Goal: Task Accomplishment & Management: Use online tool/utility

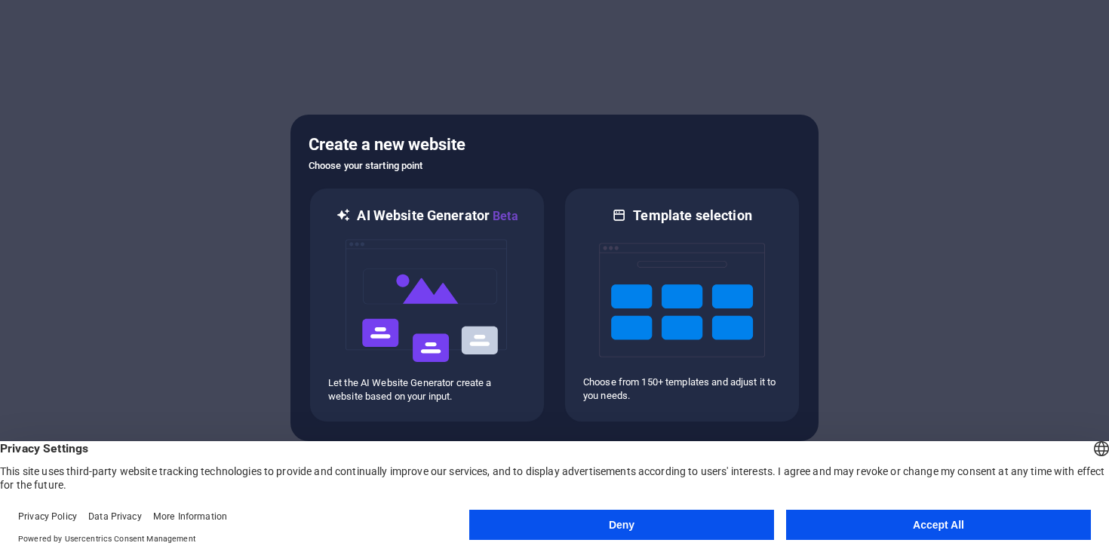
click at [855, 532] on button "Accept All" at bounding box center [938, 525] width 305 height 30
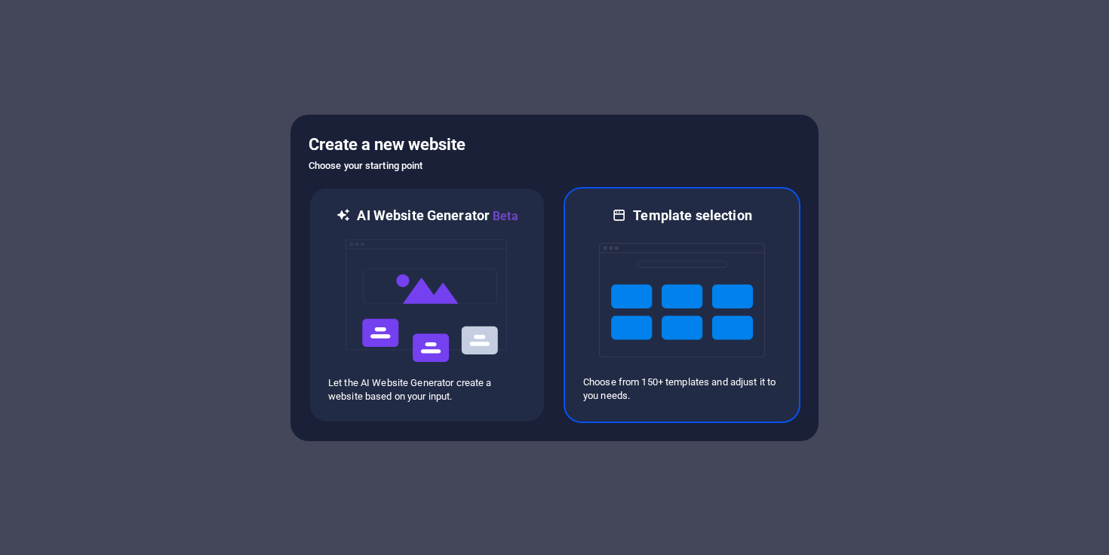
click at [636, 272] on img at bounding box center [682, 300] width 166 height 151
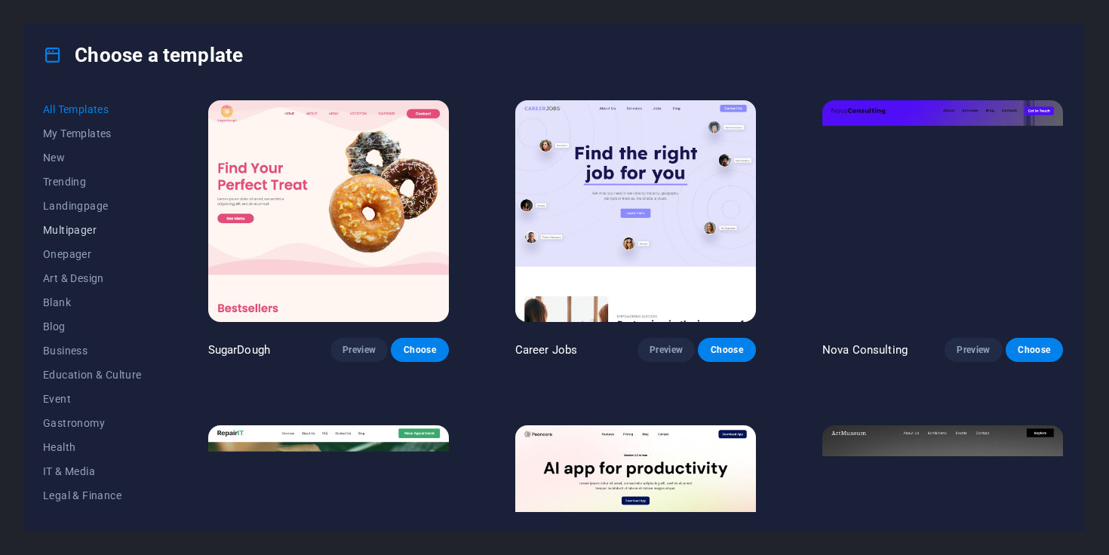
scroll to position [115, 0]
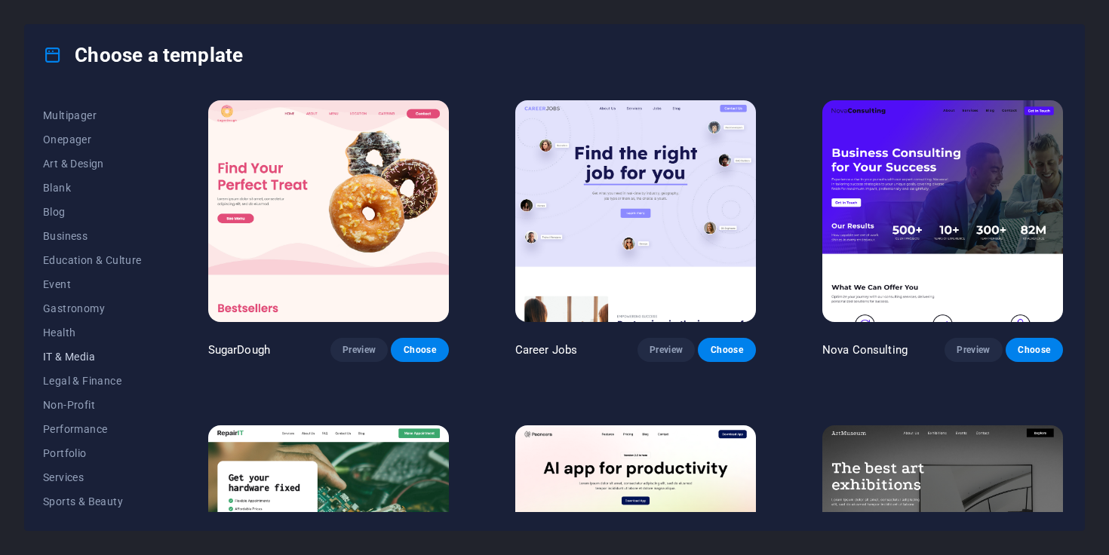
click at [76, 352] on span "IT & Media" at bounding box center [92, 357] width 99 height 12
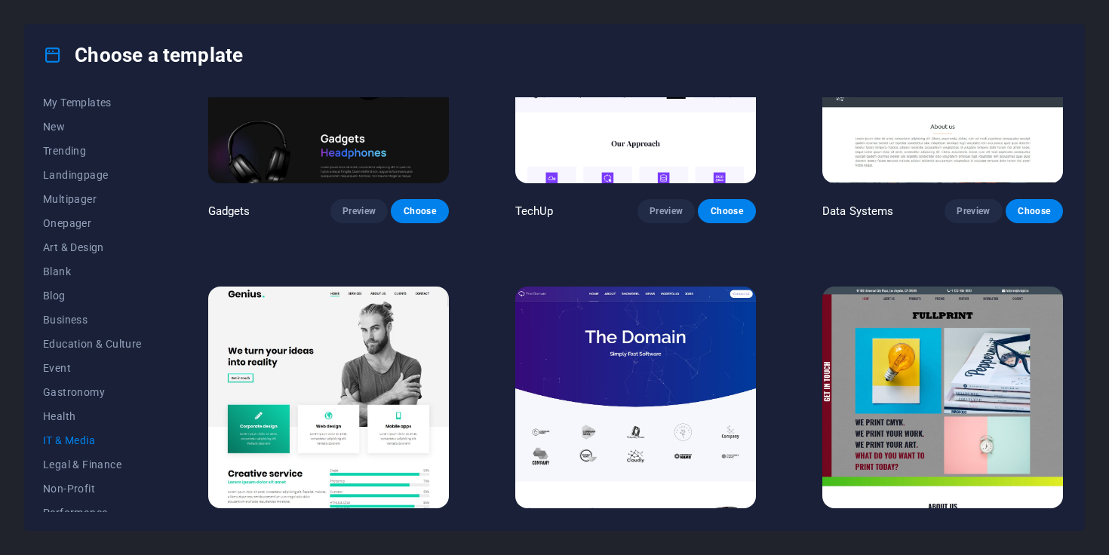
scroll to position [0, 0]
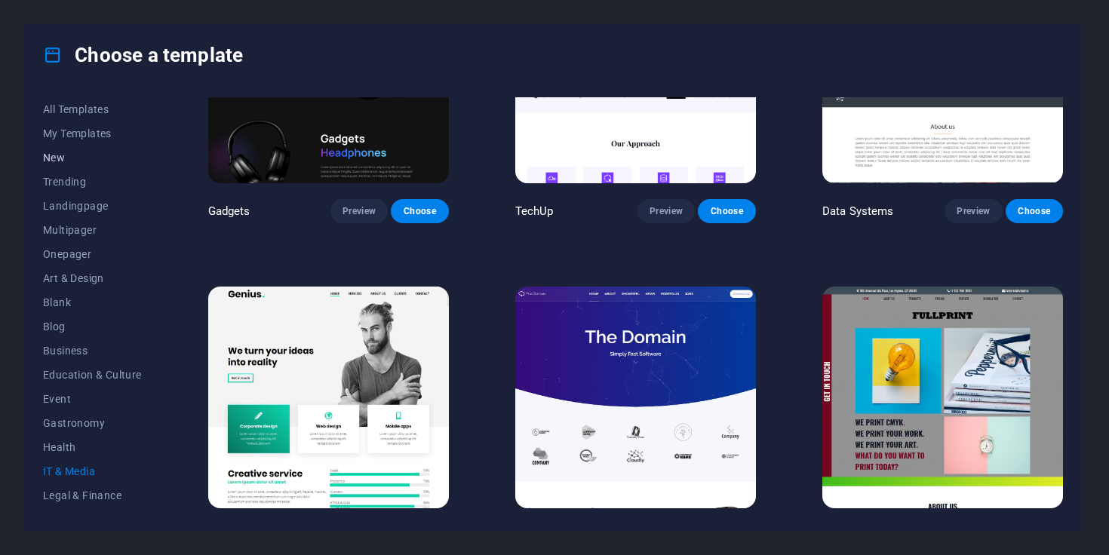
click at [68, 162] on span "New" at bounding box center [92, 158] width 99 height 12
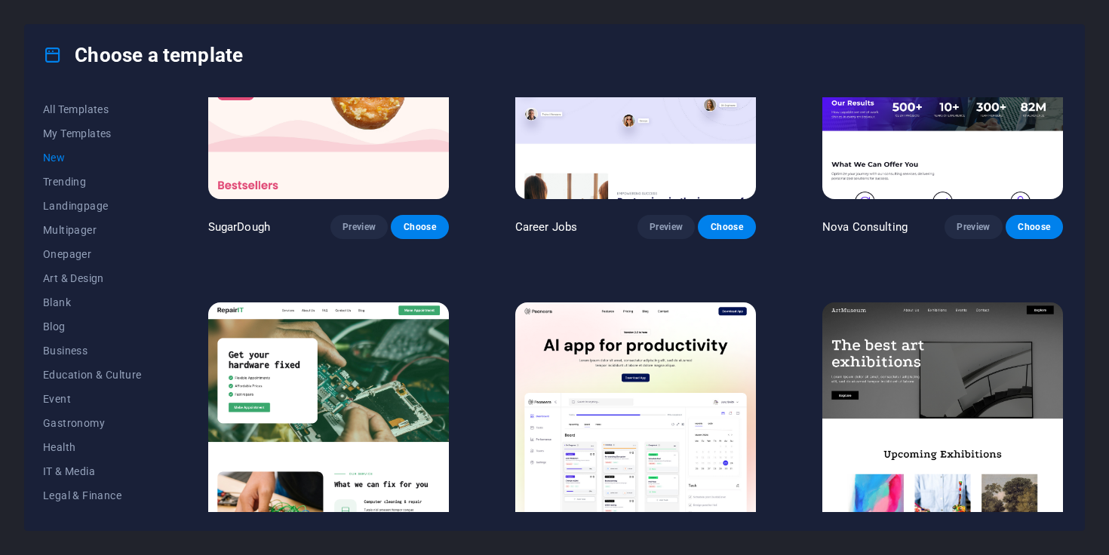
scroll to position [80, 0]
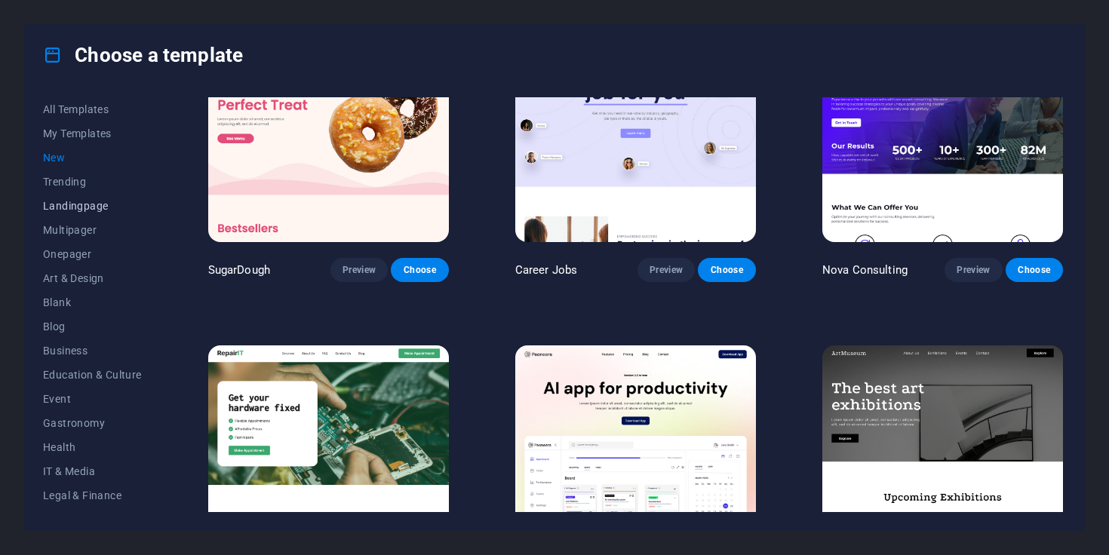
click at [95, 206] on span "Landingpage" at bounding box center [92, 206] width 99 height 12
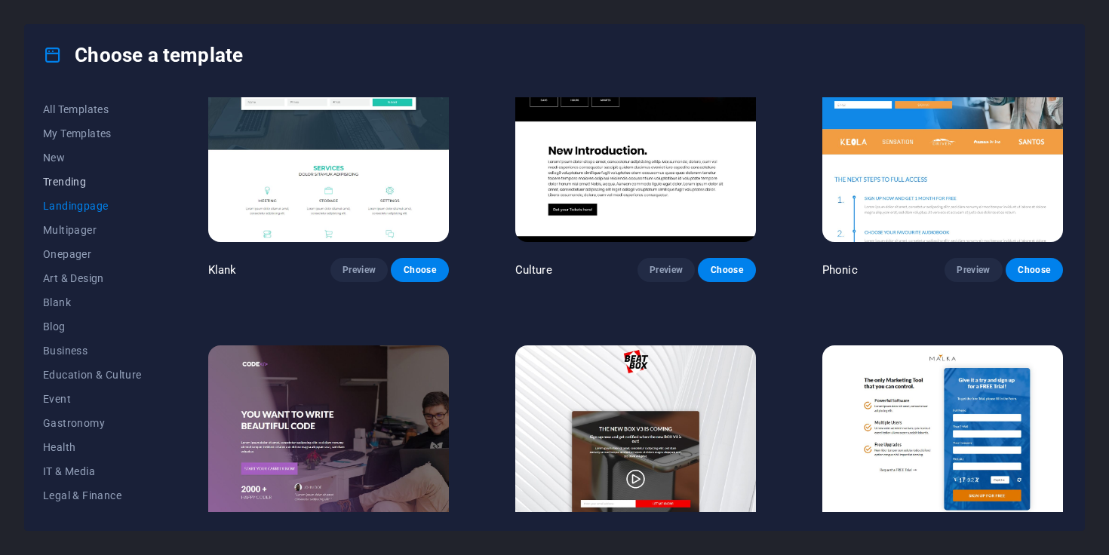
click at [81, 185] on span "Trending" at bounding box center [92, 182] width 99 height 12
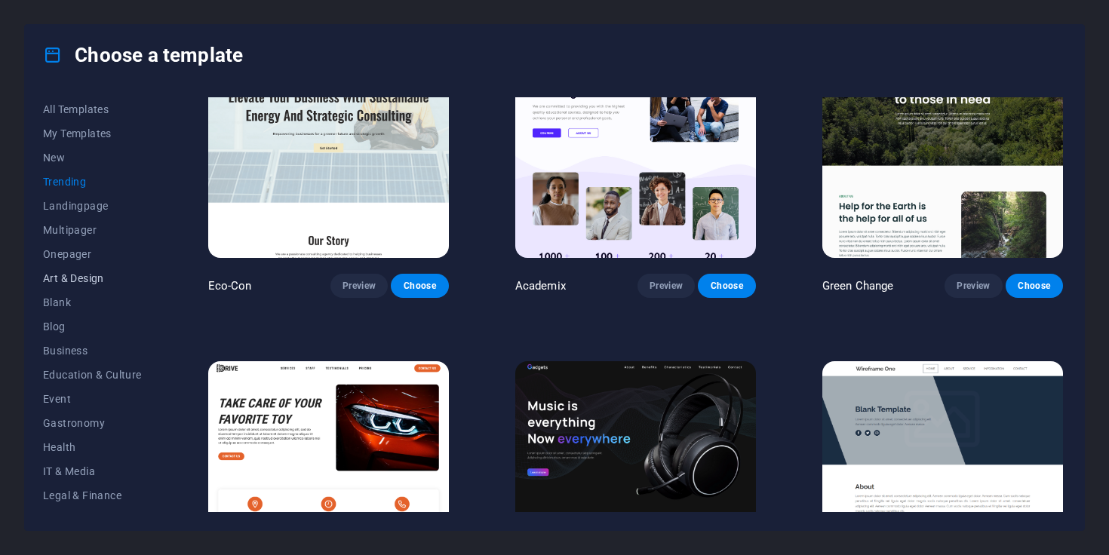
scroll to position [48, 0]
click at [60, 271] on button "Blog" at bounding box center [92, 279] width 99 height 24
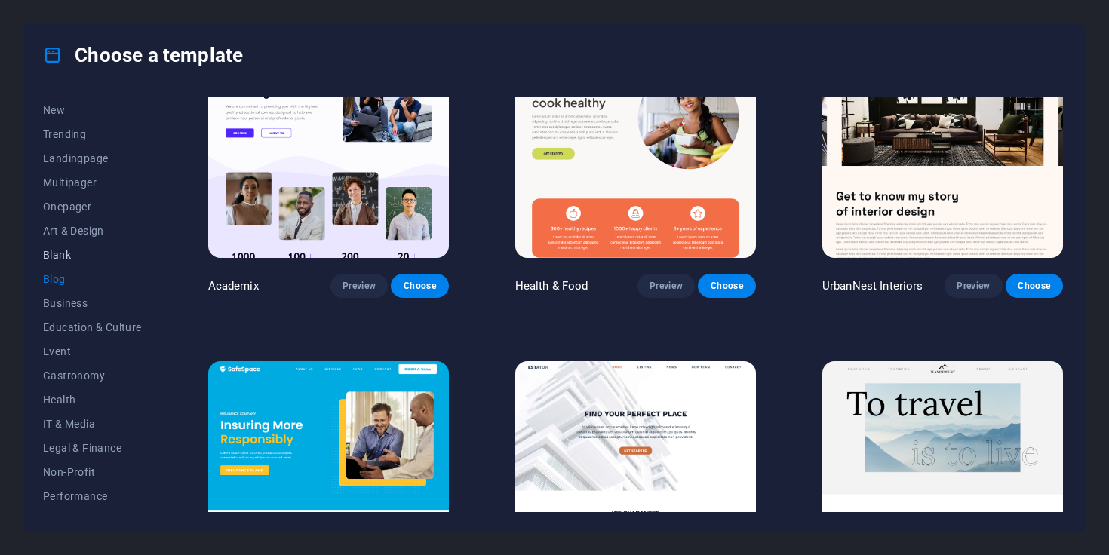
click at [60, 257] on span "Blank" at bounding box center [92, 255] width 99 height 12
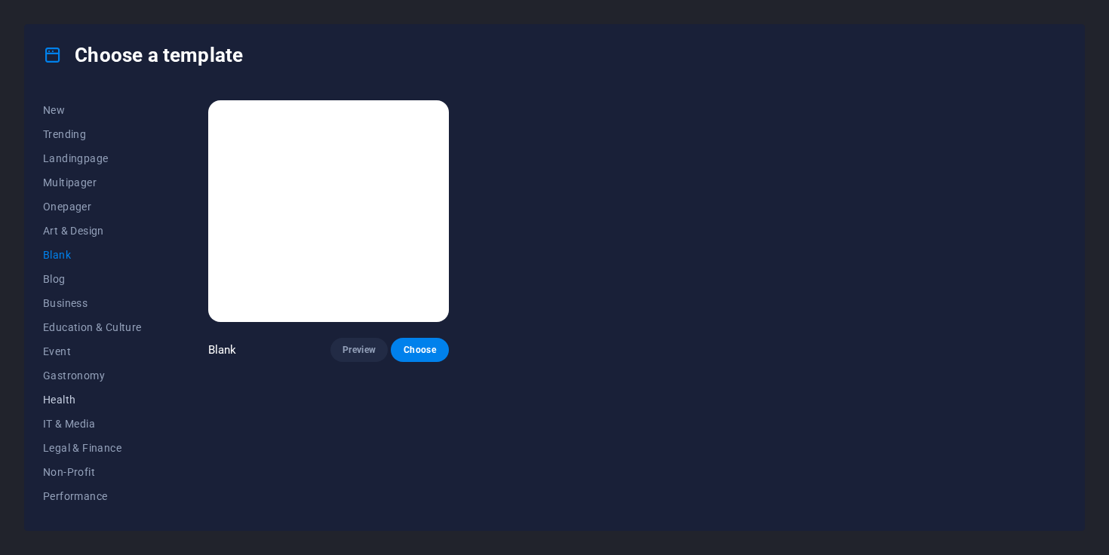
click at [91, 401] on span "Health" at bounding box center [92, 400] width 99 height 12
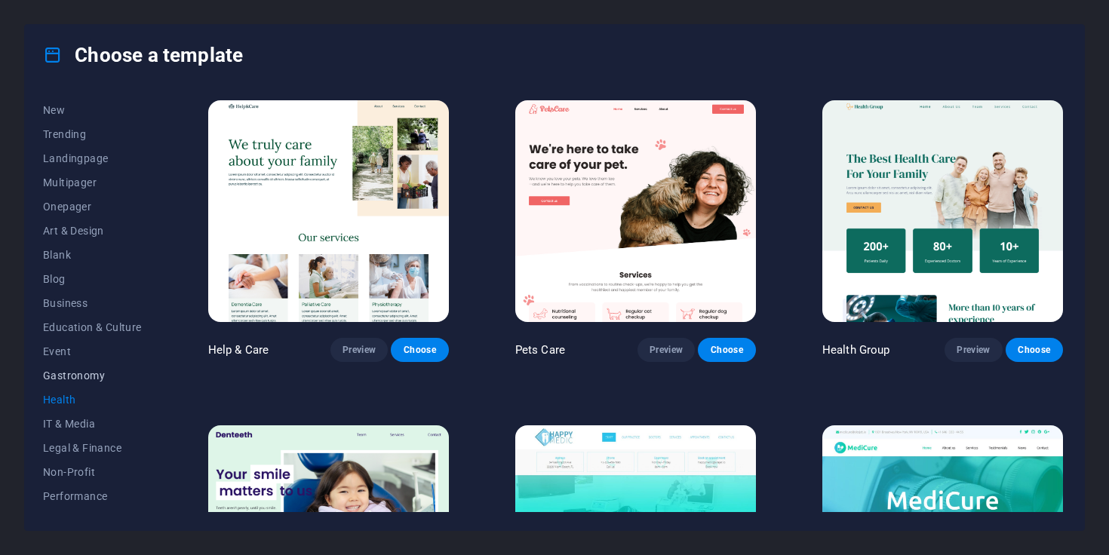
click at [82, 367] on button "Gastronomy" at bounding box center [92, 376] width 99 height 24
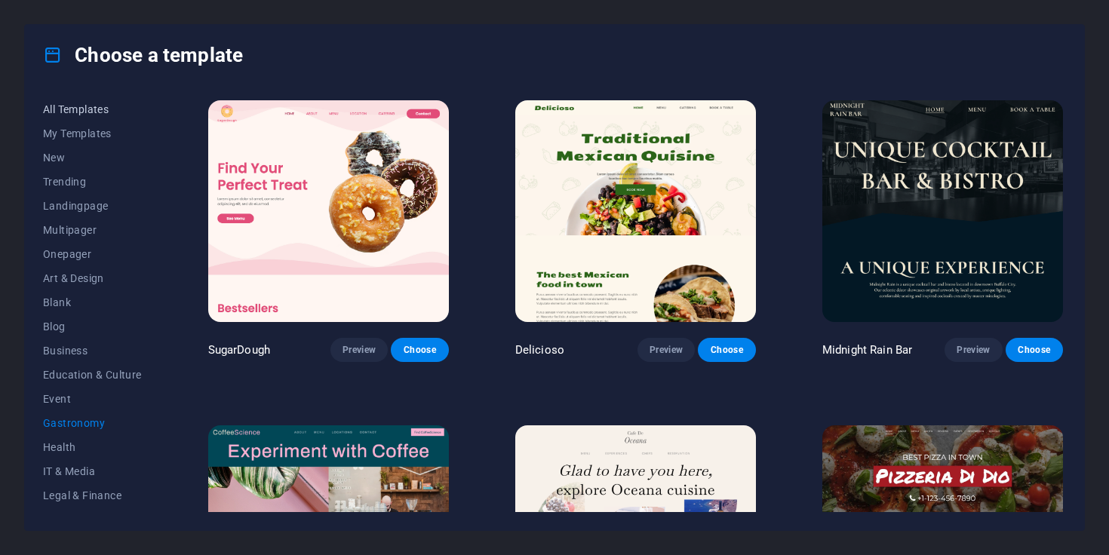
click at [98, 118] on button "All Templates" at bounding box center [92, 109] width 99 height 24
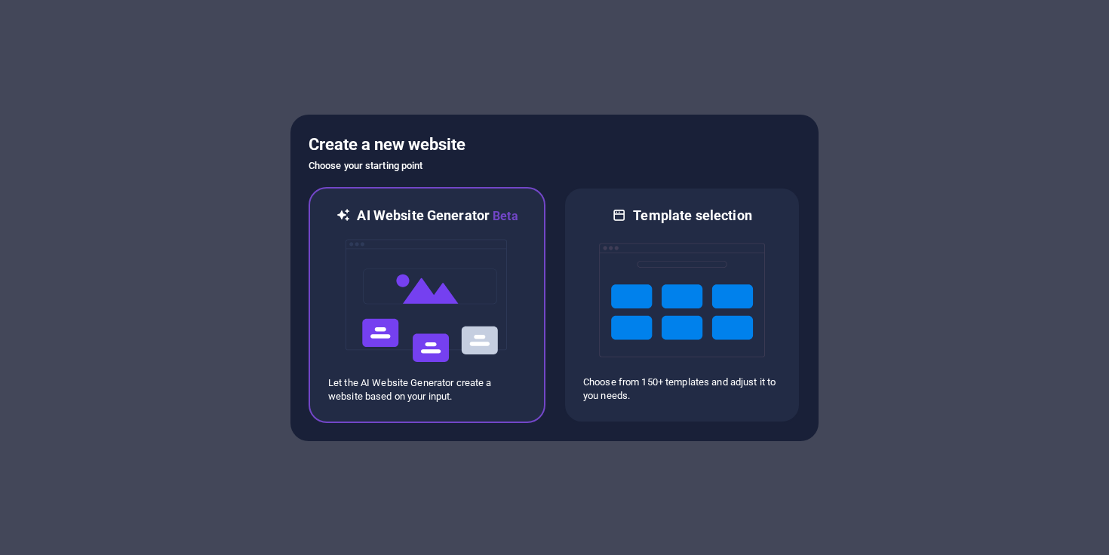
click at [537, 285] on div "AI Website Generator Beta Let the AI Website Generator create a website based o…" at bounding box center [427, 305] width 237 height 236
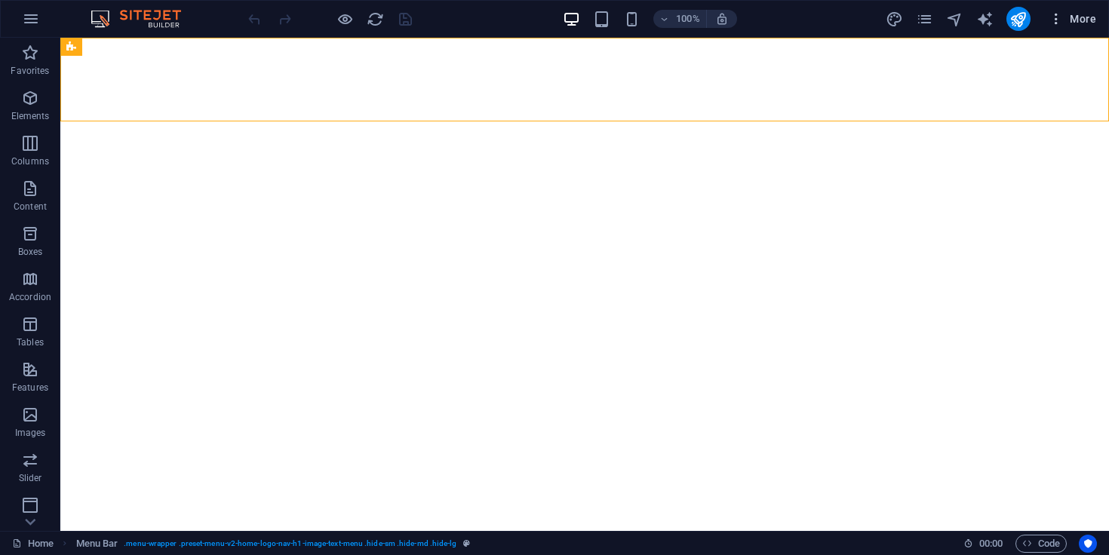
click at [1090, 26] on button "More" at bounding box center [1073, 19] width 60 height 24
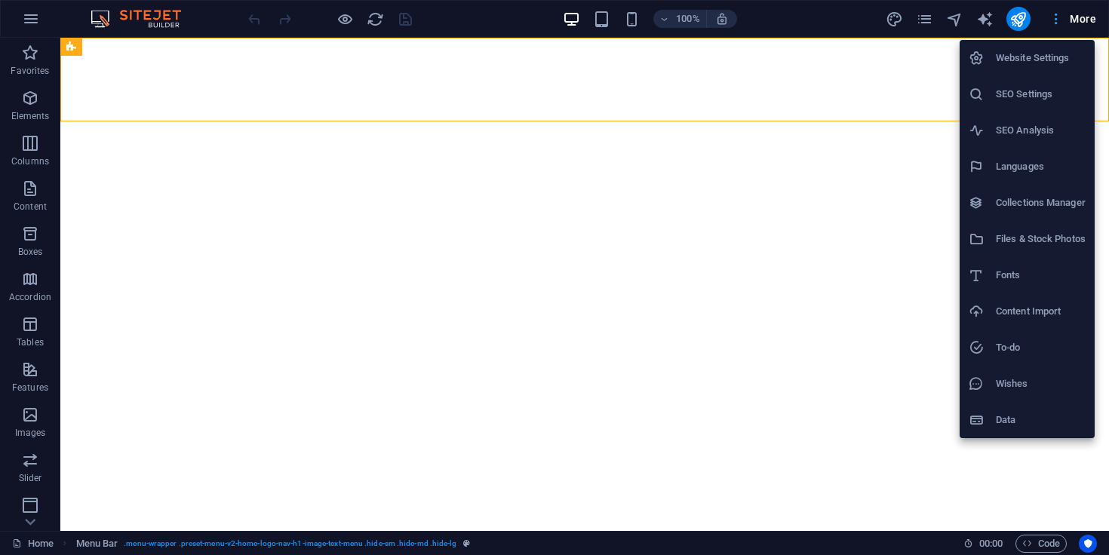
click at [1090, 26] on div at bounding box center [554, 277] width 1109 height 555
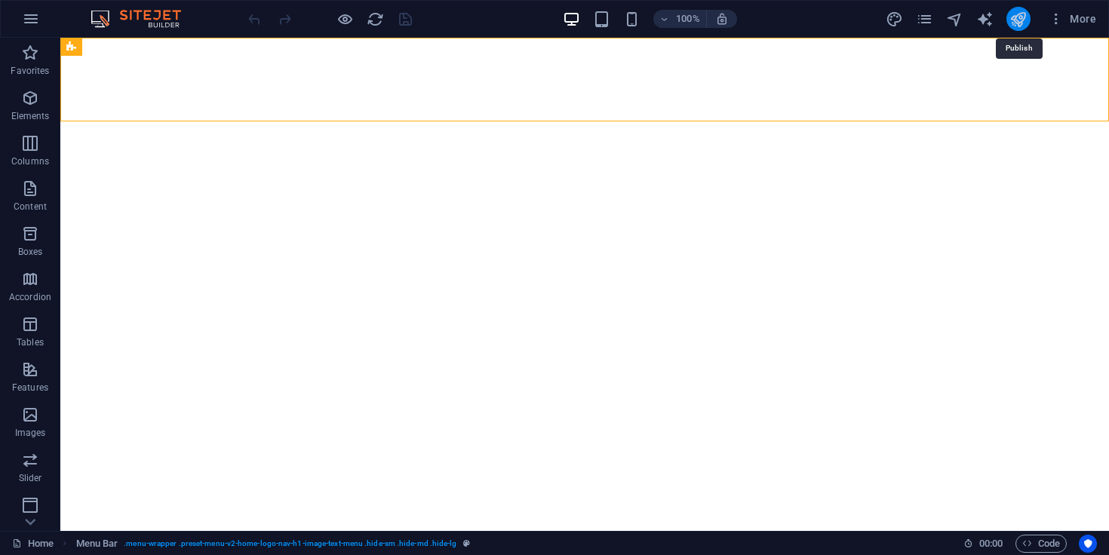
click at [1018, 27] on icon "publish" at bounding box center [1018, 19] width 17 height 17
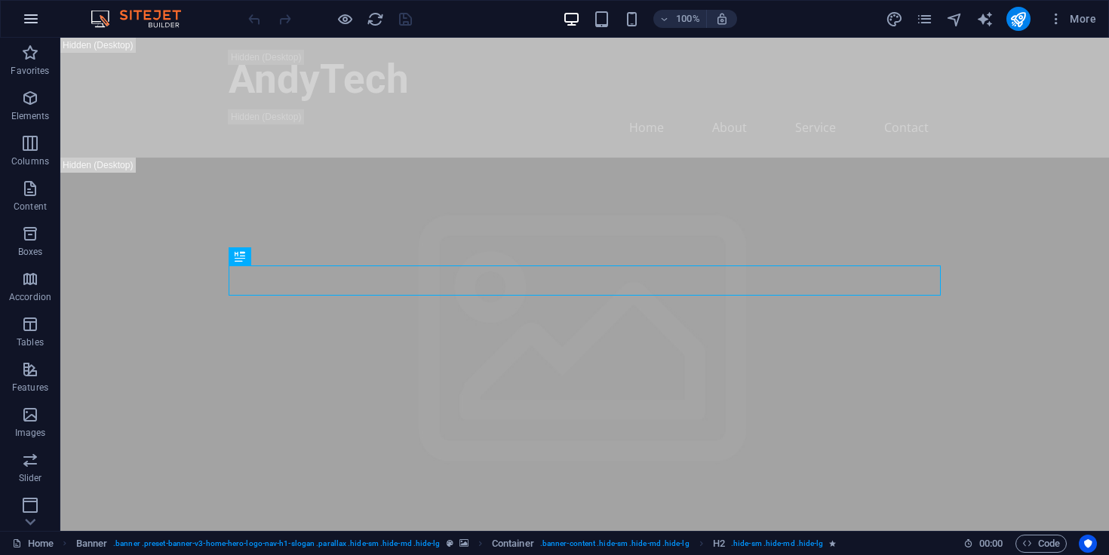
click at [34, 14] on icon "button" at bounding box center [31, 19] width 18 height 18
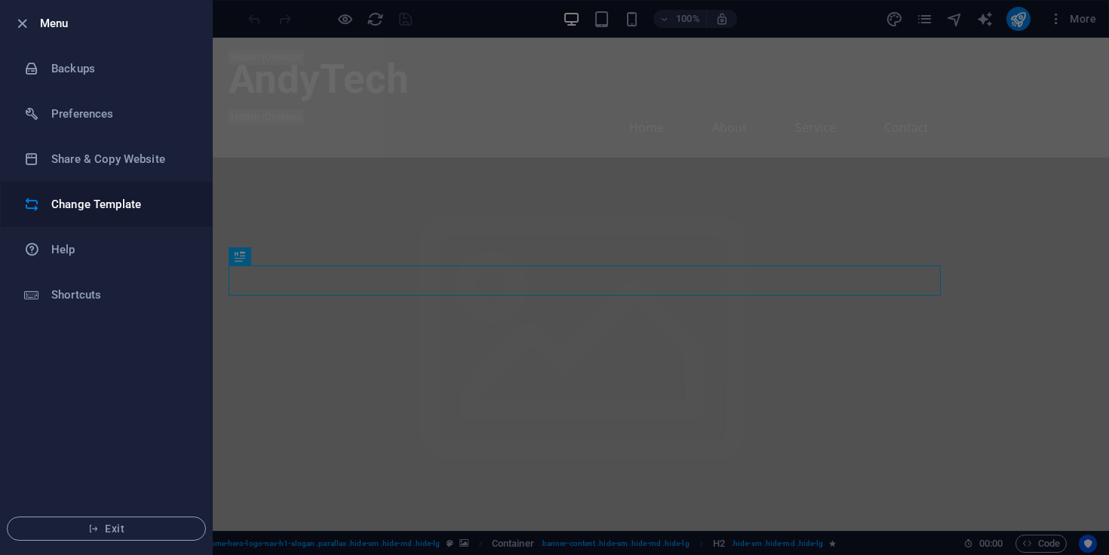
click at [114, 199] on h6 "Change Template" at bounding box center [121, 204] width 140 height 18
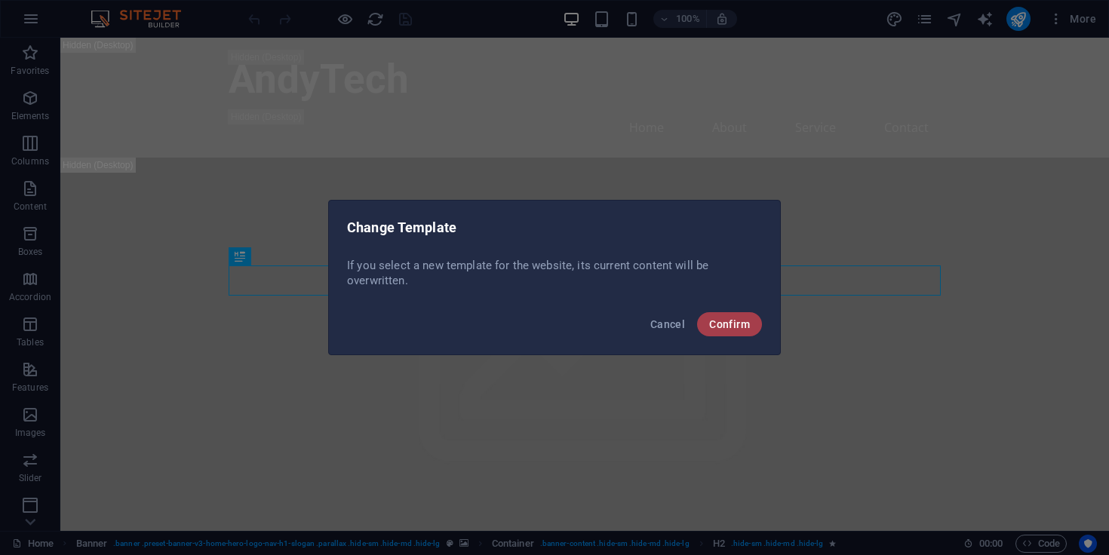
click at [729, 328] on span "Confirm" at bounding box center [729, 324] width 41 height 12
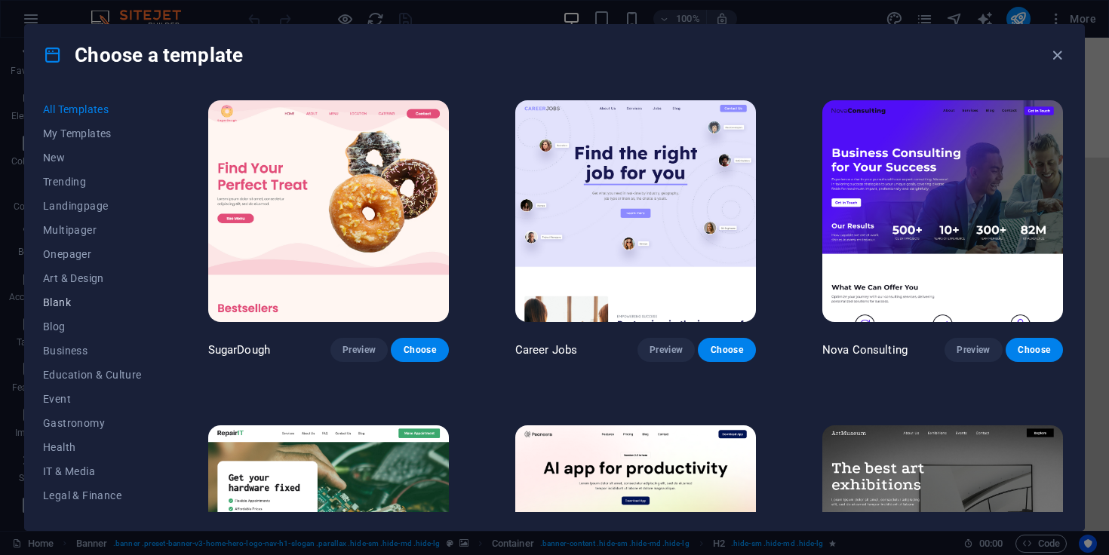
click at [67, 306] on span "Blank" at bounding box center [92, 303] width 99 height 12
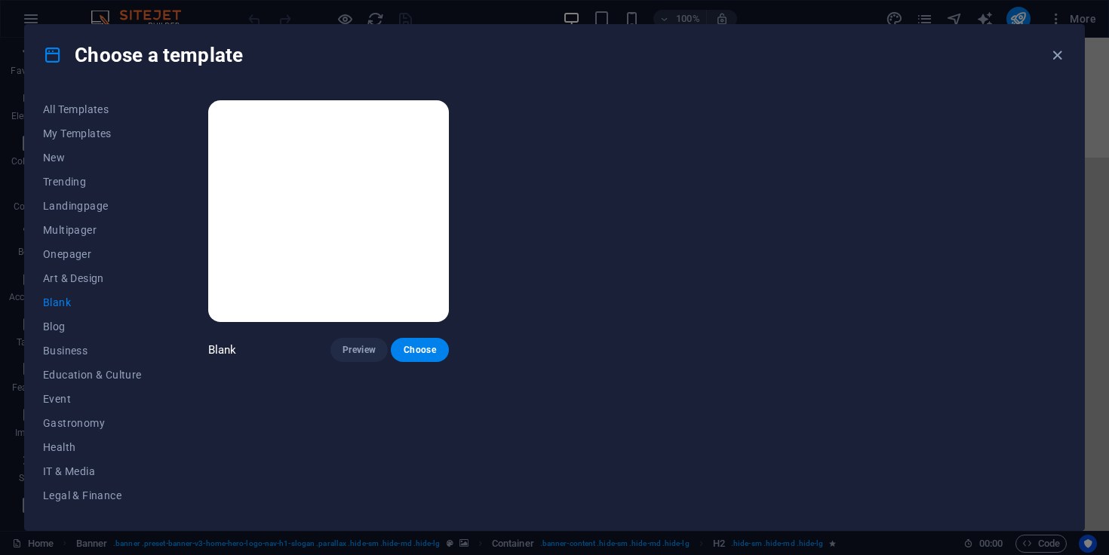
click at [287, 246] on img at bounding box center [328, 211] width 241 height 222
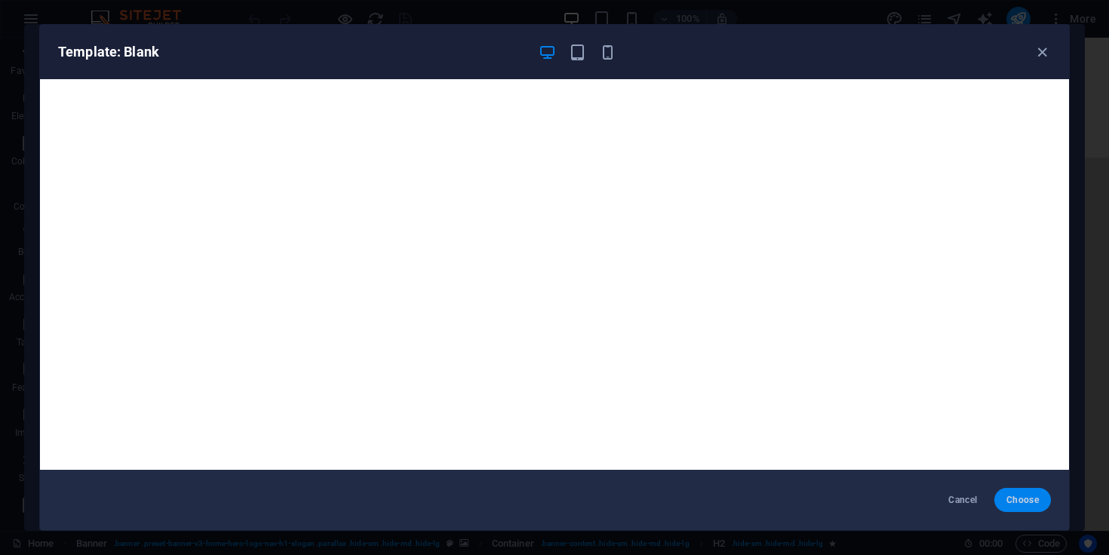
click at [1026, 504] on span "Choose" at bounding box center [1023, 500] width 32 height 12
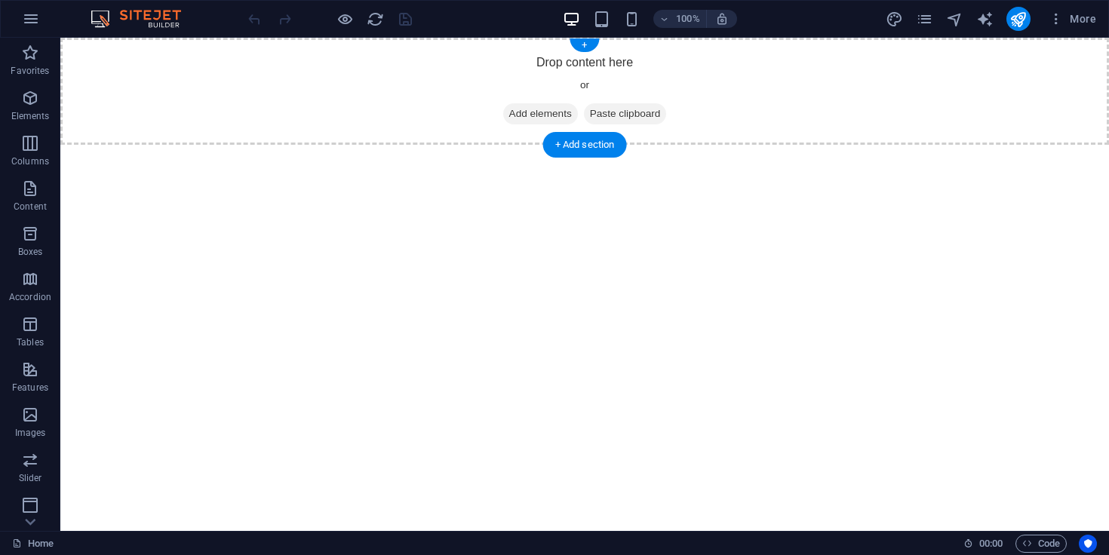
click at [549, 110] on span "Add elements" at bounding box center [540, 113] width 75 height 21
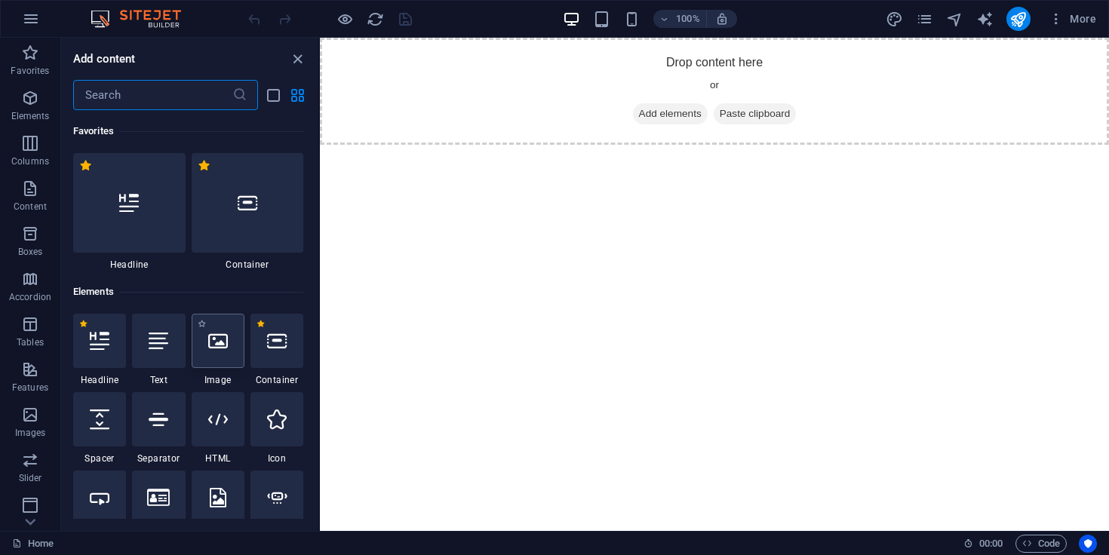
click at [231, 352] on div at bounding box center [218, 341] width 53 height 54
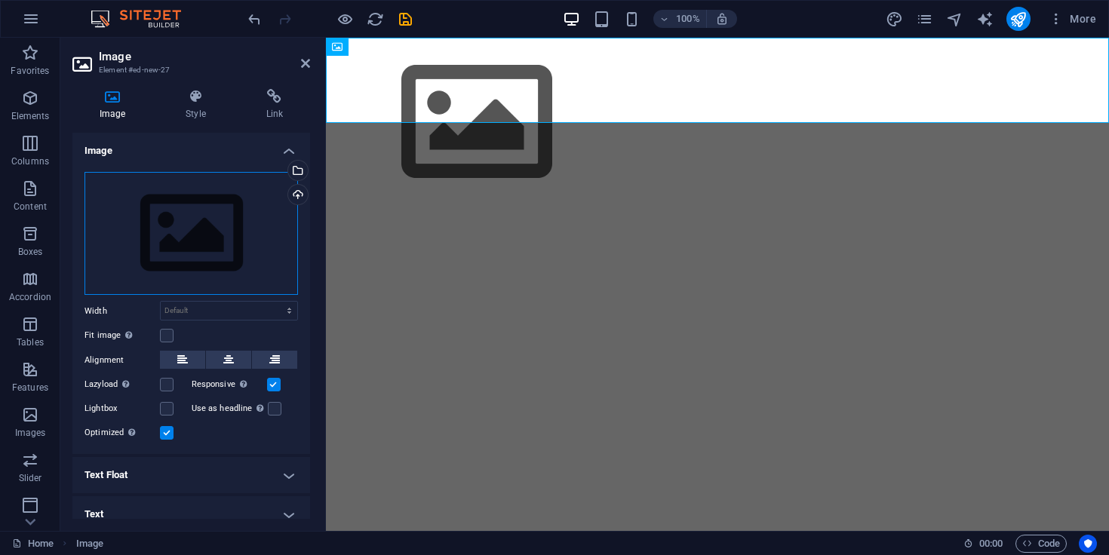
click at [223, 228] on div "Drag files here, click to choose files or select files from Files or our free s…" at bounding box center [192, 234] width 214 height 124
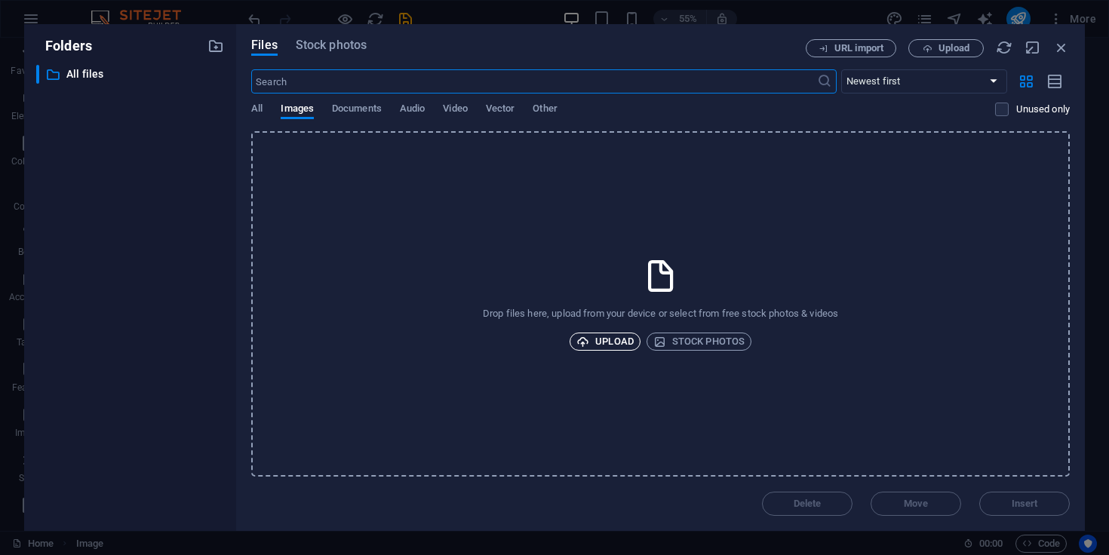
click at [596, 341] on span "Upload" at bounding box center [605, 342] width 57 height 18
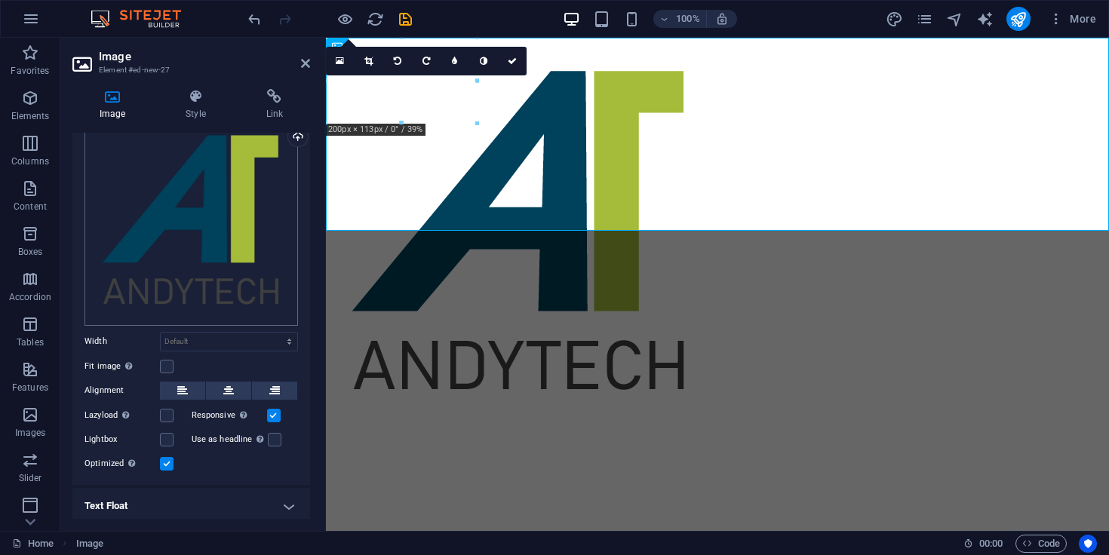
scroll to position [74, 0]
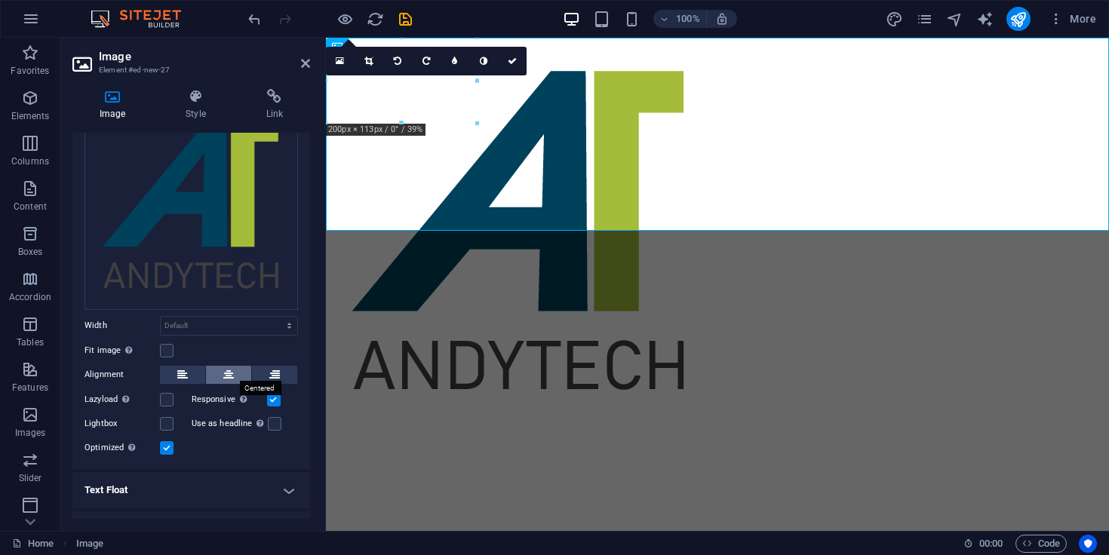
click at [235, 372] on button at bounding box center [228, 375] width 45 height 18
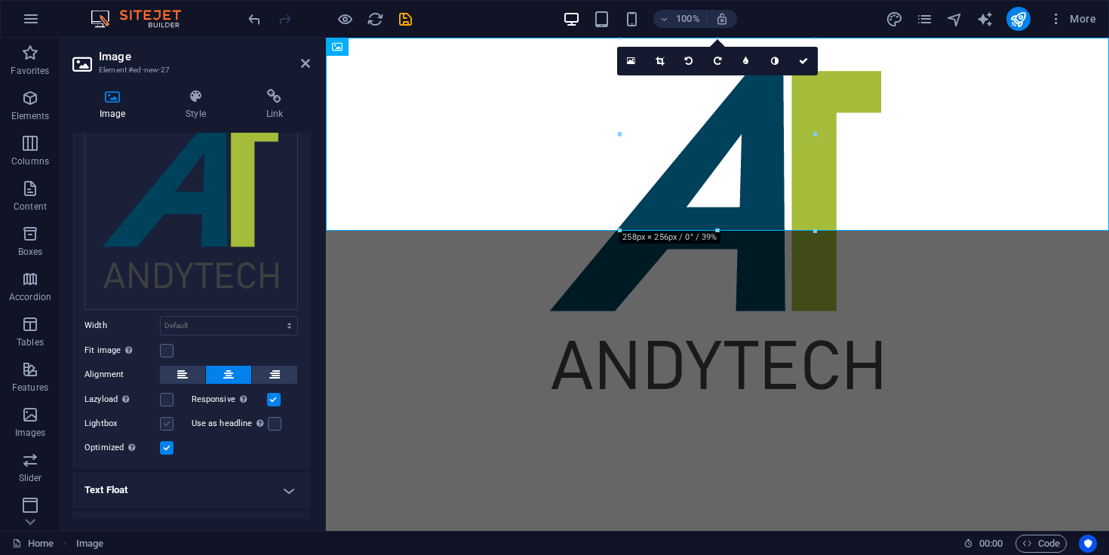
click at [165, 421] on label at bounding box center [167, 424] width 14 height 14
click at [0, 0] on input "Lightbox" at bounding box center [0, 0] width 0 height 0
click at [165, 421] on label at bounding box center [167, 424] width 14 height 14
click at [0, 0] on input "Lightbox" at bounding box center [0, 0] width 0 height 0
click at [165, 396] on label at bounding box center [167, 400] width 14 height 14
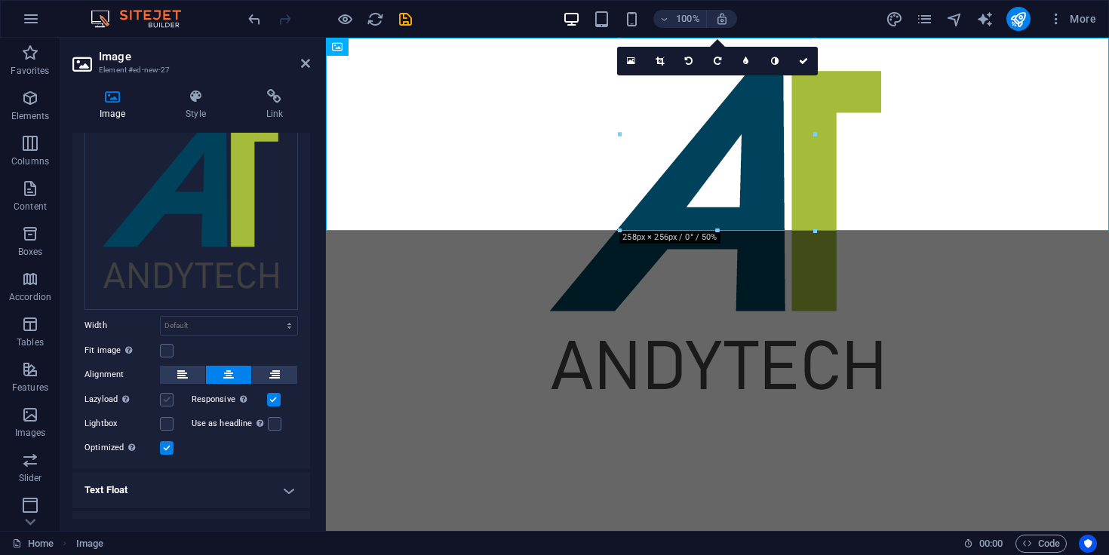
click at [0, 0] on input "Lazyload Loading images after the page loads improves page speed." at bounding box center [0, 0] width 0 height 0
click at [165, 396] on label at bounding box center [167, 400] width 14 height 14
click at [0, 0] on input "Lazyload Loading images after the page loads improves page speed." at bounding box center [0, 0] width 0 height 0
click at [277, 423] on label at bounding box center [275, 424] width 14 height 14
click at [0, 0] on input "Use as headline The image will be wrapped in an H1 headline tag. Useful for giv…" at bounding box center [0, 0] width 0 height 0
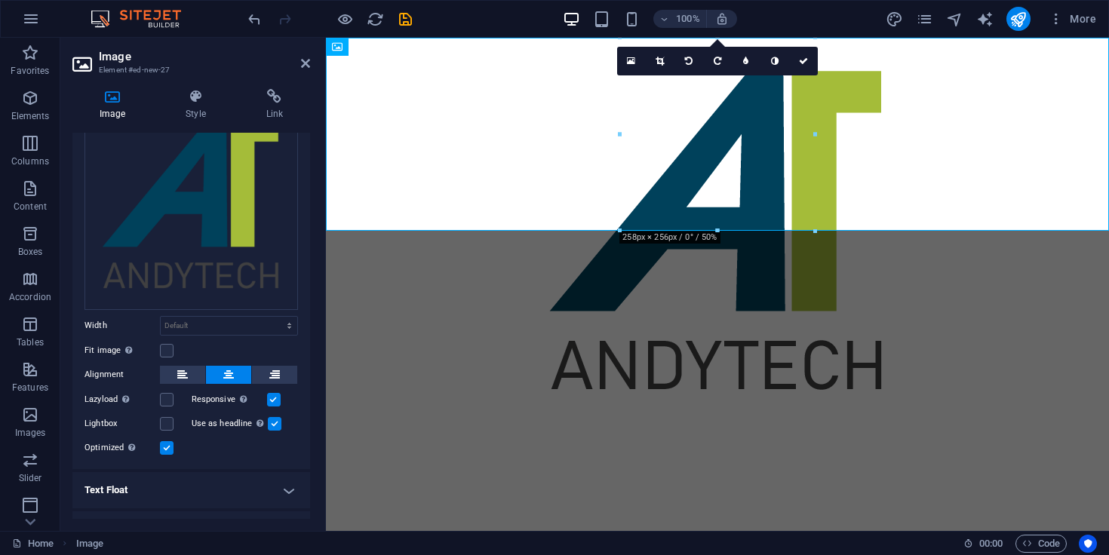
click at [277, 423] on label at bounding box center [275, 424] width 14 height 14
click at [0, 0] on input "Use as headline The image will be wrapped in an H1 headline tag. Useful for giv…" at bounding box center [0, 0] width 0 height 0
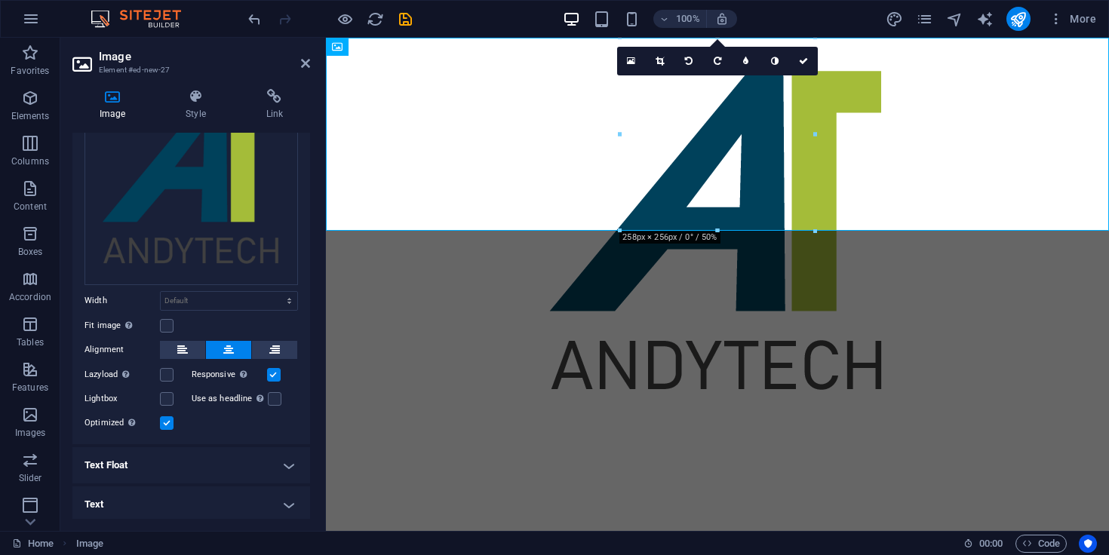
click at [243, 479] on h4 "Text Float" at bounding box center [191, 465] width 238 height 36
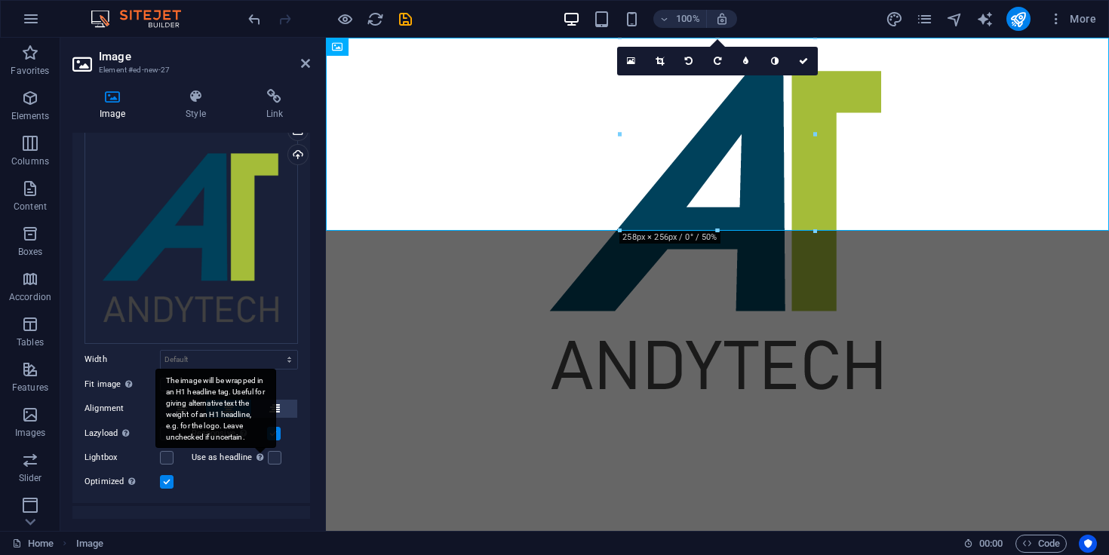
scroll to position [0, 0]
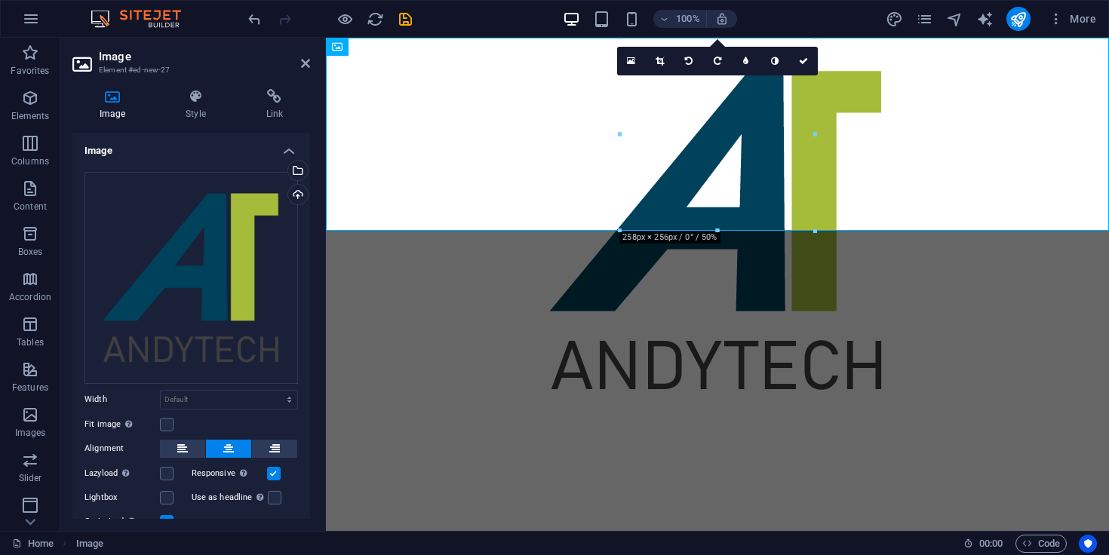
click at [451, 265] on html "Skip to main content" at bounding box center [717, 231] width 783 height 386
click at [531, 152] on figure at bounding box center [717, 231] width 783 height 386
click at [690, 345] on html "Skip to main content" at bounding box center [717, 231] width 783 height 386
click at [311, 63] on aside "Image Element #ed-new-27 Image Style Link Image Drag files here, click to choos…" at bounding box center [193, 285] width 266 height 494
click at [299, 63] on h2 "Image" at bounding box center [204, 57] width 211 height 14
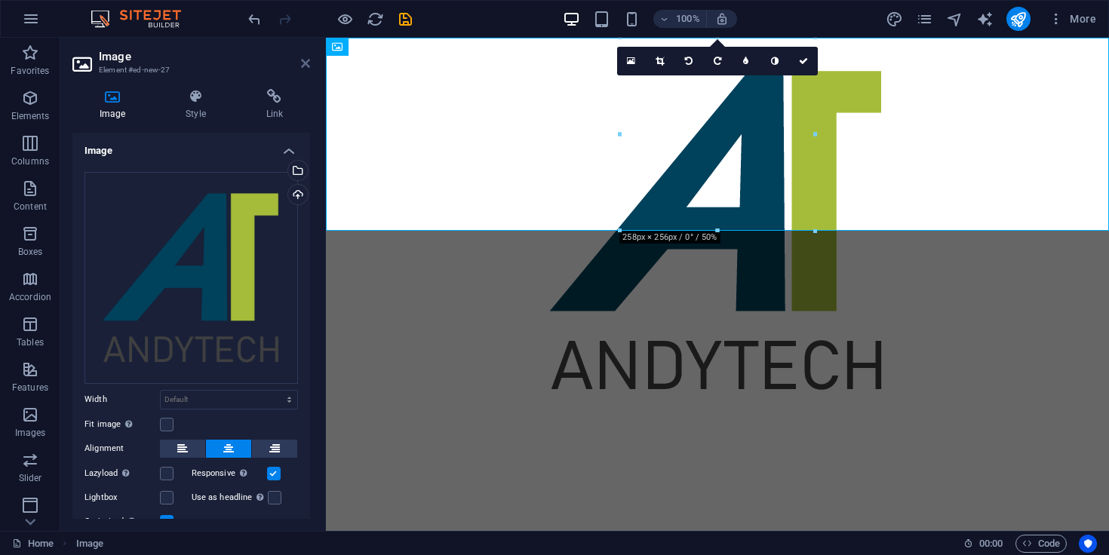
click at [303, 66] on icon at bounding box center [305, 63] width 9 height 12
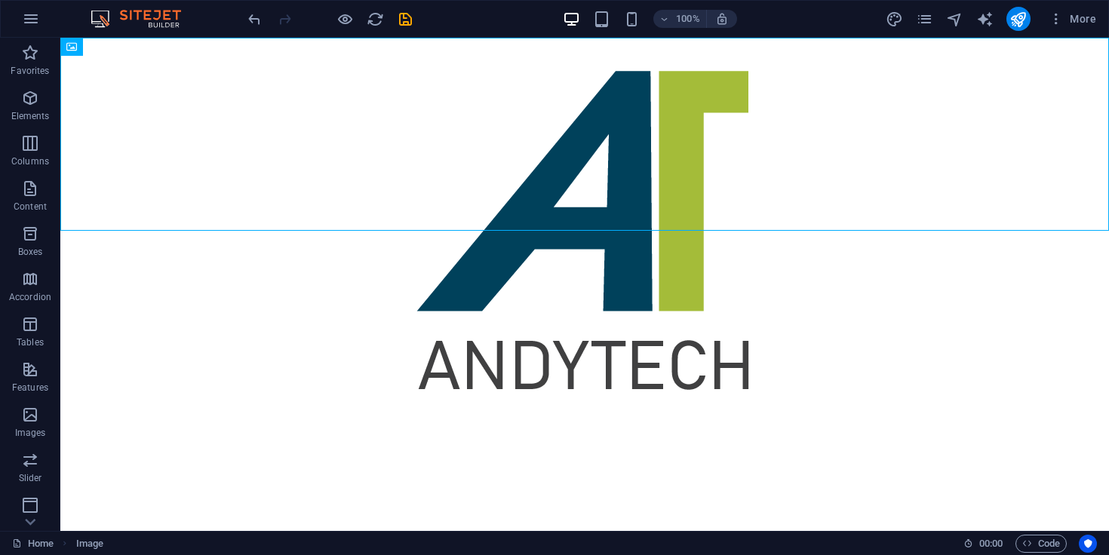
click at [526, 252] on html "Skip to main content" at bounding box center [584, 231] width 1049 height 386
click at [531, 324] on html "Skip to main content" at bounding box center [584, 231] width 1049 height 386
click at [32, 92] on icon "button" at bounding box center [30, 98] width 18 height 18
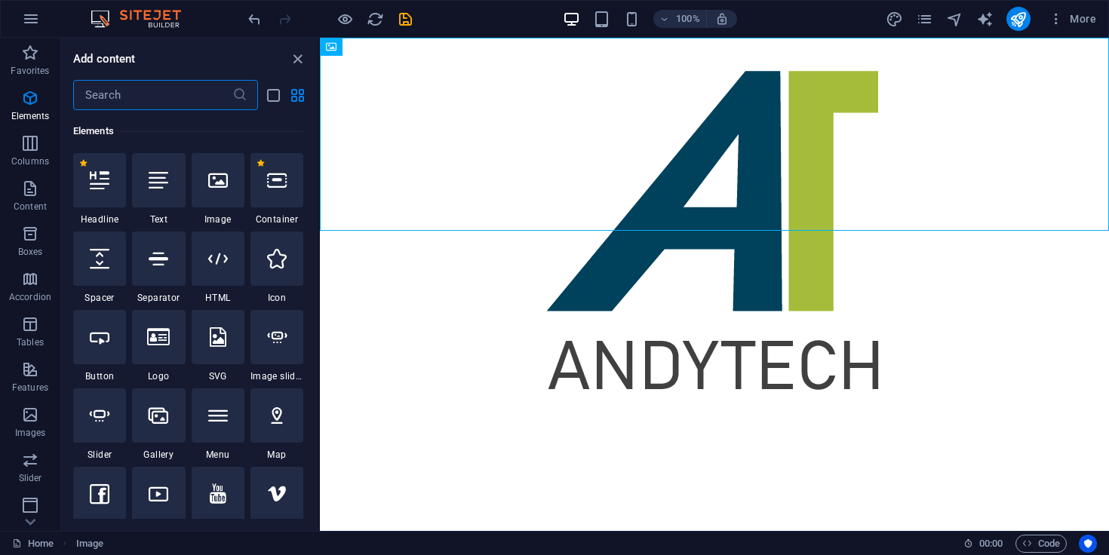
scroll to position [161, 0]
click at [156, 189] on icon at bounding box center [159, 181] width 20 height 20
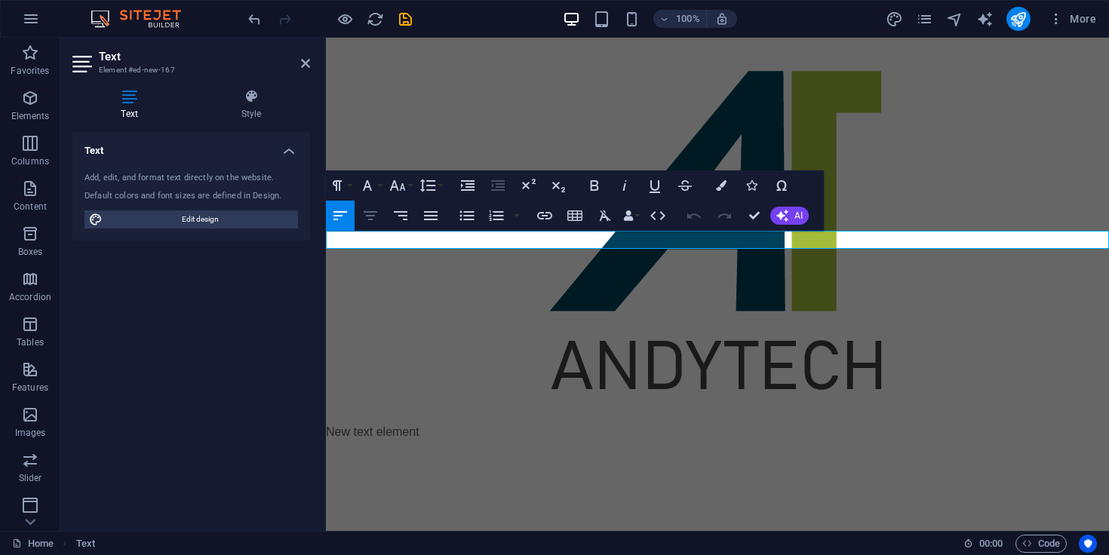
click at [377, 214] on icon "button" at bounding box center [370, 216] width 18 height 18
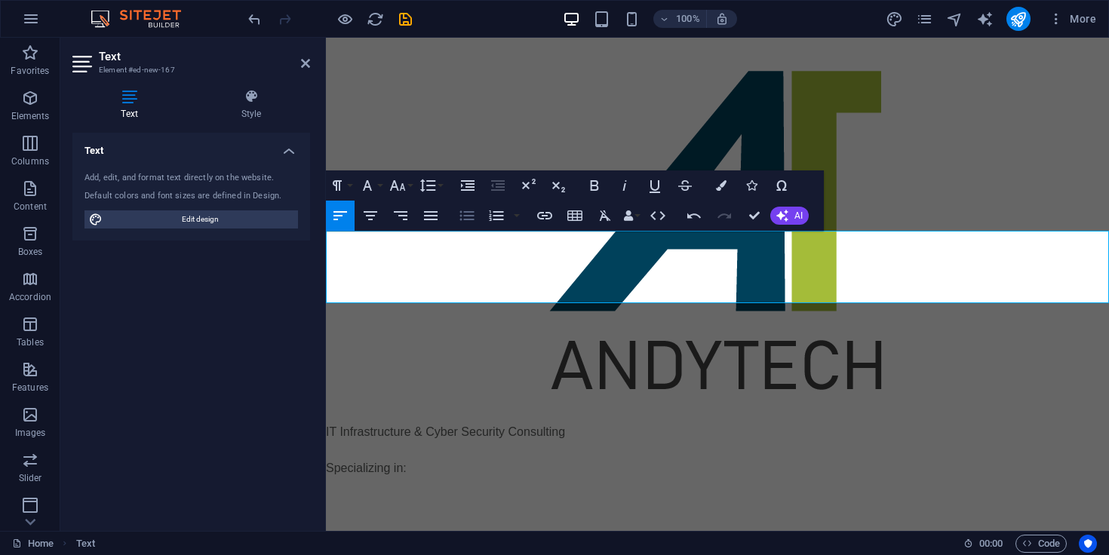
click at [471, 214] on icon "button" at bounding box center [467, 216] width 18 height 18
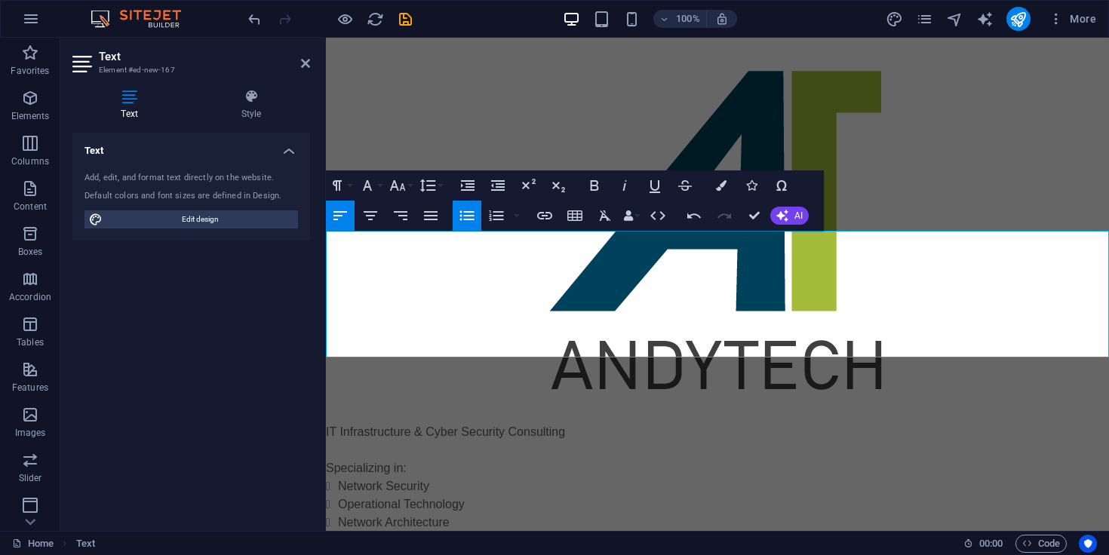
click at [445, 478] on li "Network Security" at bounding box center [723, 487] width 771 height 18
click at [468, 514] on li "Network Architecture" at bounding box center [723, 523] width 771 height 18
click at [385, 514] on li "Network Architecture" at bounding box center [723, 523] width 771 height 18
click at [518, 514] on li "Network/Cloud Architecture" at bounding box center [723, 523] width 771 height 18
drag, startPoint x: 512, startPoint y: 347, endPoint x: 328, endPoint y: 351, distance: 184.9
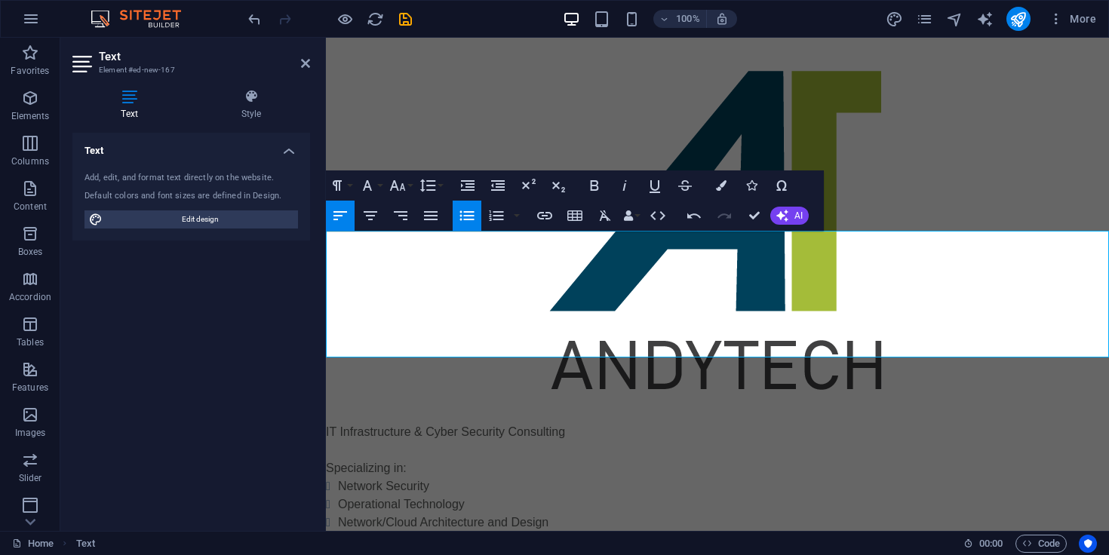
click at [338, 532] on li "Cloud Architecture and Design" at bounding box center [723, 541] width 771 height 18
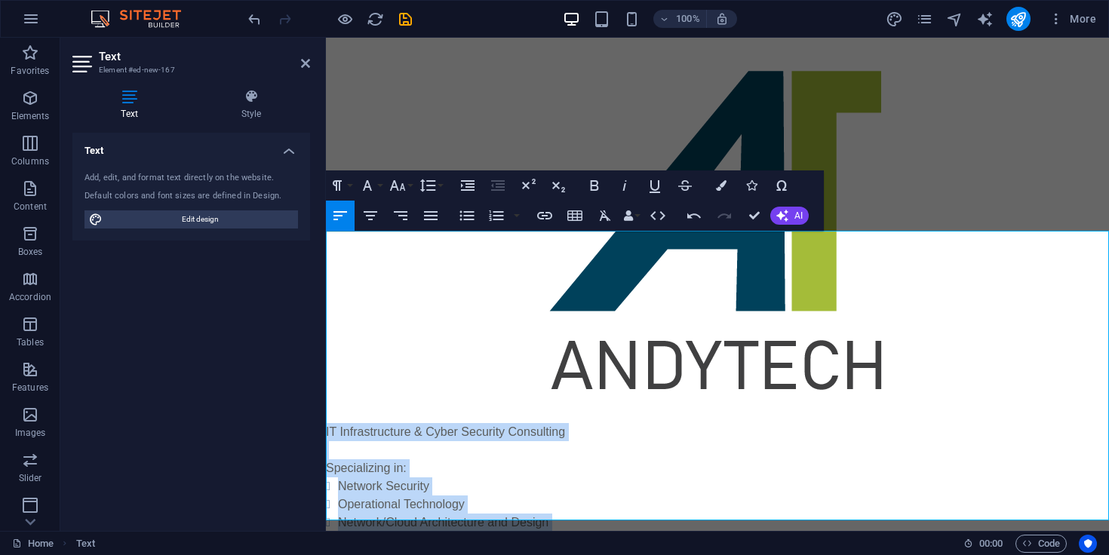
drag, startPoint x: 481, startPoint y: 512, endPoint x: 644, endPoint y: 270, distance: 292.0
click at [326, 235] on html "Skip to main content IT Infrastructure & Cyber Security Consulting Specializing…" at bounding box center [717, 375] width 783 height 675
click at [436, 214] on icon "button" at bounding box center [431, 216] width 18 height 18
click at [644, 514] on li "Network/Cloud Architecture and Design" at bounding box center [723, 523] width 771 height 18
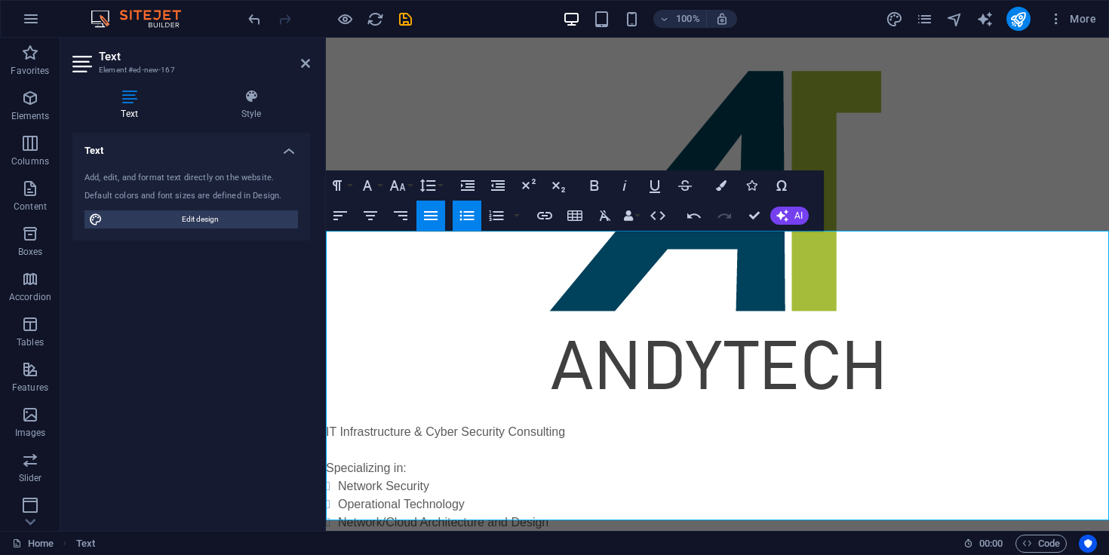
click at [173, 413] on div "Text Add, edit, and format text directly on the website. Default colors and fon…" at bounding box center [191, 326] width 238 height 386
click at [304, 63] on icon at bounding box center [305, 63] width 9 height 12
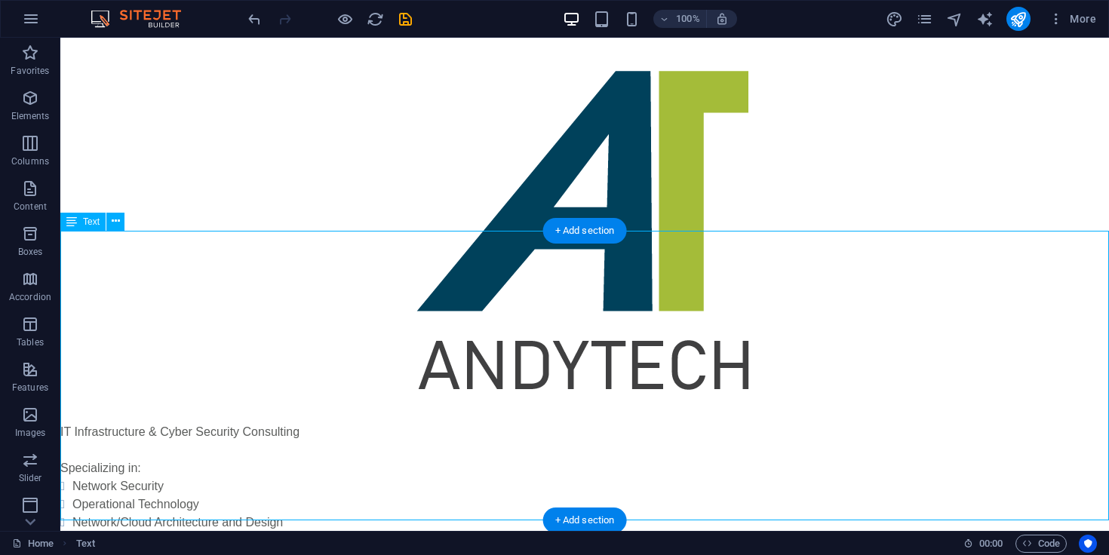
drag, startPoint x: 198, startPoint y: 512, endPoint x: 100, endPoint y: 371, distance: 170.8
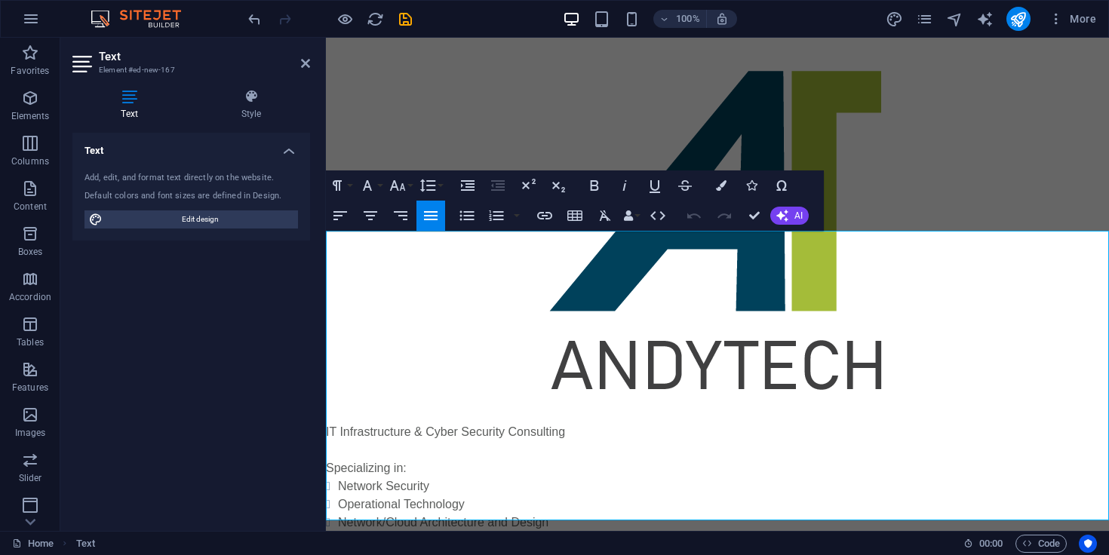
click at [112, 346] on div "Text Add, edit, and format text directly on the website. Default colors and fon…" at bounding box center [191, 326] width 238 height 386
click at [435, 478] on li "Network Security" at bounding box center [723, 487] width 771 height 18
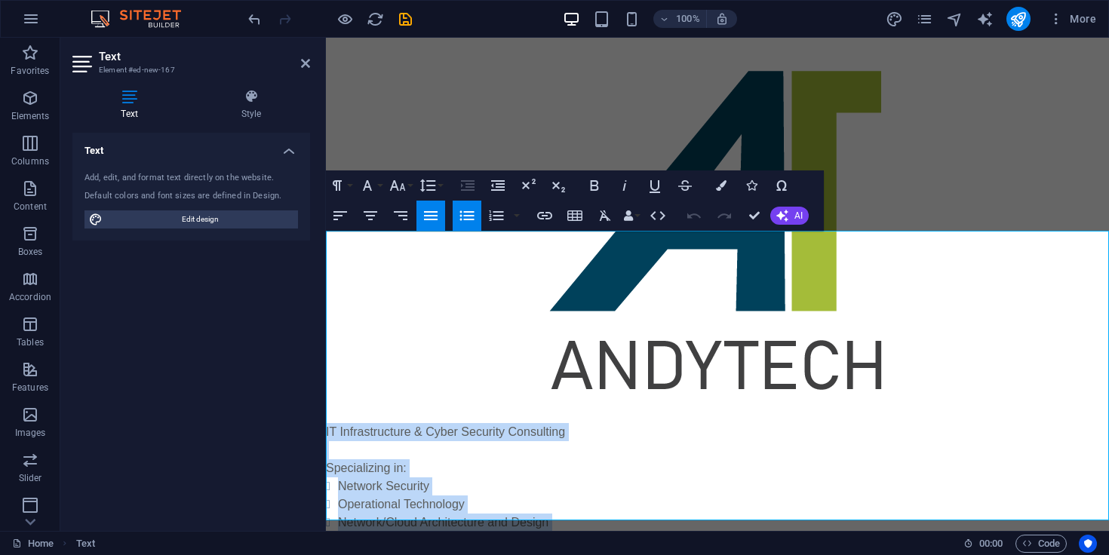
drag, startPoint x: 469, startPoint y: 513, endPoint x: 284, endPoint y: 223, distance: 344.4
click at [326, 223] on html "Skip to main content IT Infrastructure & Cyber Security Consulting Specializing…" at bounding box center [717, 375] width 783 height 675
click at [618, 460] on p "Specializing in:" at bounding box center [717, 469] width 783 height 18
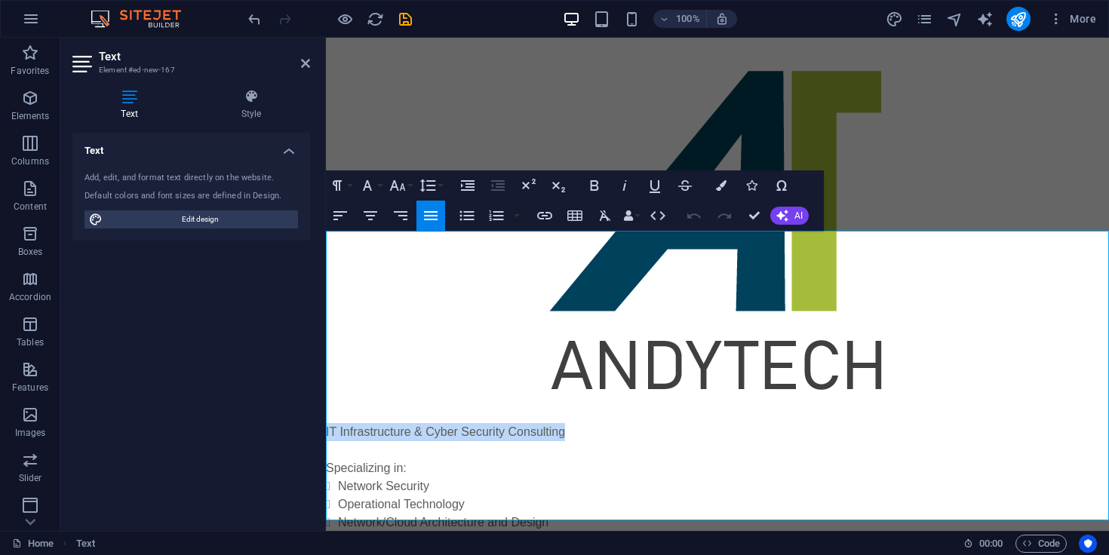
drag, startPoint x: 574, startPoint y: 242, endPoint x: 318, endPoint y: 233, distance: 256.7
click at [326, 233] on html "Skip to main content IT Infrastructure & Cyber Security Consulting Specializing…" at bounding box center [717, 375] width 783 height 675
click at [380, 186] on button "Font Family" at bounding box center [370, 186] width 29 height 30
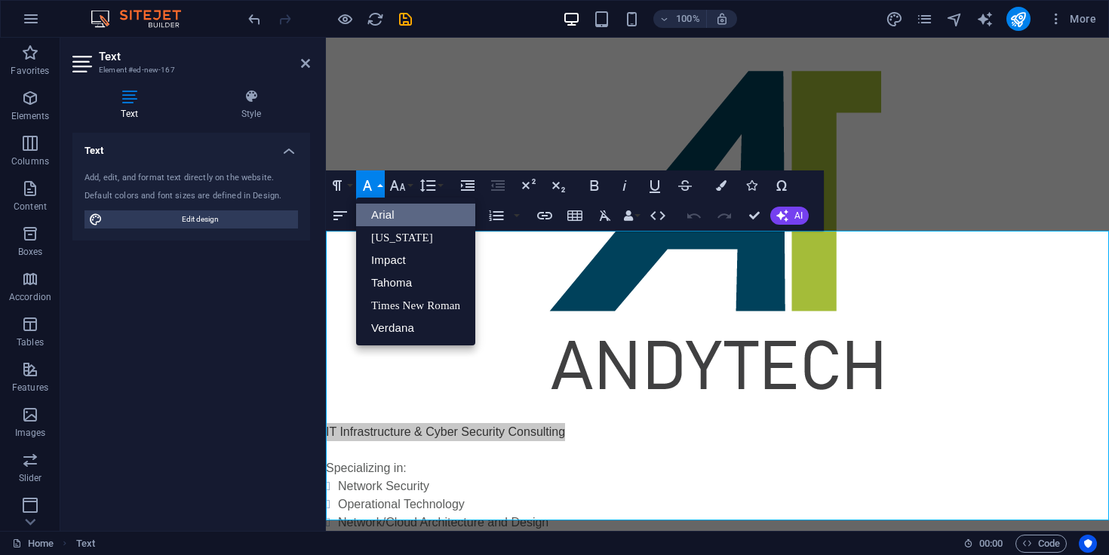
scroll to position [0, 0]
click at [401, 181] on icon "button" at bounding box center [398, 186] width 18 height 18
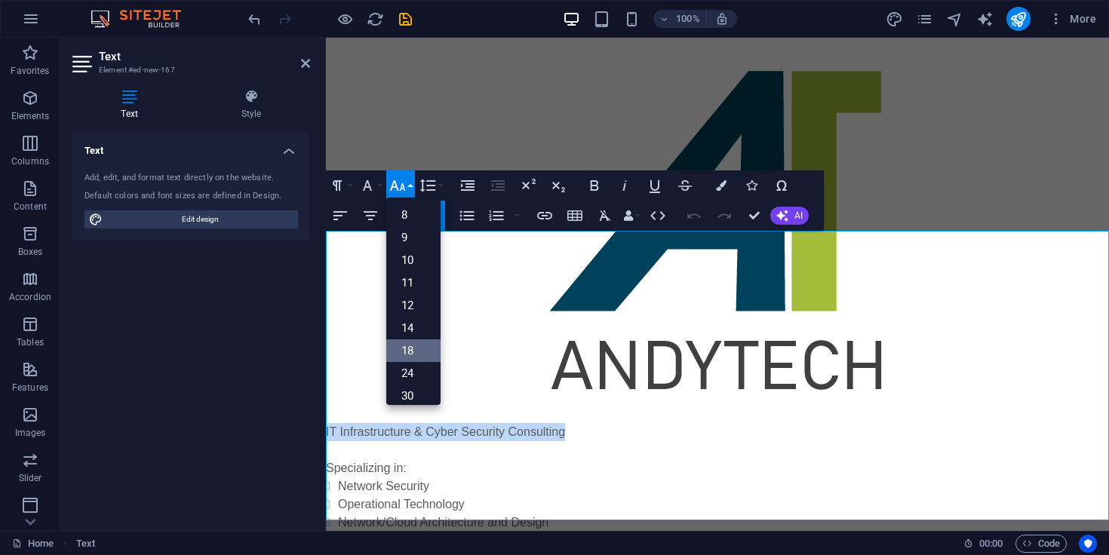
click at [412, 343] on link "18" at bounding box center [413, 351] width 54 height 23
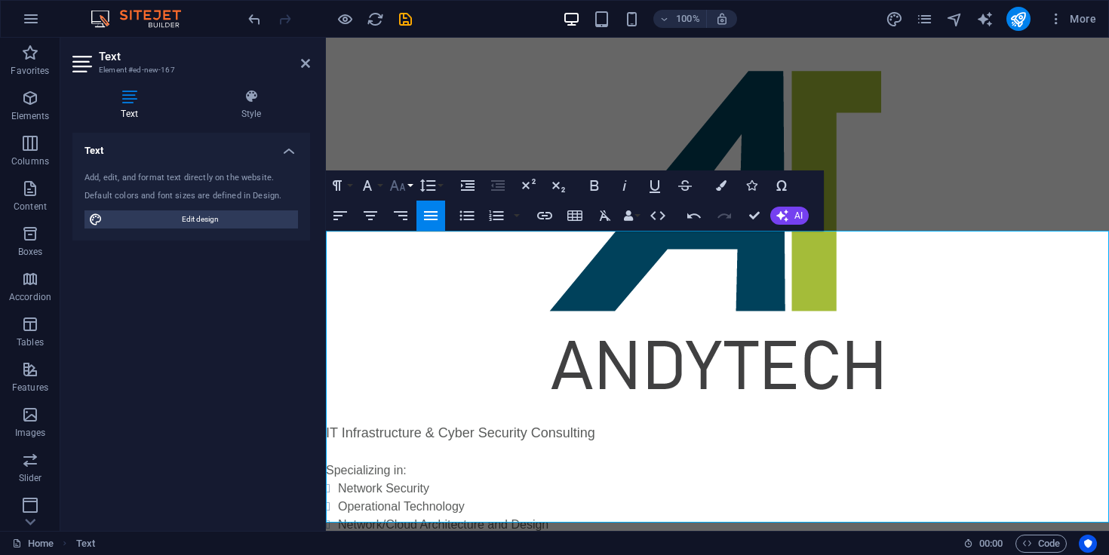
click at [410, 191] on button "Font Size" at bounding box center [400, 186] width 29 height 30
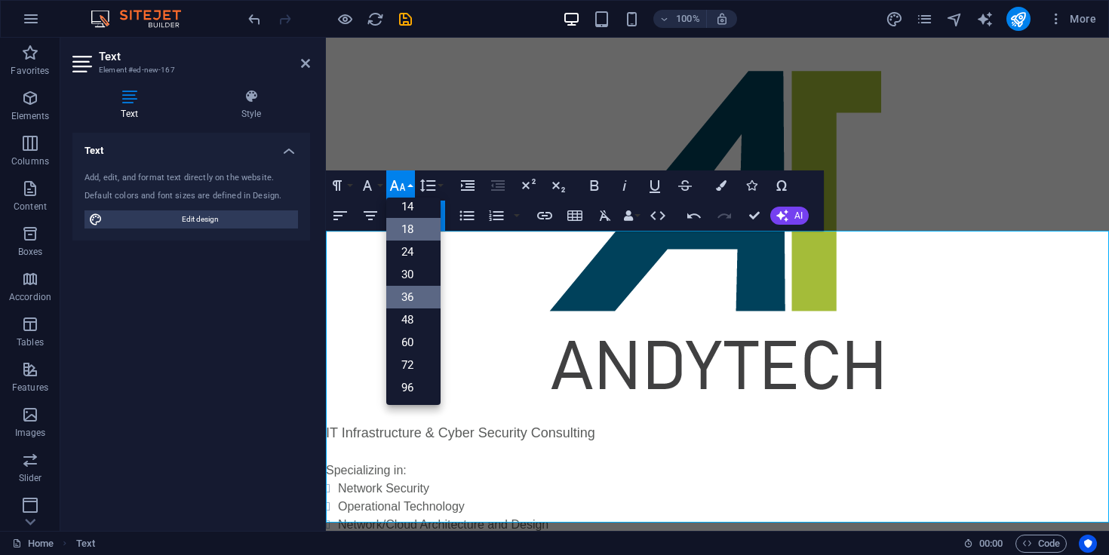
scroll to position [121, 0]
click at [422, 296] on link "36" at bounding box center [413, 297] width 54 height 23
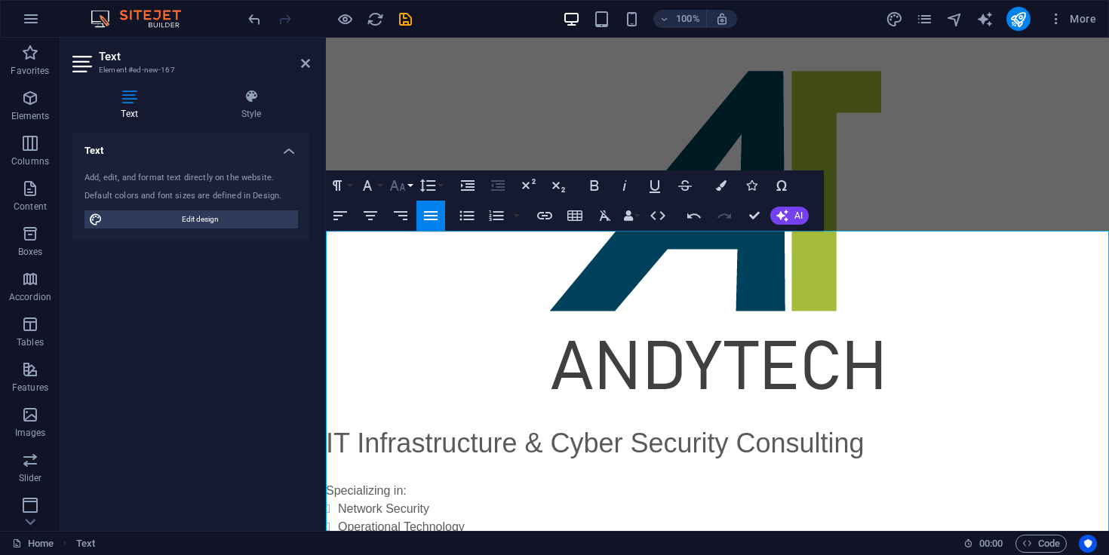
click at [399, 186] on icon "button" at bounding box center [398, 186] width 18 height 18
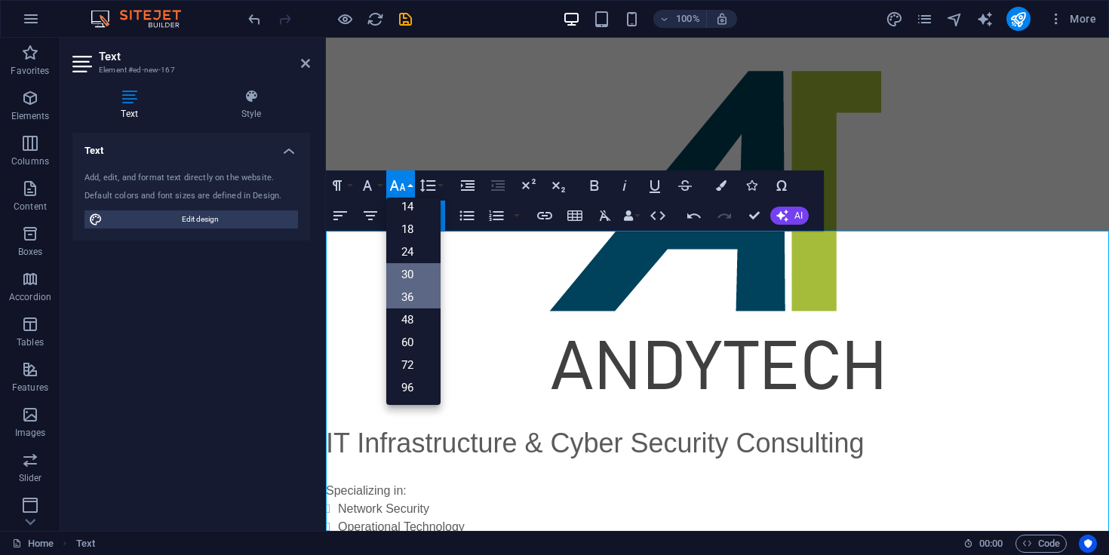
click at [411, 264] on link "30" at bounding box center [413, 274] width 54 height 23
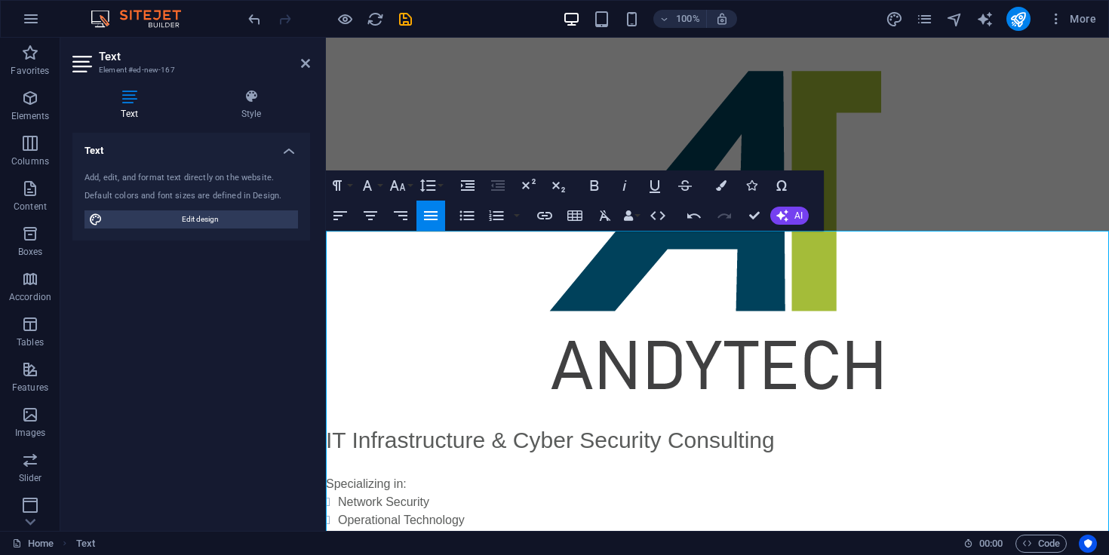
click at [490, 494] on li "Network Security" at bounding box center [723, 503] width 771 height 18
drag, startPoint x: 411, startPoint y: 291, endPoint x: 311, endPoint y: 284, distance: 100.6
click at [326, 284] on html "Skip to main content IT Infrastructure & Cyber Security Consulting Specializing…" at bounding box center [717, 383] width 783 height 691
click at [422, 188] on icon "button" at bounding box center [428, 185] width 16 height 13
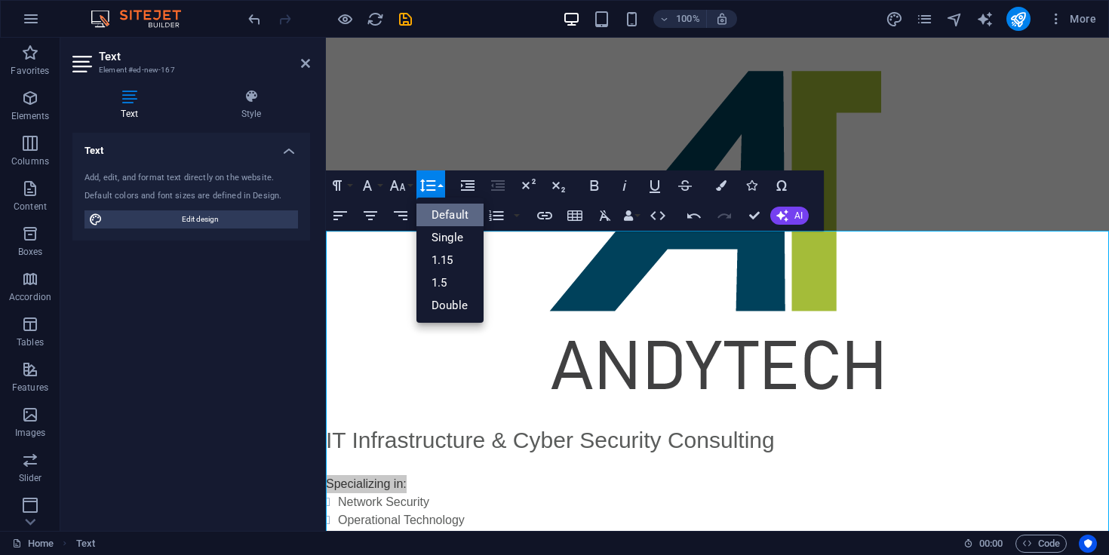
scroll to position [0, 0]
click at [422, 188] on icon "button" at bounding box center [428, 185] width 16 height 13
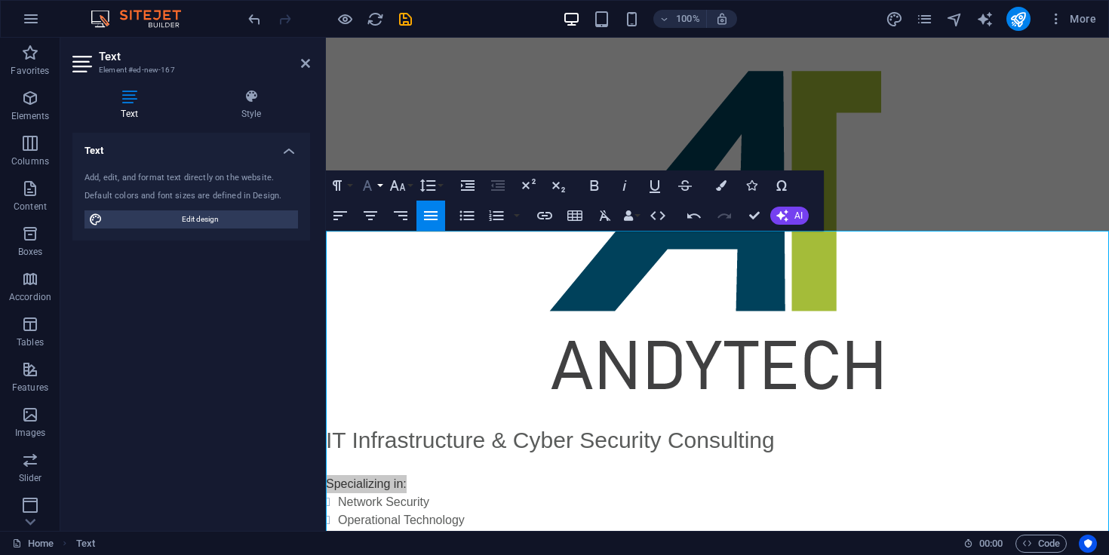
click at [376, 188] on icon "button" at bounding box center [367, 186] width 18 height 18
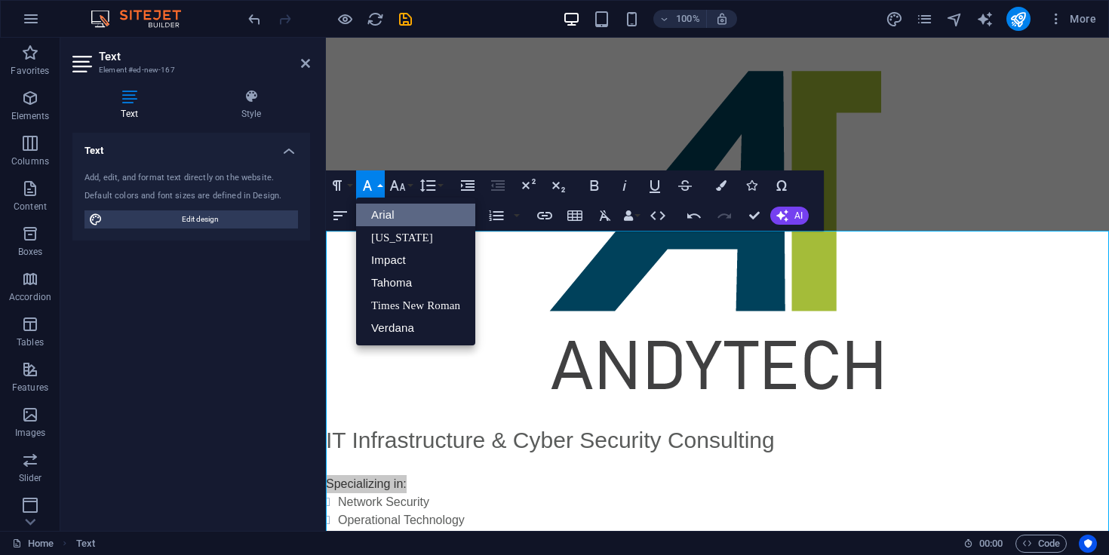
click at [376, 188] on icon "button" at bounding box center [367, 186] width 18 height 18
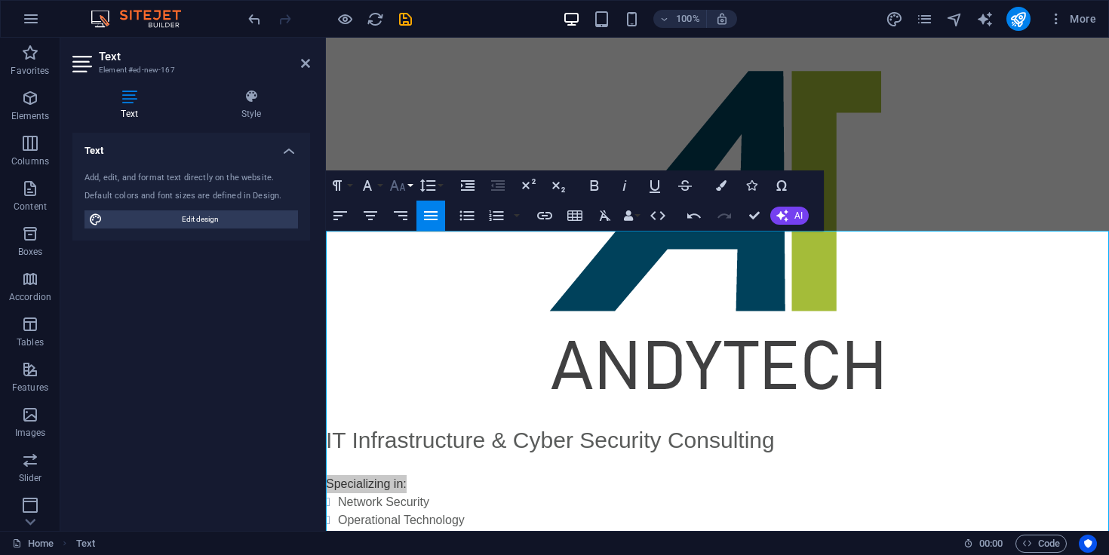
click at [413, 189] on button "Font Size" at bounding box center [400, 186] width 29 height 30
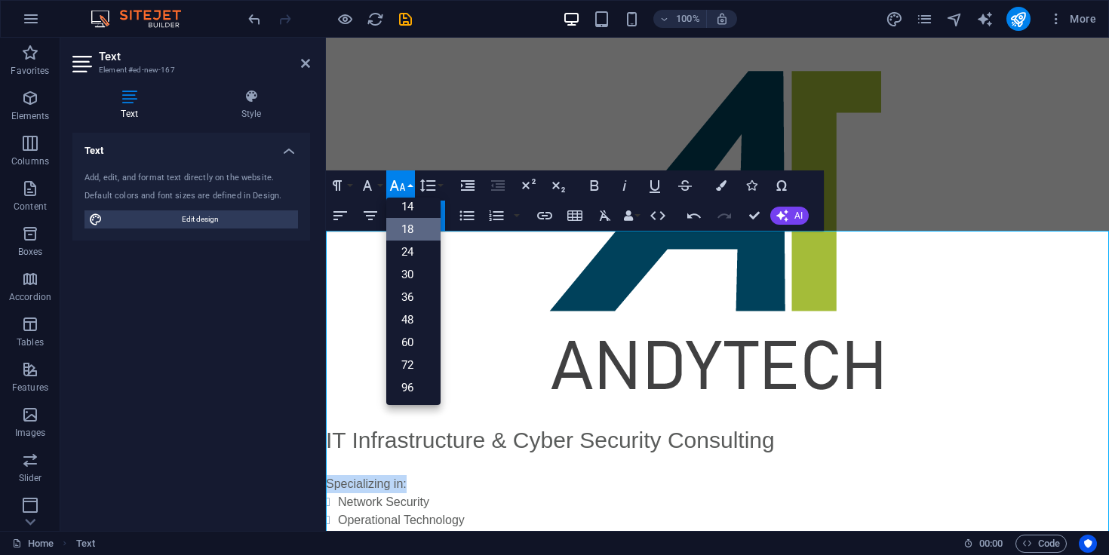
click at [417, 220] on link "18" at bounding box center [413, 229] width 54 height 23
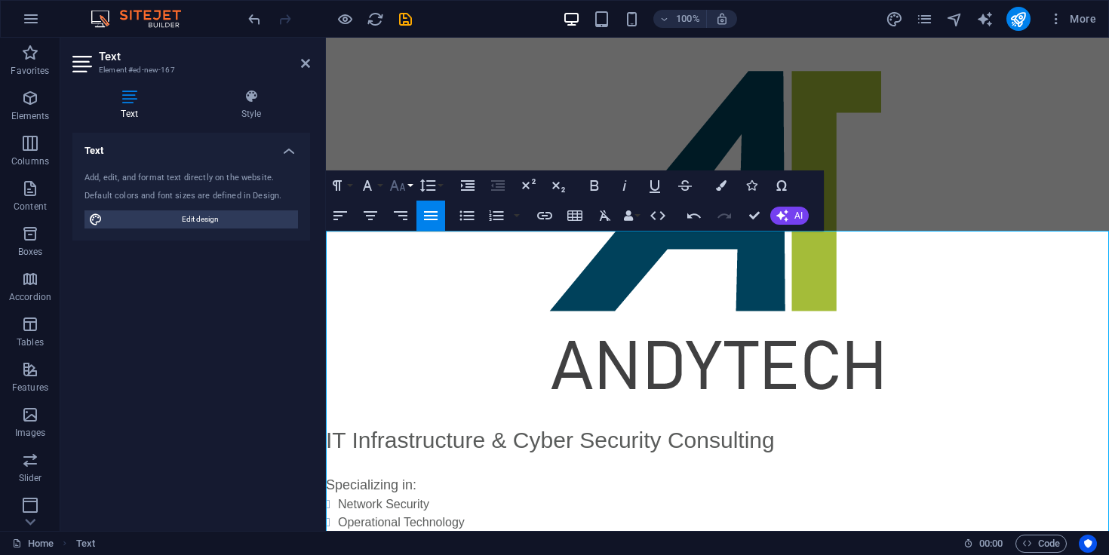
click at [408, 185] on button "Font Size" at bounding box center [400, 186] width 29 height 30
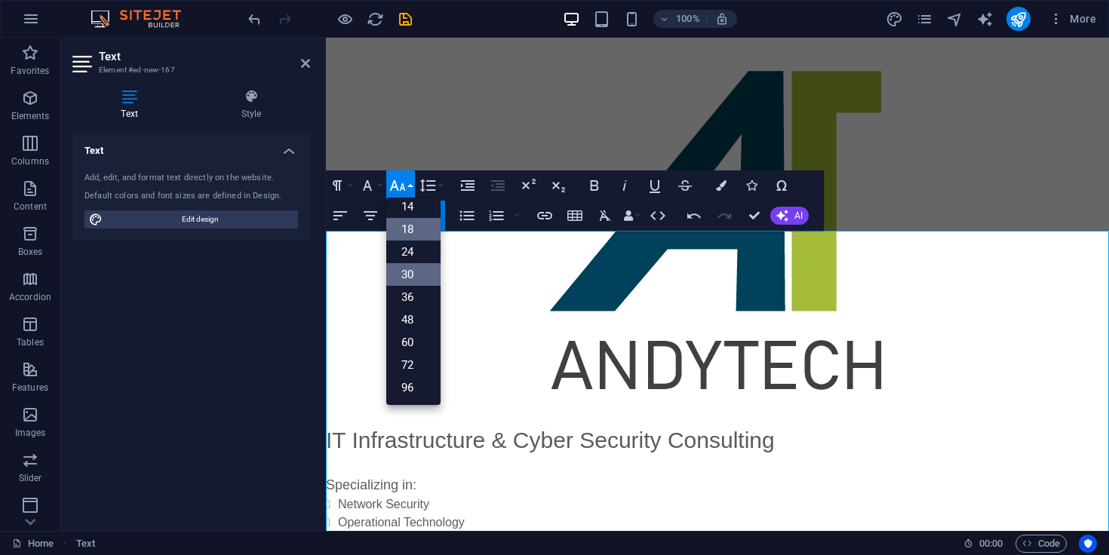
scroll to position [121, 0]
click at [418, 254] on link "24" at bounding box center [413, 252] width 54 height 23
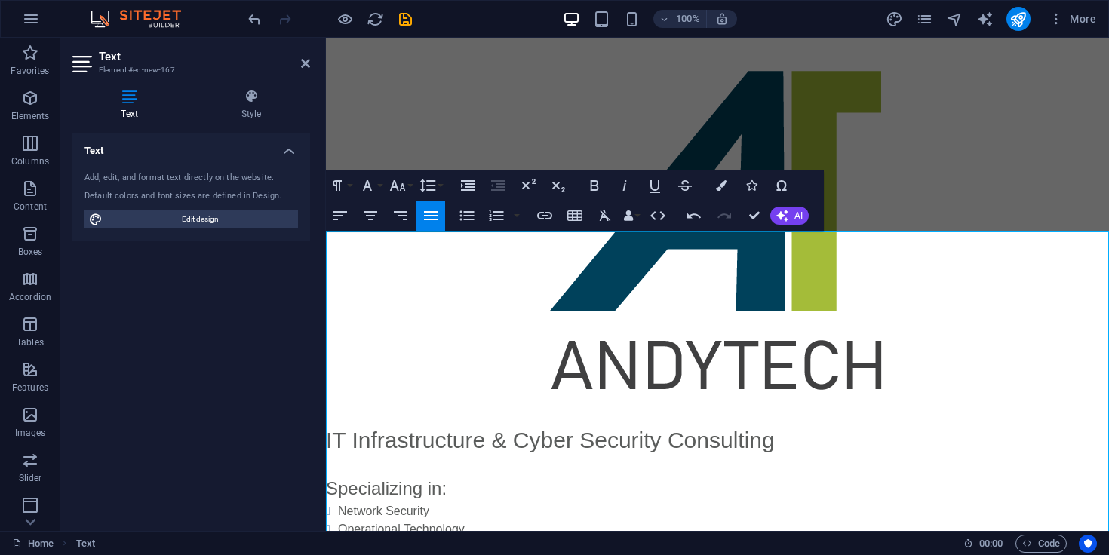
click at [457, 503] on li "Network Security" at bounding box center [723, 512] width 771 height 18
click at [481, 503] on li "Network Security" at bounding box center [723, 512] width 771 height 18
drag, startPoint x: 381, startPoint y: 410, endPoint x: 314, endPoint y: 408, distance: 67.2
click at [326, 408] on html "Skip to main content IT Infrastructure & Cyber Security Consulting Specializing…" at bounding box center [717, 388] width 783 height 700
click at [371, 183] on icon "button" at bounding box center [367, 186] width 18 height 18
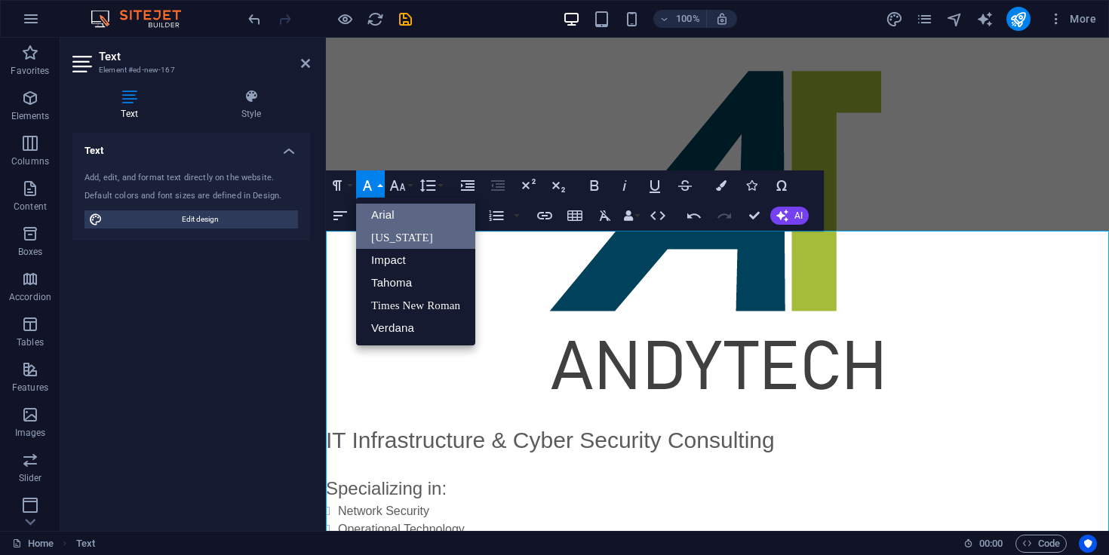
scroll to position [0, 0]
click at [405, 186] on icon "button" at bounding box center [398, 186] width 18 height 18
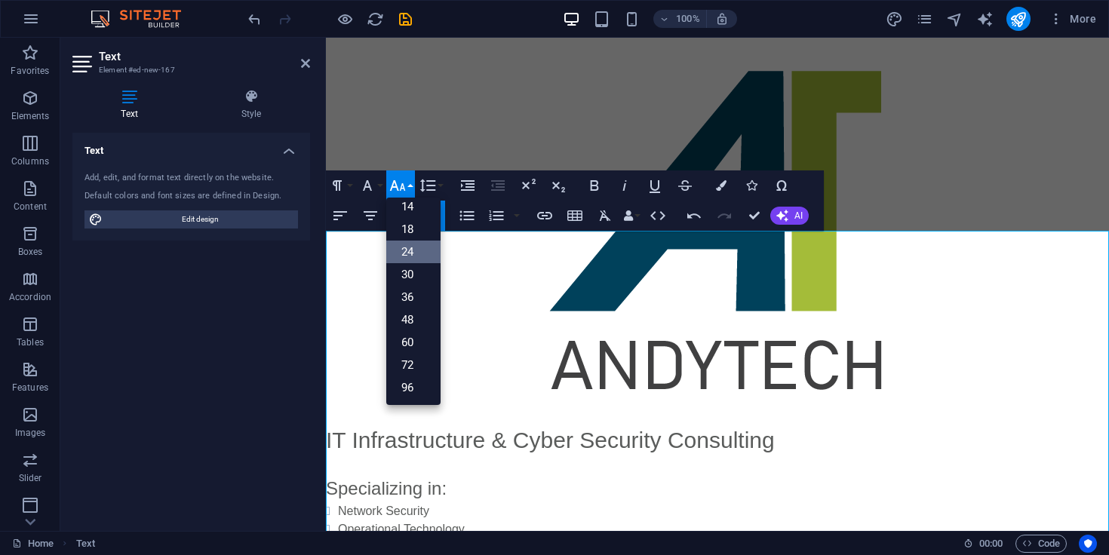
click at [416, 248] on link "24" at bounding box center [413, 252] width 54 height 23
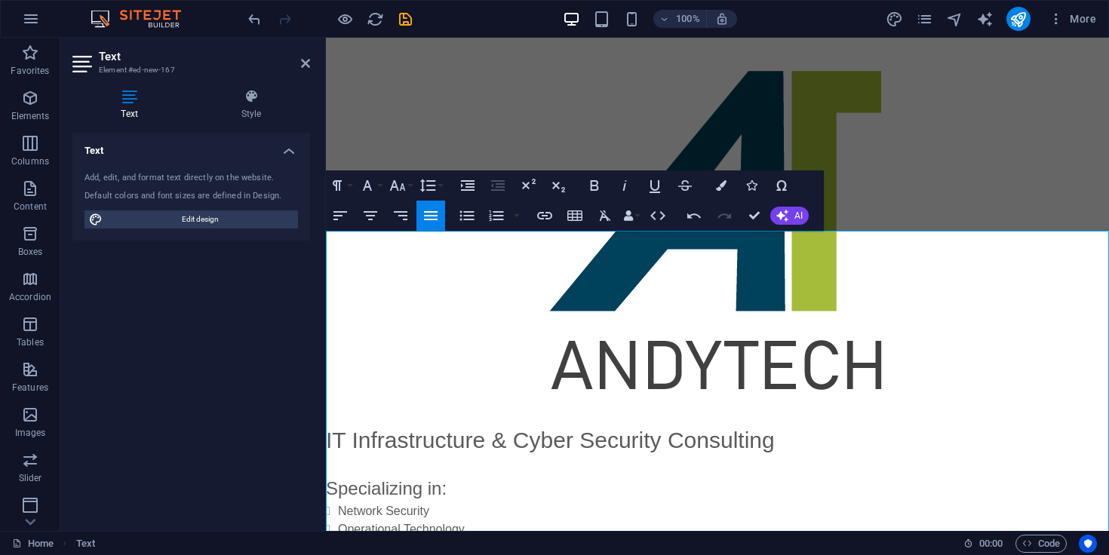
drag, startPoint x: 380, startPoint y: 494, endPoint x: 323, endPoint y: 487, distance: 57.8
click at [326, 487] on html "Skip to main content IT Infrastructure & Cyber Security Consulting Specializing…" at bounding box center [717, 392] width 783 height 709
click at [377, 187] on button "Font Family" at bounding box center [370, 186] width 29 height 30
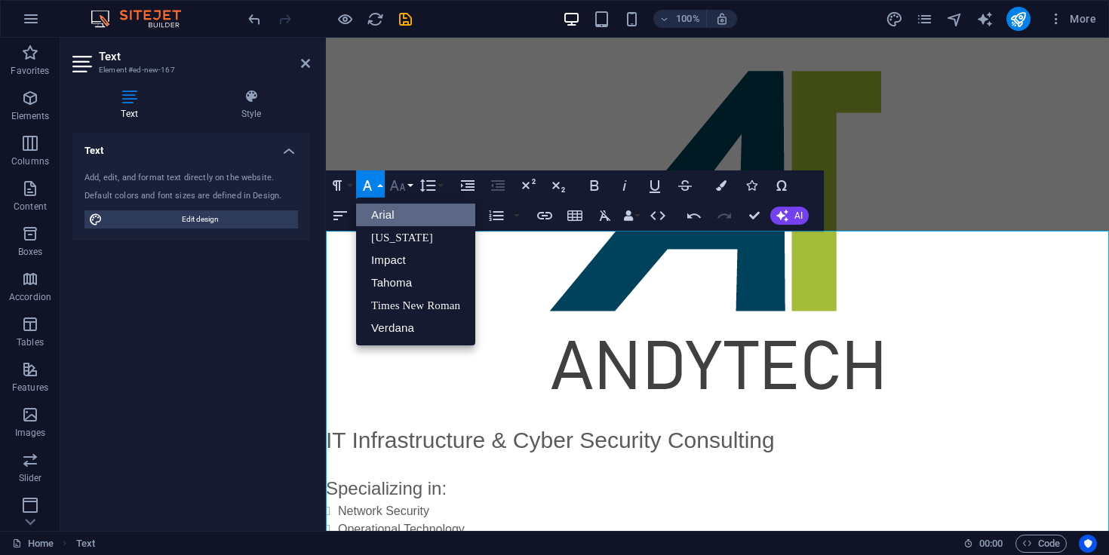
click at [410, 186] on button "Font Size" at bounding box center [400, 186] width 29 height 30
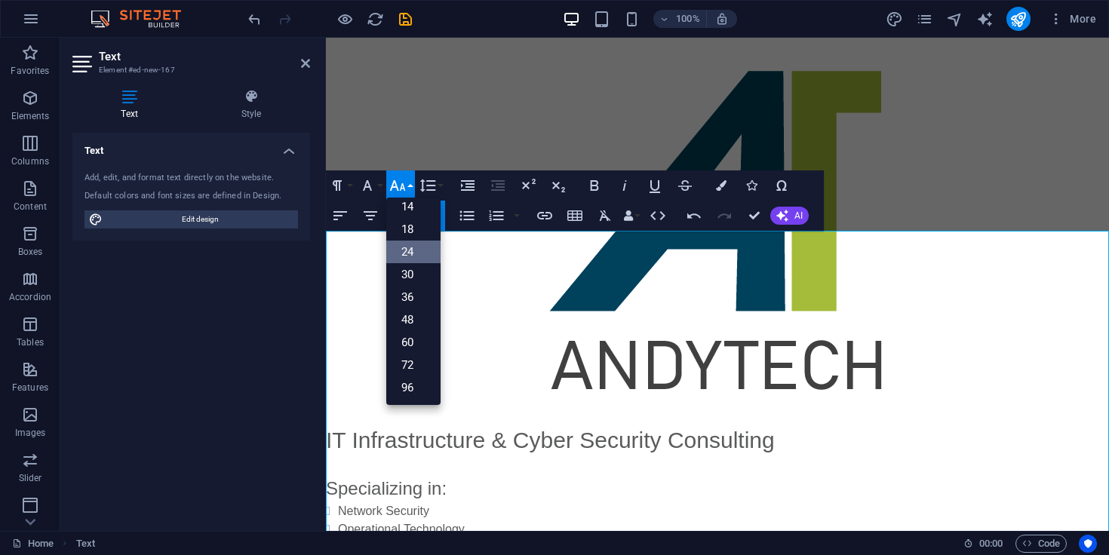
click at [413, 243] on link "24" at bounding box center [413, 252] width 54 height 23
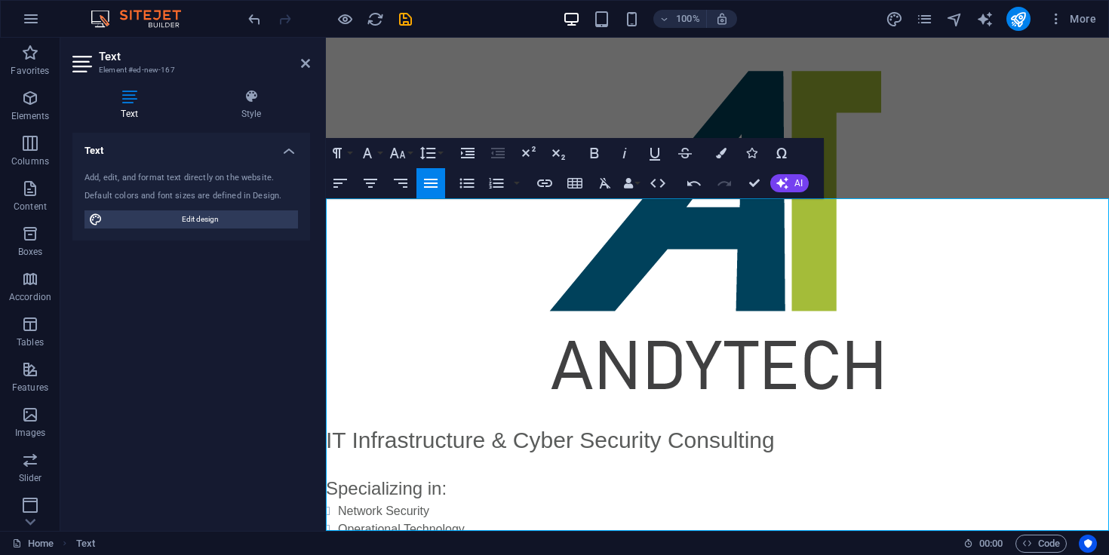
scroll to position [32, 0]
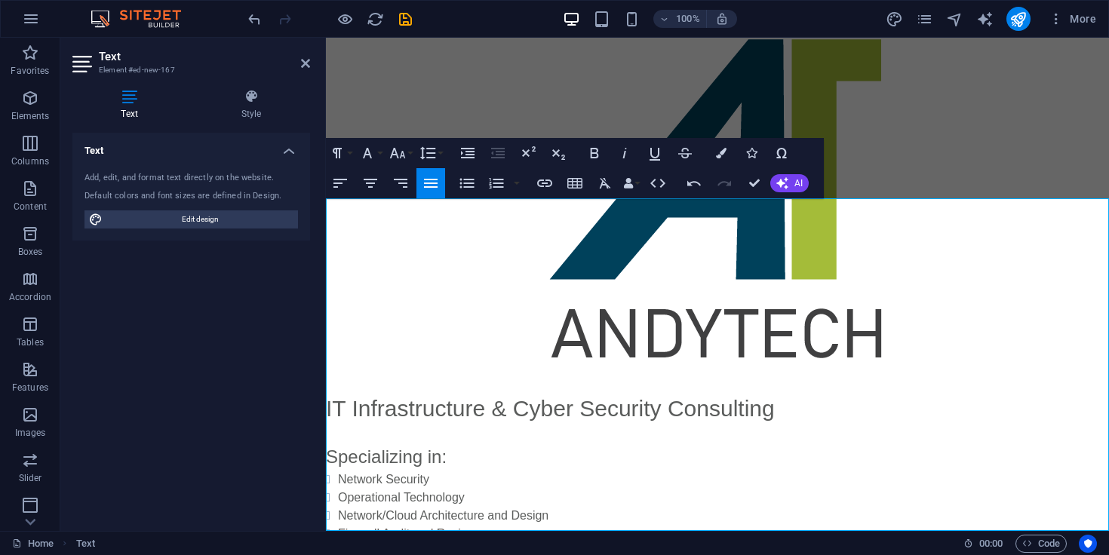
drag, startPoint x: 459, startPoint y: 524, endPoint x: 331, endPoint y: 506, distance: 129.5
click at [331, 506] on div "IT Infrastructure & Cyber Security Consulting Specializing in: Network Security…" at bounding box center [717, 558] width 783 height 333
drag, startPoint x: 455, startPoint y: 518, endPoint x: 326, endPoint y: 509, distance: 129.4
click at [326, 509] on div "IT Infrastructure & Cyber Security Consulting Specializing in: Network Security…" at bounding box center [717, 558] width 783 height 333
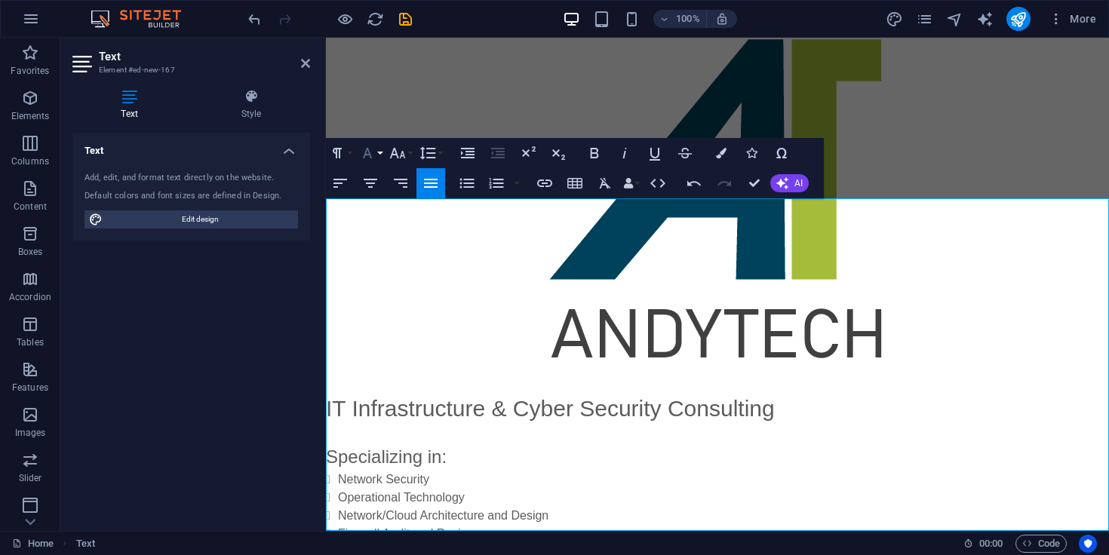
click at [380, 153] on button "Font Family" at bounding box center [370, 153] width 29 height 30
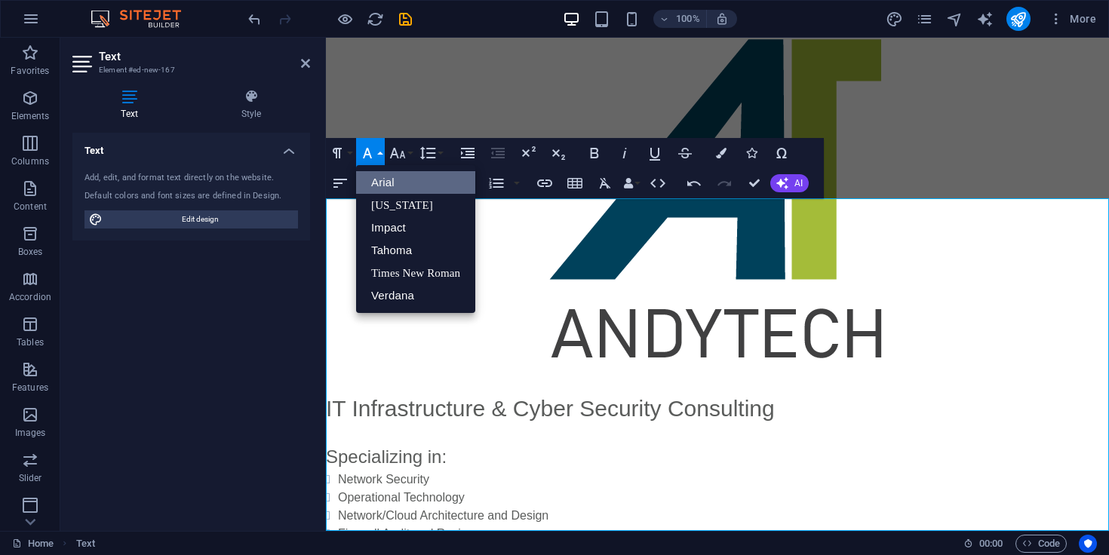
scroll to position [0, 0]
click at [380, 153] on button "Font Family" at bounding box center [370, 153] width 29 height 30
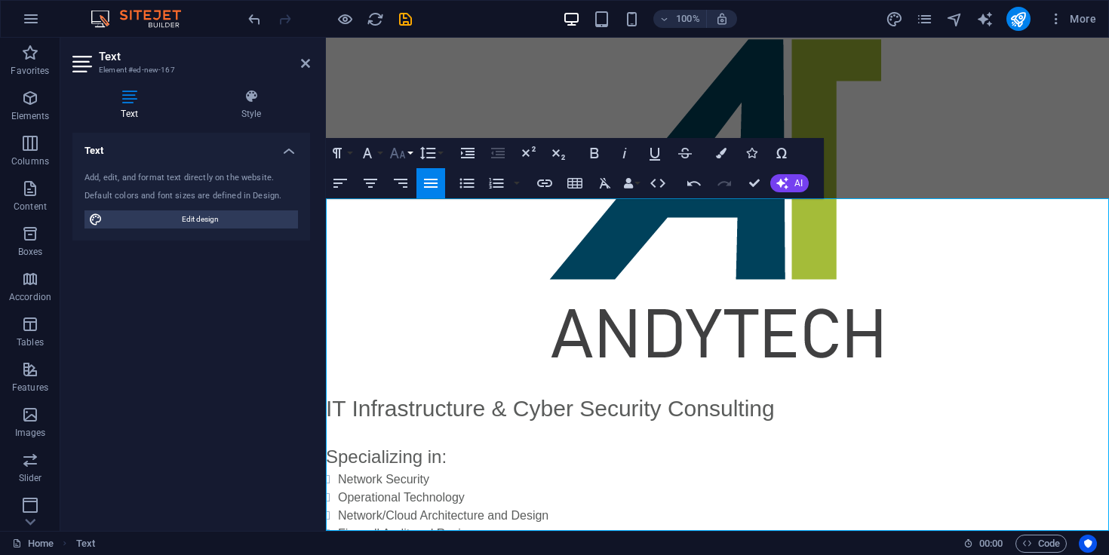
click at [408, 149] on button "Font Size" at bounding box center [400, 153] width 29 height 30
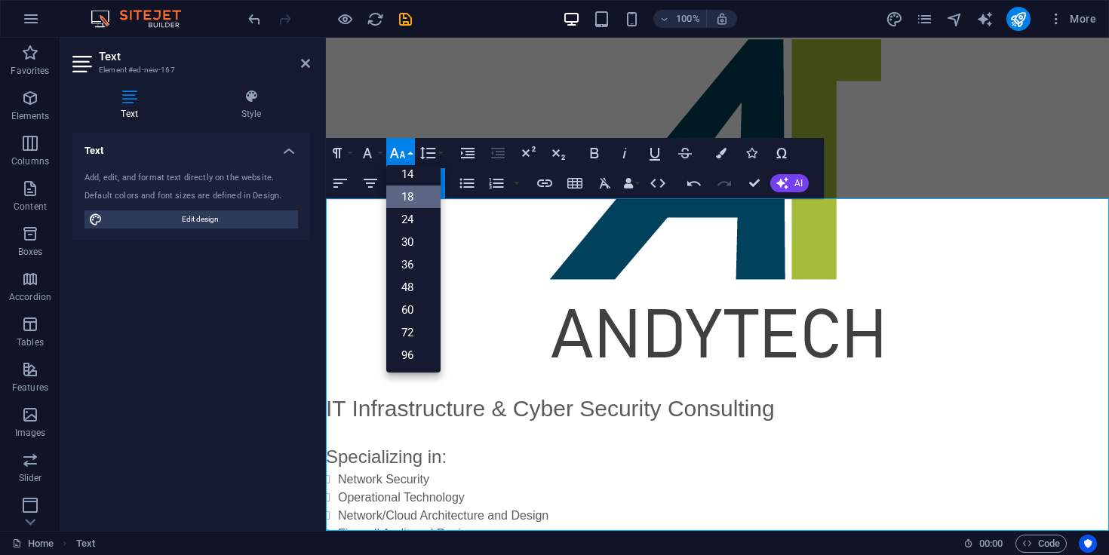
click at [417, 191] on link "18" at bounding box center [413, 197] width 54 height 23
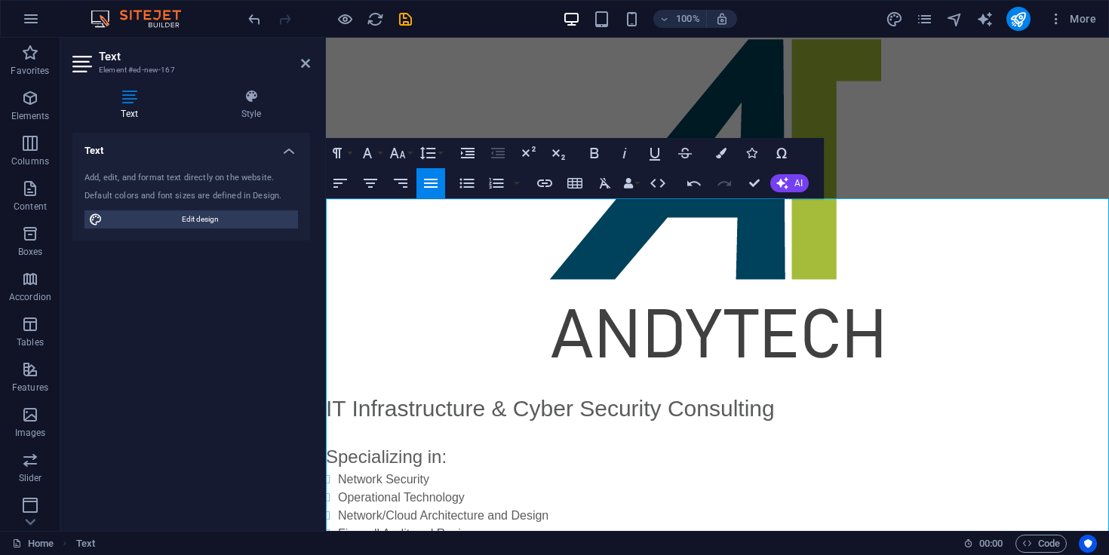
drag, startPoint x: 525, startPoint y: 424, endPoint x: 321, endPoint y: 426, distance: 203.8
click at [326, 426] on html "Skip to main content IT Infrastructure & Cyber Security Consulting Specializing…" at bounding box center [717, 367] width 783 height 723
click at [369, 155] on icon "button" at bounding box center [367, 153] width 18 height 18
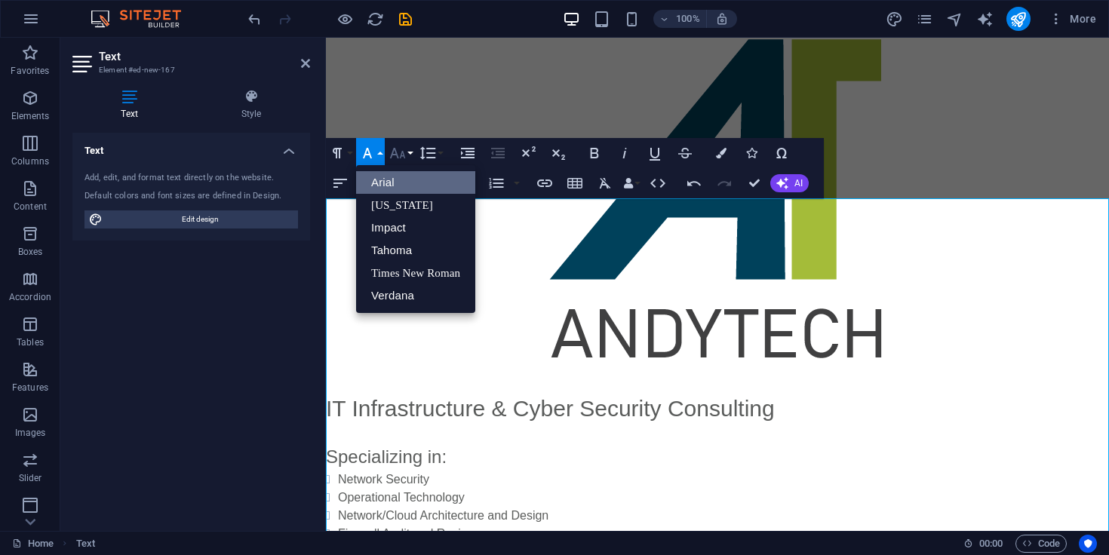
click at [404, 146] on icon "button" at bounding box center [398, 153] width 18 height 18
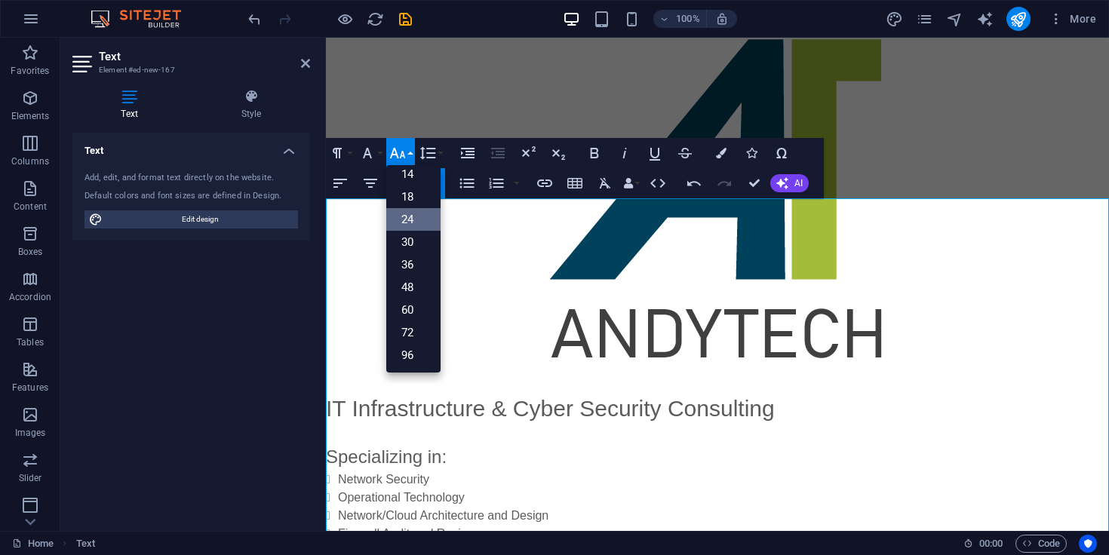
click at [430, 223] on link "24" at bounding box center [413, 219] width 54 height 23
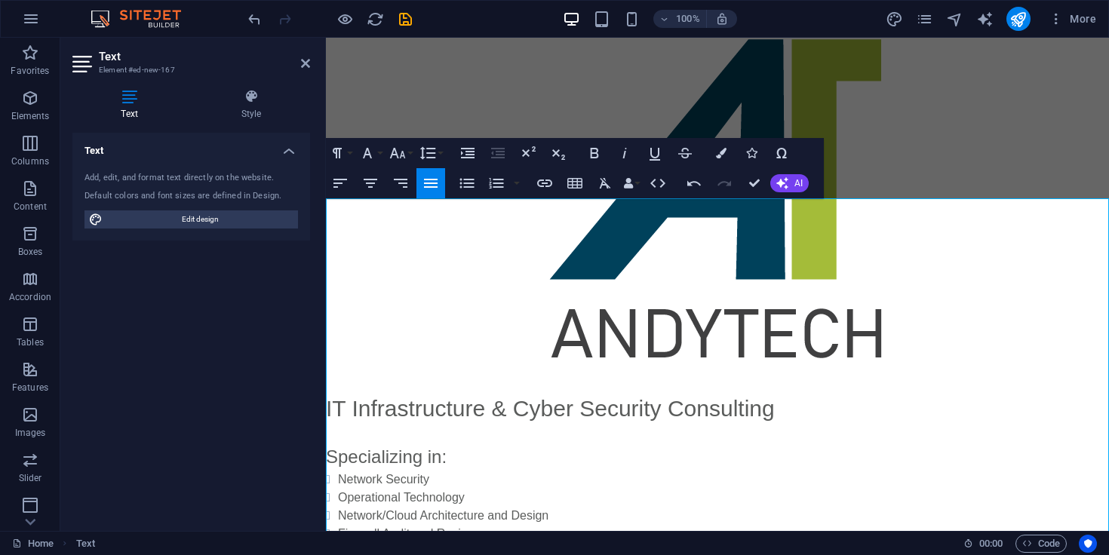
click at [541, 507] on li "Network/Cloud Architecture and Design" at bounding box center [723, 516] width 771 height 18
drag, startPoint x: 626, startPoint y: 432, endPoint x: 326, endPoint y: 434, distance: 300.4
click at [409, 153] on button "Font Size" at bounding box center [400, 153] width 29 height 30
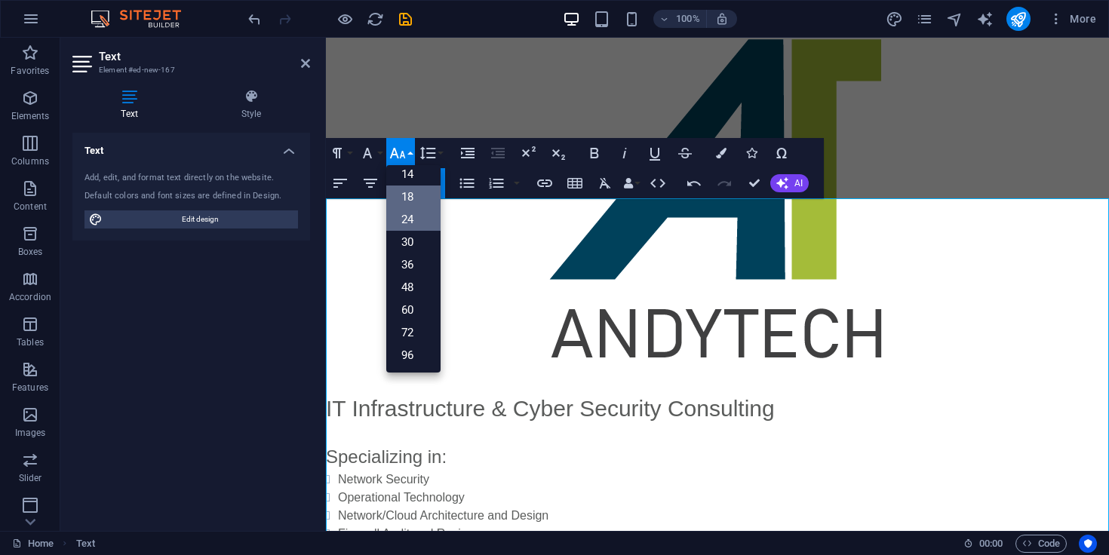
scroll to position [121, 0]
click at [414, 192] on link "18" at bounding box center [413, 197] width 54 height 23
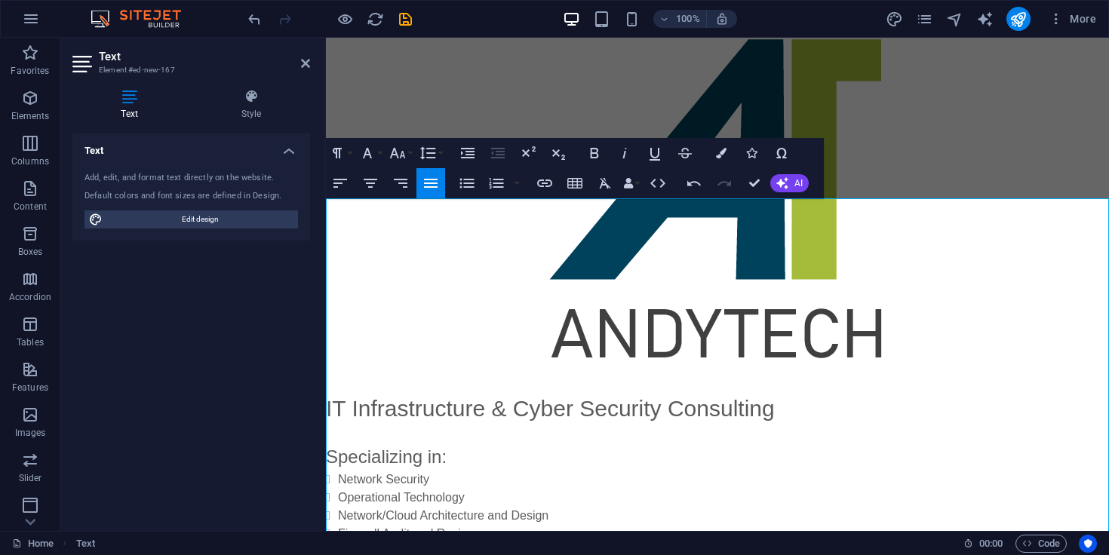
click at [595, 525] on li "Firewall Audit and Review" at bounding box center [723, 534] width 771 height 18
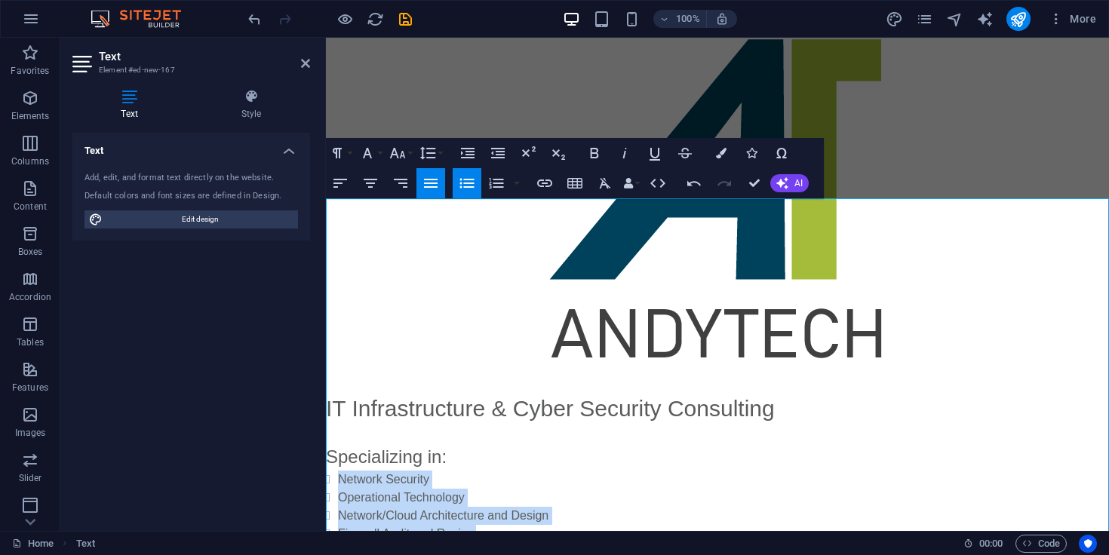
drag, startPoint x: 484, startPoint y: 345, endPoint x: 318, endPoint y: 280, distance: 177.6
click at [326, 280] on html "Skip to main content IT Infrastructure & Cyber Security Consulting Specializing…" at bounding box center [717, 368] width 783 height 725
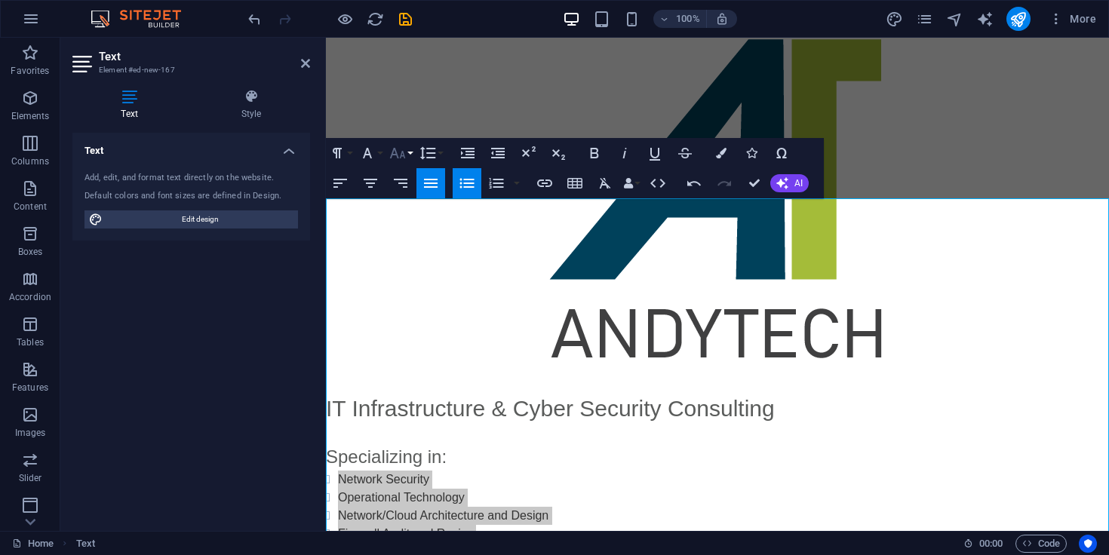
click at [408, 145] on button "Font Size" at bounding box center [400, 153] width 29 height 30
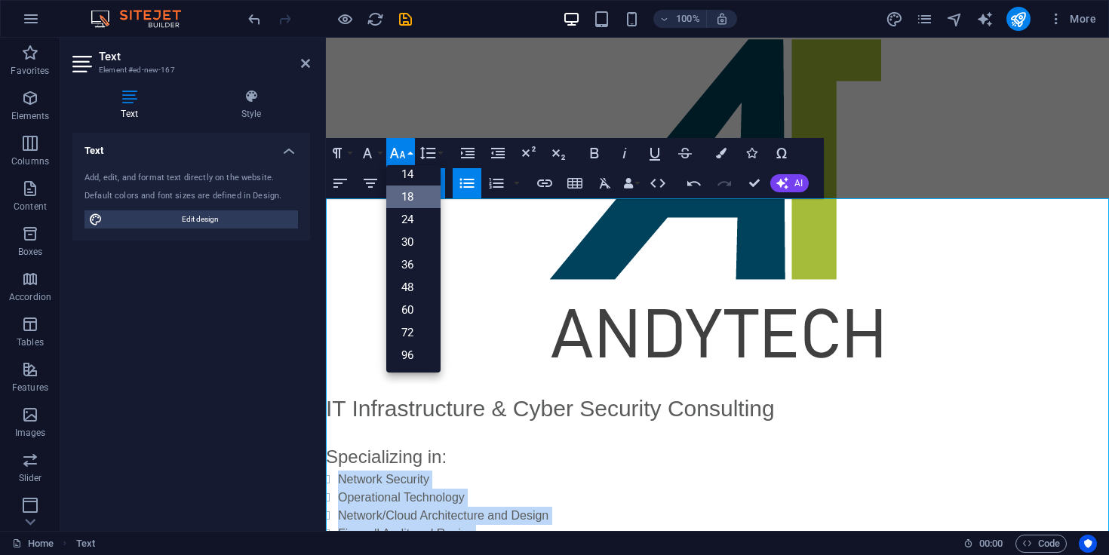
click at [414, 195] on link "18" at bounding box center [413, 197] width 54 height 23
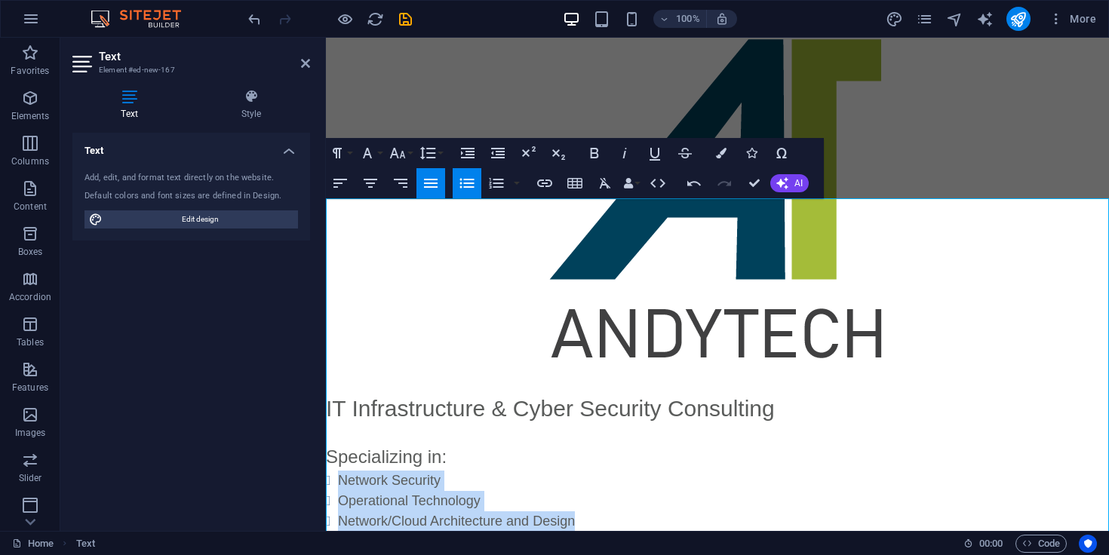
click at [555, 512] on li "Network/Cloud Architecture and Design" at bounding box center [723, 522] width 771 height 20
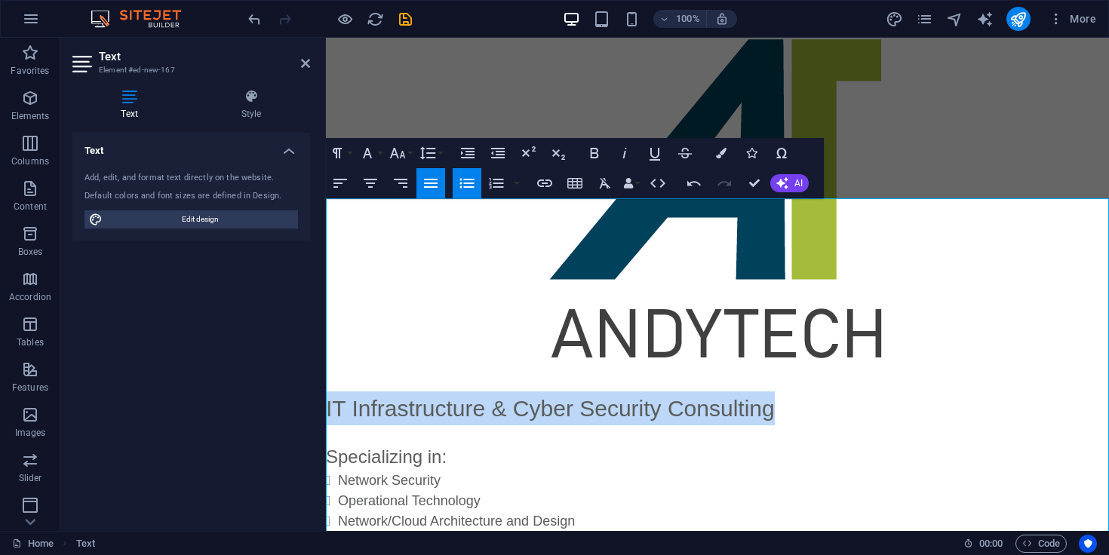
drag, startPoint x: 795, startPoint y: 214, endPoint x: 308, endPoint y: 200, distance: 487.7
click at [326, 200] on html "Skip to main content IT Infrastructure & Cyber Security Consulting Specializing…" at bounding box center [717, 373] width 783 height 734
click at [374, 179] on icon "button" at bounding box center [371, 183] width 14 height 9
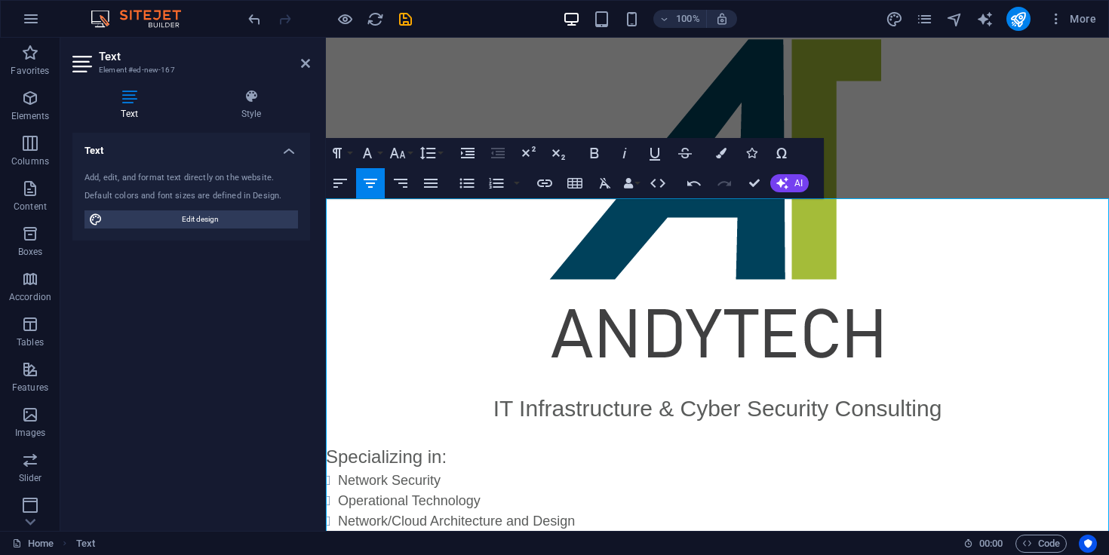
click at [392, 444] on p "Specializing in:" at bounding box center [717, 457] width 783 height 27
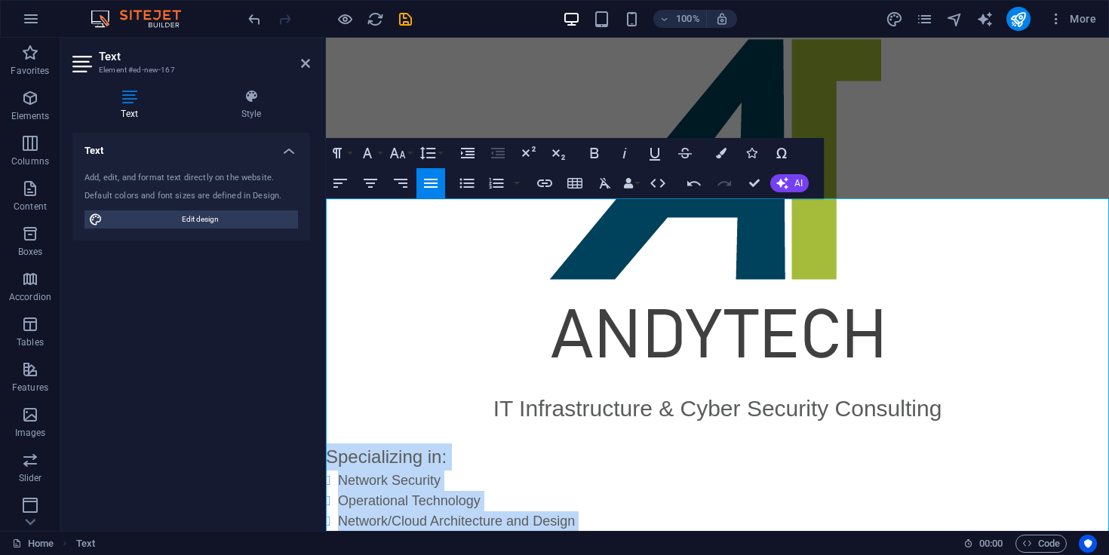
drag, startPoint x: 506, startPoint y: 356, endPoint x: 309, endPoint y: 269, distance: 216.2
click at [326, 269] on html "Skip to main content IT Infrastructure & Cyber Security Consulting Specializing…" at bounding box center [717, 373] width 783 height 734
click at [380, 184] on button "Align Center" at bounding box center [370, 183] width 29 height 30
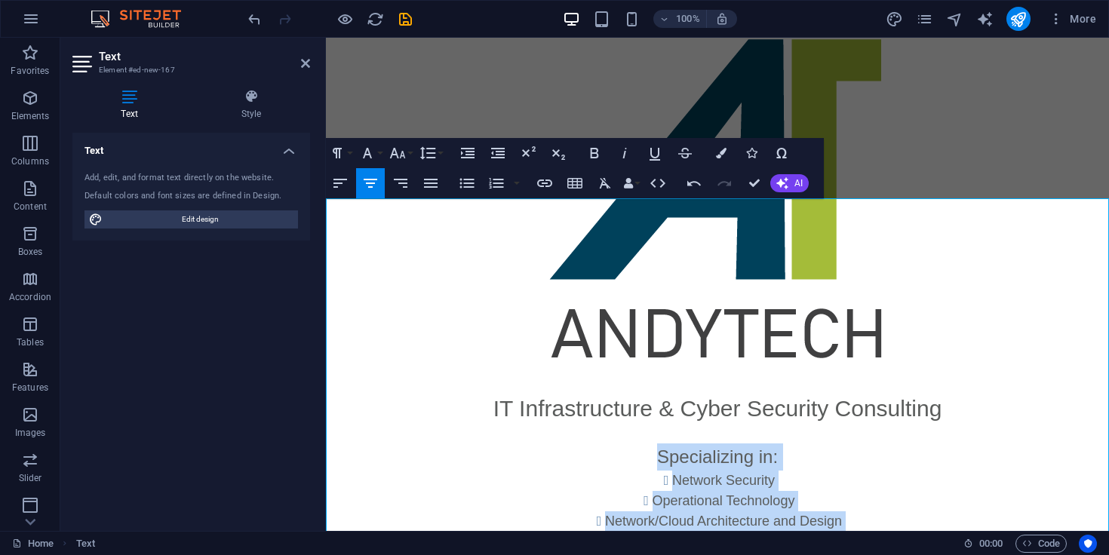
click at [478, 532] on li "Firewall Audit and Review" at bounding box center [723, 542] width 771 height 20
drag, startPoint x: 815, startPoint y: 346, endPoint x: 623, endPoint y: 285, distance: 201.2
click at [625, 471] on ul "Network Security Operational Technology Network/Cloud Architecture and Design F…" at bounding box center [717, 512] width 783 height 82
click at [342, 180] on icon "button" at bounding box center [340, 183] width 18 height 18
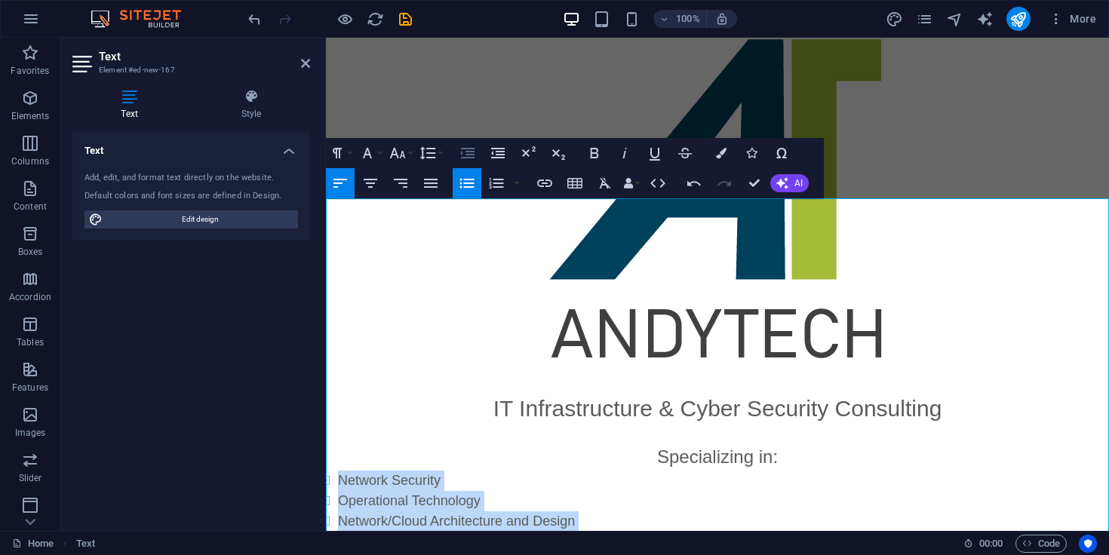
click at [467, 153] on icon "button" at bounding box center [468, 153] width 18 height 18
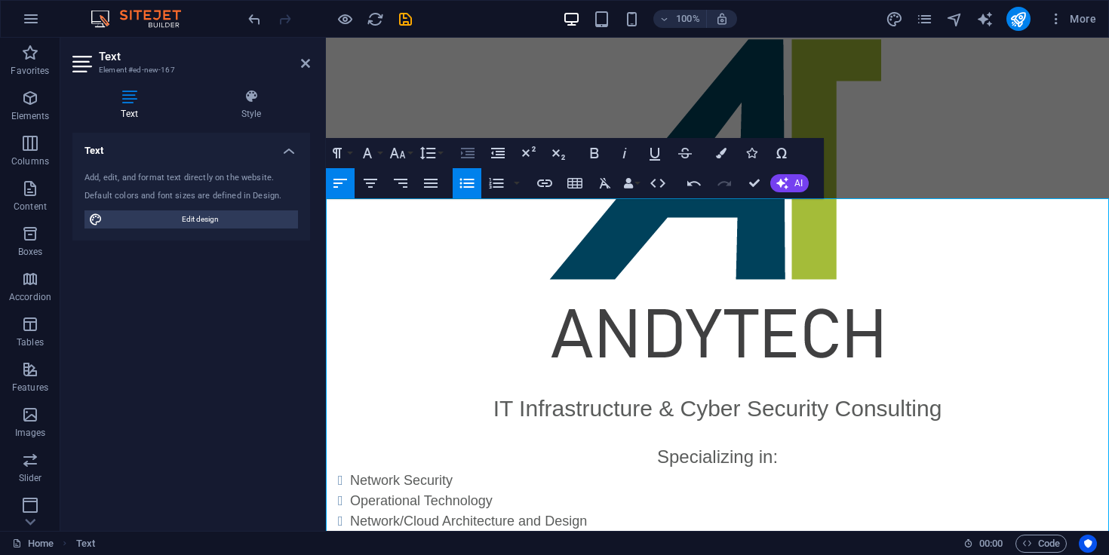
click at [467, 153] on icon "button" at bounding box center [468, 153] width 18 height 18
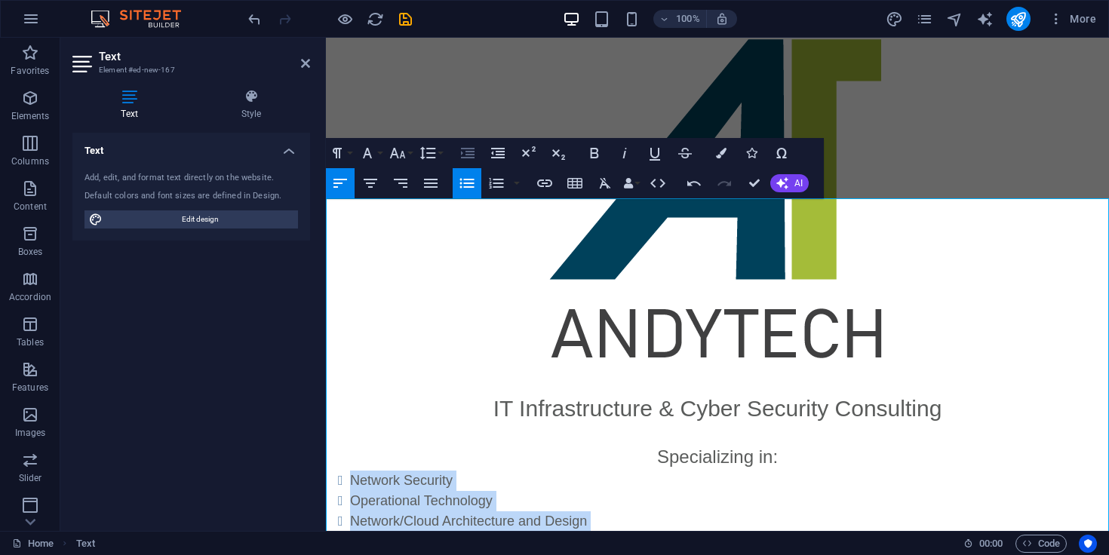
click at [467, 153] on icon "button" at bounding box center [468, 153] width 18 height 18
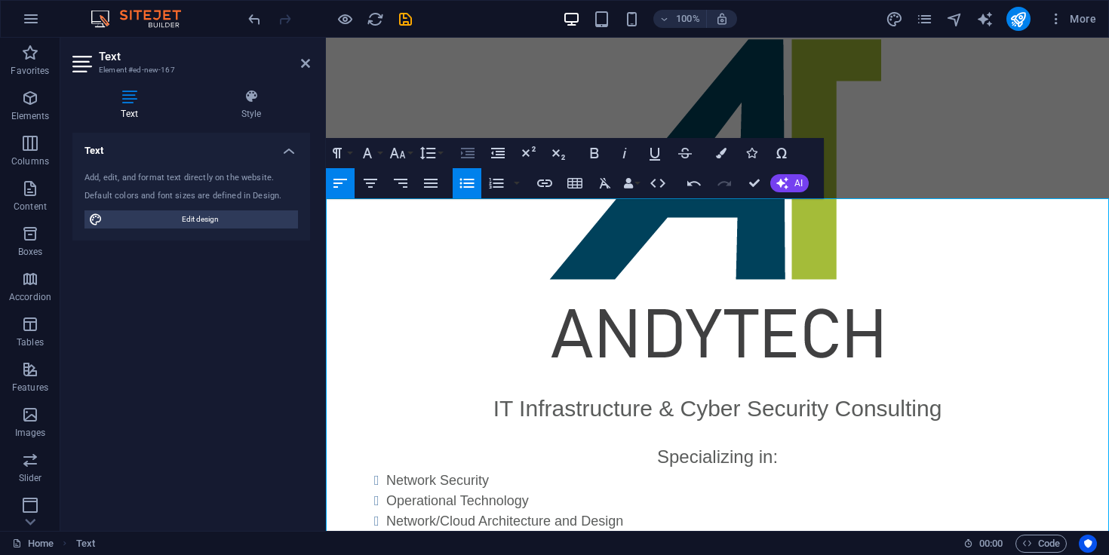
click at [467, 153] on icon "button" at bounding box center [468, 153] width 18 height 18
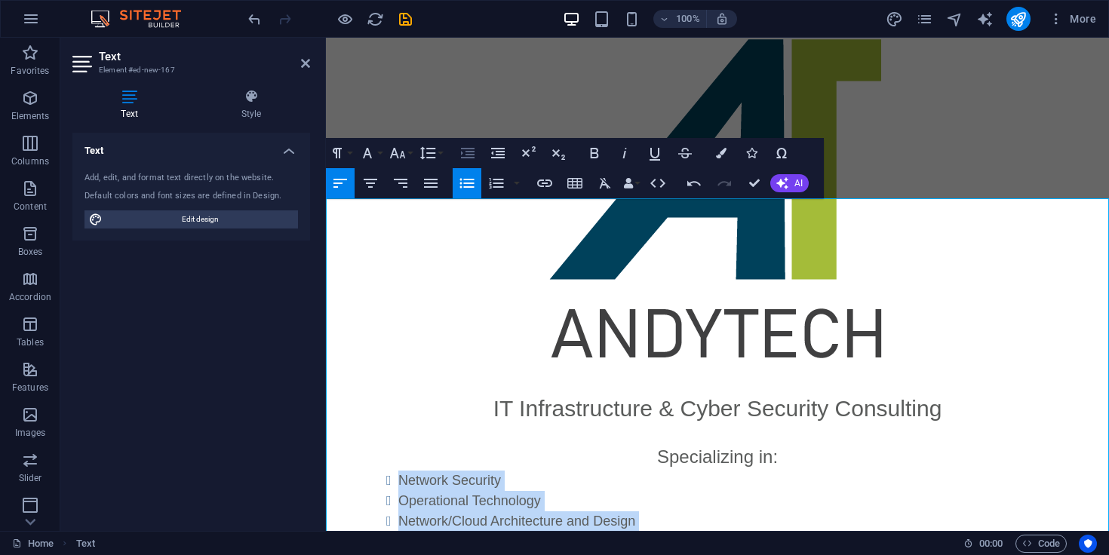
click at [467, 153] on icon "button" at bounding box center [468, 153] width 18 height 18
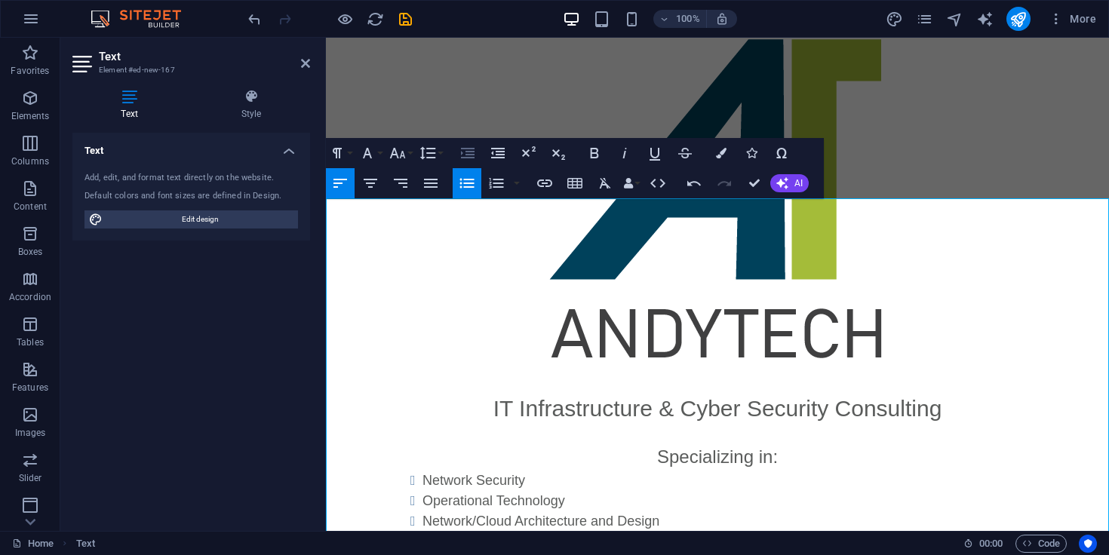
click at [467, 153] on icon "button" at bounding box center [468, 153] width 18 height 18
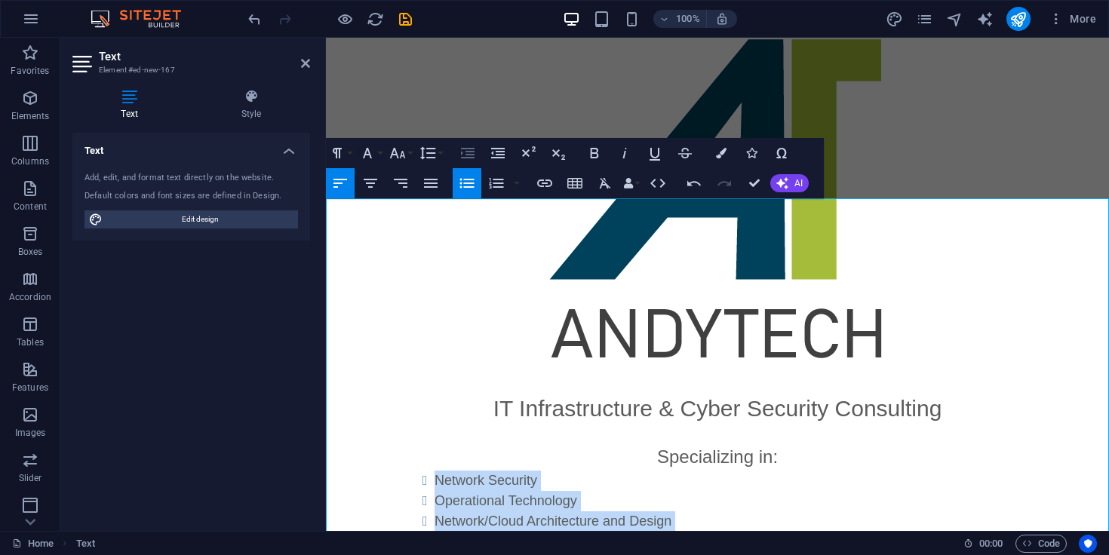
click at [467, 153] on icon "button" at bounding box center [468, 153] width 18 height 18
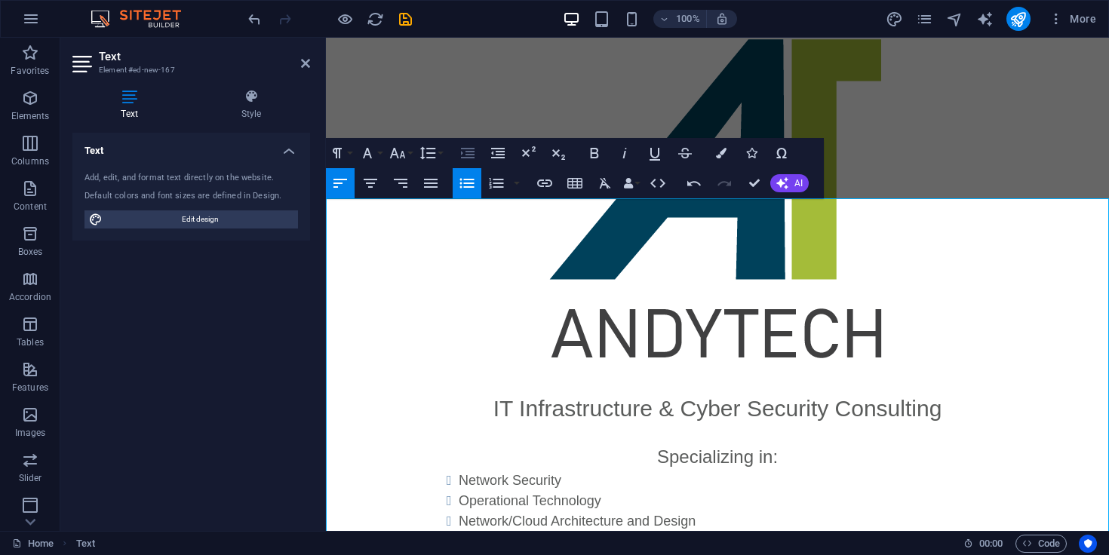
click at [467, 153] on icon "button" at bounding box center [468, 153] width 18 height 18
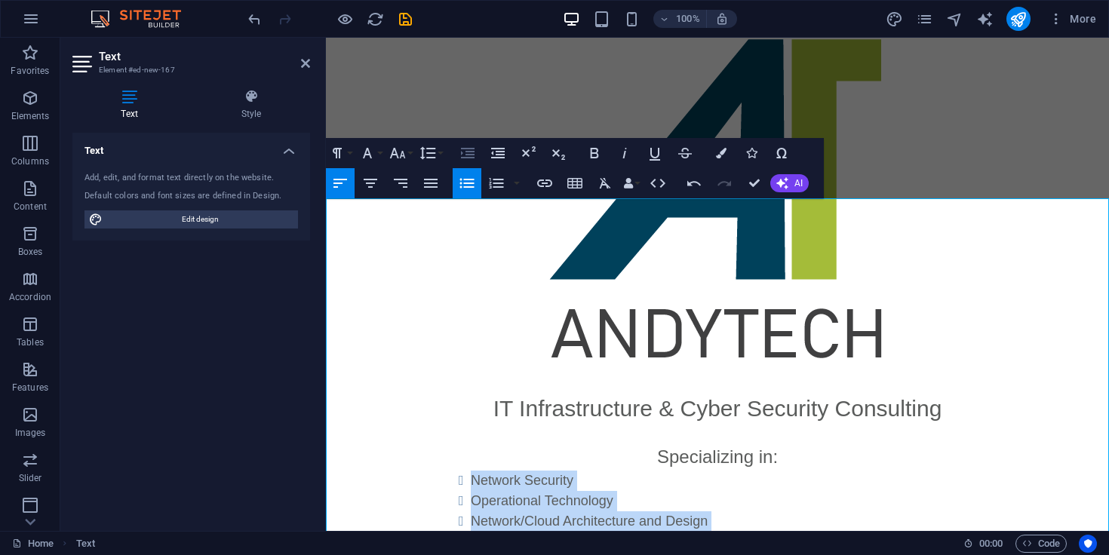
click at [467, 153] on icon "button" at bounding box center [468, 153] width 18 height 18
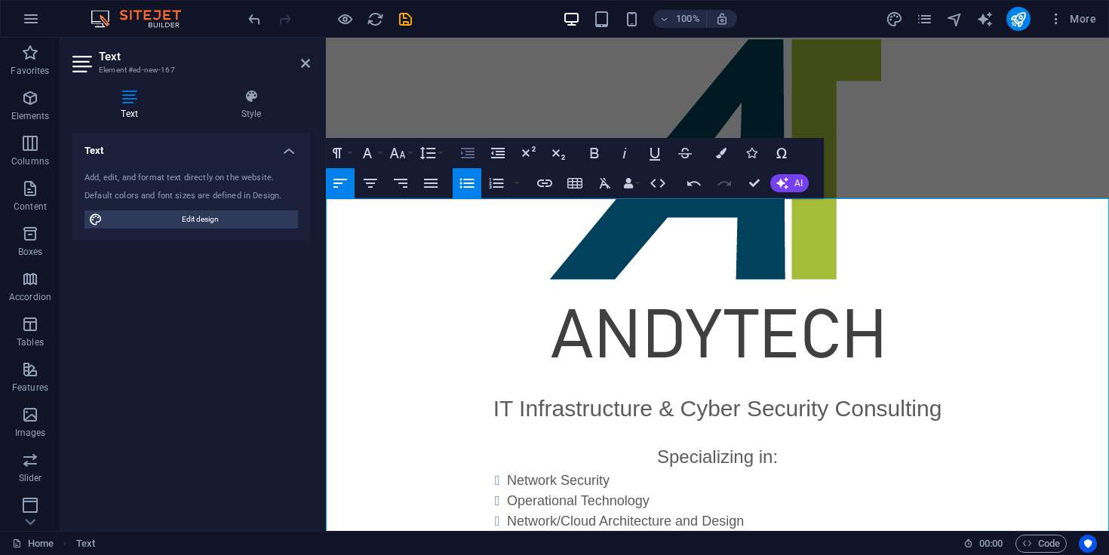
click at [467, 153] on icon "button" at bounding box center [468, 153] width 18 height 18
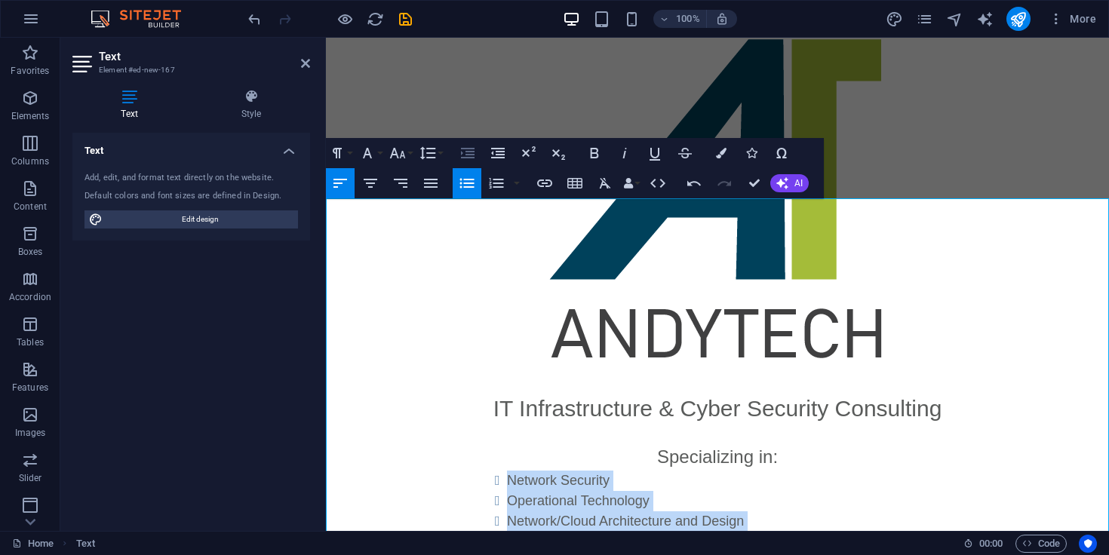
click at [467, 153] on icon "button" at bounding box center [468, 153] width 18 height 18
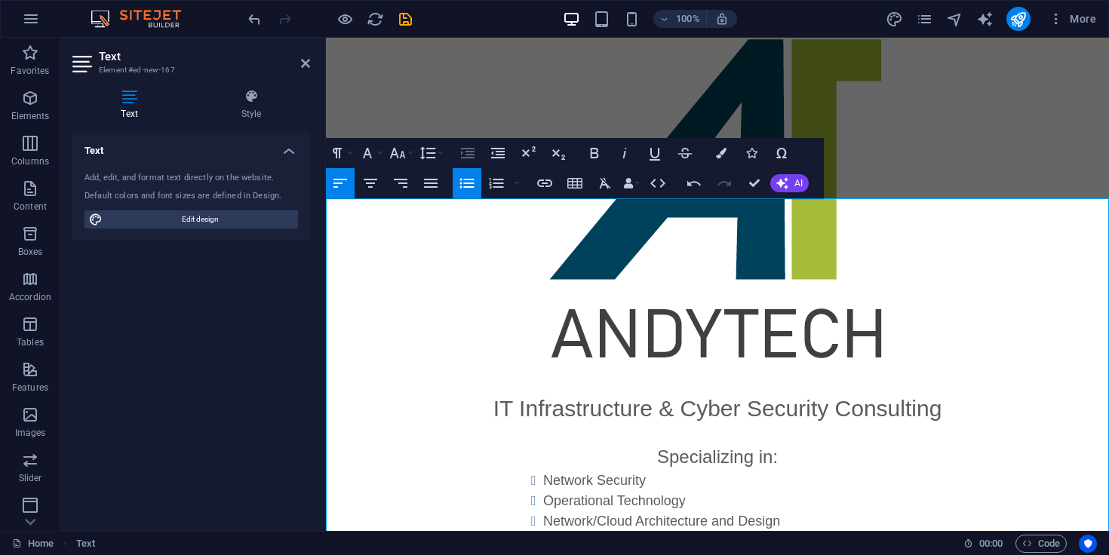
click at [467, 153] on icon "button" at bounding box center [468, 153] width 18 height 18
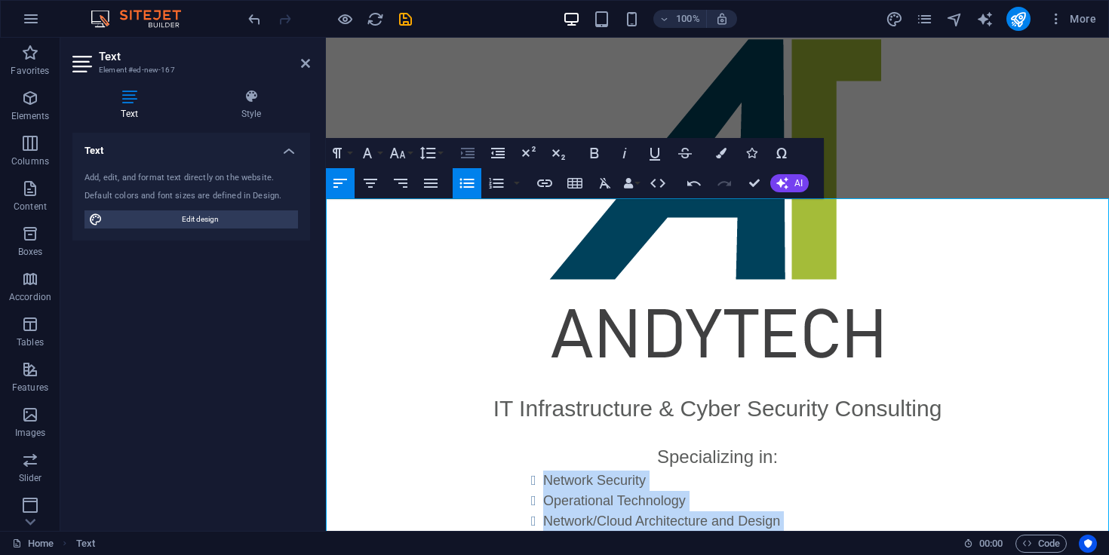
click at [467, 153] on icon "button" at bounding box center [468, 153] width 18 height 18
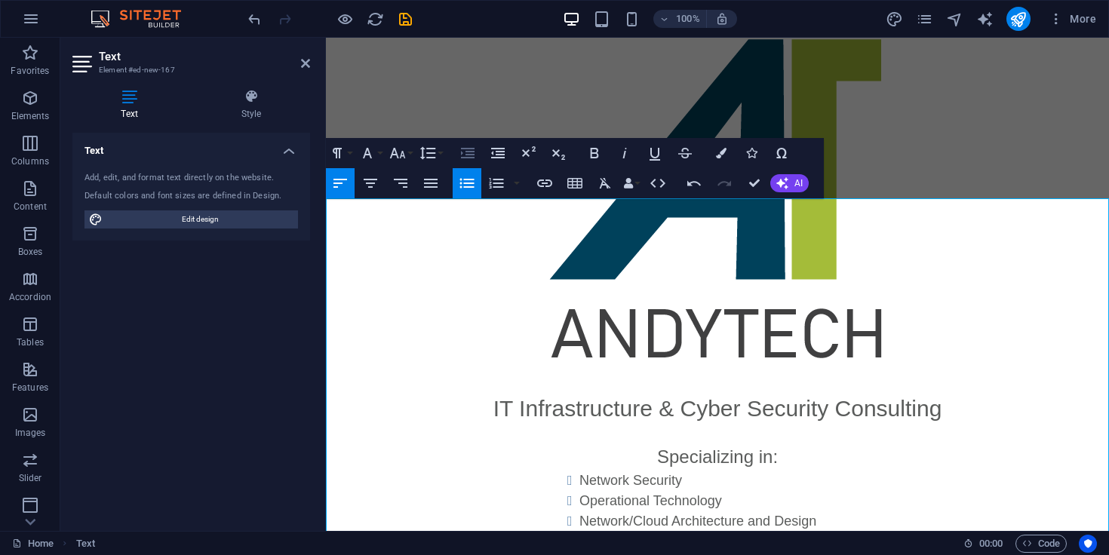
click at [467, 153] on icon "button" at bounding box center [468, 153] width 18 height 18
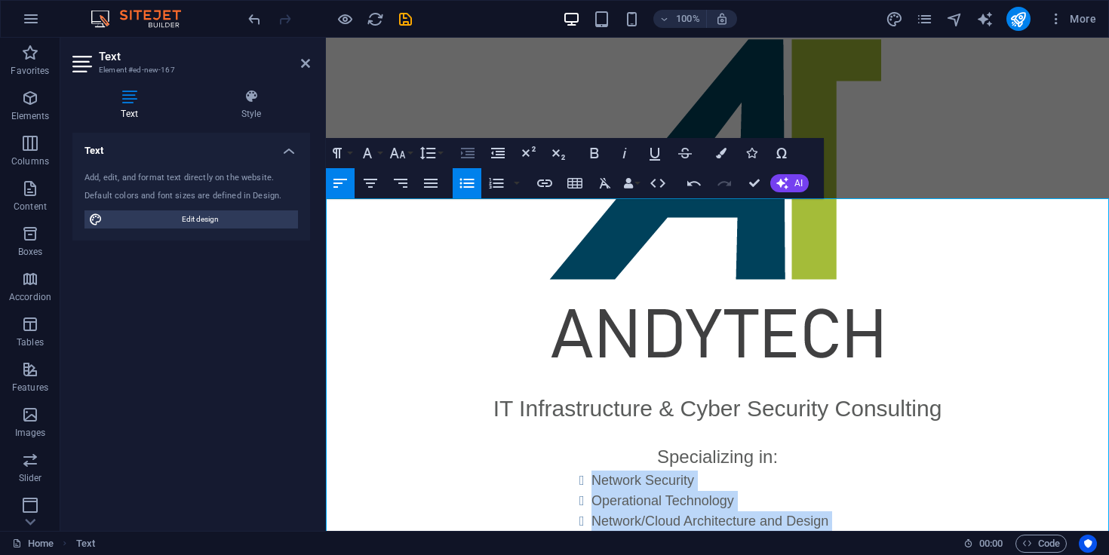
click at [467, 153] on icon "button" at bounding box center [468, 153] width 18 height 18
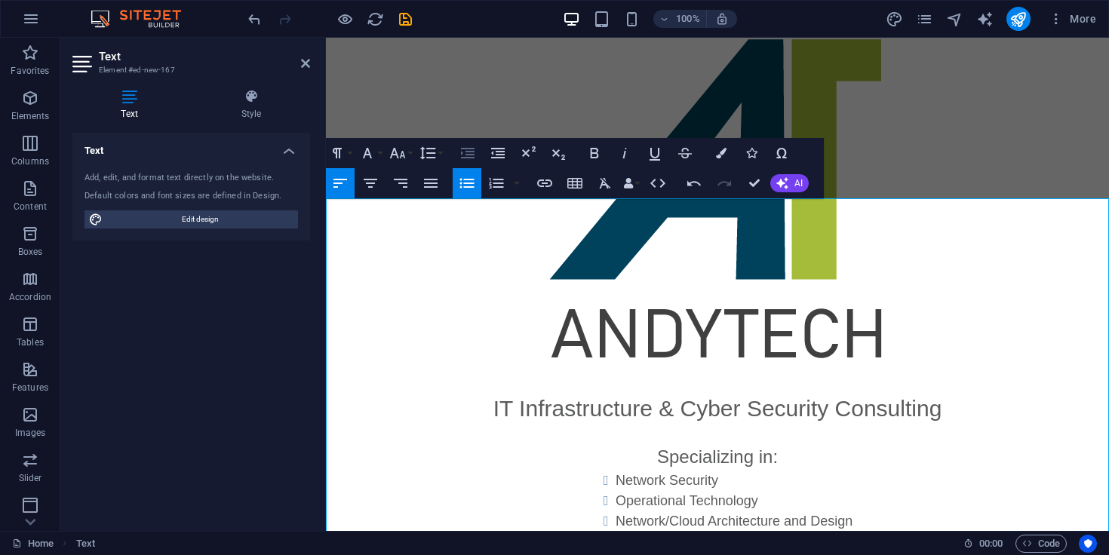
click at [467, 153] on icon "button" at bounding box center [468, 153] width 18 height 18
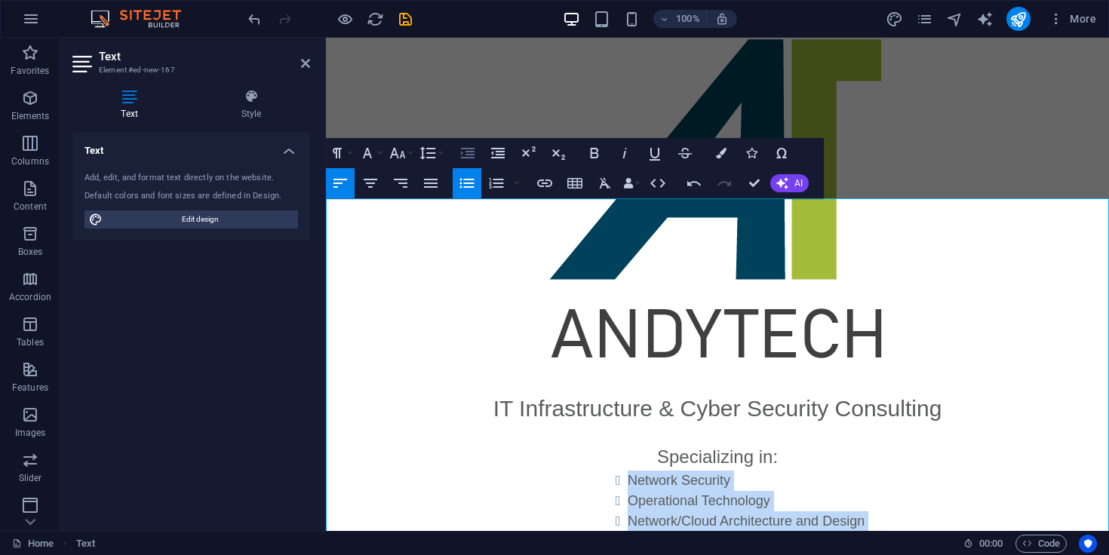
click at [467, 153] on icon "button" at bounding box center [468, 153] width 18 height 18
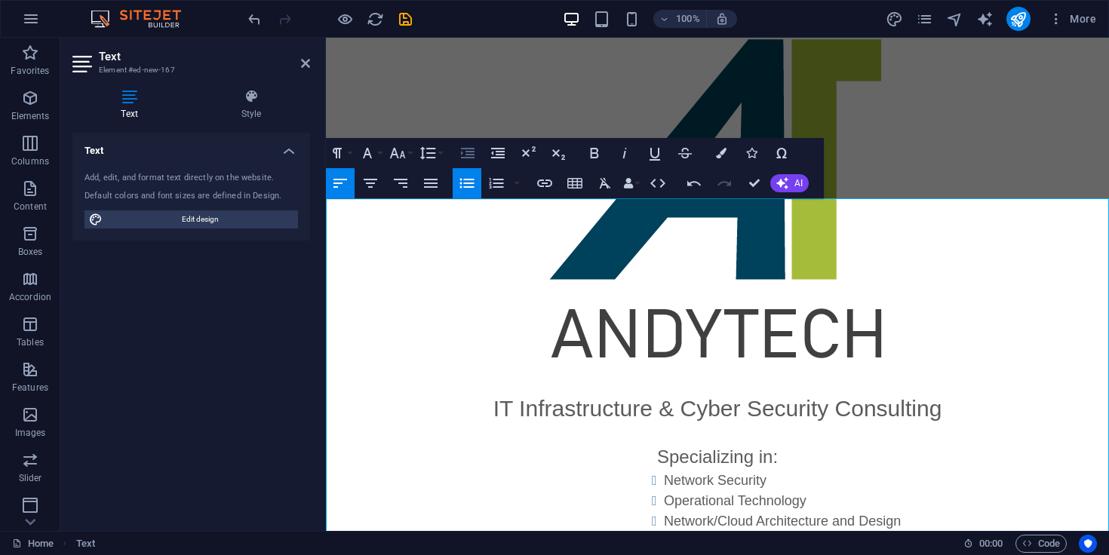
click at [467, 153] on icon "button" at bounding box center [468, 153] width 18 height 18
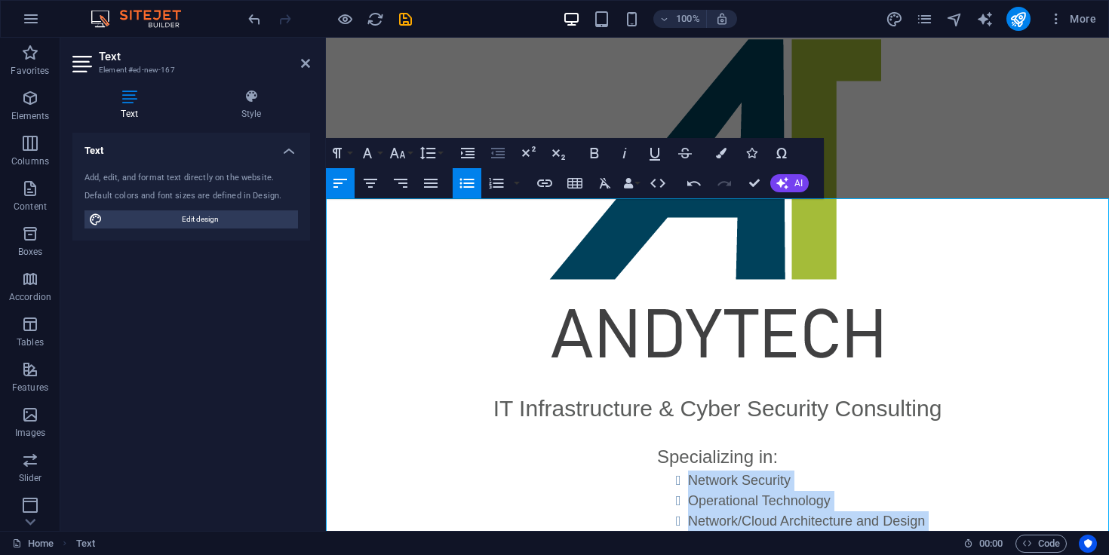
click at [500, 158] on icon "button" at bounding box center [498, 153] width 18 height 18
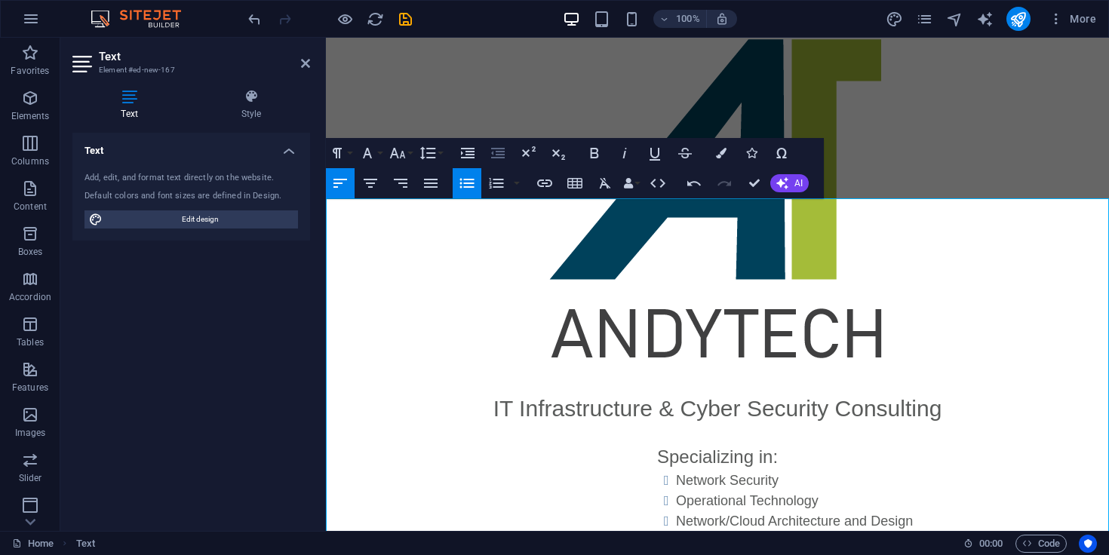
click at [500, 158] on icon "button" at bounding box center [498, 153] width 18 height 18
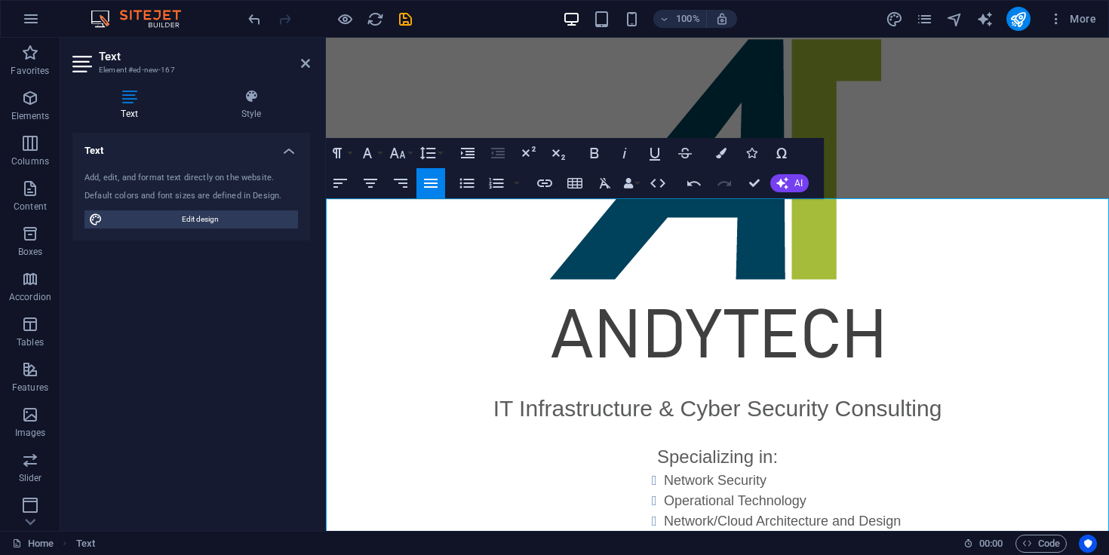
drag, startPoint x: 540, startPoint y: 508, endPoint x: 413, endPoint y: 400, distance: 166.5
click at [413, 400] on div "IT Infrastructure & Cyber Security Consulting Specializing in: Network Security…" at bounding box center [717, 566] width 783 height 349
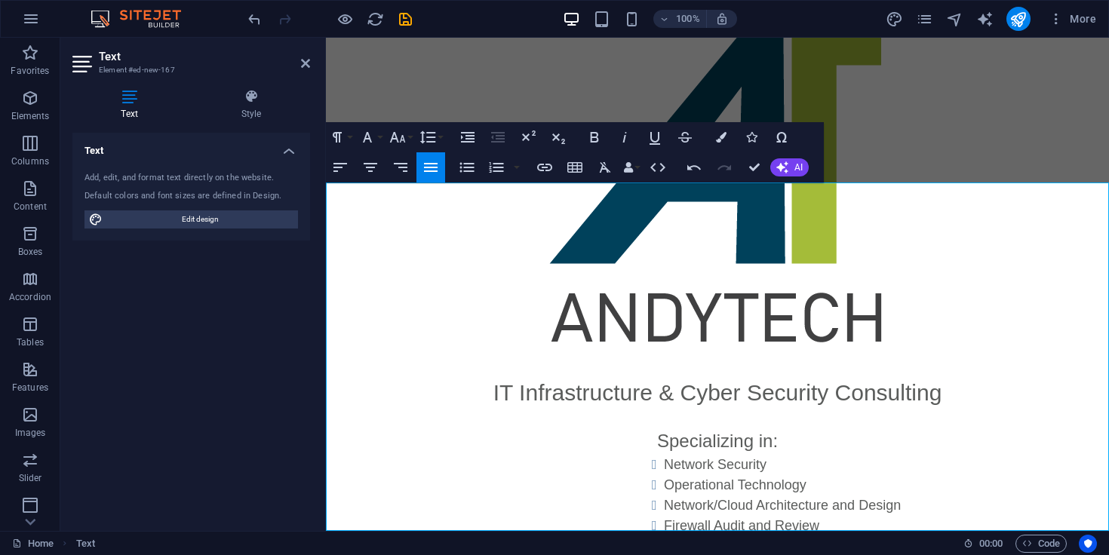
drag, startPoint x: 461, startPoint y: 524, endPoint x: 309, endPoint y: 357, distance: 225.4
click at [326, 357] on html "Skip to main content IT Infrastructure & Cyber Security Consulting Specializing…" at bounding box center [717, 357] width 783 height 734
drag, startPoint x: 462, startPoint y: 521, endPoint x: 637, endPoint y: 422, distance: 201.1
click at [326, 384] on html "Skip to main content IT Infrastructure & Cyber Security Consulting Specializing…" at bounding box center [717, 357] width 783 height 734
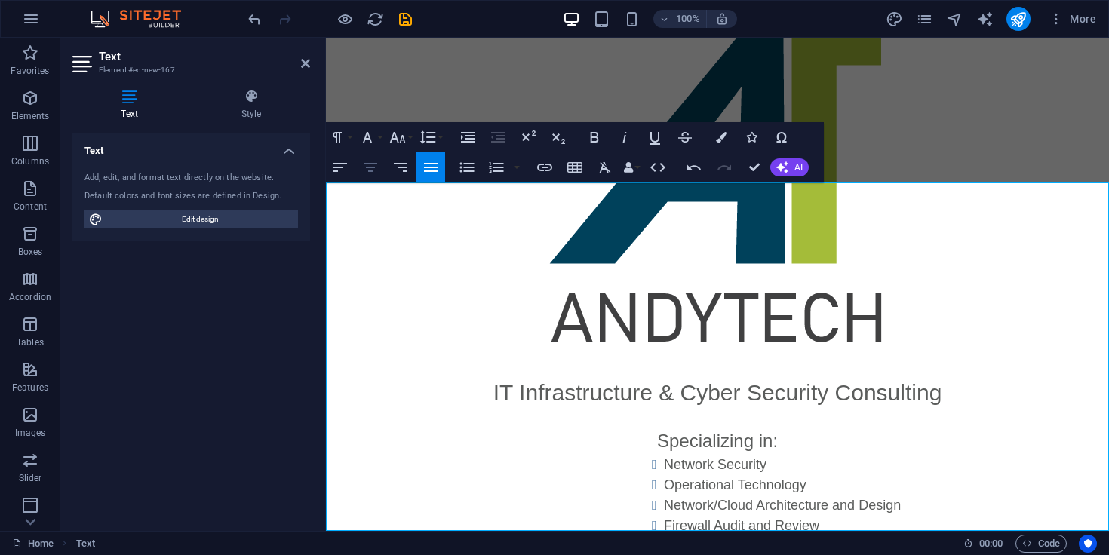
click at [370, 177] on button "Align Center" at bounding box center [370, 167] width 29 height 30
click at [546, 537] on p at bounding box center [717, 546] width 783 height 18
click at [494, 410] on p at bounding box center [717, 419] width 783 height 18
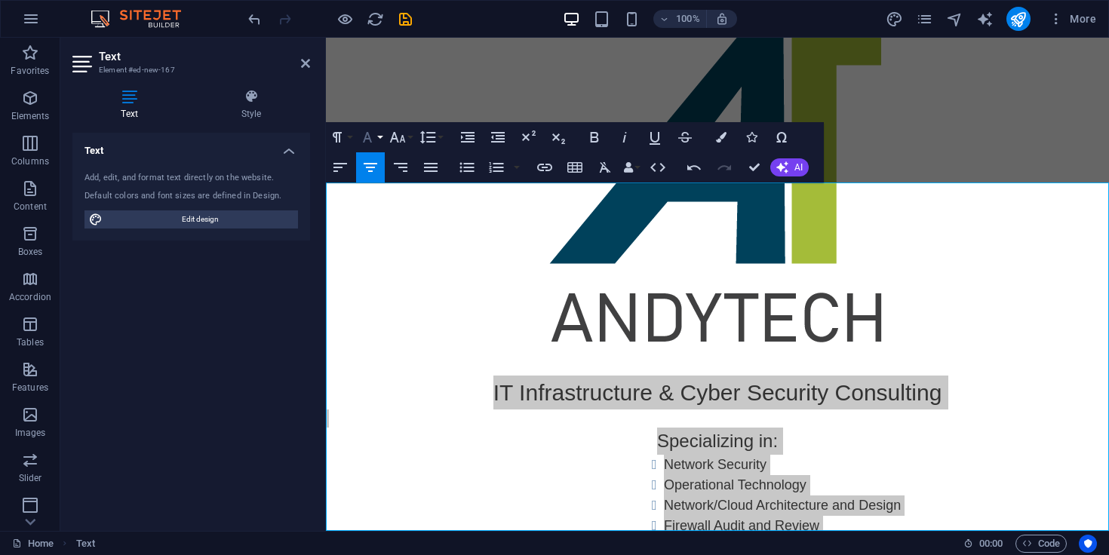
click at [367, 136] on icon "button" at bounding box center [367, 137] width 18 height 18
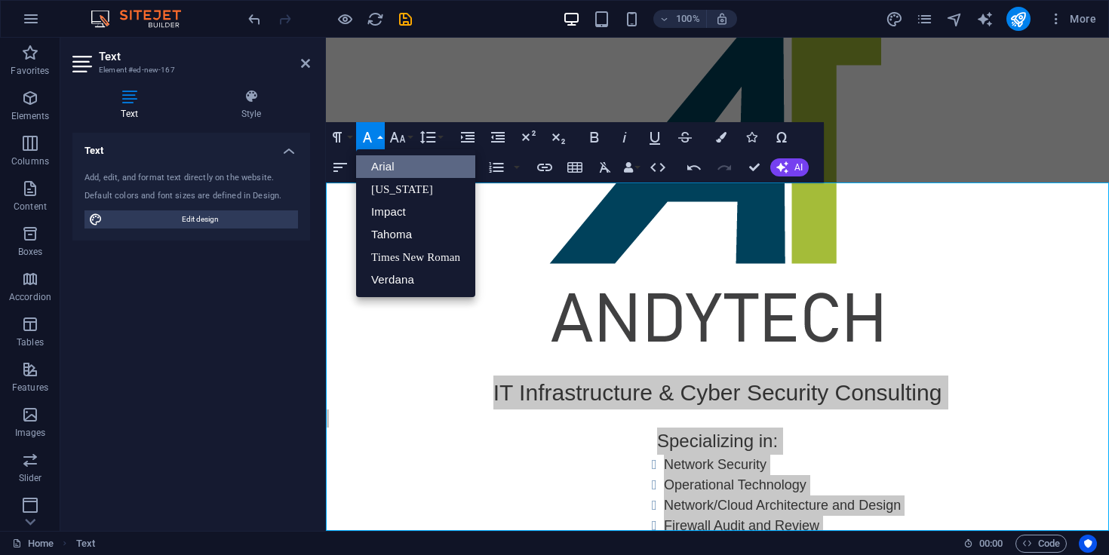
scroll to position [0, 0]
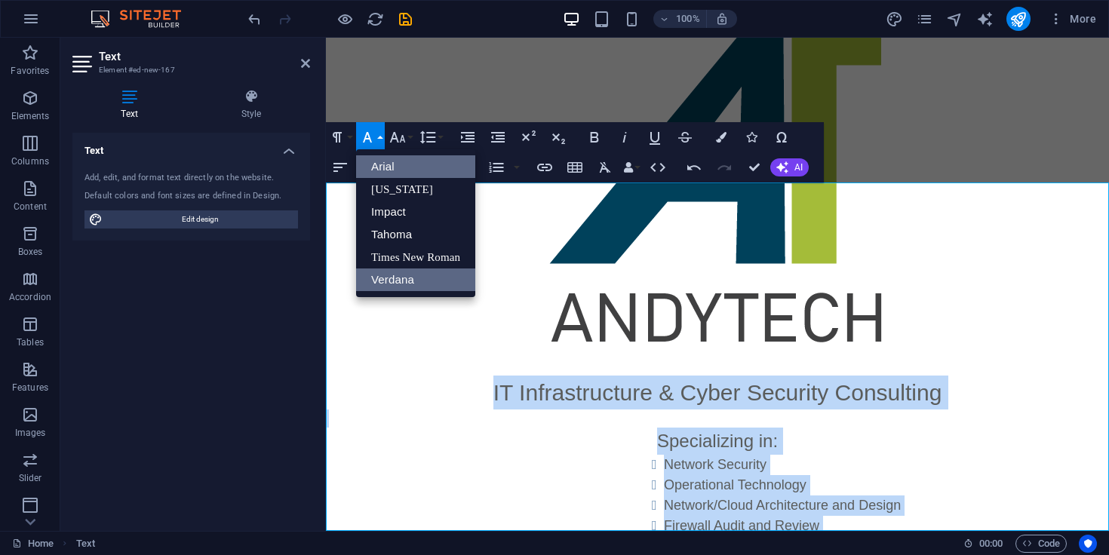
click at [451, 278] on link "Verdana" at bounding box center [415, 280] width 119 height 23
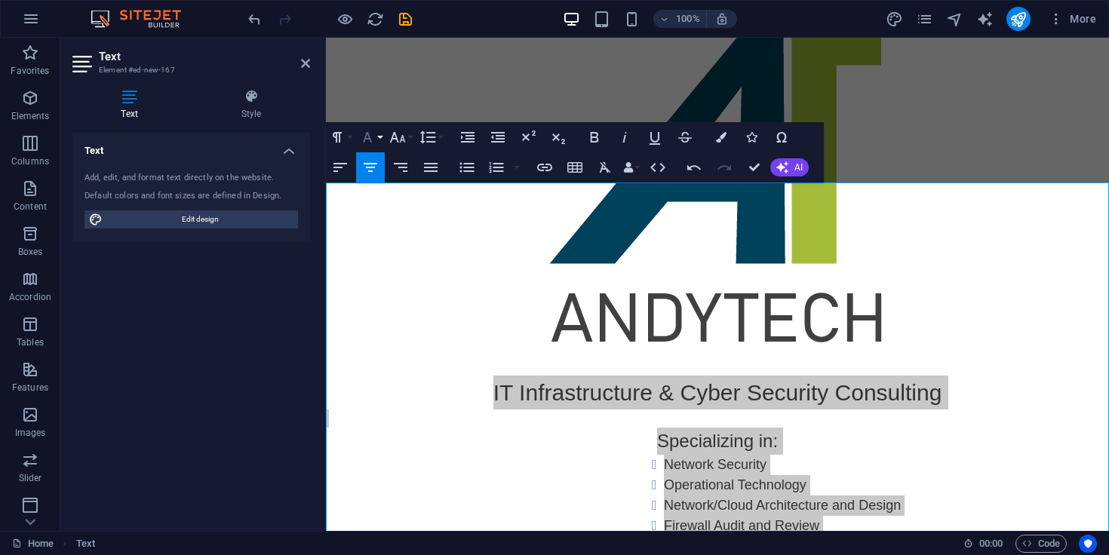
click at [379, 135] on button "Font Family" at bounding box center [370, 137] width 29 height 30
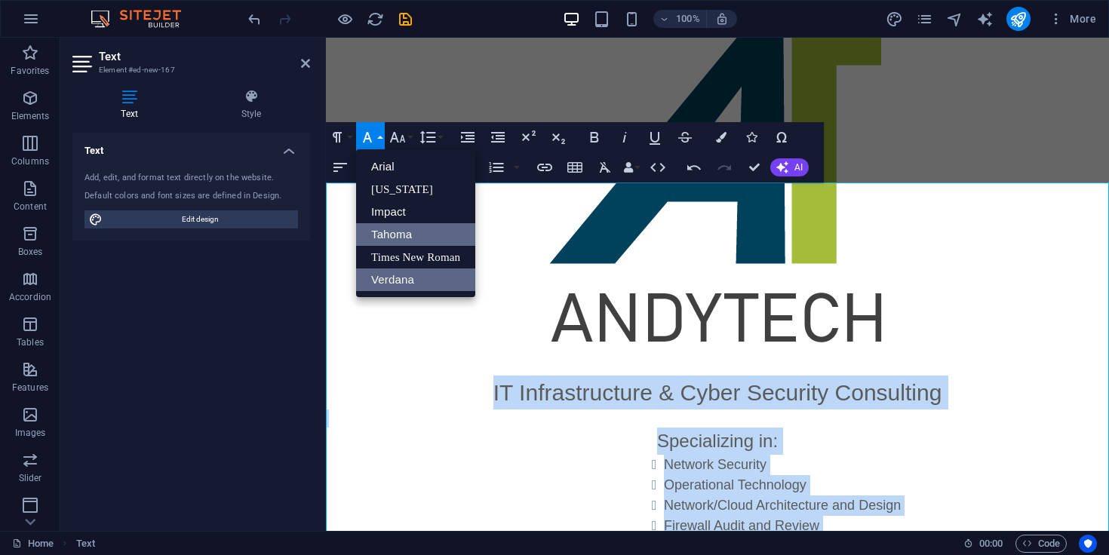
click at [410, 244] on link "Tahoma" at bounding box center [415, 234] width 119 height 23
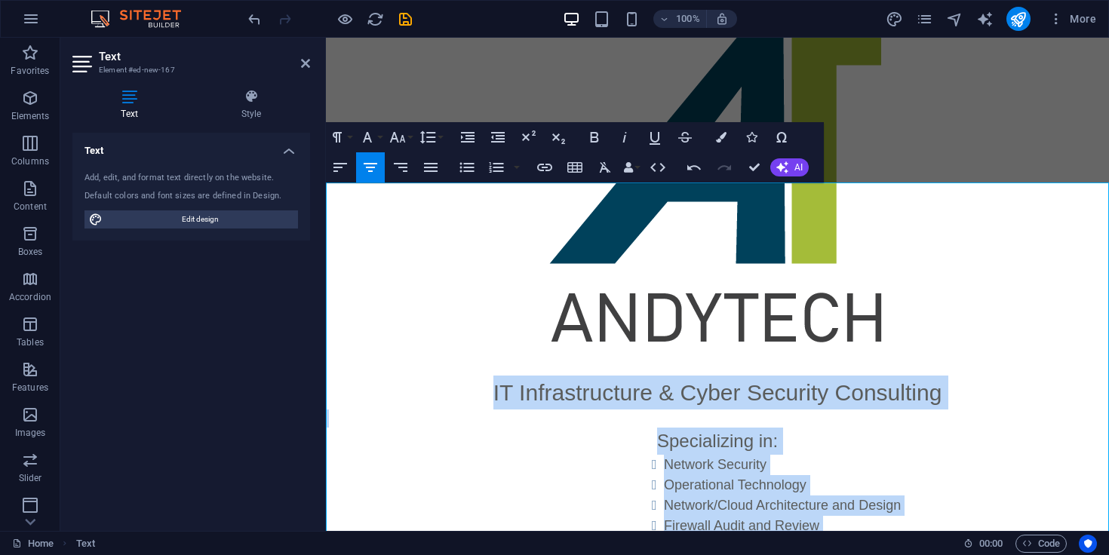
click at [451, 428] on p "Specializing in:" at bounding box center [717, 441] width 783 height 27
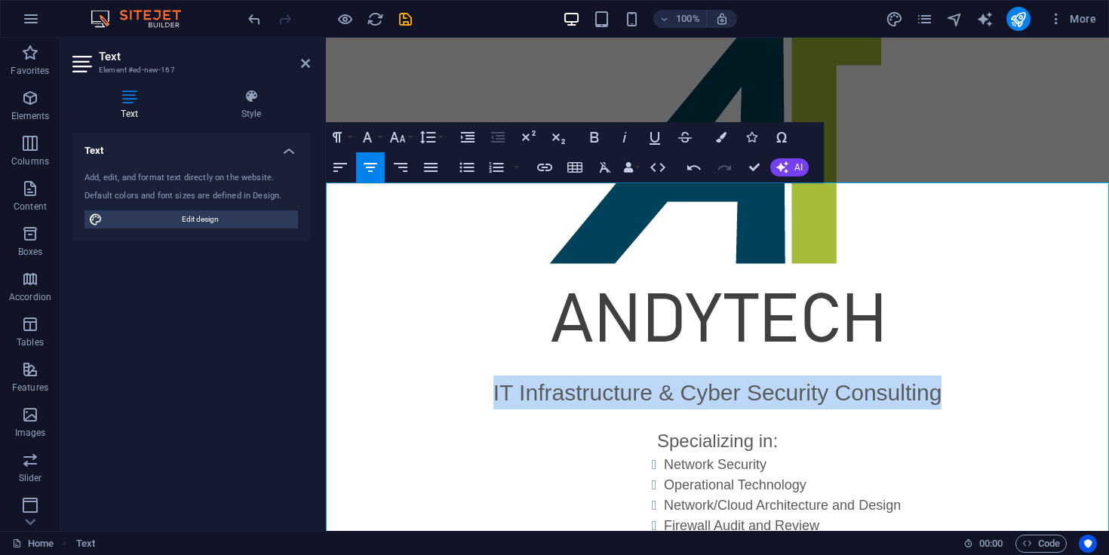
drag, startPoint x: 493, startPoint y: 204, endPoint x: 974, endPoint y: 206, distance: 481.5
click at [974, 376] on p "IT Infrastructure & Cyber Security Consulting" at bounding box center [717, 393] width 783 height 34
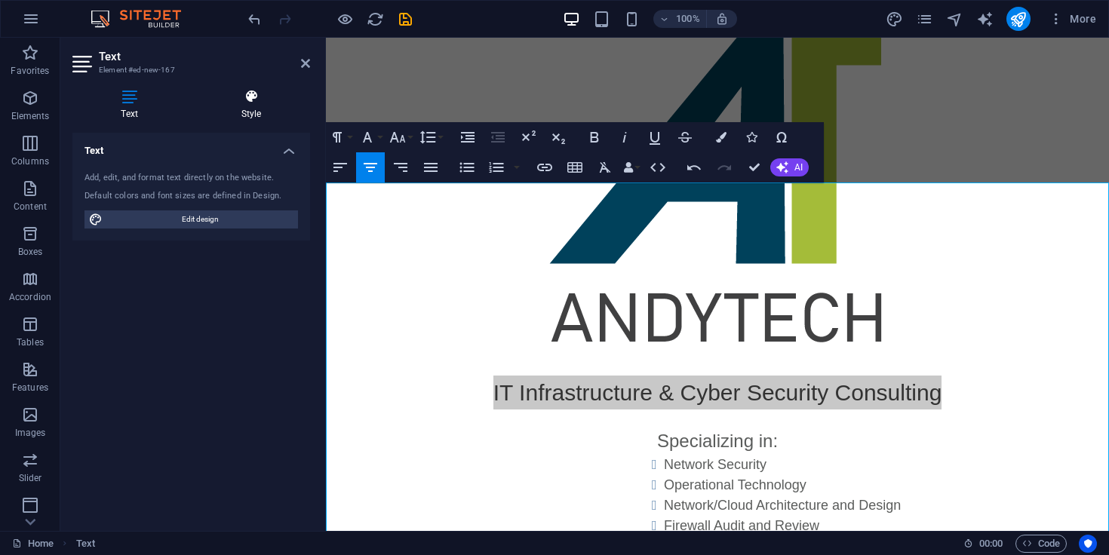
click at [246, 110] on h4 "Style" at bounding box center [251, 105] width 118 height 32
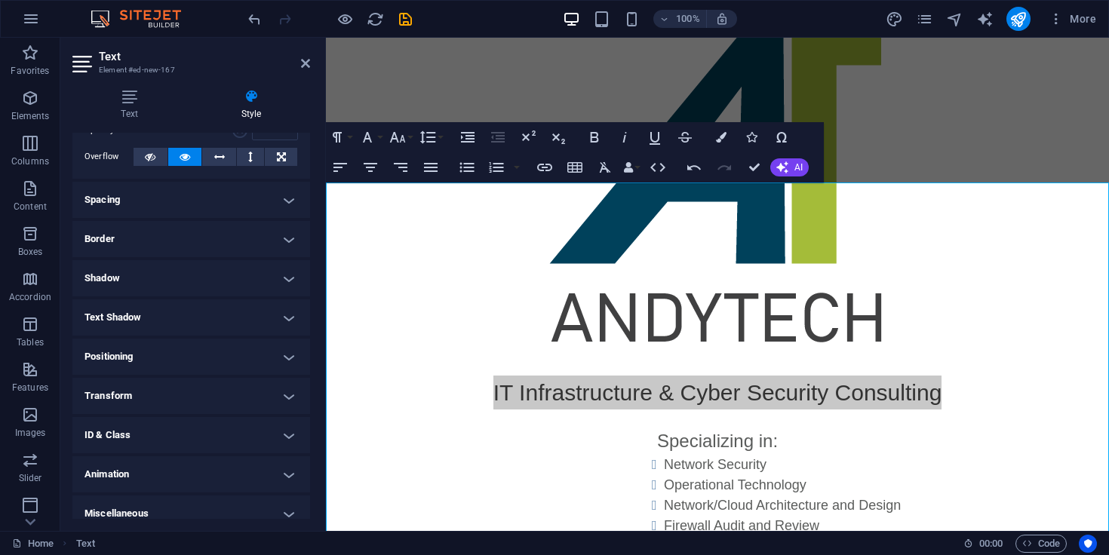
scroll to position [89, 0]
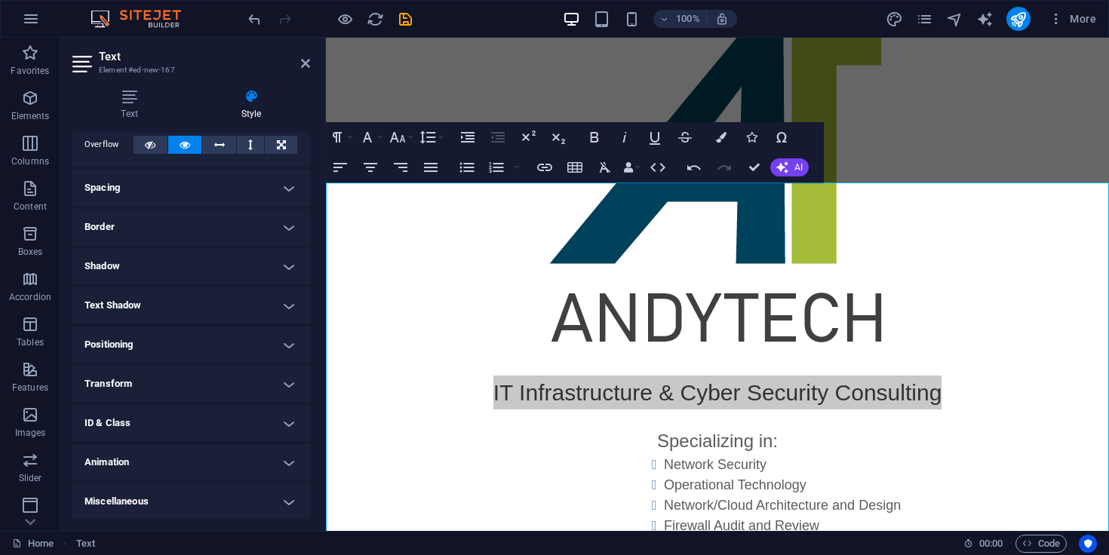
click at [271, 496] on h4 "Miscellaneous" at bounding box center [191, 502] width 238 height 36
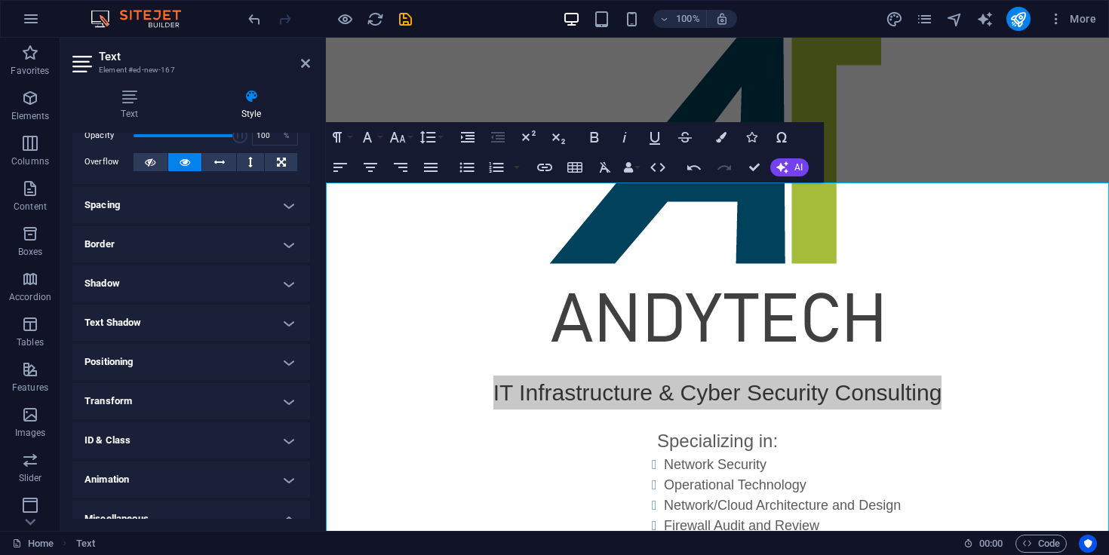
scroll to position [71, 0]
click at [721, 140] on icon "button" at bounding box center [721, 137] width 11 height 11
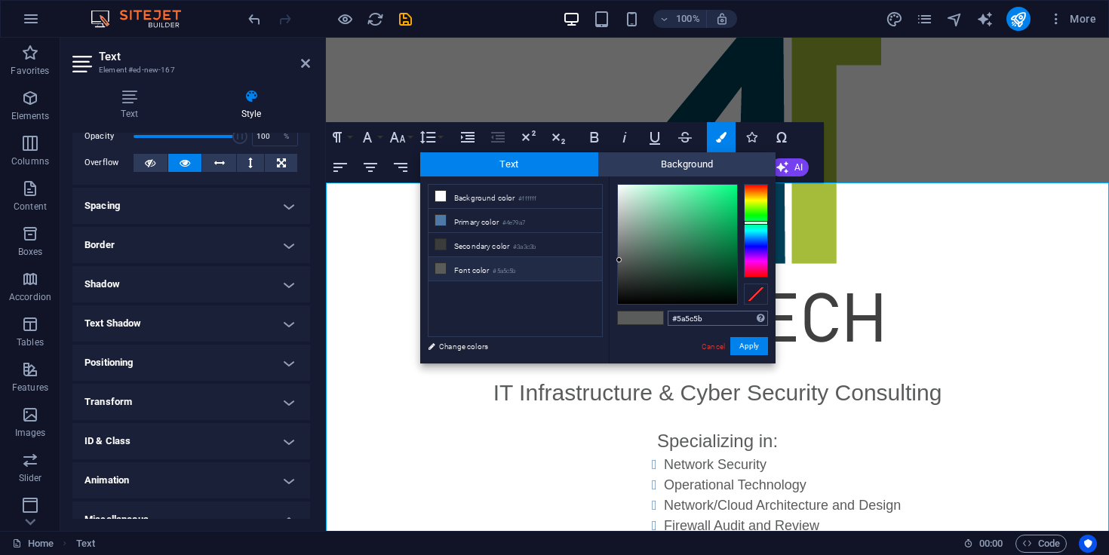
drag, startPoint x: 713, startPoint y: 313, endPoint x: 684, endPoint y: 312, distance: 29.4
click at [684, 312] on input "#5a5c5b" at bounding box center [718, 318] width 100 height 15
drag, startPoint x: 716, startPoint y: 320, endPoint x: 674, endPoint y: 321, distance: 42.3
click at [674, 321] on input "#5a5c5b" at bounding box center [718, 318] width 100 height 15
click at [715, 317] on input "#5a5c5b" at bounding box center [718, 318] width 100 height 15
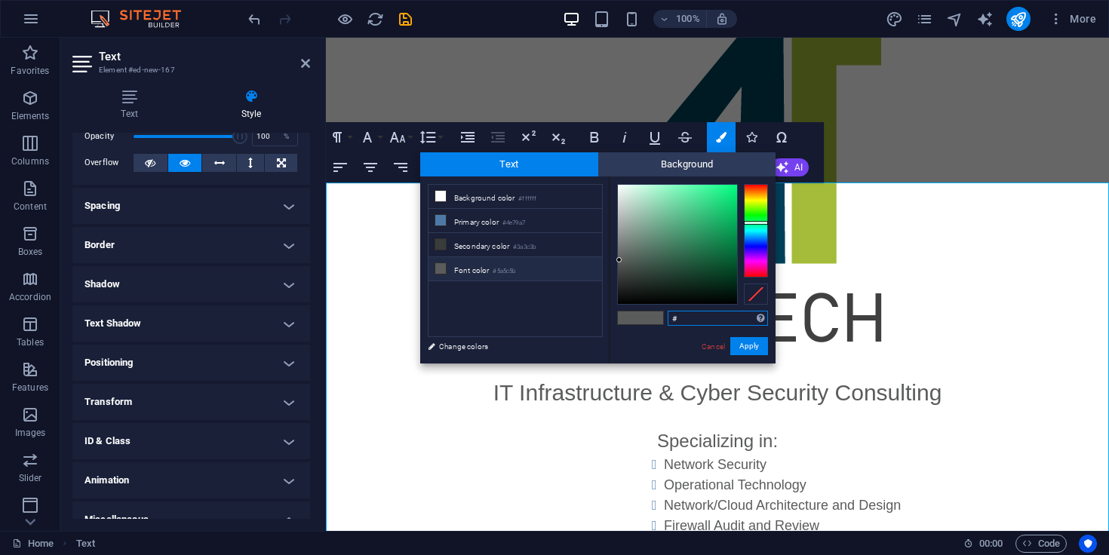
paste input "01415b"
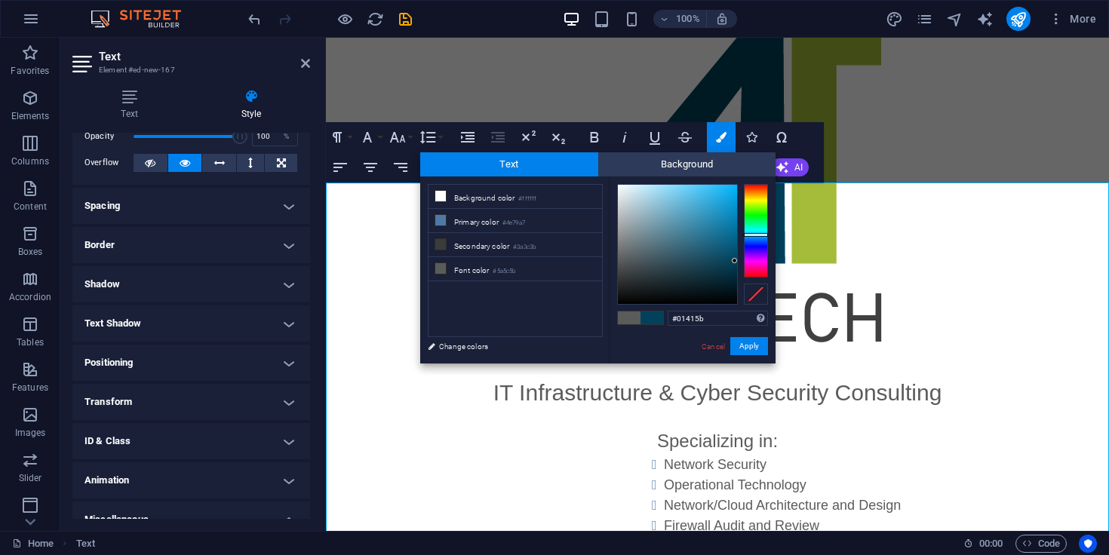
click at [751, 356] on div "#01415b Supported formats #0852ed rgb(8, 82, 237) rgba(8, 82, 237, 90%) hsv(221…" at bounding box center [692, 380] width 167 height 406
click at [751, 354] on button "Apply" at bounding box center [749, 346] width 38 height 18
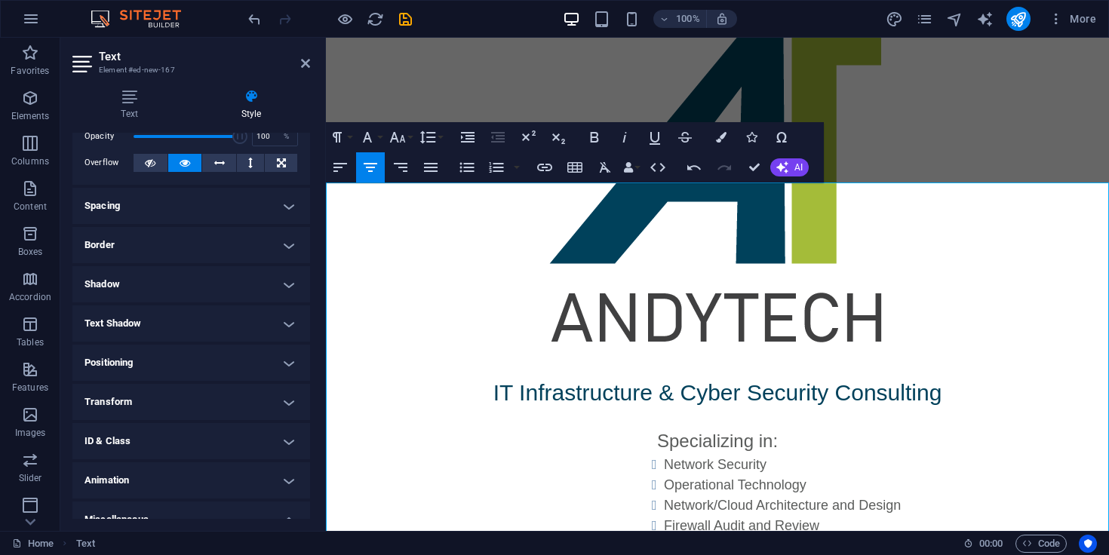
click at [751, 537] on p at bounding box center [717, 546] width 783 height 18
click at [813, 516] on li "Firewall Audit and Review" at bounding box center [886, 526] width 445 height 20
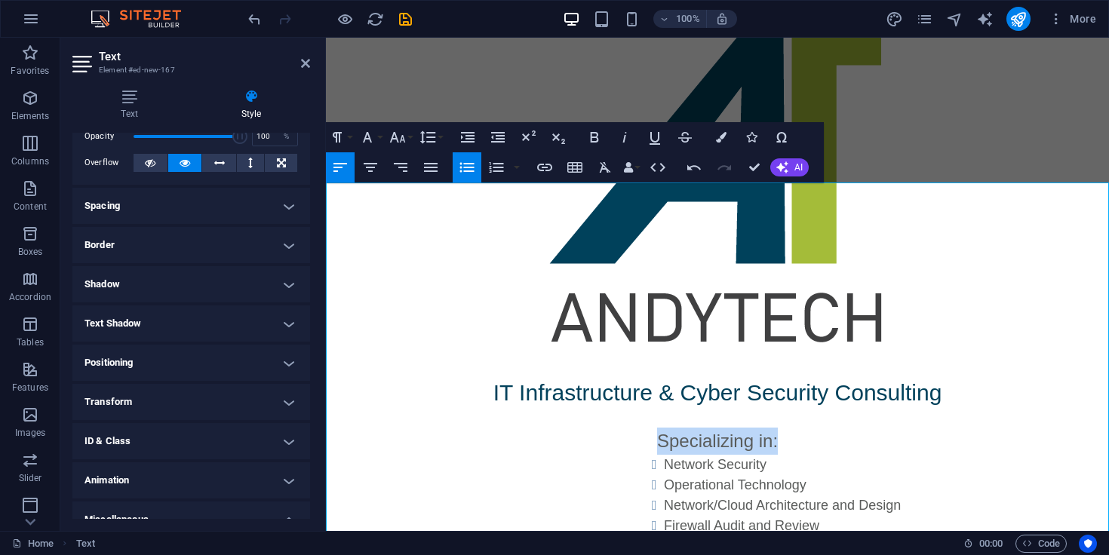
drag, startPoint x: 654, startPoint y: 249, endPoint x: 803, endPoint y: 238, distance: 149.1
click at [803, 428] on p "Specializing in:" at bounding box center [717, 441] width 783 height 27
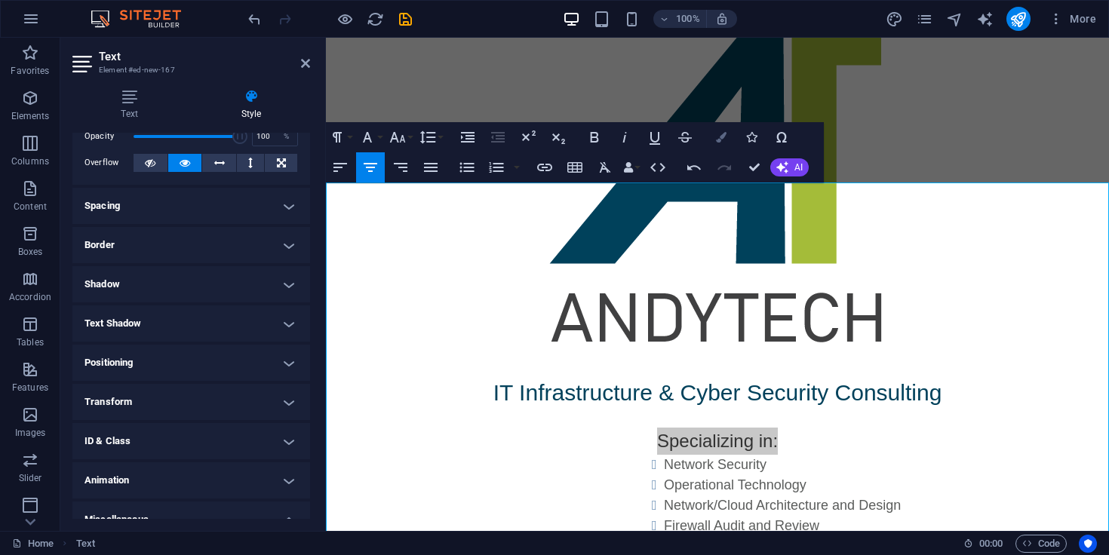
click at [727, 131] on button "Colors" at bounding box center [721, 137] width 29 height 30
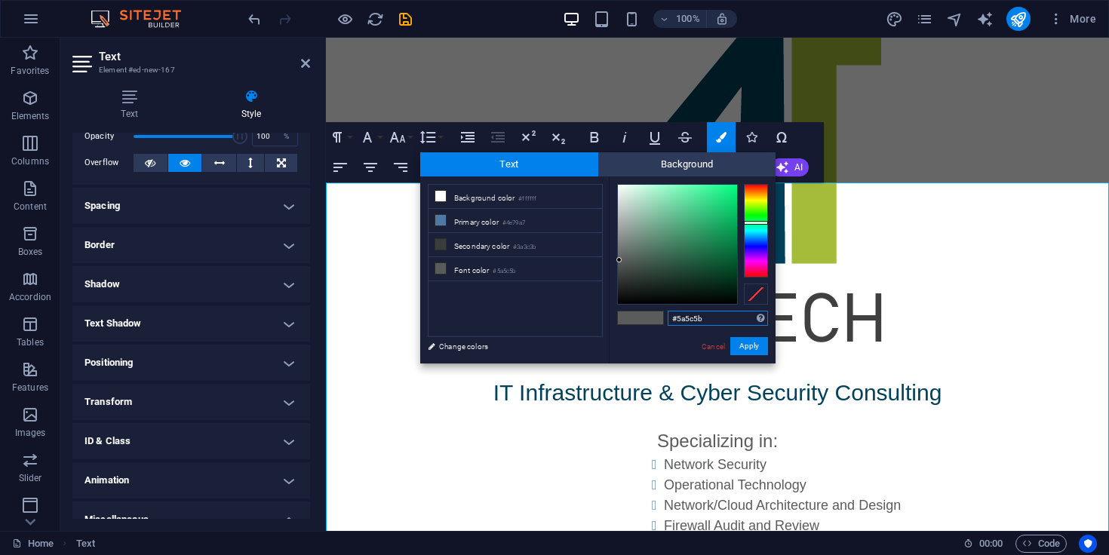
drag, startPoint x: 677, startPoint y: 322, endPoint x: 750, endPoint y: 314, distance: 73.7
click at [750, 314] on input "#5a5c5b" at bounding box center [718, 318] width 100 height 15
paste input "a5bd39"
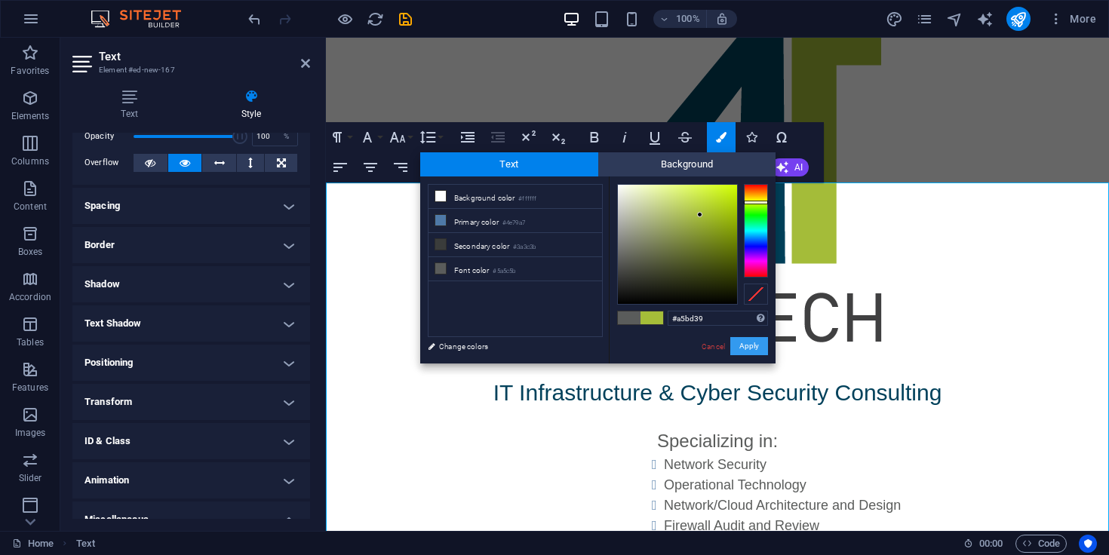
click at [745, 346] on button "Apply" at bounding box center [749, 346] width 38 height 18
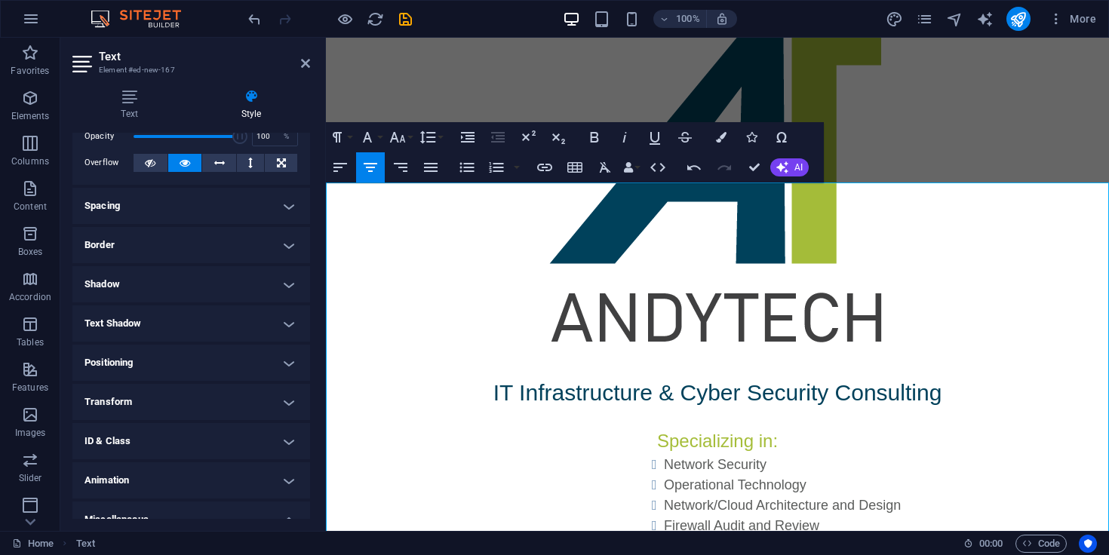
drag, startPoint x: 767, startPoint y: 380, endPoint x: 674, endPoint y: 384, distance: 92.9
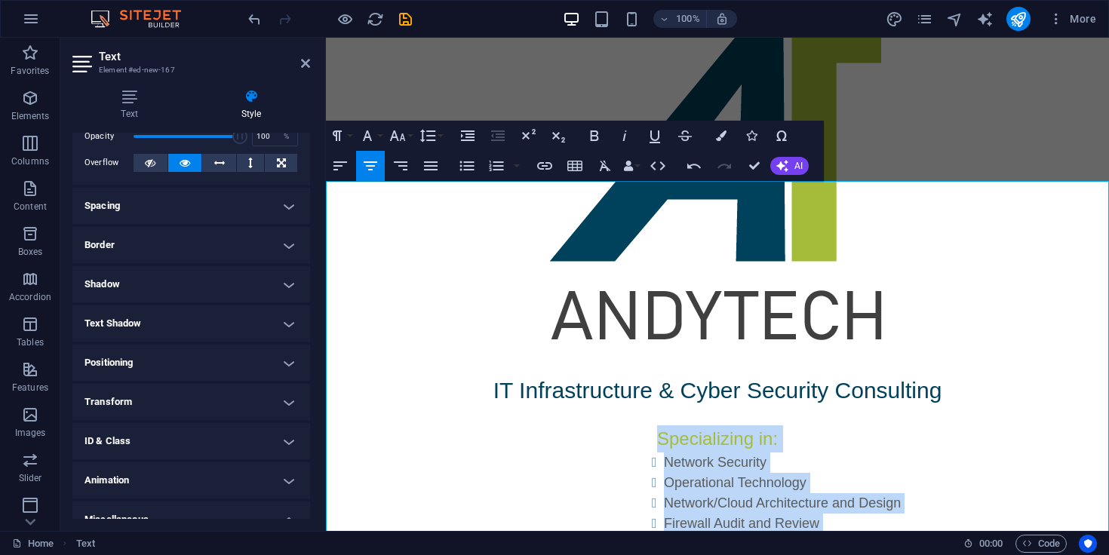
drag, startPoint x: 658, startPoint y: 250, endPoint x: 847, endPoint y: 521, distance: 331.2
click at [847, 521] on div "IT Infrastructure & Cyber Security Consulting Specializing in: Network Security…" at bounding box center [717, 548] width 783 height 349
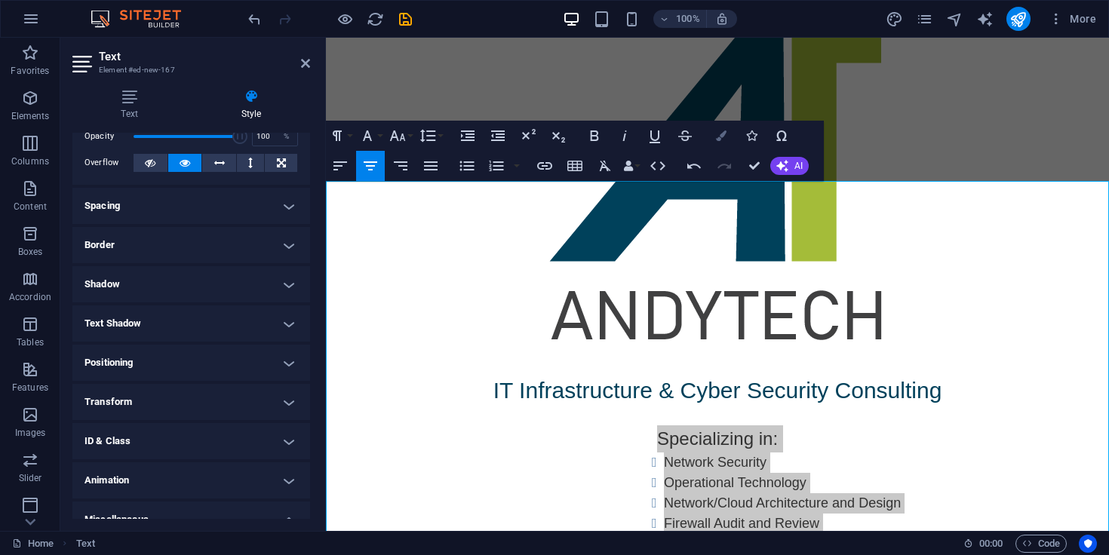
click at [727, 138] on button "Colors" at bounding box center [721, 136] width 29 height 30
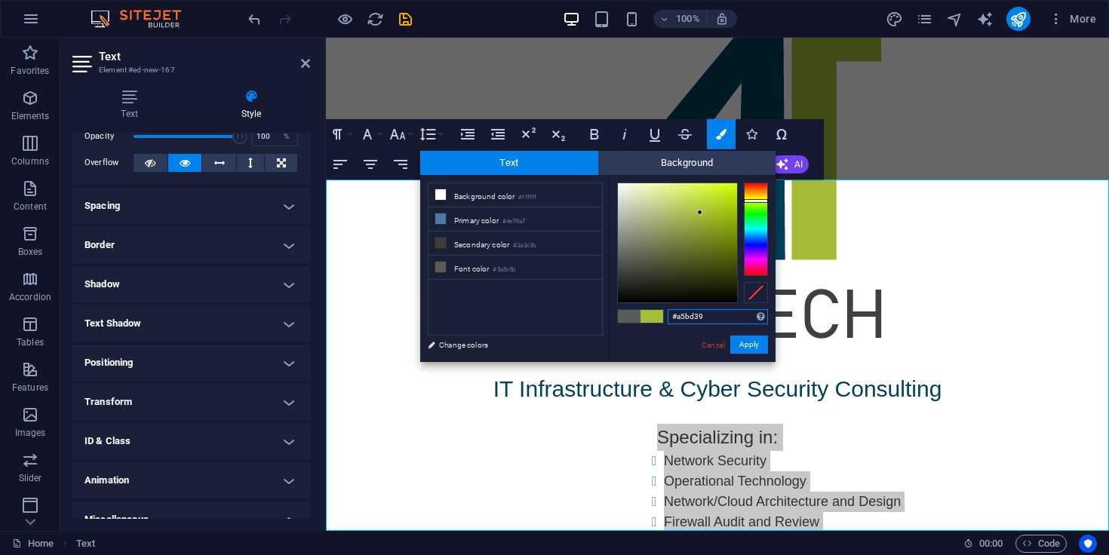
drag, startPoint x: 677, startPoint y: 318, endPoint x: 745, endPoint y: 318, distance: 67.9
click at [745, 318] on input "#a5bd39" at bounding box center [718, 316] width 100 height 15
paste input "01415b"
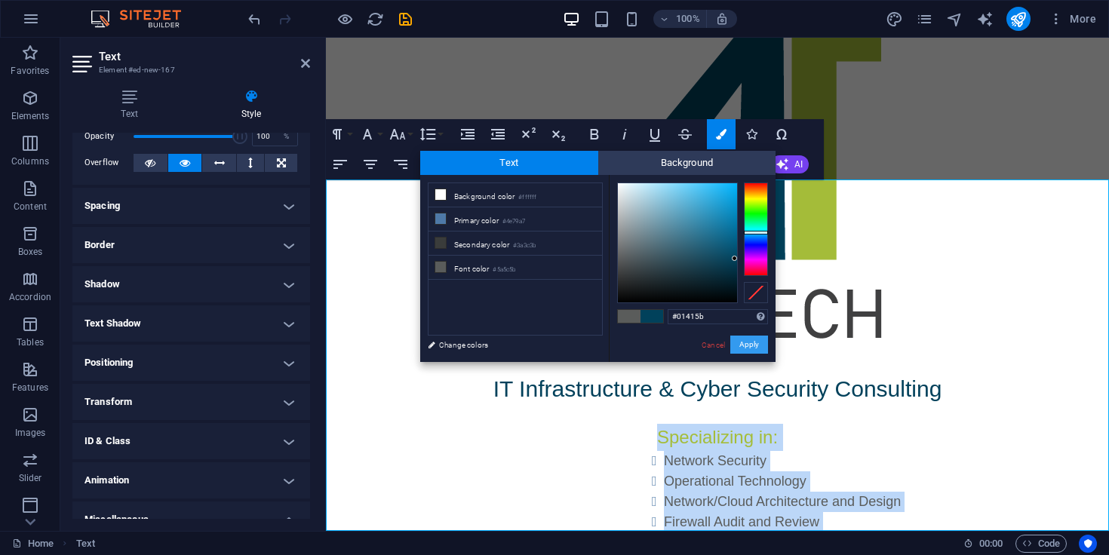
click at [755, 348] on button "Apply" at bounding box center [749, 345] width 38 height 18
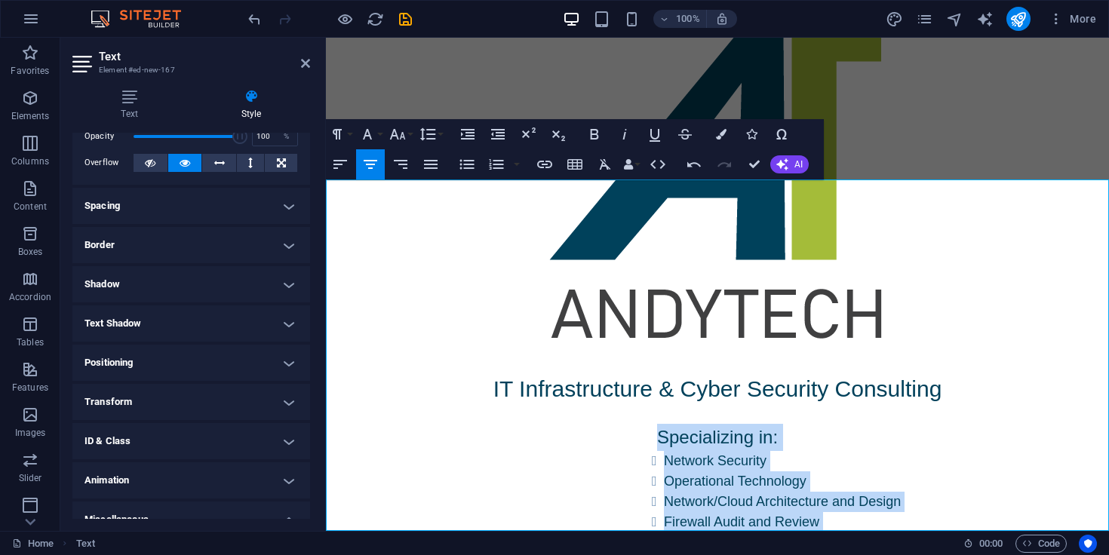
click at [838, 551] on p "Contact:" at bounding box center [717, 564] width 783 height 27
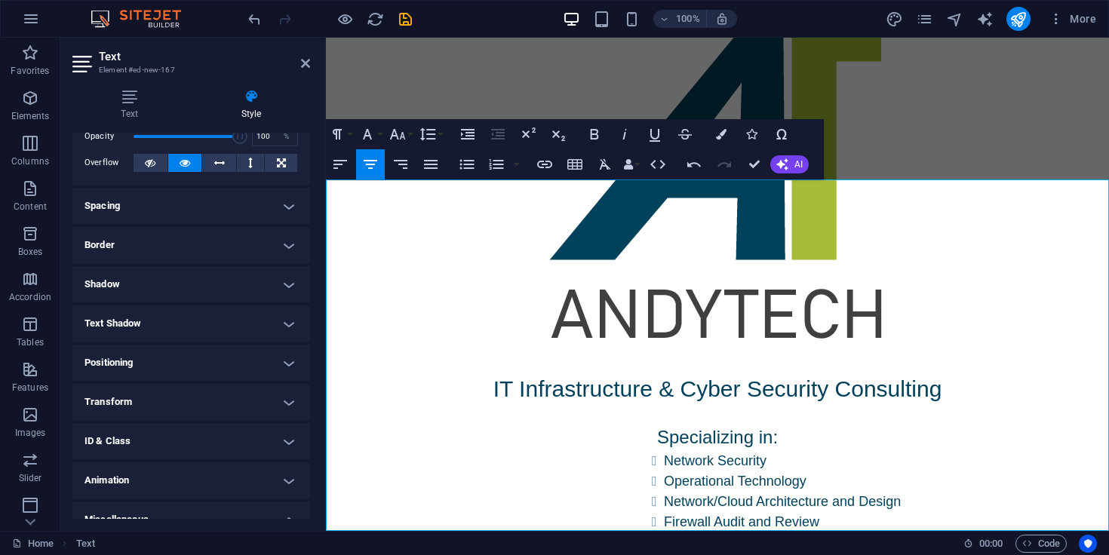
drag, startPoint x: 666, startPoint y: 269, endPoint x: 638, endPoint y: 267, distance: 27.2
click at [638, 451] on ul "Network Security Operational Technology Network/Cloud Architecture and Design F…" at bounding box center [868, 492] width 481 height 82
click at [727, 135] on button "Colors" at bounding box center [721, 134] width 29 height 30
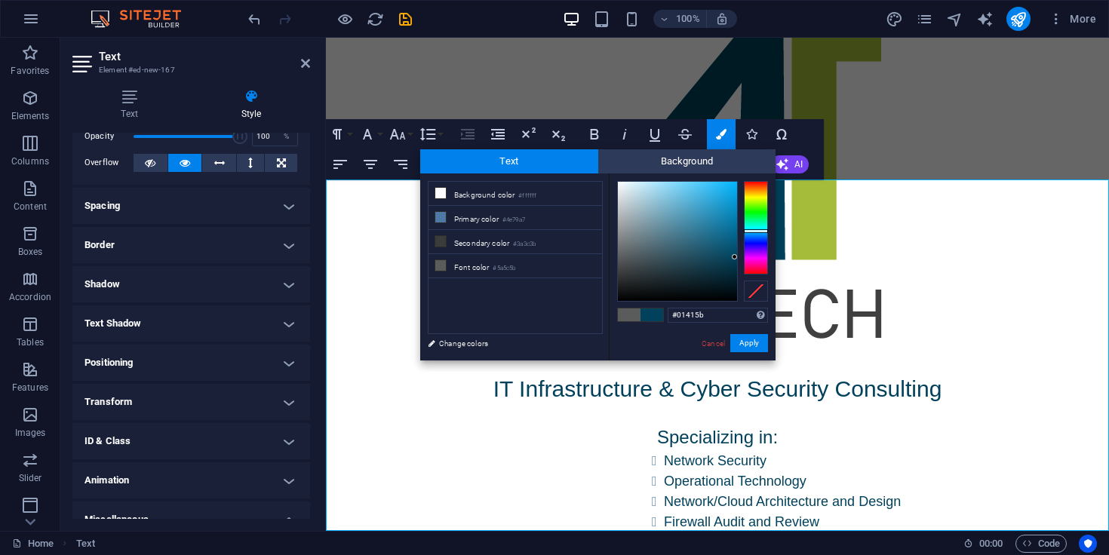
click at [758, 206] on div at bounding box center [756, 228] width 24 height 94
type input "#215b01"
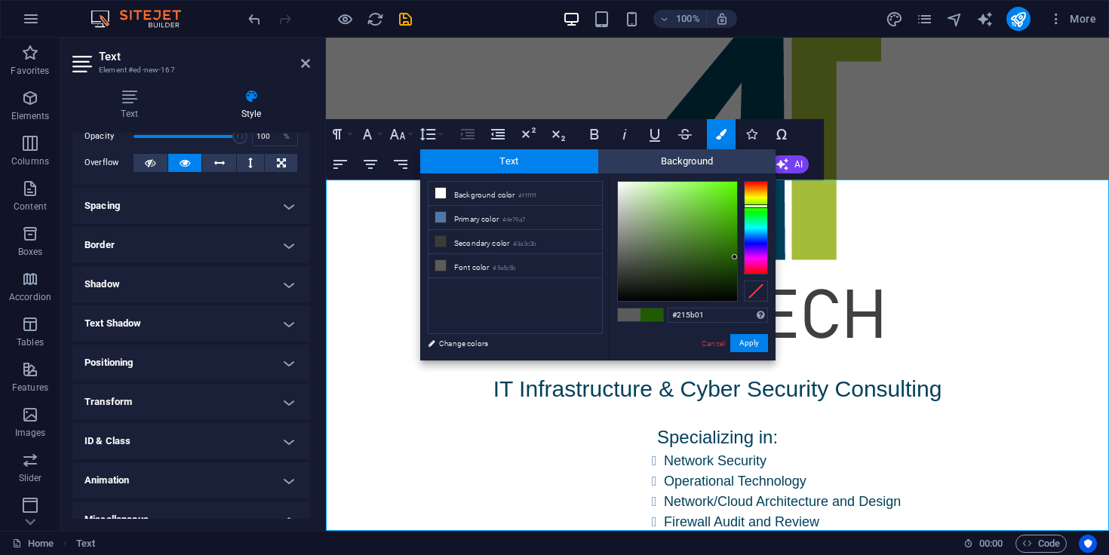
click at [770, 344] on div "#215b01 Supported formats #0852ed rgb(8, 82, 237) rgba(8, 82, 237, 90%) hsv(221…" at bounding box center [692, 377] width 167 height 406
click at [758, 344] on button "Apply" at bounding box center [749, 343] width 38 height 18
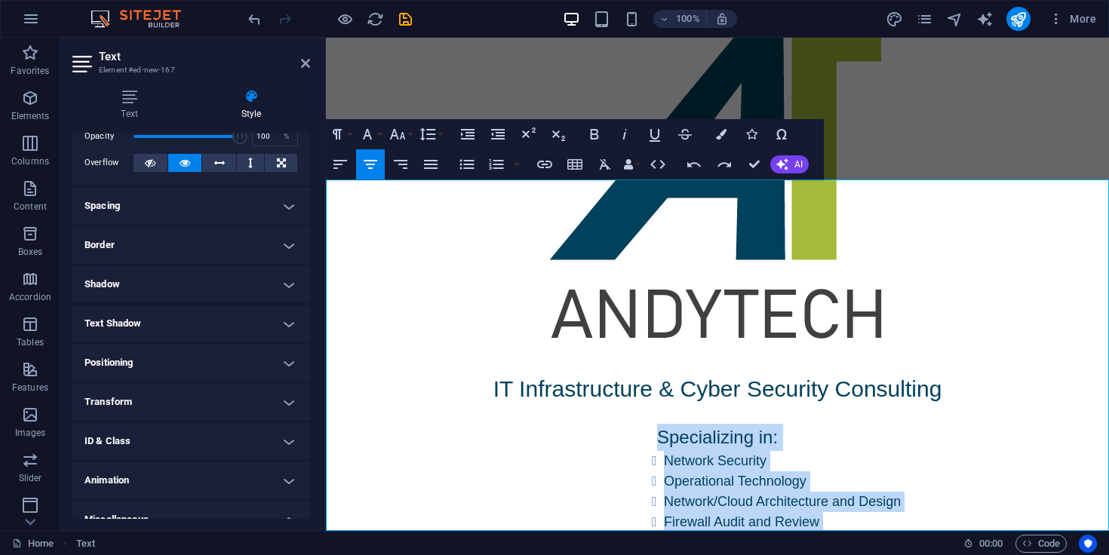
click at [815, 512] on li "Firewall Audit and Review" at bounding box center [886, 522] width 445 height 20
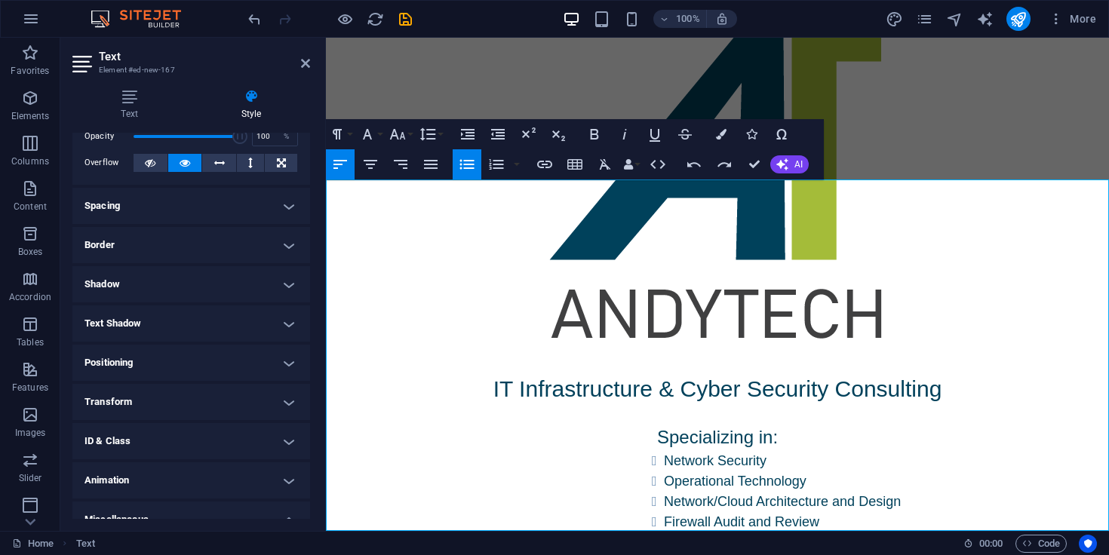
scroll to position [0, 0]
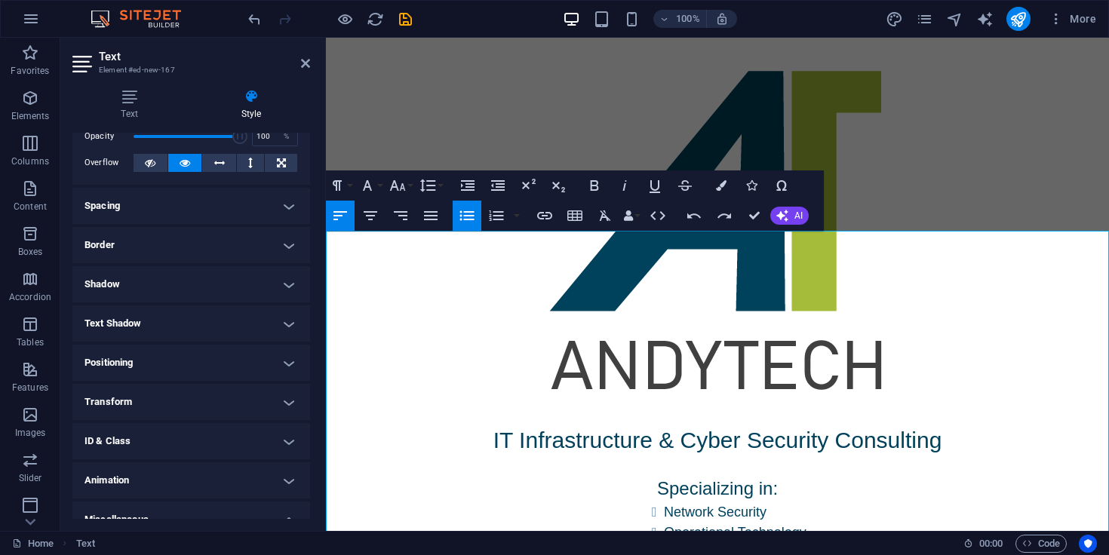
click at [481, 423] on p "IT Infrastructure & Cyber Security Consulting" at bounding box center [717, 440] width 783 height 34
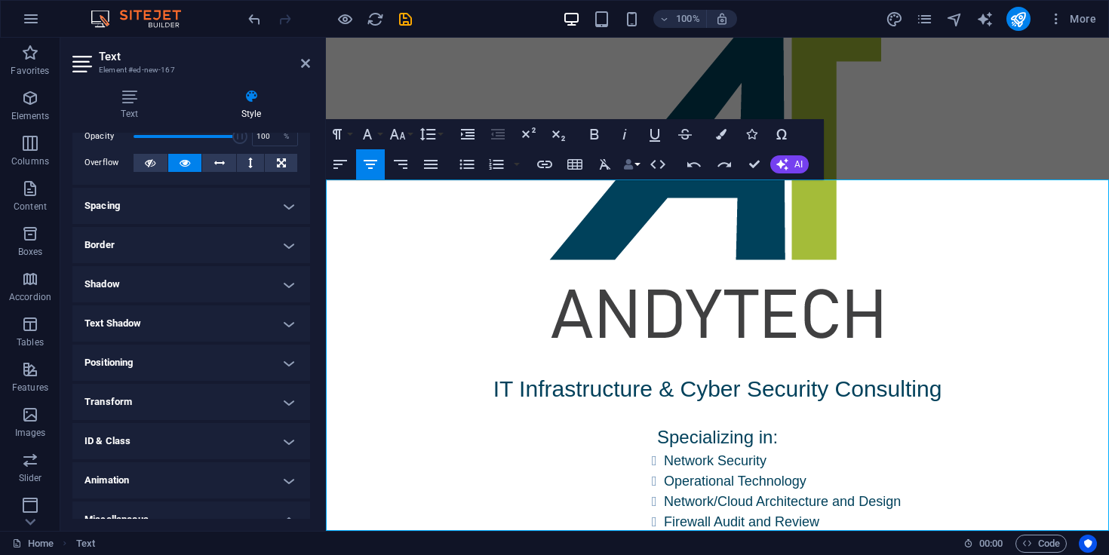
click at [623, 159] on icon "button" at bounding box center [628, 164] width 11 height 11
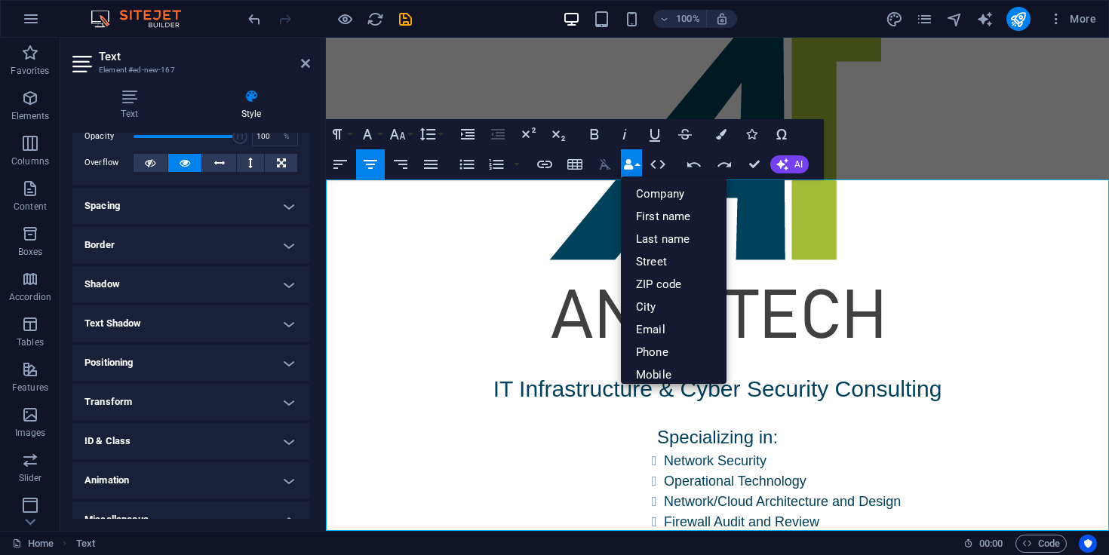
click at [601, 165] on icon "button" at bounding box center [605, 164] width 11 height 11
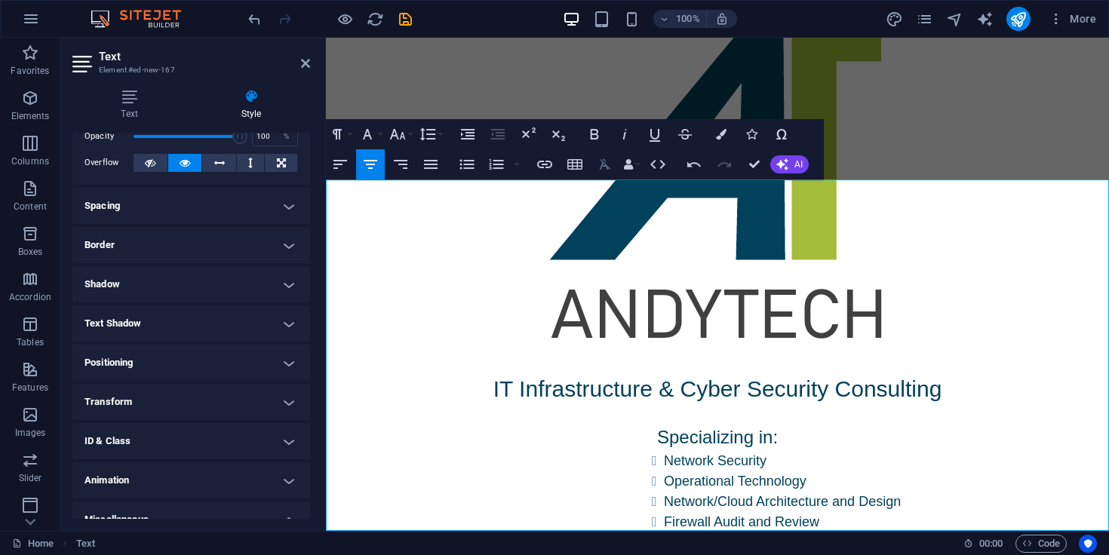
click at [601, 165] on icon "button" at bounding box center [605, 164] width 11 height 11
click at [626, 451] on ul "Network Security Operational Technology Network/Cloud Architecture and Design F…" at bounding box center [863, 492] width 494 height 82
click at [989, 117] on figure at bounding box center [717, 179] width 783 height 386
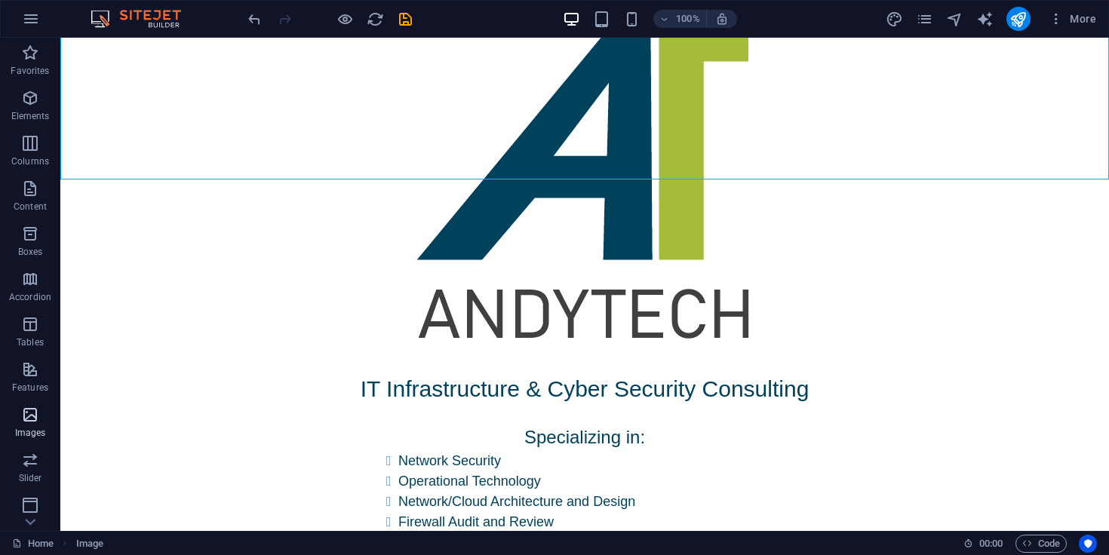
click at [35, 414] on icon "button" at bounding box center [30, 415] width 18 height 18
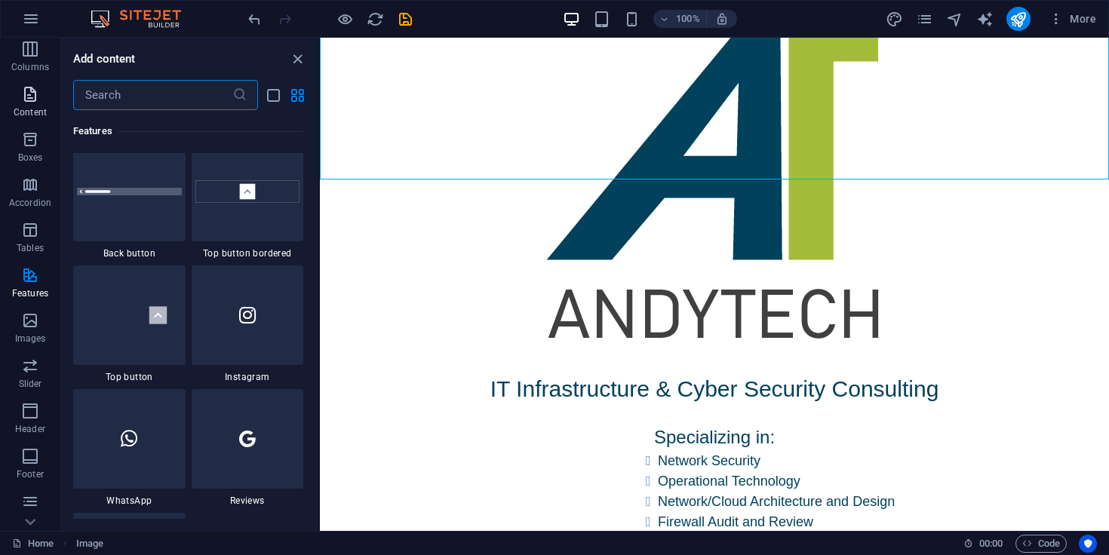
scroll to position [121, 0]
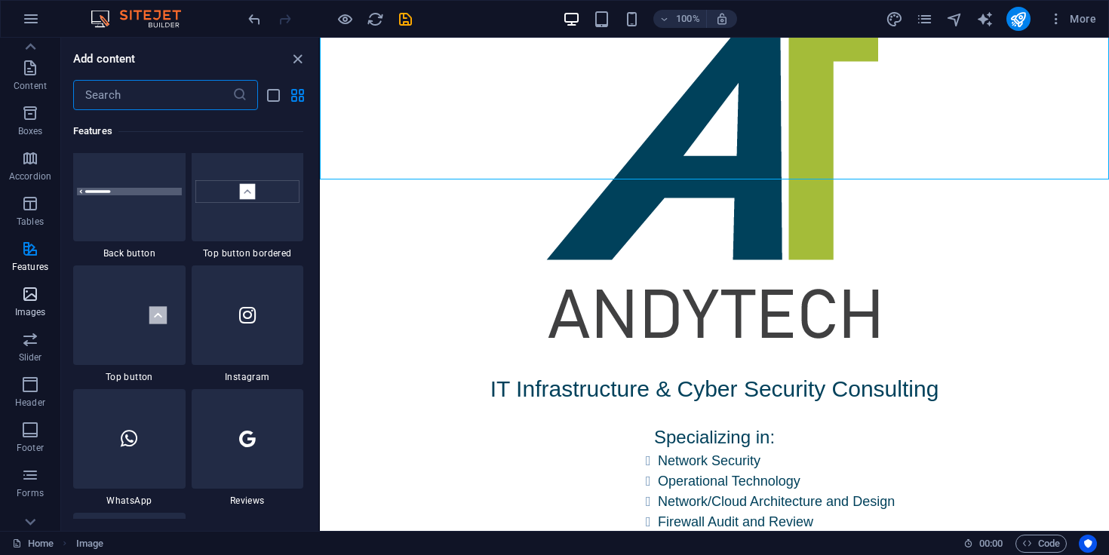
click at [44, 310] on p "Images" at bounding box center [30, 312] width 31 height 12
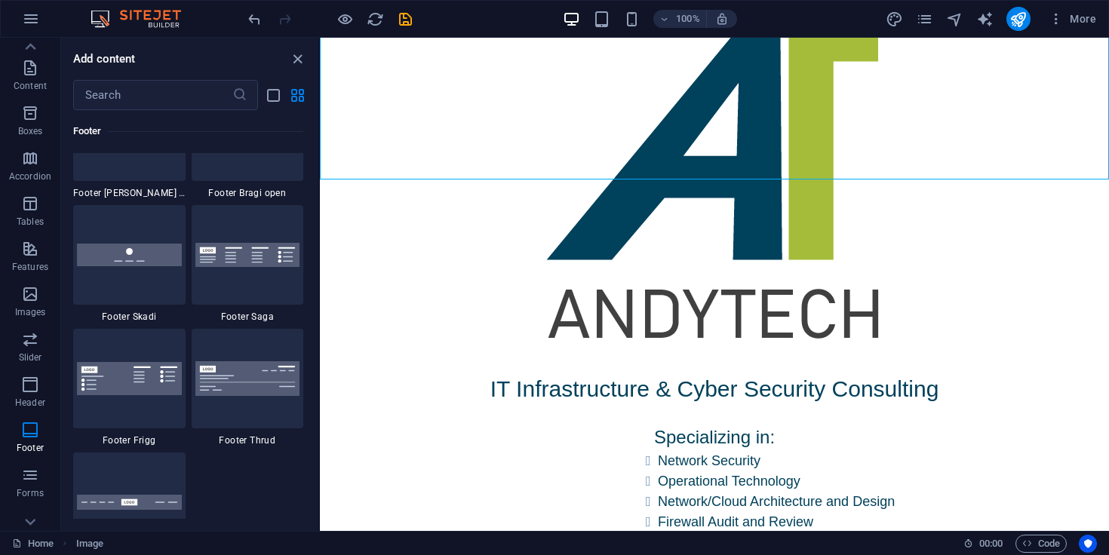
scroll to position [10560, 0]
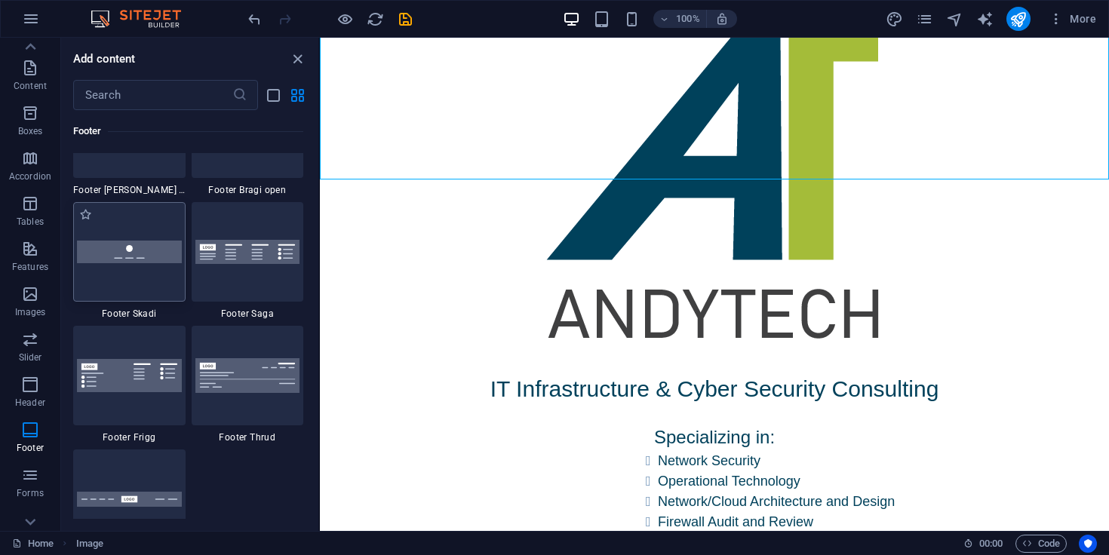
click at [140, 250] on img at bounding box center [129, 252] width 105 height 22
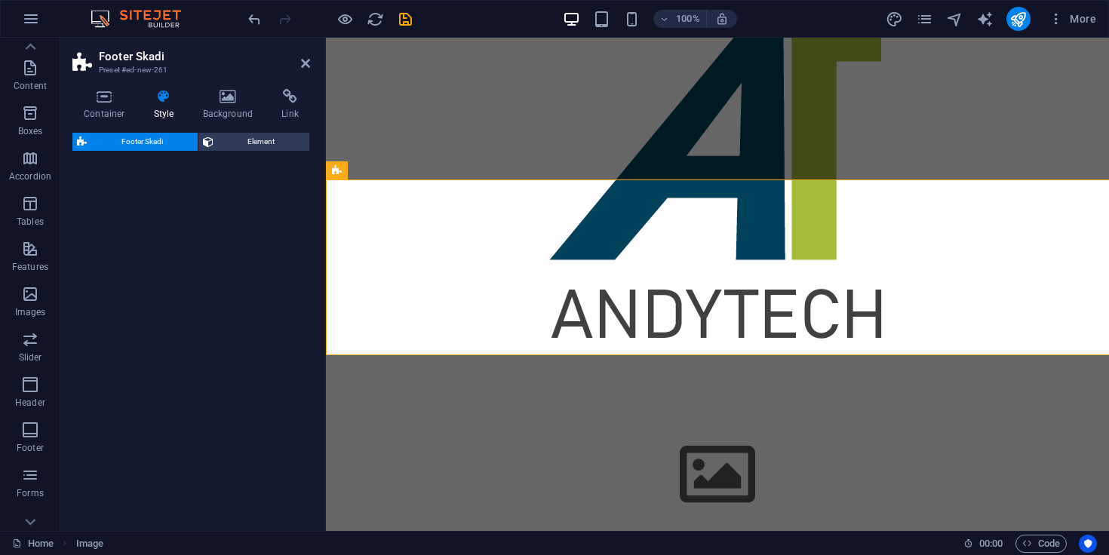
select select "rem"
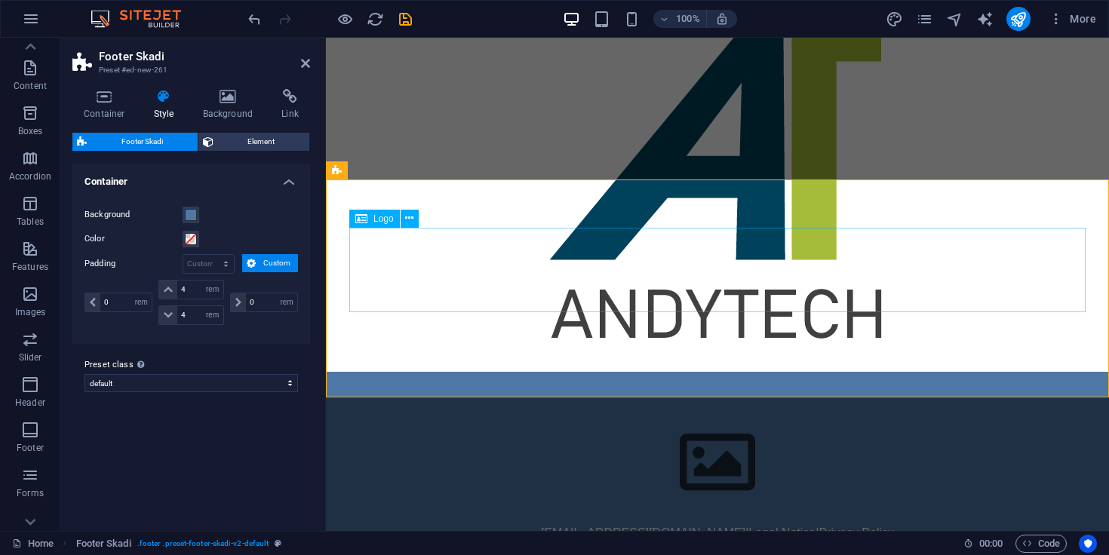
click at [717, 420] on div at bounding box center [717, 462] width 737 height 85
click at [385, 220] on span "Logo" at bounding box center [384, 218] width 20 height 9
click at [405, 420] on div at bounding box center [717, 462] width 737 height 85
select select "px"
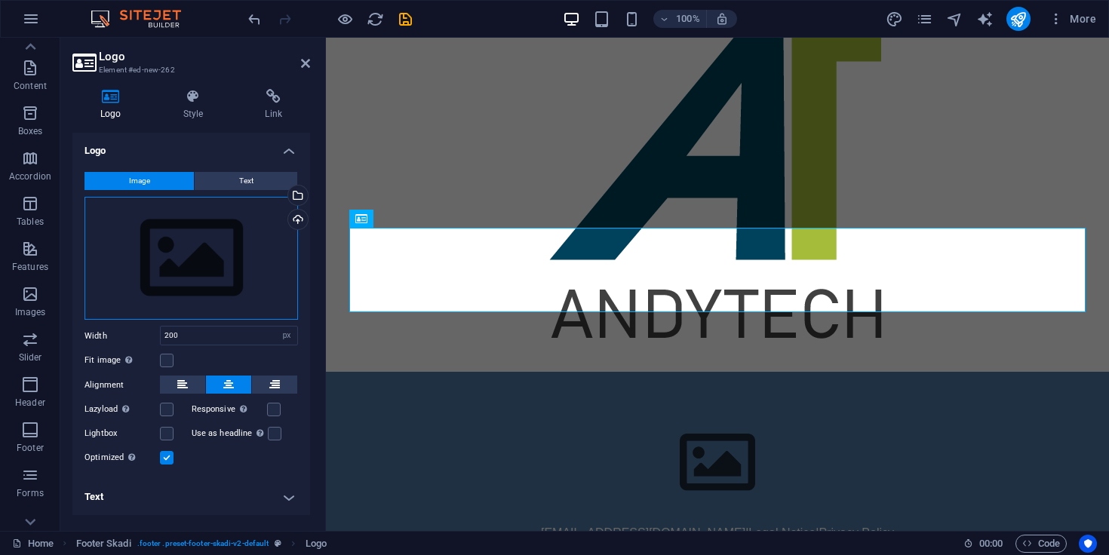
click at [212, 221] on div "Drag files here, click to choose files or select files from Files or our free s…" at bounding box center [192, 259] width 214 height 124
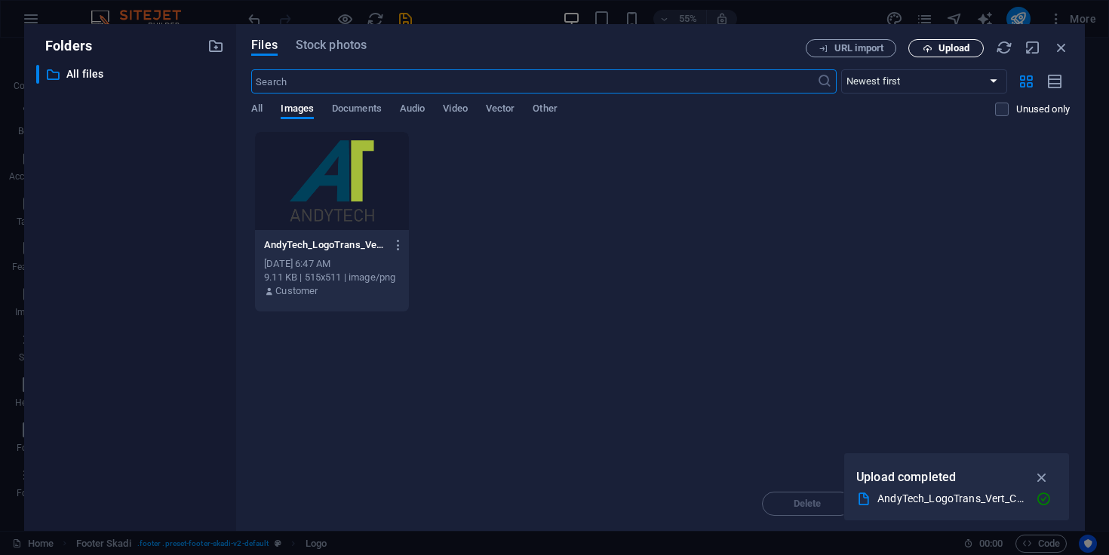
click at [944, 50] on span "Upload" at bounding box center [954, 48] width 31 height 9
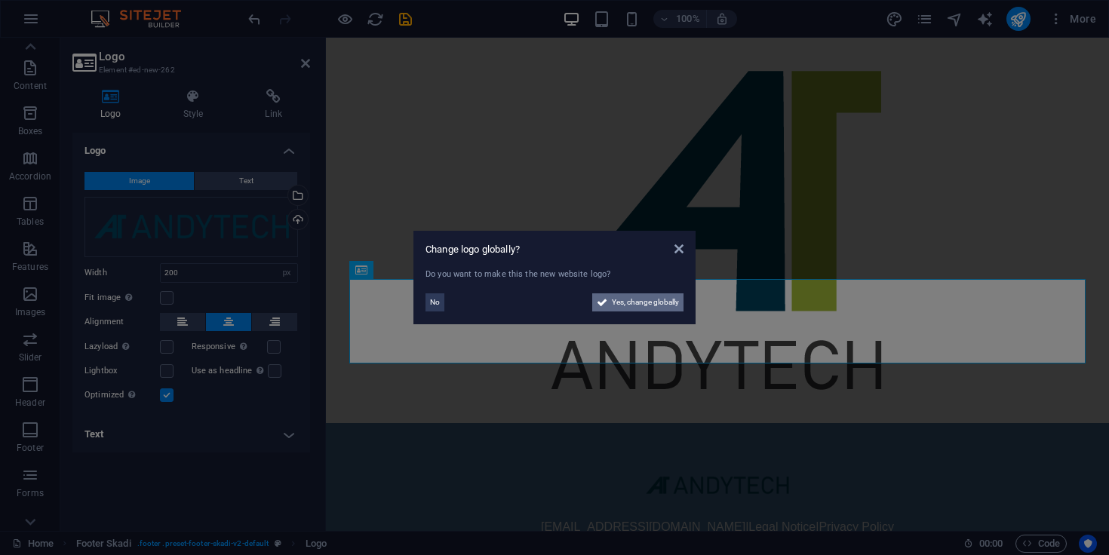
click at [654, 306] on span "Yes, change globally" at bounding box center [645, 303] width 67 height 18
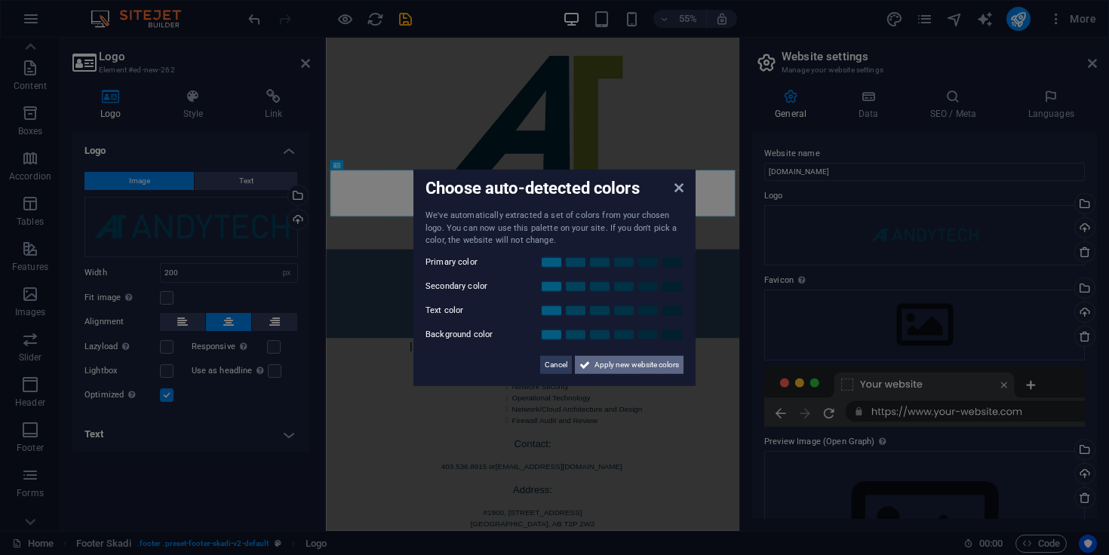
click at [657, 371] on span "Apply new website colors" at bounding box center [637, 364] width 85 height 18
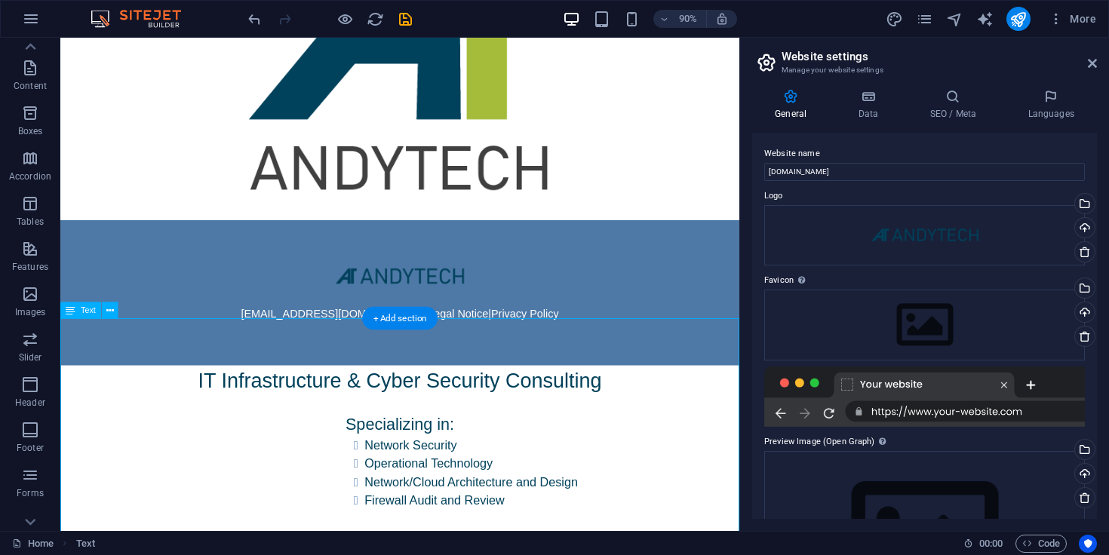
scroll to position [215, 0]
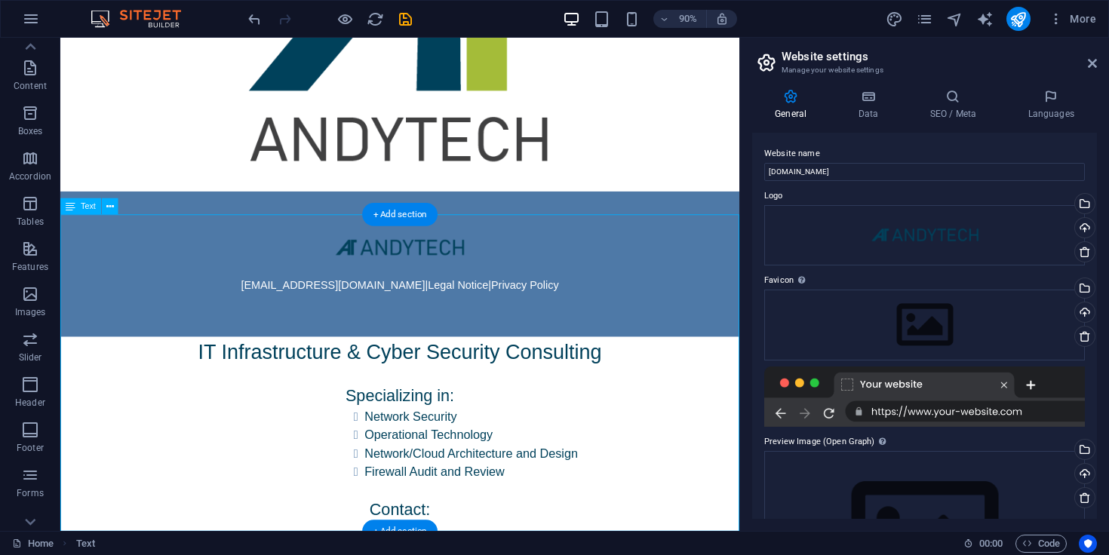
drag, startPoint x: 253, startPoint y: 386, endPoint x: 259, endPoint y: 263, distance: 123.2
click at [259, 370] on div "IT Infrastructure & Cyber Security Consulting Specializing in: Network Security…" at bounding box center [437, 544] width 755 height 349
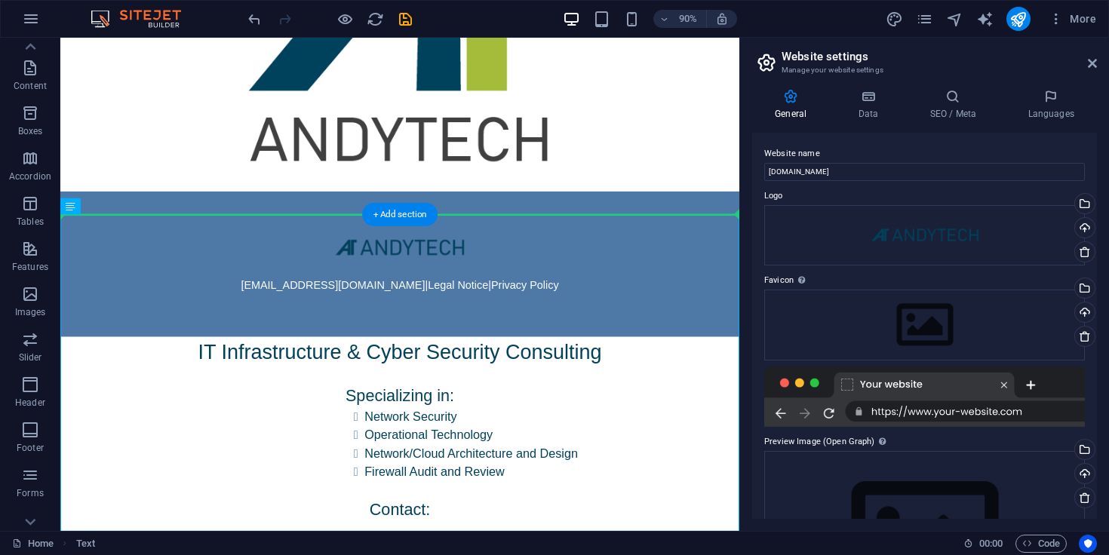
drag, startPoint x: 521, startPoint y: 242, endPoint x: 523, endPoint y: 188, distance: 54.4
drag, startPoint x: 580, startPoint y: 240, endPoint x: 579, endPoint y: 188, distance: 52.1
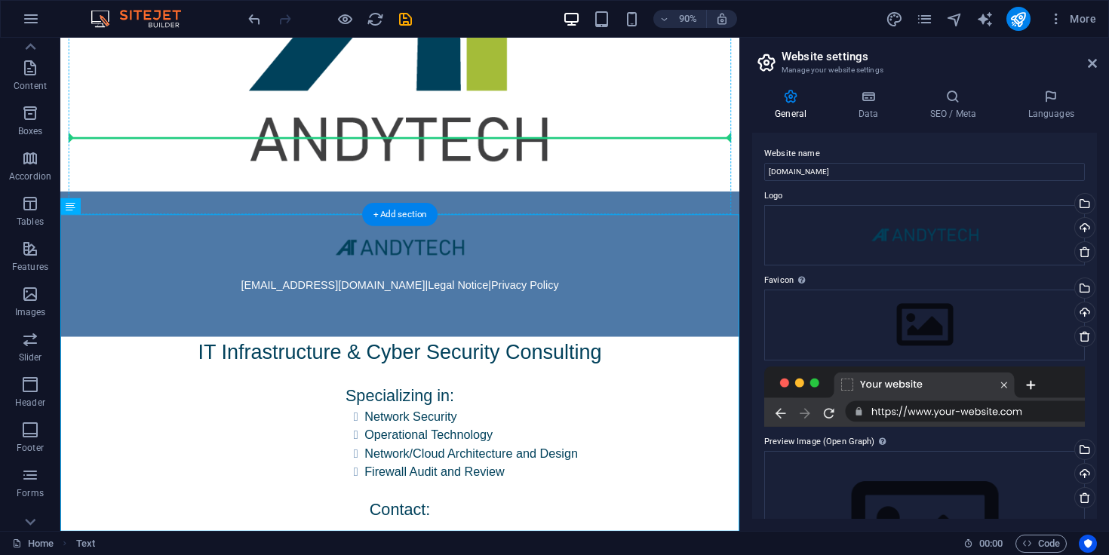
drag, startPoint x: 595, startPoint y: 236, endPoint x: 629, endPoint y: 145, distance: 97.4
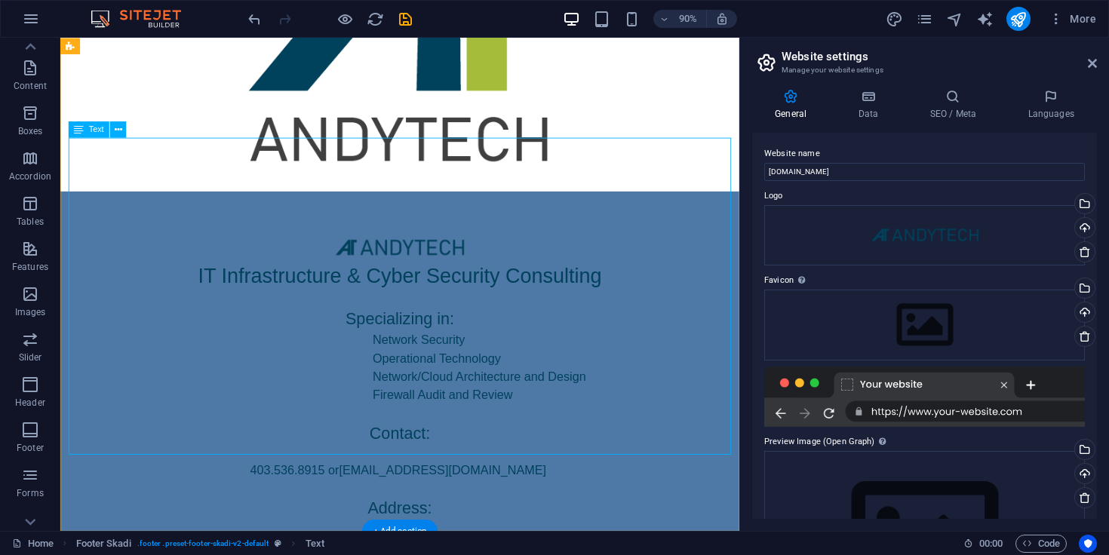
click at [632, 284] on div "IT Infrastructure & Cyber Security Consulting Specializing in: Network Security…" at bounding box center [437, 458] width 737 height 349
click at [613, 257] on div at bounding box center [437, 271] width 737 height 28
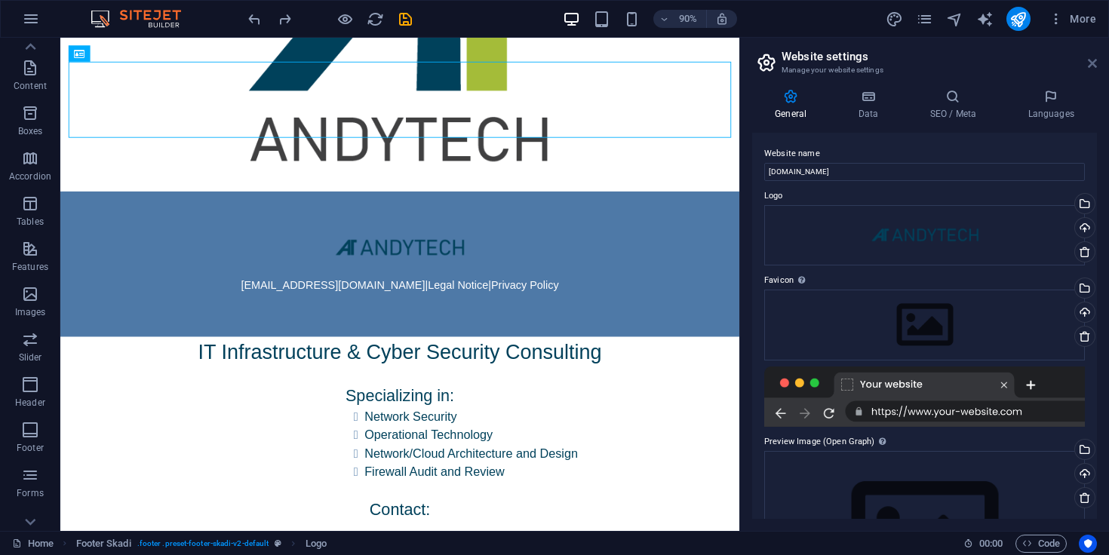
click at [1092, 67] on icon at bounding box center [1092, 63] width 9 height 12
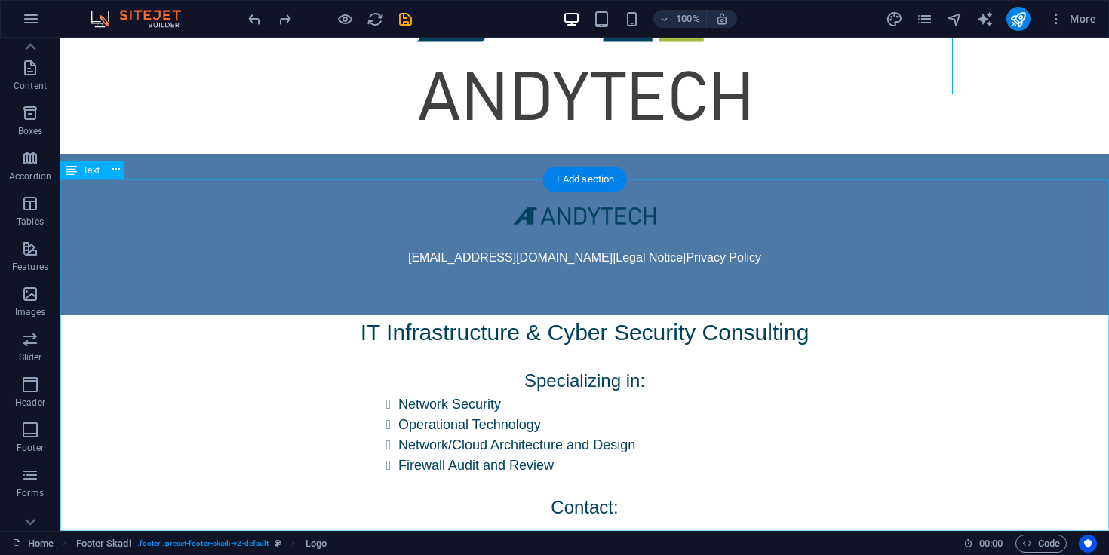
scroll to position [0, 0]
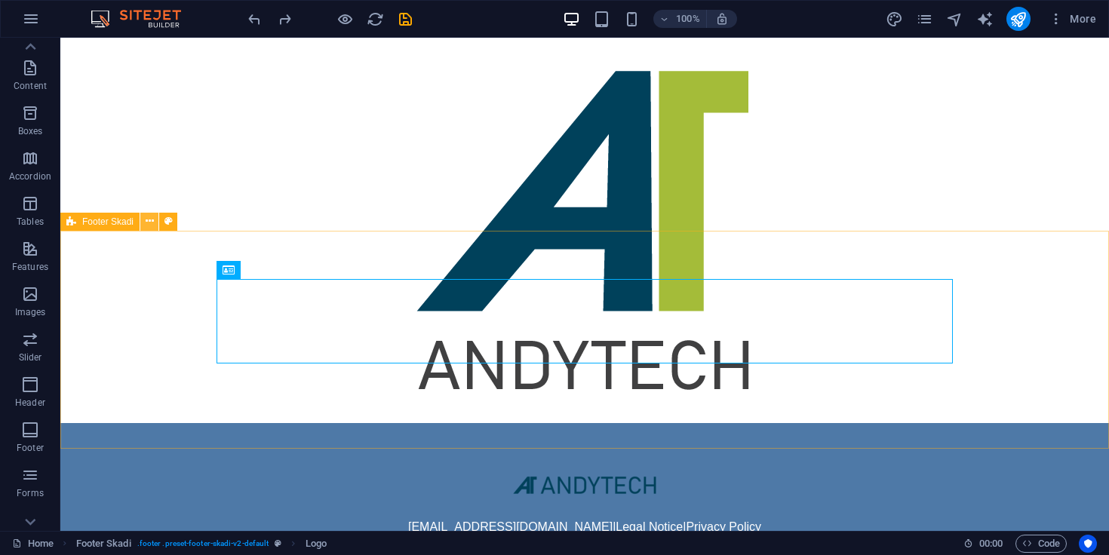
click at [149, 227] on icon at bounding box center [150, 222] width 8 height 16
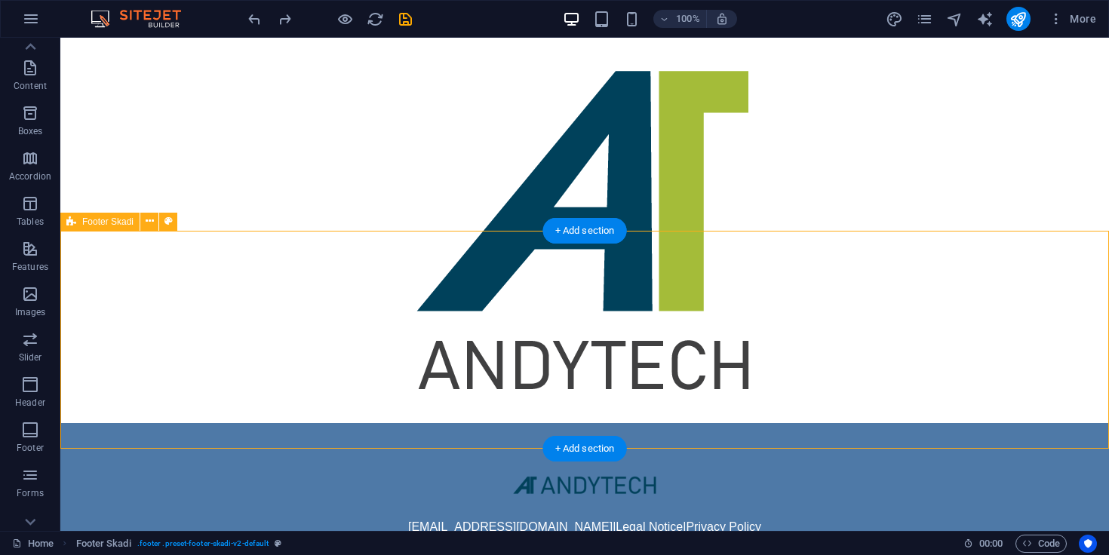
click at [108, 423] on div "info@andytech.com | Legal Notice | Privacy Policy" at bounding box center [584, 503] width 1049 height 161
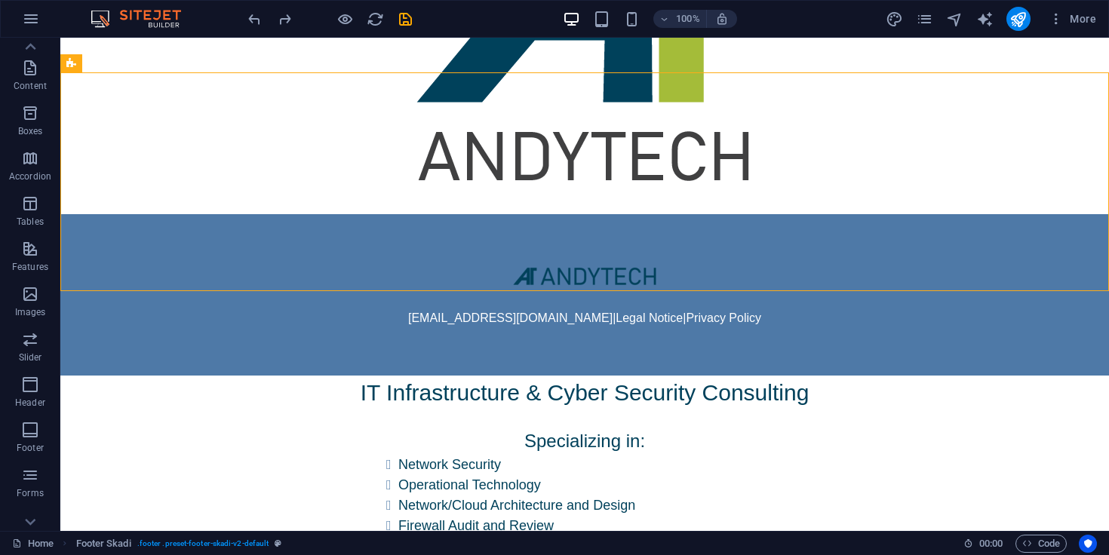
drag, startPoint x: 125, startPoint y: 360, endPoint x: 123, endPoint y: 479, distance: 119.2
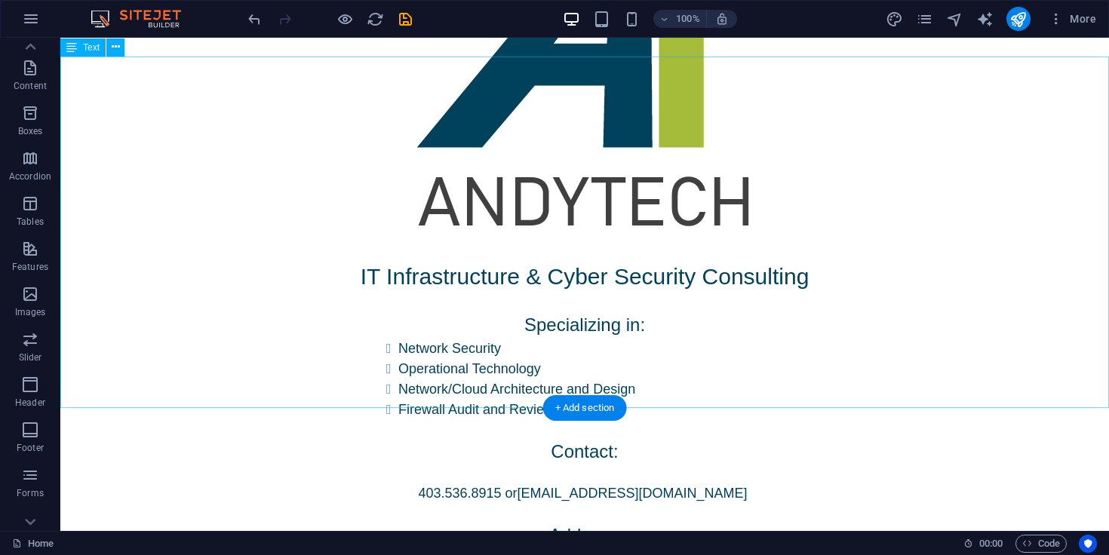
scroll to position [203, 0]
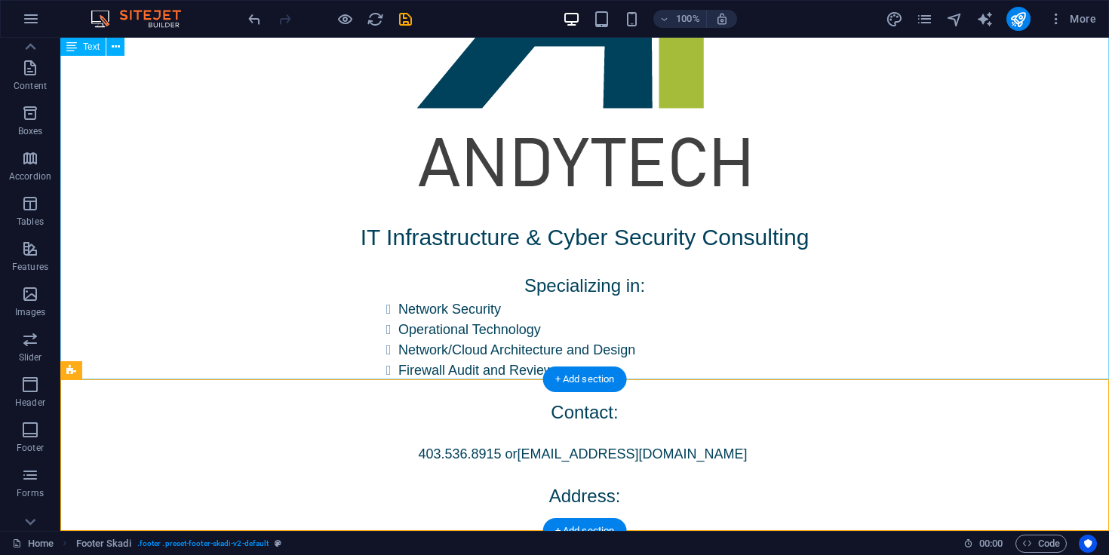
click at [355, 346] on div "IT Infrastructure & Cyber Security Consulting Specializing in: Network Security…" at bounding box center [584, 394] width 1049 height 349
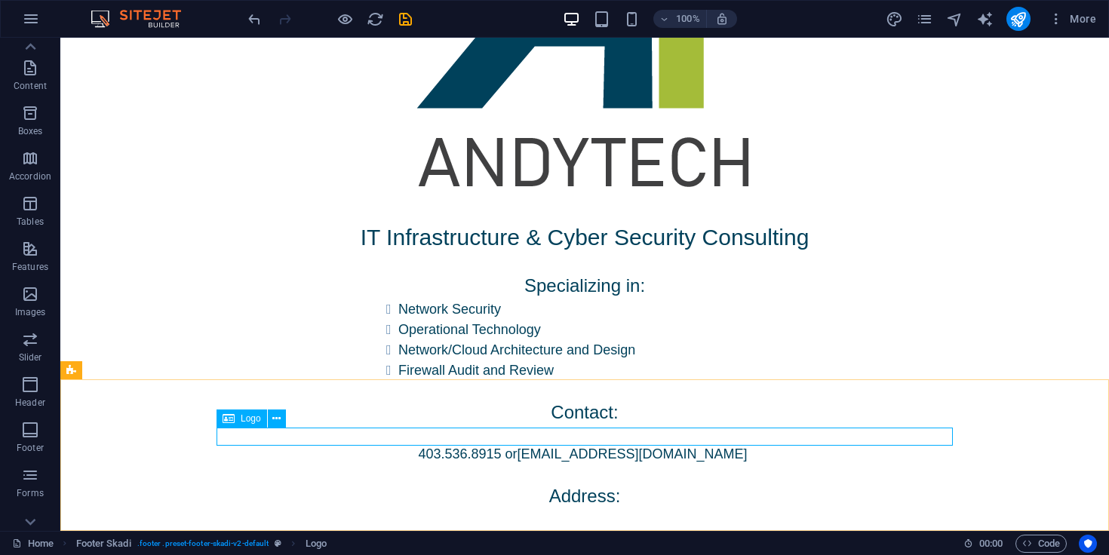
click at [235, 427] on div "Logo" at bounding box center [242, 419] width 51 height 18
click at [236, 413] on div "Logo" at bounding box center [242, 419] width 51 height 18
click at [284, 415] on button at bounding box center [277, 419] width 18 height 18
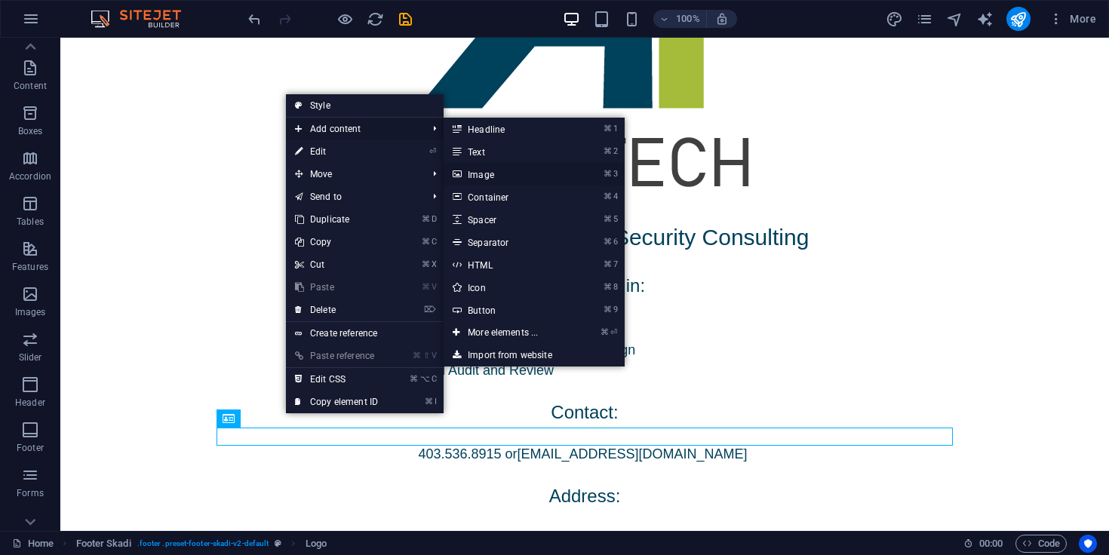
click at [534, 174] on link "⌘ 3 Image" at bounding box center [506, 174] width 125 height 23
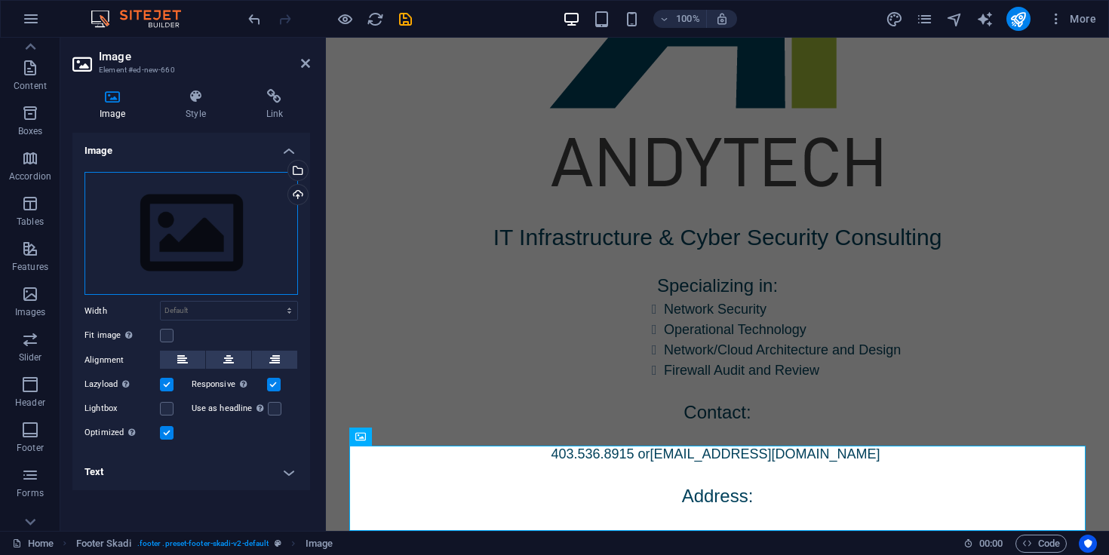
click at [232, 214] on div "Drag files here, click to choose files or select files from Files or our free s…" at bounding box center [192, 234] width 214 height 124
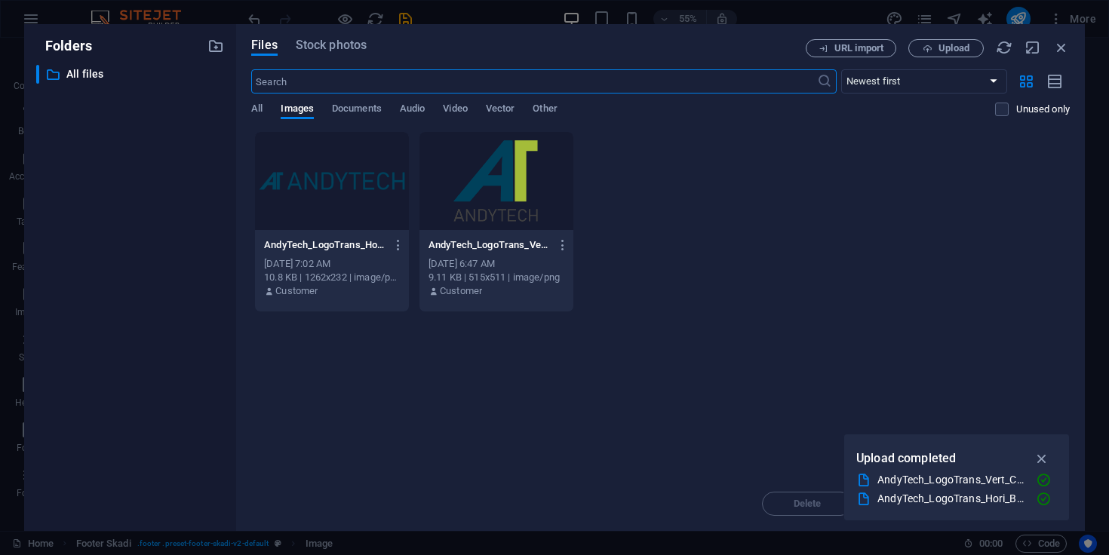
scroll to position [0, 0]
click at [364, 182] on div at bounding box center [332, 181] width 154 height 98
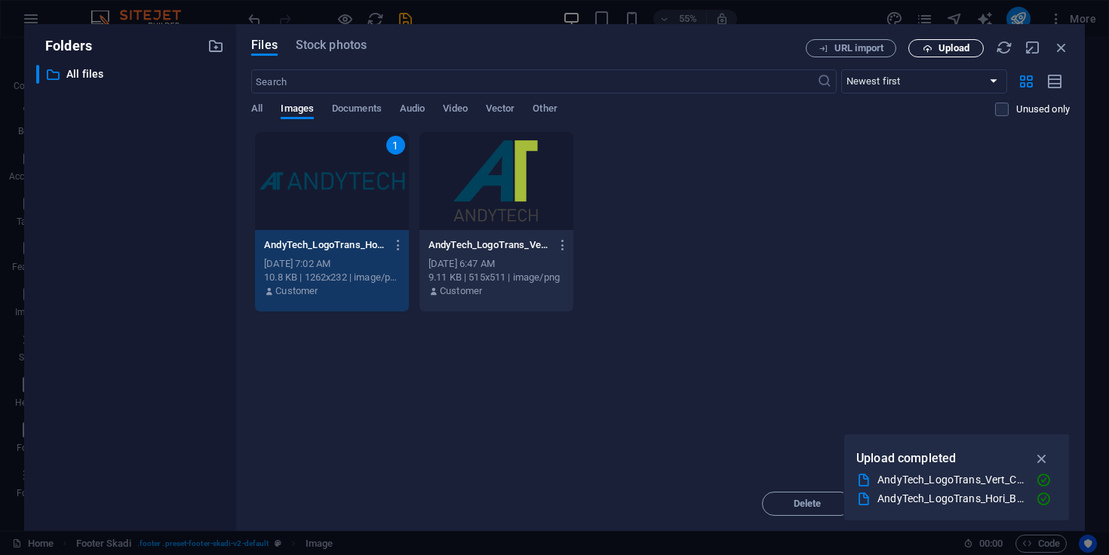
click at [958, 51] on span "Upload" at bounding box center [954, 48] width 31 height 9
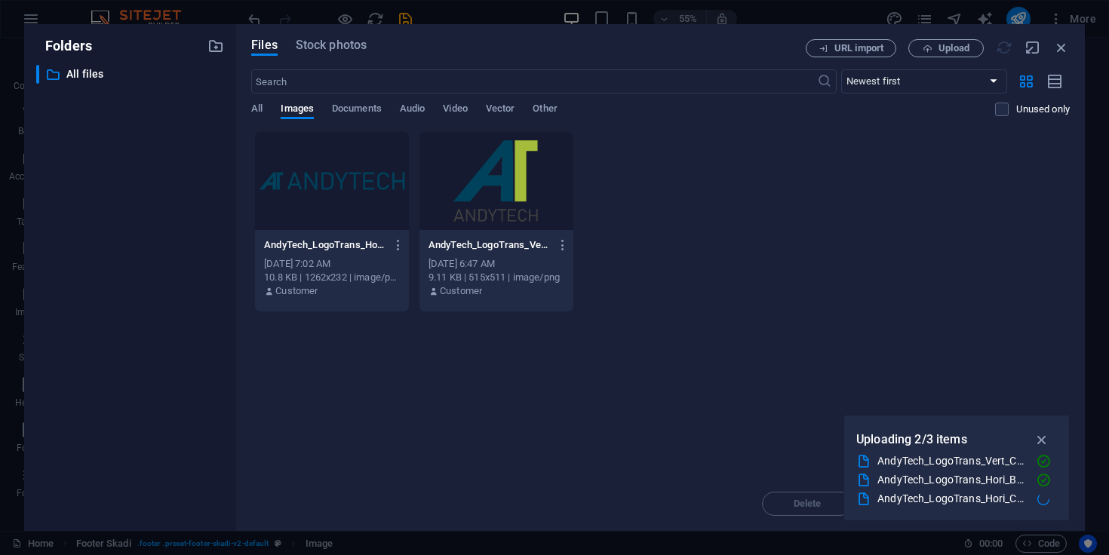
scroll to position [288, 0]
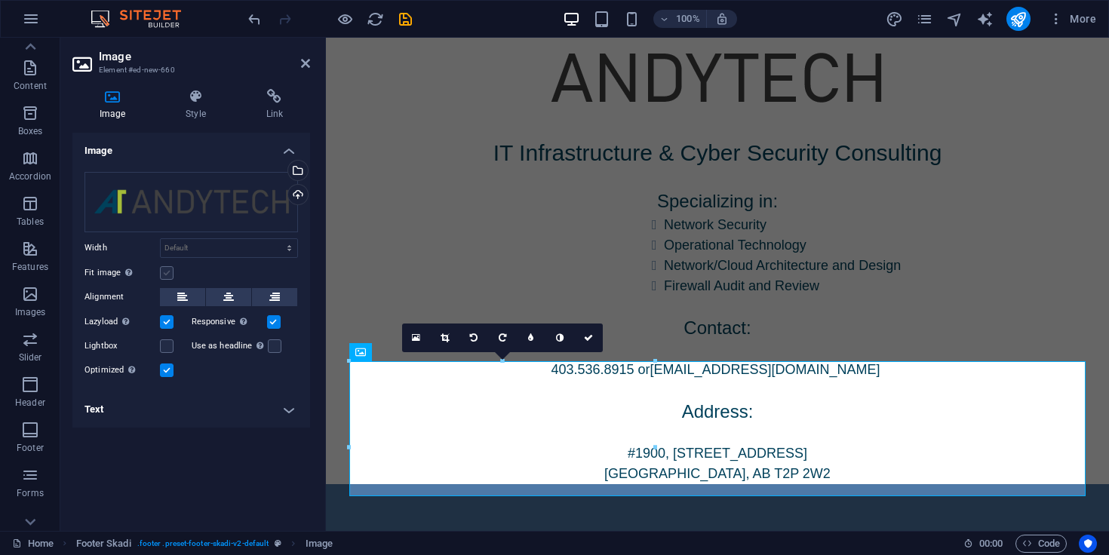
click at [171, 269] on label at bounding box center [167, 273] width 14 height 14
click at [0, 0] on input "Fit image Automatically fit image to a fixed width and height" at bounding box center [0, 0] width 0 height 0
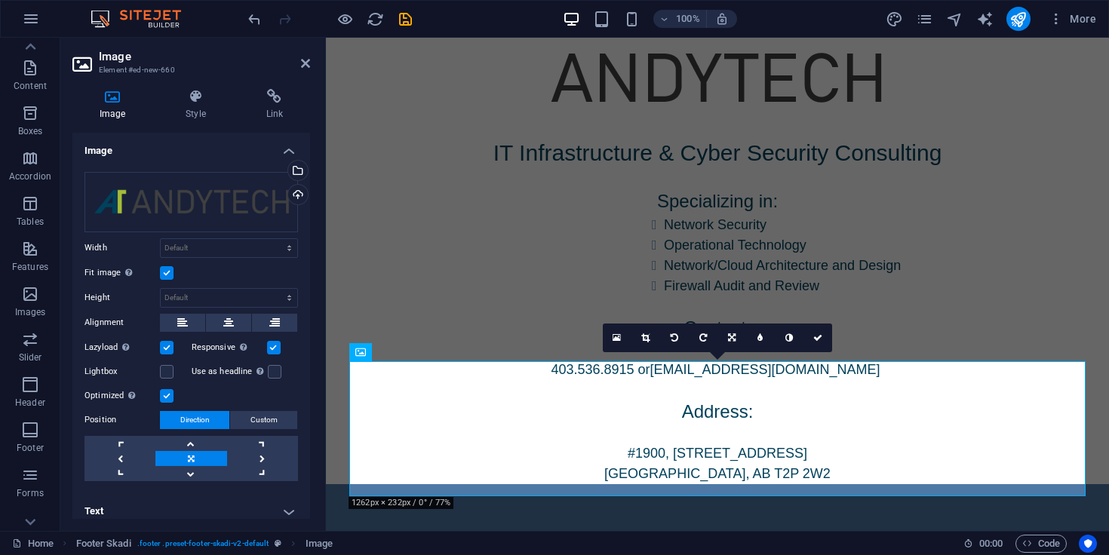
click at [171, 269] on label at bounding box center [167, 273] width 14 height 14
click at [0, 0] on input "Fit image Automatically fit image to a fixed width and height" at bounding box center [0, 0] width 0 height 0
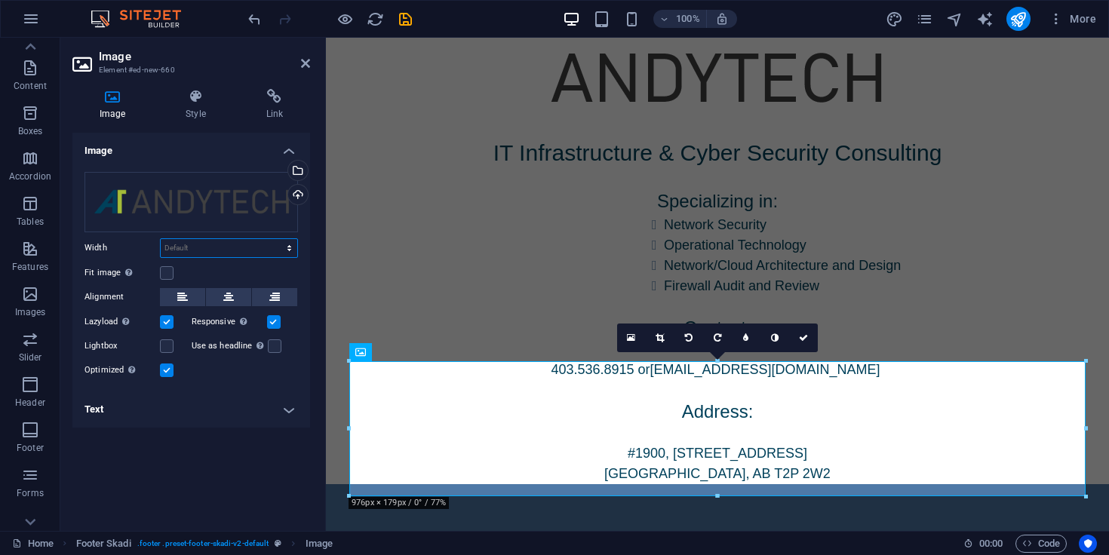
click at [201, 247] on select "Default auto px rem % em vh vw" at bounding box center [229, 248] width 137 height 18
click at [161, 239] on select "Default auto px rem % em vh vw" at bounding box center [229, 248] width 137 height 18
select select "DISABLED_OPTION_VALUE"
click at [224, 288] on icon at bounding box center [228, 297] width 11 height 18
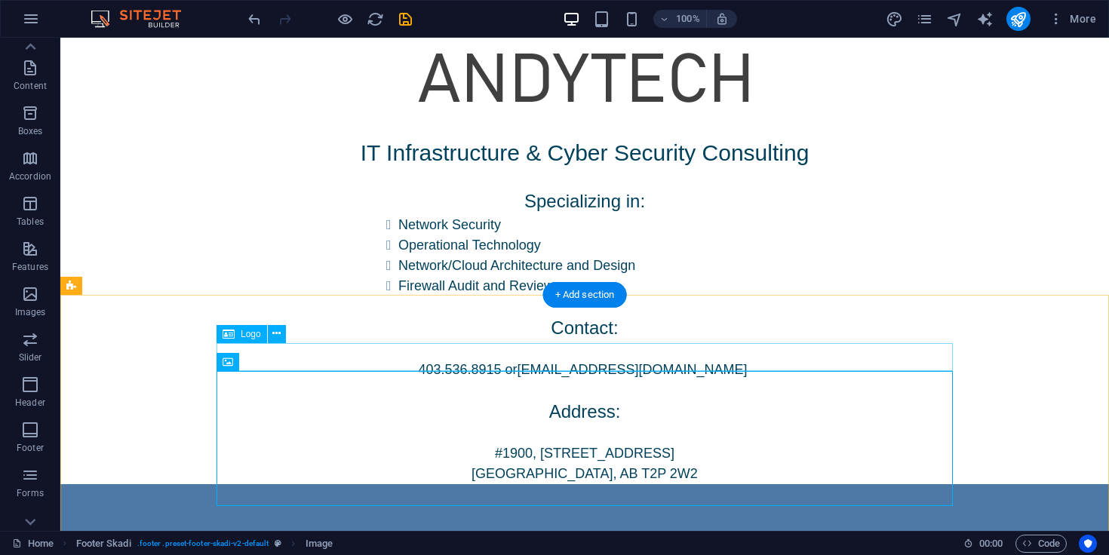
click at [557, 533] on div at bounding box center [585, 547] width 737 height 28
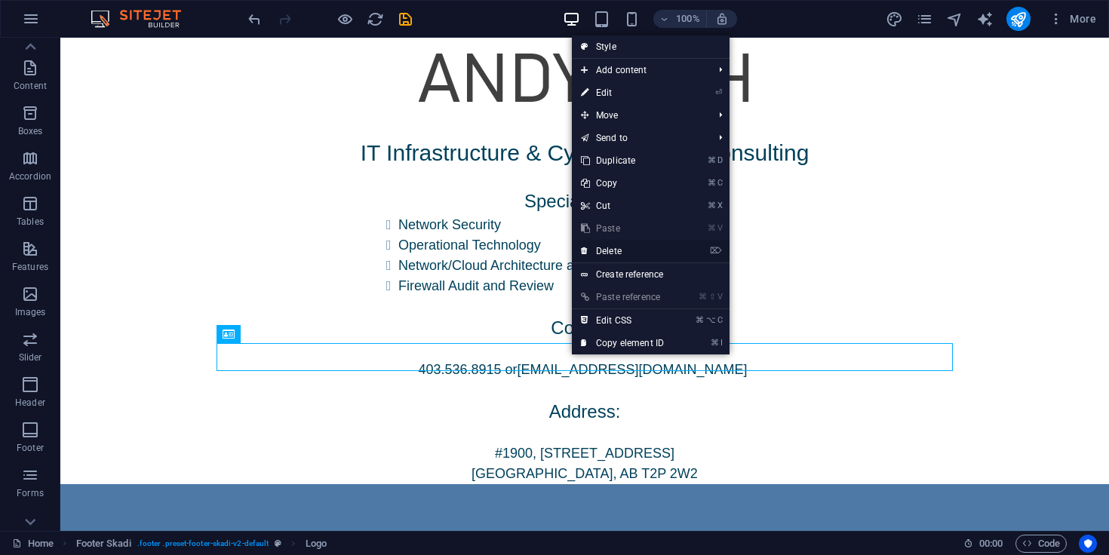
click at [638, 252] on link "⌦ Delete" at bounding box center [622, 251] width 101 height 23
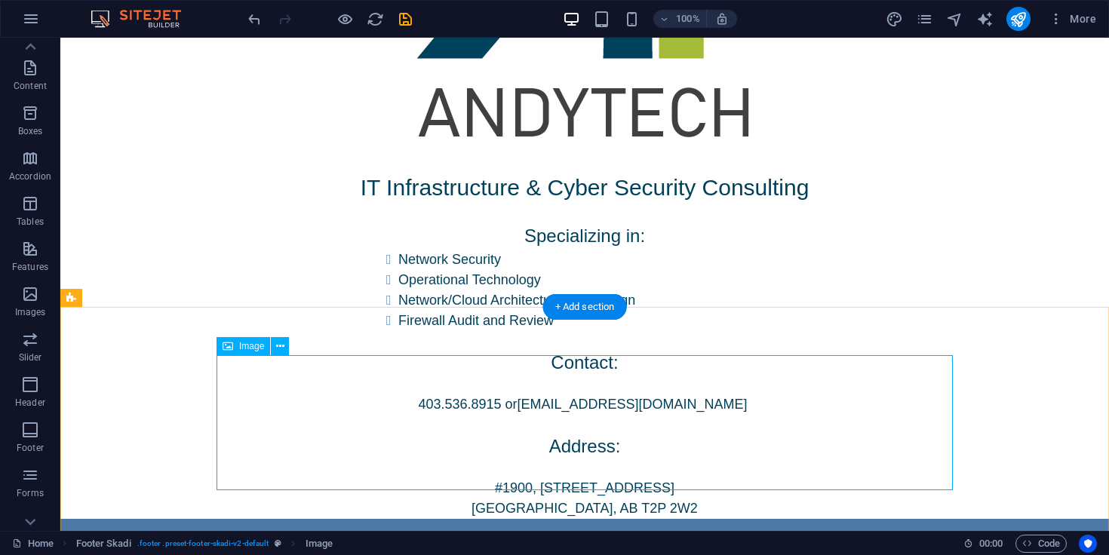
scroll to position [320, 0]
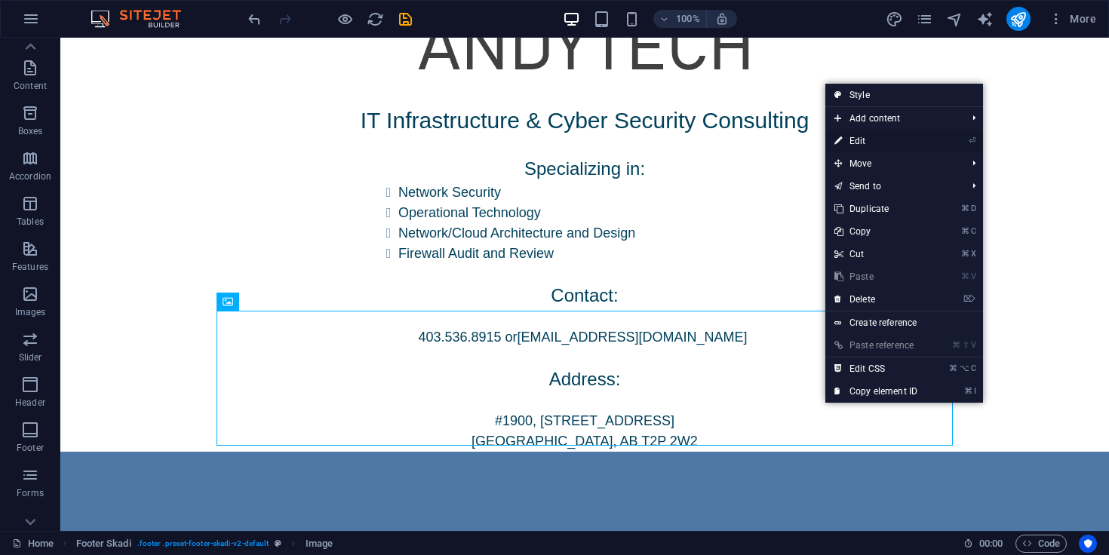
click at [869, 146] on link "⏎ Edit" at bounding box center [876, 141] width 101 height 23
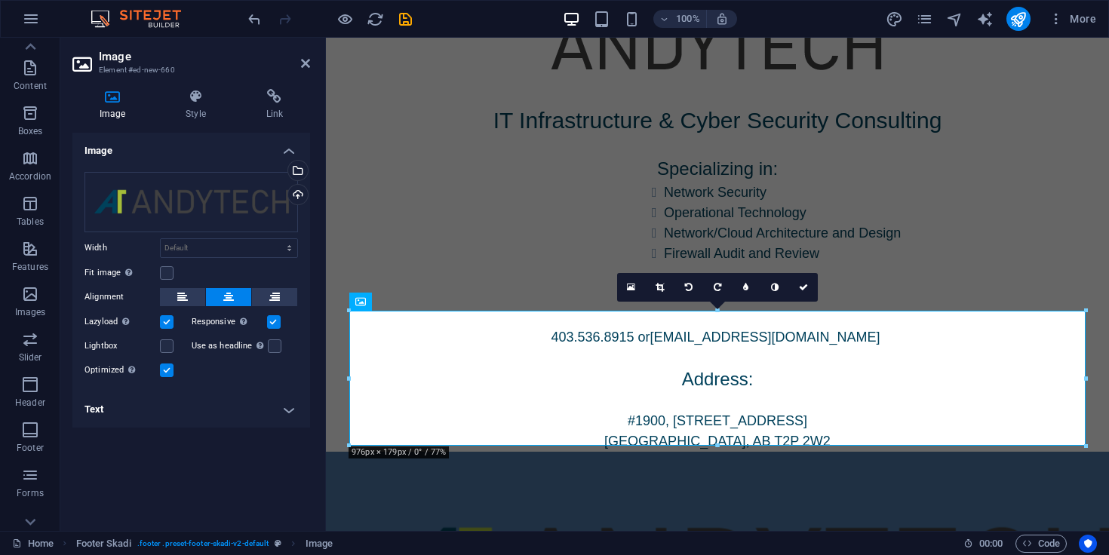
click at [166, 369] on label at bounding box center [167, 371] width 14 height 14
click at [0, 0] on input "Optimized Images are compressed to improve page speed." at bounding box center [0, 0] width 0 height 0
click at [166, 369] on label at bounding box center [167, 371] width 14 height 14
click at [0, 0] on input "Optimized Images are compressed to improve page speed." at bounding box center [0, 0] width 0 height 0
click at [166, 369] on label at bounding box center [167, 371] width 14 height 14
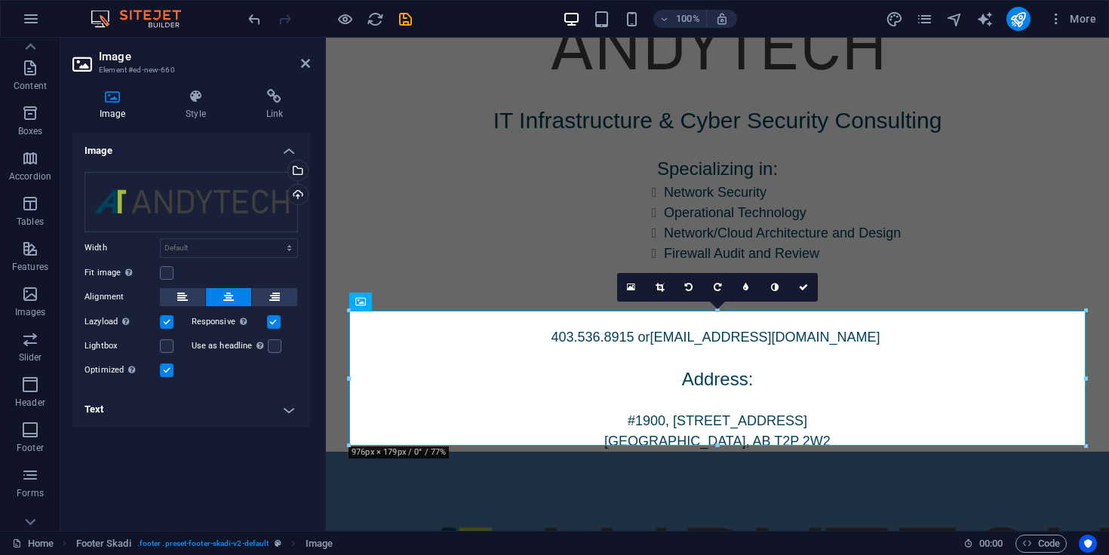
click at [0, 0] on input "Optimized Images are compressed to improve page speed." at bounding box center [0, 0] width 0 height 0
click at [166, 369] on label at bounding box center [167, 371] width 14 height 14
click at [0, 0] on input "Optimized Images are compressed to improve page speed." at bounding box center [0, 0] width 0 height 0
click at [166, 369] on label at bounding box center [167, 371] width 14 height 14
click at [0, 0] on input "Optimized Images are compressed to improve page speed." at bounding box center [0, 0] width 0 height 0
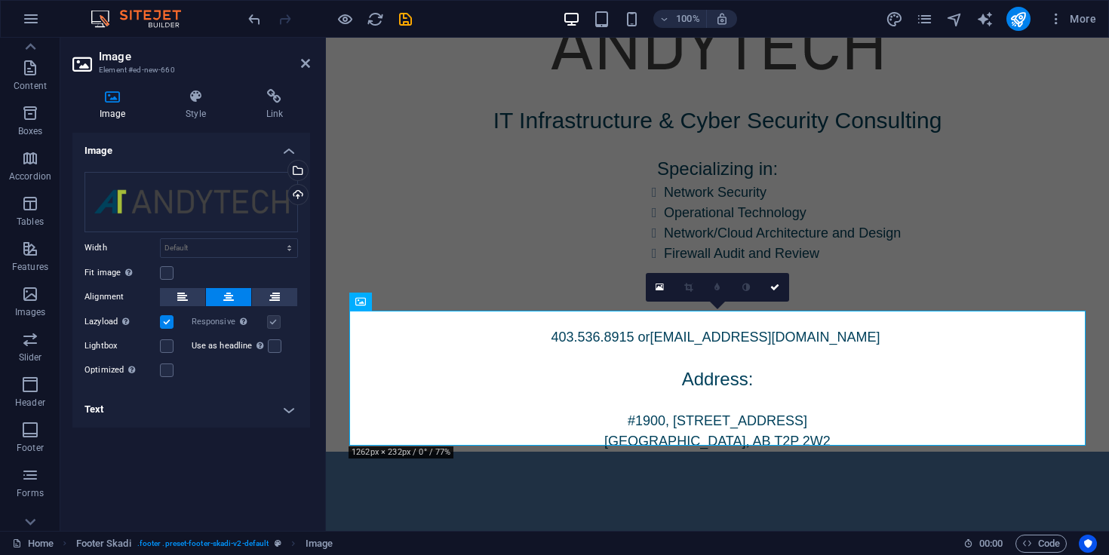
click at [165, 321] on label at bounding box center [167, 322] width 14 height 14
click at [0, 0] on input "Lazyload Loading images after the page loads improves page speed." at bounding box center [0, 0] width 0 height 0
click at [165, 321] on label at bounding box center [167, 322] width 14 height 14
click at [0, 0] on input "Lazyload Loading images after the page loads improves page speed." at bounding box center [0, 0] width 0 height 0
click at [170, 272] on label at bounding box center [167, 273] width 14 height 14
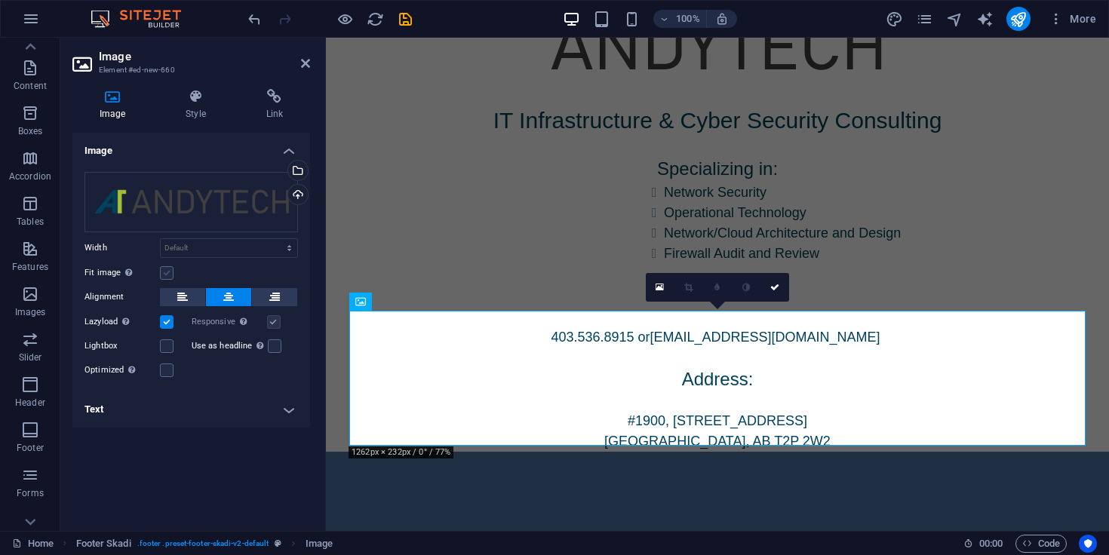
click at [0, 0] on input "Fit image Automatically fit image to a fixed width and height" at bounding box center [0, 0] width 0 height 0
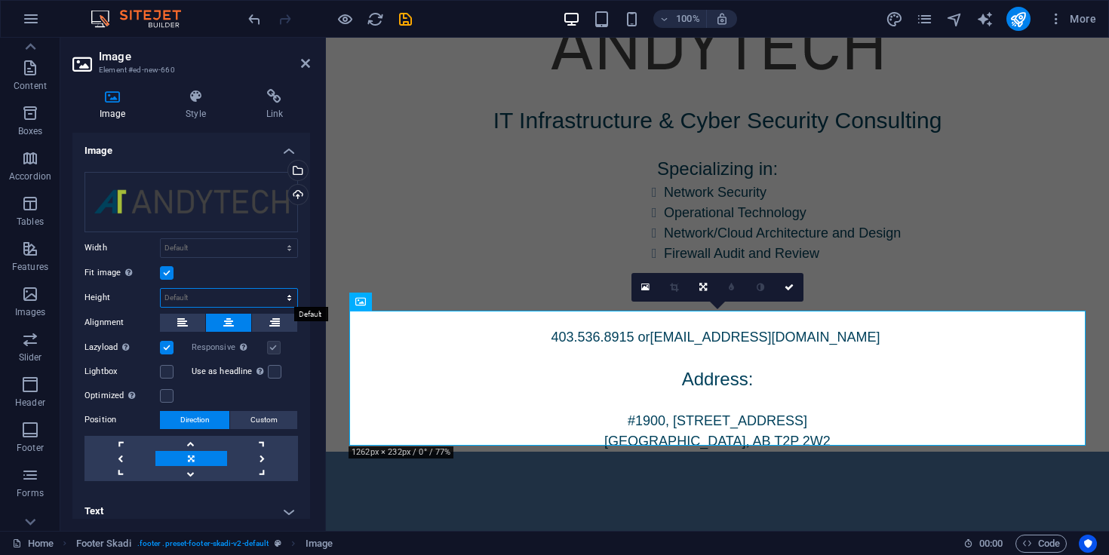
click at [211, 297] on select "Default auto px" at bounding box center [229, 298] width 137 height 18
click at [161, 289] on select "Default auto px" at bounding box center [229, 298] width 137 height 18
select select "DISABLED_OPTION_VALUE"
click at [182, 244] on select "Default auto px rem % em vh vw" at bounding box center [229, 248] width 137 height 18
click at [161, 239] on select "Default auto px rem % em vh vw" at bounding box center [229, 248] width 137 height 18
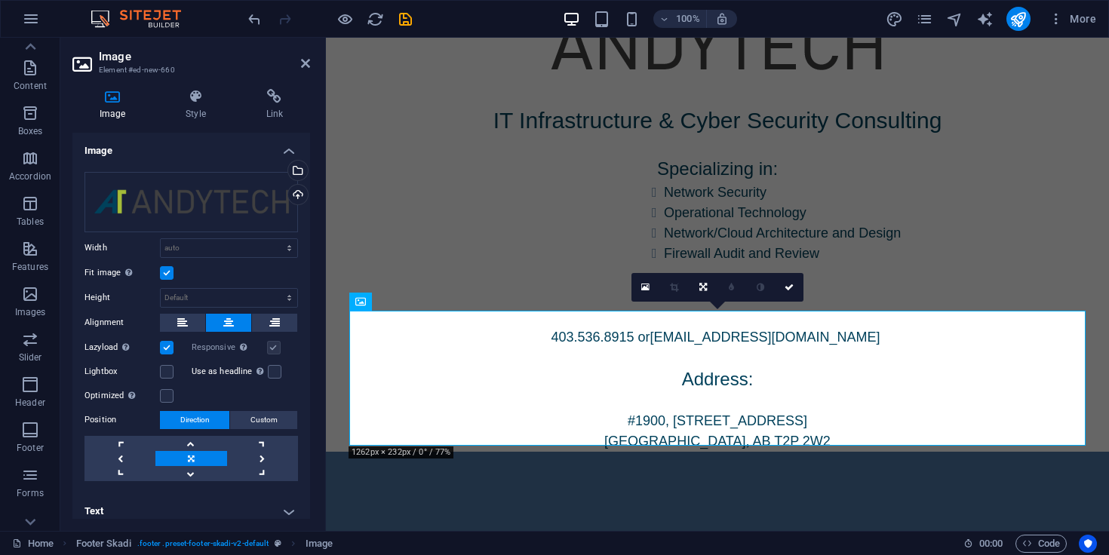
click at [157, 270] on label "Fit image Automatically fit image to a fixed width and height" at bounding box center [122, 273] width 75 height 18
click at [0, 0] on input "Fit image Automatically fit image to a fixed width and height" at bounding box center [0, 0] width 0 height 0
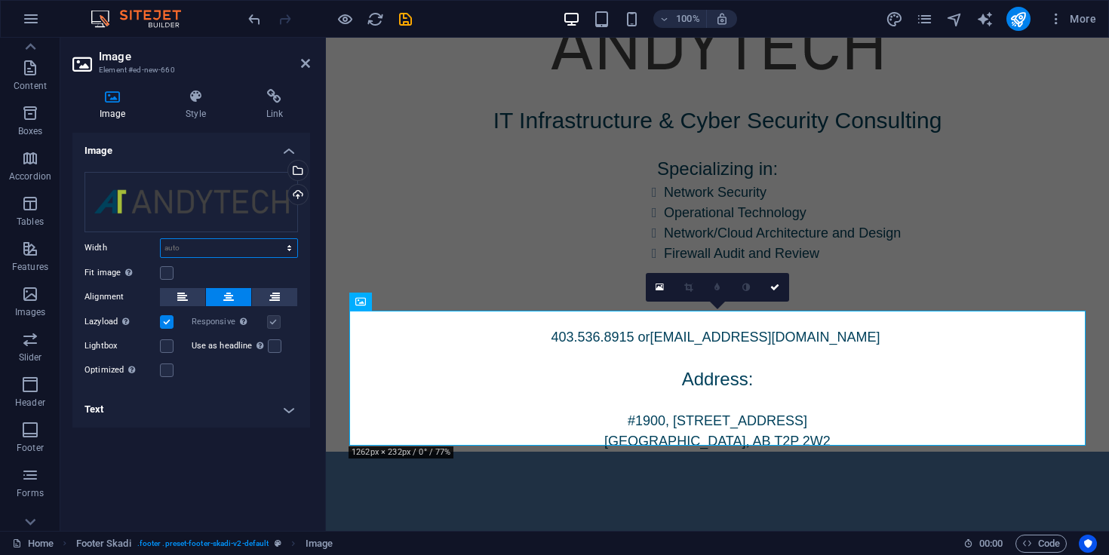
click at [187, 249] on select "Default auto px rem % em vh vw" at bounding box center [229, 248] width 137 height 18
click at [161, 239] on select "Default auto px rem % em vh vw" at bounding box center [229, 248] width 137 height 18
select select "DISABLED_OPTION_VALUE"
click at [417, 234] on div "IT Infrastructure & Cyber Security Consulting Specializing in: Network Security…" at bounding box center [717, 277] width 783 height 349
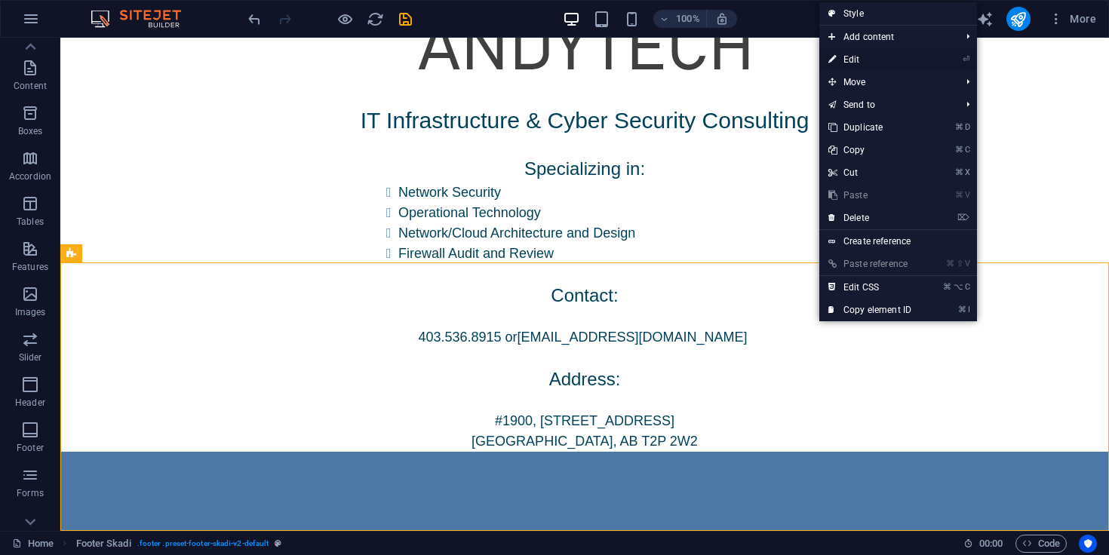
click at [867, 52] on link "⏎ Edit" at bounding box center [870, 59] width 101 height 23
select select "rem"
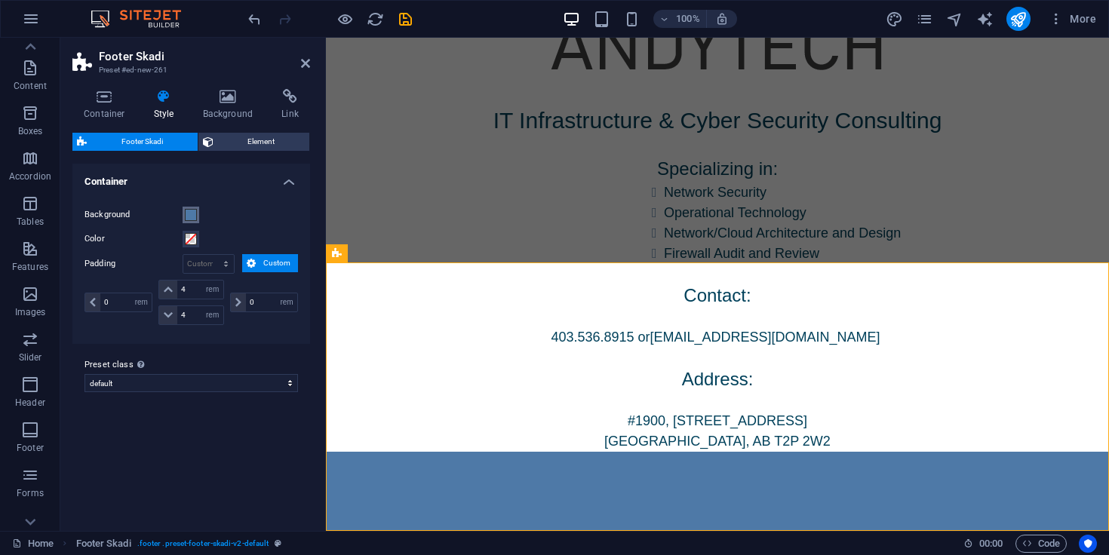
click at [188, 212] on span at bounding box center [191, 215] width 12 height 12
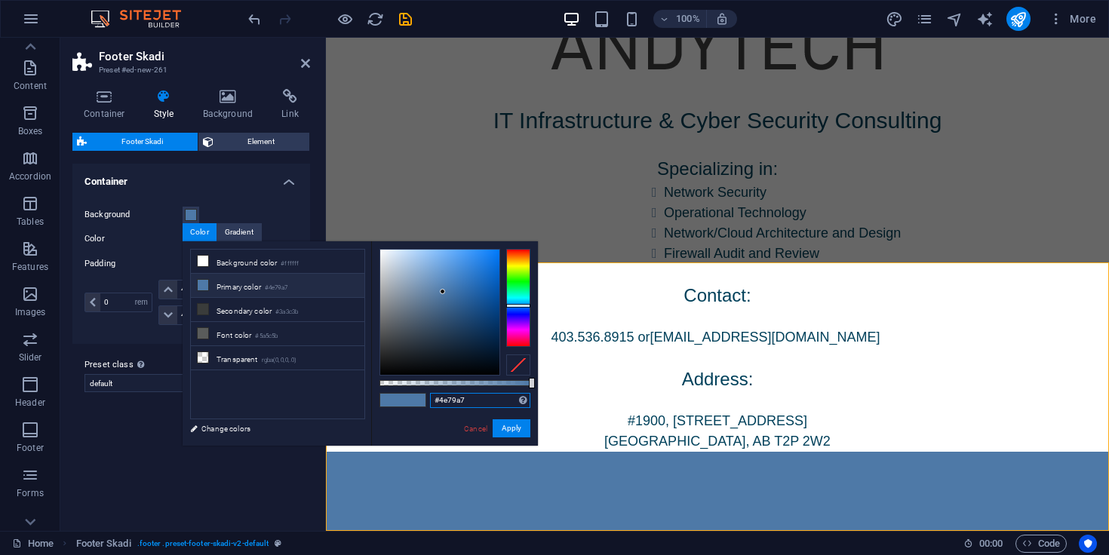
click at [484, 404] on input "#4e79a7" at bounding box center [480, 400] width 100 height 15
paste input "005148"
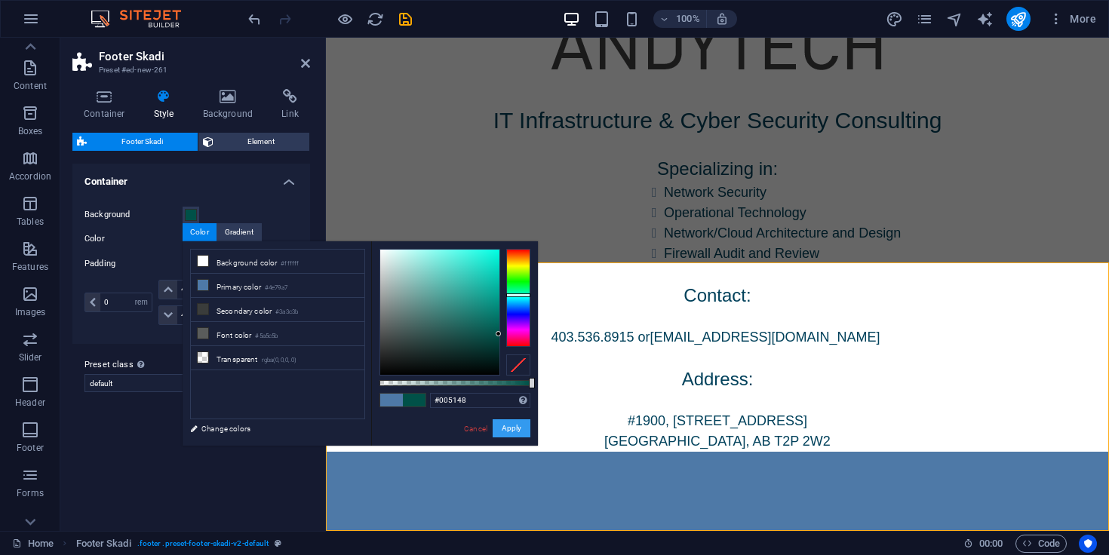
click at [512, 428] on button "Apply" at bounding box center [512, 429] width 38 height 18
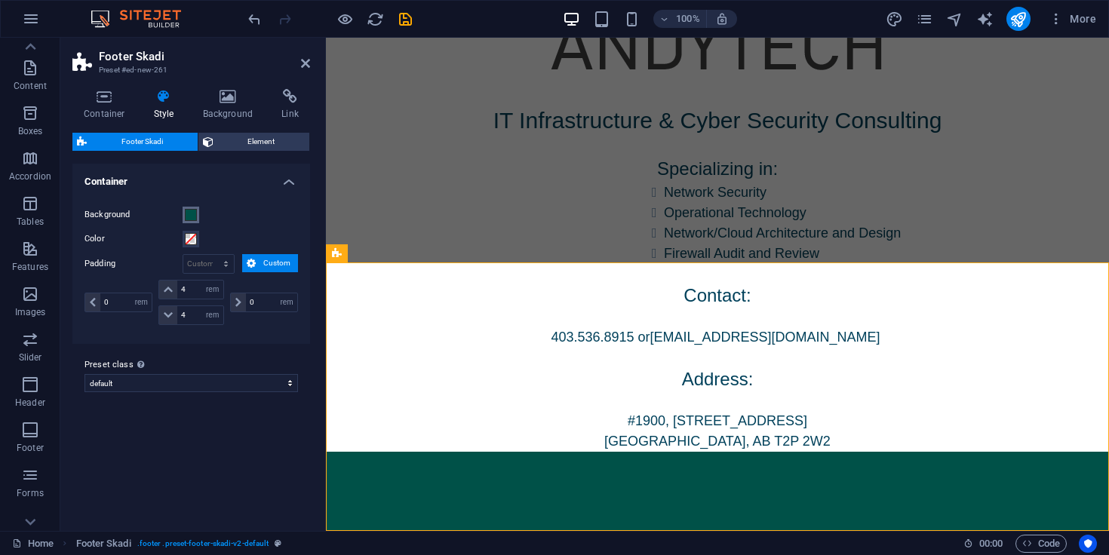
click at [186, 211] on span at bounding box center [191, 215] width 12 height 12
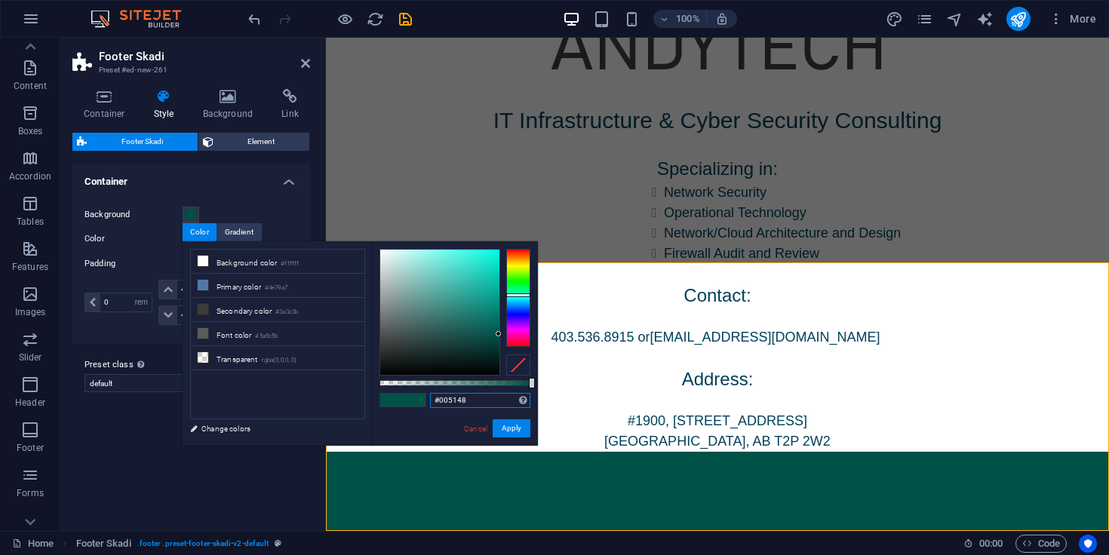
drag, startPoint x: 479, startPoint y: 401, endPoint x: 440, endPoint y: 398, distance: 39.3
click at [440, 398] on input "#005148" at bounding box center [480, 400] width 100 height 15
paste input "404041"
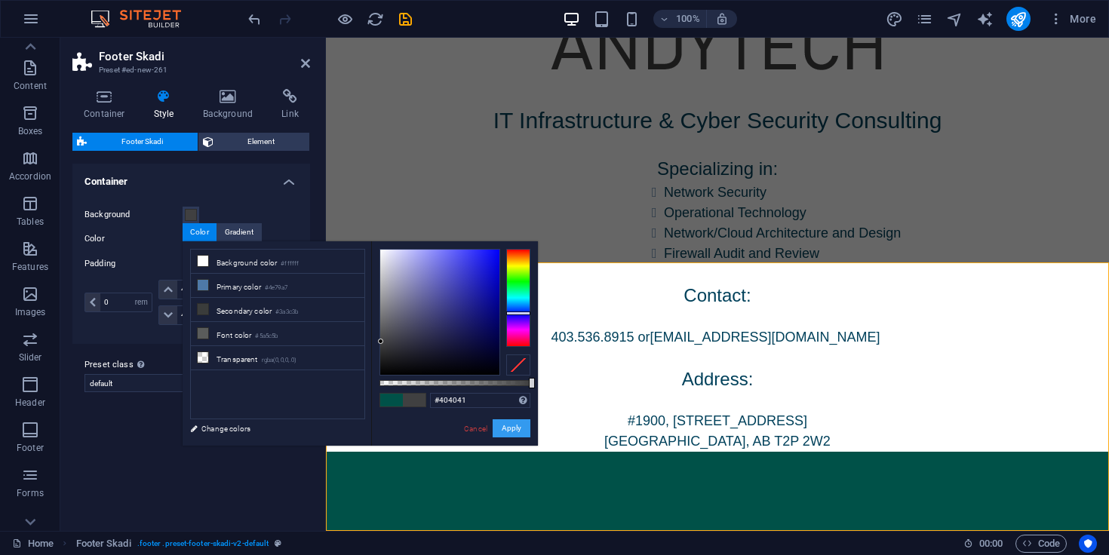
click at [525, 429] on button "Apply" at bounding box center [512, 429] width 38 height 18
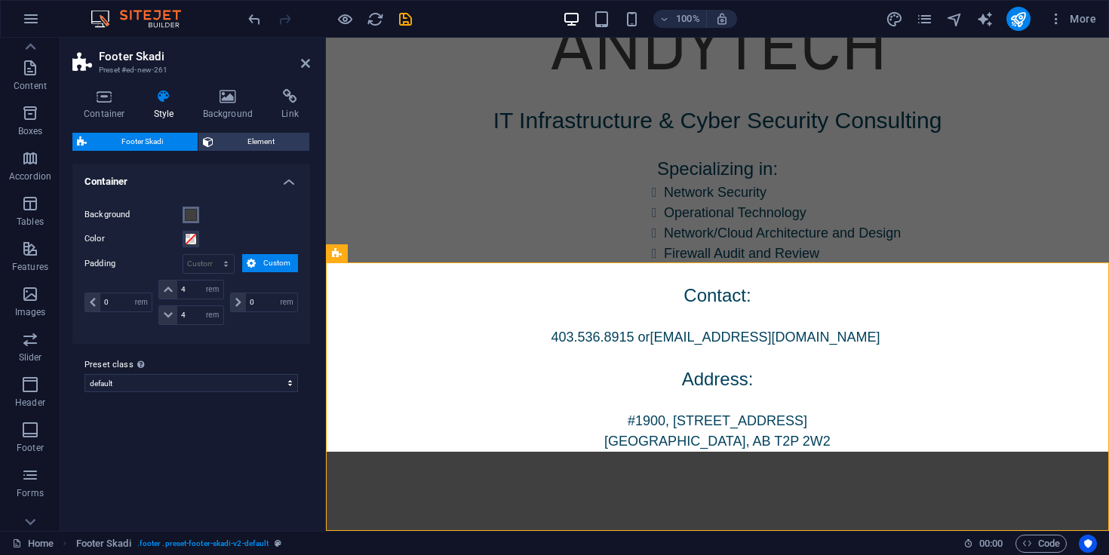
click at [196, 216] on span at bounding box center [191, 215] width 12 height 12
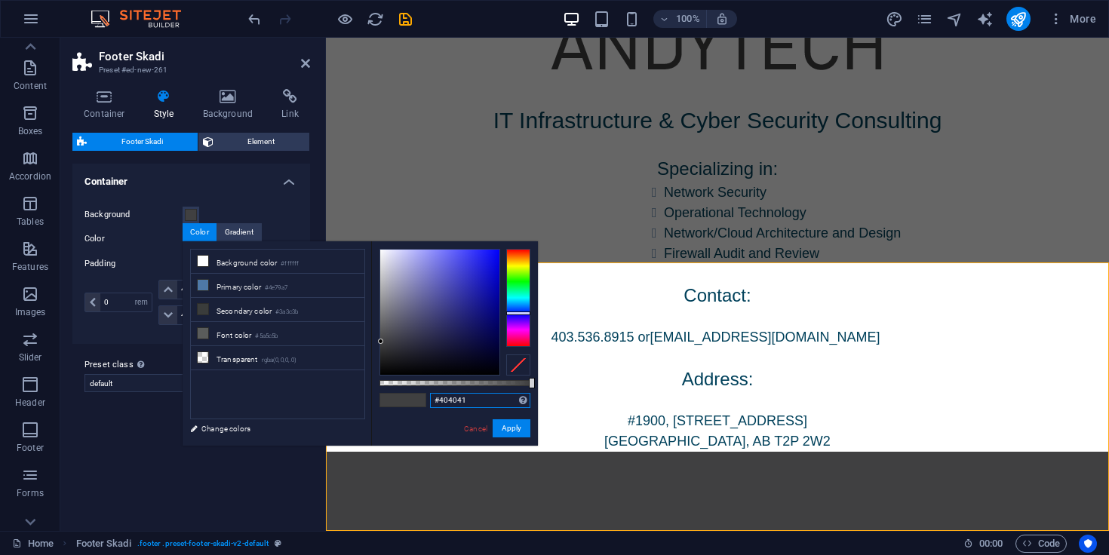
click at [480, 400] on input "#404041" at bounding box center [480, 400] width 100 height 15
click at [184, 210] on button "Background" at bounding box center [191, 215] width 17 height 17
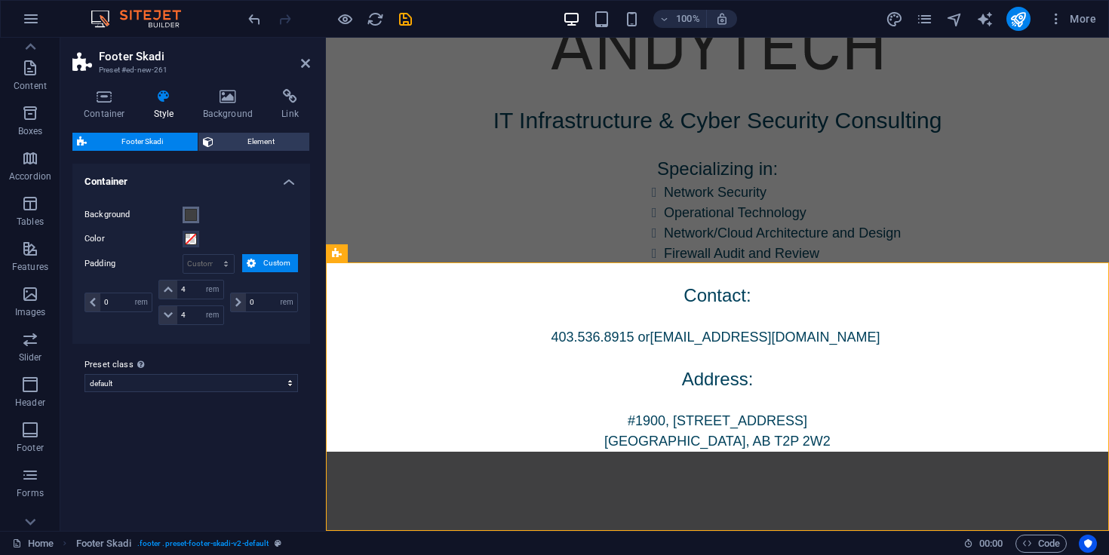
click at [197, 212] on button "Background" at bounding box center [191, 215] width 17 height 17
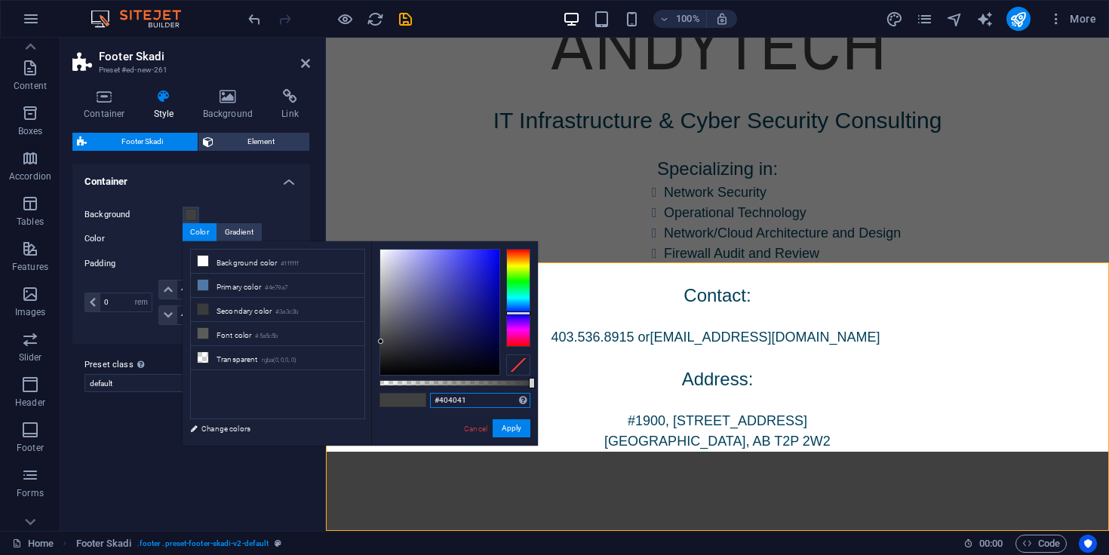
drag, startPoint x: 476, startPoint y: 398, endPoint x: 437, endPoint y: 397, distance: 39.2
click at [437, 397] on input "#404041" at bounding box center [480, 400] width 100 height 15
paste input "01415b"
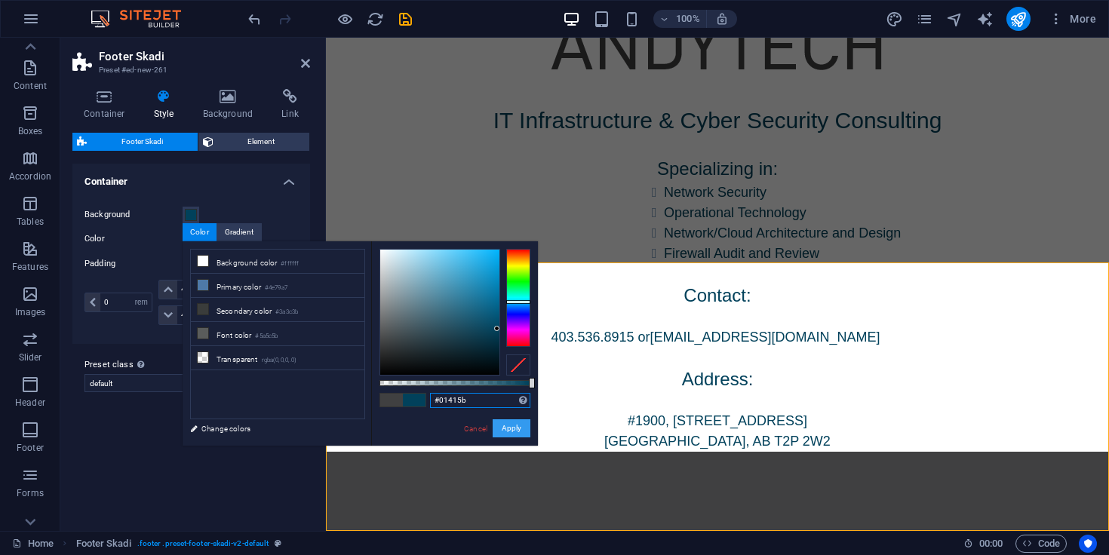
type input "#01415b"
click at [520, 427] on button "Apply" at bounding box center [512, 429] width 38 height 18
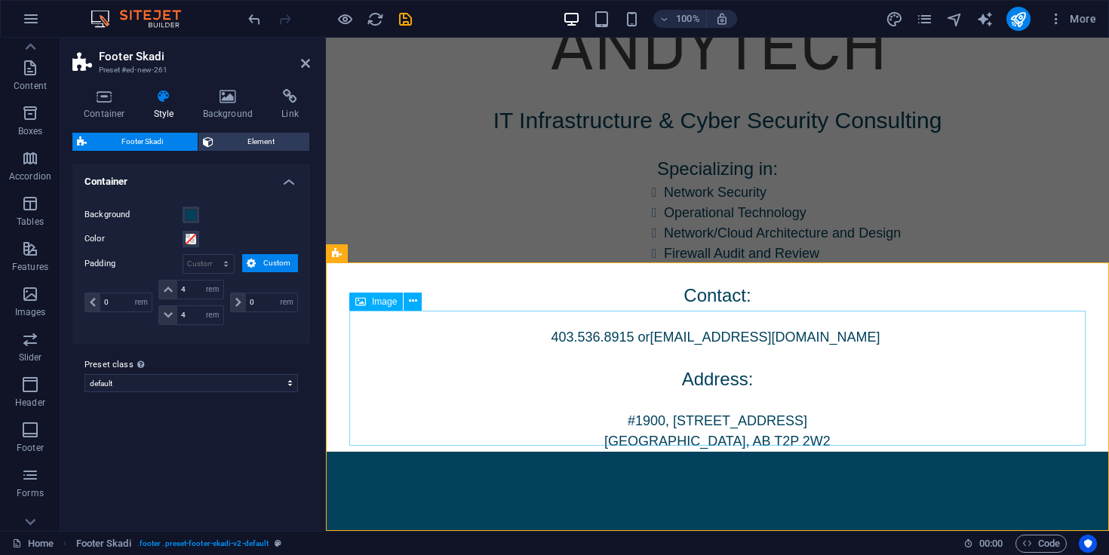
click at [384, 310] on div "Image" at bounding box center [376, 302] width 54 height 18
click at [383, 301] on span "Image" at bounding box center [384, 301] width 25 height 9
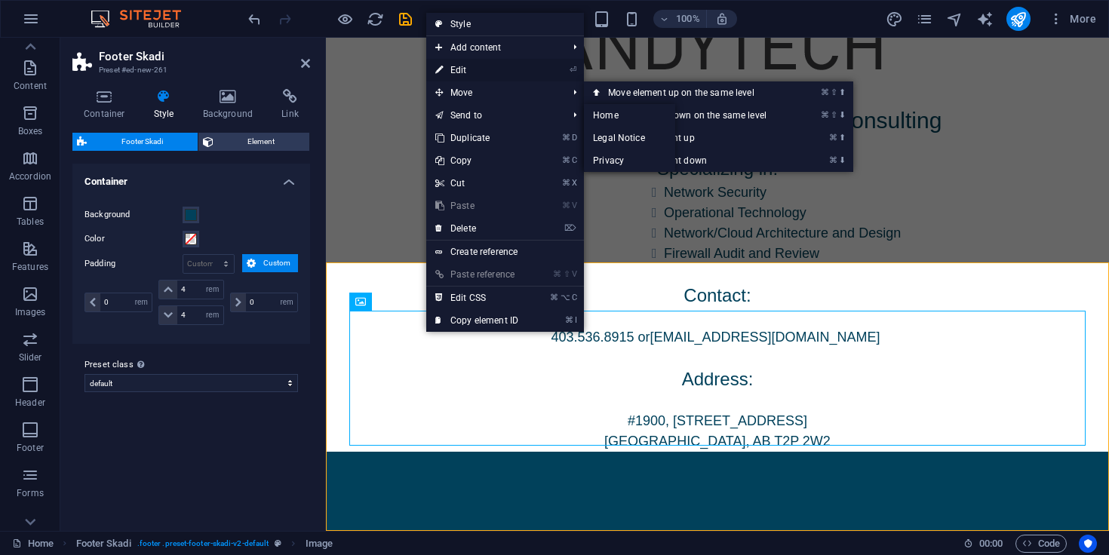
click at [455, 75] on link "⏎ Edit" at bounding box center [476, 70] width 101 height 23
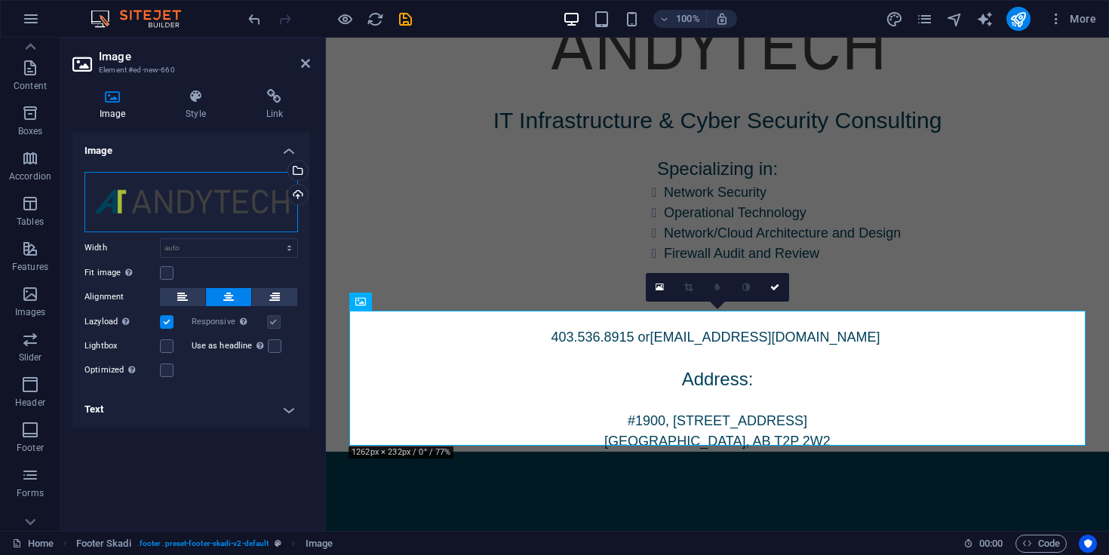
click at [220, 198] on div "Drag files here, click to choose files or select files from Files or our free s…" at bounding box center [192, 202] width 214 height 60
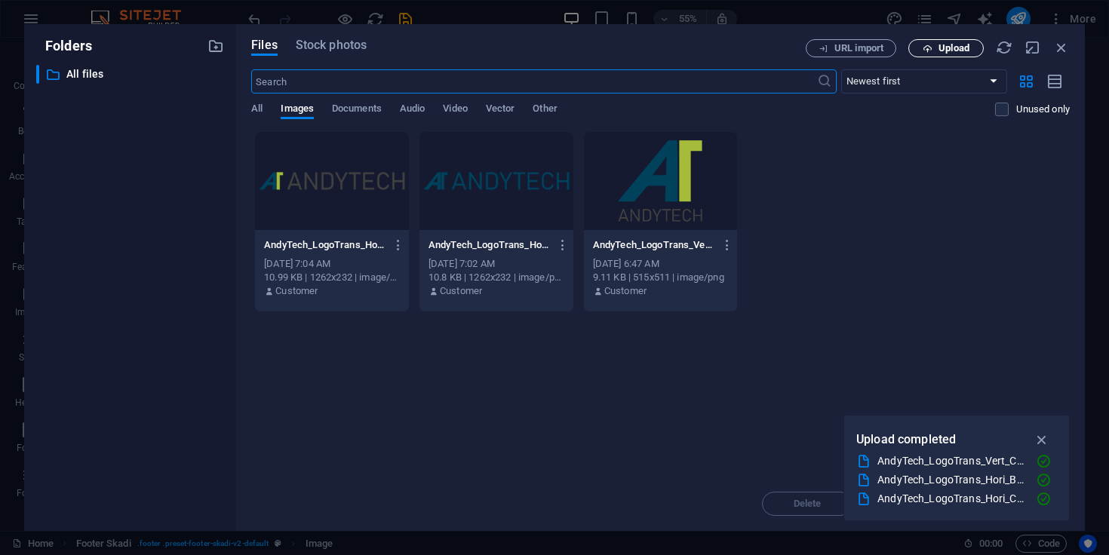
click at [926, 44] on icon "button" at bounding box center [928, 49] width 10 height 10
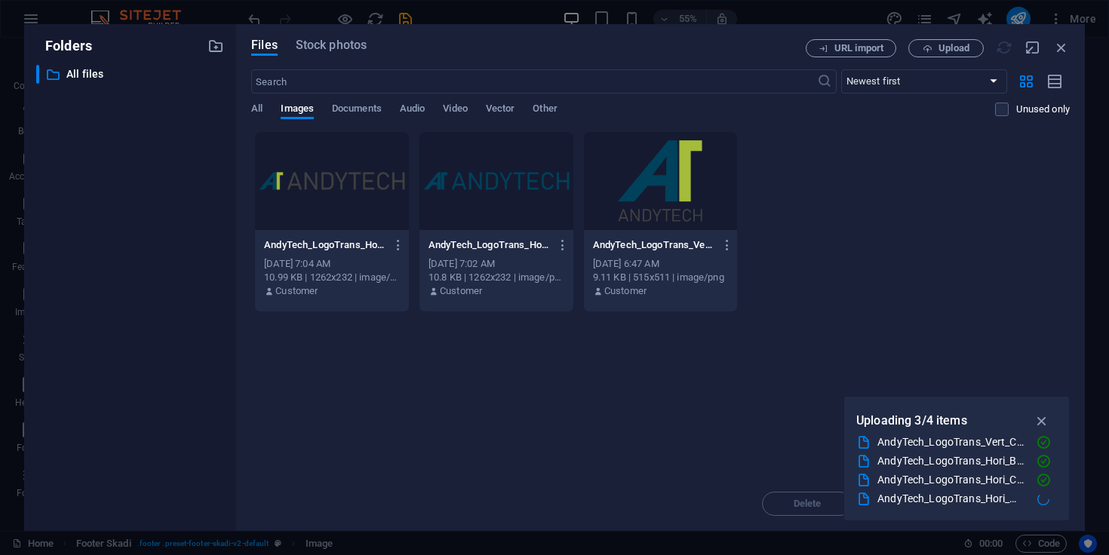
scroll to position [320, 0]
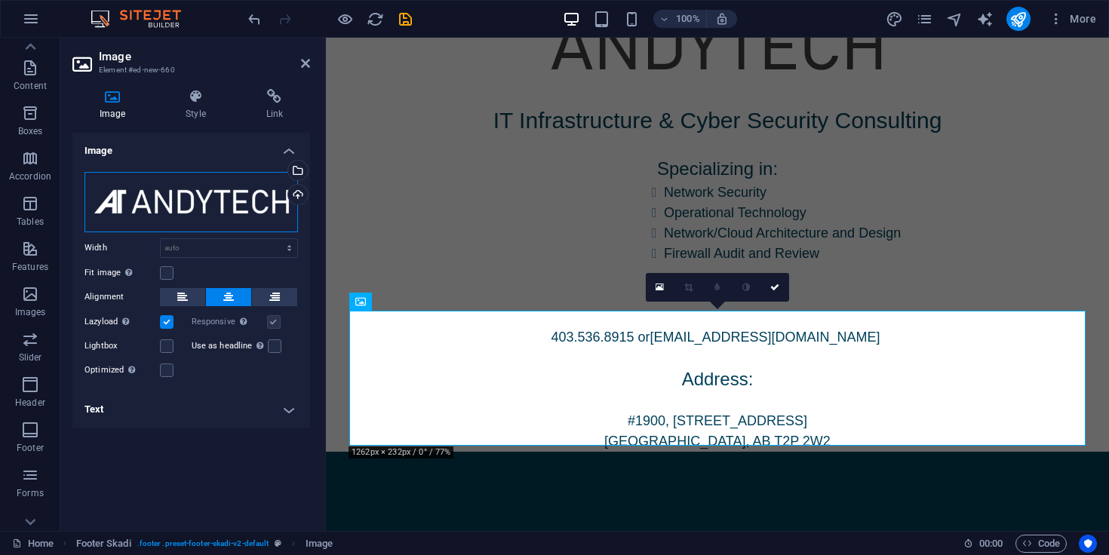
click at [231, 207] on div "Drag files here, click to choose files or select files from Files or our free s…" at bounding box center [192, 202] width 214 height 60
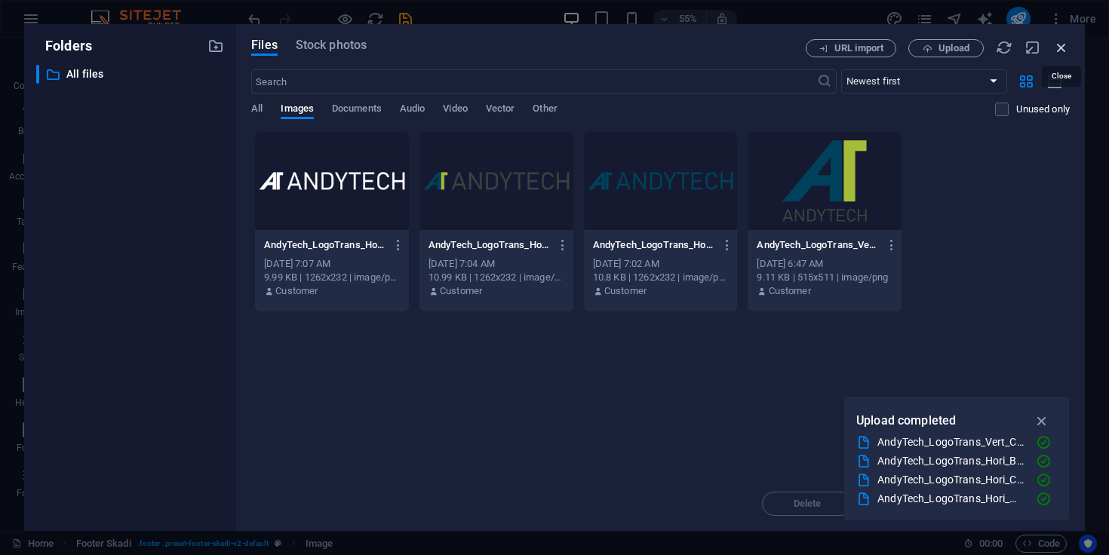
click at [1053, 42] on icon "button" at bounding box center [1061, 47] width 17 height 17
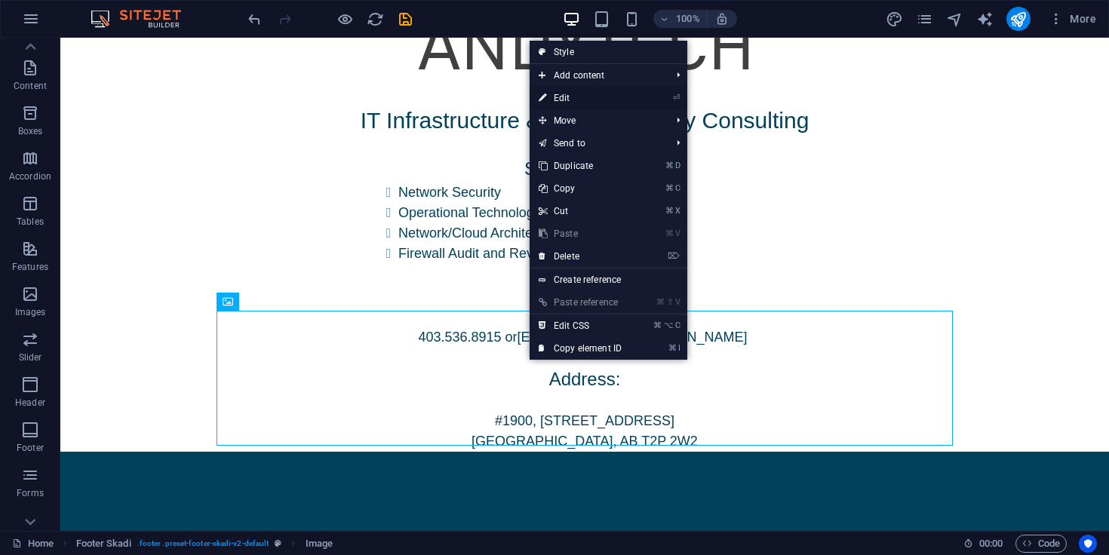
click at [562, 100] on link "⏎ Edit" at bounding box center [580, 98] width 101 height 23
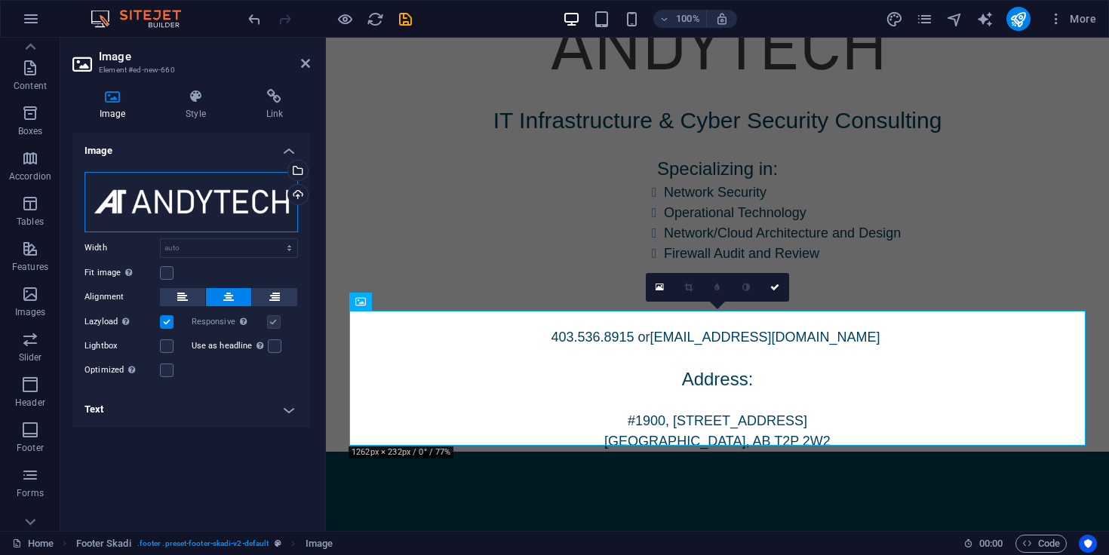
click at [217, 214] on div "Drag files here, click to choose files or select files from Files or our free s…" at bounding box center [192, 202] width 214 height 60
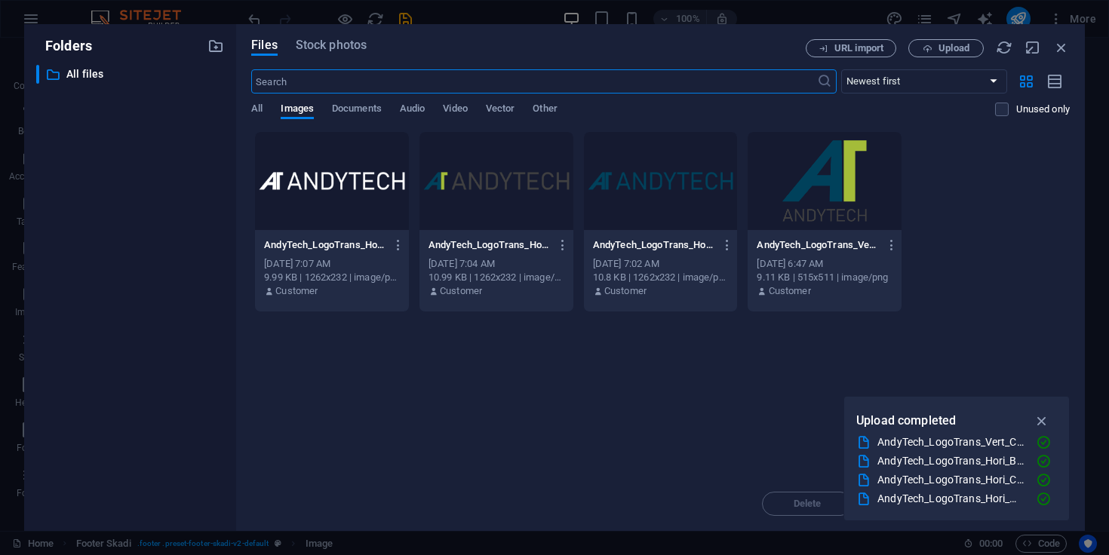
scroll to position [0, 0]
click at [1072, 47] on div "Files Stock photos URL import Upload ​ Newest first Oldest first Name (A-Z) Nam…" at bounding box center [660, 277] width 849 height 507
click at [1063, 45] on icon "button" at bounding box center [1061, 47] width 17 height 17
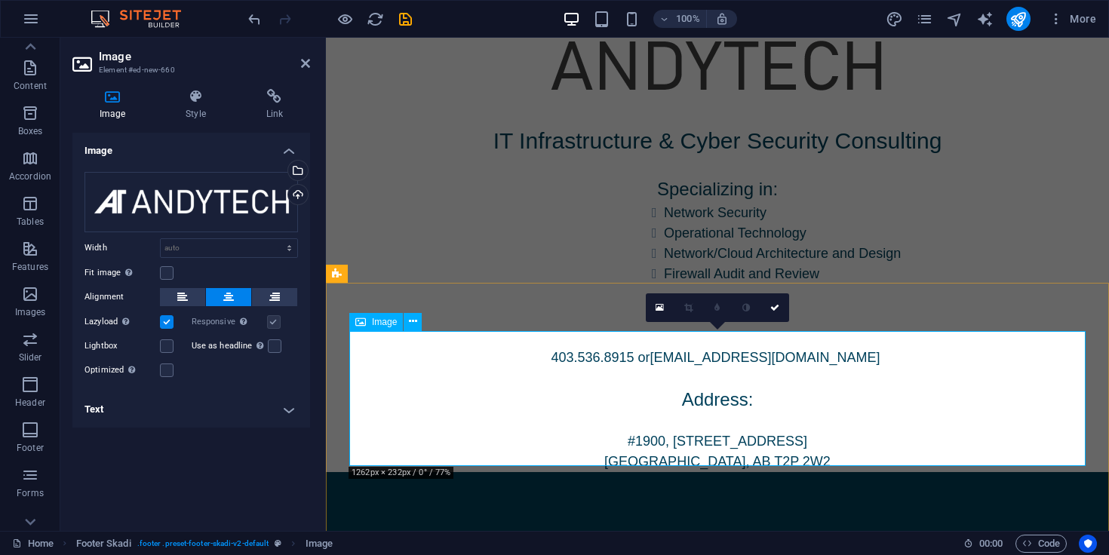
scroll to position [302, 0]
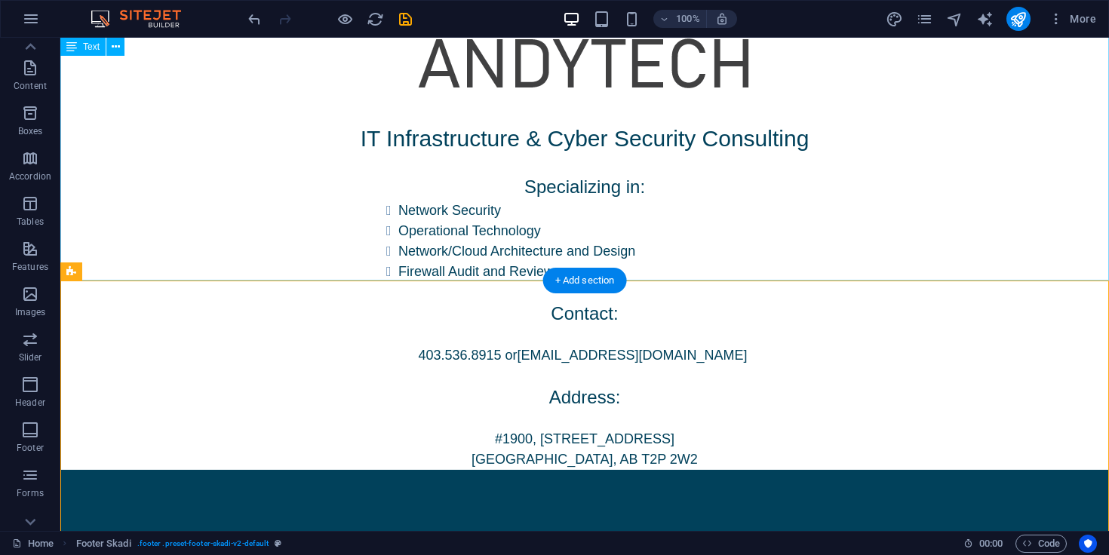
click at [282, 203] on div "IT Infrastructure & Cyber Security Consulting Specializing in: Network Security…" at bounding box center [584, 295] width 1049 height 349
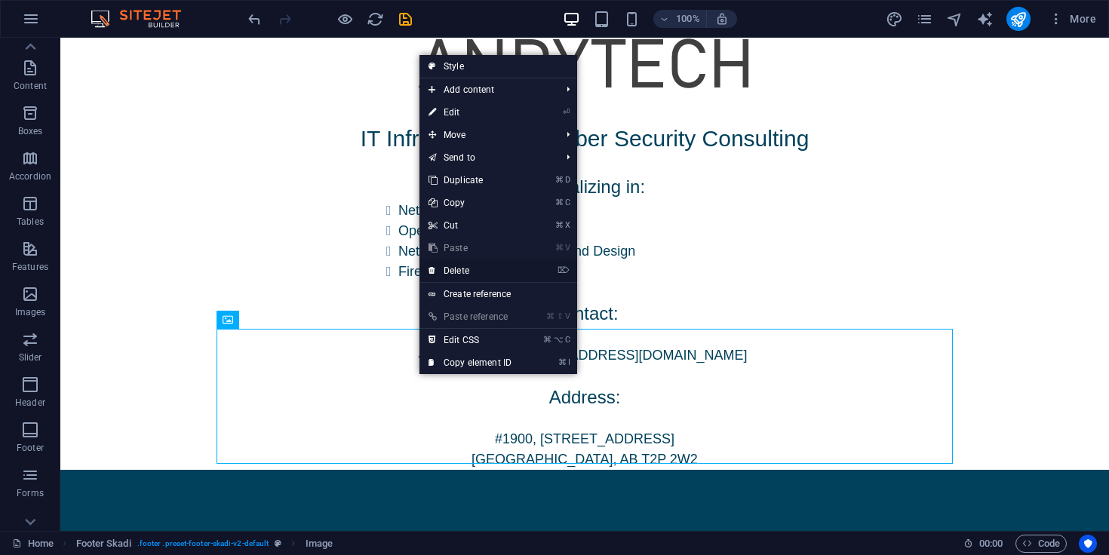
click at [488, 265] on link "⌦ Delete" at bounding box center [470, 271] width 101 height 23
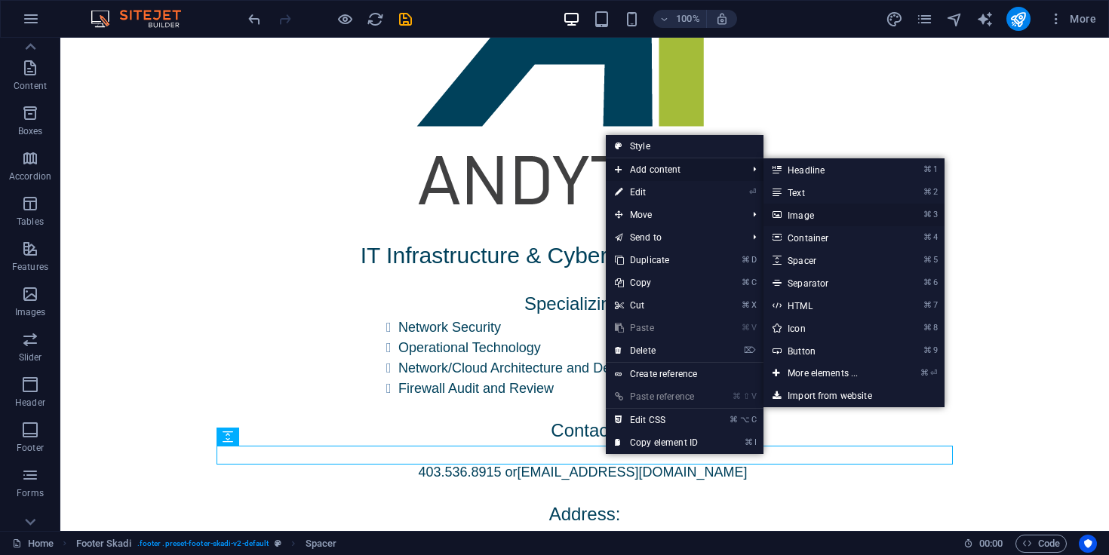
click at [824, 213] on link "⌘ 3 Image" at bounding box center [826, 215] width 125 height 23
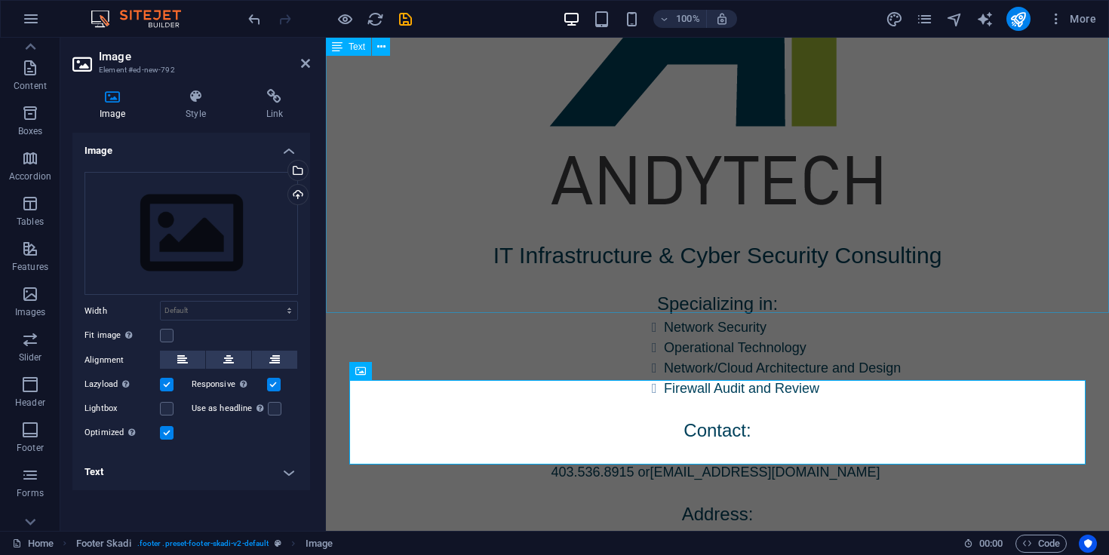
scroll to position [269, 0]
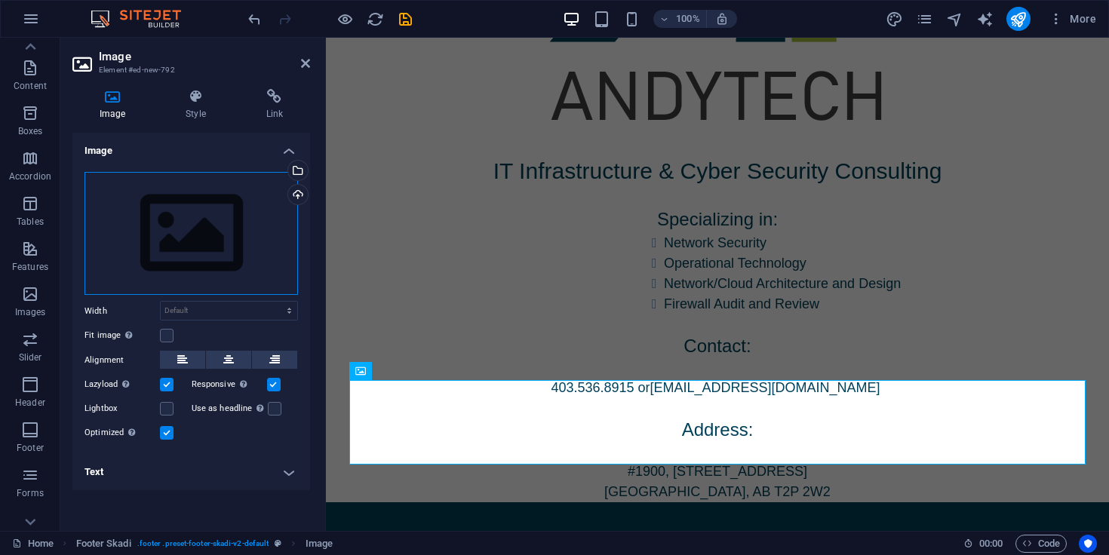
click at [186, 213] on div "Drag files here, click to choose files or select files from Files or our free s…" at bounding box center [192, 234] width 214 height 124
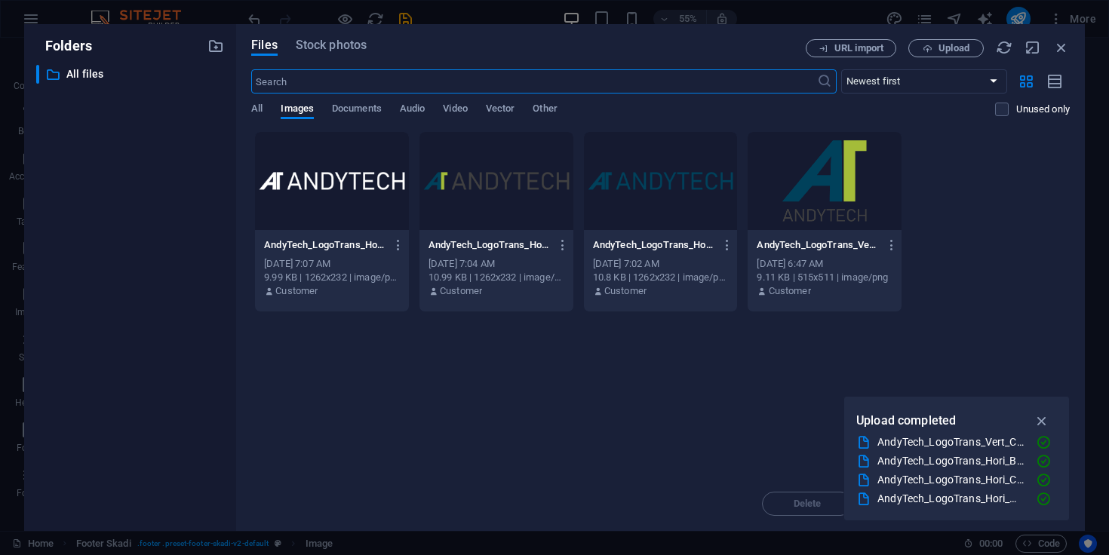
click at [333, 188] on div at bounding box center [332, 181] width 154 height 98
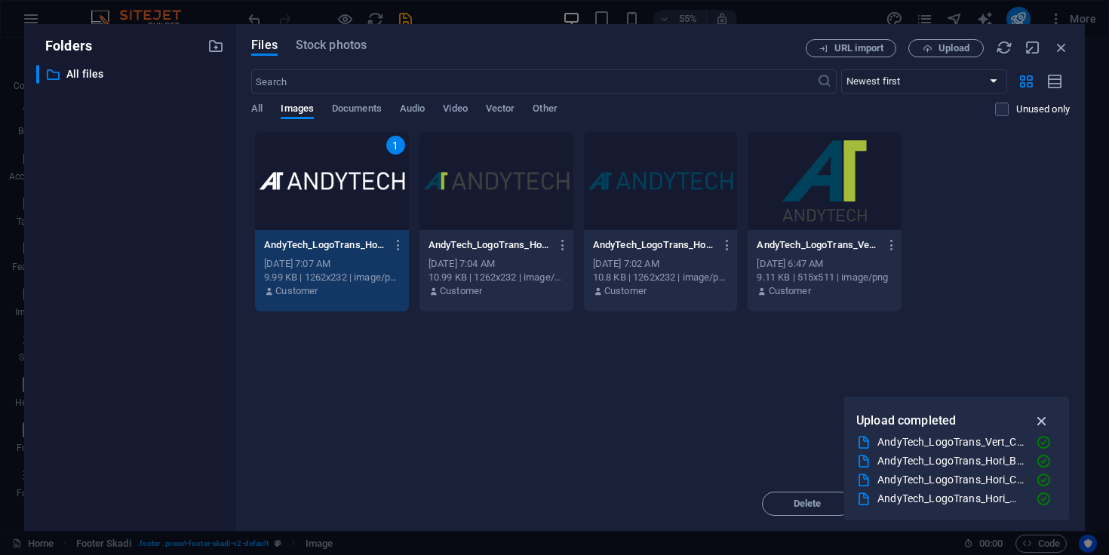
click at [1044, 422] on icon "button" at bounding box center [1042, 421] width 17 height 17
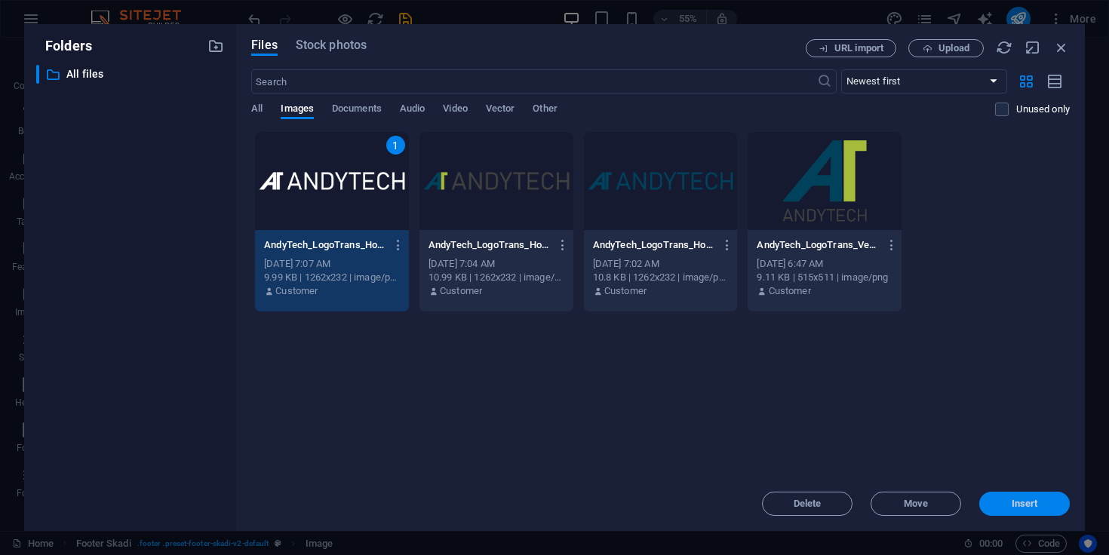
click at [1014, 500] on span "Insert" at bounding box center [1025, 504] width 26 height 9
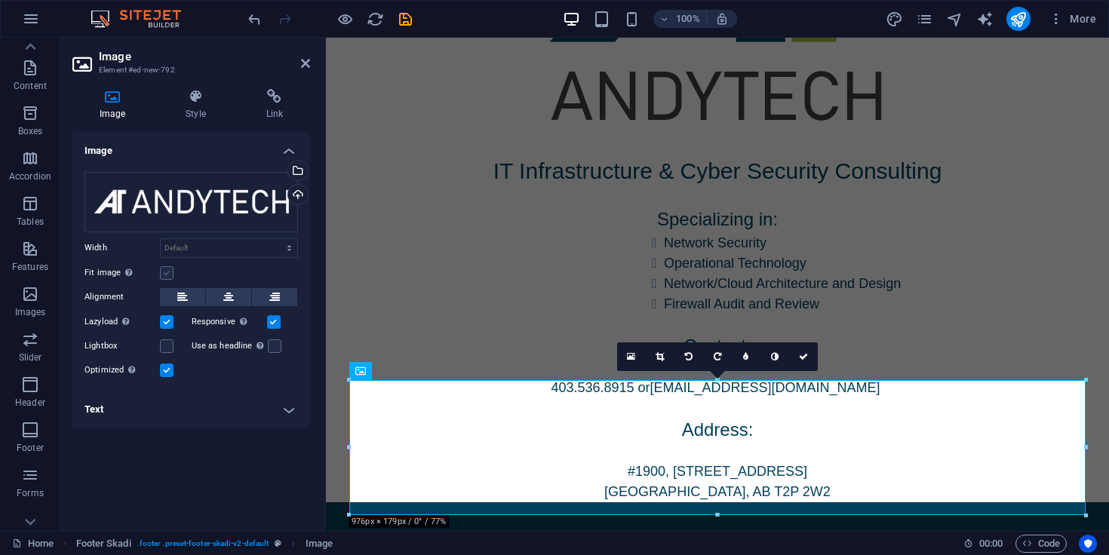
click at [165, 270] on label at bounding box center [167, 273] width 14 height 14
click at [0, 0] on input "Fit image Automatically fit image to a fixed width and height" at bounding box center [0, 0] width 0 height 0
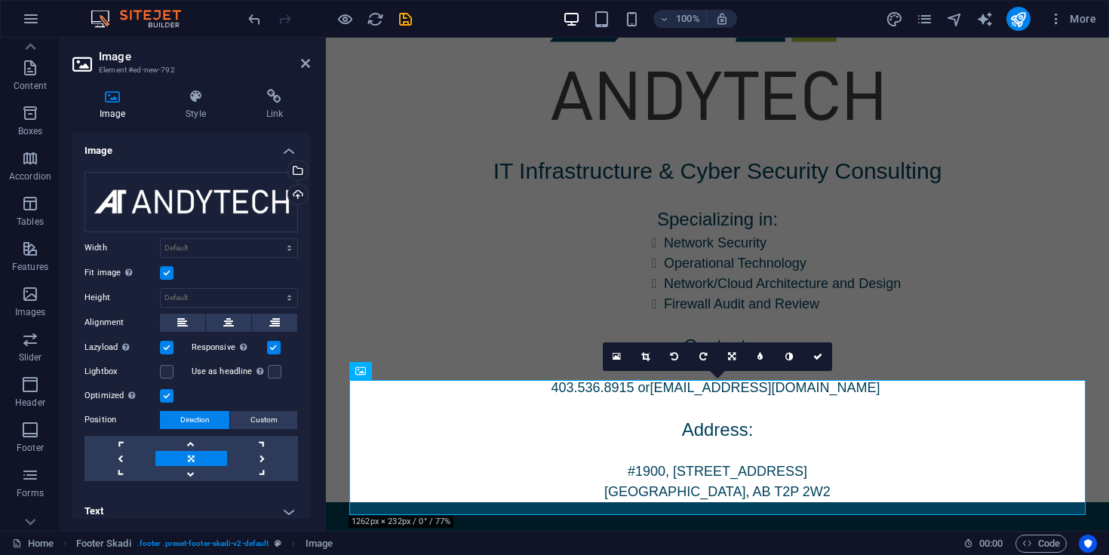
click at [165, 270] on label at bounding box center [167, 273] width 14 height 14
click at [0, 0] on input "Fit image Automatically fit image to a fixed width and height" at bounding box center [0, 0] width 0 height 0
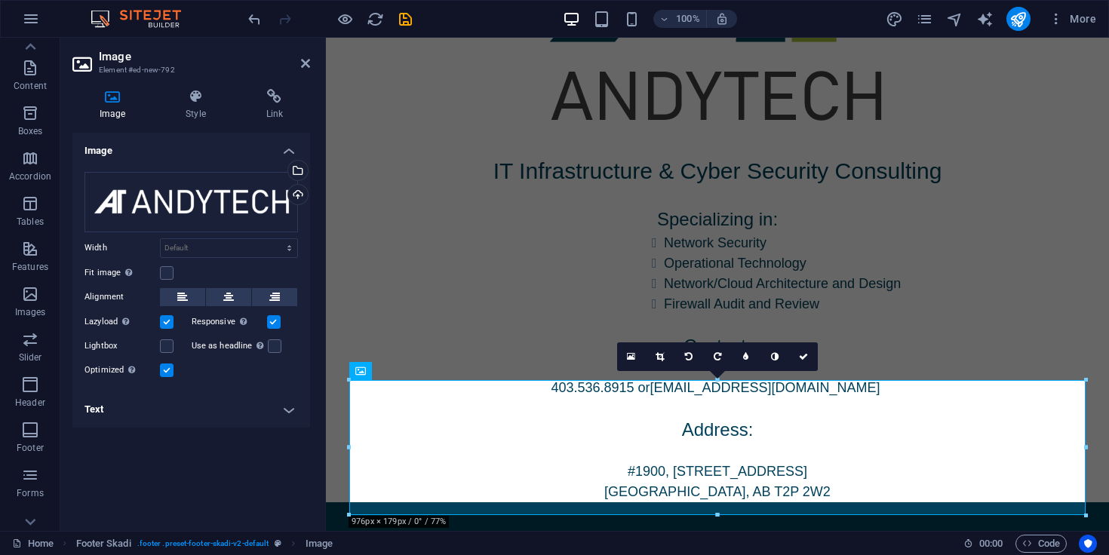
click at [272, 323] on label at bounding box center [274, 322] width 14 height 14
click at [0, 0] on input "Responsive Automatically load retina image and smartphone optimized sizes." at bounding box center [0, 0] width 0 height 0
click at [272, 323] on label at bounding box center [274, 322] width 14 height 14
click at [0, 0] on input "Responsive Automatically load retina image and smartphone optimized sizes." at bounding box center [0, 0] width 0 height 0
click at [172, 374] on label at bounding box center [167, 371] width 14 height 14
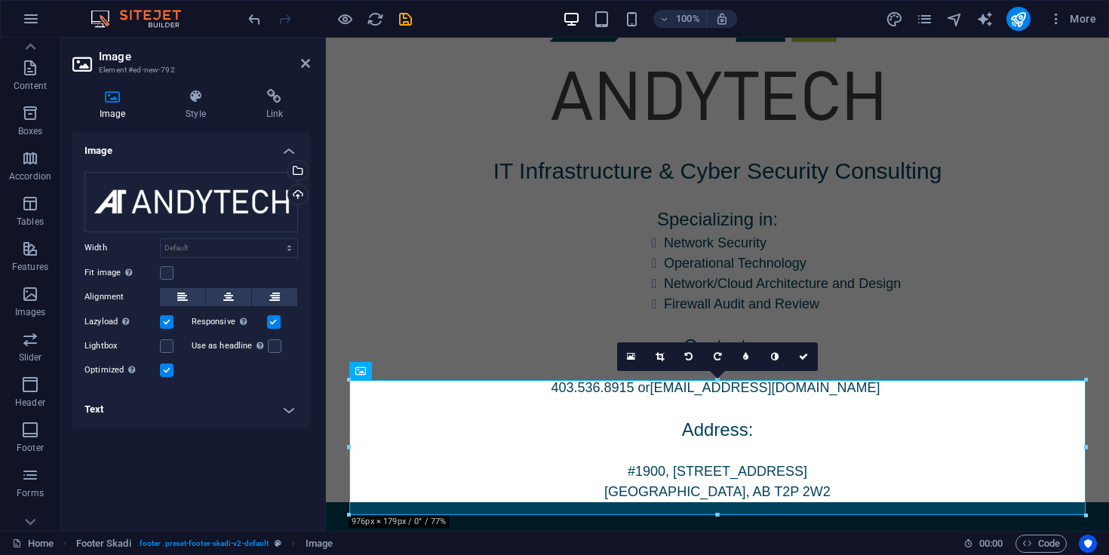
click at [0, 0] on input "Optimized Images are compressed to improve page speed." at bounding box center [0, 0] width 0 height 0
click at [172, 374] on label at bounding box center [167, 371] width 14 height 14
click at [0, 0] on input "Optimized Images are compressed to improve page speed." at bounding box center [0, 0] width 0 height 0
click at [172, 374] on label at bounding box center [167, 371] width 14 height 14
click at [0, 0] on input "Optimized Images are compressed to improve page speed." at bounding box center [0, 0] width 0 height 0
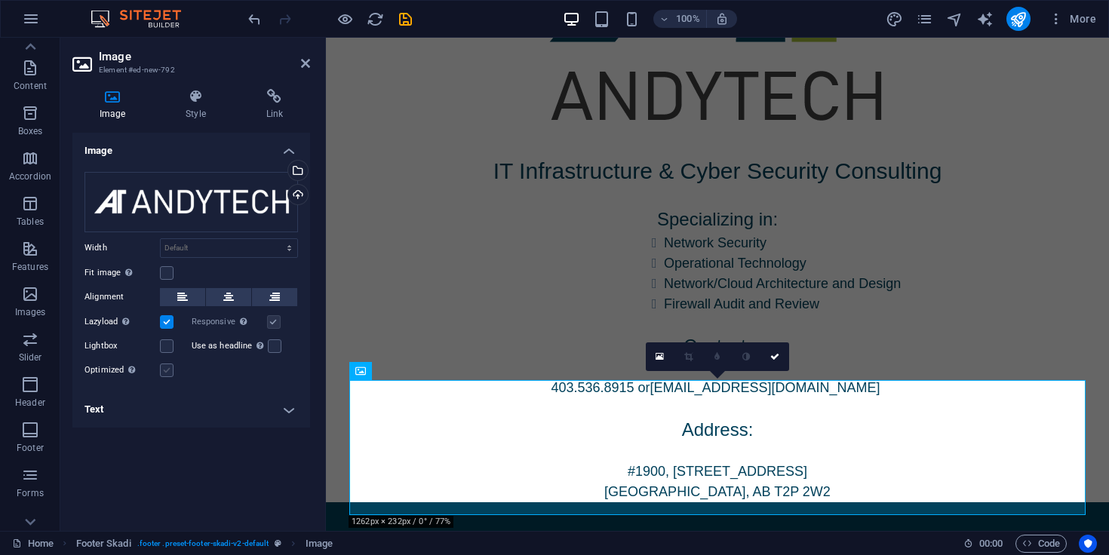
click at [172, 374] on label at bounding box center [167, 371] width 14 height 14
click at [0, 0] on input "Optimized Images are compressed to improve page speed." at bounding box center [0, 0] width 0 height 0
click at [172, 374] on label at bounding box center [167, 371] width 14 height 14
click at [0, 0] on input "Optimized Images are compressed to improve page speed." at bounding box center [0, 0] width 0 height 0
click at [172, 374] on label at bounding box center [167, 371] width 14 height 14
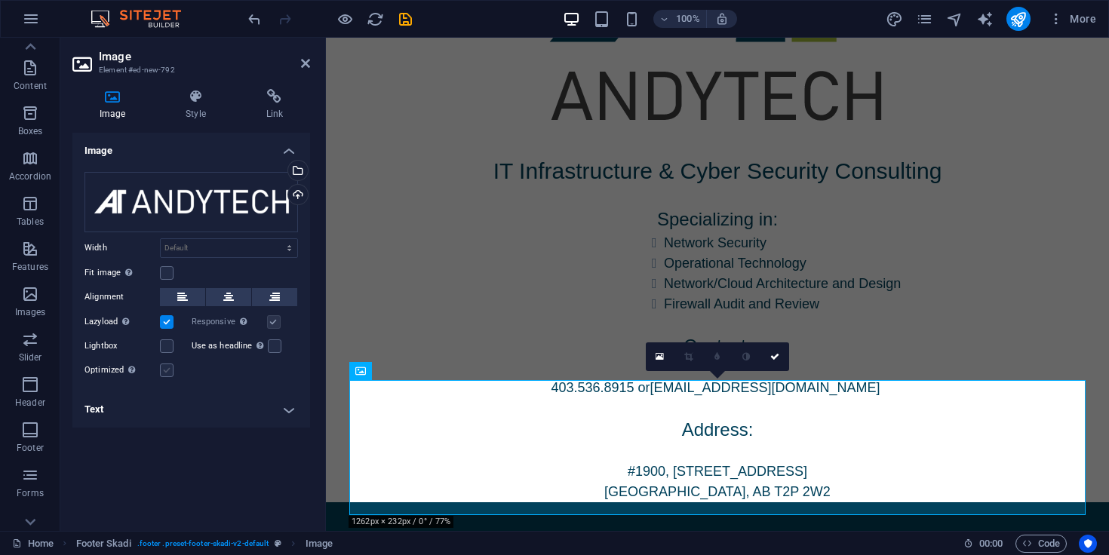
click at [0, 0] on input "Optimized Images are compressed to improve page speed." at bounding box center [0, 0] width 0 height 0
click at [272, 405] on h4 "Text" at bounding box center [191, 410] width 238 height 36
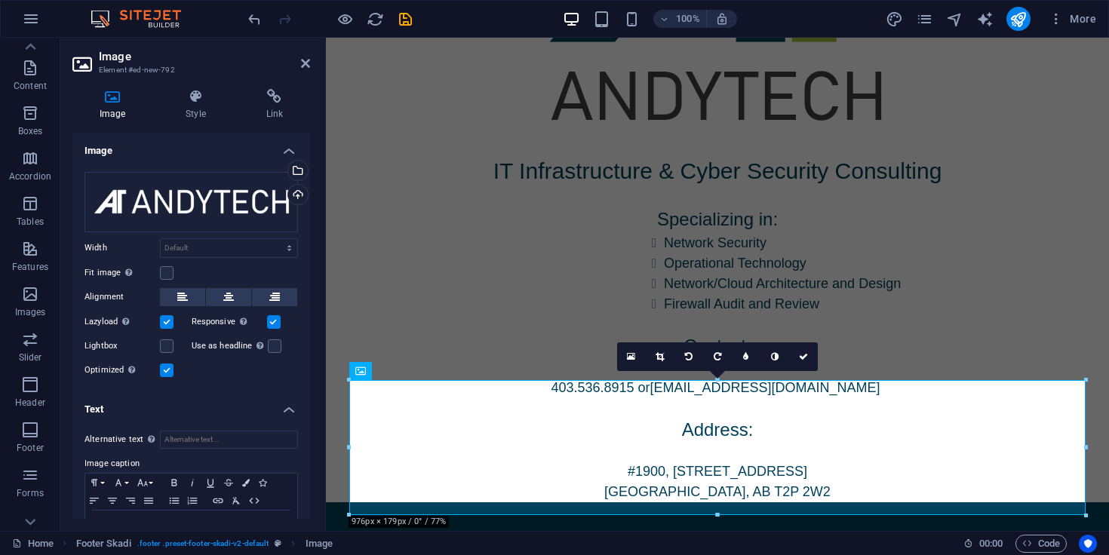
click at [272, 405] on h4 "Text" at bounding box center [191, 405] width 238 height 27
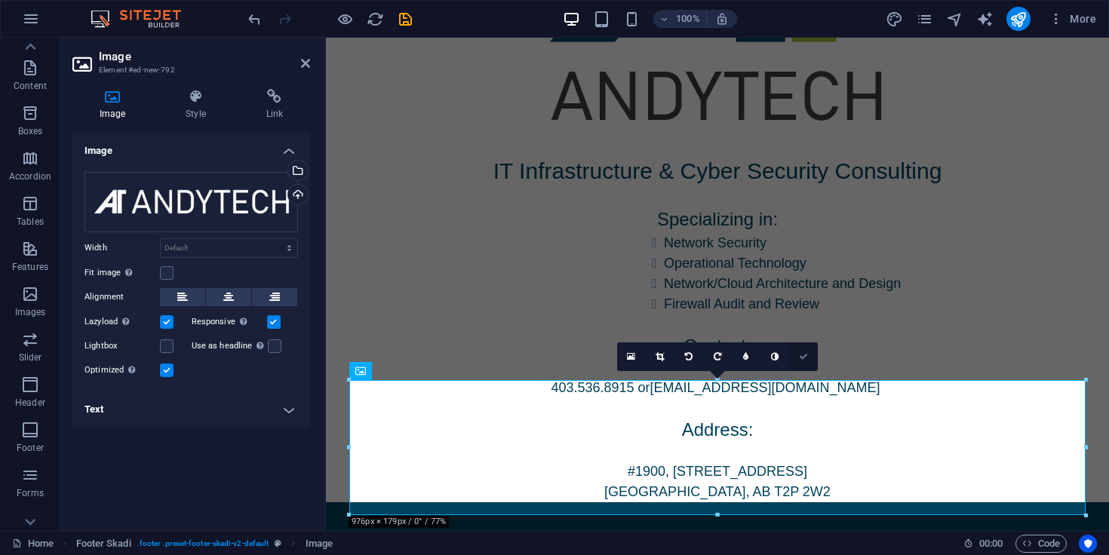
click at [796, 357] on link at bounding box center [803, 357] width 29 height 29
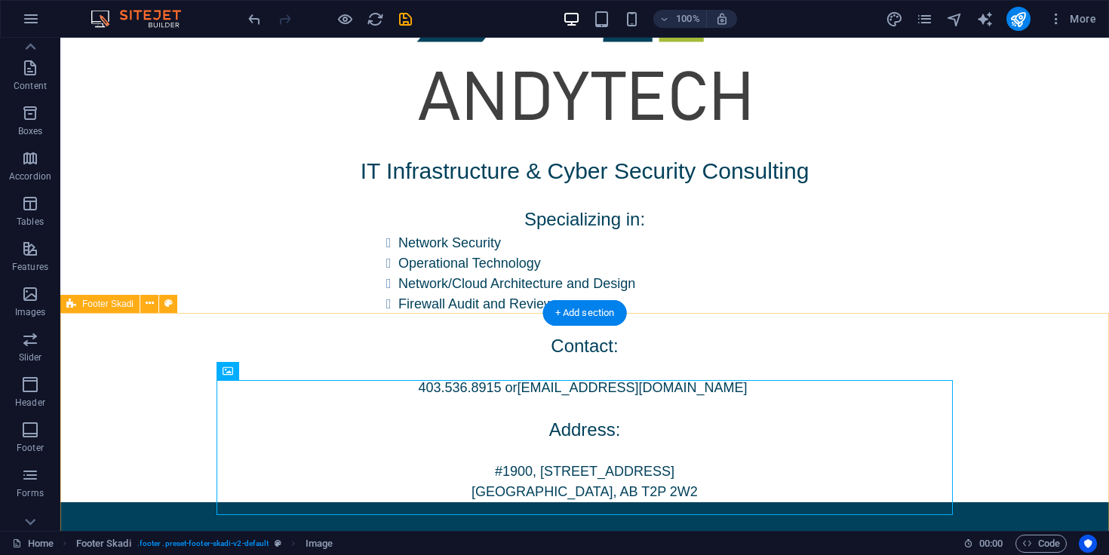
scroll to position [320, 0]
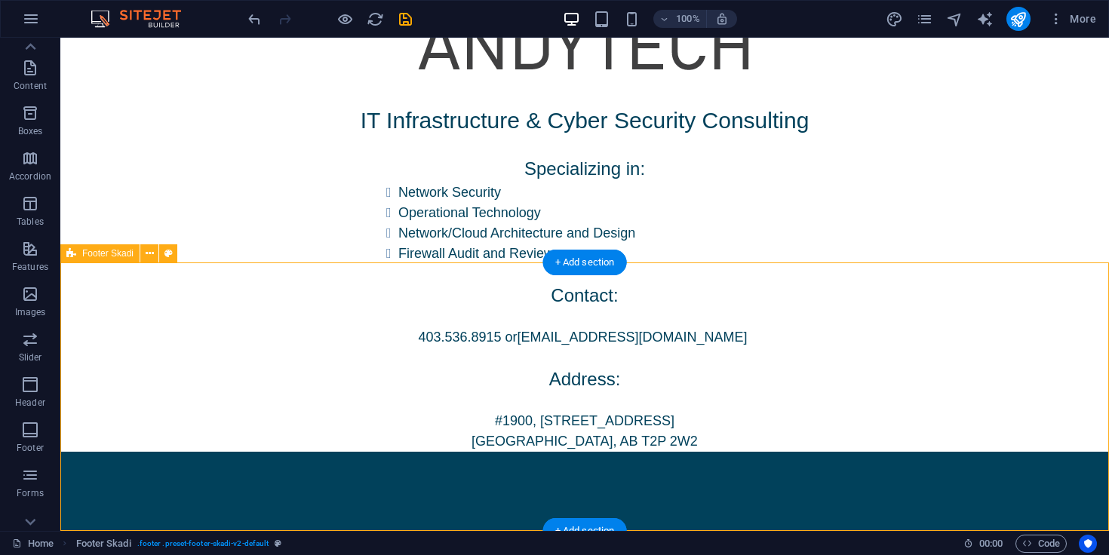
click at [770, 500] on div at bounding box center [585, 509] width 737 height 19
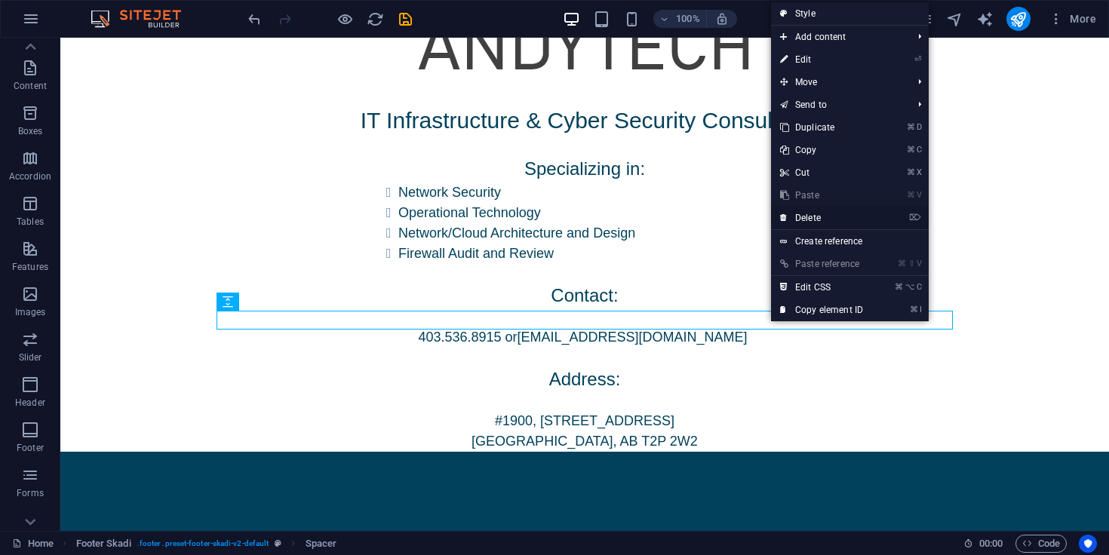
click at [831, 212] on link "⌦ Delete" at bounding box center [821, 218] width 101 height 23
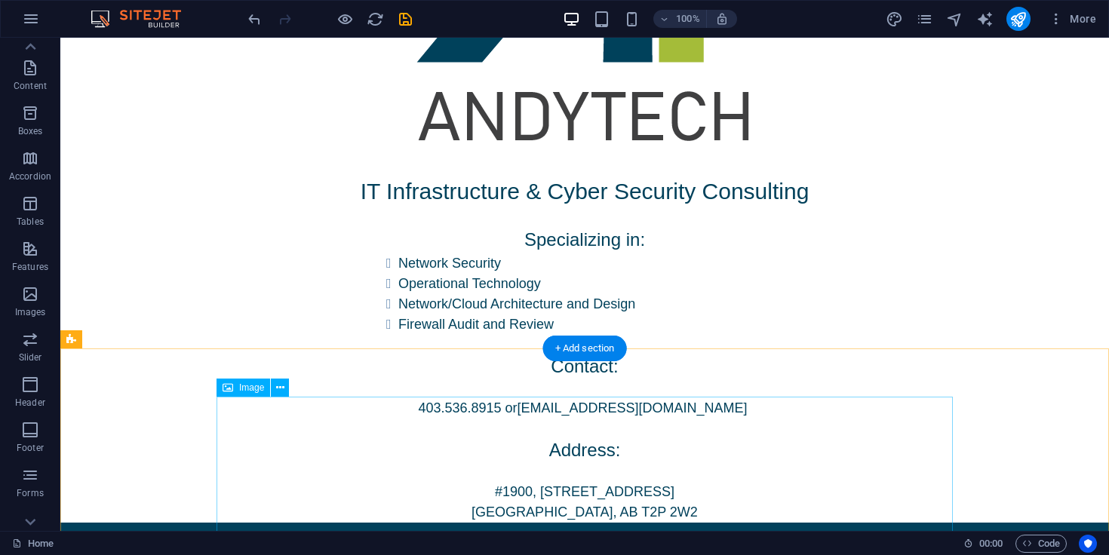
scroll to position [301, 0]
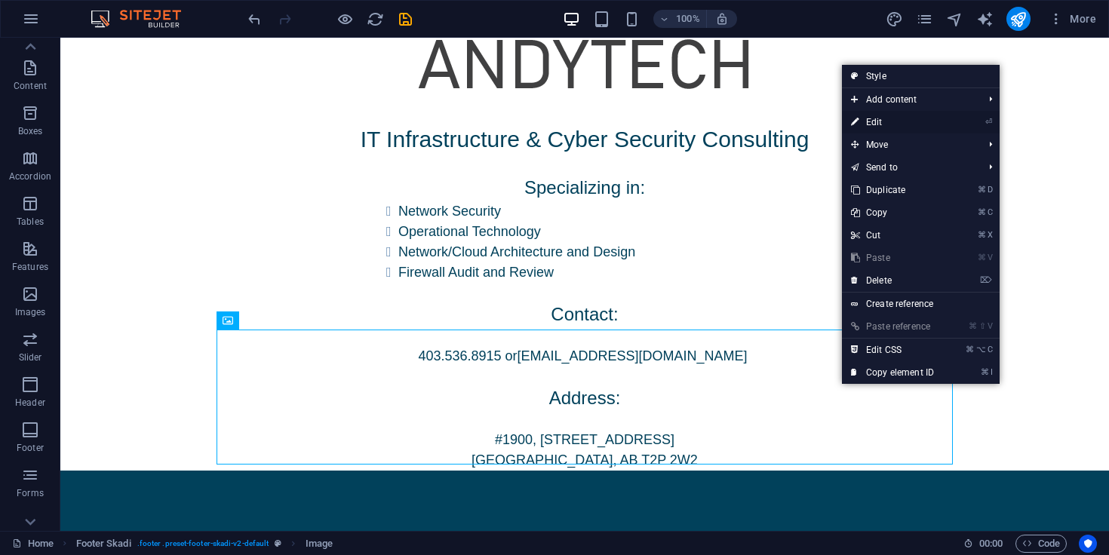
click at [884, 118] on link "⏎ Edit" at bounding box center [892, 122] width 101 height 23
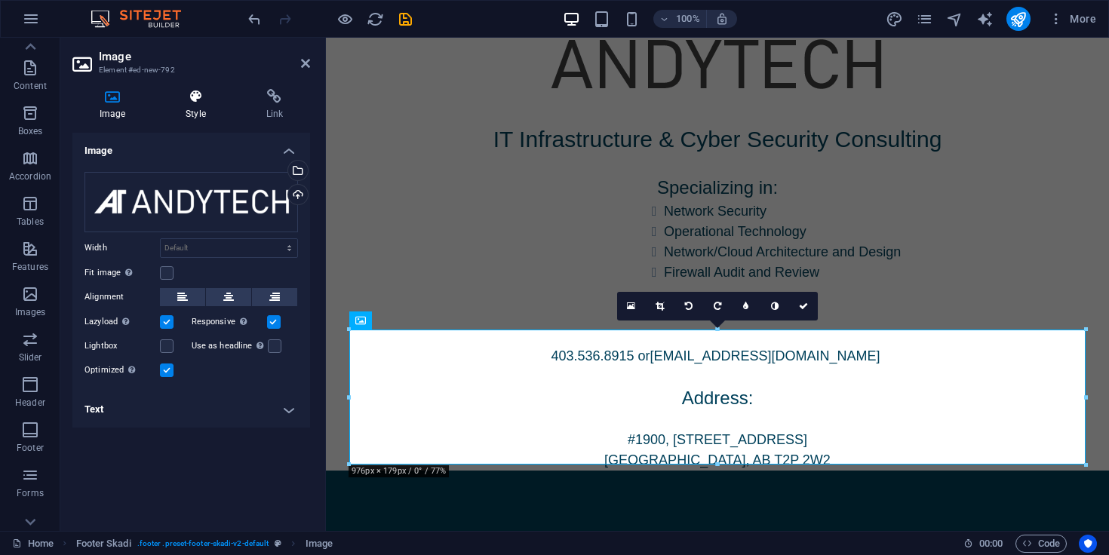
click at [198, 99] on icon at bounding box center [195, 96] width 74 height 15
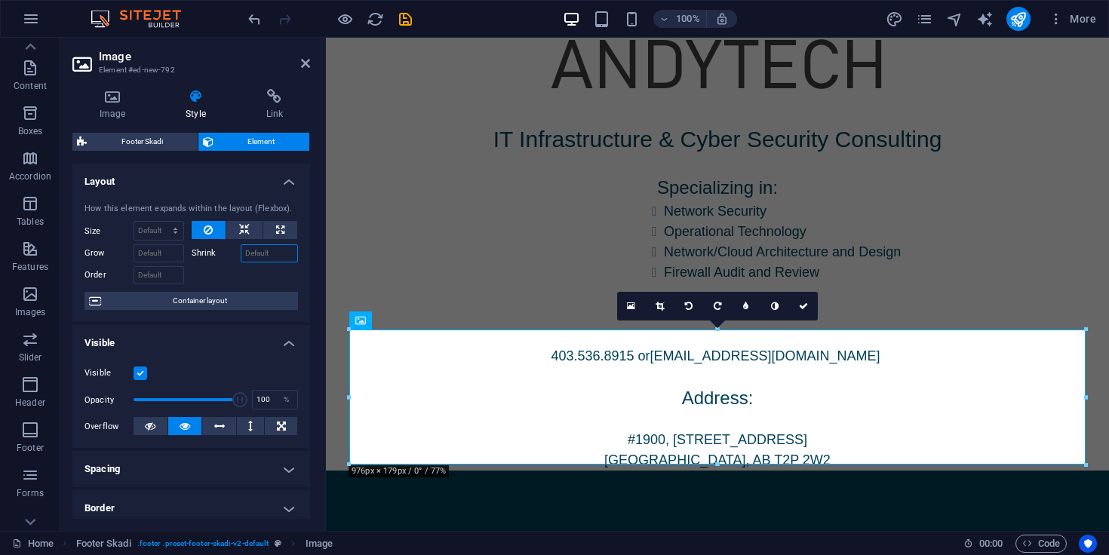
click at [274, 250] on input "Shrink" at bounding box center [270, 254] width 58 height 18
click at [160, 228] on select "Default auto px % 1/1 1/2 1/3 1/4 1/5 1/6 1/7 1/8 1/9 1/10" at bounding box center [158, 229] width 49 height 18
select select "1/3"
click at [160, 220] on select "Default auto px % 1/1 1/2 1/3 1/4 1/5 1/6 1/7 1/8 1/9 1/10" at bounding box center [158, 229] width 49 height 18
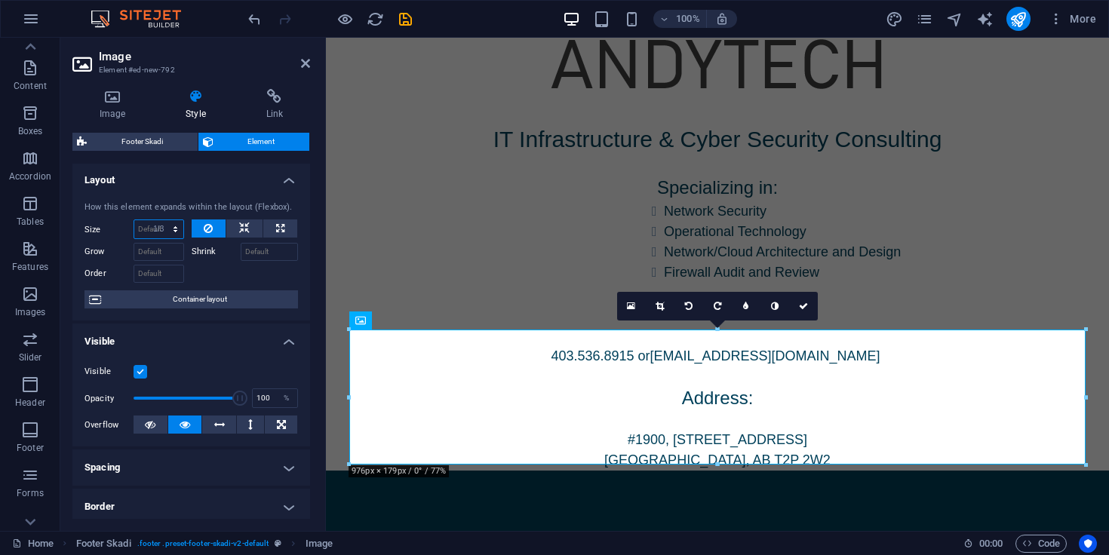
type input "33.33"
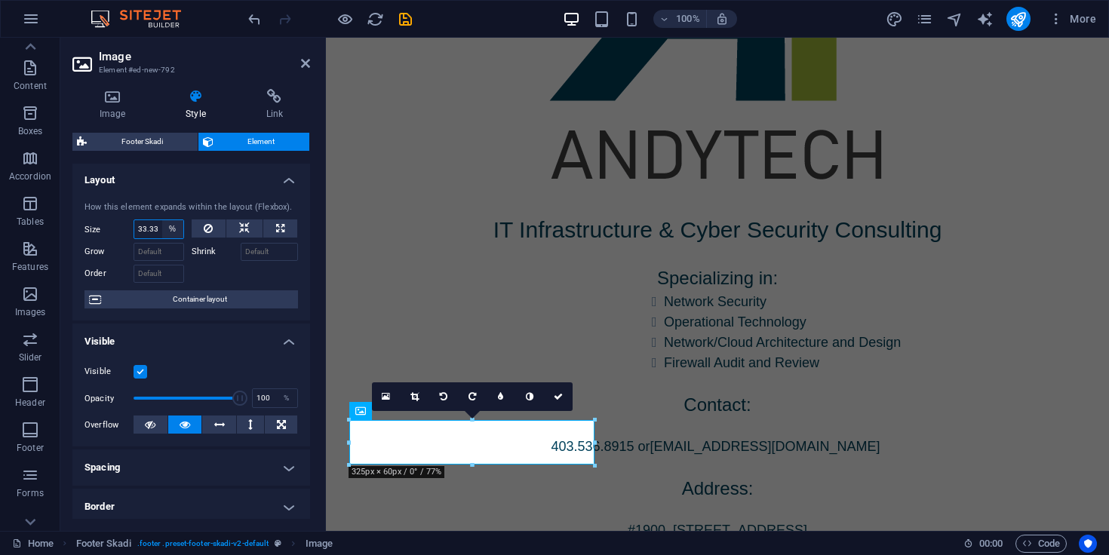
click at [178, 235] on select "Default auto px % 1/1 1/2 1/3 1/4 1/5 1/6 1/7 1/8 1/9 1/10" at bounding box center [172, 229] width 21 height 18
select select "1/2"
click at [162, 220] on select "Default auto px % 1/1 1/2 1/3 1/4 1/5 1/6 1/7 1/8 1/9 1/10" at bounding box center [172, 229] width 21 height 18
type input "50"
select select "%"
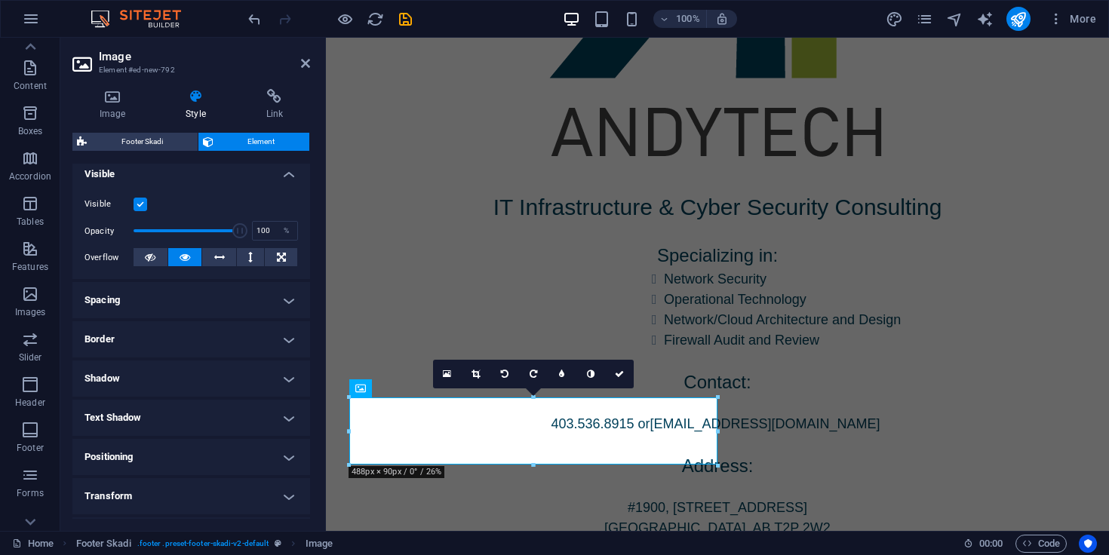
scroll to position [166, 0]
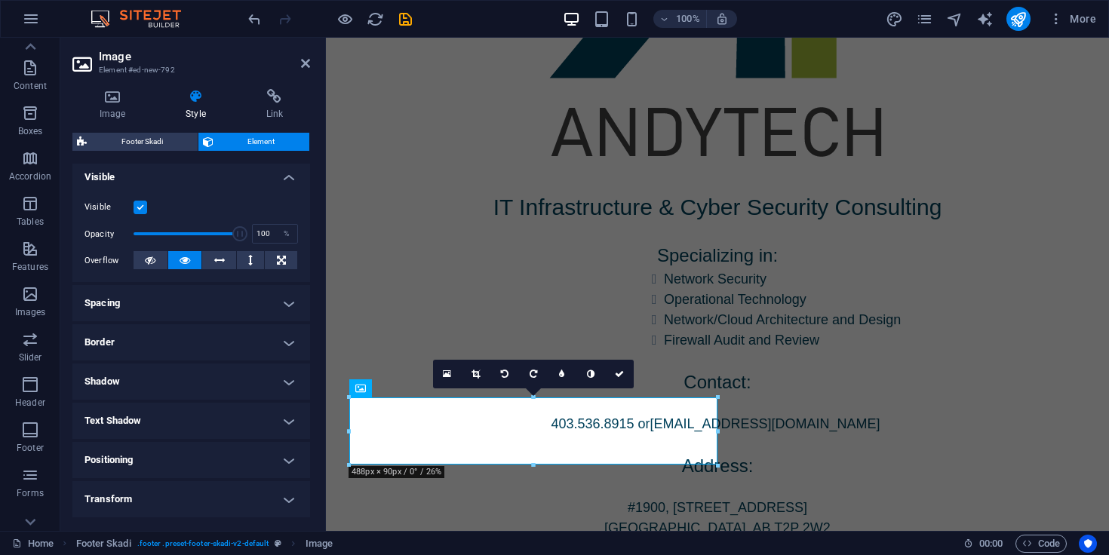
click at [197, 465] on h4 "Positioning" at bounding box center [191, 460] width 238 height 36
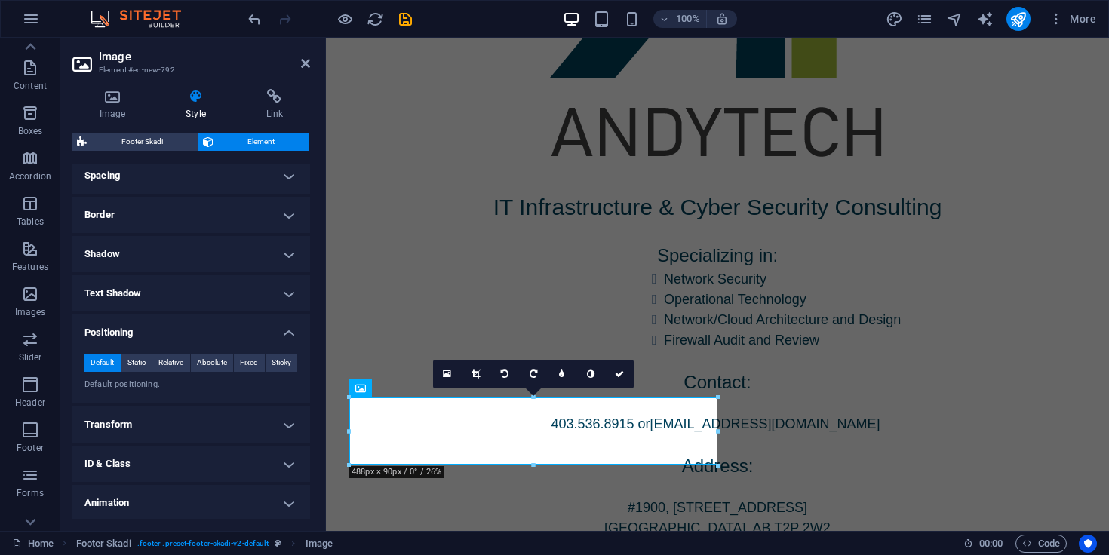
scroll to position [295, 0]
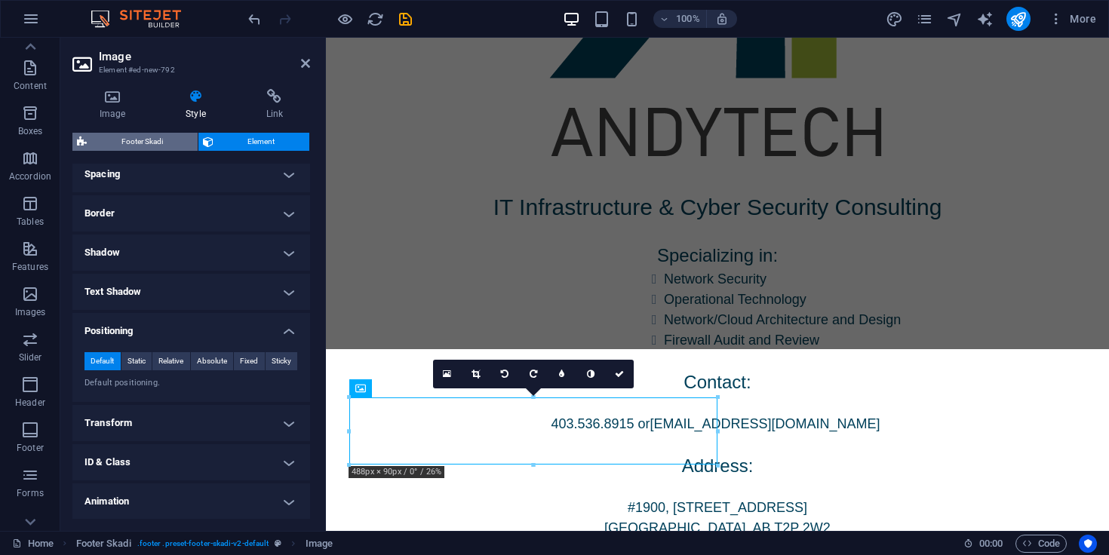
click at [166, 133] on span "Footer Skadi" at bounding box center [142, 142] width 102 height 18
select select "rem"
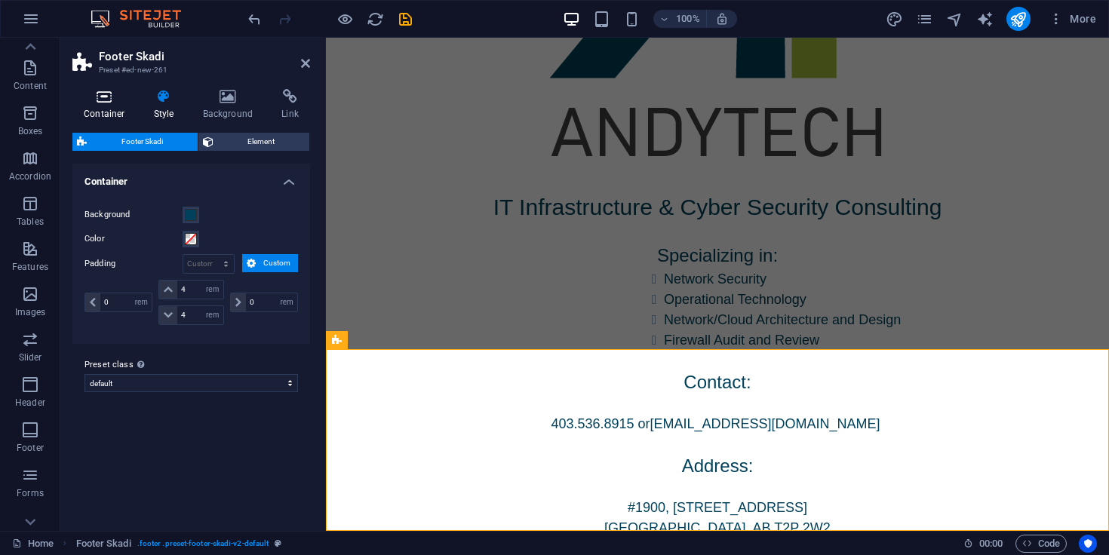
click at [112, 98] on icon at bounding box center [104, 96] width 64 height 15
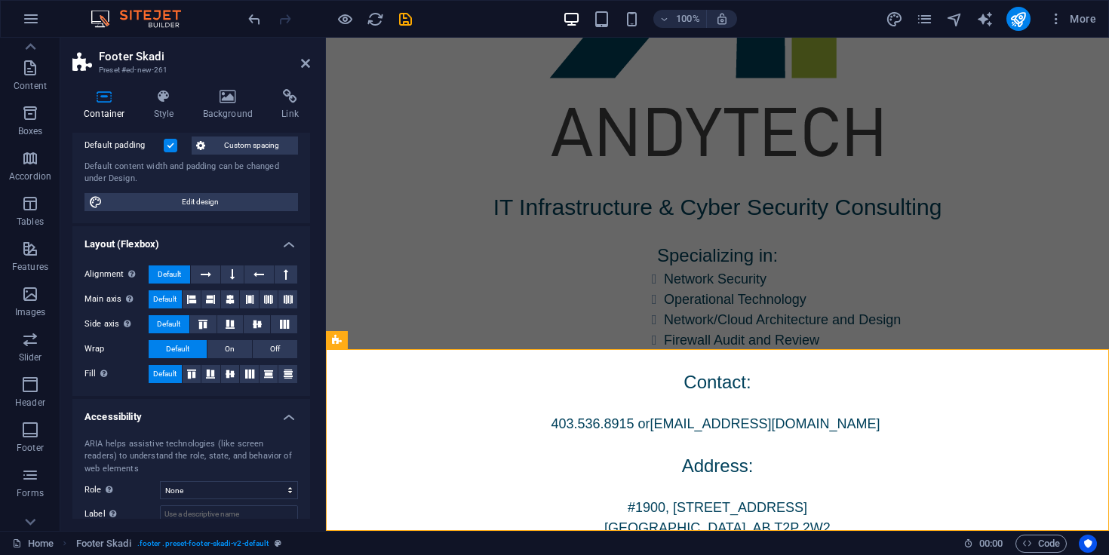
scroll to position [198, 0]
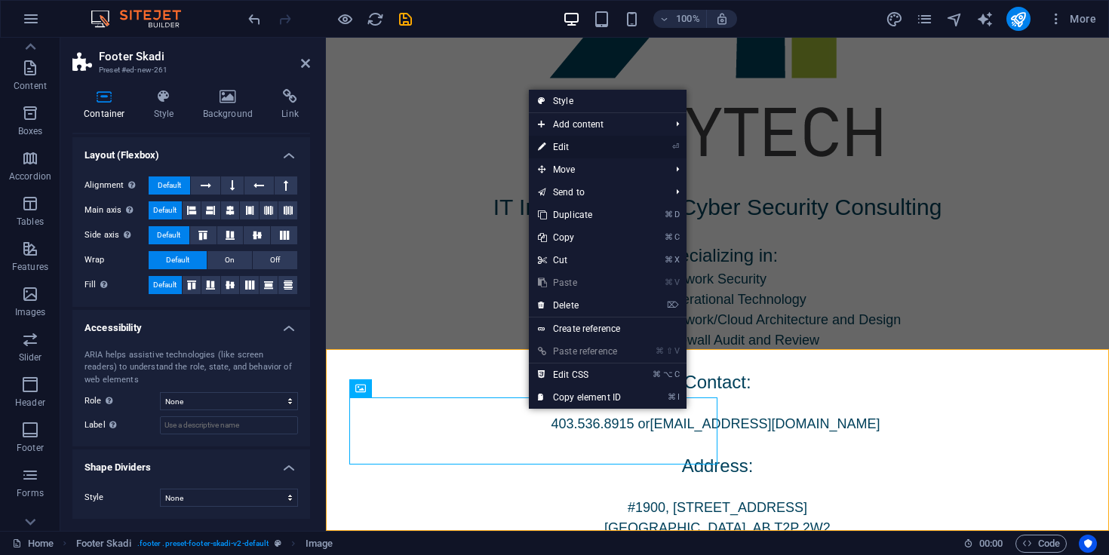
click at [576, 152] on link "⏎ Edit" at bounding box center [579, 147] width 101 height 23
select select "%"
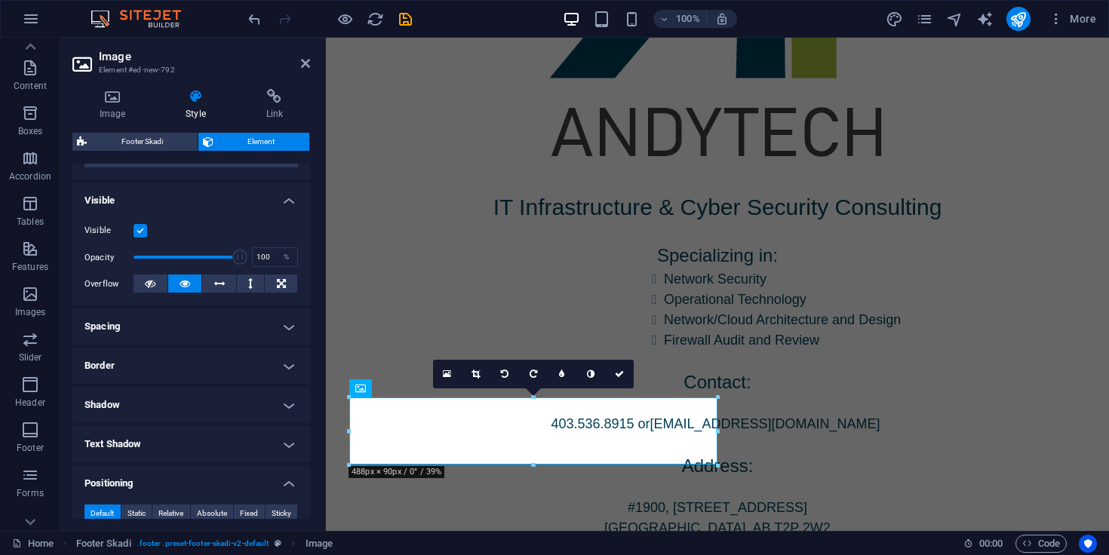
scroll to position [0, 0]
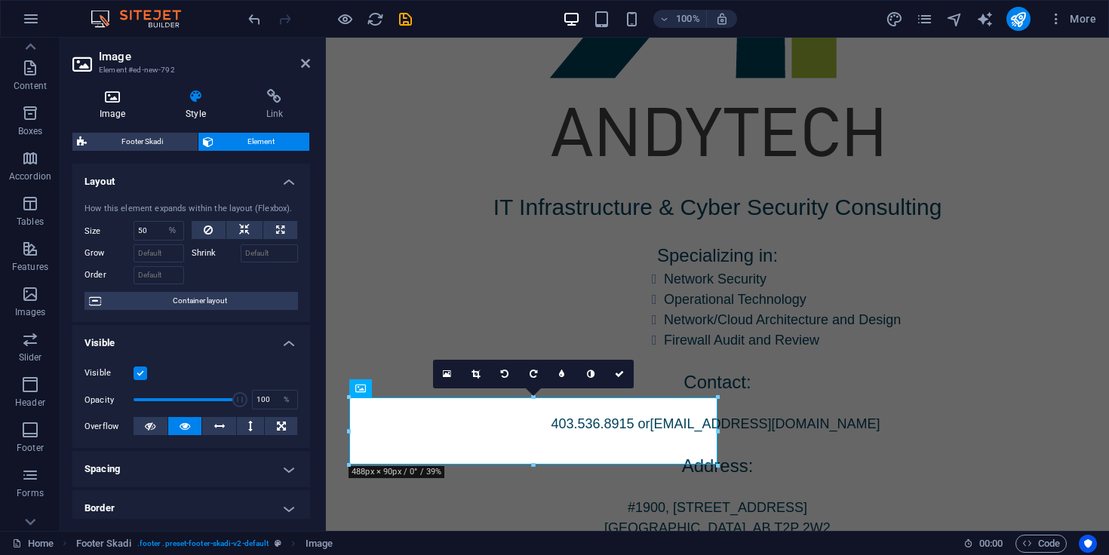
click at [117, 97] on icon at bounding box center [112, 96] width 80 height 15
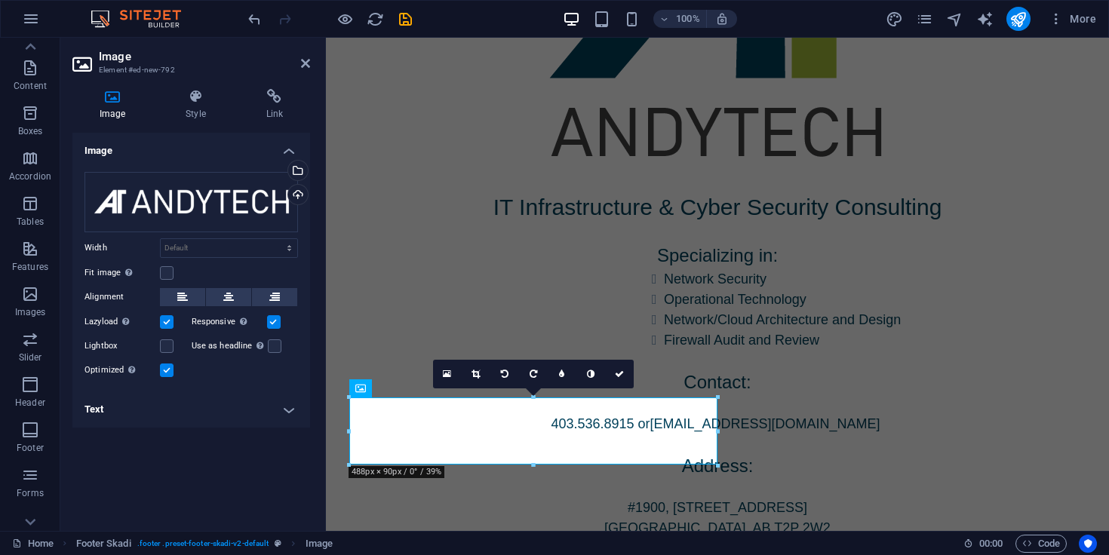
click at [236, 306] on div "Alignment" at bounding box center [192, 297] width 214 height 19
click at [233, 300] on icon at bounding box center [228, 297] width 11 height 18
click at [232, 296] on icon at bounding box center [228, 297] width 11 height 18
click at [480, 533] on div "Home Footer Skadi . footer .preset-footer-skadi-v2-default Image 00 : 00 Code" at bounding box center [554, 543] width 1109 height 24
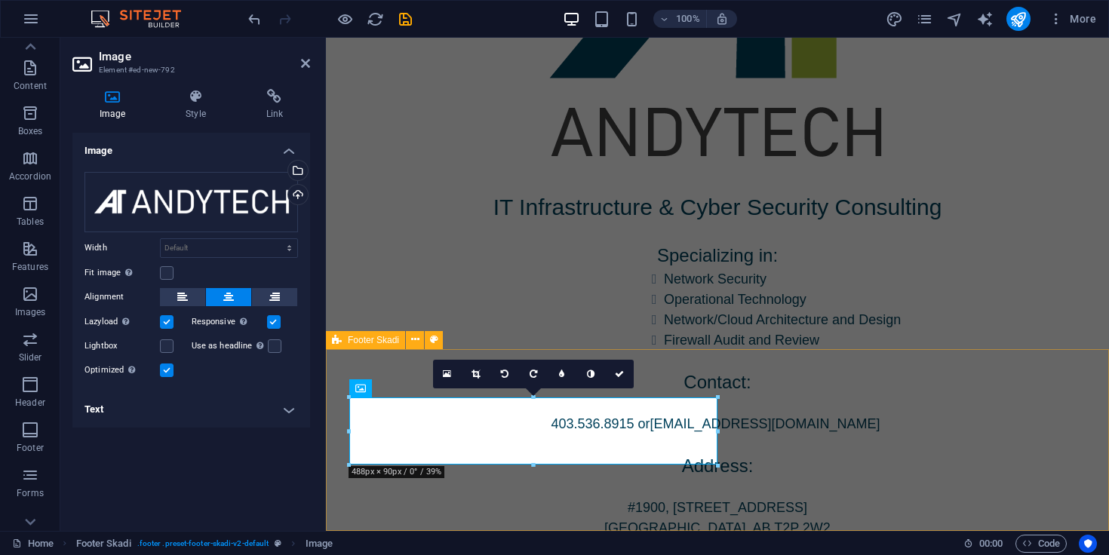
drag, startPoint x: 806, startPoint y: 569, endPoint x: 480, endPoint y: 512, distance: 330.9
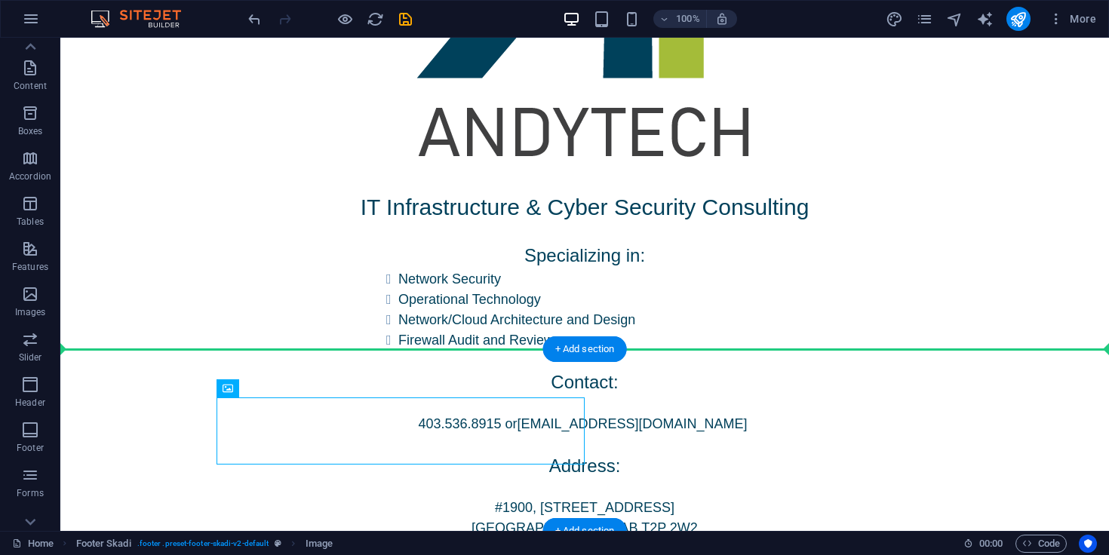
drag, startPoint x: 534, startPoint y: 439, endPoint x: 596, endPoint y: 424, distance: 63.7
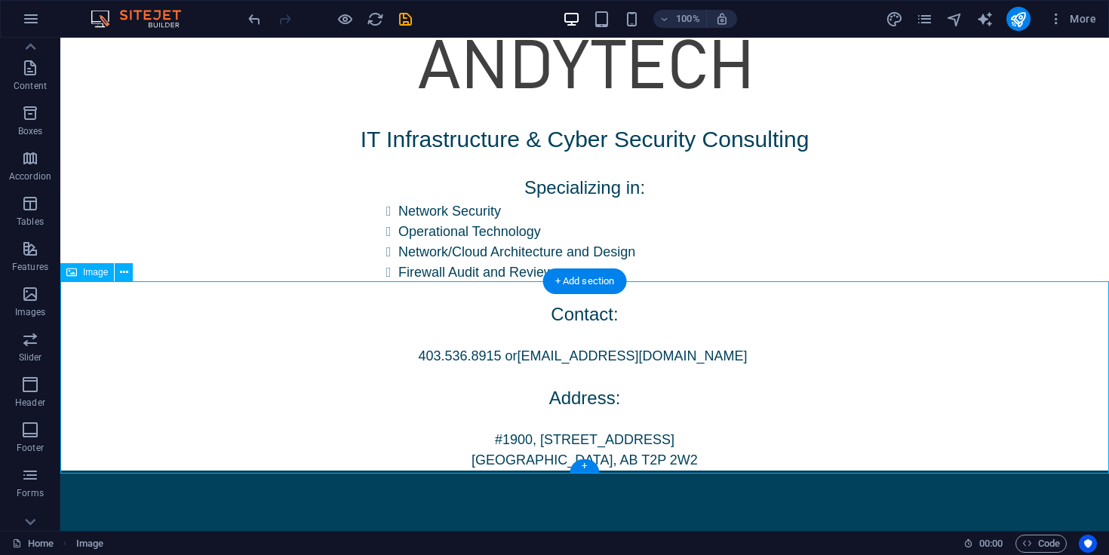
scroll to position [233, 0]
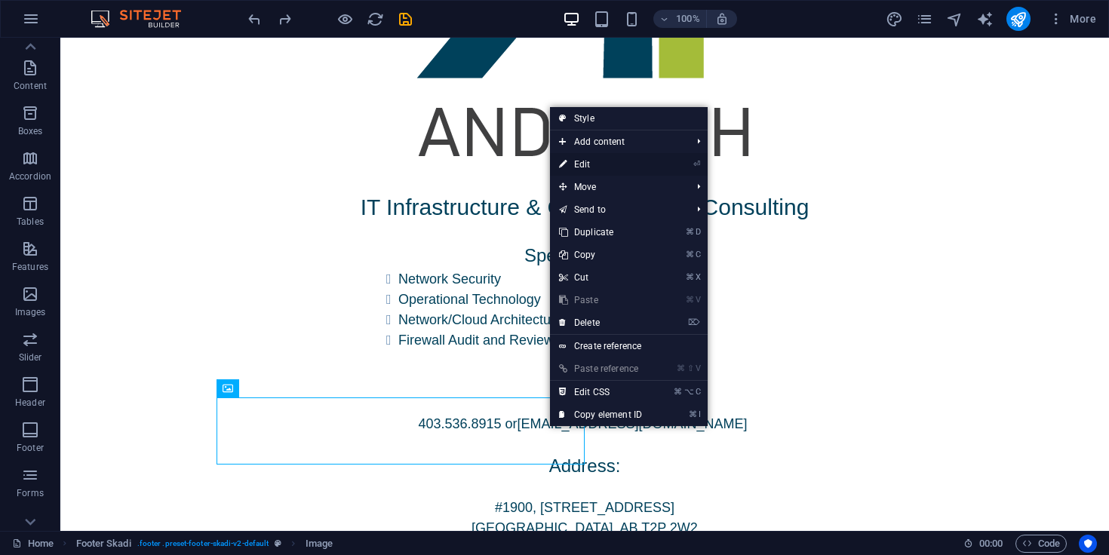
click at [595, 166] on link "⏎ Edit" at bounding box center [600, 164] width 101 height 23
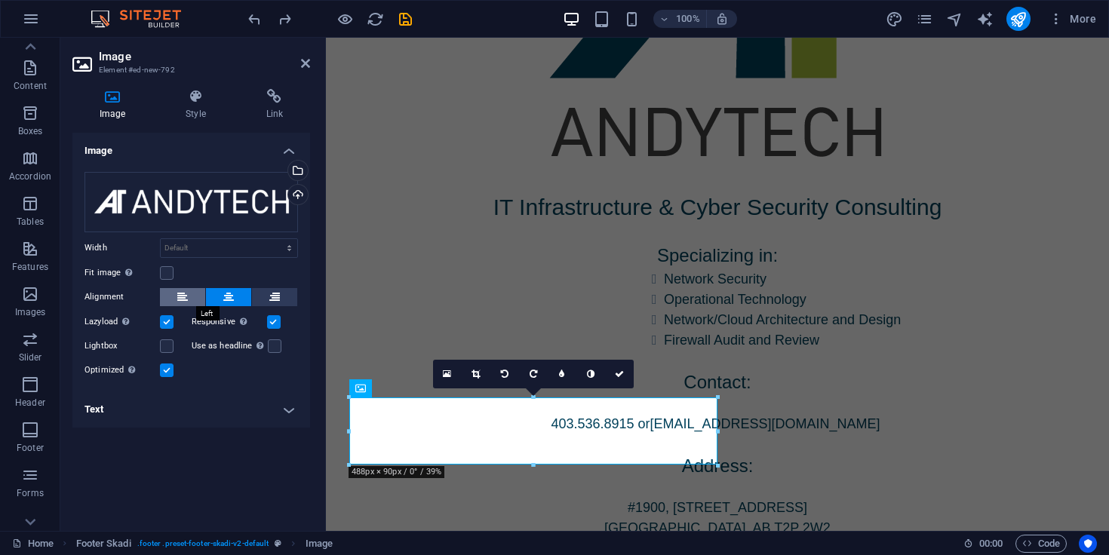
click at [171, 292] on button at bounding box center [182, 297] width 45 height 18
click at [241, 293] on button at bounding box center [228, 297] width 45 height 18
click at [198, 109] on h4 "Style" at bounding box center [198, 105] width 80 height 32
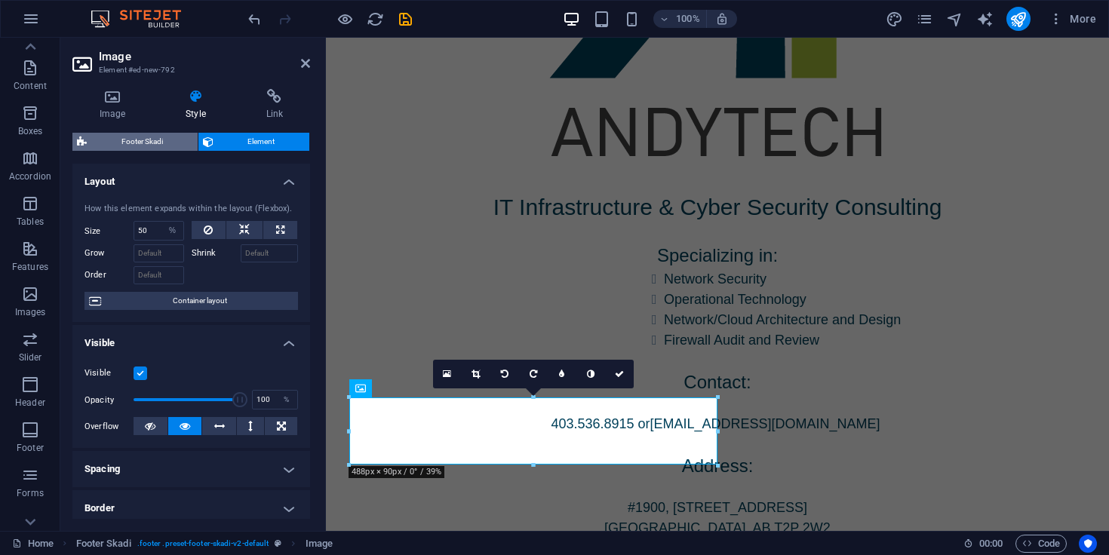
click at [126, 146] on span "Footer Skadi" at bounding box center [142, 142] width 102 height 18
select select "rem"
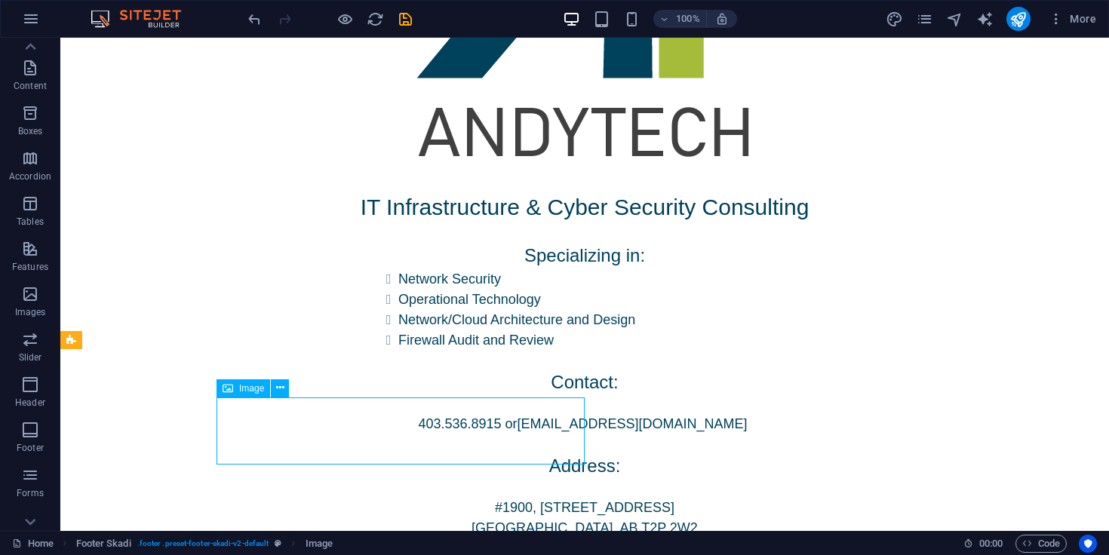
drag, startPoint x: 195, startPoint y: 417, endPoint x: 555, endPoint y: 416, distance: 360.7
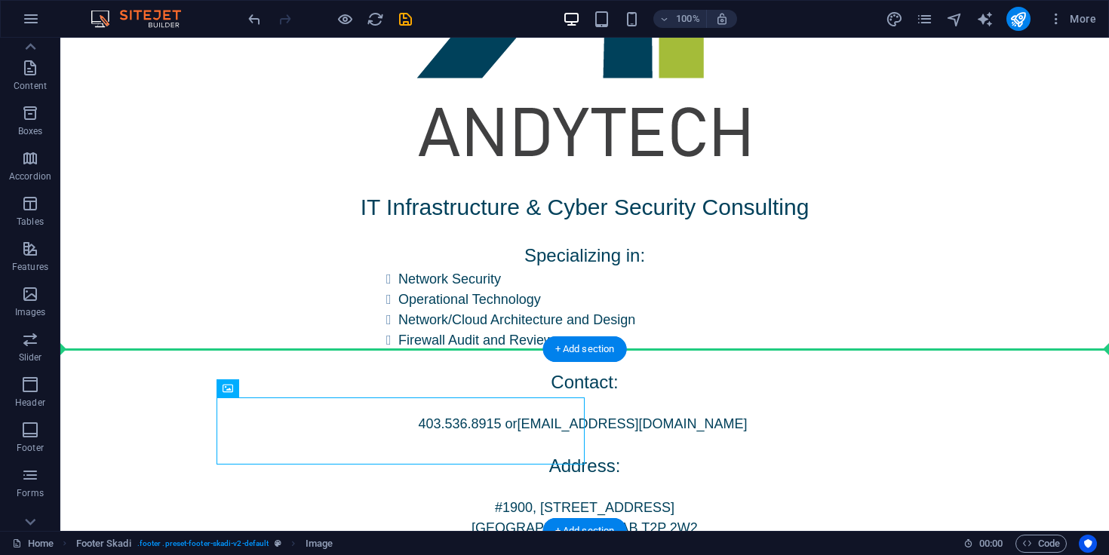
drag, startPoint x: 524, startPoint y: 398, endPoint x: 610, endPoint y: 401, distance: 85.3
drag, startPoint x: 310, startPoint y: 431, endPoint x: 377, endPoint y: 392, distance: 77.4
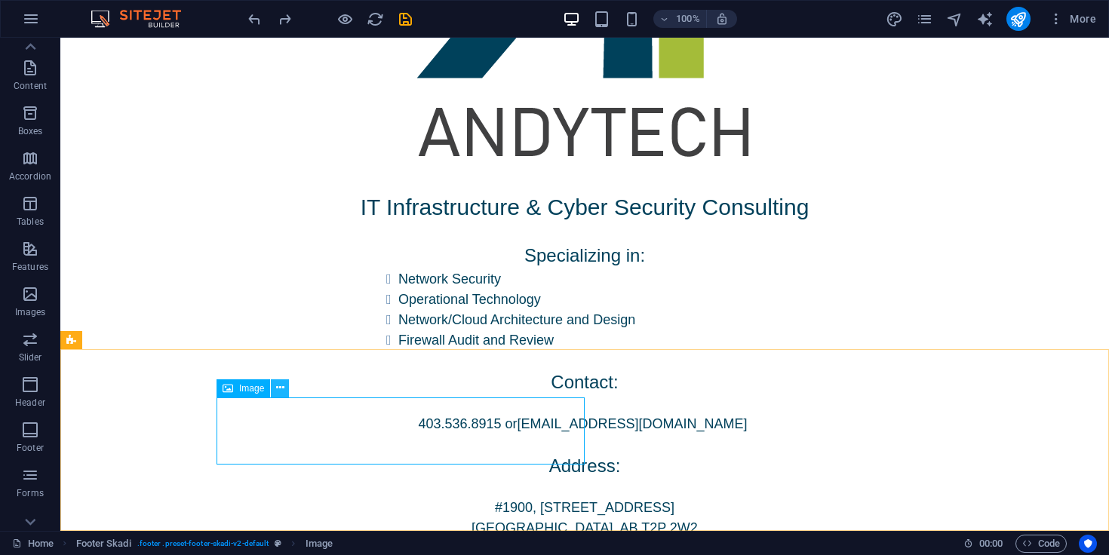
click at [275, 383] on button at bounding box center [280, 389] width 18 height 18
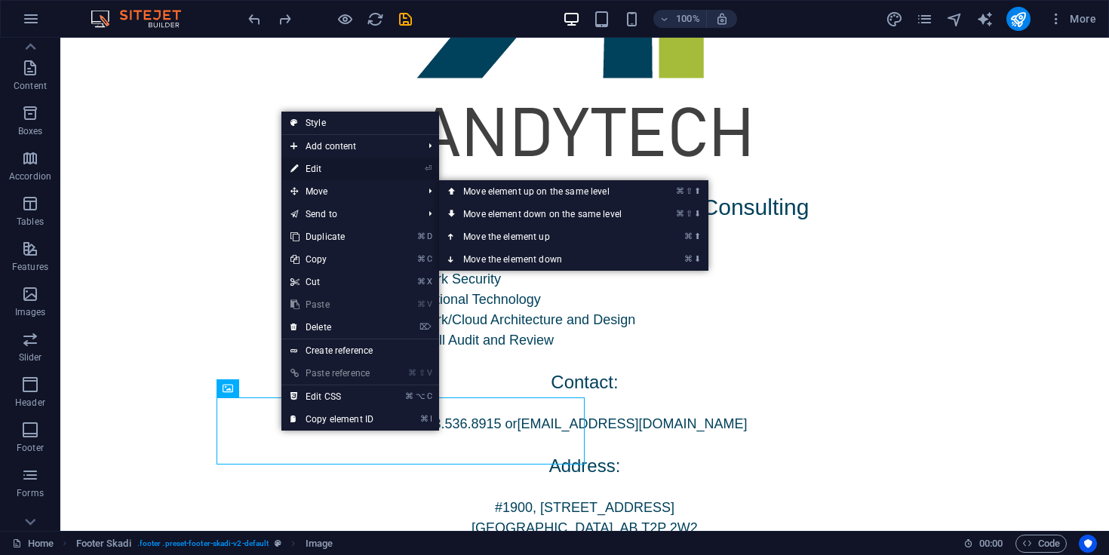
click at [316, 167] on link "⏎ Edit" at bounding box center [331, 169] width 101 height 23
select select "%"
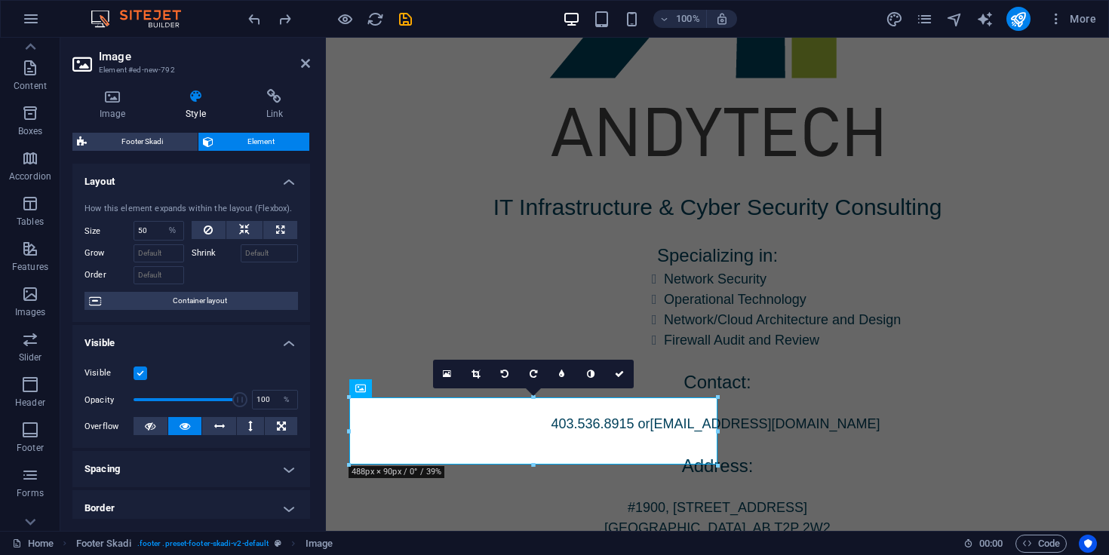
click at [262, 85] on div "Image Style Link Image Drag files here, click to choose files or select files f…" at bounding box center [191, 304] width 262 height 454
click at [269, 96] on icon at bounding box center [274, 96] width 71 height 15
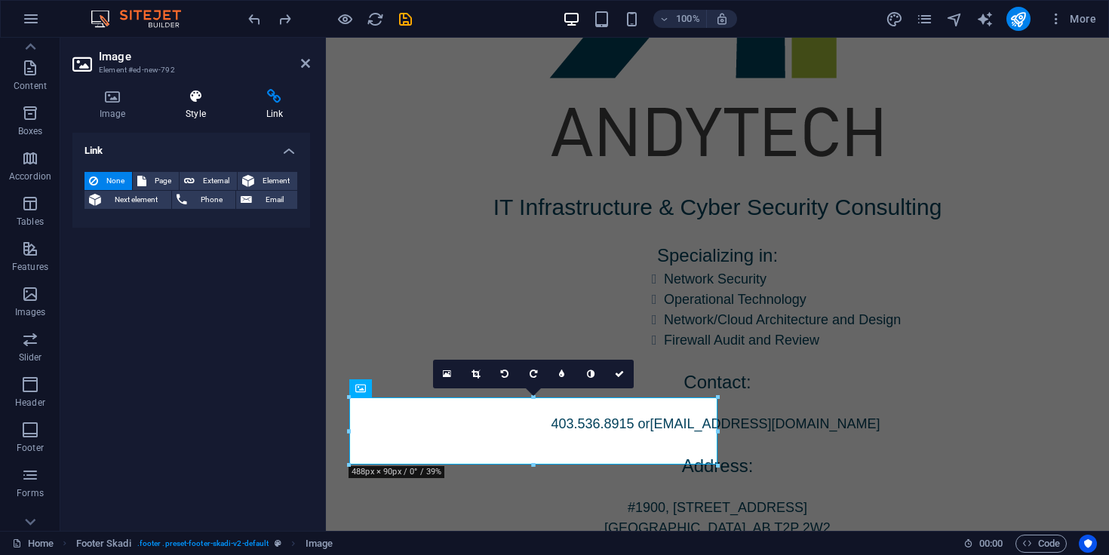
click at [183, 97] on icon at bounding box center [195, 96] width 74 height 15
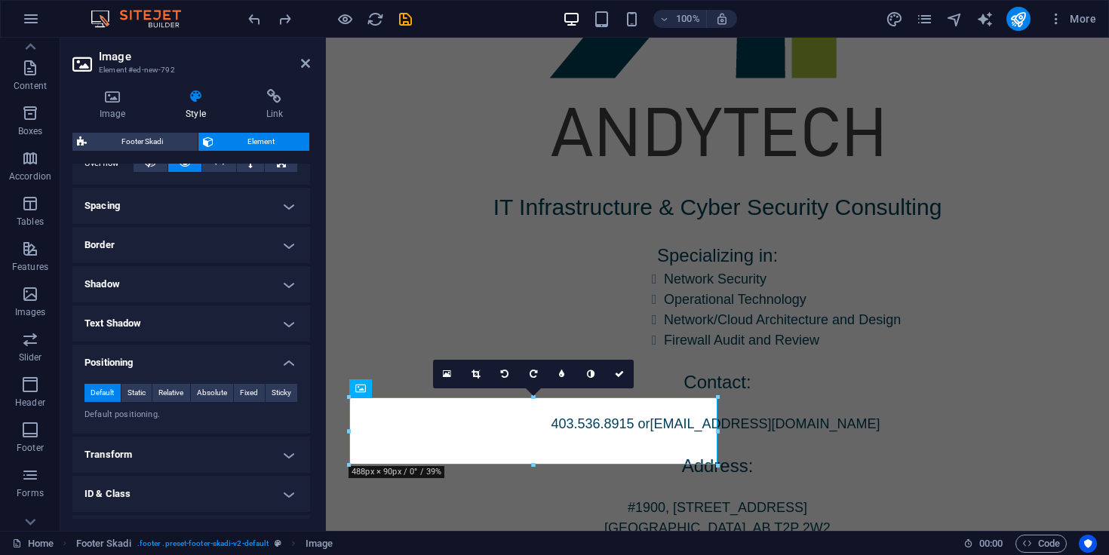
scroll to position [264, 0]
click at [137, 395] on span "Static" at bounding box center [137, 392] width 18 height 18
click at [173, 392] on span "Relative" at bounding box center [170, 392] width 25 height 18
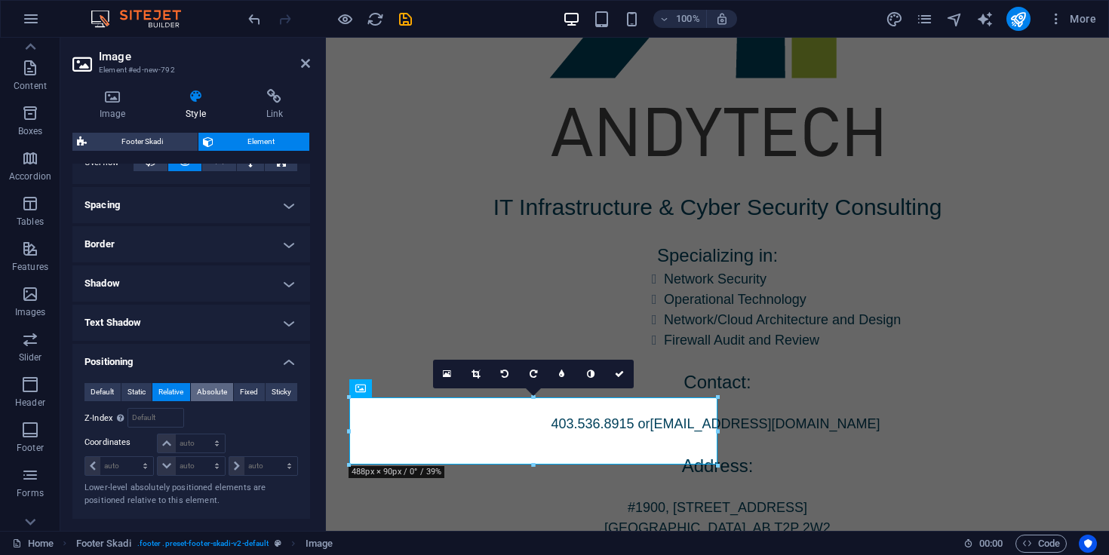
click at [205, 391] on span "Absolute" at bounding box center [212, 392] width 30 height 18
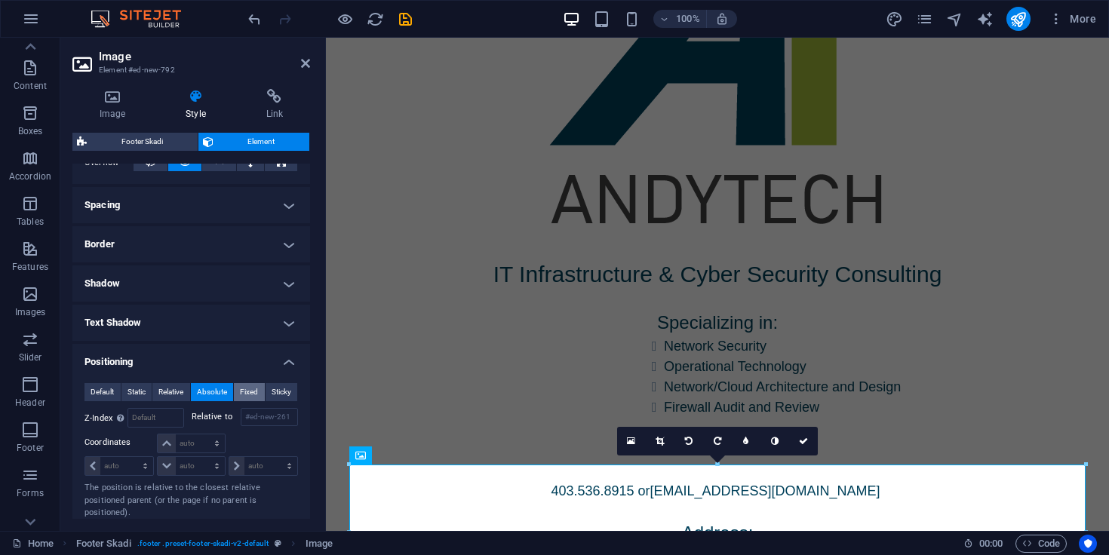
click at [244, 383] on span "Fixed" at bounding box center [249, 392] width 18 height 18
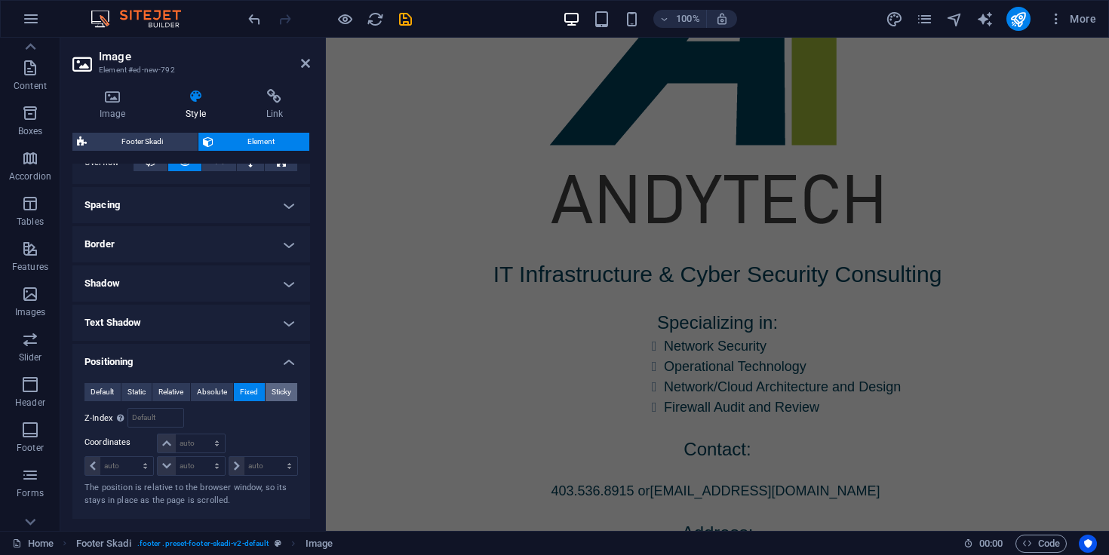
click at [283, 390] on span "Sticky" at bounding box center [282, 392] width 20 height 18
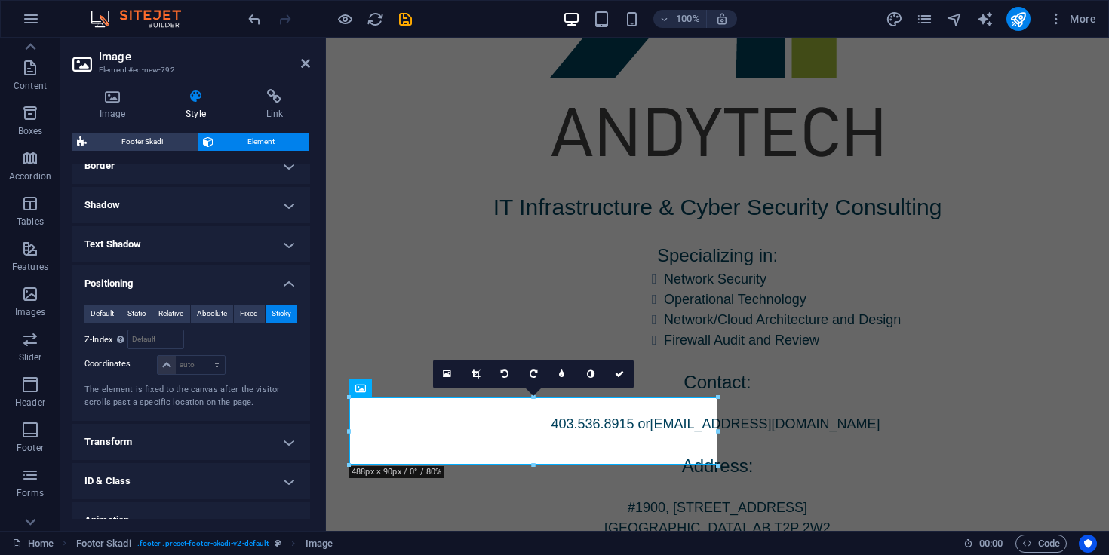
scroll to position [343, 0]
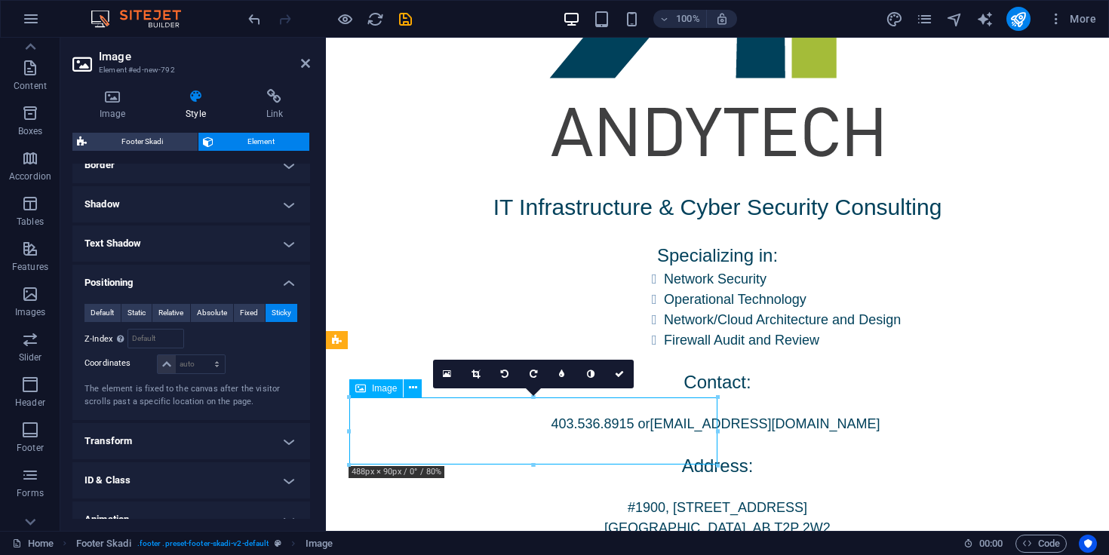
drag, startPoint x: 506, startPoint y: 429, endPoint x: 604, endPoint y: 425, distance: 98.2
drag, startPoint x: 595, startPoint y: 420, endPoint x: 652, endPoint y: 420, distance: 56.6
drag, startPoint x: 652, startPoint y: 420, endPoint x: 721, endPoint y: 420, distance: 69.4
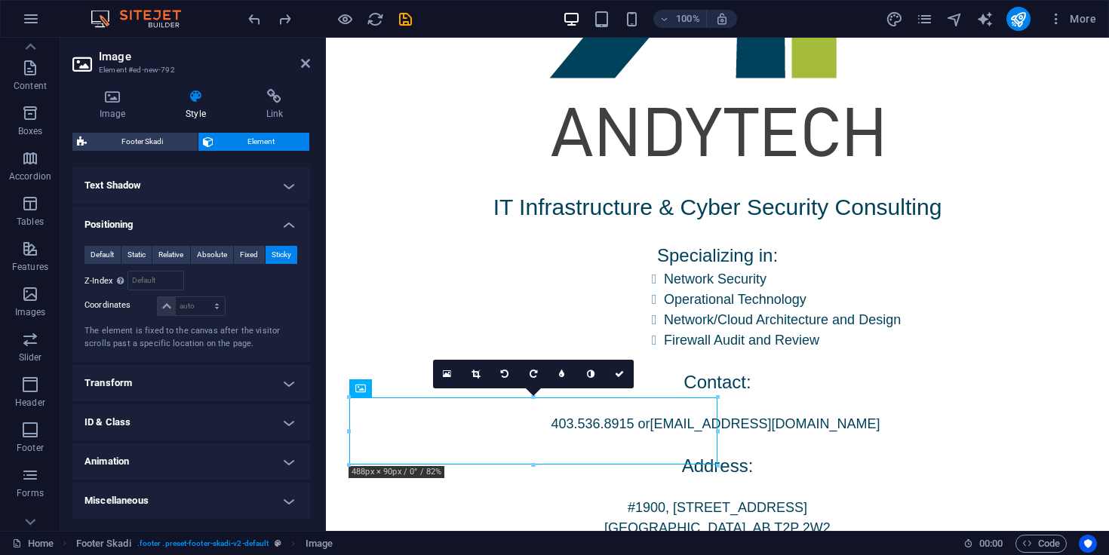
scroll to position [401, 0]
click at [137, 368] on h4 "Transform" at bounding box center [191, 384] width 238 height 36
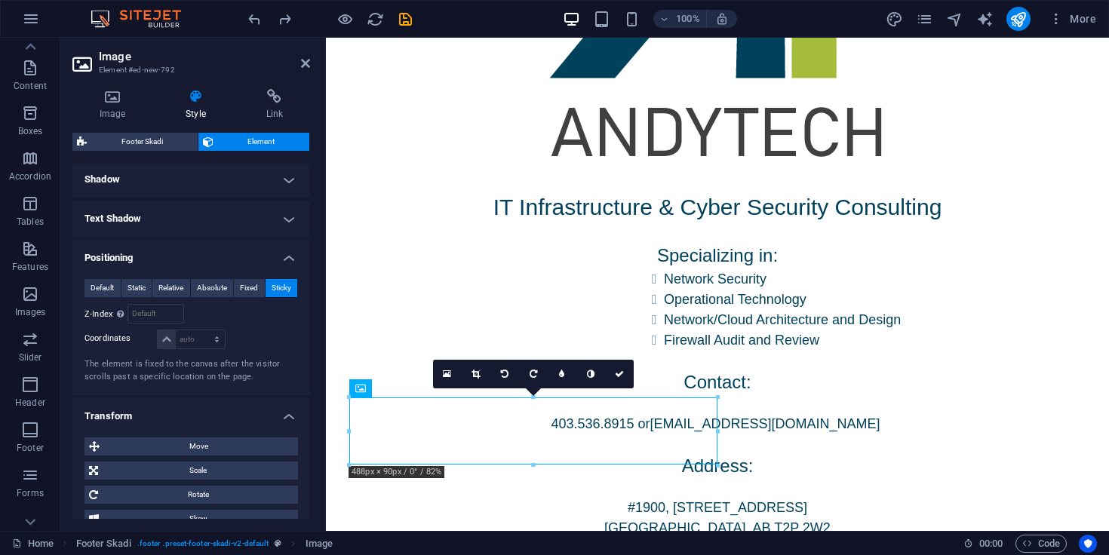
scroll to position [396, 0]
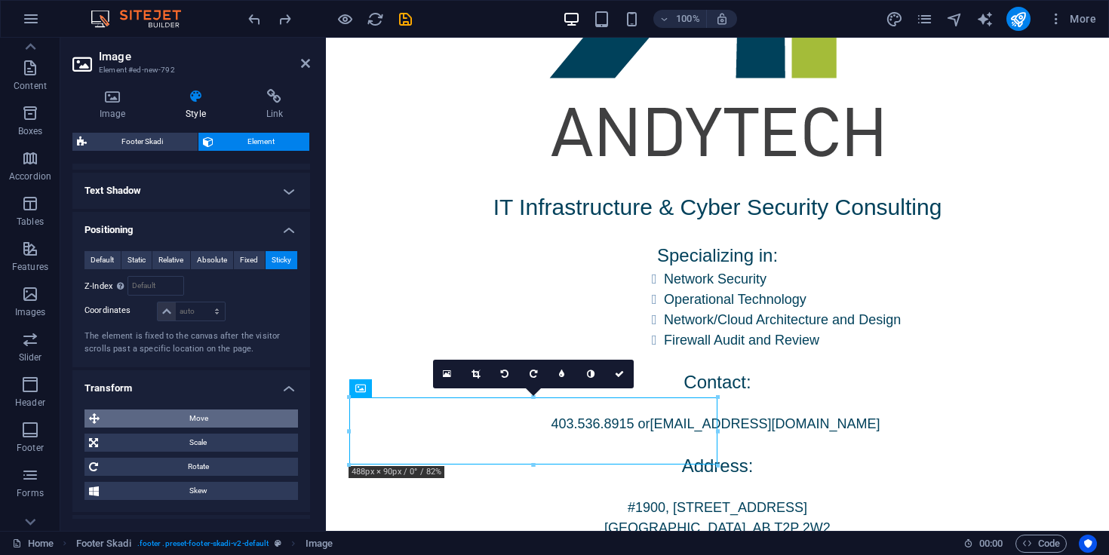
click at [168, 412] on span "Move" at bounding box center [198, 419] width 189 height 18
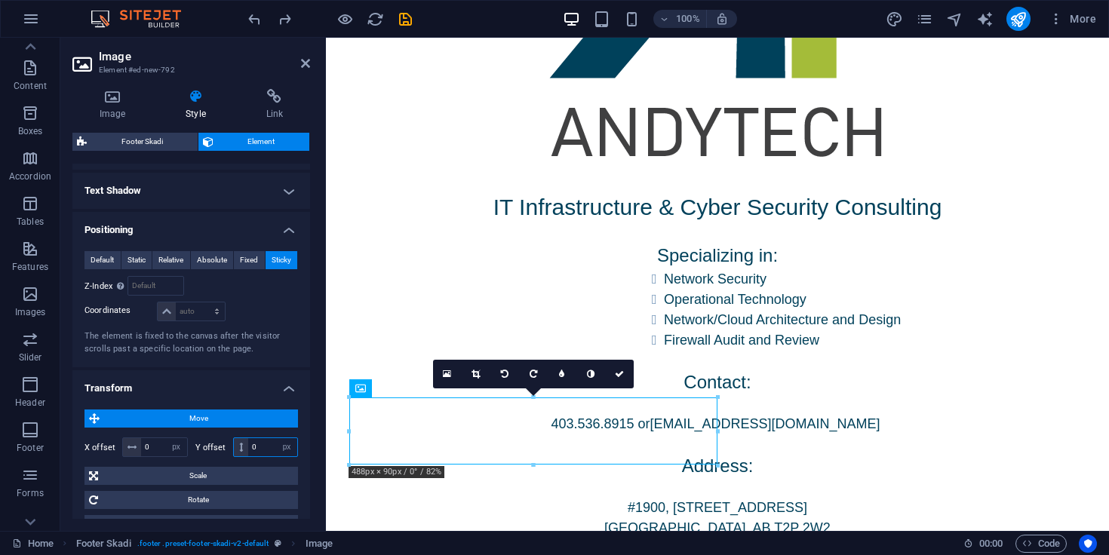
click at [258, 451] on input "0" at bounding box center [272, 447] width 49 height 18
click at [158, 446] on input "0" at bounding box center [164, 447] width 46 height 18
click at [134, 447] on icon at bounding box center [132, 447] width 9 height 9
click at [158, 447] on input "0" at bounding box center [164, 447] width 46 height 18
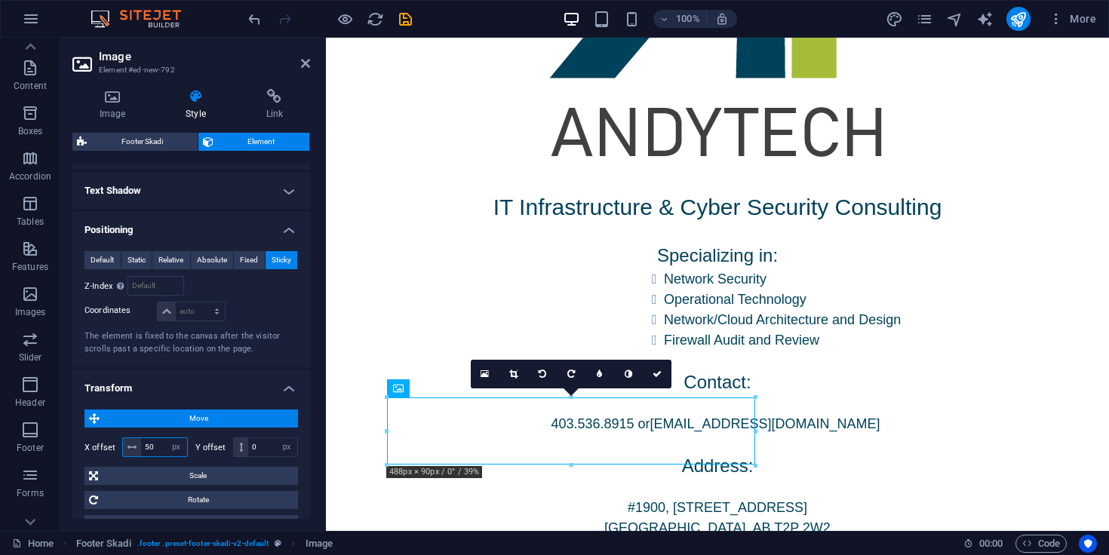
type input "5"
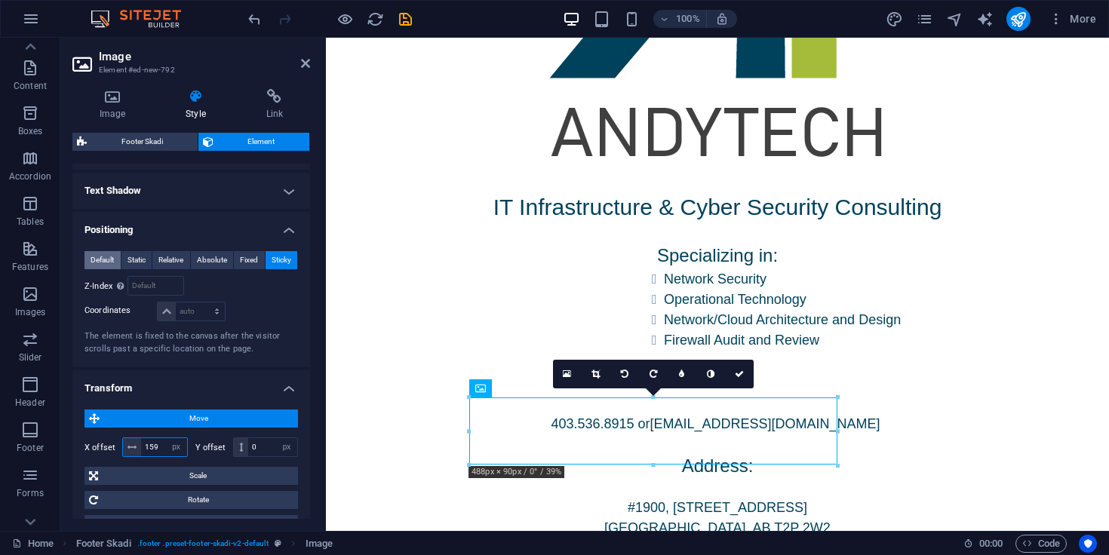
type input "159"
click at [102, 262] on span "Default" at bounding box center [102, 260] width 23 height 18
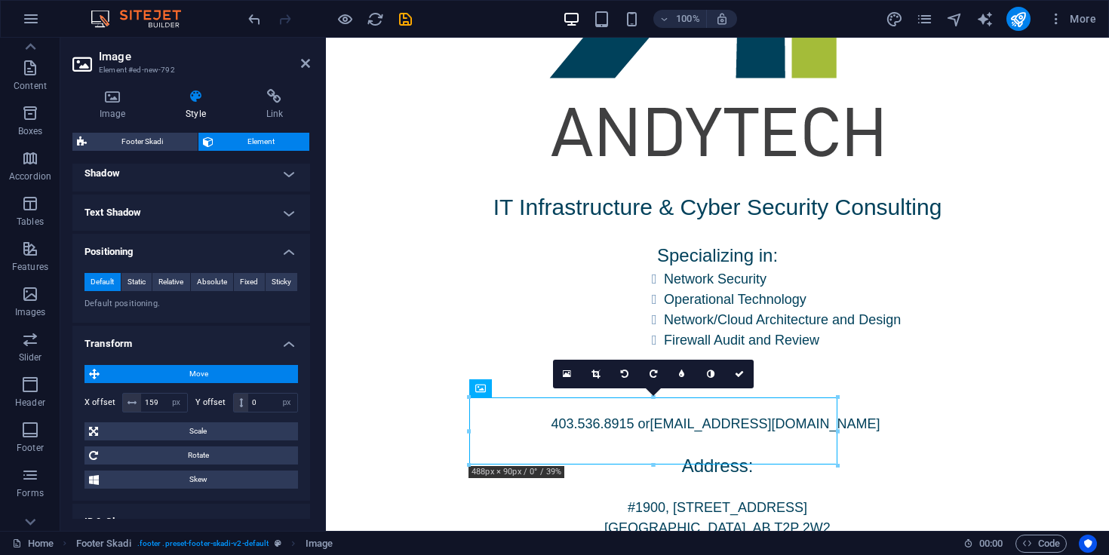
scroll to position [375, 0]
click at [162, 404] on input "159" at bounding box center [164, 402] width 46 height 18
click at [195, 311] on div "Default Static Relative Absolute Fixed Sticky Z-Index Sets the order of the ele…" at bounding box center [191, 291] width 238 height 62
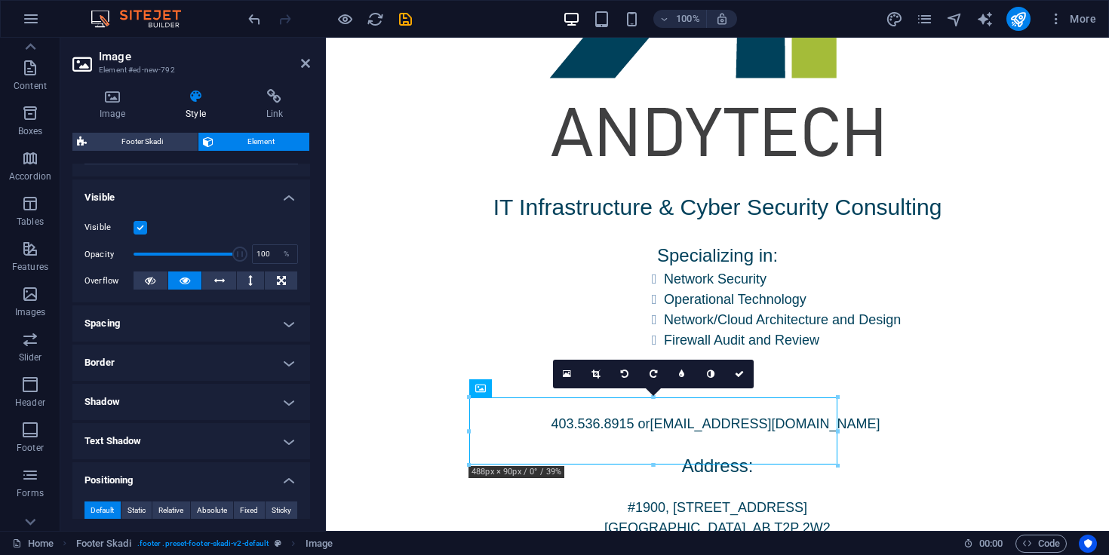
scroll to position [144, 0]
click at [190, 328] on h4 "Spacing" at bounding box center [191, 325] width 238 height 36
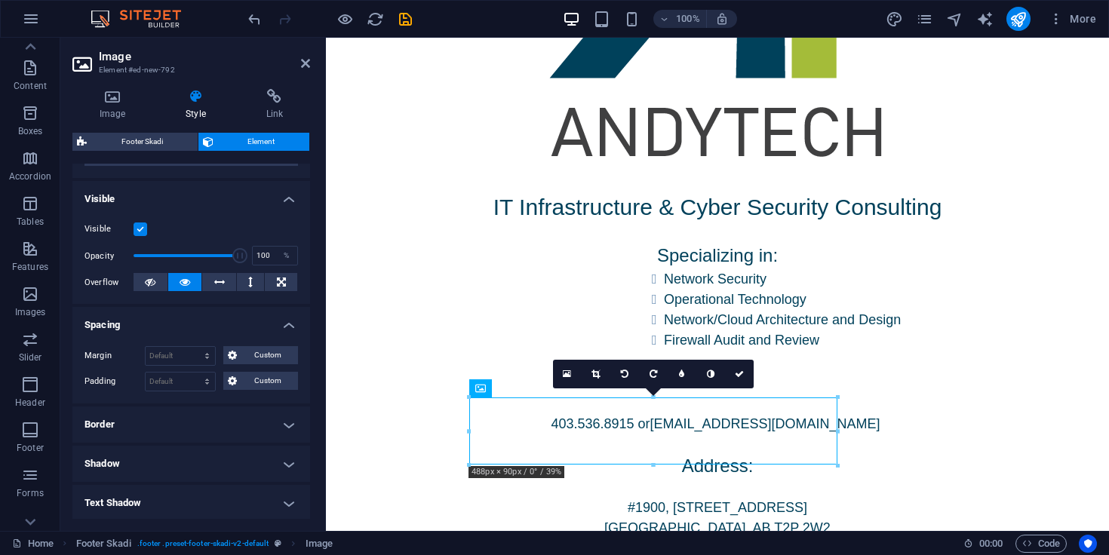
click at [183, 423] on h4 "Border" at bounding box center [191, 425] width 238 height 36
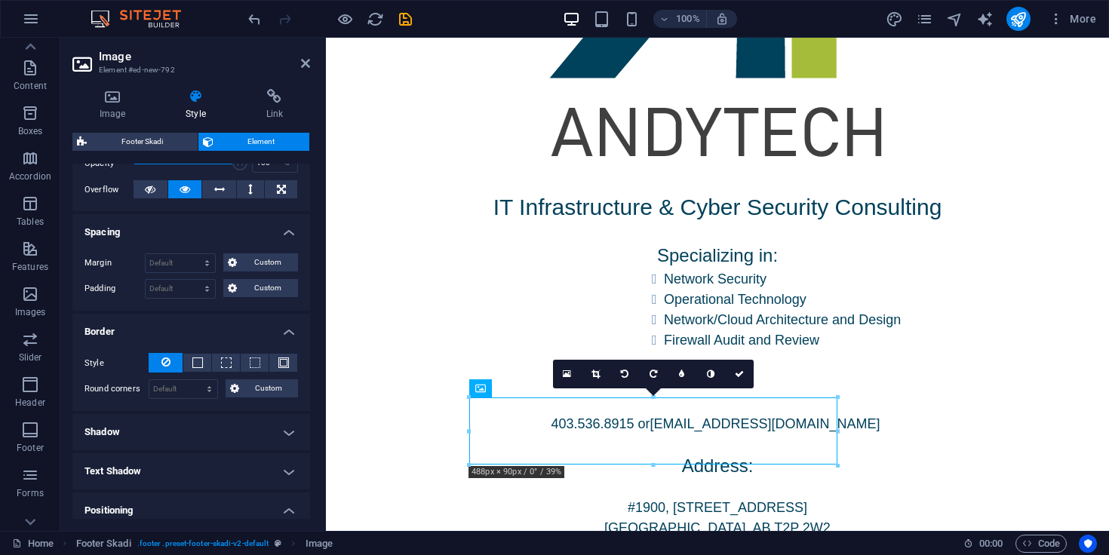
scroll to position [240, 0]
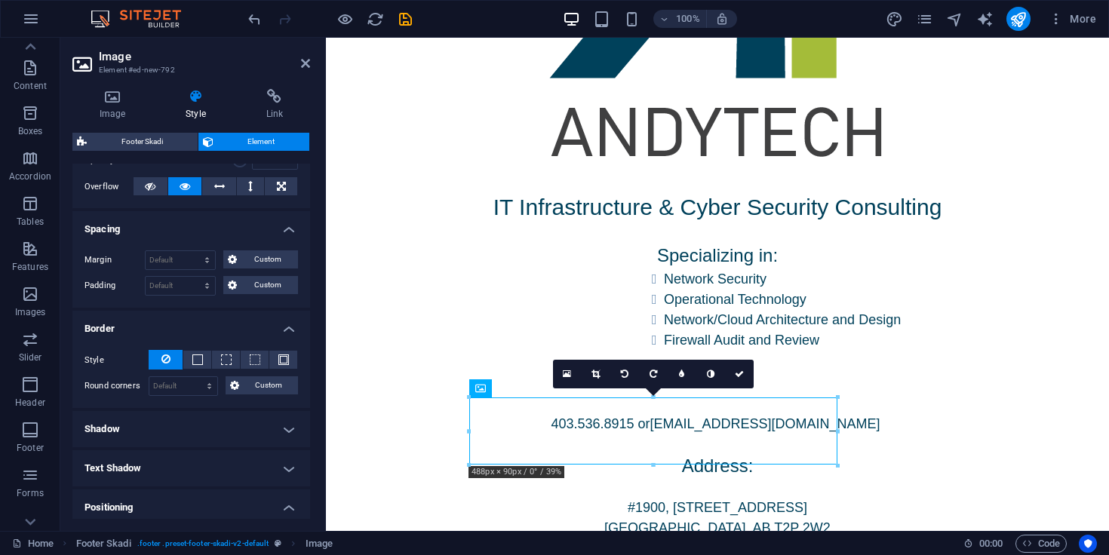
click at [177, 430] on h4 "Shadow" at bounding box center [191, 429] width 238 height 36
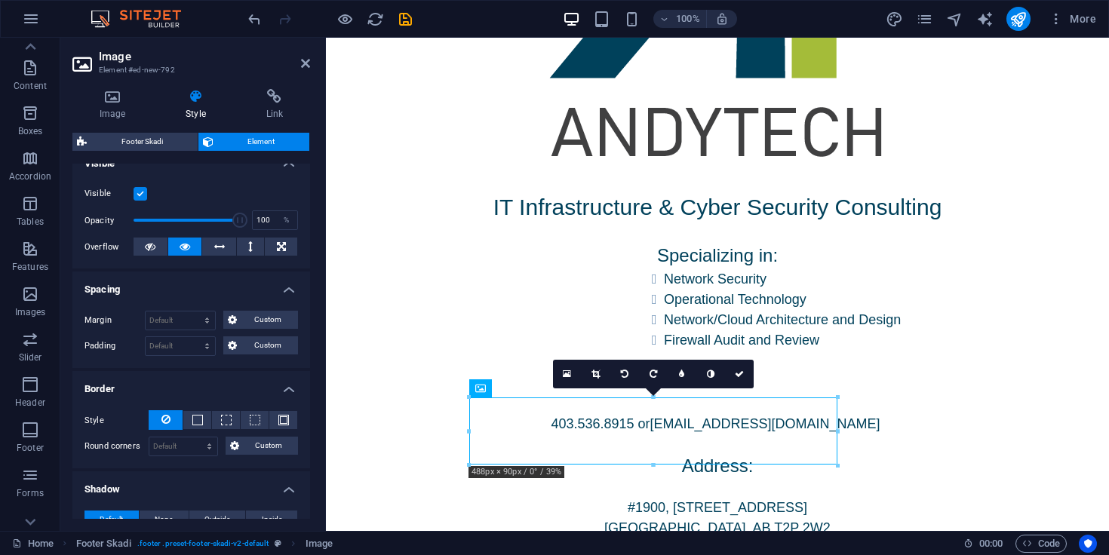
scroll to position [0, 0]
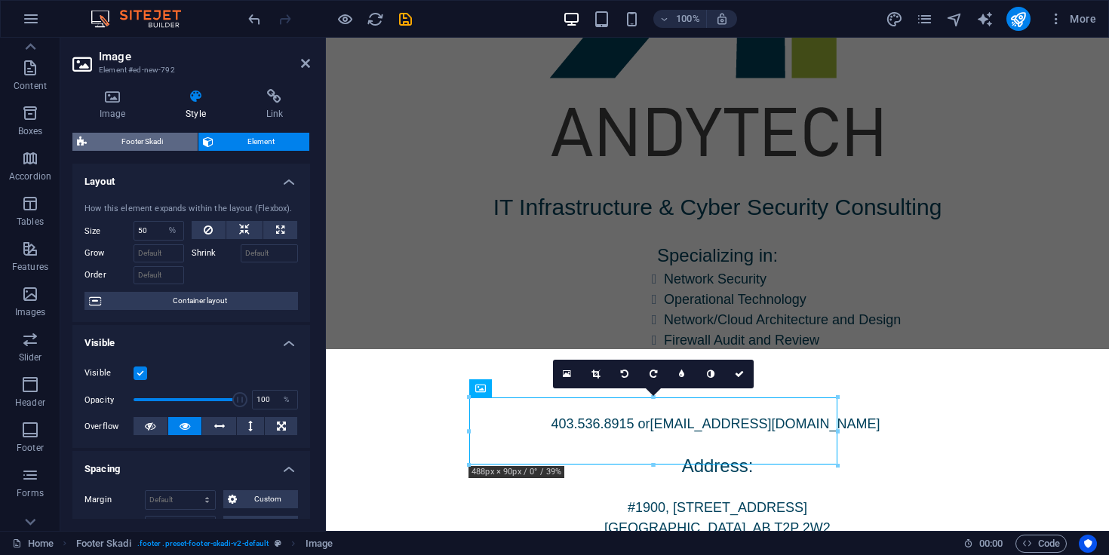
click at [162, 139] on span "Footer Skadi" at bounding box center [142, 142] width 102 height 18
select select "rem"
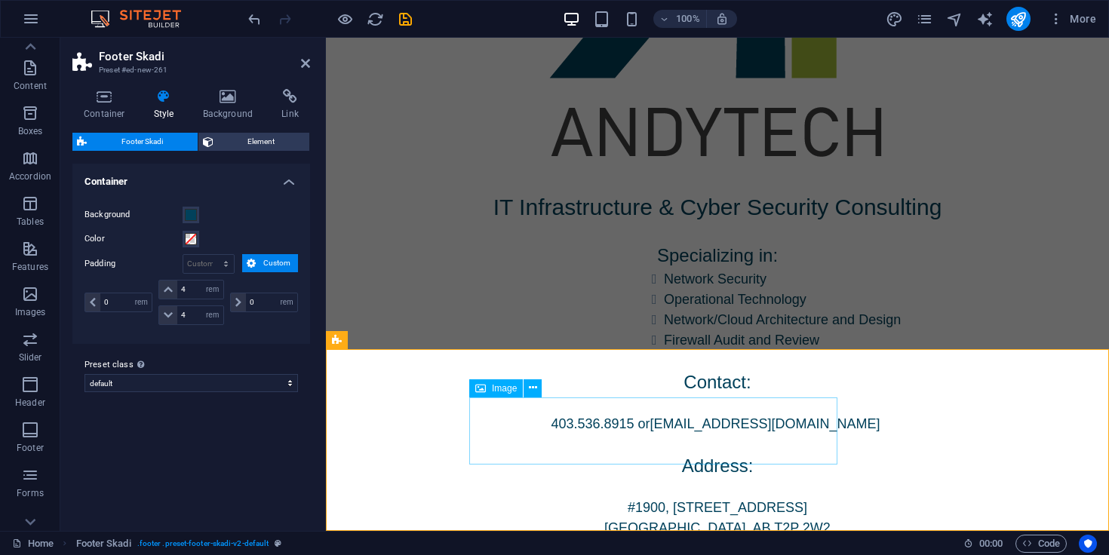
click at [92, 91] on icon at bounding box center [104, 96] width 64 height 15
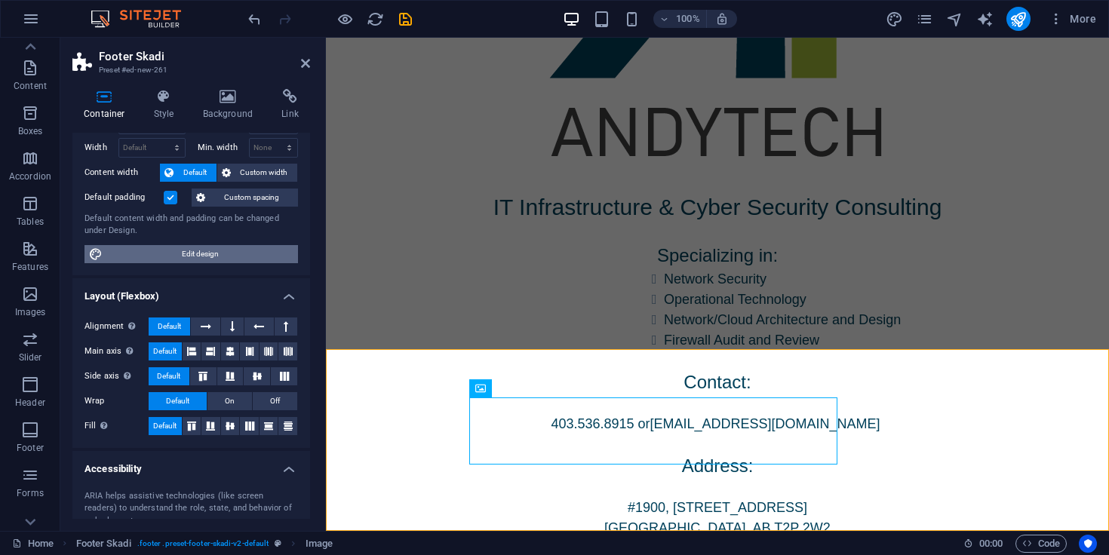
scroll to position [61, 0]
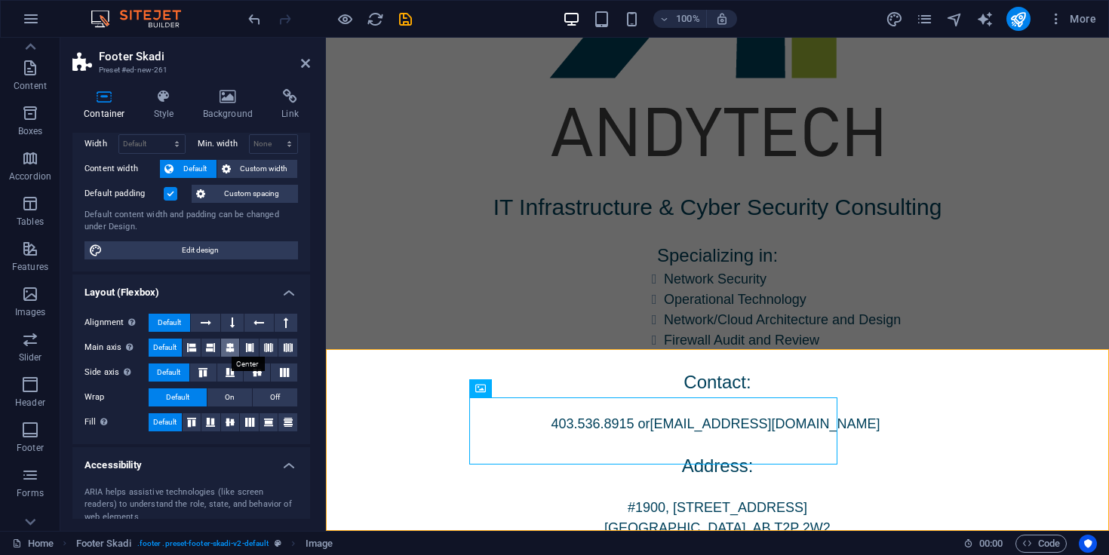
click at [233, 351] on button at bounding box center [230, 348] width 19 height 18
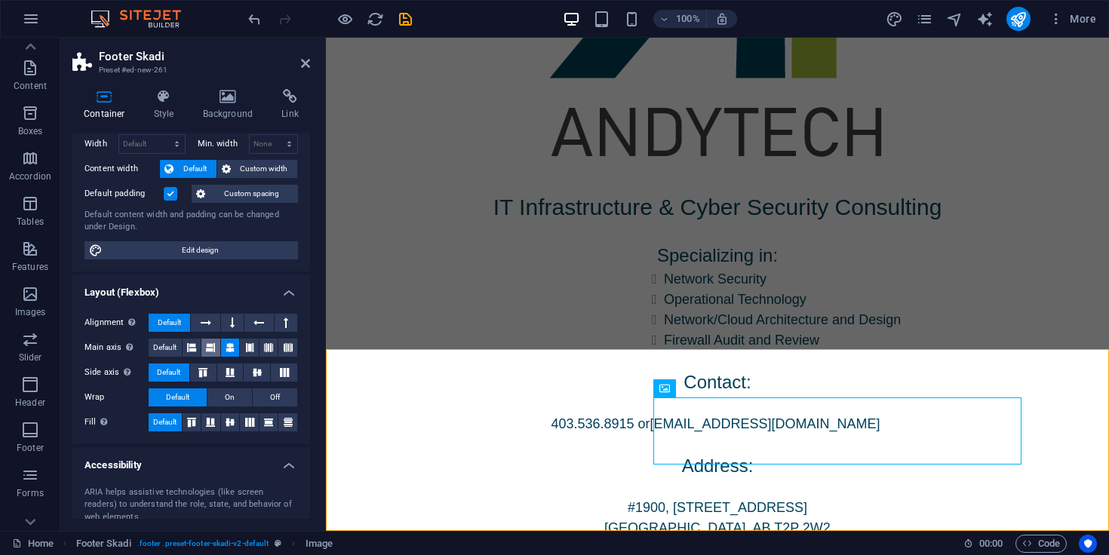
click at [212, 348] on icon at bounding box center [210, 348] width 9 height 18
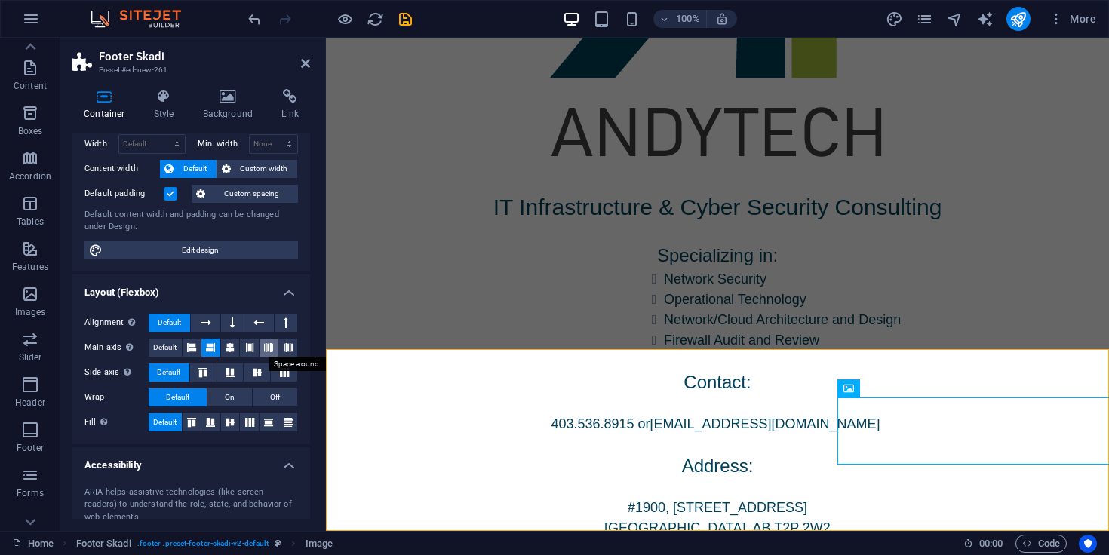
click at [266, 344] on icon at bounding box center [268, 348] width 9 height 18
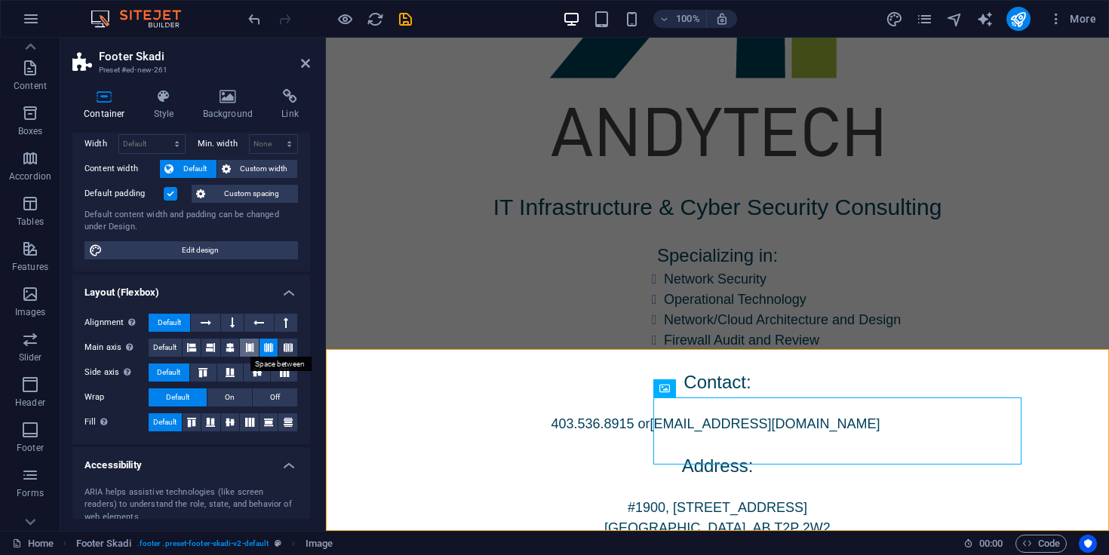
click at [249, 346] on icon at bounding box center [249, 348] width 9 height 18
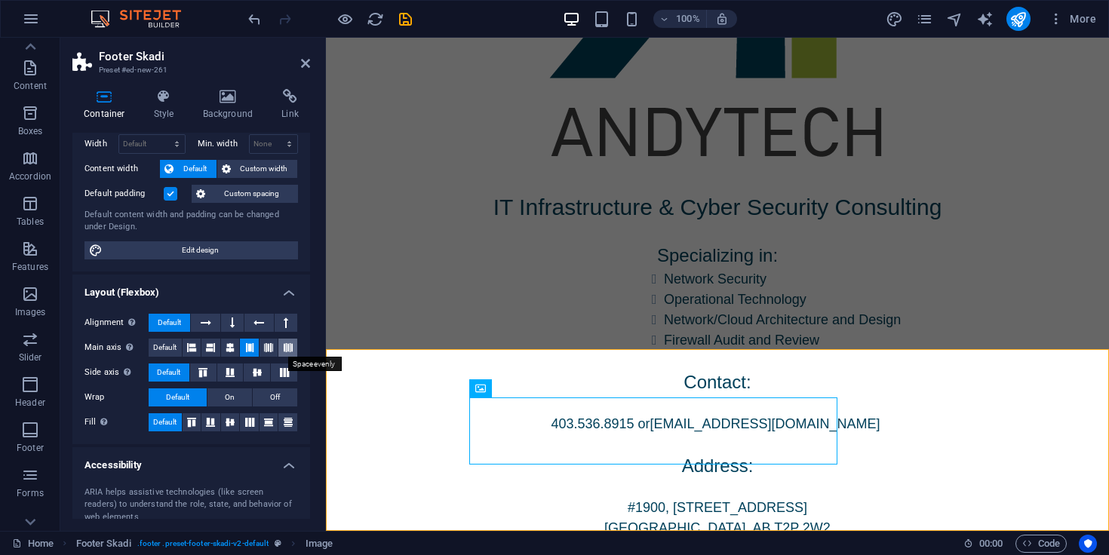
click at [279, 345] on button at bounding box center [287, 348] width 19 height 18
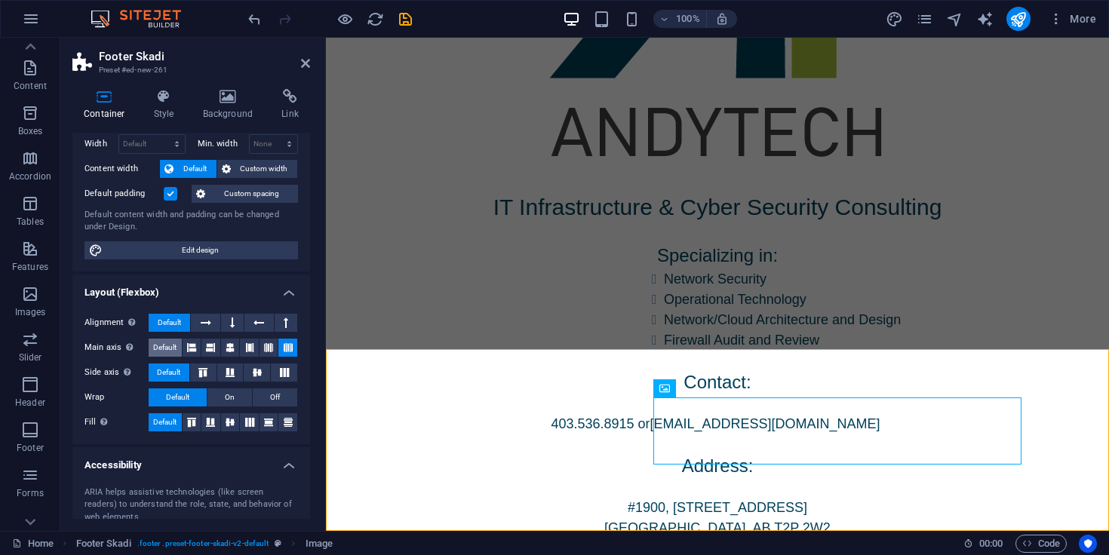
click at [160, 349] on span "Default" at bounding box center [164, 348] width 23 height 18
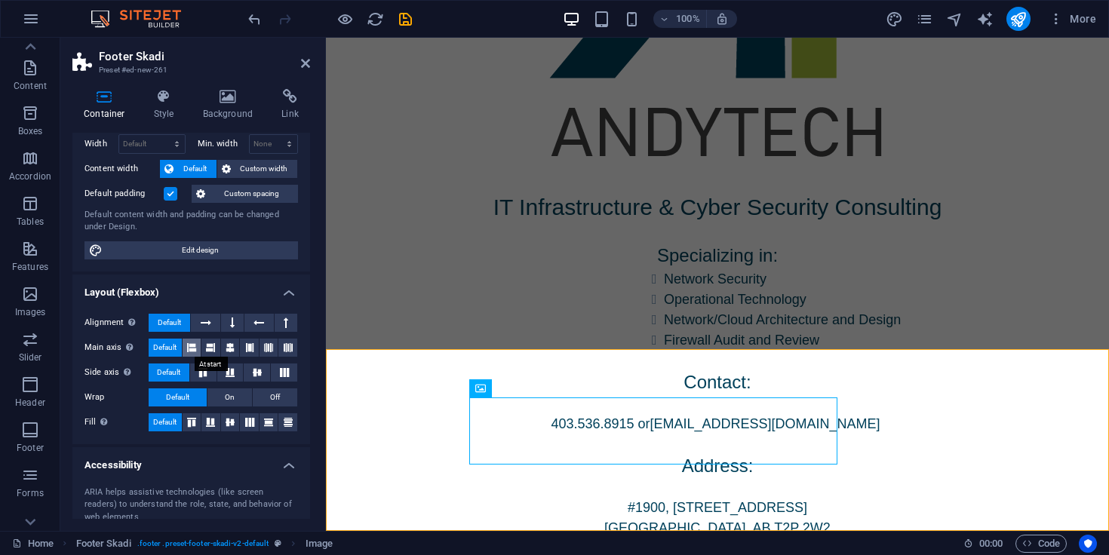
click at [196, 349] on button at bounding box center [192, 348] width 19 height 18
click at [212, 349] on icon at bounding box center [210, 348] width 9 height 18
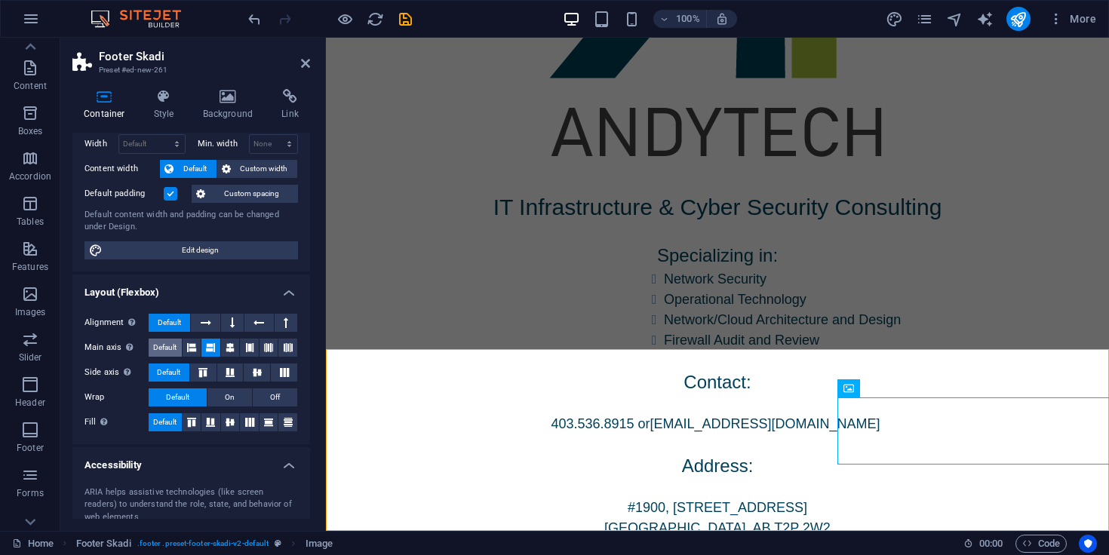
click at [172, 346] on span "Default" at bounding box center [164, 348] width 23 height 18
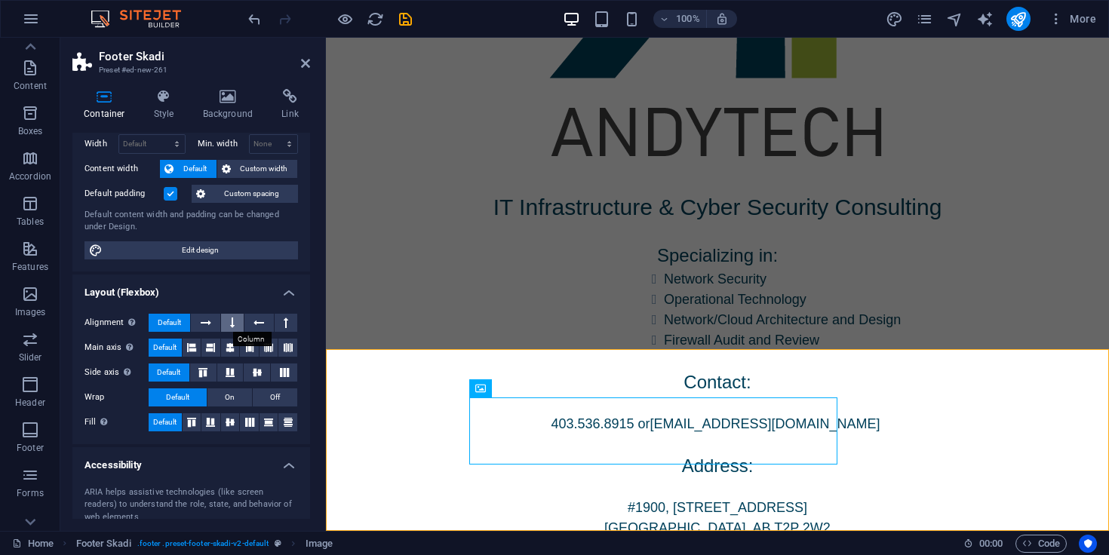
click at [238, 316] on button at bounding box center [232, 323] width 23 height 18
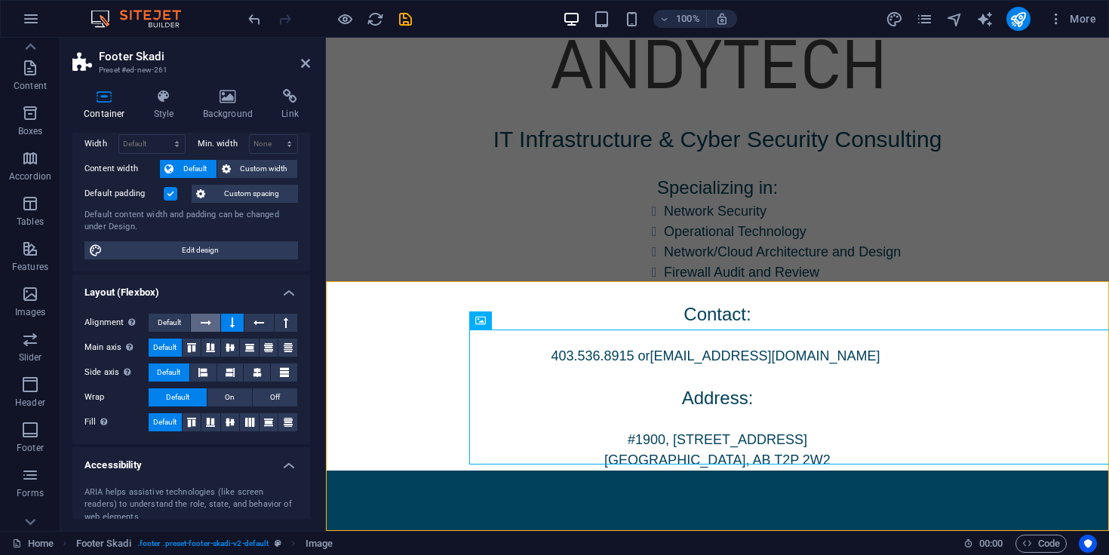
click at [205, 318] on icon at bounding box center [206, 323] width 11 height 18
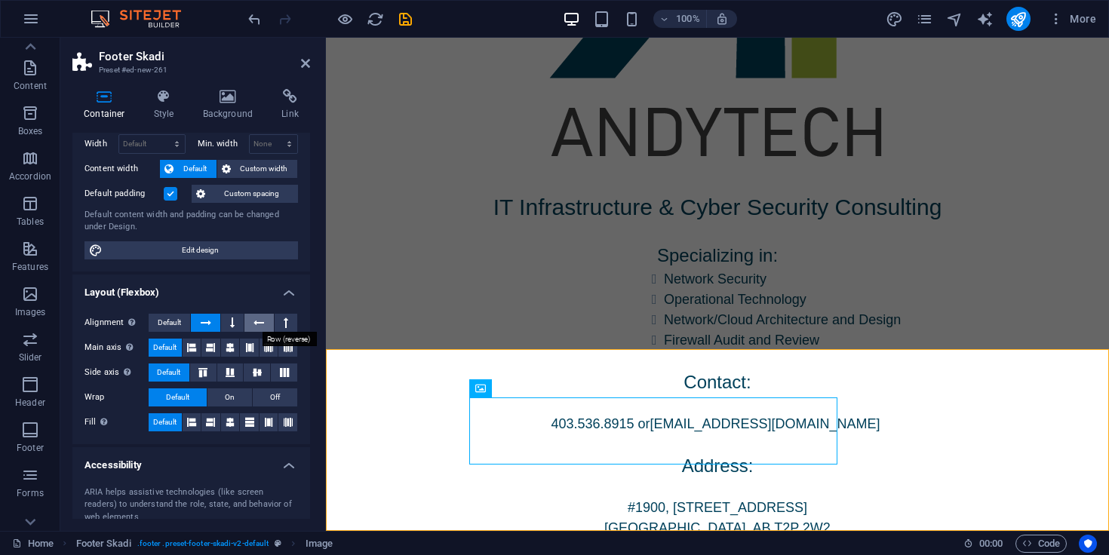
click at [254, 321] on icon at bounding box center [259, 323] width 11 height 18
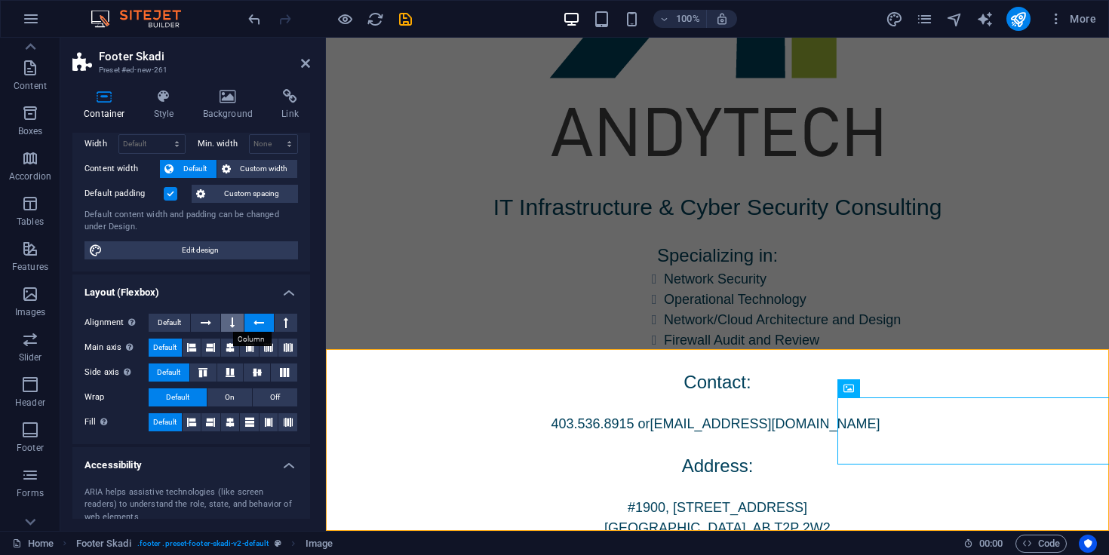
click at [228, 321] on button at bounding box center [232, 323] width 23 height 18
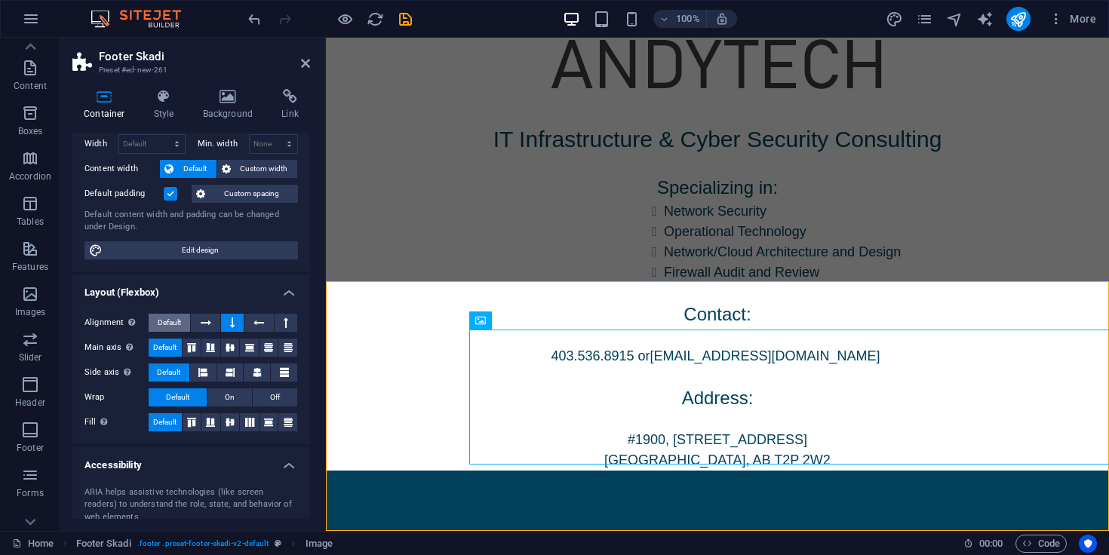
click at [172, 321] on span "Default" at bounding box center [169, 323] width 23 height 18
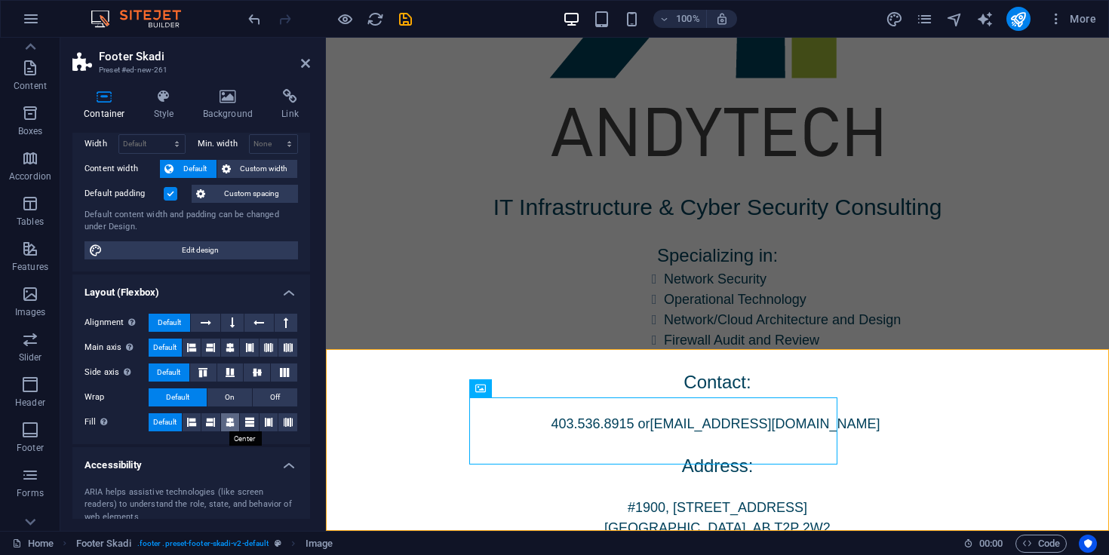
click at [231, 421] on icon at bounding box center [230, 423] width 9 height 18
click at [250, 422] on icon at bounding box center [249, 423] width 9 height 18
click at [227, 423] on icon at bounding box center [230, 423] width 9 height 18
click at [229, 399] on span "On" at bounding box center [230, 398] width 10 height 18
click at [176, 402] on span "Default" at bounding box center [177, 398] width 23 height 18
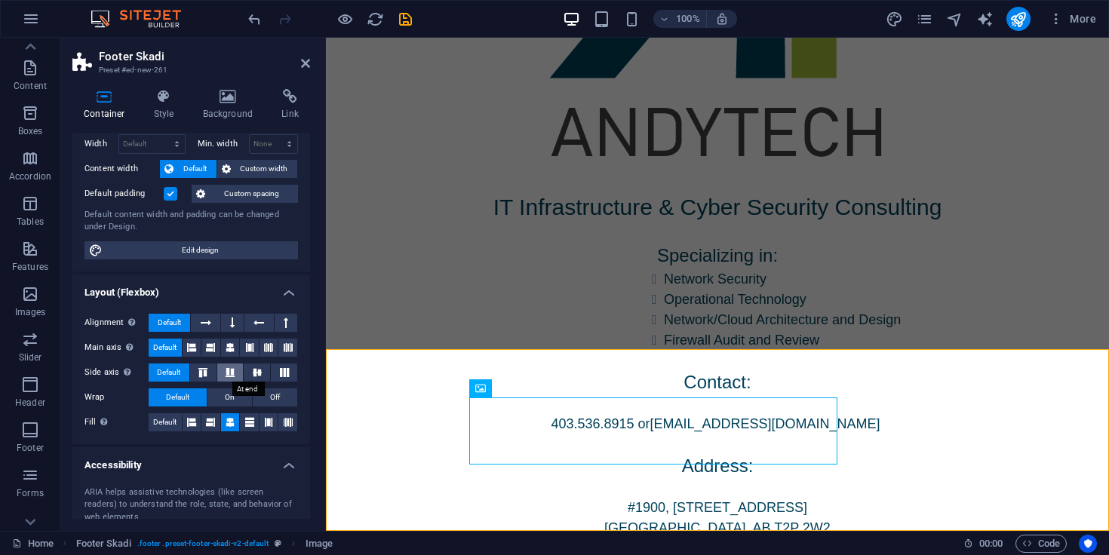
click at [233, 374] on icon at bounding box center [230, 372] width 18 height 9
click at [263, 369] on icon at bounding box center [257, 372] width 18 height 9
click at [235, 371] on icon at bounding box center [230, 372] width 18 height 9
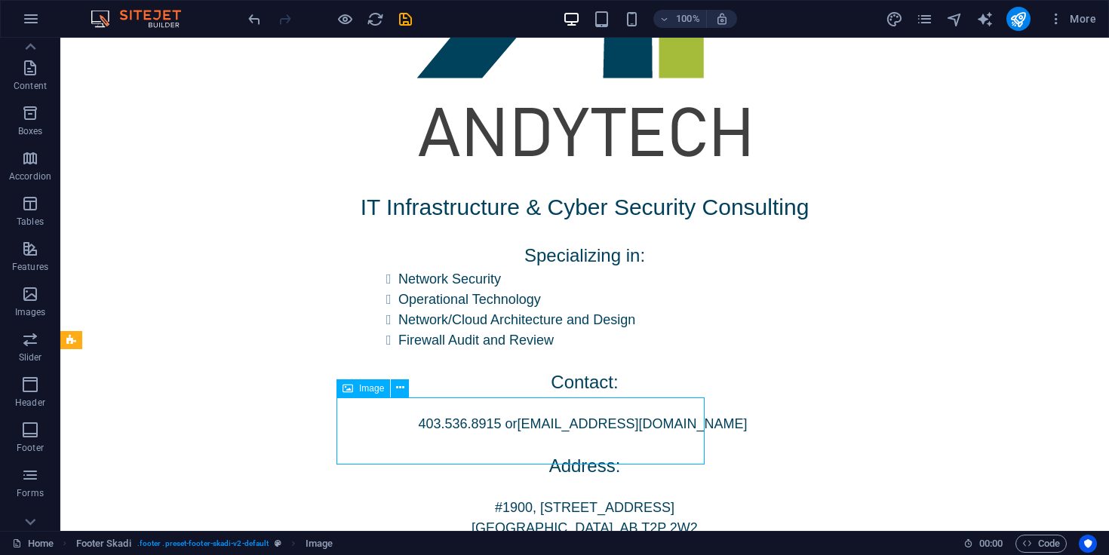
drag, startPoint x: 261, startPoint y: 417, endPoint x: 595, endPoint y: 411, distance: 333.6
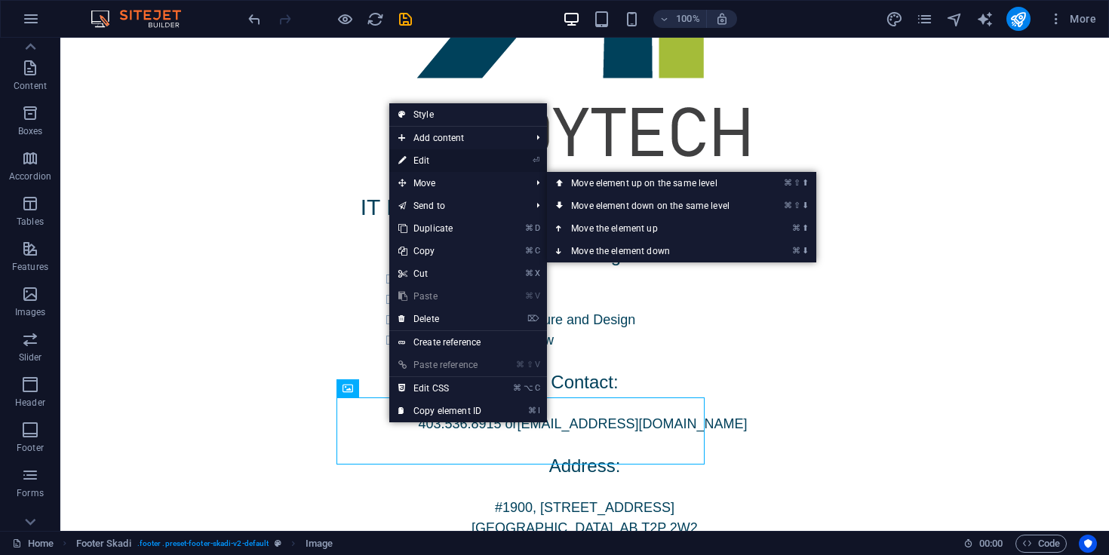
click at [429, 162] on link "⏎ Edit" at bounding box center [439, 160] width 101 height 23
select select "%"
select select "px"
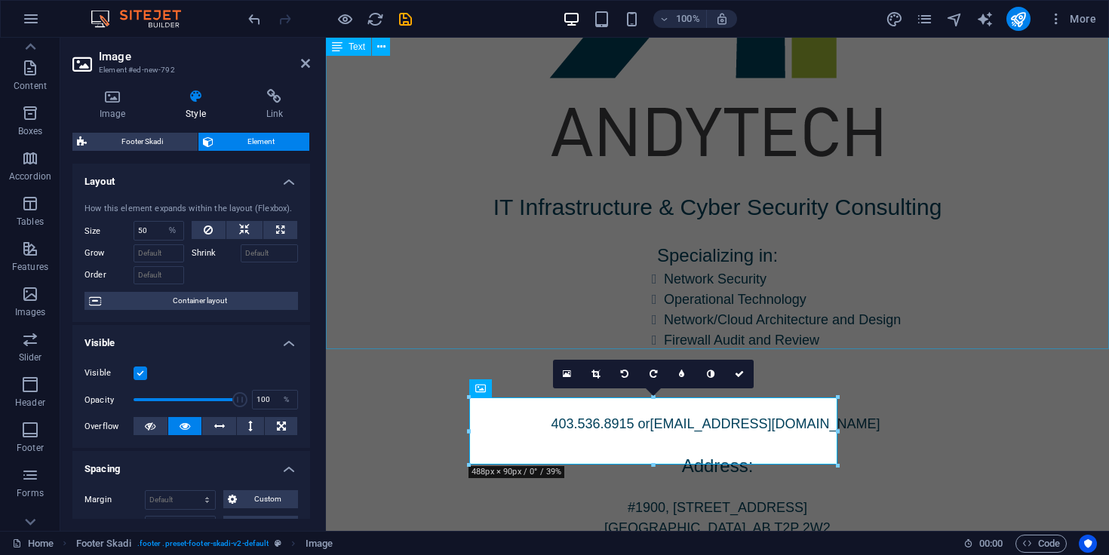
type input "159"
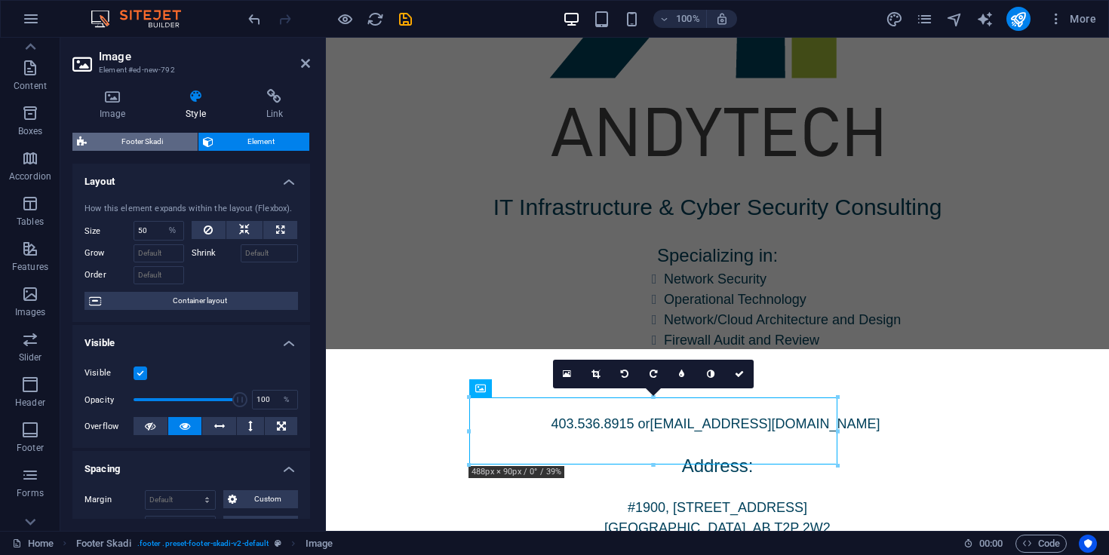
click at [121, 146] on span "Footer Skadi" at bounding box center [142, 142] width 102 height 18
select select "rem"
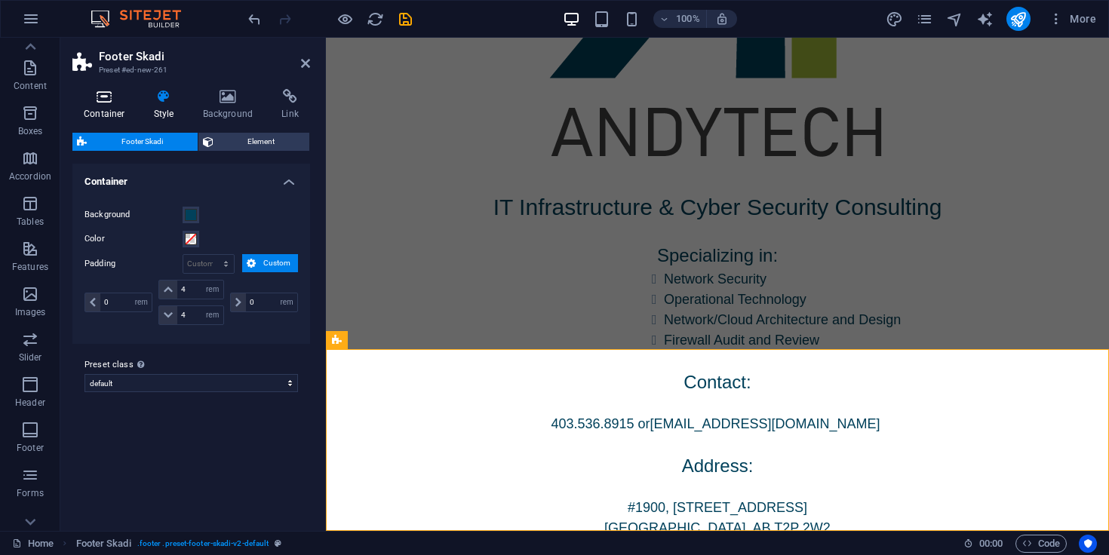
click at [103, 94] on icon at bounding box center [104, 96] width 64 height 15
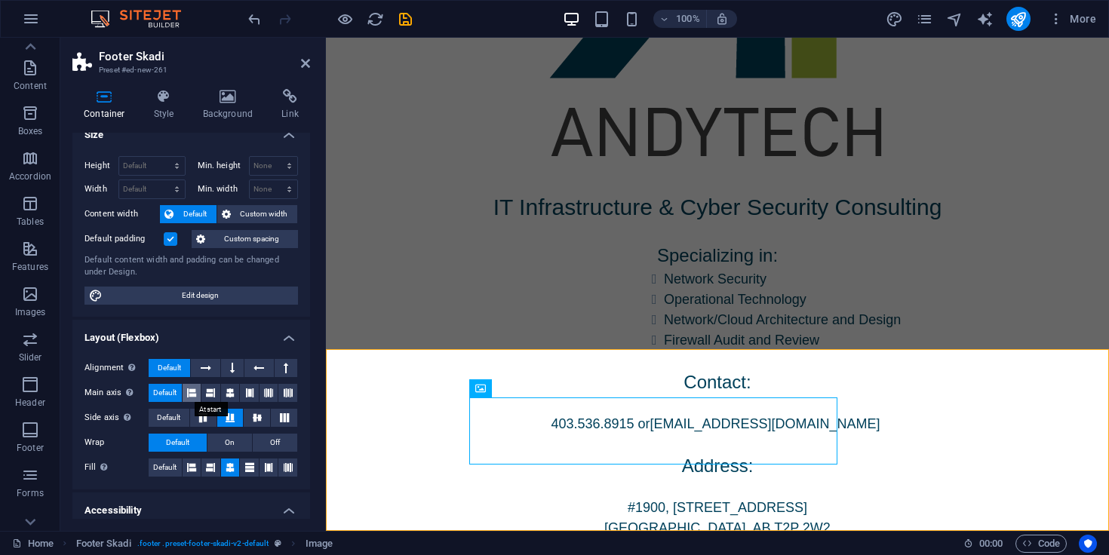
click at [189, 391] on icon at bounding box center [191, 393] width 9 height 18
click at [214, 392] on icon at bounding box center [210, 393] width 9 height 18
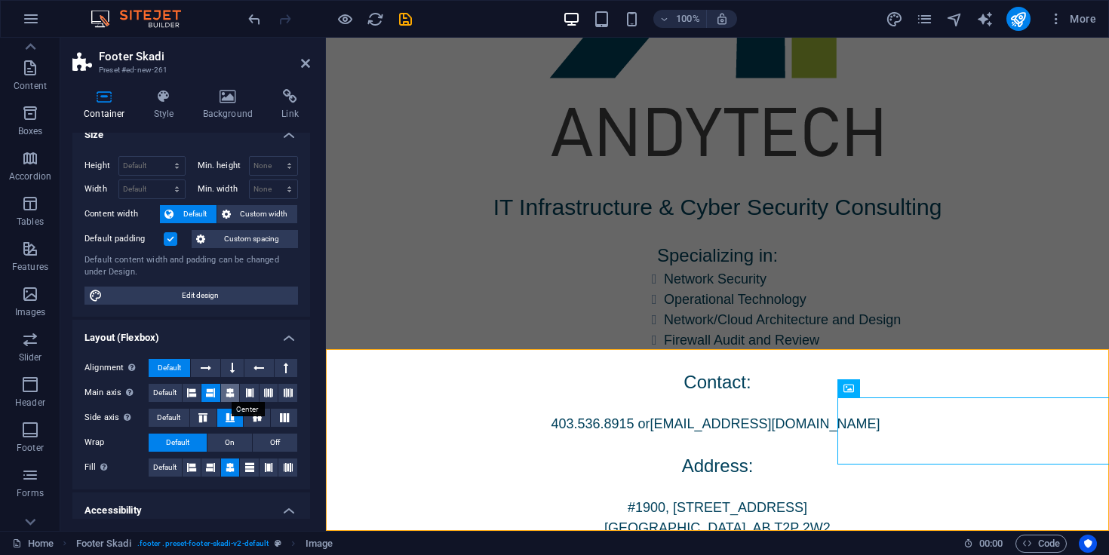
click at [226, 392] on icon at bounding box center [230, 393] width 9 height 18
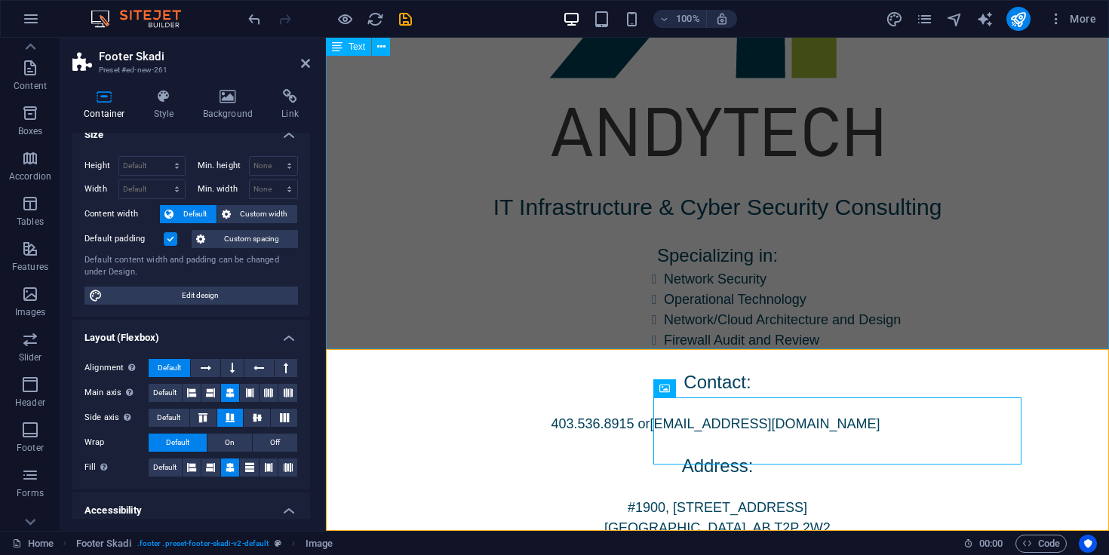
click at [493, 242] on div "IT Infrastructure & Cyber Security Consulting Specializing in: Network Security…" at bounding box center [717, 364] width 783 height 349
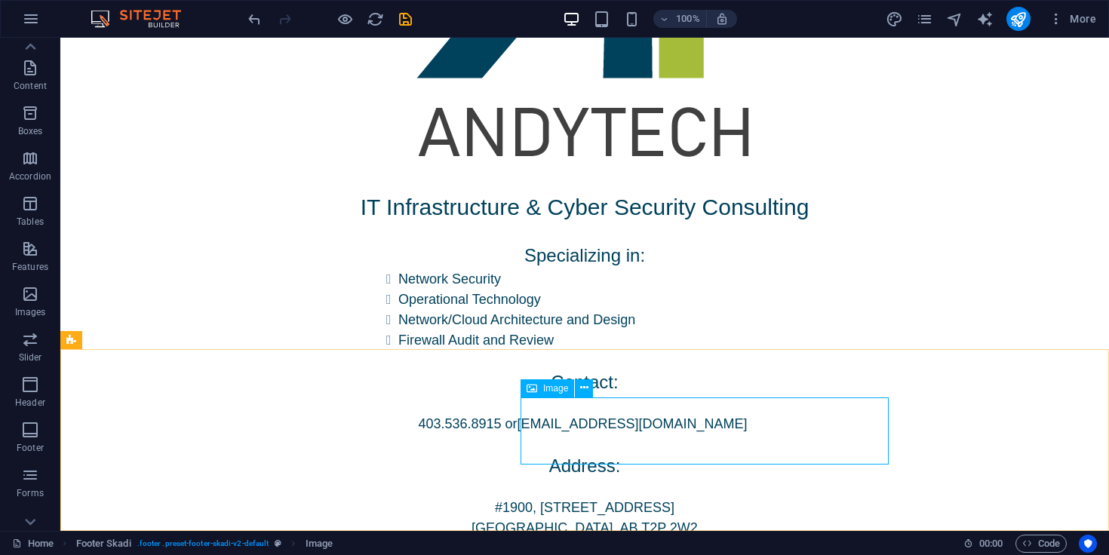
click at [531, 386] on icon at bounding box center [532, 389] width 11 height 18
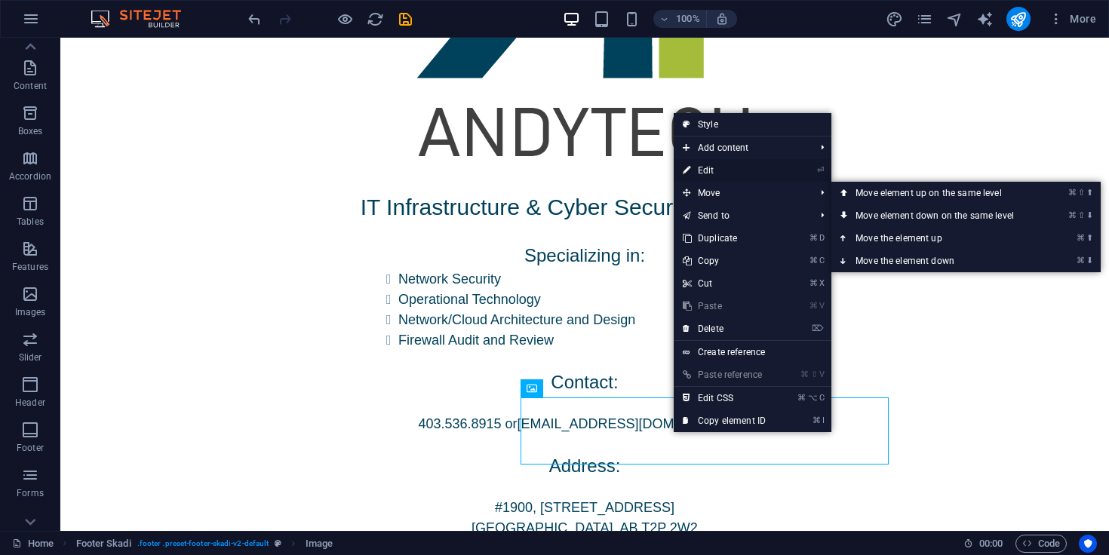
click at [716, 172] on link "⏎ Edit" at bounding box center [724, 170] width 101 height 23
select select "%"
select select "px"
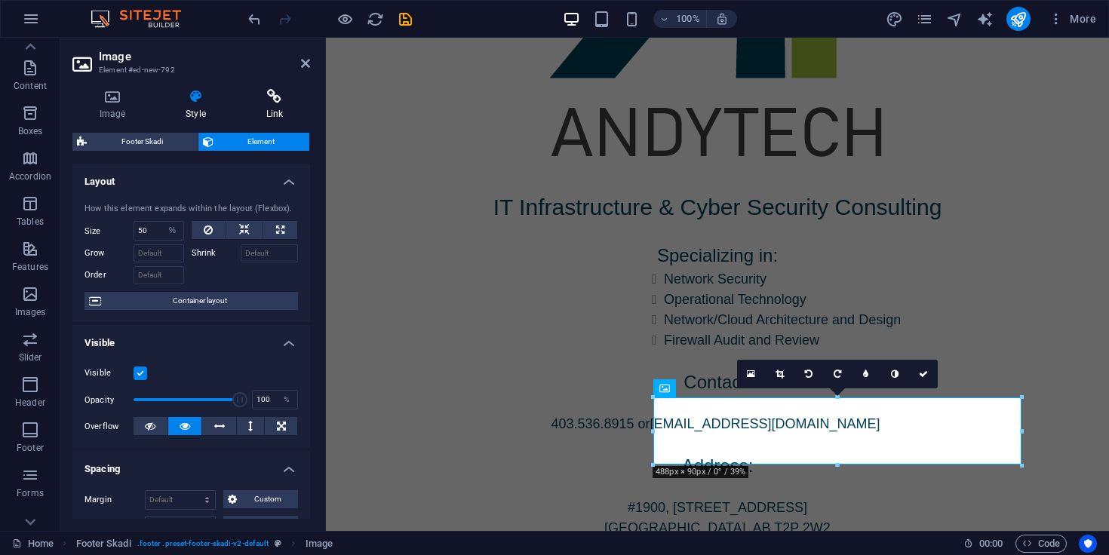
click at [272, 110] on h4 "Link" at bounding box center [274, 105] width 71 height 32
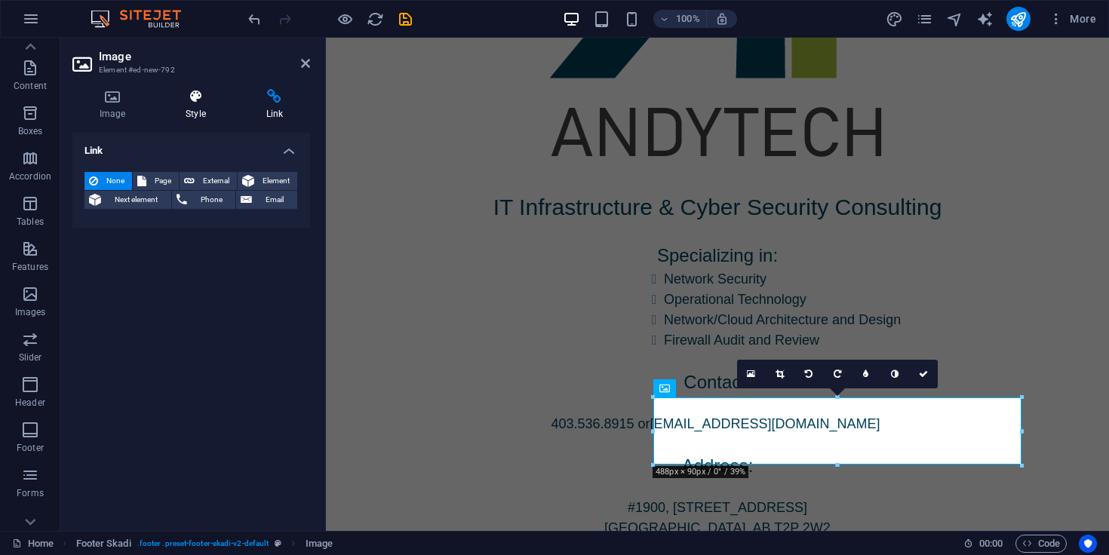
click at [177, 118] on h4 "Style" at bounding box center [198, 105] width 80 height 32
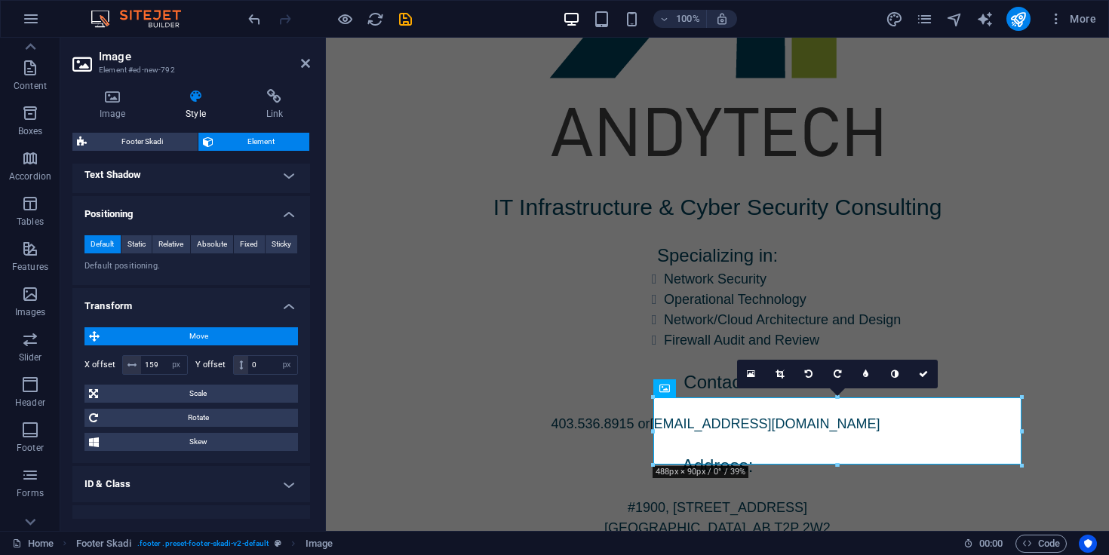
scroll to position [579, 0]
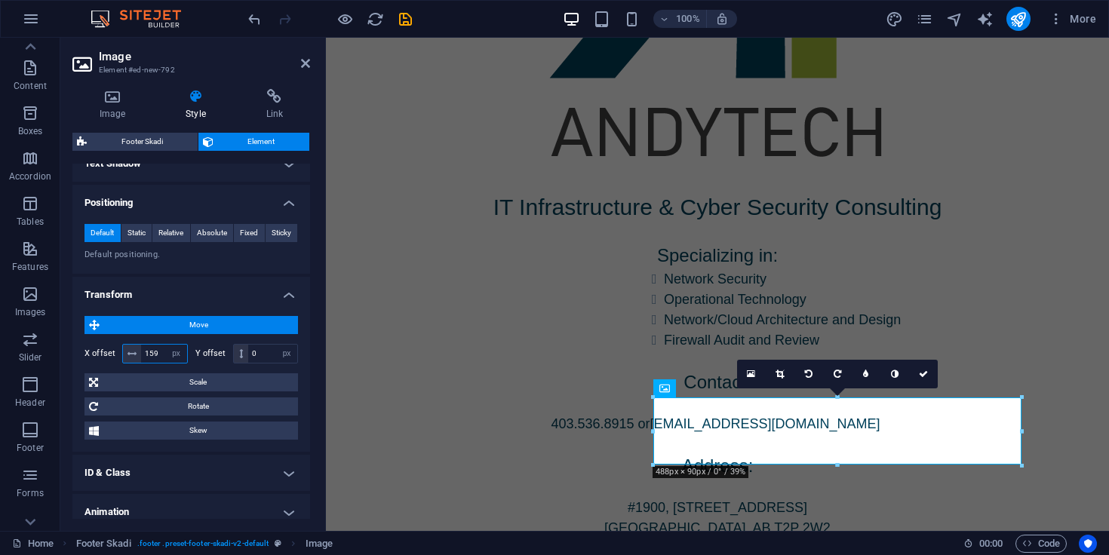
click at [159, 355] on input "159" at bounding box center [164, 354] width 46 height 18
type input "0"
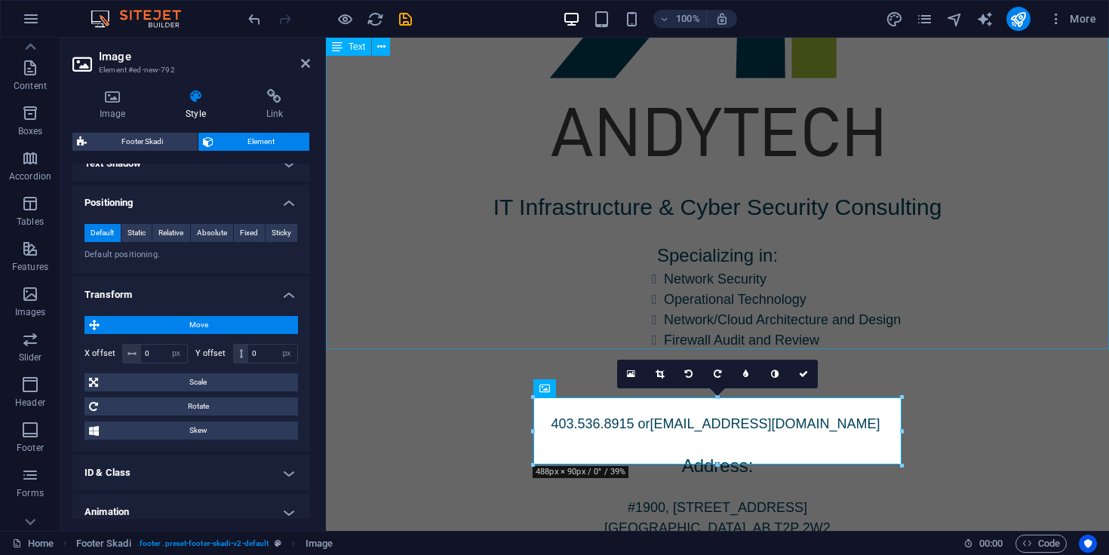
click at [408, 265] on div "IT Infrastructure & Cyber Security Consulting Specializing in: Network Security…" at bounding box center [717, 364] width 783 height 349
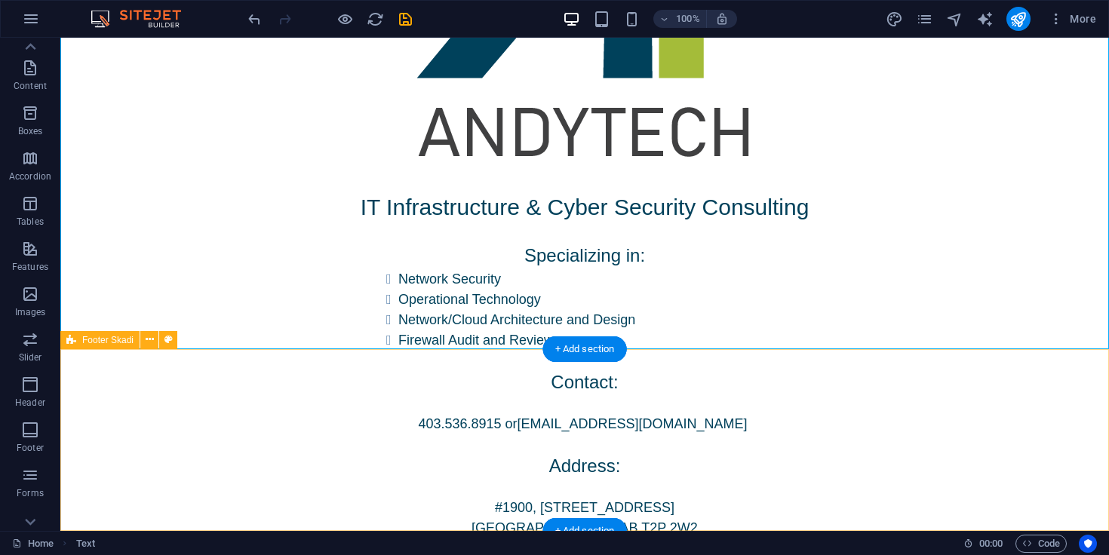
drag, startPoint x: 361, startPoint y: 359, endPoint x: 421, endPoint y: 397, distance: 71.2
click at [0, 0] on div "Image" at bounding box center [0, 0] width 0 height 0
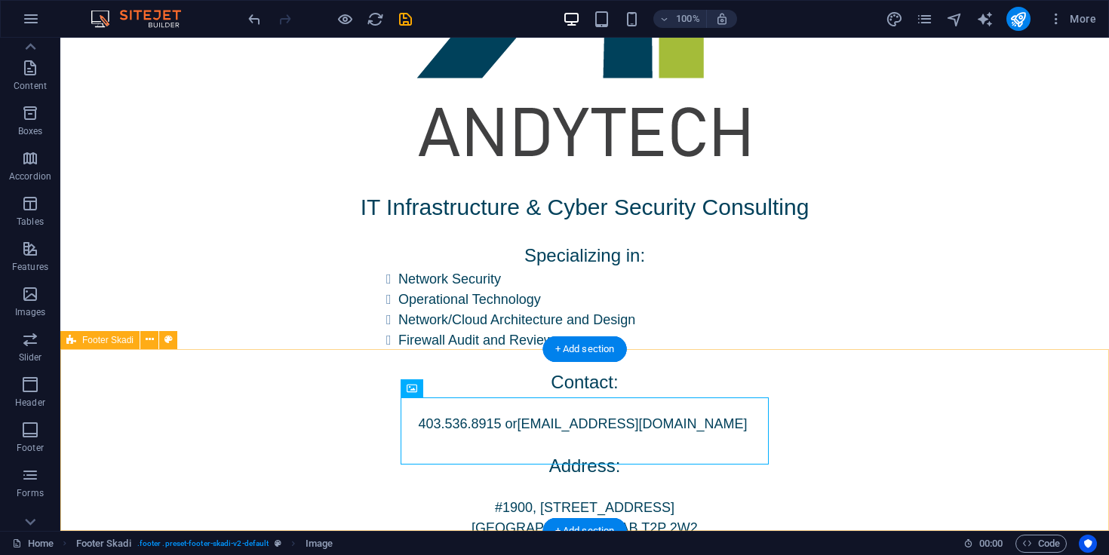
click at [381, 253] on div "IT Infrastructure & Cyber Security Consulting Specializing in: Network Security…" at bounding box center [584, 364] width 1049 height 349
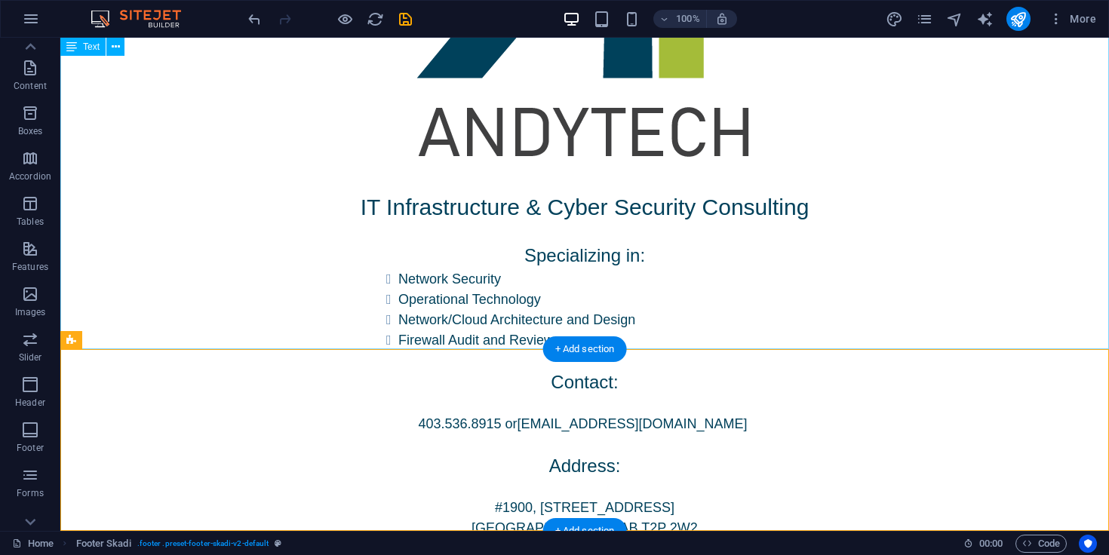
click at [734, 264] on div "IT Infrastructure & Cyber Security Consulting Specializing in: Network Security…" at bounding box center [584, 364] width 1049 height 349
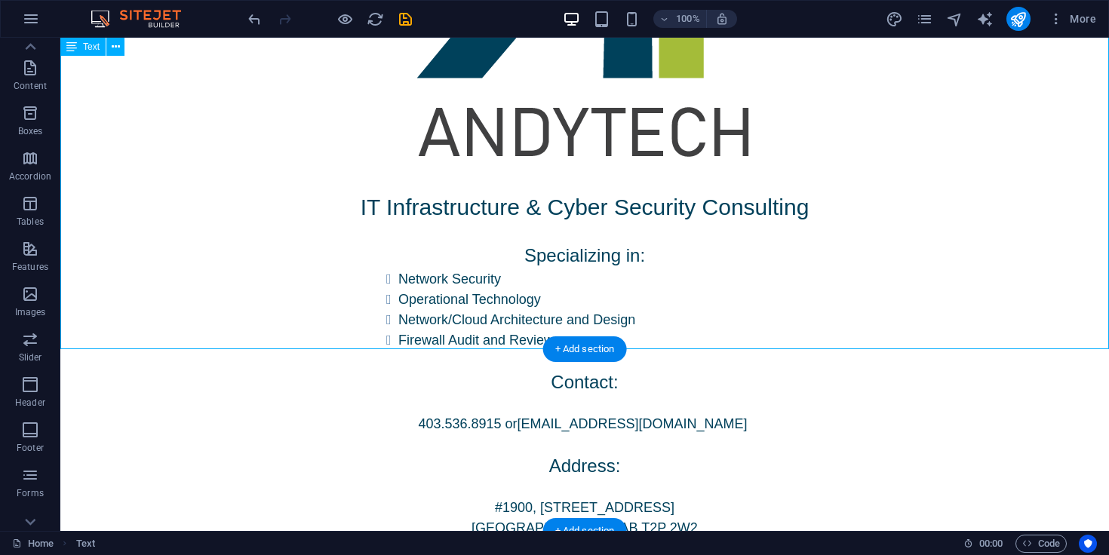
click at [664, 334] on div "IT Infrastructure & Cyber Security Consulting Specializing in: Network Security…" at bounding box center [584, 364] width 1049 height 349
click at [656, 334] on div "IT Infrastructure & Cyber Security Consulting Specializing in: Network Security…" at bounding box center [584, 364] width 1049 height 349
click at [655, 334] on div "IT Infrastructure & Cyber Security Consulting Specializing in: Network Security…" at bounding box center [584, 364] width 1049 height 349
click at [608, 242] on div "IT Infrastructure & Cyber Security Consulting Specializing in: Network Security…" at bounding box center [584, 364] width 1049 height 349
click at [608, 235] on div "IT Infrastructure & Cyber Security Consulting Specializing in: Network Security…" at bounding box center [584, 364] width 1049 height 349
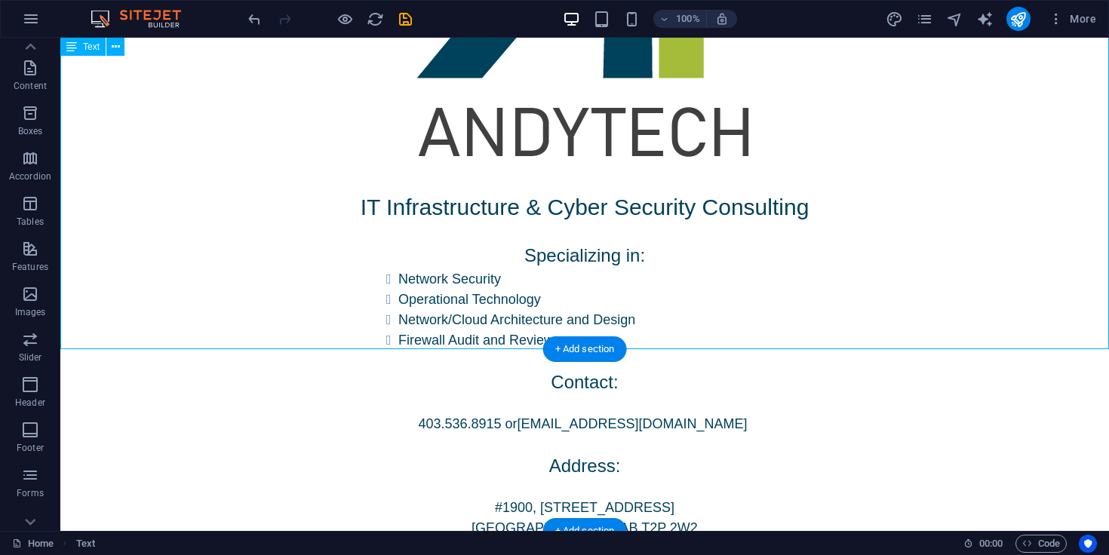
click at [608, 235] on div "IT Infrastructure & Cyber Security Consulting Specializing in: Network Security…" at bounding box center [584, 364] width 1049 height 349
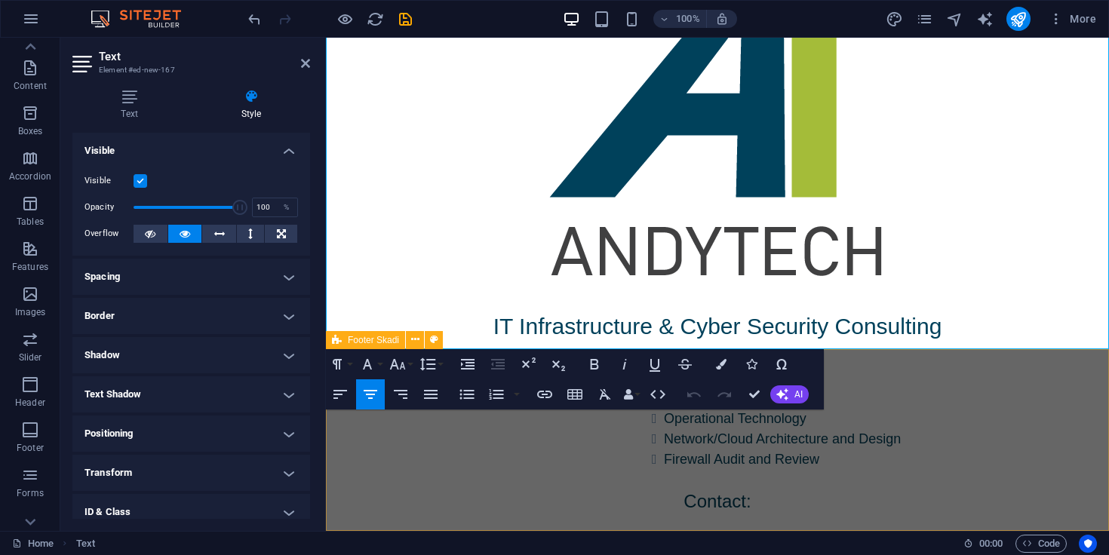
scroll to position [233, 0]
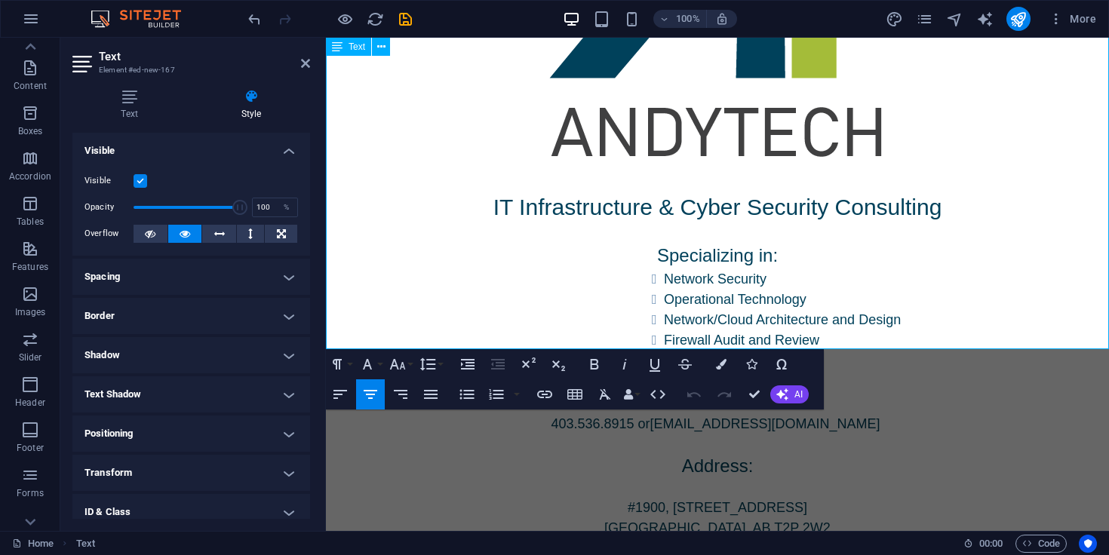
click at [791, 518] on p "[GEOGRAPHIC_DATA], AB T2P 2W2" at bounding box center [717, 528] width 783 height 20
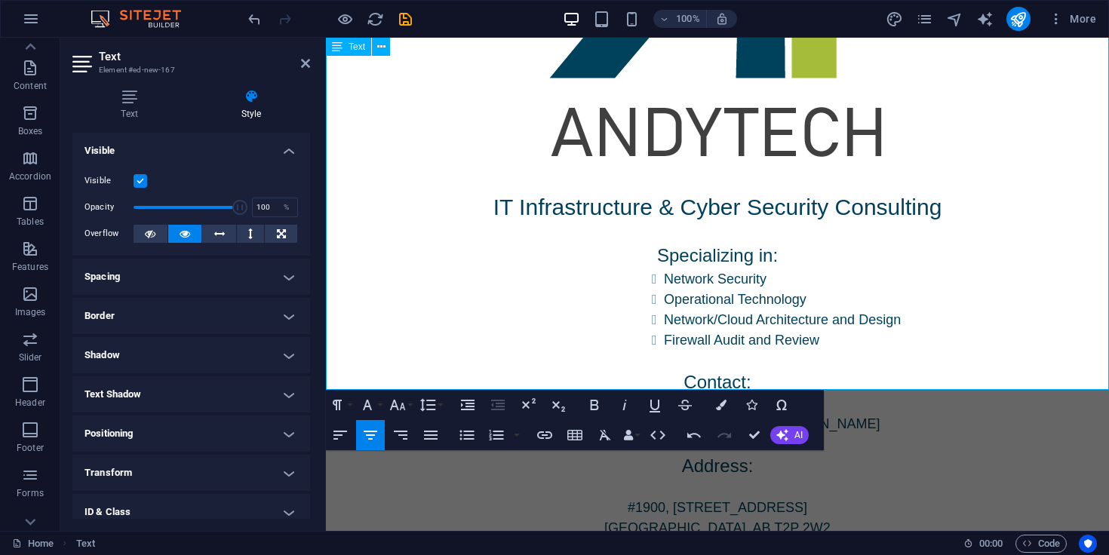
click at [764, 453] on p "Address:" at bounding box center [717, 466] width 783 height 27
click at [522, 414] on p "403.536.8915 or hello@andytech.ca" at bounding box center [717, 424] width 783 height 20
click at [310, 63] on aside "Text Element #ed-new-167 Text Style Text Add, edit, and format text directly on…" at bounding box center [193, 285] width 266 height 494
click at [306, 63] on icon at bounding box center [305, 63] width 9 height 12
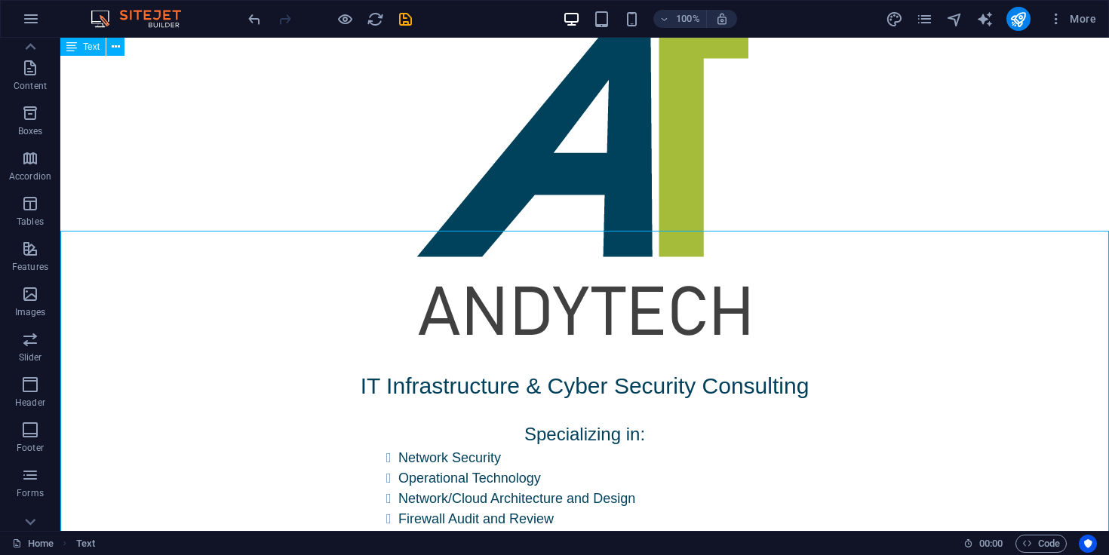
scroll to position [0, 0]
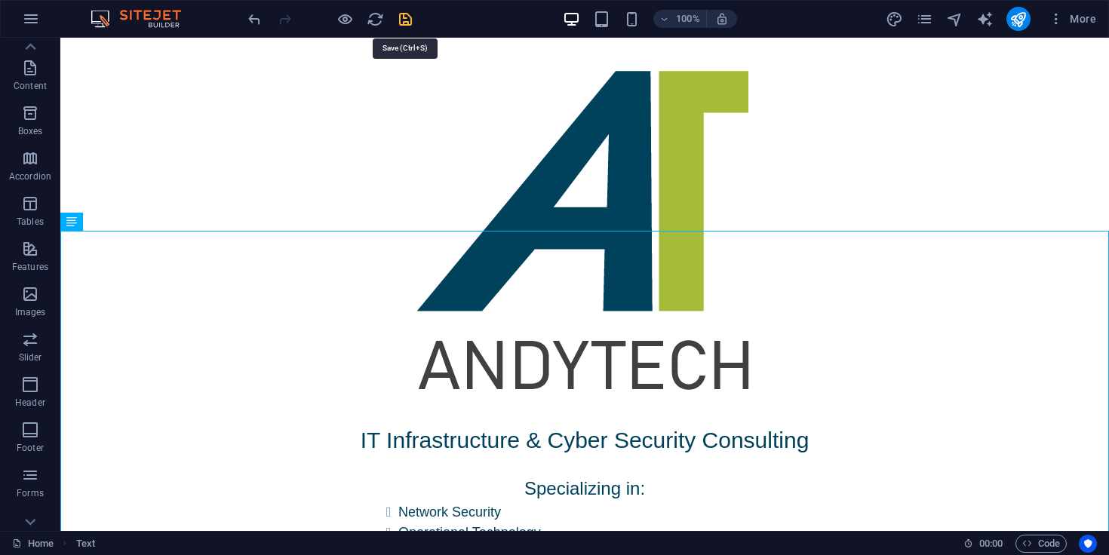
click at [409, 17] on icon "save" at bounding box center [405, 19] width 17 height 17
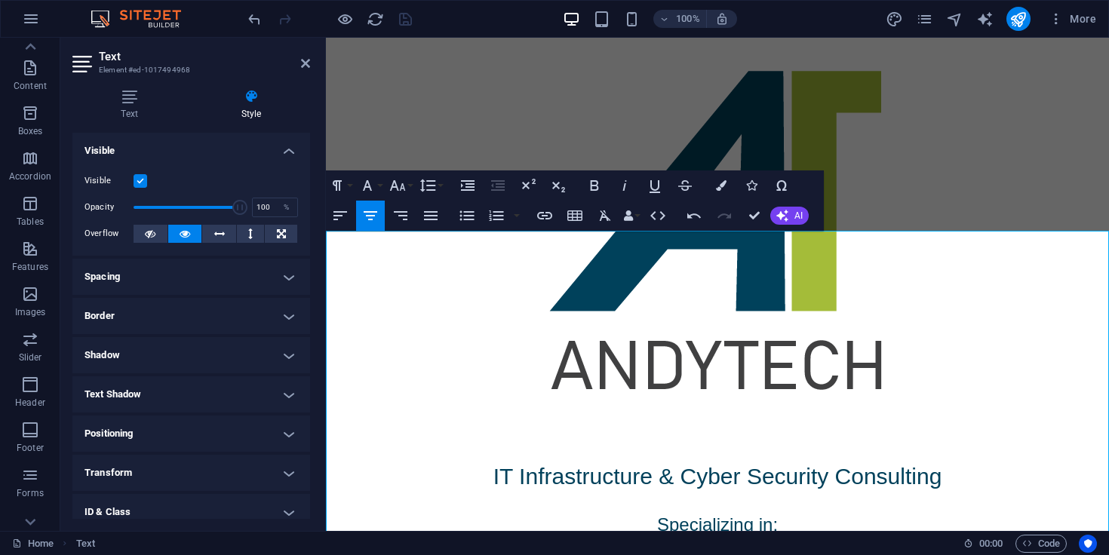
click at [312, 68] on aside "Text Element #ed-1017494968 Text Style Text Add, edit, and format text directly…" at bounding box center [193, 285] width 266 height 494
click at [303, 63] on icon at bounding box center [305, 63] width 9 height 12
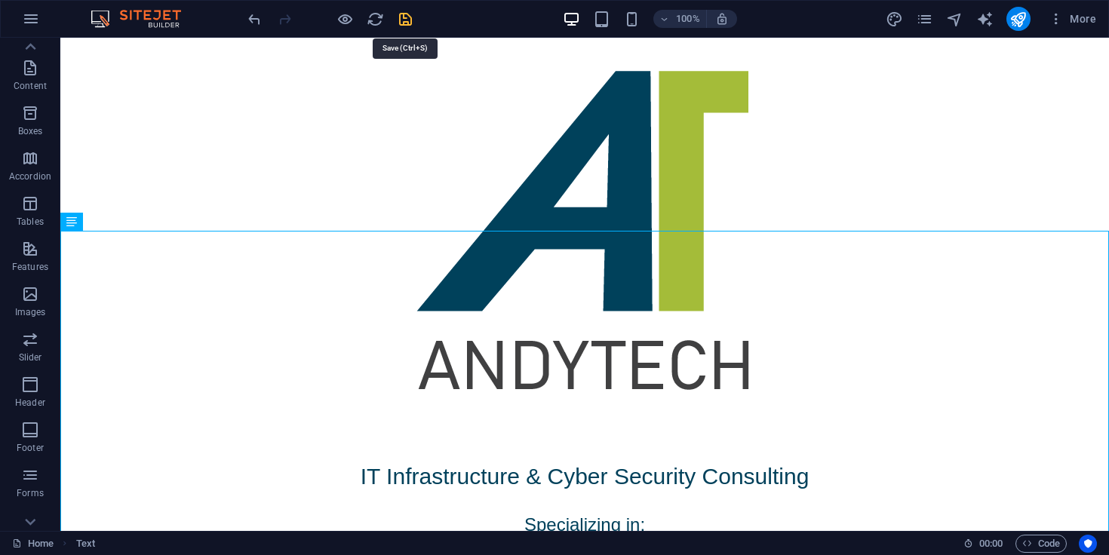
click at [408, 23] on icon "save" at bounding box center [405, 19] width 17 height 17
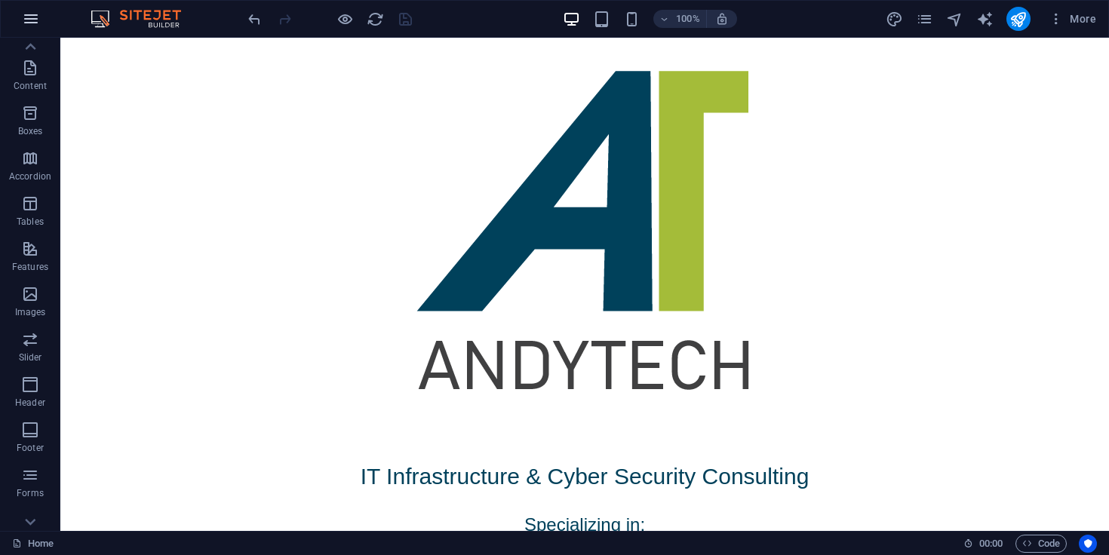
click at [32, 17] on icon "button" at bounding box center [31, 19] width 18 height 18
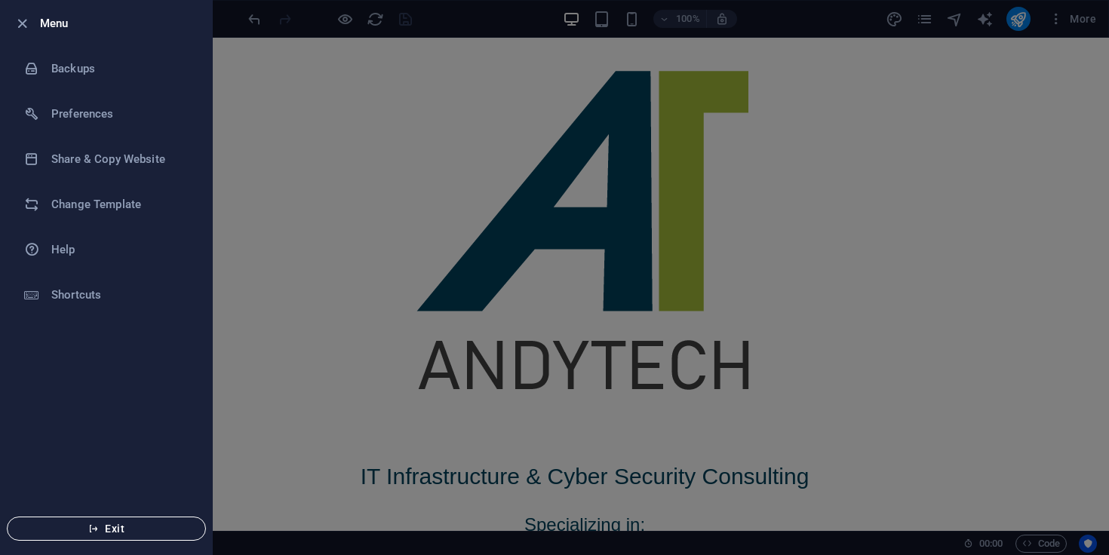
click at [148, 525] on span "Exit" at bounding box center [107, 529] width 174 height 12
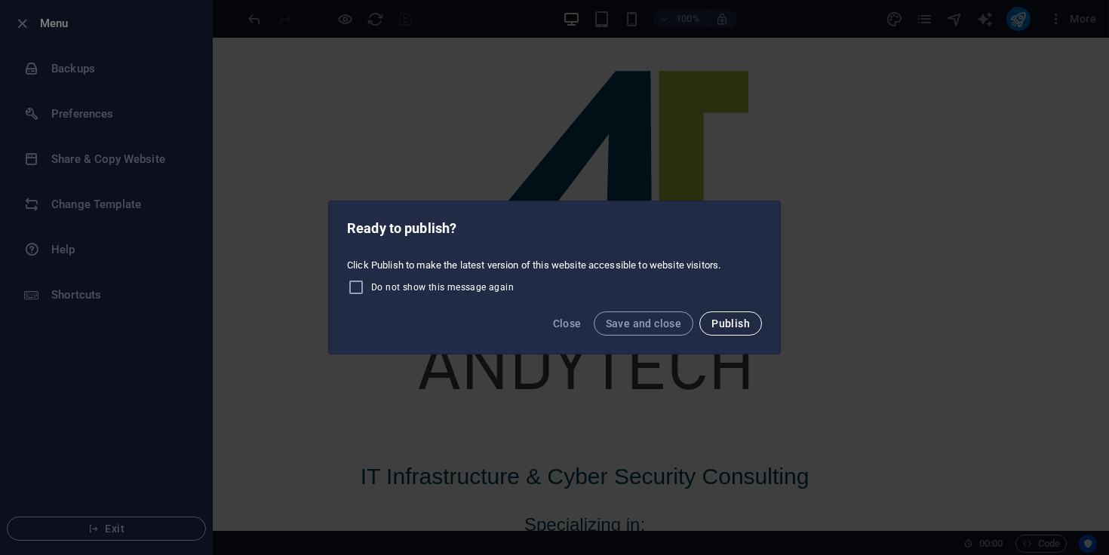
click at [738, 323] on span "Publish" at bounding box center [731, 324] width 38 height 12
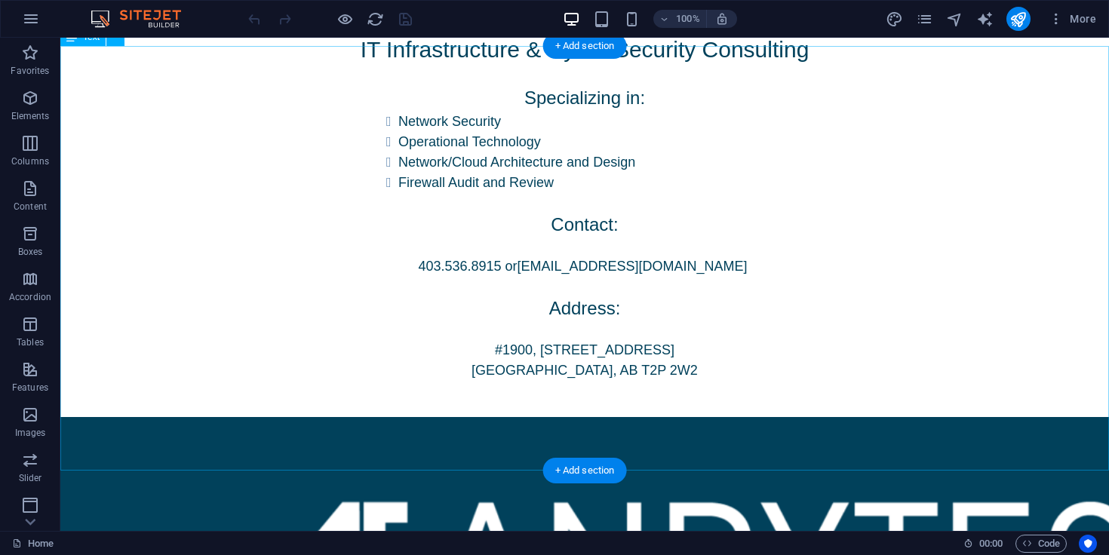
scroll to position [466, 0]
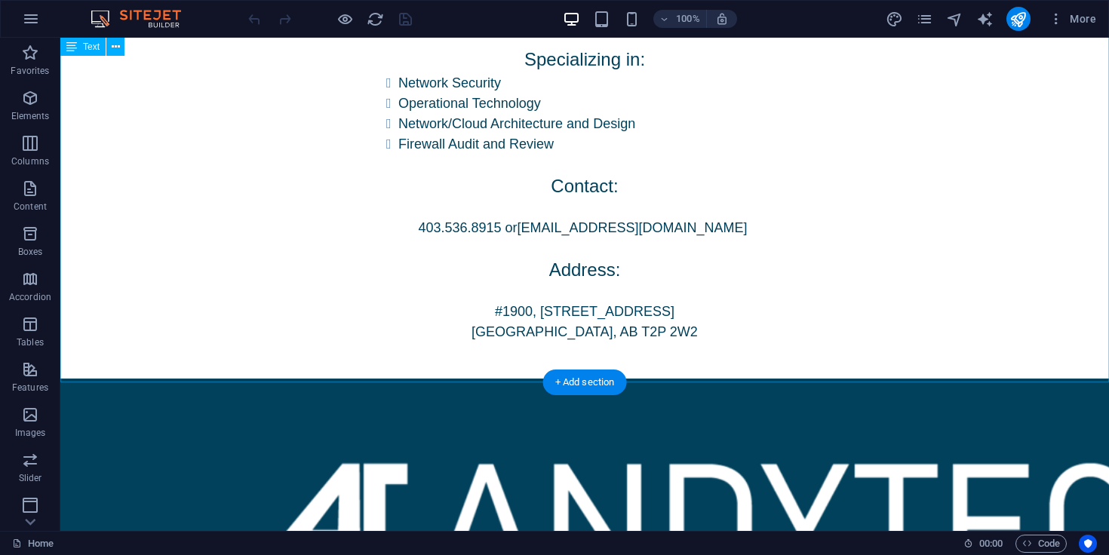
click at [610, 232] on div "IT Infrastructure & Cyber Security Consulting Specializing in: Network Security…" at bounding box center [584, 168] width 1049 height 421
click at [604, 231] on div "IT Infrastructure & Cyber Security Consulting Specializing in: Network Security…" at bounding box center [584, 168] width 1049 height 421
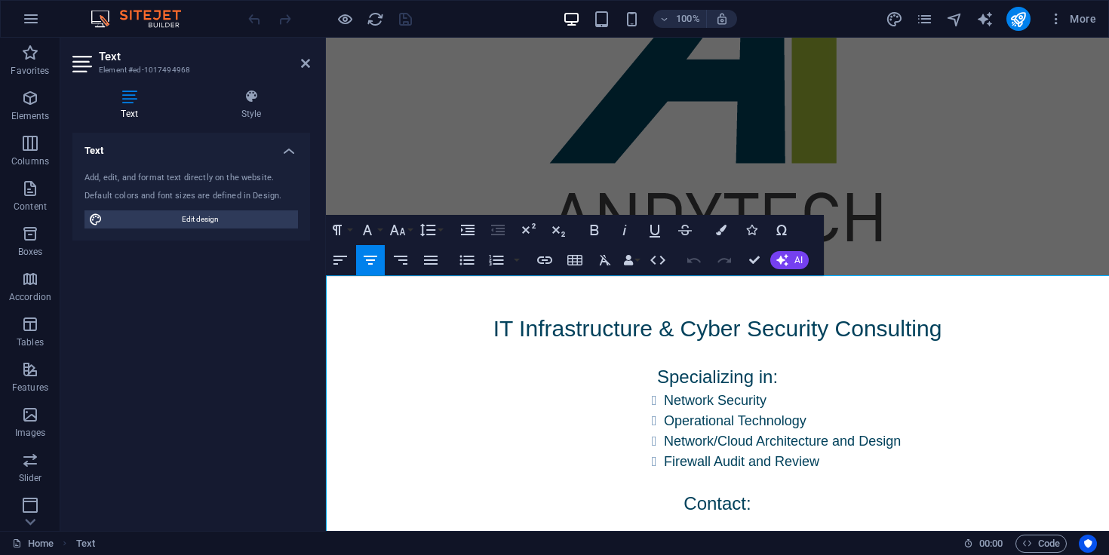
click at [604, 231] on button "Bold" at bounding box center [594, 230] width 29 height 30
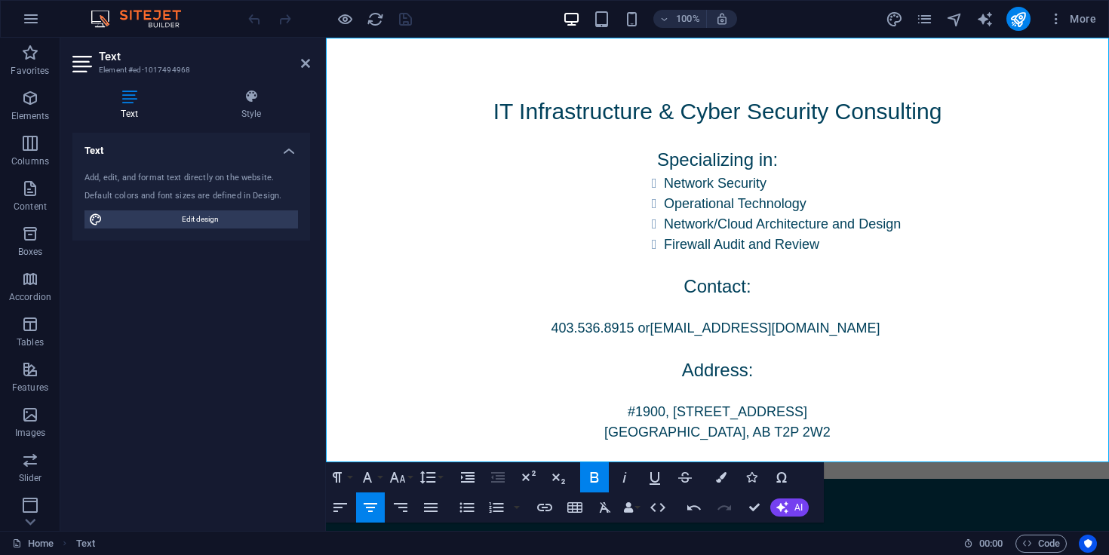
scroll to position [395, 0]
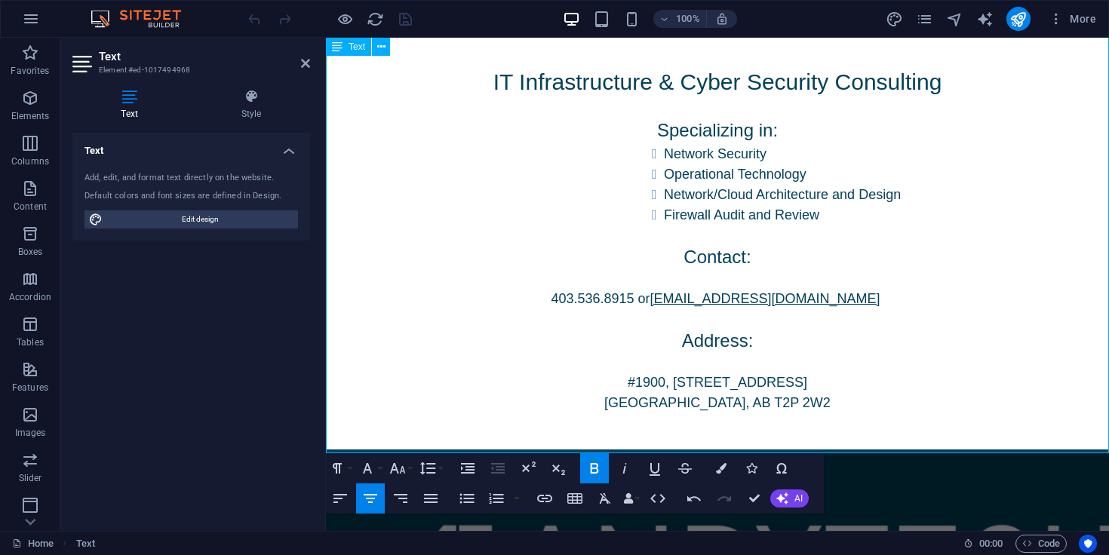
click at [734, 303] on link "hello@andytech.ca" at bounding box center [765, 298] width 230 height 15
drag, startPoint x: 737, startPoint y: 303, endPoint x: 711, endPoint y: 304, distance: 26.5
click at [711, 304] on link "hello@andytech.ca" at bounding box center [765, 298] width 230 height 15
click at [856, 313] on p at bounding box center [717, 318] width 783 height 18
click at [451, 37] on header "100% More" at bounding box center [554, 19] width 1109 height 38
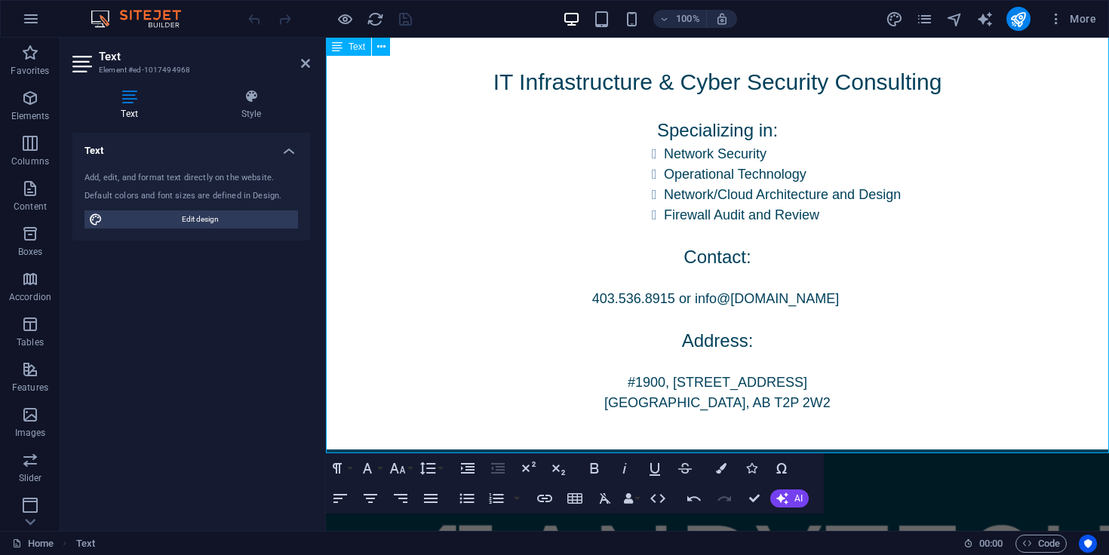
click at [463, 214] on ul "Network Security Operational Technology Network/Cloud Architecture and Design F…" at bounding box center [784, 185] width 650 height 82
click at [306, 59] on icon at bounding box center [305, 63] width 9 height 12
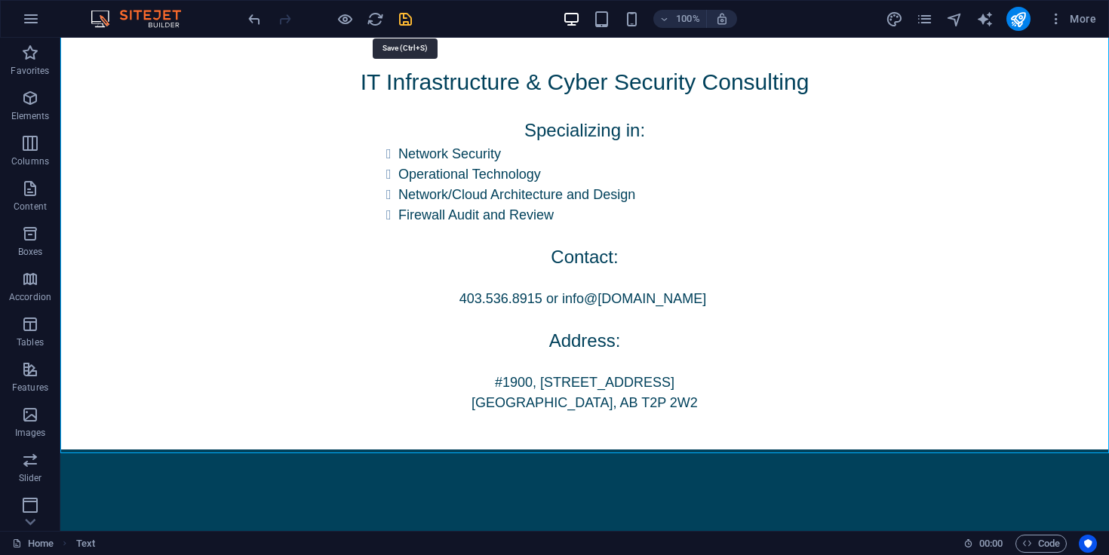
click at [408, 24] on icon "save" at bounding box center [405, 19] width 17 height 17
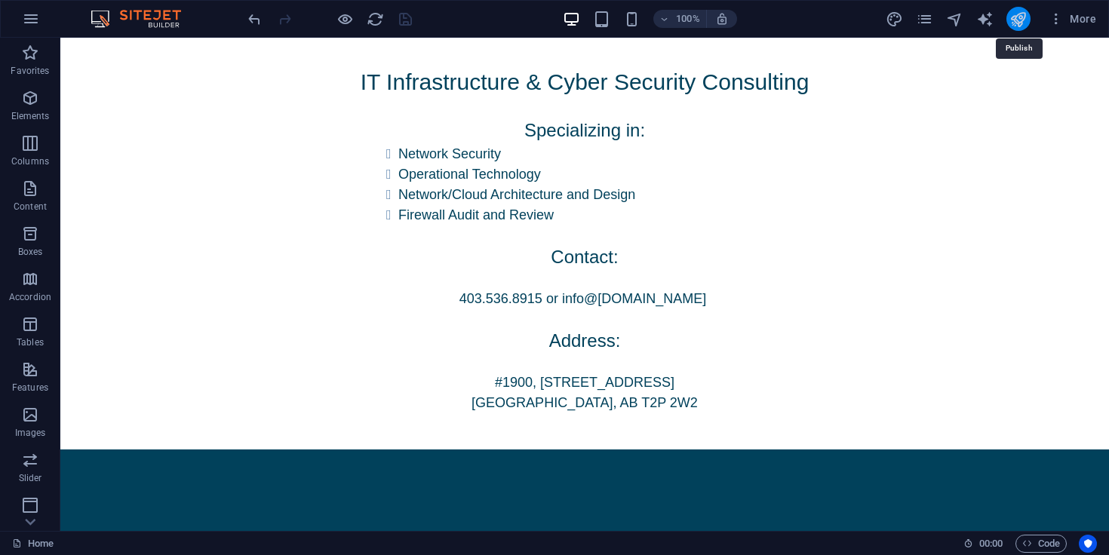
click at [1012, 15] on icon "publish" at bounding box center [1018, 19] width 17 height 17
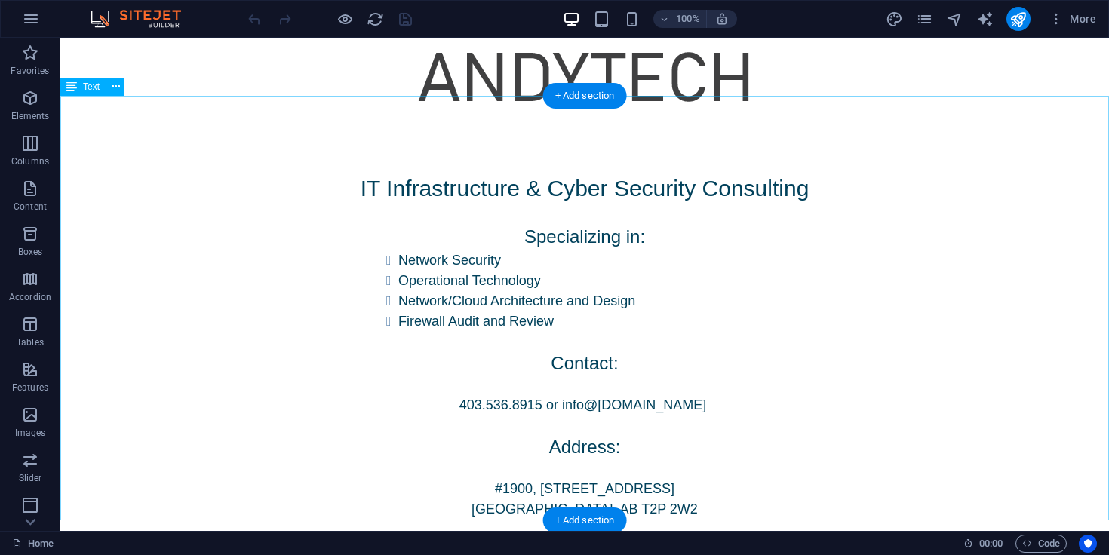
scroll to position [370, 0]
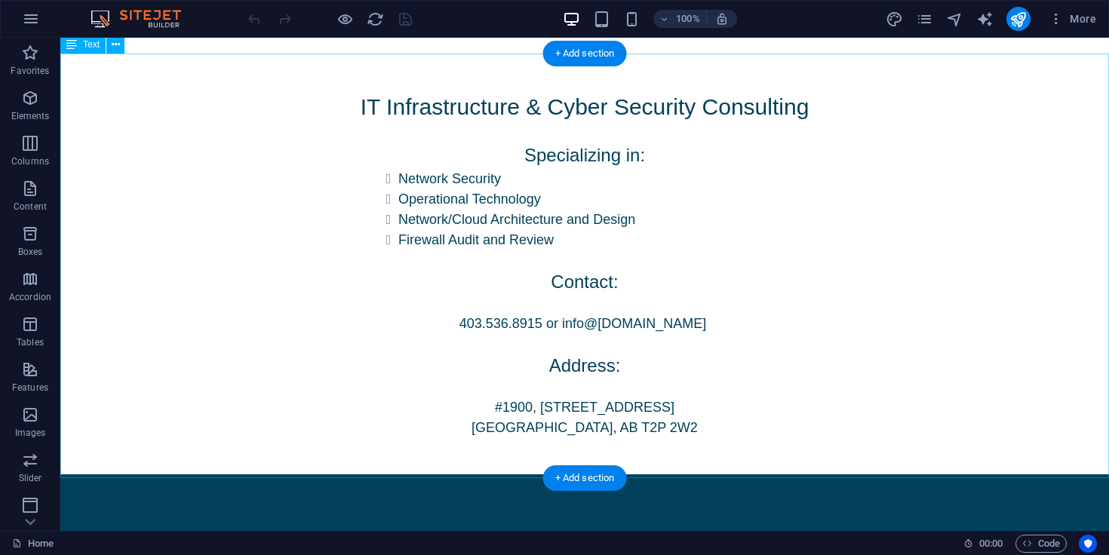
click at [687, 325] on div "IT Infrastructure & Cyber Security Consulting Specializing in: Network Security…" at bounding box center [584, 264] width 1049 height 421
click at [672, 324] on div "IT Infrastructure & Cyber Security Consulting Specializing in: Network Security…" at bounding box center [584, 264] width 1049 height 421
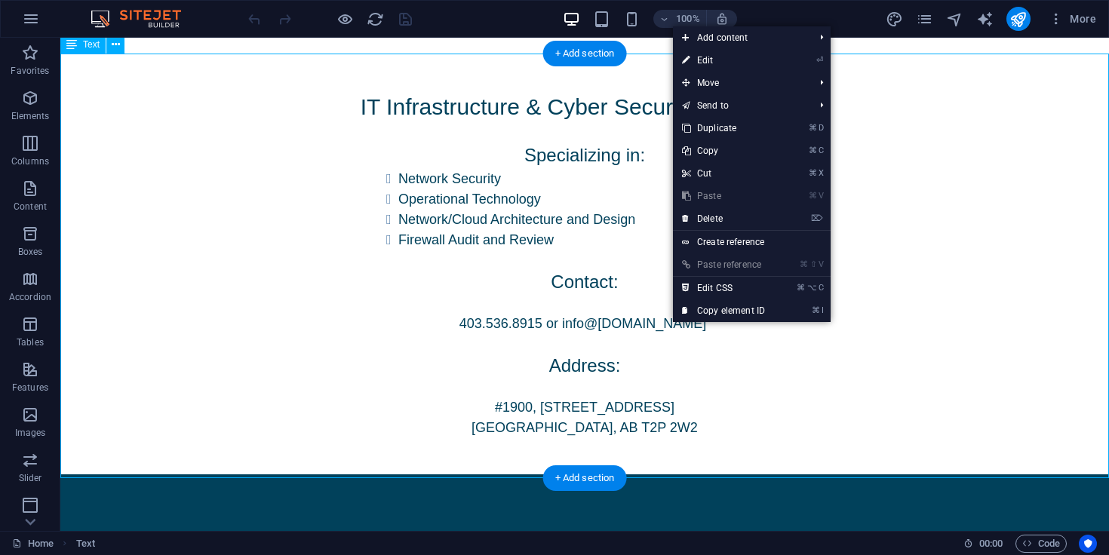
click at [585, 337] on div "IT Infrastructure & Cyber Security Consulting Specializing in: Network Security…" at bounding box center [584, 264] width 1049 height 421
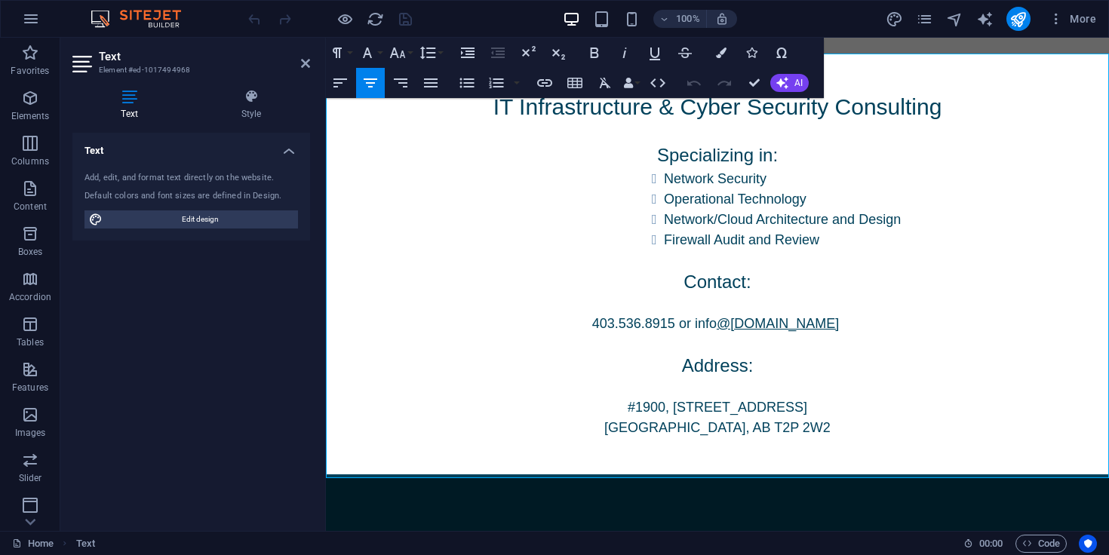
click at [786, 328] on link "@[DOMAIN_NAME]" at bounding box center [778, 323] width 122 height 15
click at [813, 288] on icon "button" at bounding box center [808, 288] width 18 height 18
drag, startPoint x: 832, startPoint y: 326, endPoint x: 792, endPoint y: 326, distance: 40.8
click at [792, 326] on p "403.536.8915 or info@andytech.ca" at bounding box center [717, 324] width 783 height 20
click at [715, 323] on span "403.536.8915 or info@andytech.ca" at bounding box center [717, 323] width 333 height 15
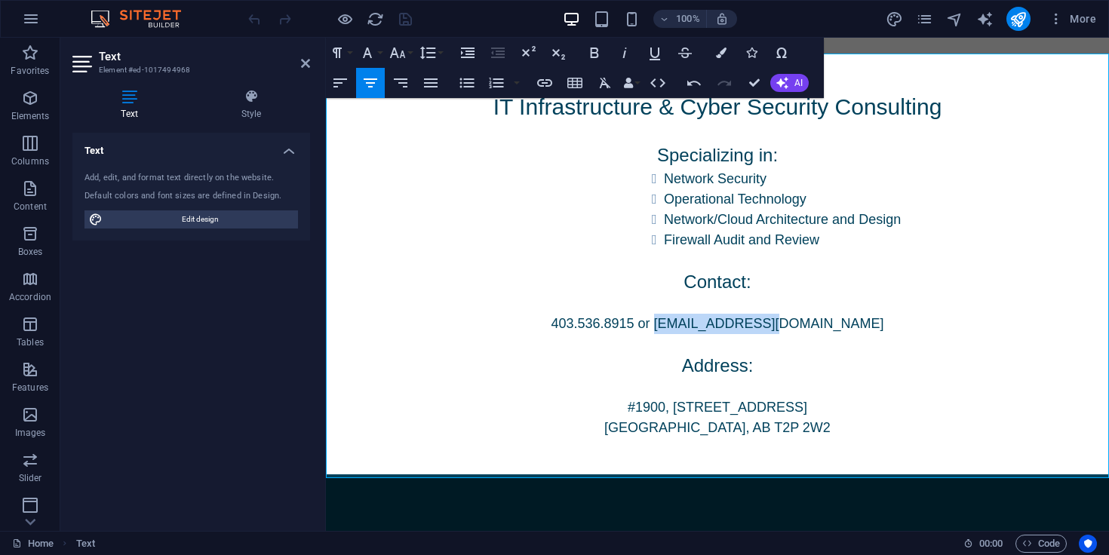
drag, startPoint x: 715, startPoint y: 323, endPoint x: 809, endPoint y: 318, distance: 94.4
click at [809, 318] on span "403.536.8915 or info@andytech.ca" at bounding box center [717, 323] width 333 height 15
click at [545, 77] on icon "button" at bounding box center [545, 83] width 18 height 18
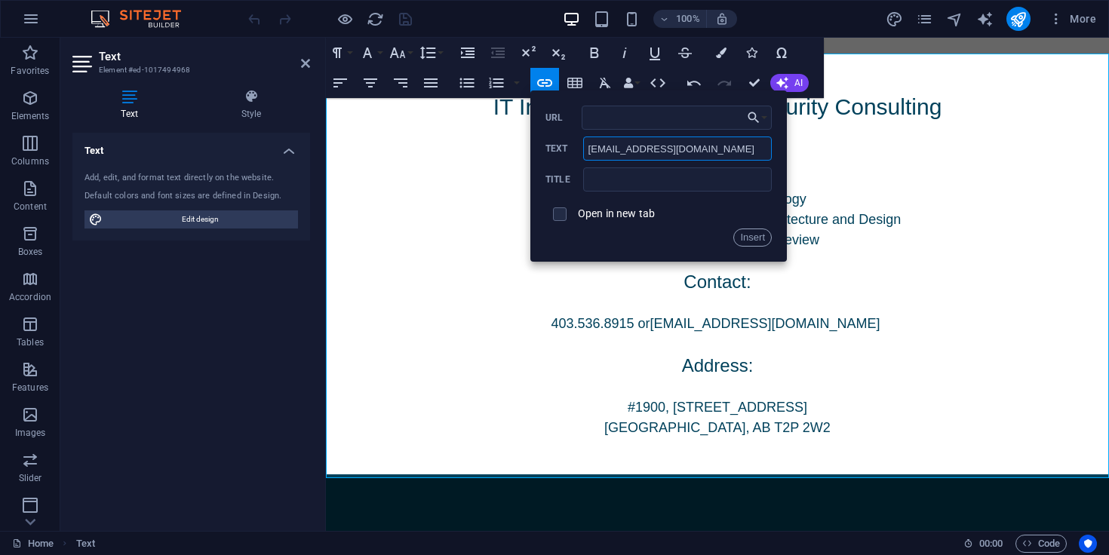
click at [680, 151] on input "[EMAIL_ADDRESS][DOMAIN_NAME]" at bounding box center [677, 149] width 189 height 24
click at [675, 126] on input "URL" at bounding box center [677, 118] width 190 height 24
type input "mailto:info@andytech.ca"
click at [764, 232] on button "Insert" at bounding box center [753, 238] width 38 height 18
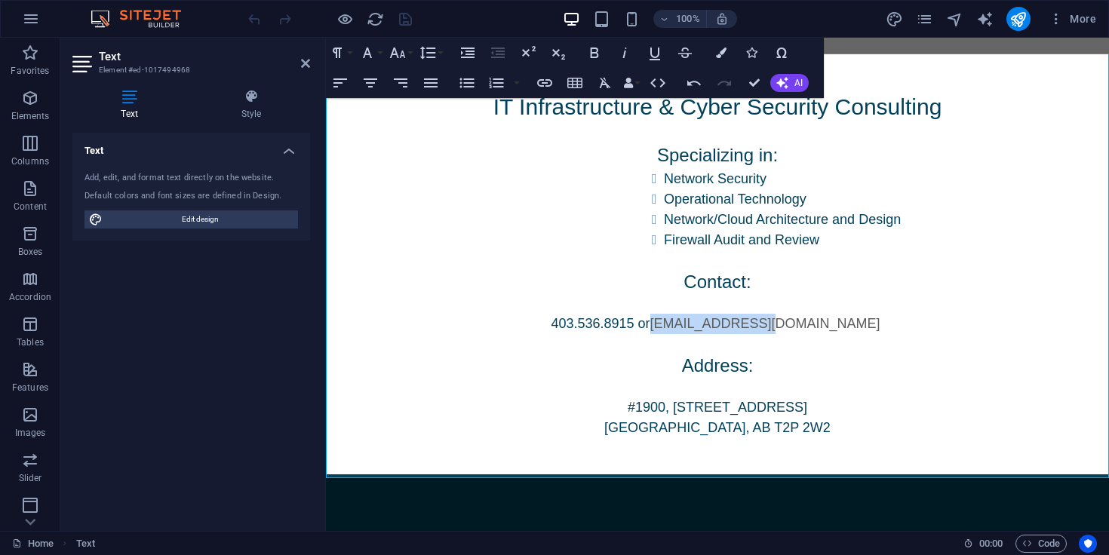
click at [844, 291] on p "Contact:" at bounding box center [717, 282] width 783 height 27
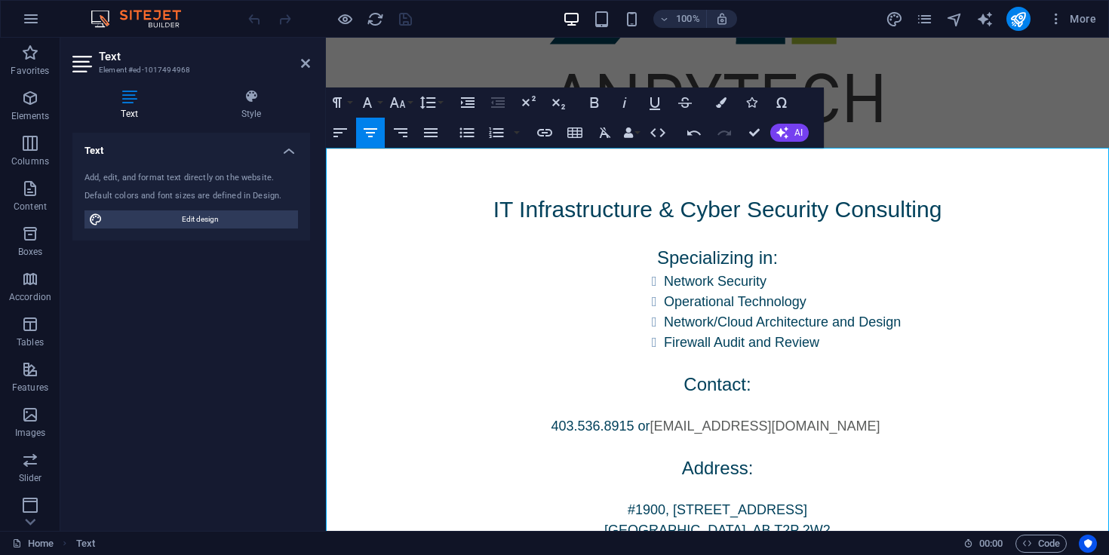
scroll to position [257, 0]
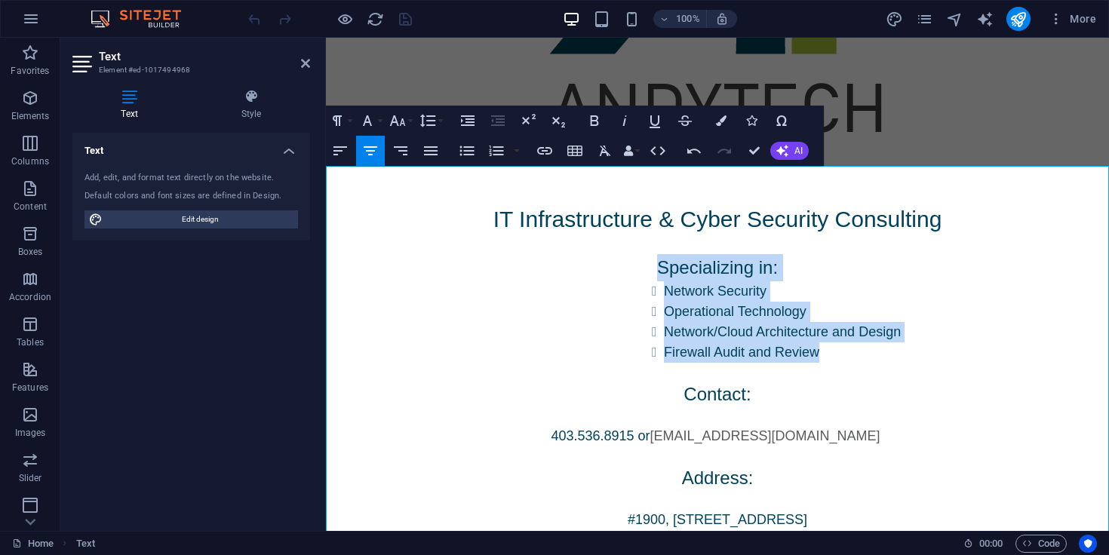
drag, startPoint x: 829, startPoint y: 356, endPoint x: 654, endPoint y: 269, distance: 194.7
click at [654, 269] on div "IT Infrastructure & Cyber Security Consulting Specializing in: Network Security…" at bounding box center [717, 376] width 783 height 421
click at [379, 145] on icon "button" at bounding box center [370, 151] width 18 height 18
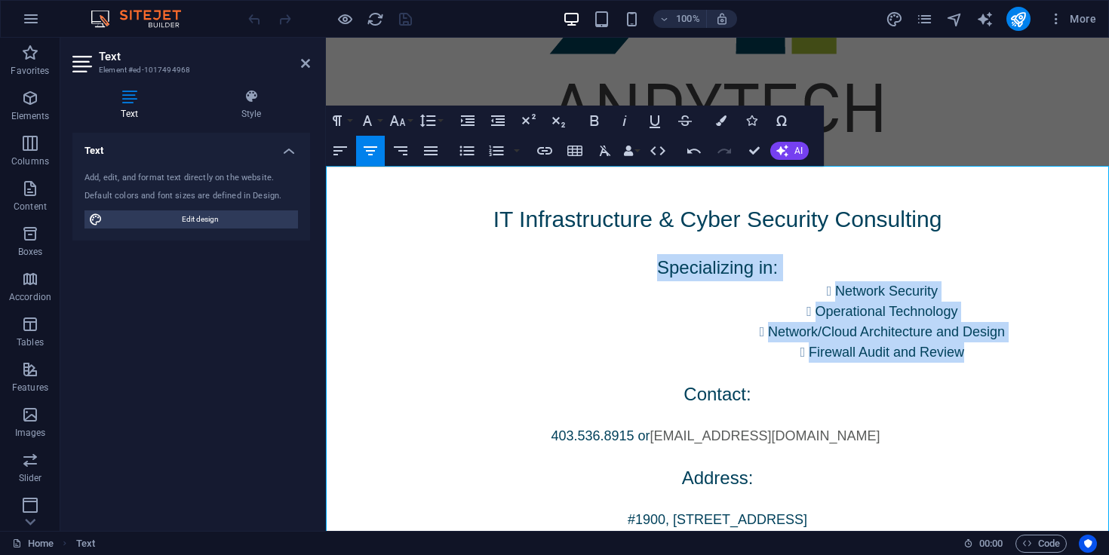
click at [810, 331] on li "Network/Cloud Architecture and Design" at bounding box center [886, 332] width 445 height 20
drag, startPoint x: 968, startPoint y: 356, endPoint x: 818, endPoint y: 281, distance: 167.7
click at [818, 281] on ul "Network Security Operational Technology Network/Cloud Architecture and Design F…" at bounding box center [880, 322] width 457 height 82
click at [338, 156] on icon "button" at bounding box center [340, 151] width 18 height 18
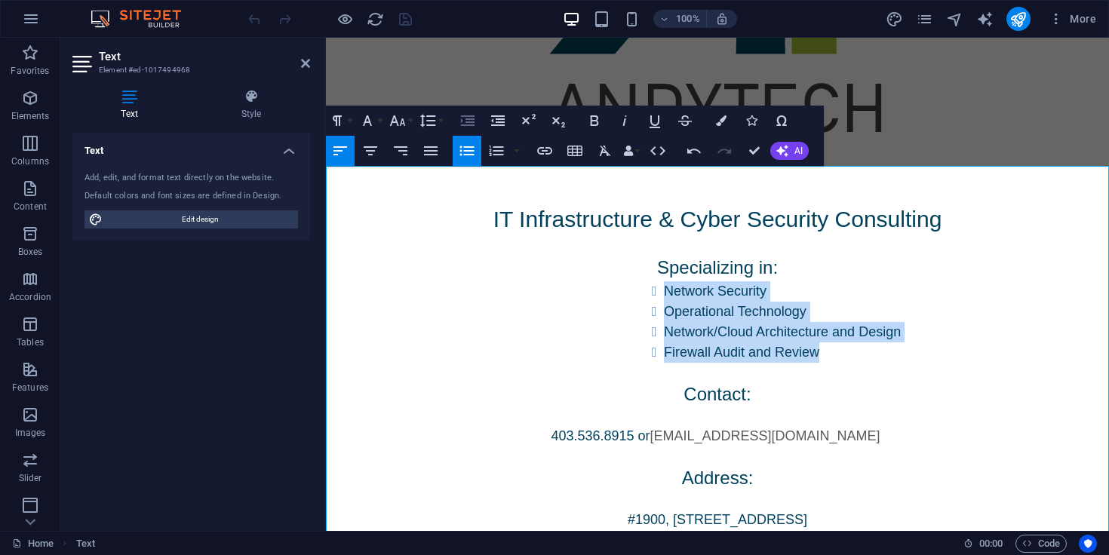
click at [475, 121] on icon "button" at bounding box center [468, 121] width 18 height 18
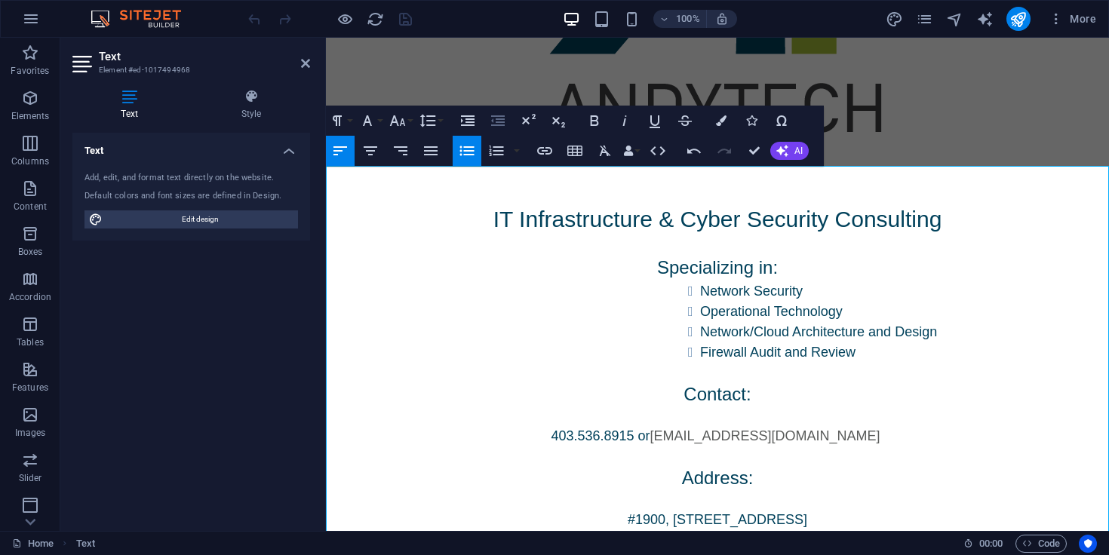
click at [500, 121] on icon "button" at bounding box center [498, 121] width 18 height 18
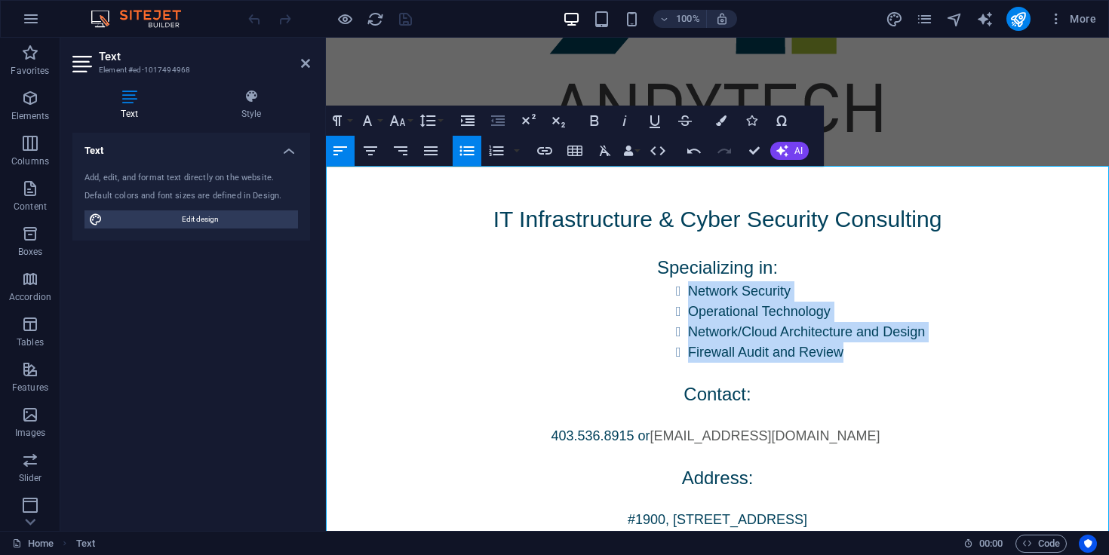
click at [500, 121] on icon "button" at bounding box center [498, 121] width 18 height 18
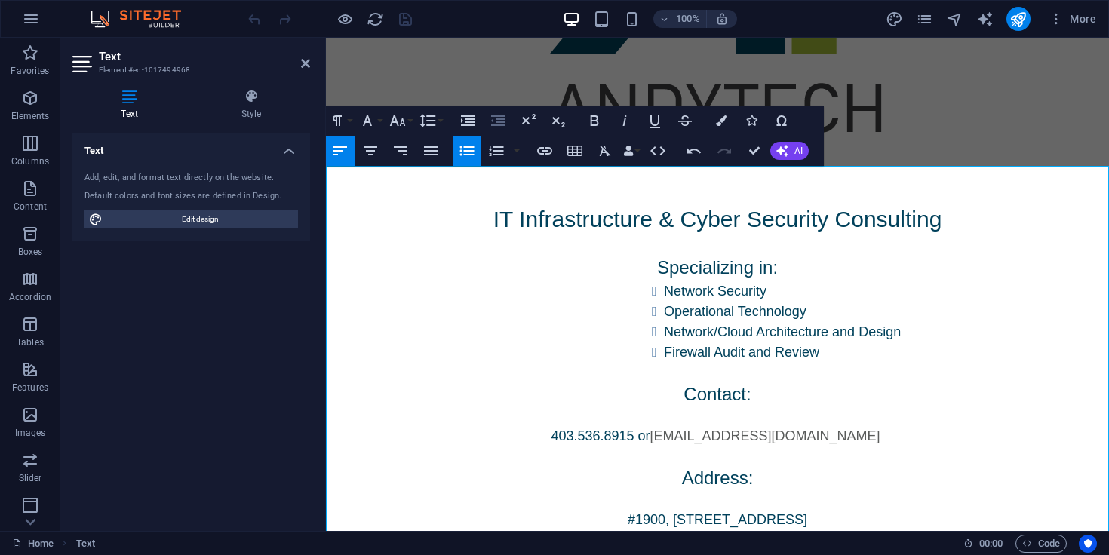
click at [500, 121] on icon "button" at bounding box center [498, 121] width 18 height 18
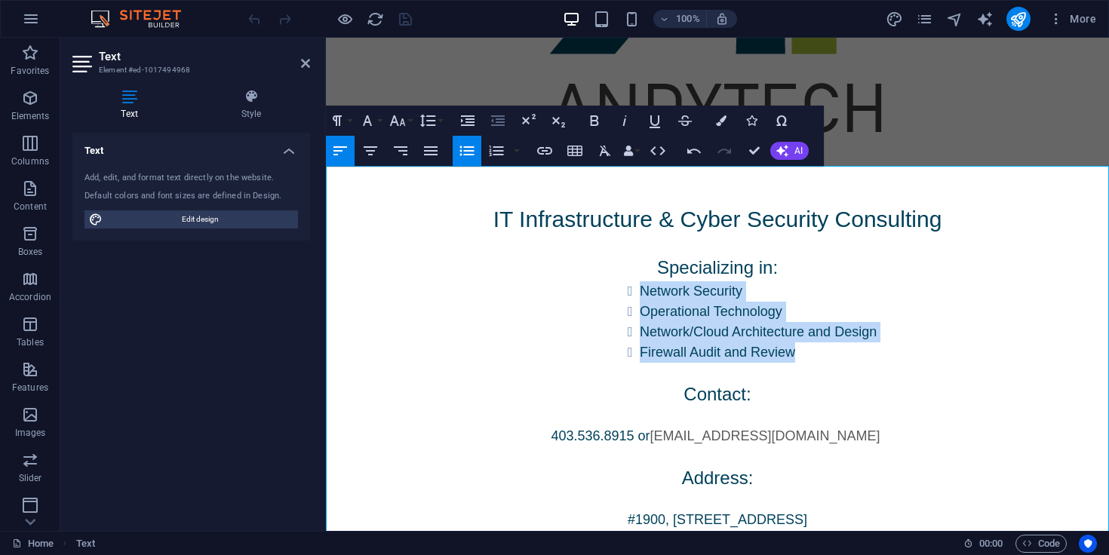
click at [500, 121] on icon "button" at bounding box center [498, 121] width 18 height 18
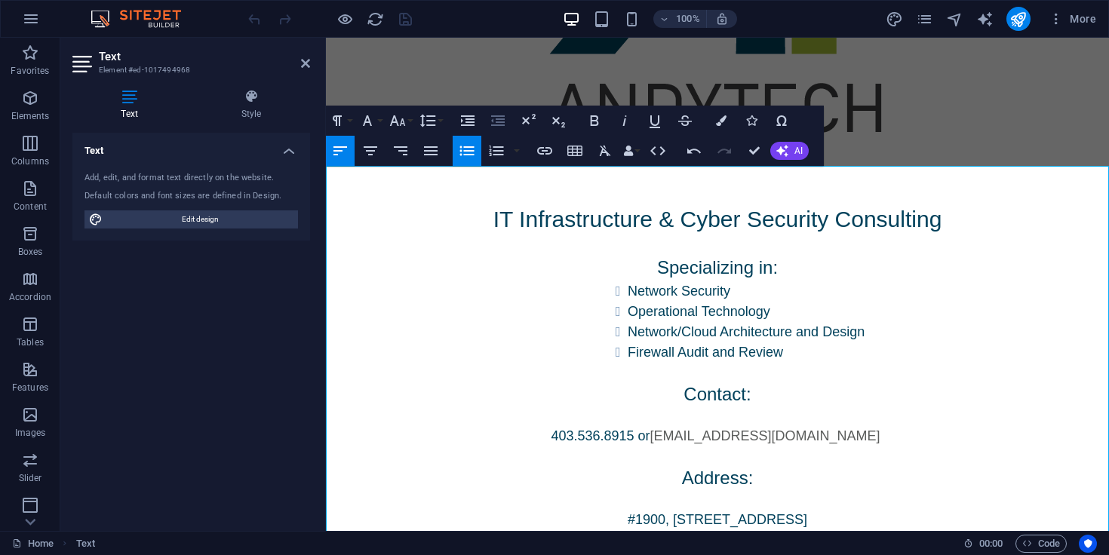
click at [500, 121] on icon "button" at bounding box center [498, 121] width 18 height 18
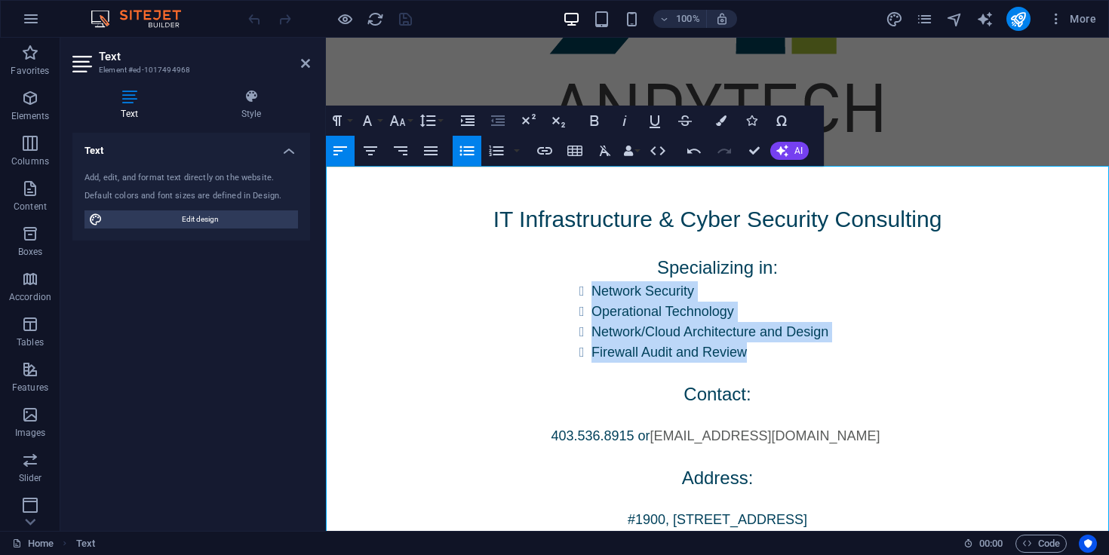
click at [500, 121] on icon "button" at bounding box center [498, 121] width 18 height 18
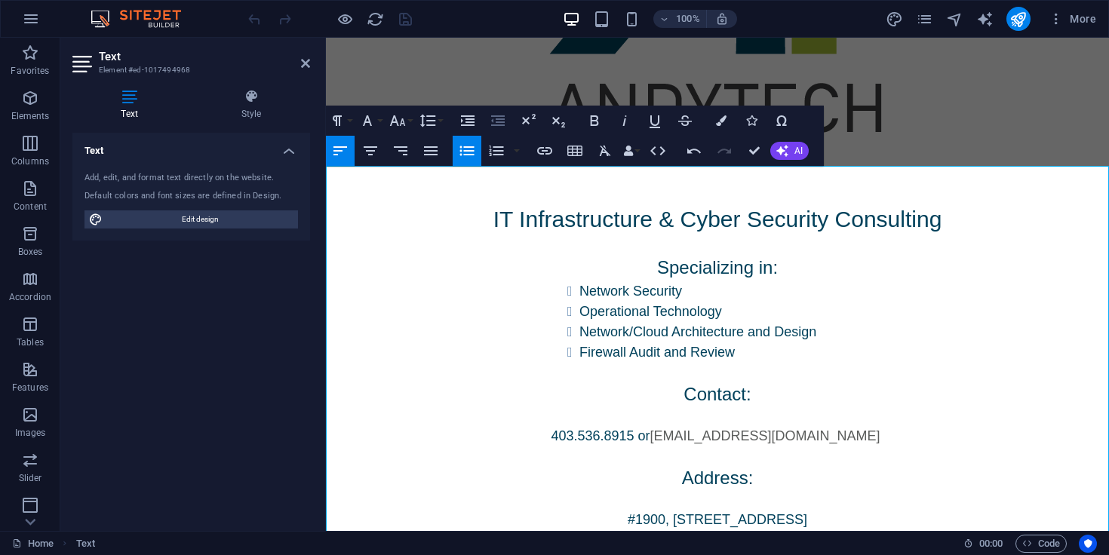
click at [500, 121] on icon "button" at bounding box center [498, 121] width 18 height 18
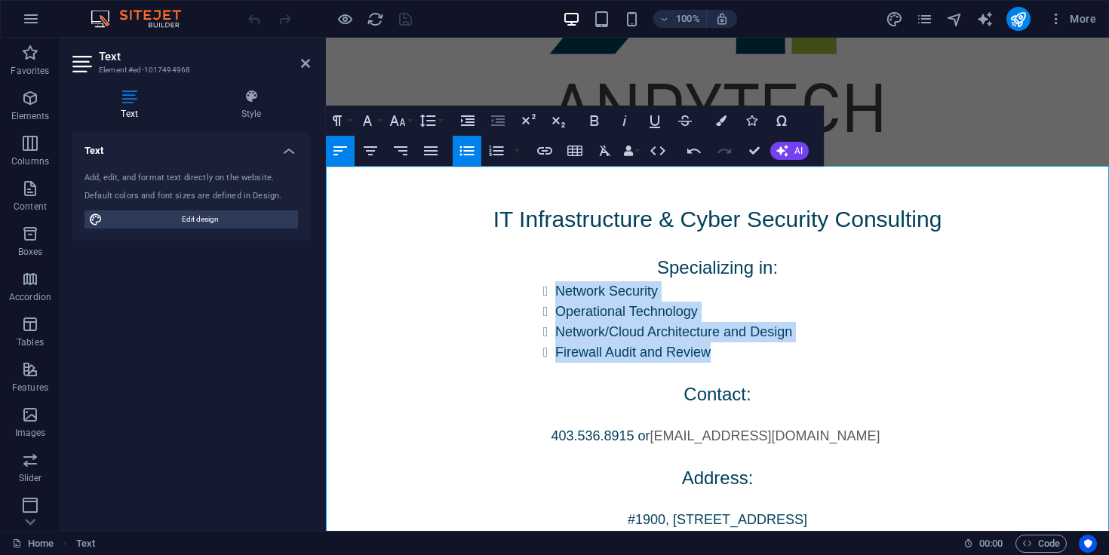
click at [500, 121] on icon "button" at bounding box center [498, 121] width 18 height 18
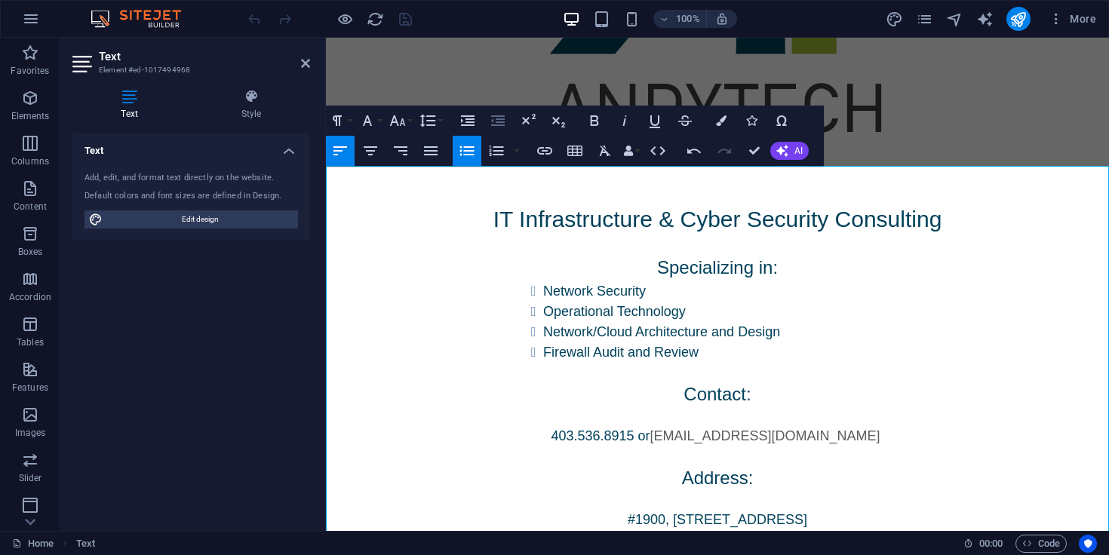
click at [500, 121] on icon "button" at bounding box center [498, 121] width 18 height 18
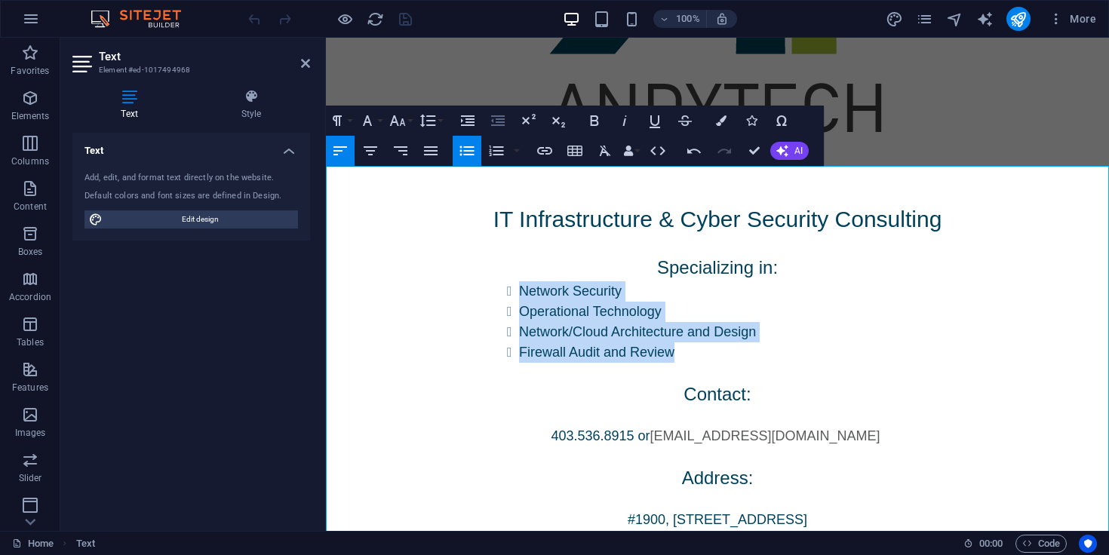
click at [500, 121] on icon "button" at bounding box center [498, 121] width 18 height 18
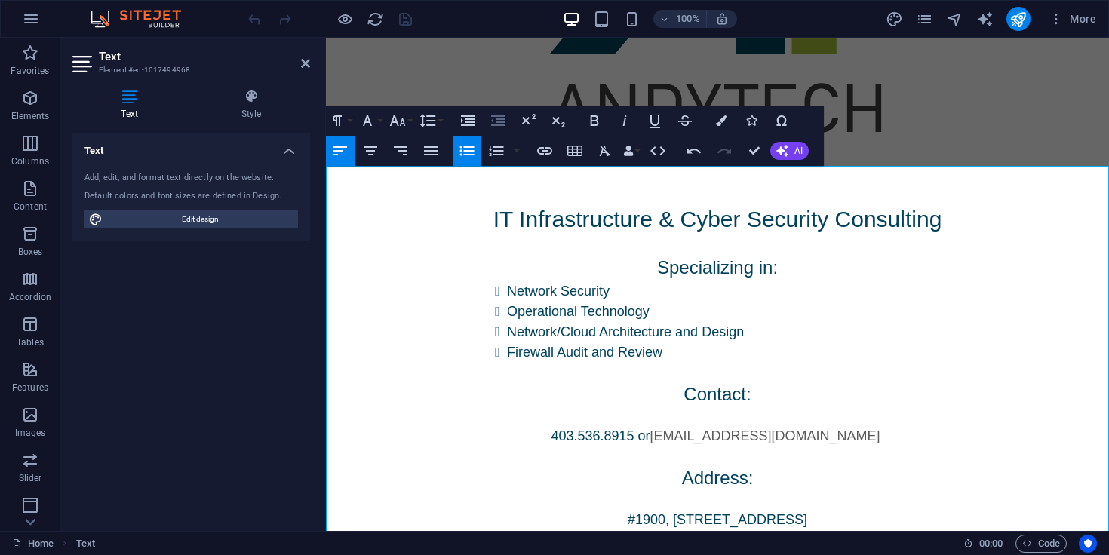
click at [500, 121] on icon "button" at bounding box center [498, 121] width 18 height 18
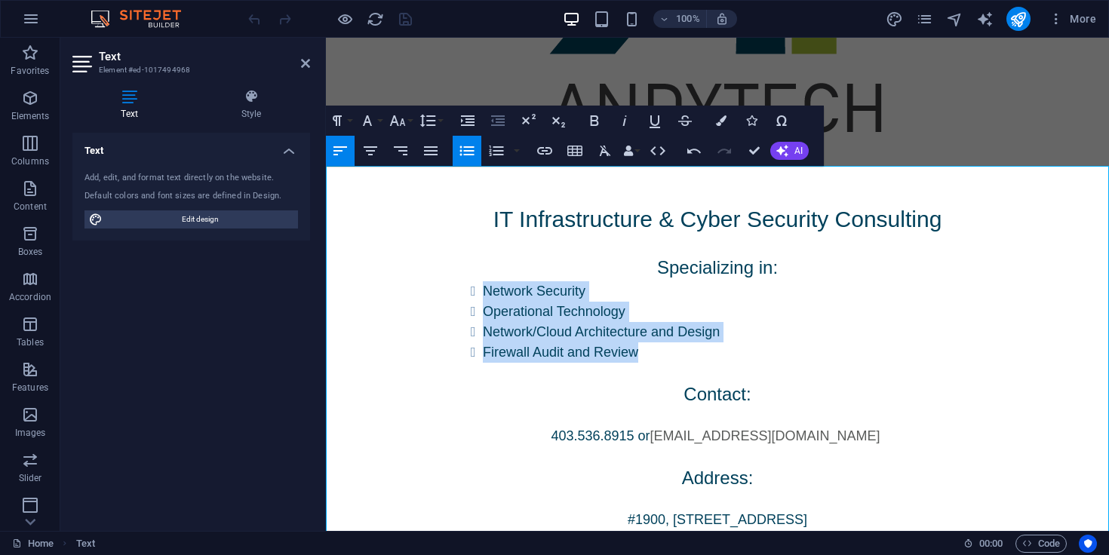
click at [500, 121] on icon "button" at bounding box center [498, 121] width 18 height 18
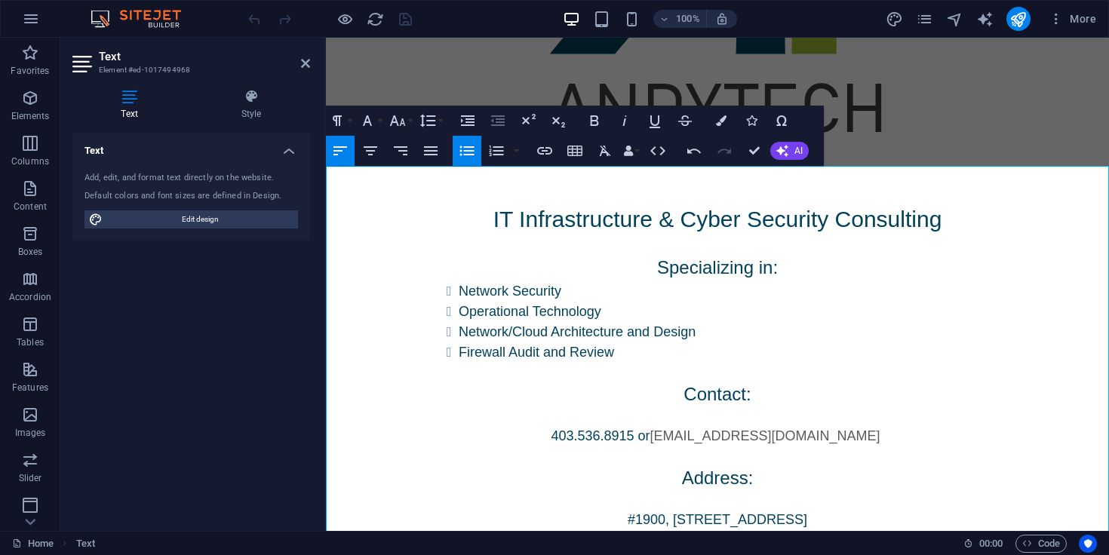
click at [500, 121] on icon "button" at bounding box center [498, 121] width 18 height 18
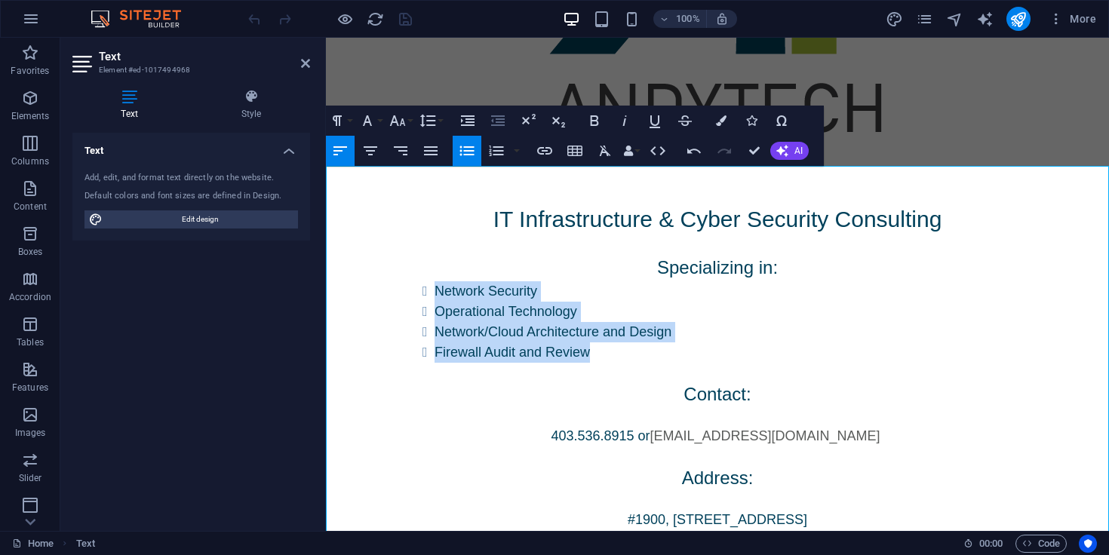
click at [500, 121] on icon "button" at bounding box center [498, 121] width 18 height 18
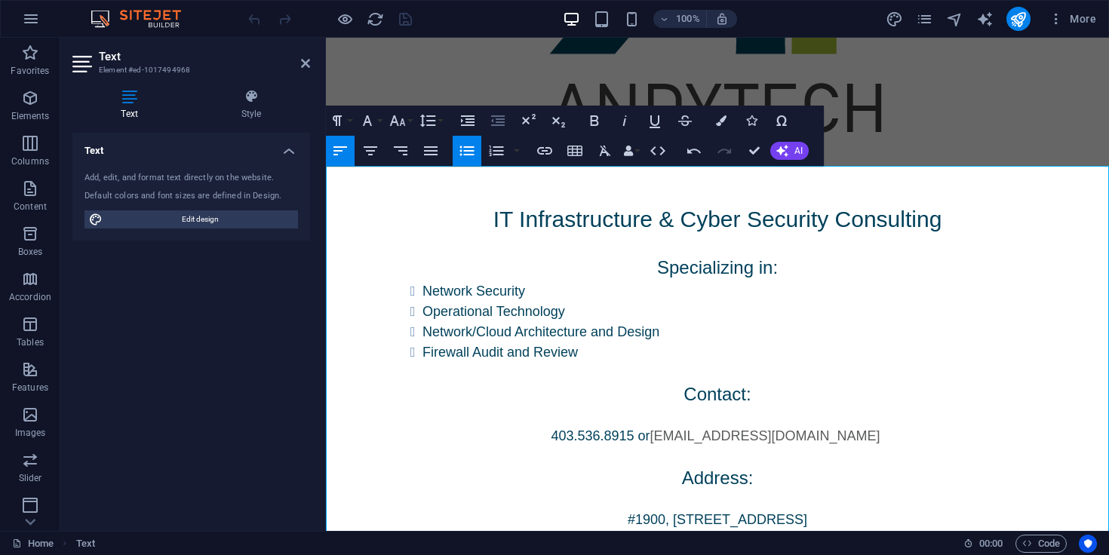
click at [500, 121] on icon "button" at bounding box center [498, 121] width 18 height 18
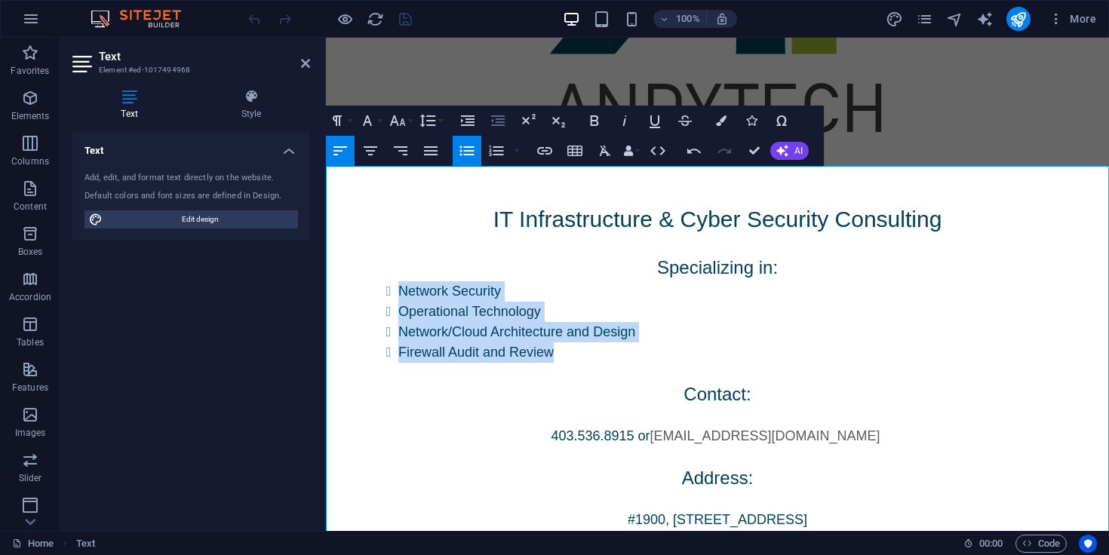
click at [500, 121] on icon "button" at bounding box center [498, 121] width 18 height 18
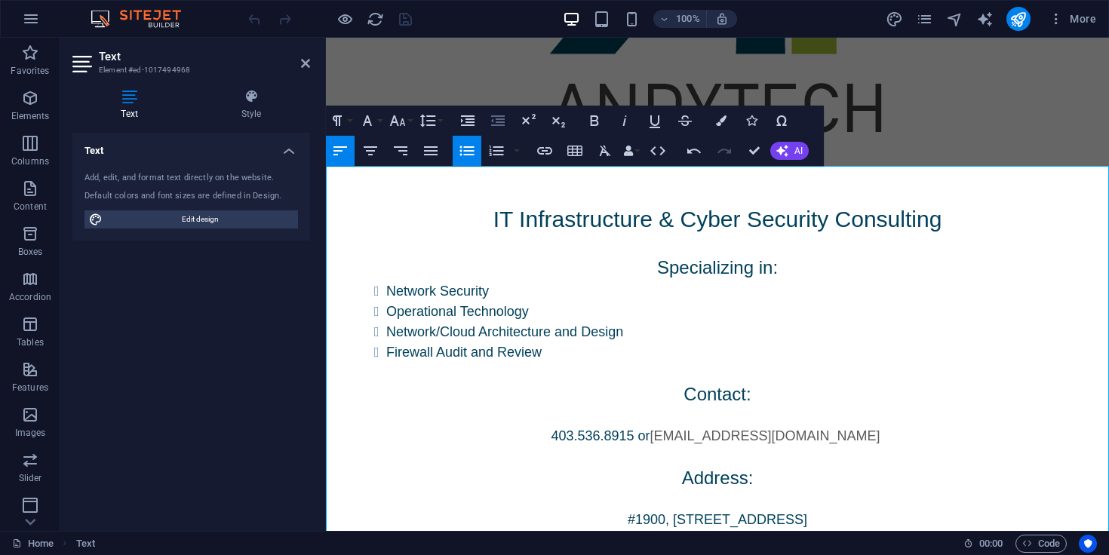
click at [500, 121] on icon "button" at bounding box center [498, 121] width 18 height 18
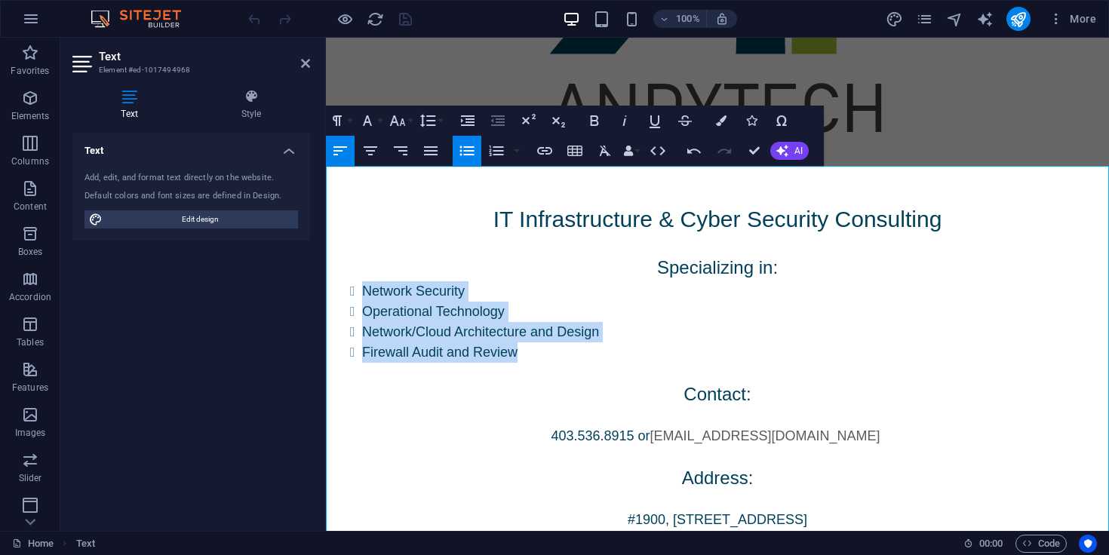
click at [500, 121] on icon "button" at bounding box center [498, 121] width 18 height 18
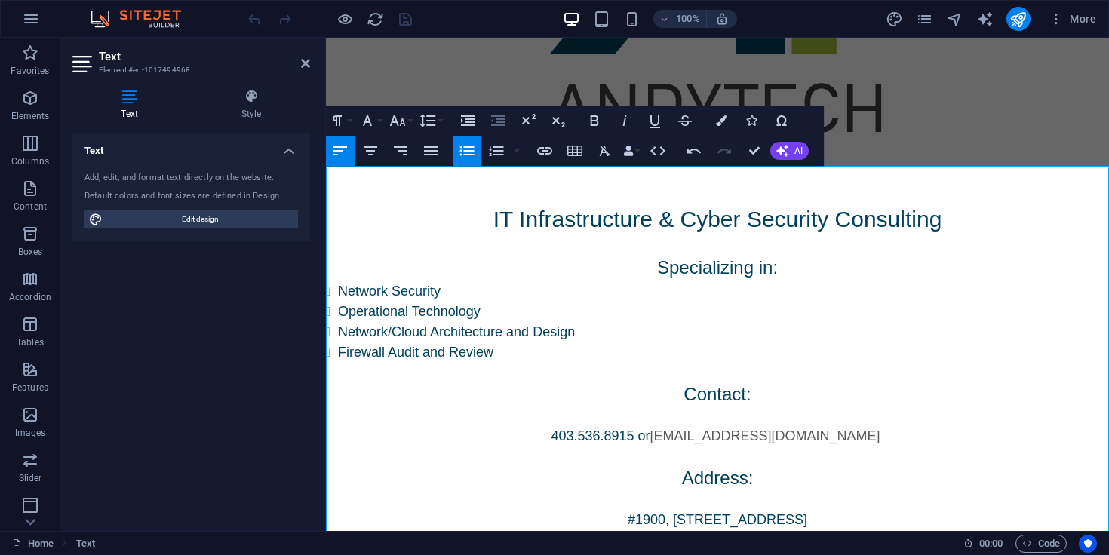
click at [500, 121] on icon "button" at bounding box center [498, 121] width 18 height 18
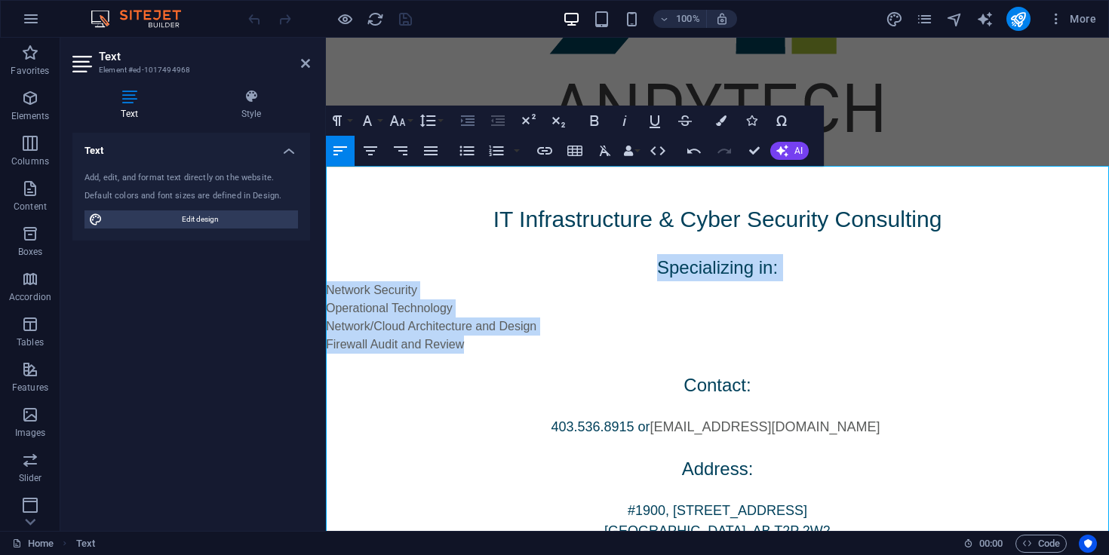
click at [475, 118] on icon "button" at bounding box center [468, 121] width 18 height 18
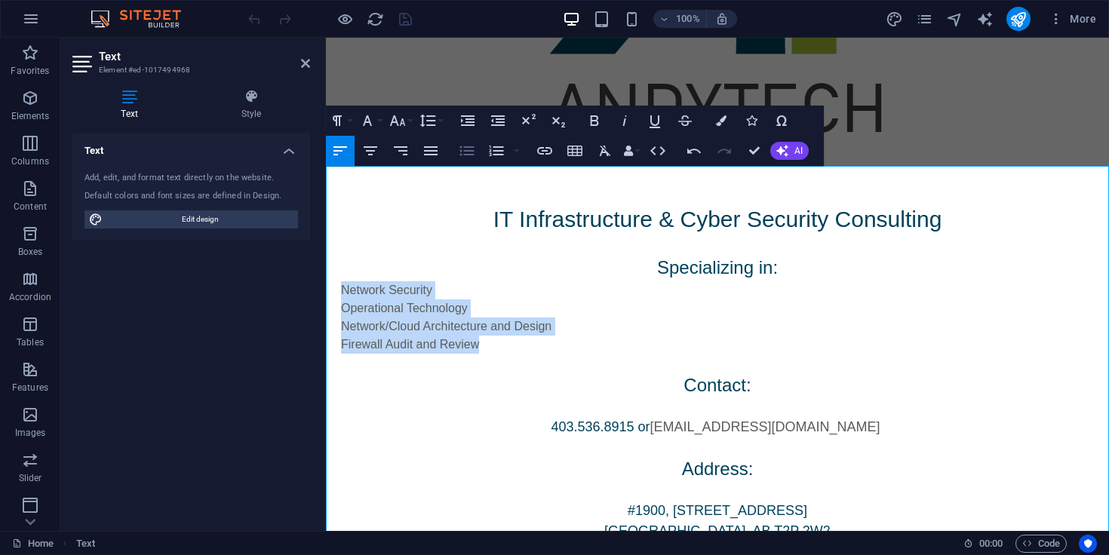
click at [466, 158] on icon "button" at bounding box center [467, 151] width 18 height 18
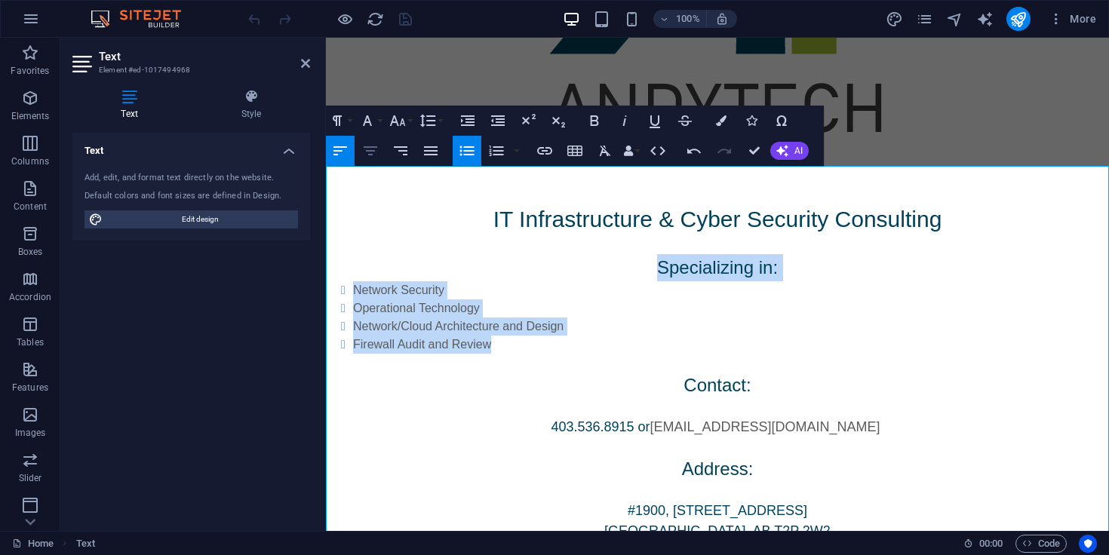
click at [370, 146] on icon "button" at bounding box center [371, 150] width 14 height 9
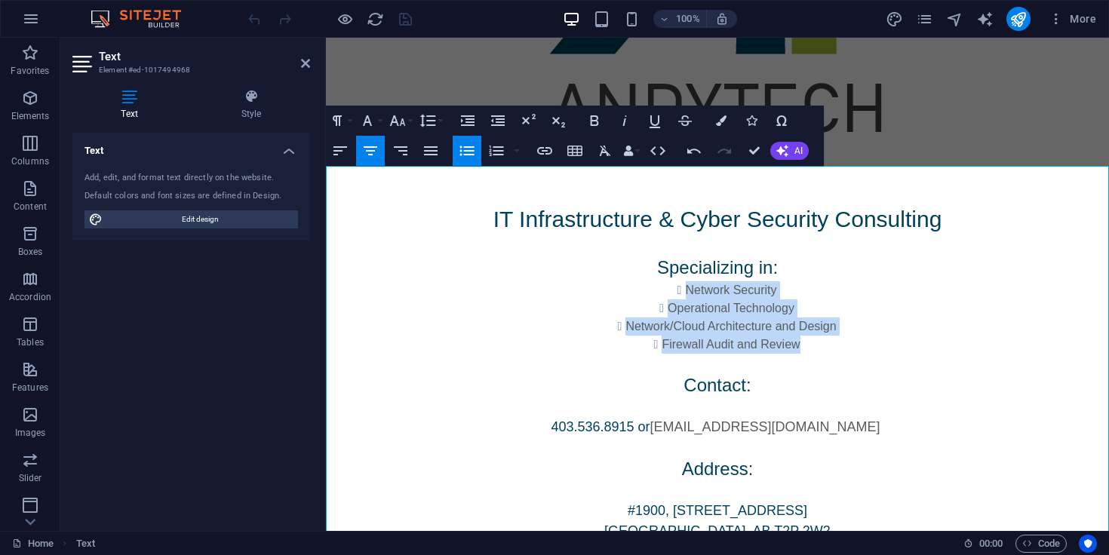
click at [781, 272] on p "Specializing in:" at bounding box center [717, 267] width 783 height 27
drag, startPoint x: 809, startPoint y: 348, endPoint x: 673, endPoint y: 288, distance: 148.3
click at [673, 288] on ul "Network Security Operational Technology Network/Cloud Architecture and Design F…" at bounding box center [725, 317] width 768 height 72
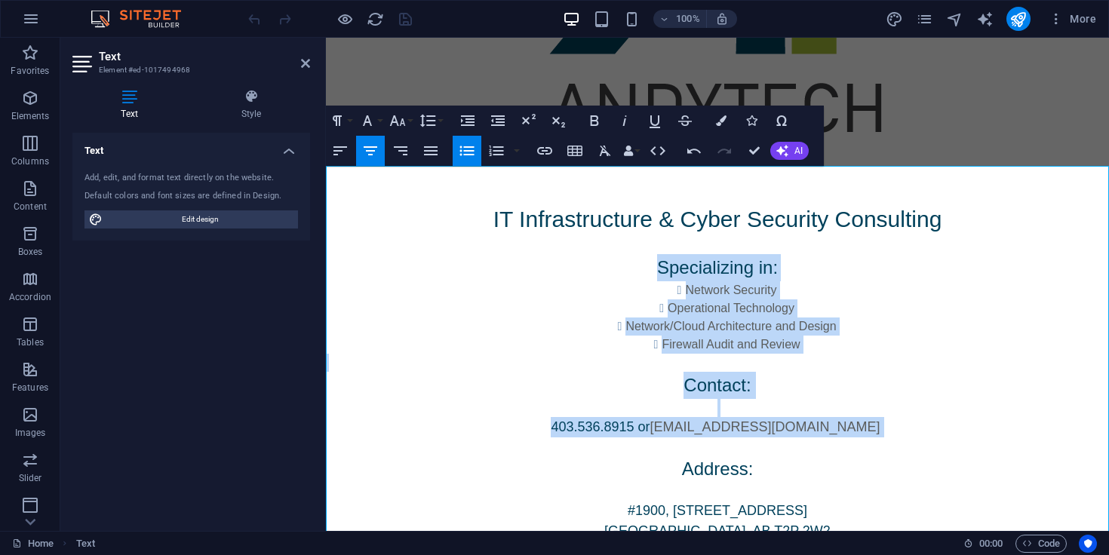
drag, startPoint x: 660, startPoint y: 272, endPoint x: 851, endPoint y: 422, distance: 242.9
click at [851, 422] on div "IT Infrastructure & Cyber Security Consulting Specializing in: Network Security…" at bounding box center [717, 372] width 783 height 412
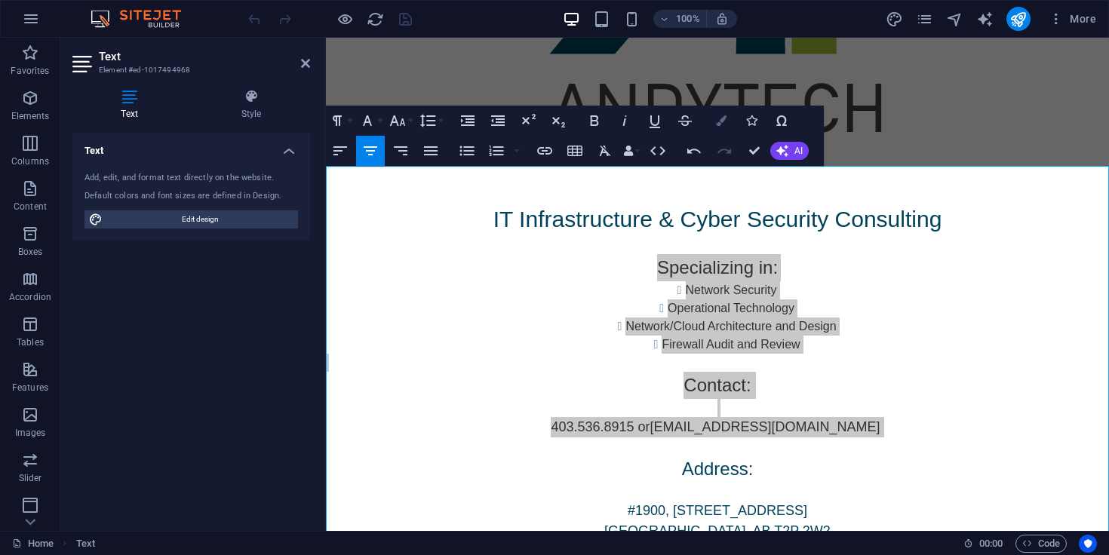
click at [713, 121] on button "Colors" at bounding box center [721, 121] width 29 height 30
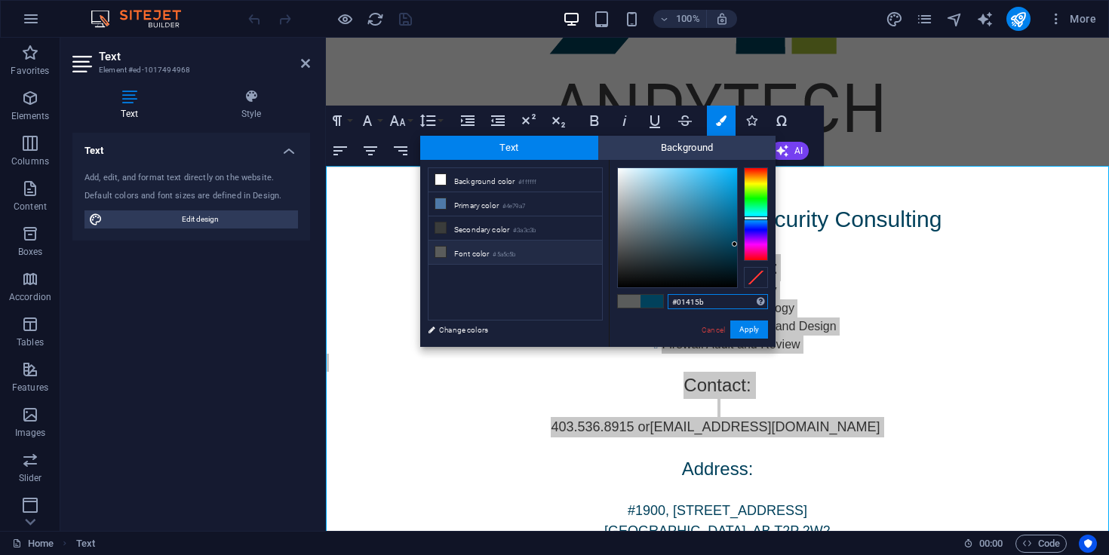
drag, startPoint x: 708, startPoint y: 301, endPoint x: 677, endPoint y: 297, distance: 31.2
click at [677, 297] on input "#01415b" at bounding box center [718, 301] width 100 height 15
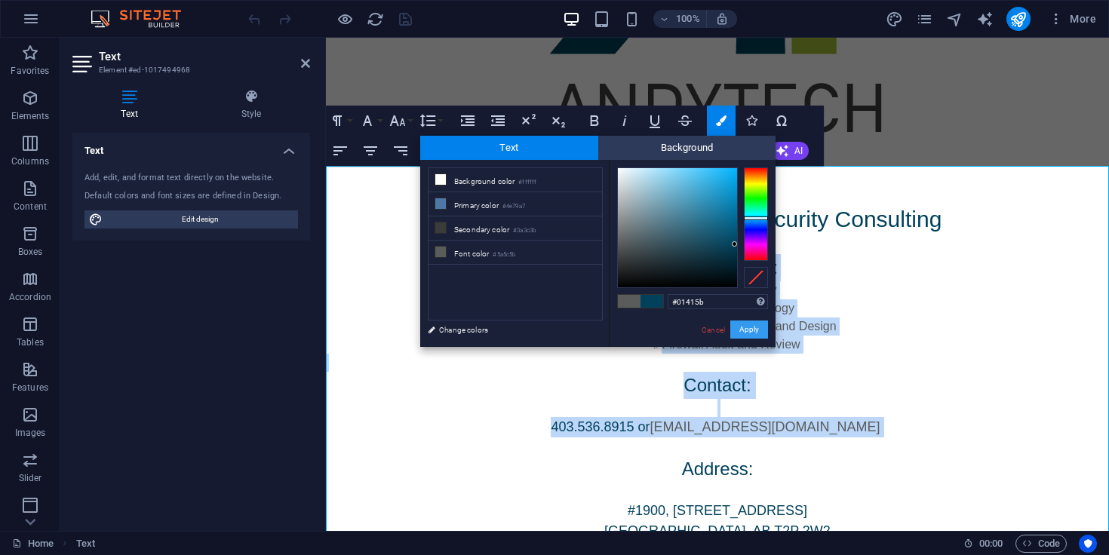
click at [746, 335] on button "Apply" at bounding box center [749, 330] width 38 height 18
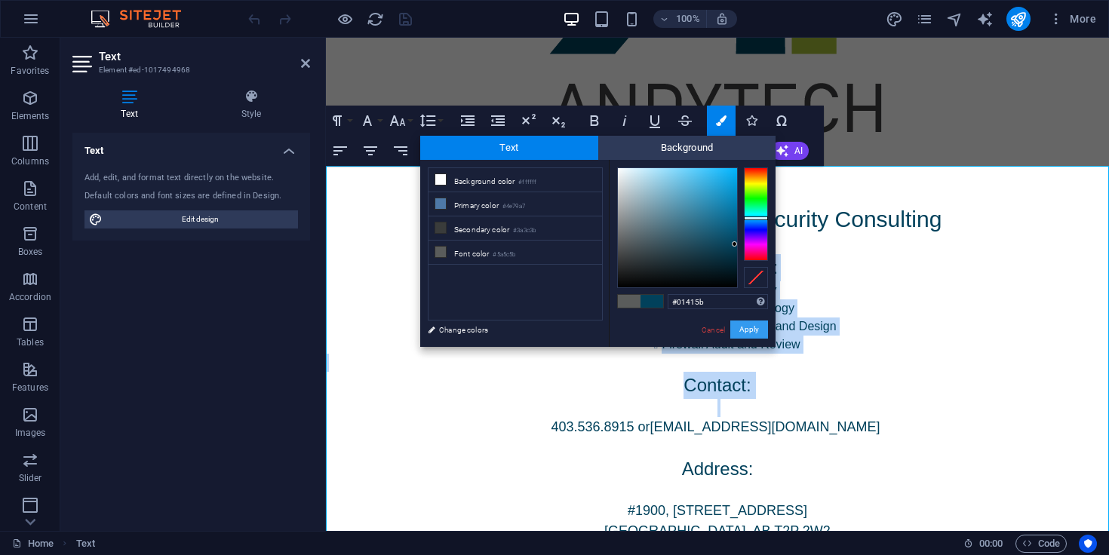
click at [746, 335] on li "Network/Cloud Architecture and Design" at bounding box center [731, 327] width 756 height 18
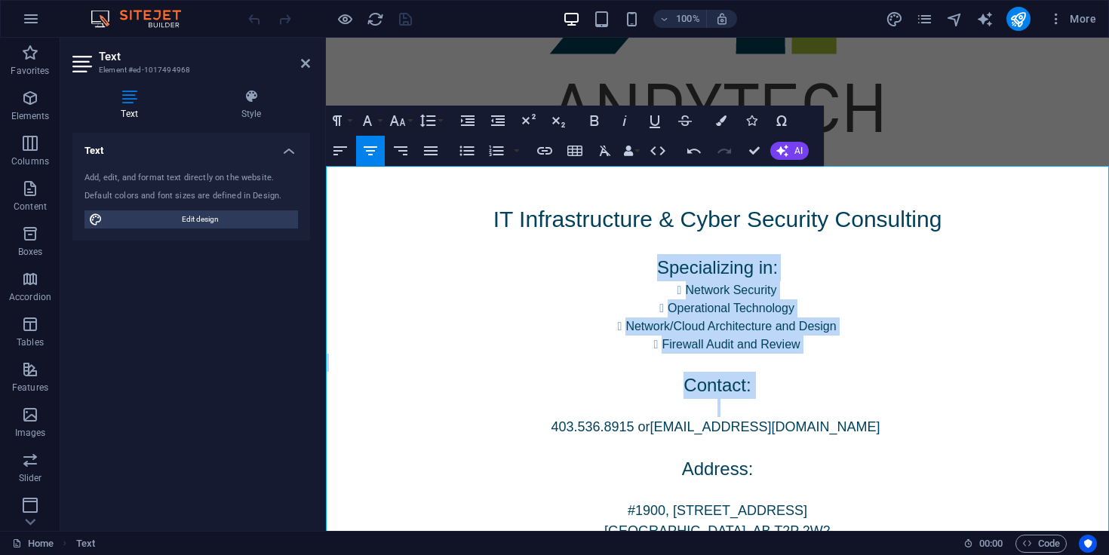
click at [791, 335] on li "Network/Cloud Architecture and Design" at bounding box center [731, 327] width 756 height 18
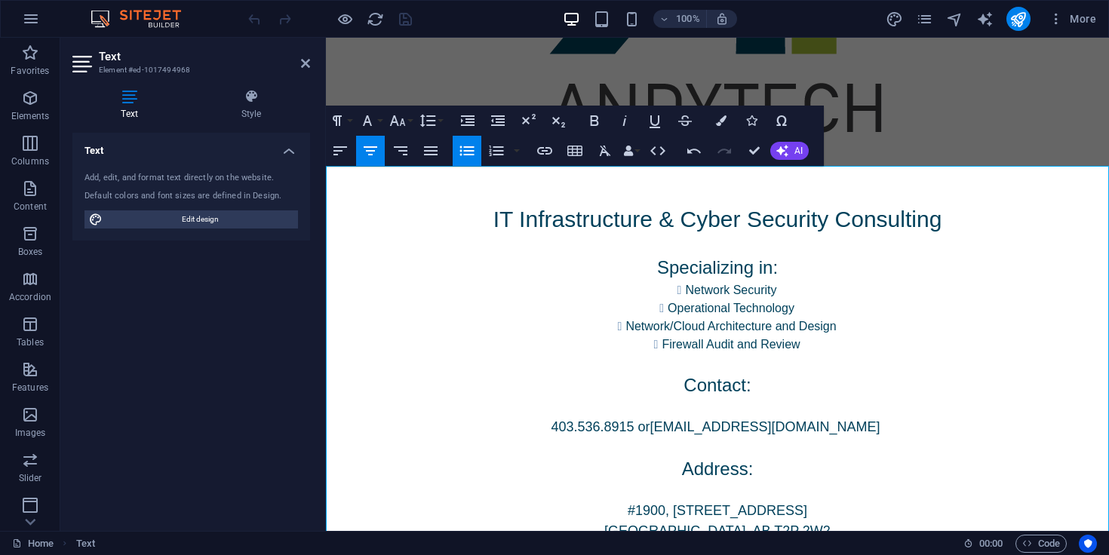
click at [861, 359] on p at bounding box center [717, 363] width 783 height 18
click at [685, 293] on li "Network Security" at bounding box center [731, 290] width 756 height 18
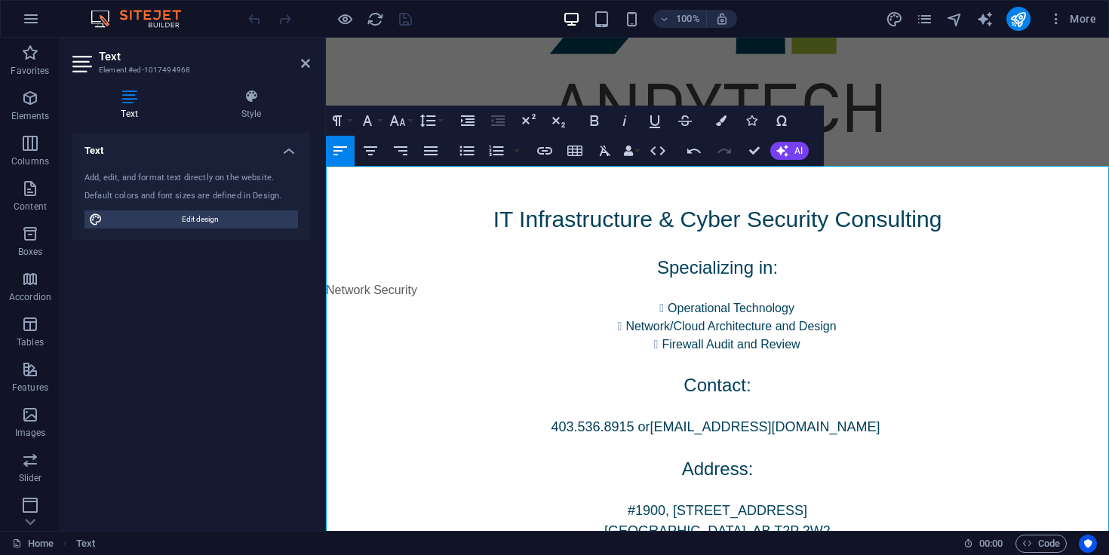
click at [672, 315] on li "Operational Technology" at bounding box center [731, 309] width 756 height 18
click at [629, 327] on li "Network/Cloud Architecture and Design" at bounding box center [731, 327] width 756 height 18
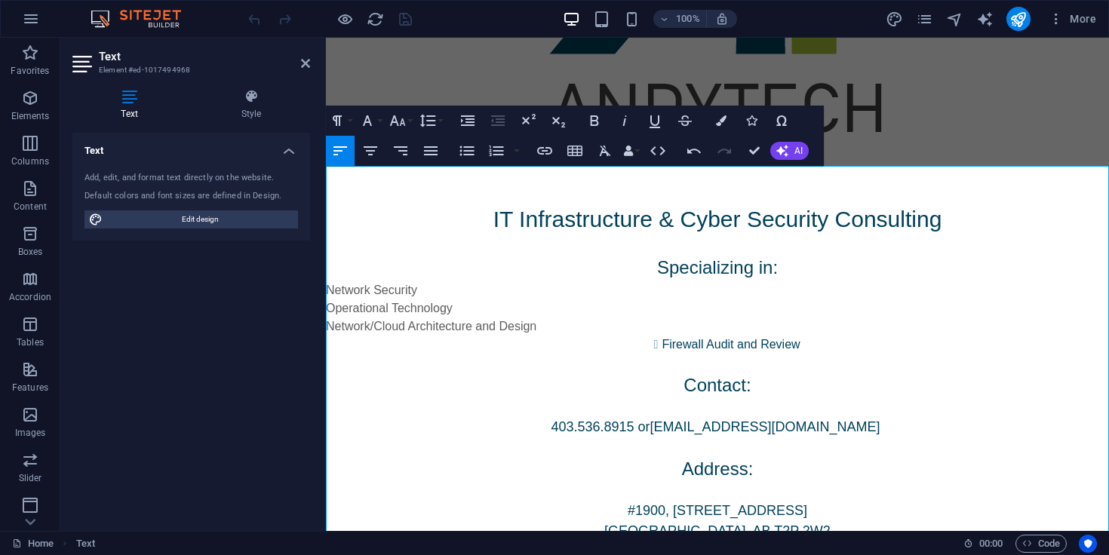
click at [661, 340] on li "Firewall Audit and Review" at bounding box center [731, 345] width 756 height 18
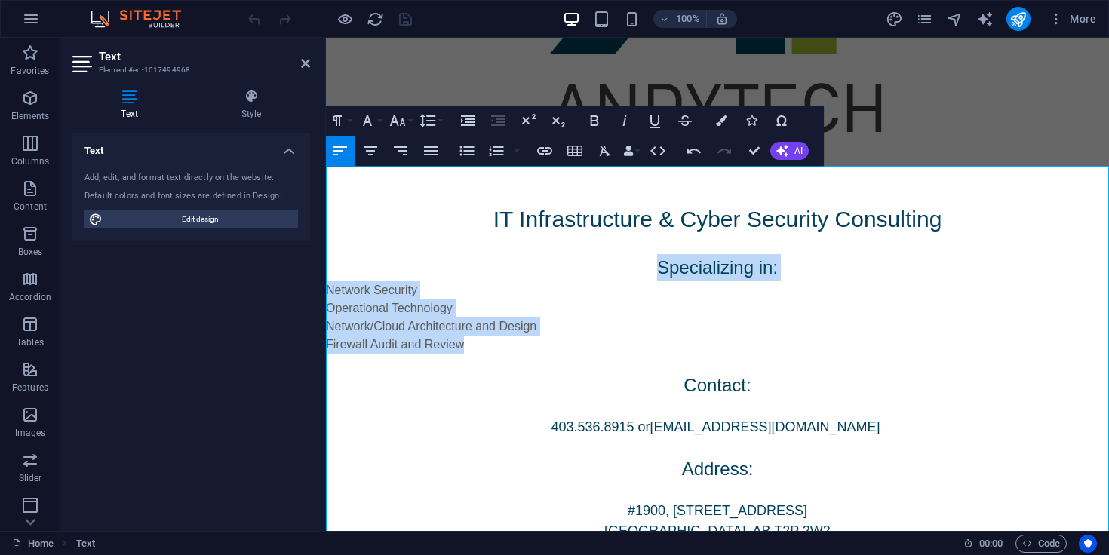
drag, startPoint x: 475, startPoint y: 346, endPoint x: 312, endPoint y: 281, distance: 176.1
click at [326, 281] on html "Skip to main content IT Infrastructure & Cyber Security Consulting Specializing…" at bounding box center [717, 308] width 783 height 1056
click at [471, 366] on p at bounding box center [717, 363] width 783 height 18
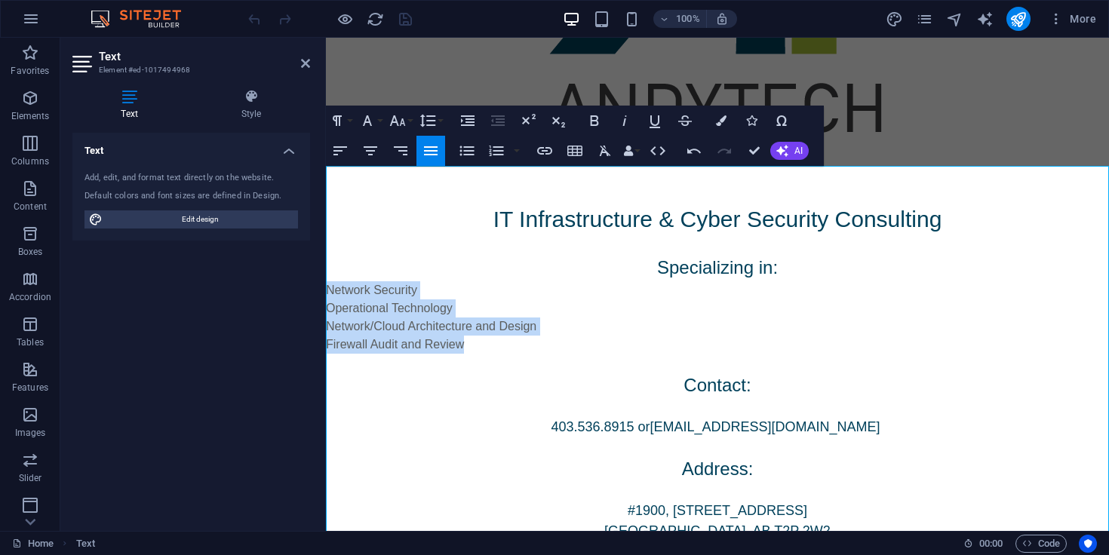
drag, startPoint x: 469, startPoint y: 348, endPoint x: 307, endPoint y: 292, distance: 171.6
click at [326, 292] on html "Skip to main content IT Infrastructure & Cyber Security Consulting Specializing…" at bounding box center [717, 308] width 783 height 1056
click at [370, 158] on icon "button" at bounding box center [370, 151] width 18 height 18
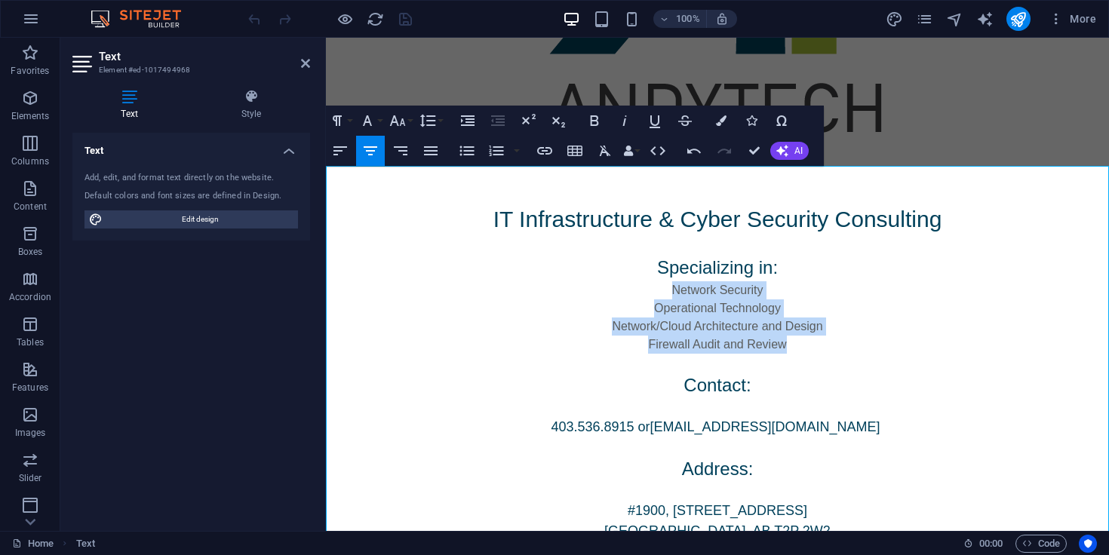
click at [673, 396] on p "Contact:" at bounding box center [717, 385] width 783 height 27
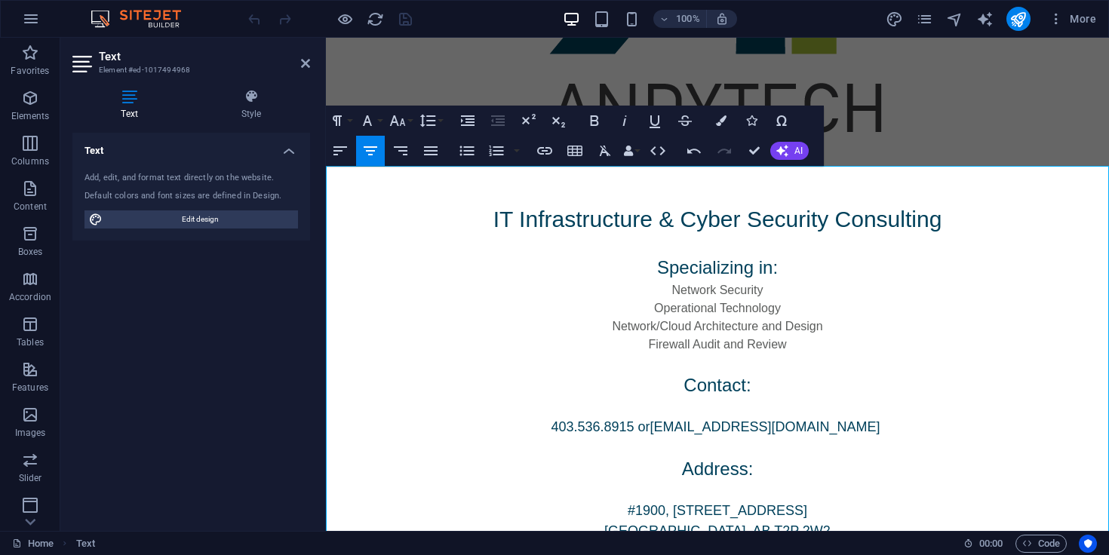
click at [792, 345] on p "Firewall Audit and Review" at bounding box center [717, 345] width 783 height 18
click at [786, 269] on p "Specializing in:" at bounding box center [717, 267] width 783 height 27
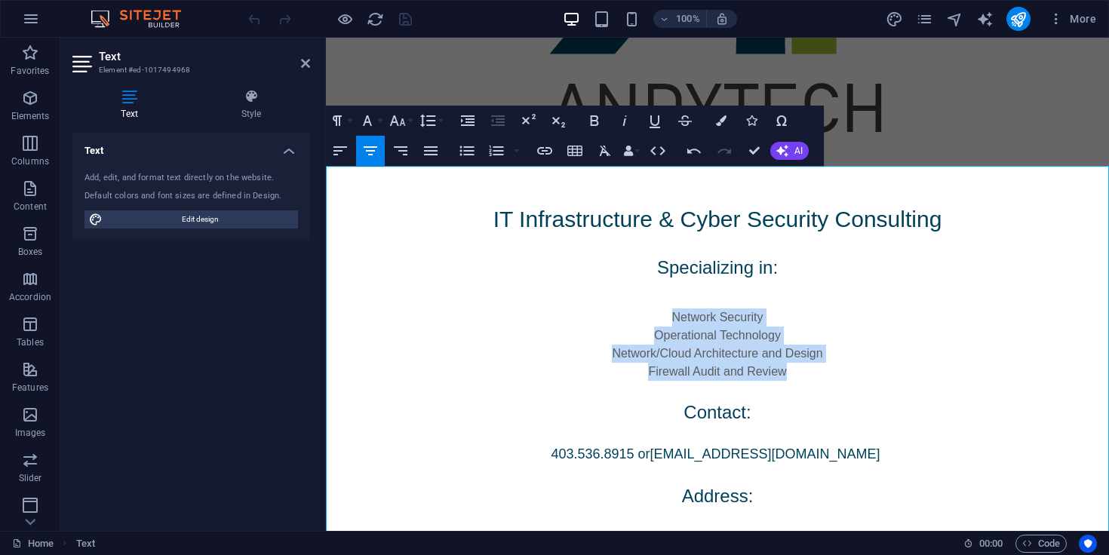
drag, startPoint x: 792, startPoint y: 364, endPoint x: 665, endPoint y: 312, distance: 137.1
click at [665, 312] on div "IT Infrastructure & Cyber Security Consulting Specializing in: ​ Network Securi…" at bounding box center [717, 385] width 783 height 439
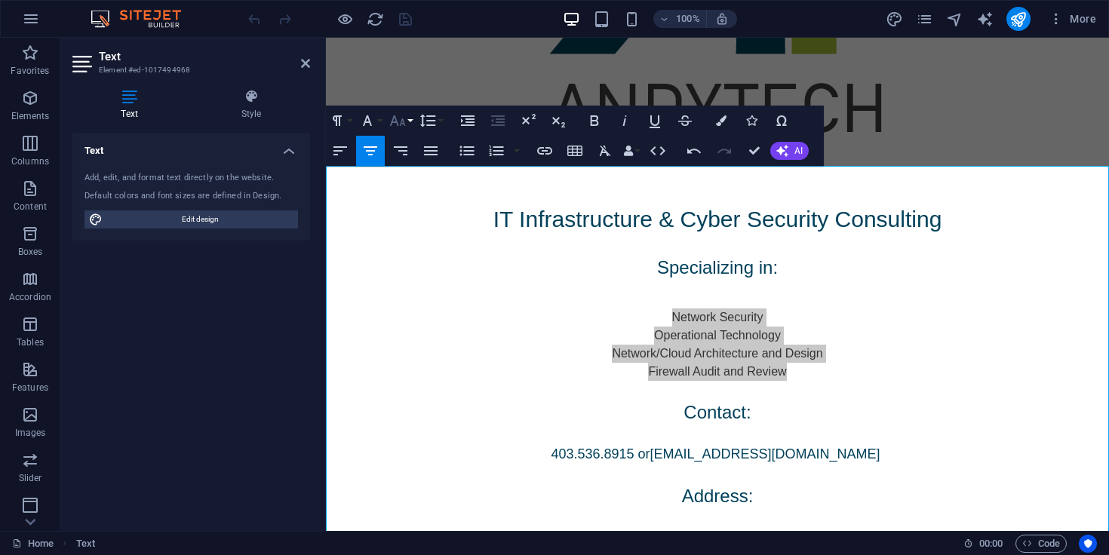
click at [405, 115] on icon "button" at bounding box center [398, 121] width 18 height 18
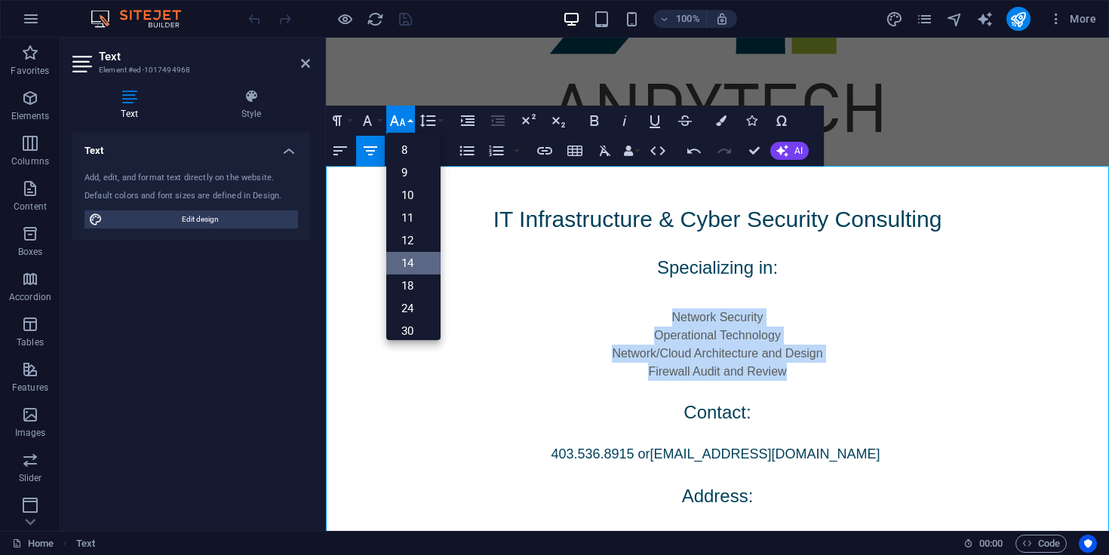
click at [414, 262] on link "14" at bounding box center [413, 263] width 54 height 23
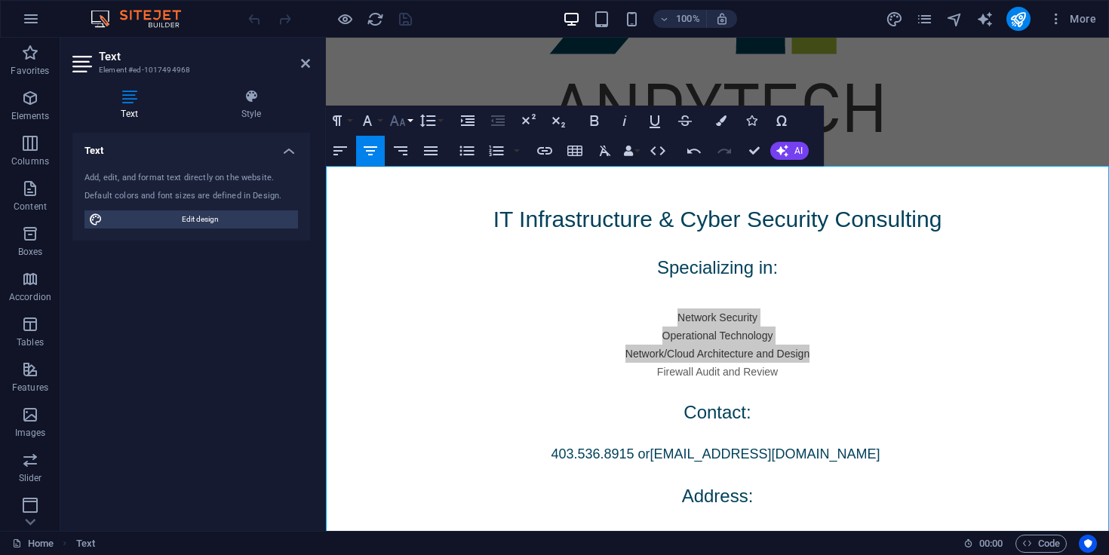
click at [407, 131] on button "Font Size" at bounding box center [400, 121] width 29 height 30
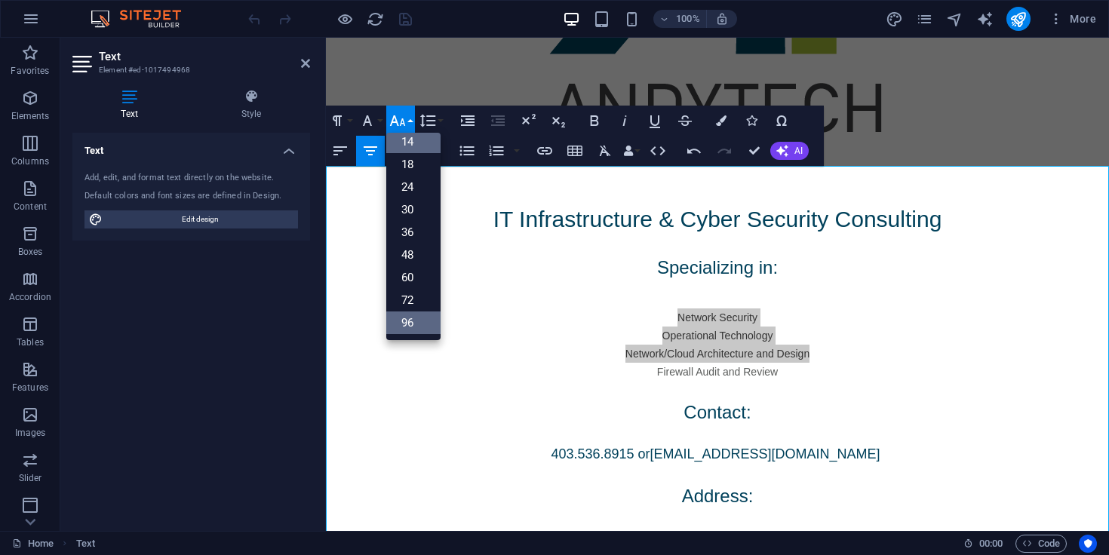
scroll to position [121, 0]
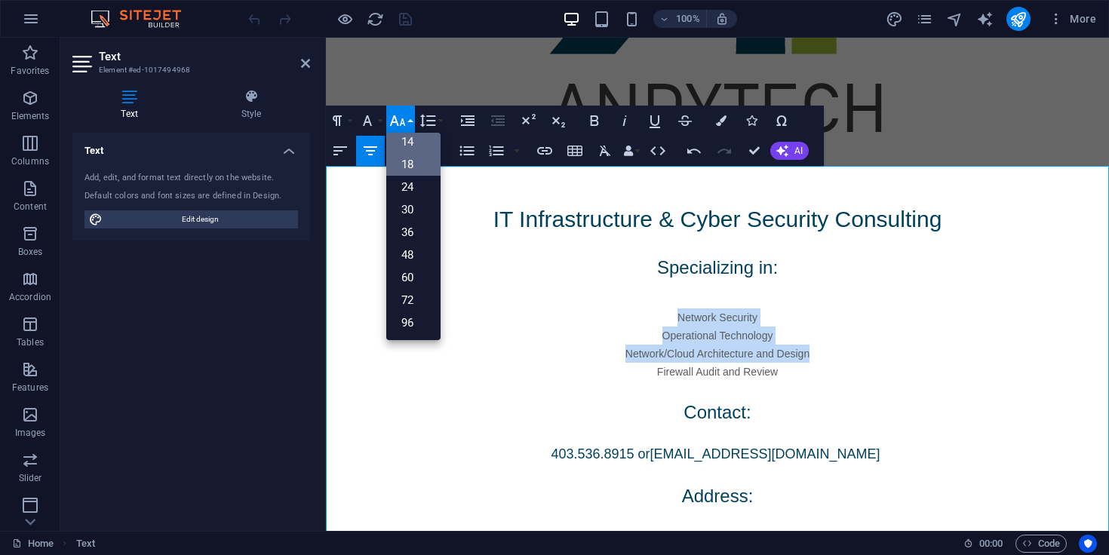
click at [415, 171] on link "18" at bounding box center [413, 164] width 54 height 23
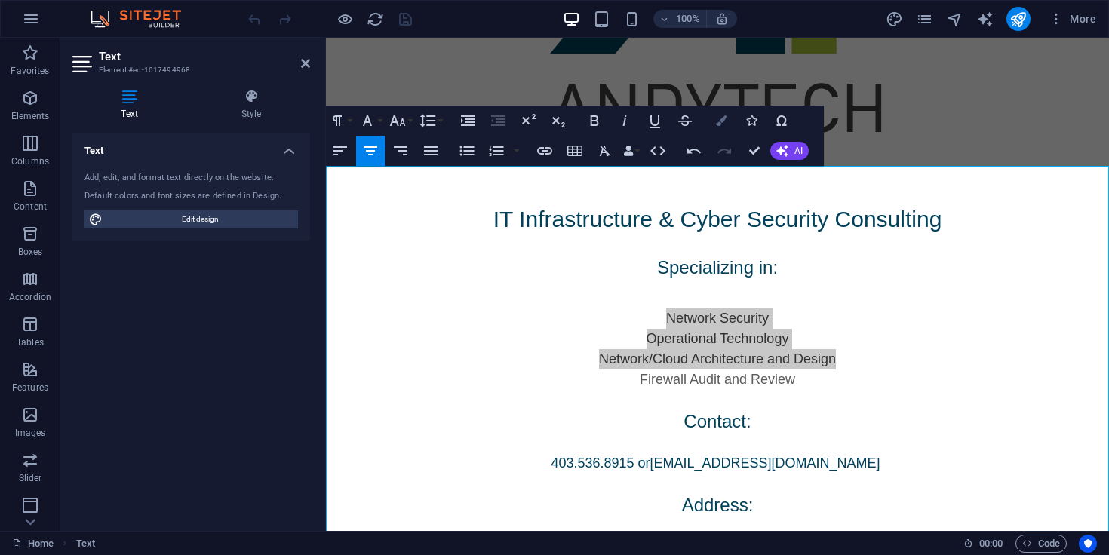
click at [725, 125] on icon "button" at bounding box center [721, 120] width 11 height 11
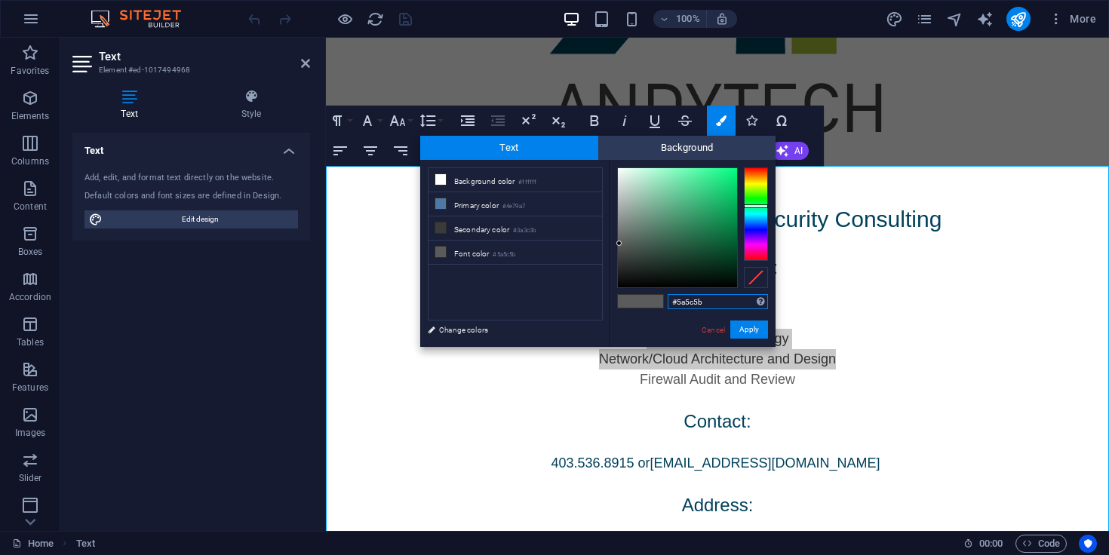
click at [718, 300] on input "#5a5c5b" at bounding box center [718, 301] width 100 height 15
paste input "0141"
type input "#01415b"
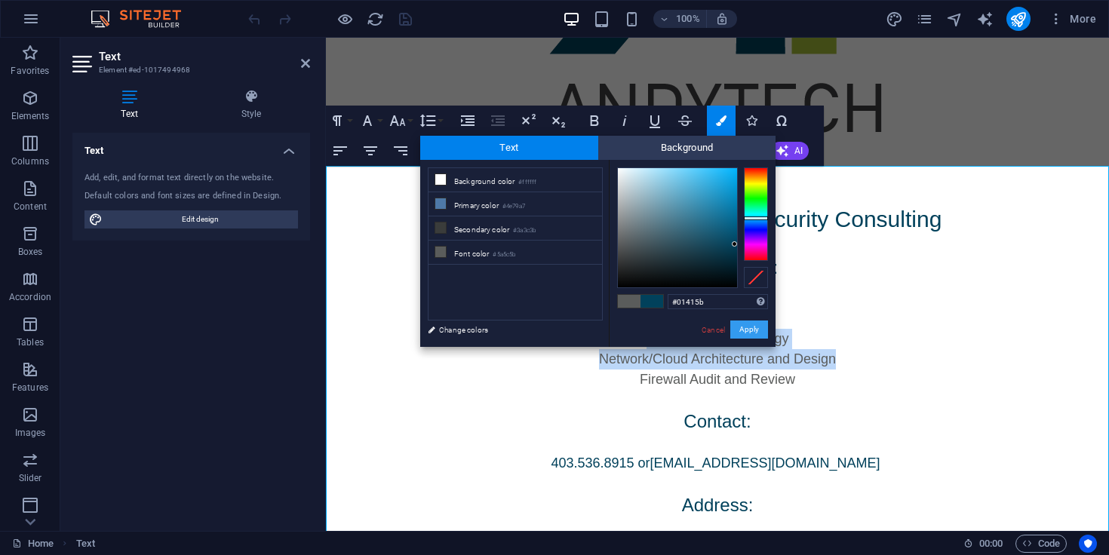
click at [745, 336] on button "Apply" at bounding box center [749, 330] width 38 height 18
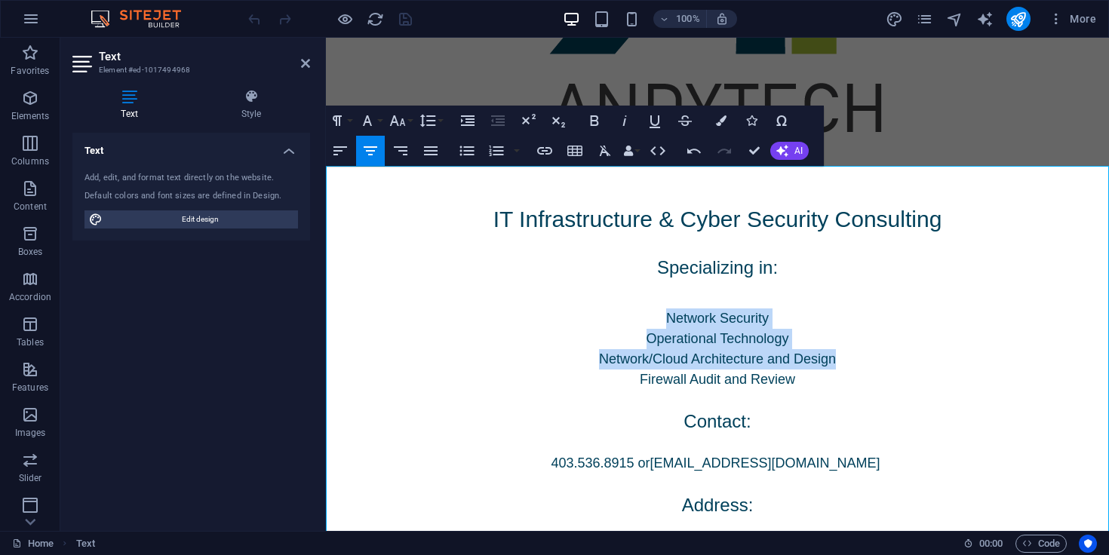
click at [829, 338] on p "Operational Technology" at bounding box center [717, 339] width 783 height 20
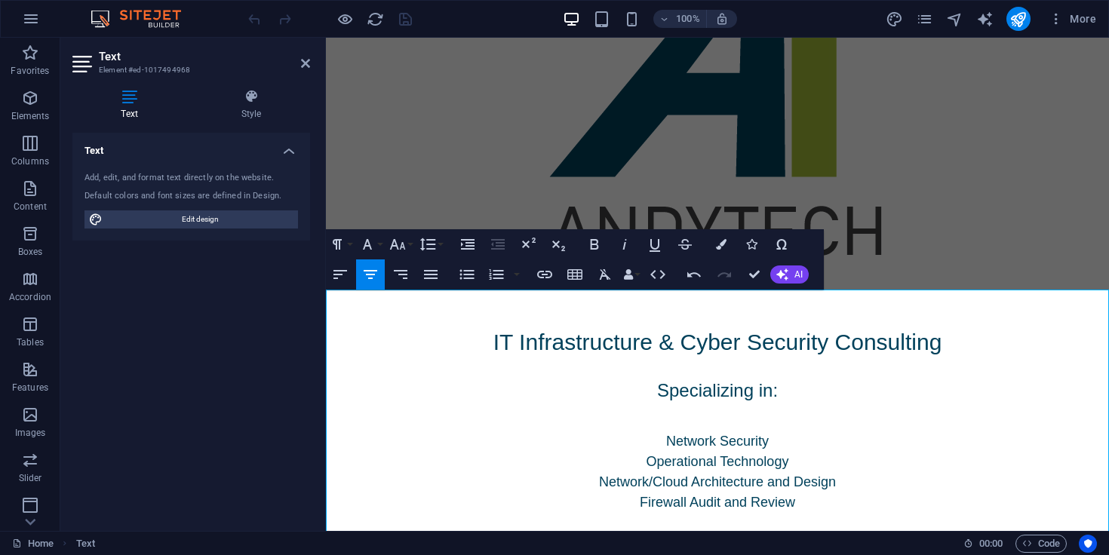
scroll to position [137, 0]
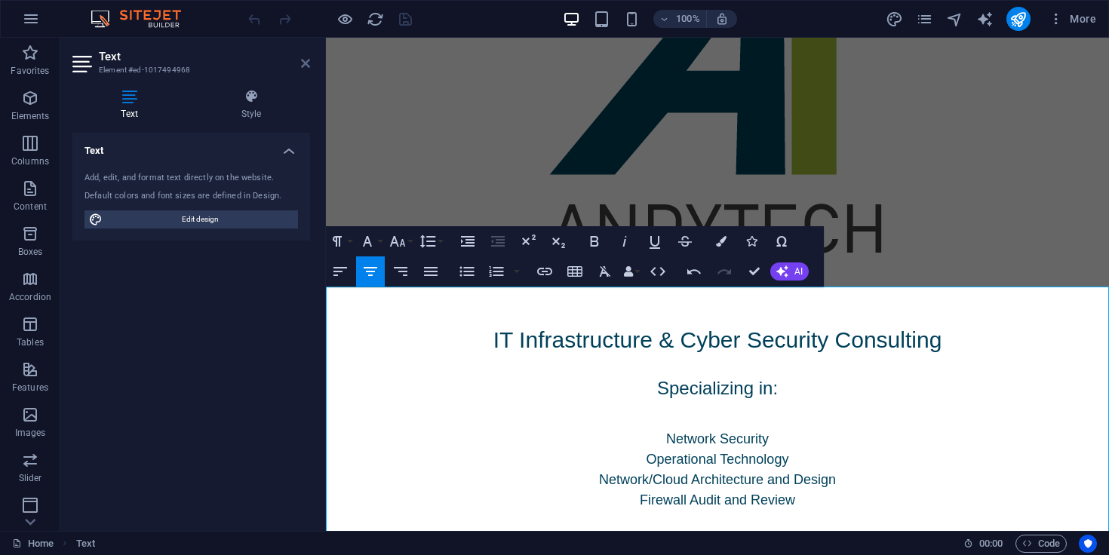
click at [303, 63] on icon at bounding box center [305, 63] width 9 height 12
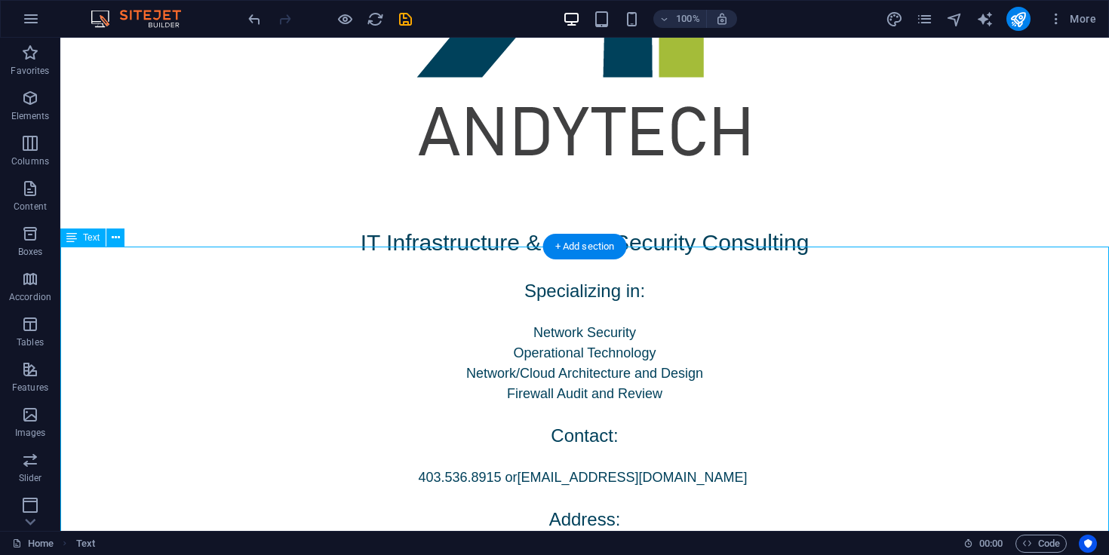
scroll to position [515, 0]
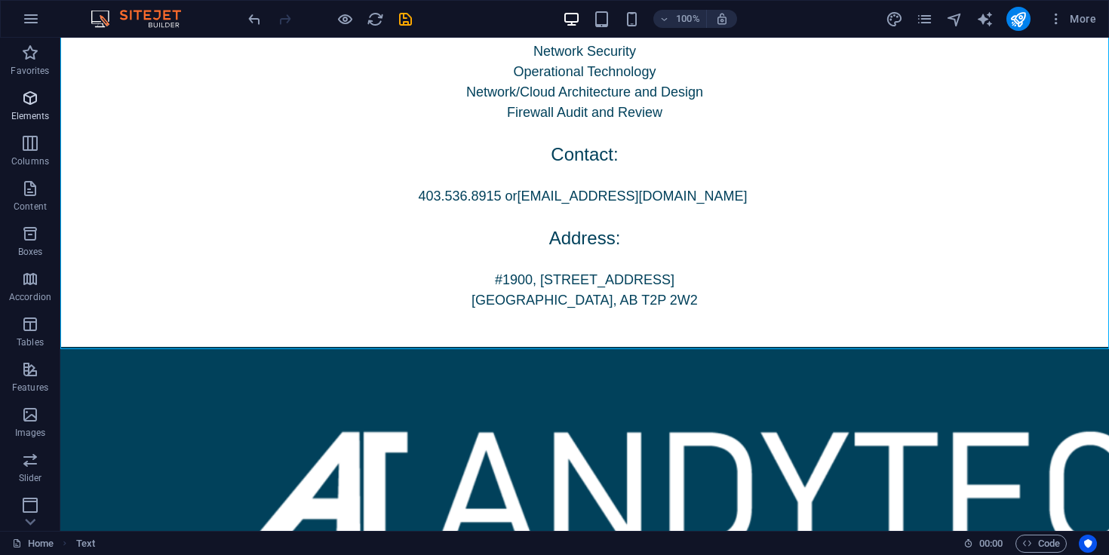
click at [37, 93] on icon "button" at bounding box center [30, 98] width 18 height 18
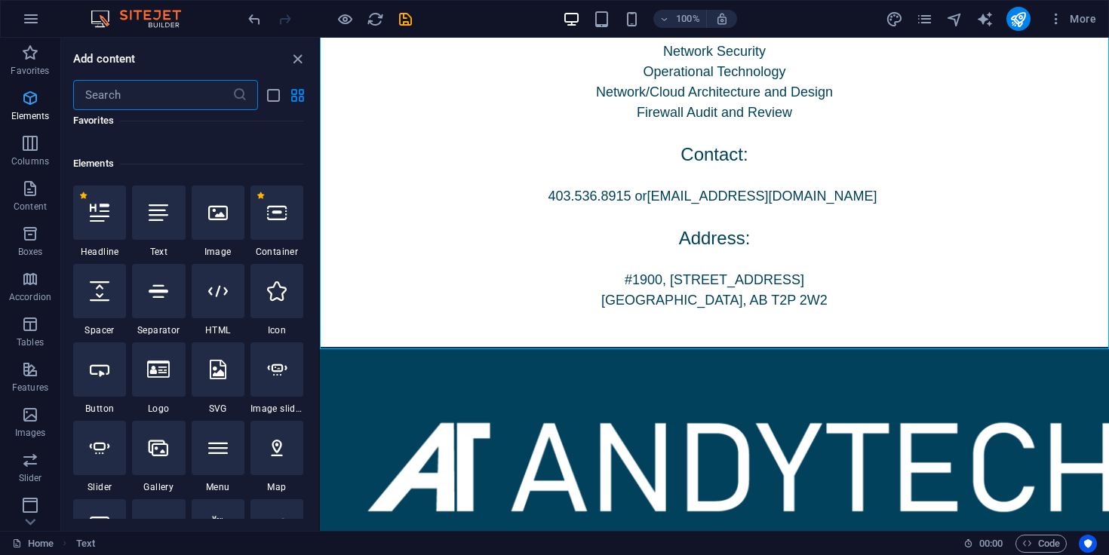
scroll to position [161, 0]
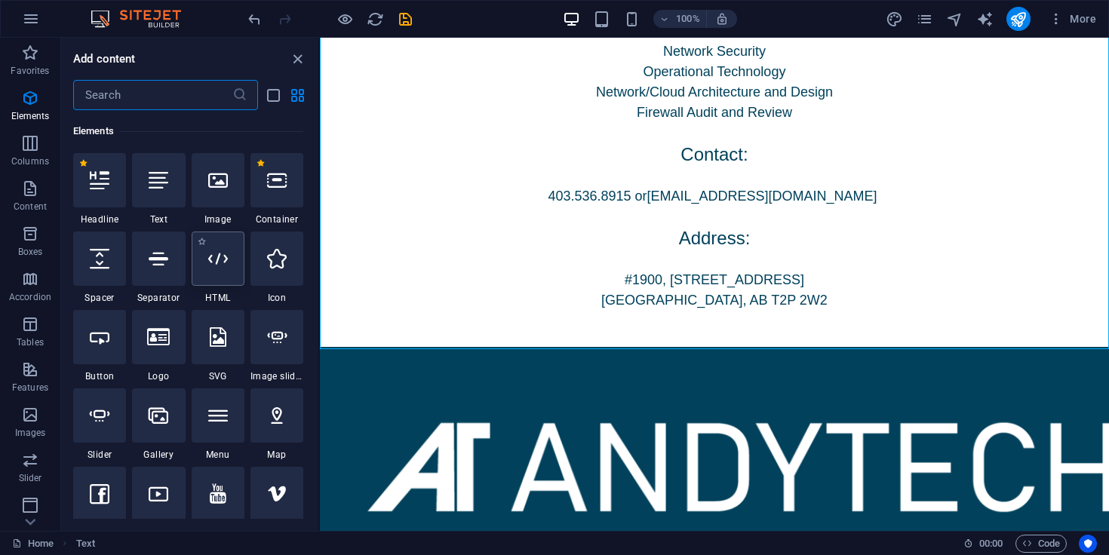
click at [220, 274] on div at bounding box center [218, 259] width 53 height 54
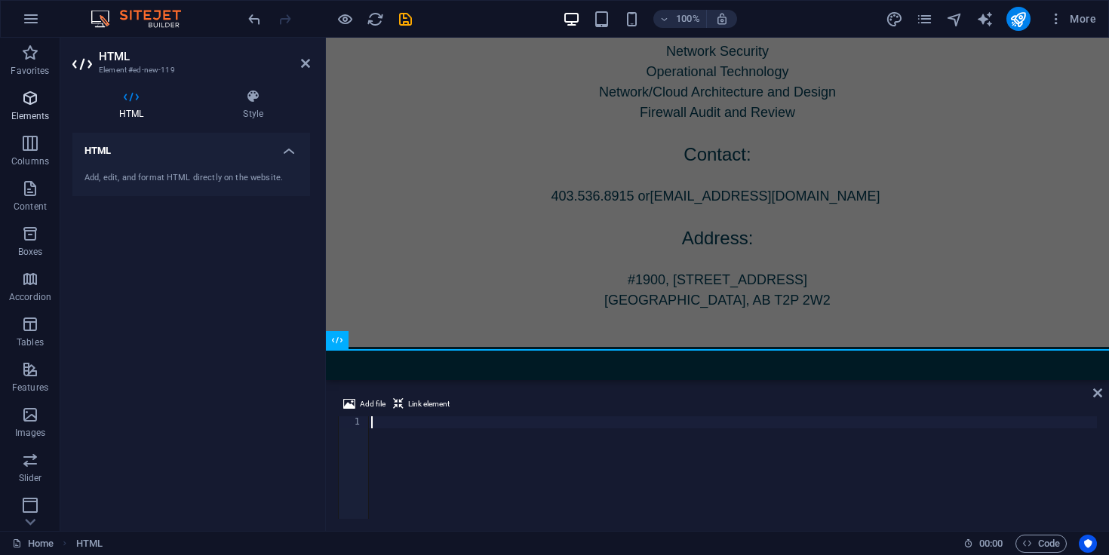
click at [26, 97] on icon "button" at bounding box center [30, 98] width 18 height 18
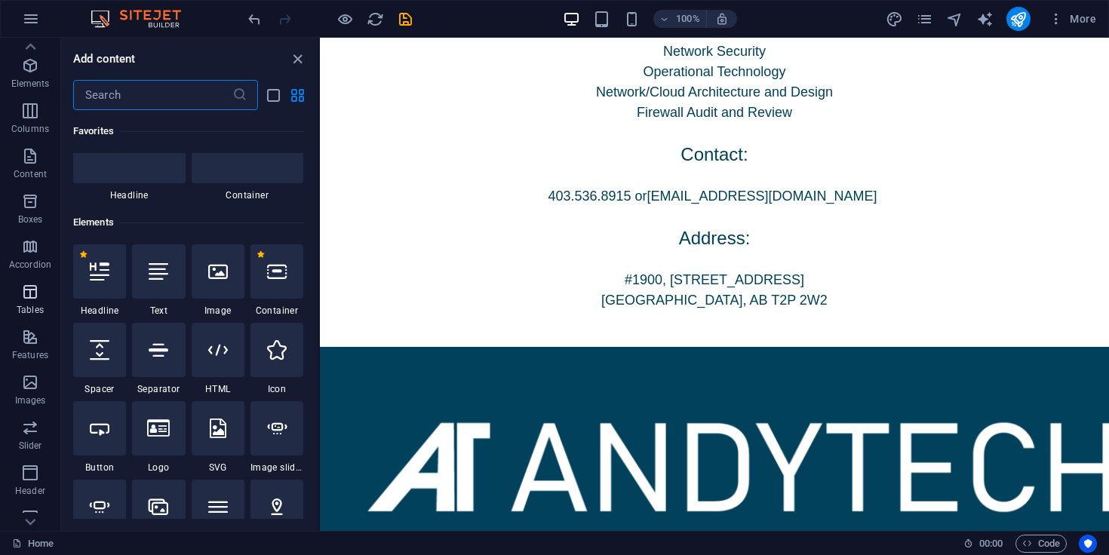
scroll to position [0, 0]
click at [32, 205] on p "Content" at bounding box center [30, 207] width 33 height 12
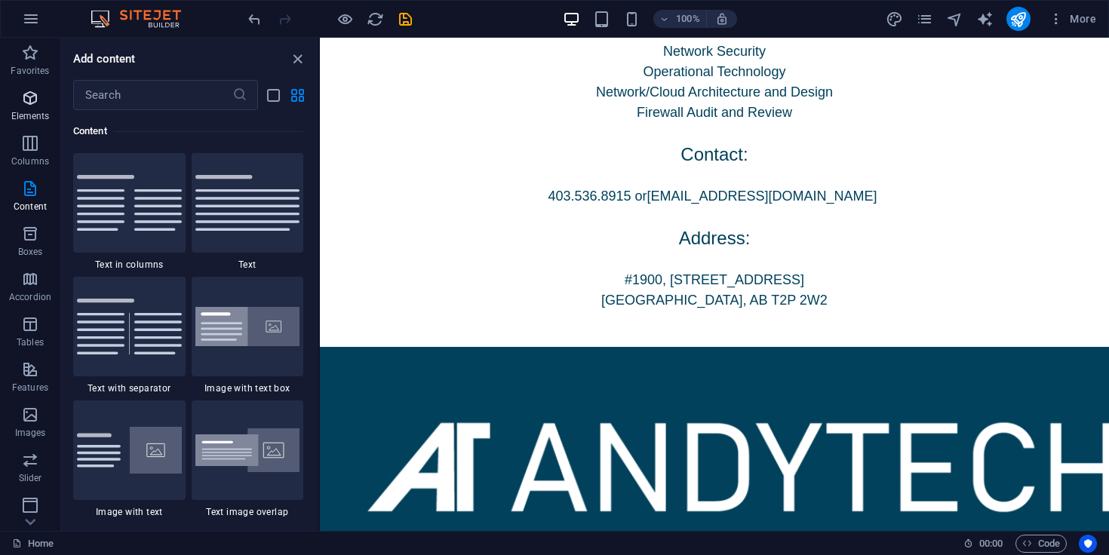
click at [33, 94] on icon "button" at bounding box center [30, 98] width 18 height 18
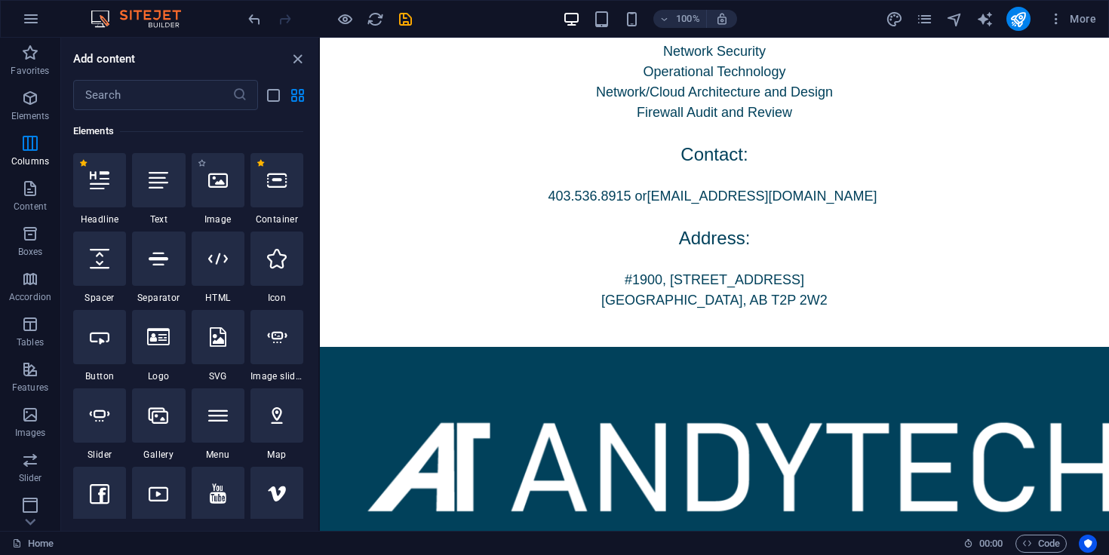
scroll to position [161, 0]
click at [177, 170] on div at bounding box center [158, 180] width 53 height 54
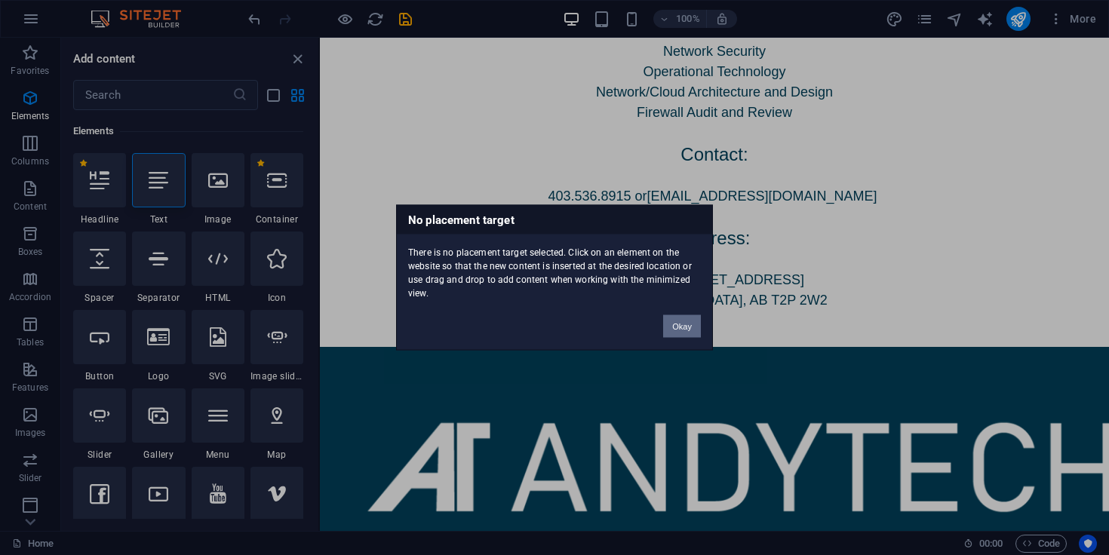
click at [687, 330] on button "Okay" at bounding box center [682, 326] width 38 height 23
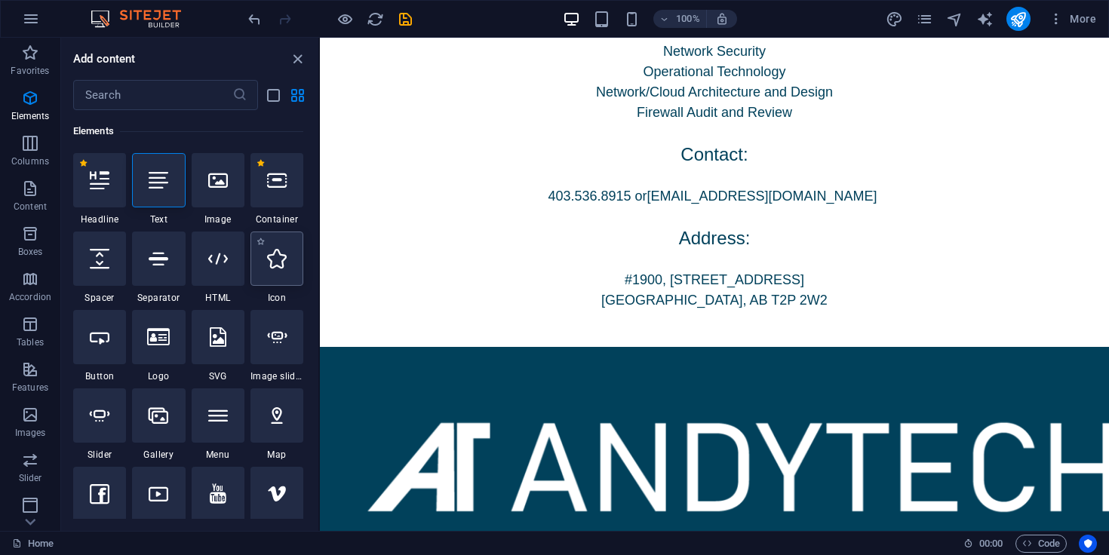
click at [275, 269] on div at bounding box center [277, 259] width 53 height 54
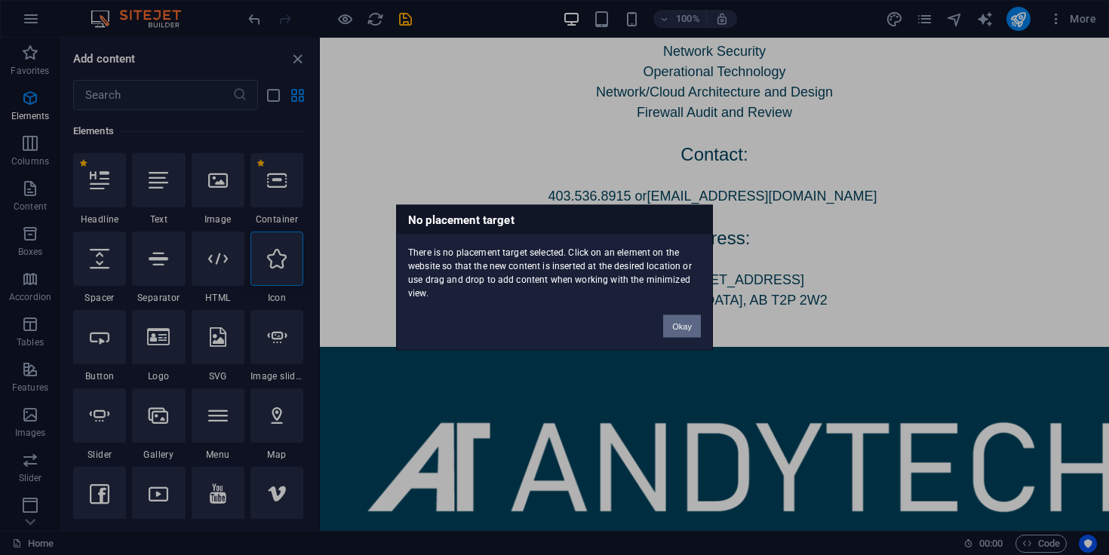
click at [687, 320] on button "Okay" at bounding box center [682, 326] width 38 height 23
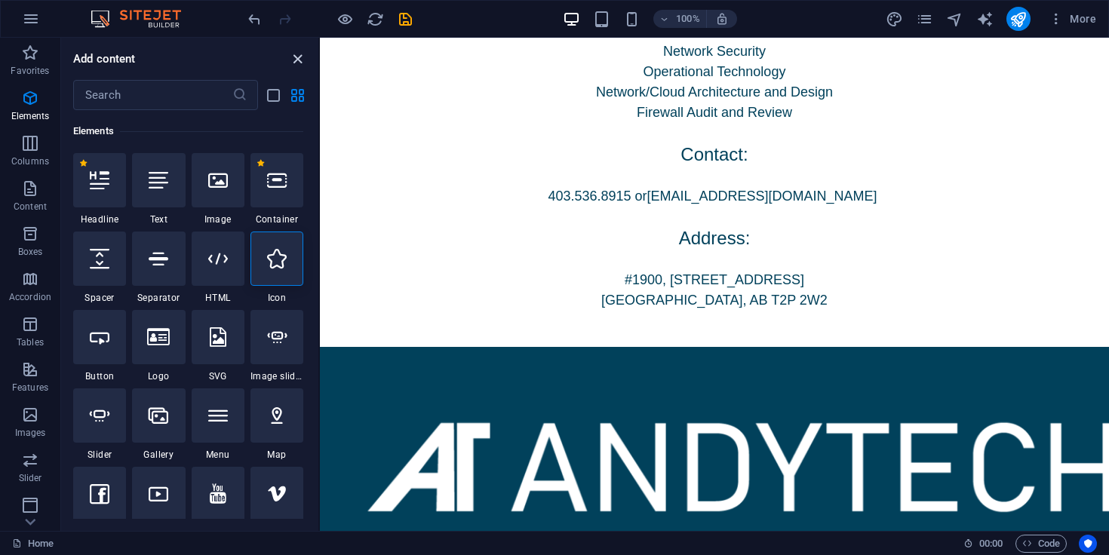
click at [297, 55] on icon "close panel" at bounding box center [297, 59] width 17 height 17
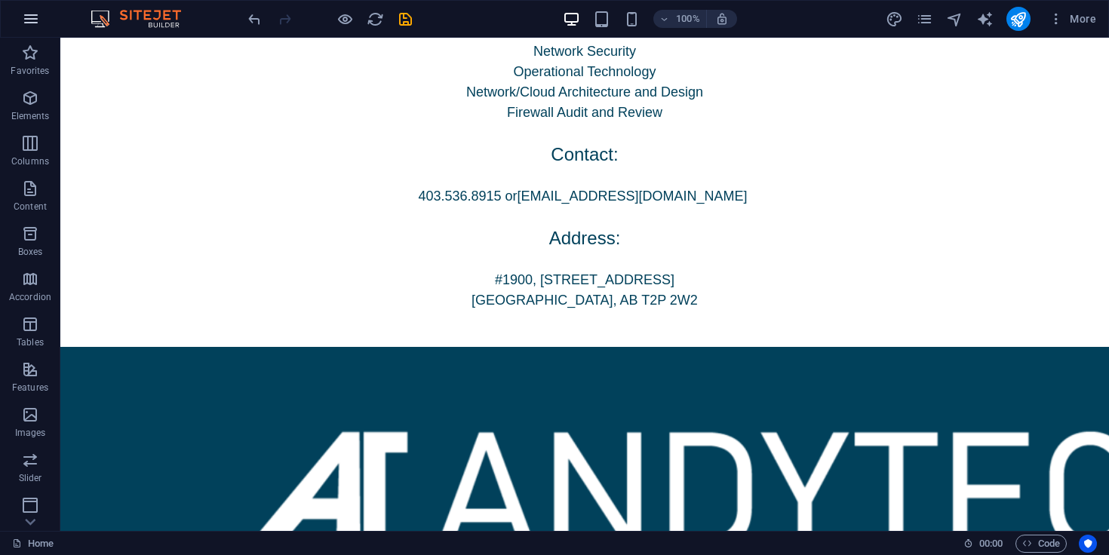
click at [32, 17] on icon "button" at bounding box center [31, 19] width 18 height 18
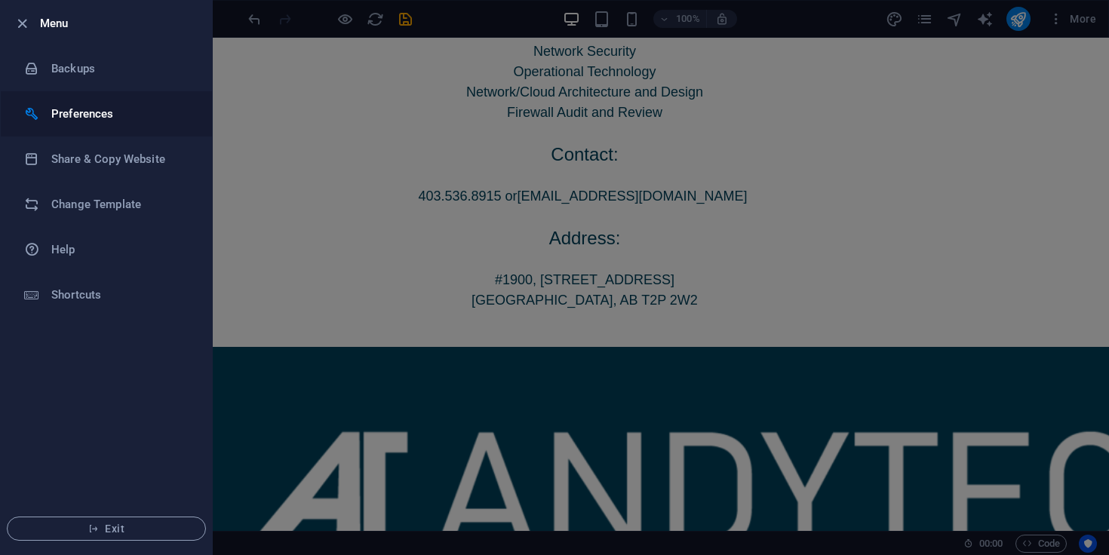
click at [105, 109] on h6 "Preferences" at bounding box center [121, 114] width 140 height 18
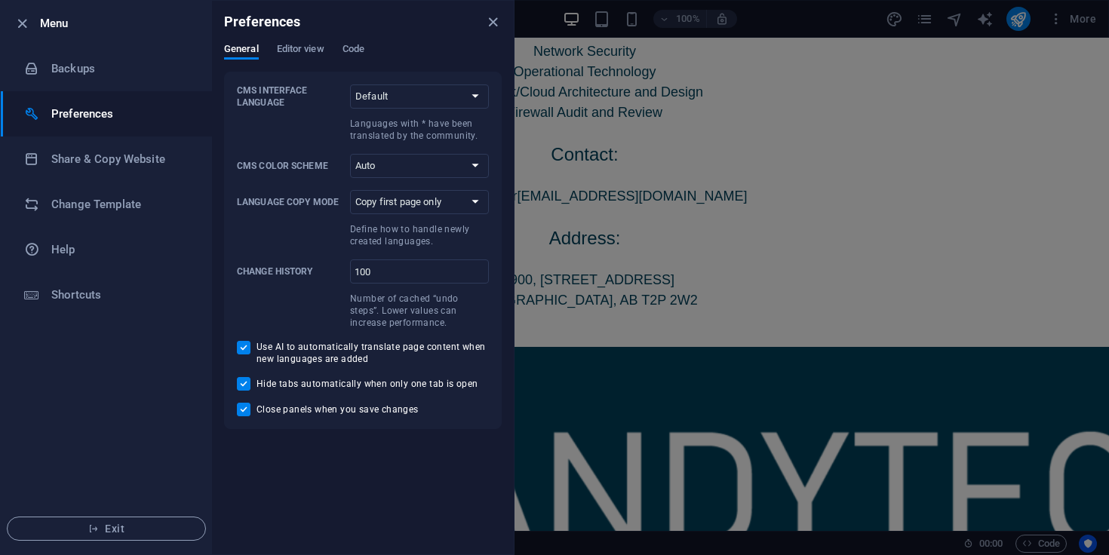
click at [368, 46] on div "General Editor view Code" at bounding box center [363, 57] width 278 height 29
click at [361, 49] on span "Code" at bounding box center [354, 50] width 22 height 21
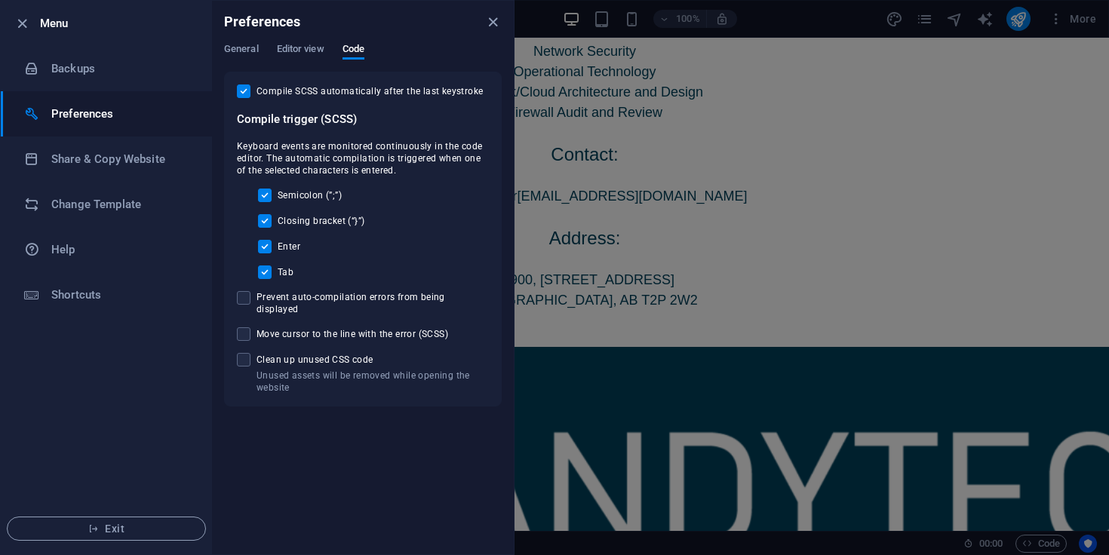
click at [662, 152] on div at bounding box center [554, 277] width 1109 height 555
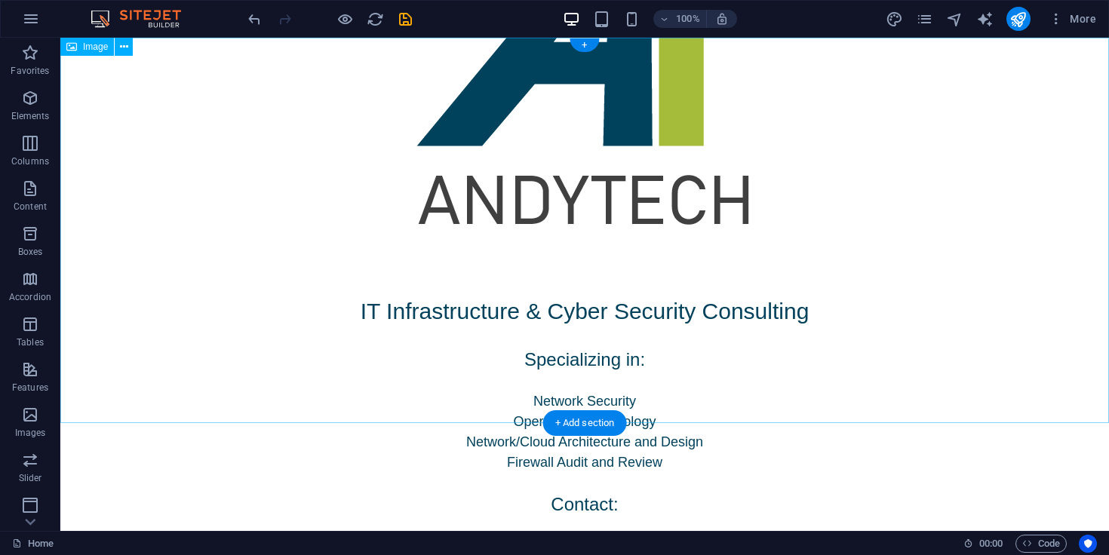
scroll to position [0, 0]
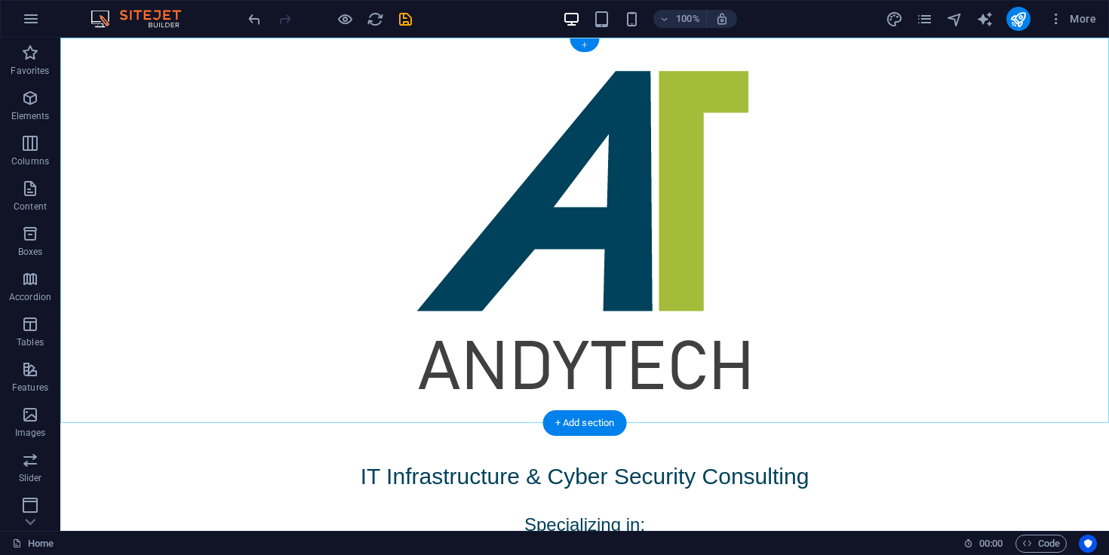
click at [584, 48] on div "+" at bounding box center [584, 45] width 29 height 14
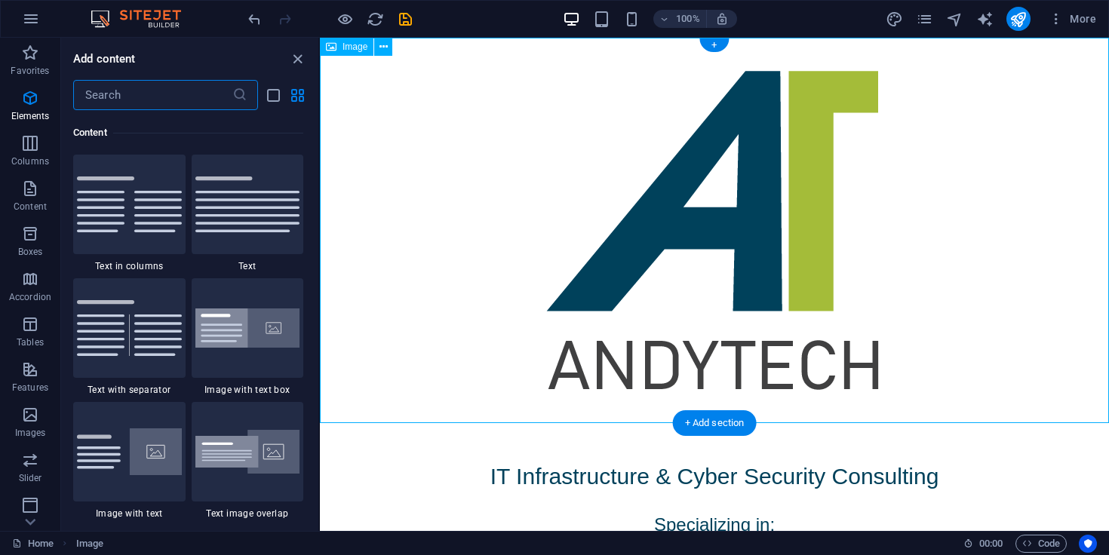
scroll to position [2640, 0]
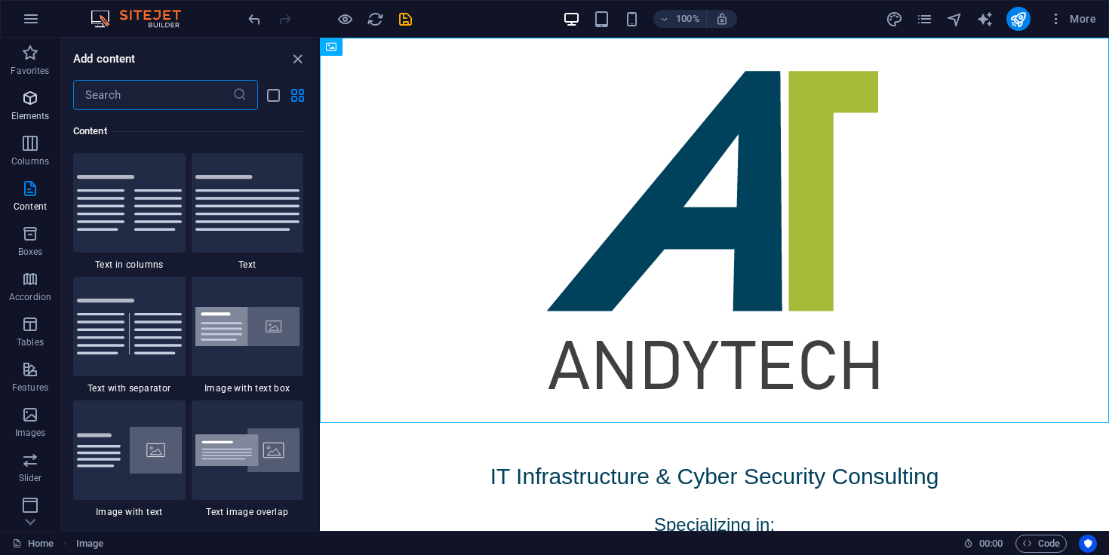
click at [29, 96] on icon "button" at bounding box center [30, 98] width 18 height 18
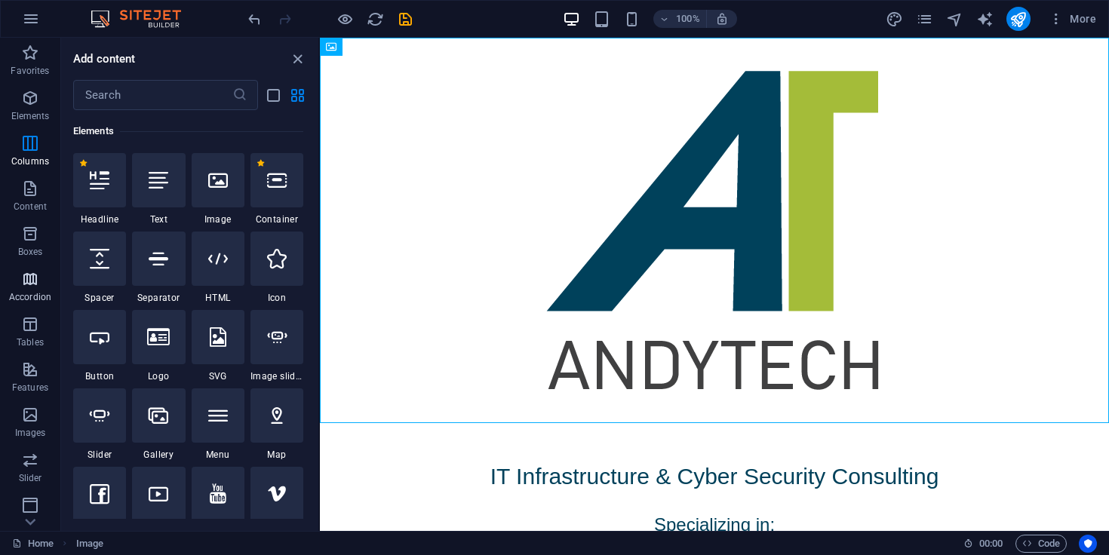
scroll to position [161, 0]
click at [17, 377] on span "Features" at bounding box center [30, 379] width 60 height 36
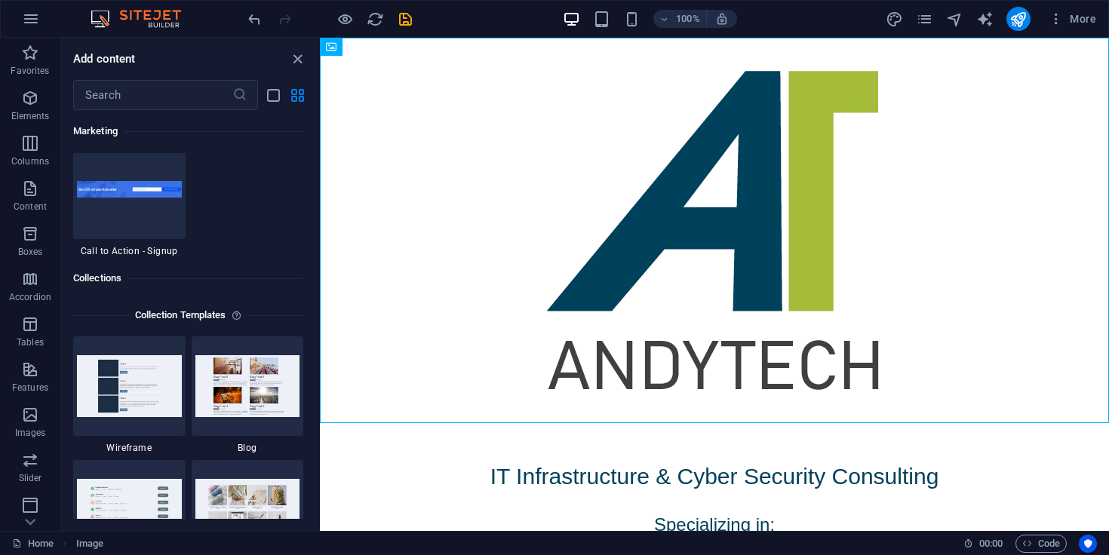
scroll to position [13969, 0]
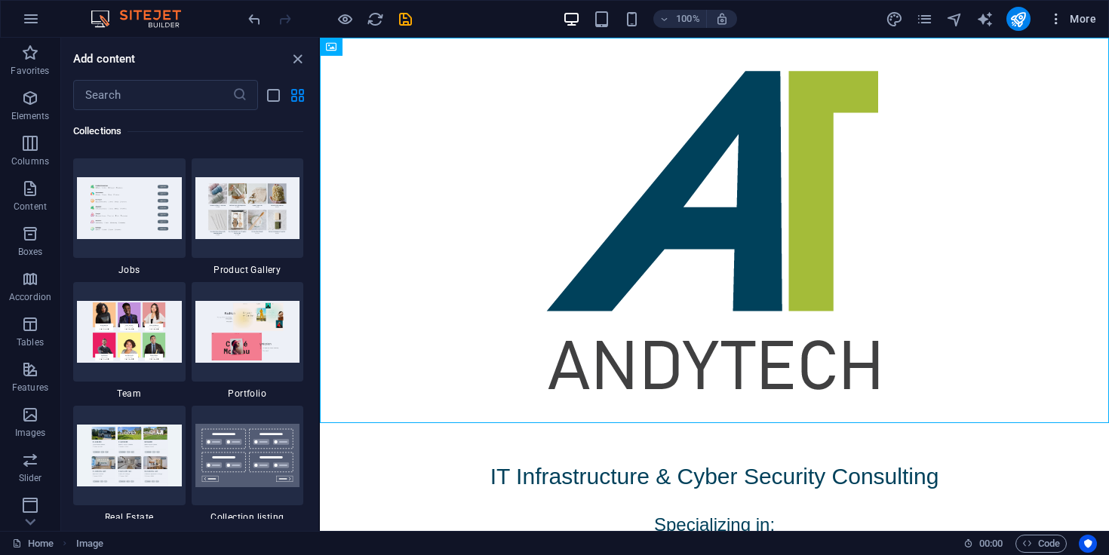
click at [1063, 23] on icon "button" at bounding box center [1056, 18] width 15 height 15
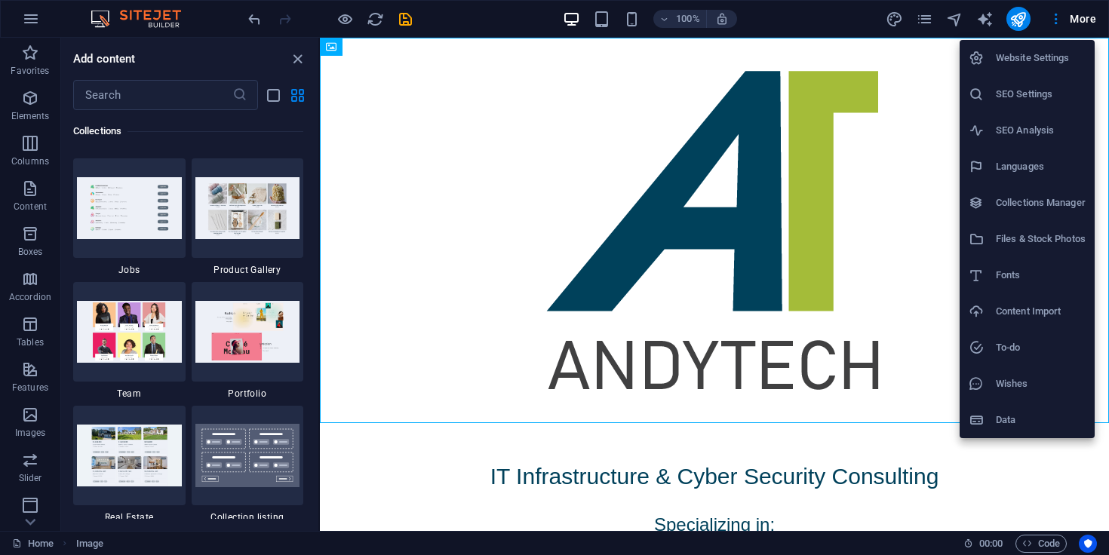
click at [1033, 53] on h6 "Website Settings" at bounding box center [1041, 58] width 90 height 18
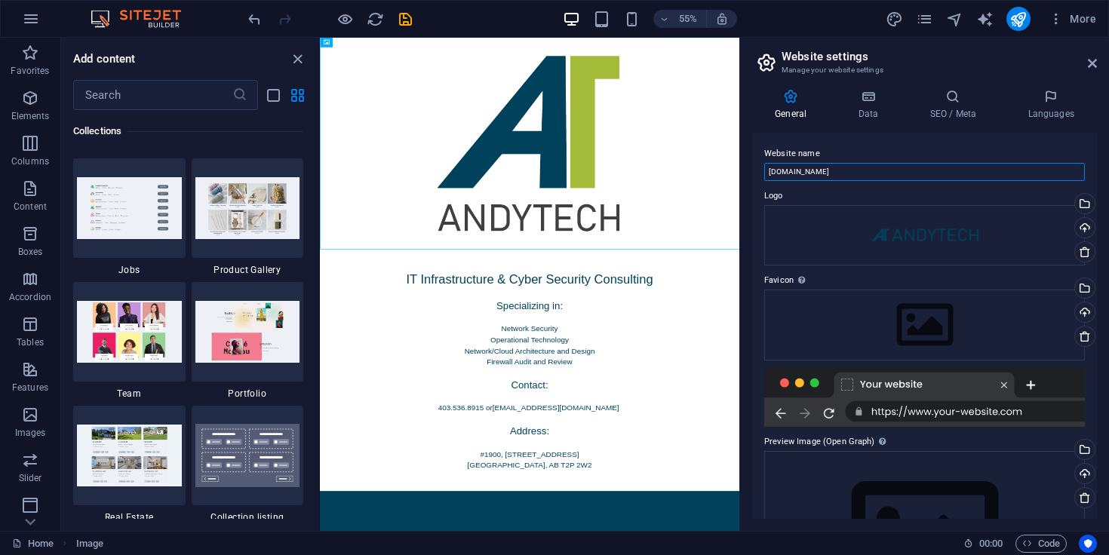
click at [883, 169] on input "[DOMAIN_NAME]" at bounding box center [924, 172] width 321 height 18
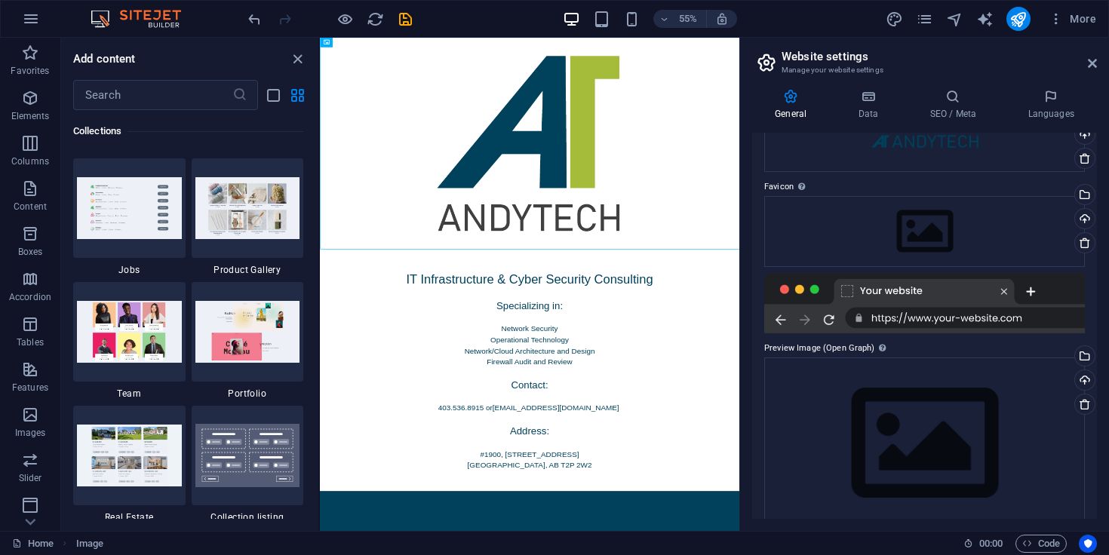
scroll to position [0, 0]
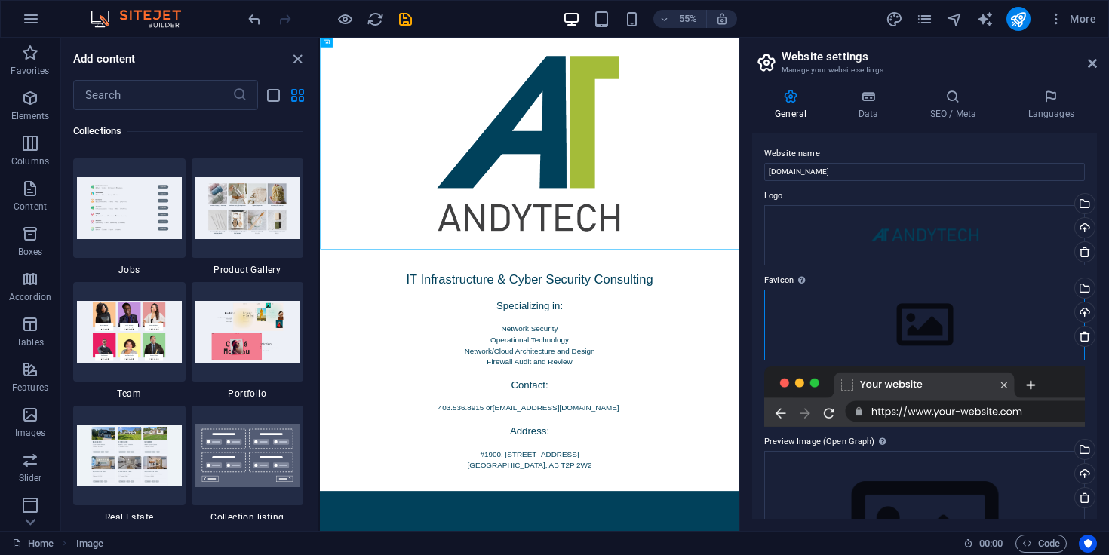
click at [926, 317] on div "Drag files here, click to choose files or select files from Files or our free s…" at bounding box center [924, 325] width 321 height 71
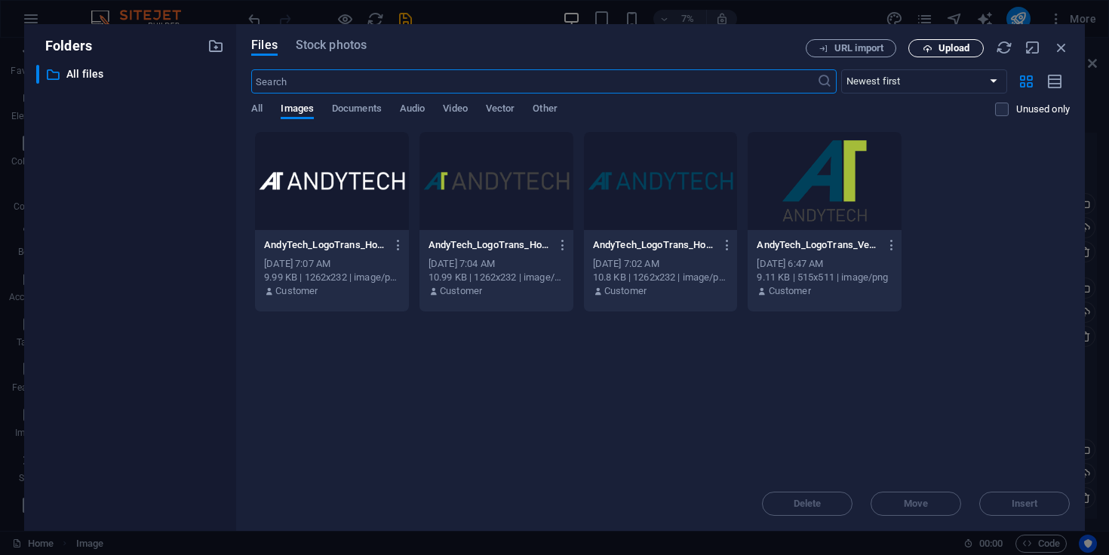
click at [952, 51] on span "Upload" at bounding box center [954, 48] width 31 height 9
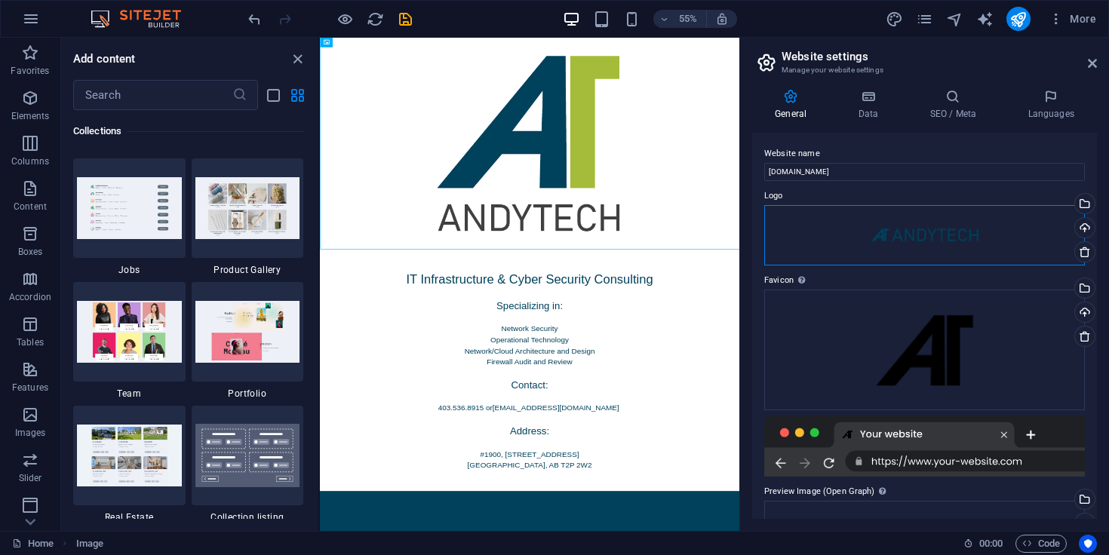
click at [924, 232] on div "Drag files here, click to choose files or select files from Files or our free s…" at bounding box center [924, 235] width 321 height 60
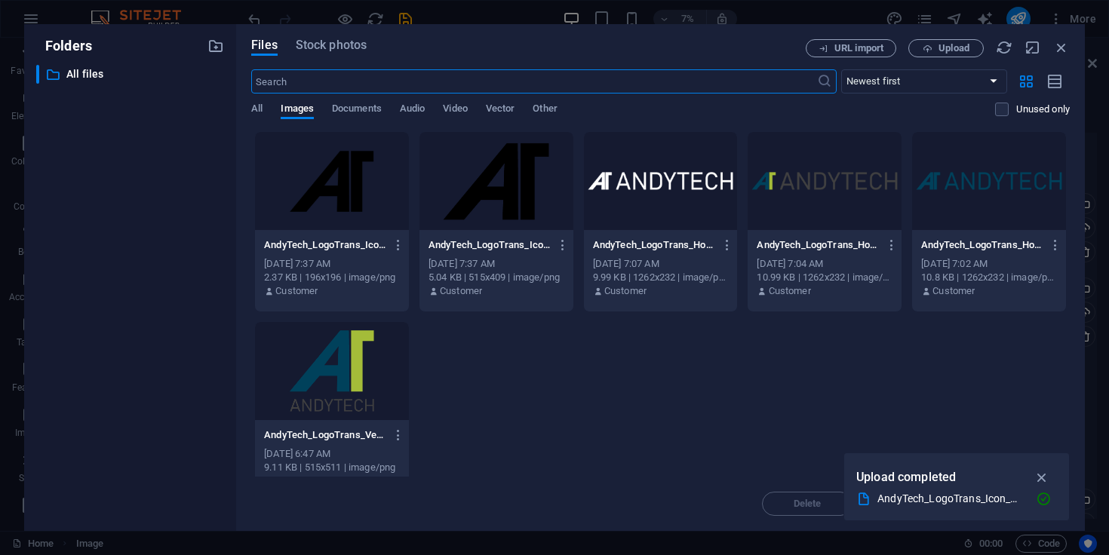
click at [803, 171] on div at bounding box center [825, 181] width 154 height 98
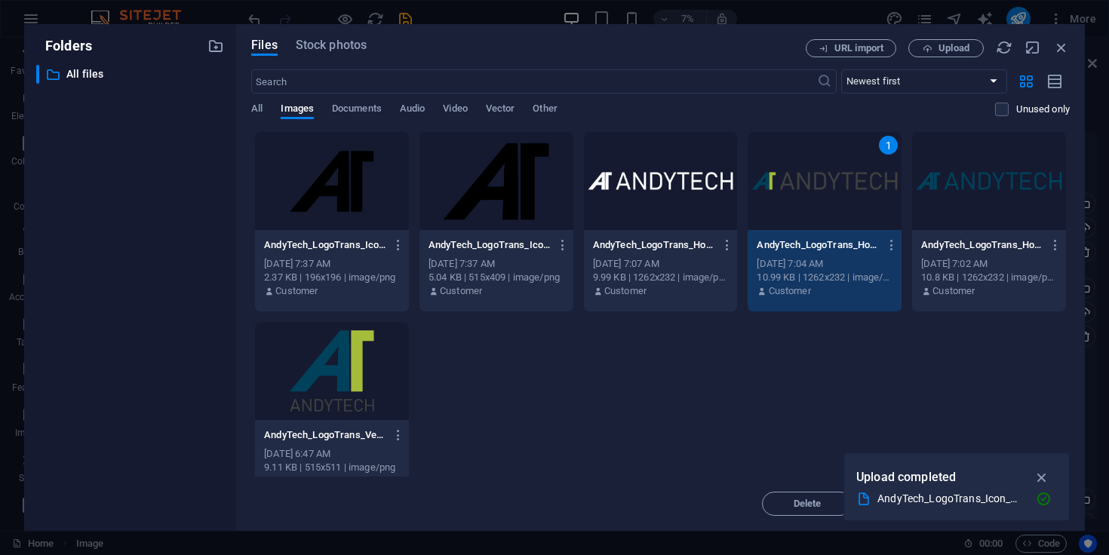
click at [803, 171] on div "1" at bounding box center [825, 181] width 154 height 98
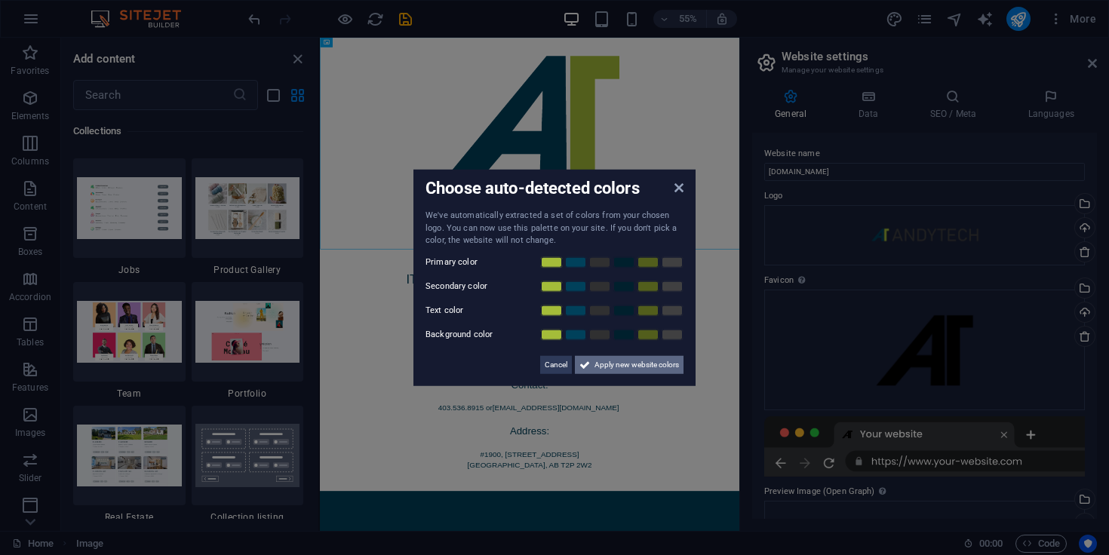
click at [649, 370] on span "Apply new website colors" at bounding box center [637, 364] width 85 height 18
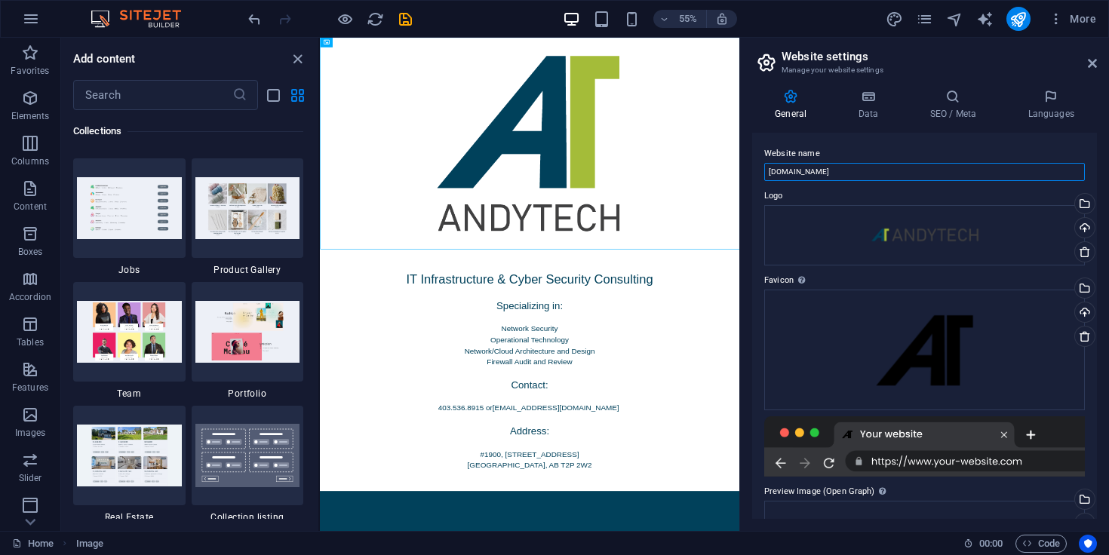
click at [850, 167] on input "[DOMAIN_NAME]" at bounding box center [924, 172] width 321 height 18
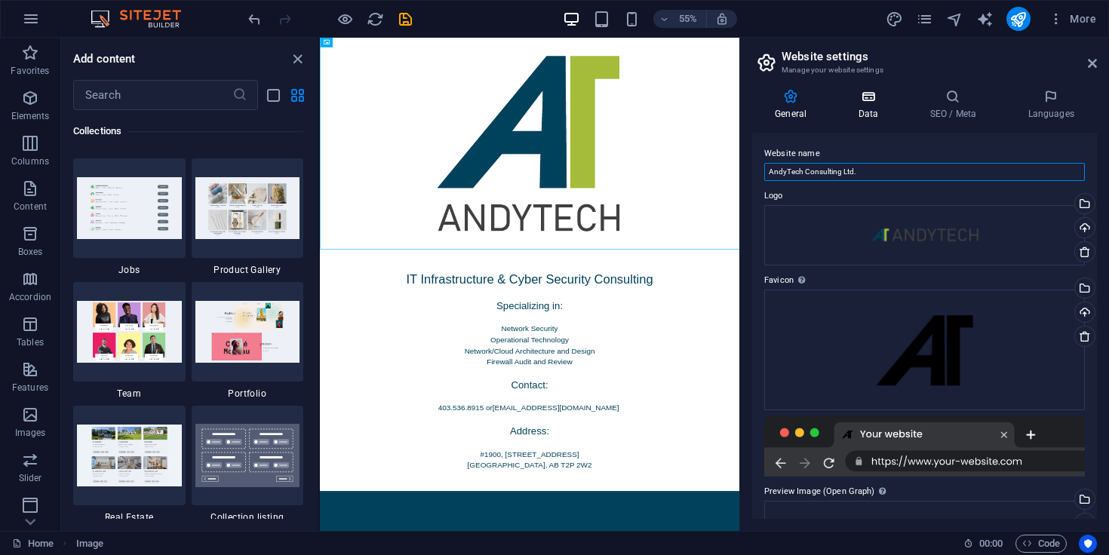
type input "AndyTech Consulting Ltd."
click at [886, 112] on h4 "Data" at bounding box center [871, 105] width 72 height 32
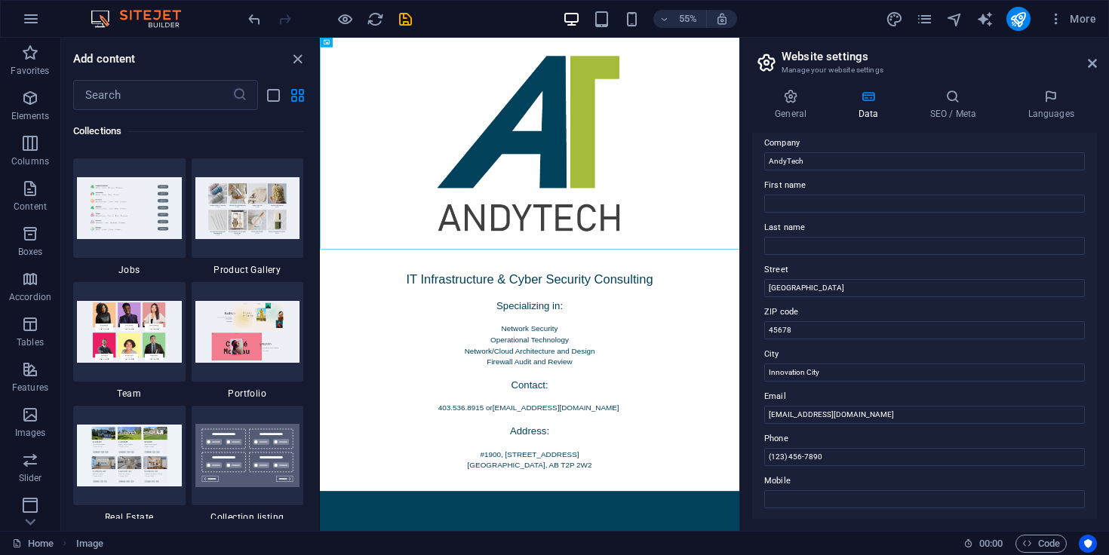
scroll to position [43, 0]
click at [842, 288] on input "123 Tech Park" at bounding box center [924, 287] width 321 height 18
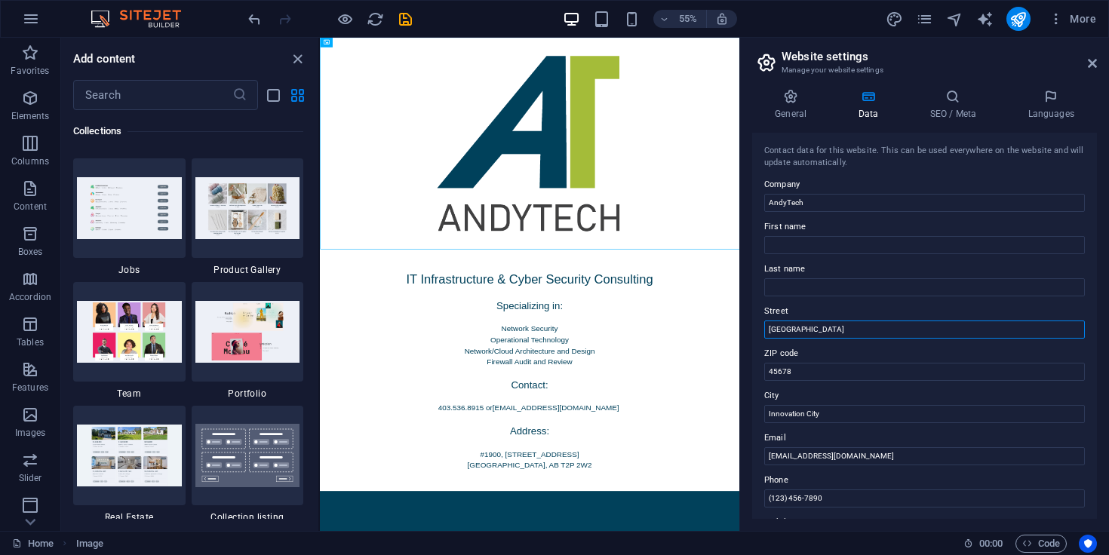
type input "2"
type input "[STREET_ADDRESS]"
type input "T2P 2W2"
type input "[GEOGRAPHIC_DATA]"
type input "[PHONE_NUMBER]"
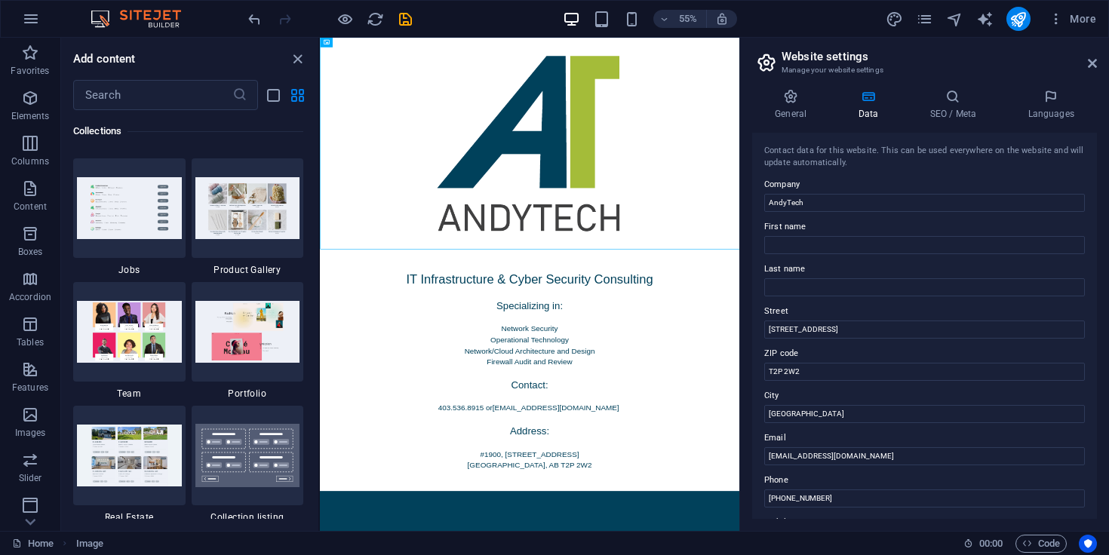
click at [1084, 62] on h2 "Website settings" at bounding box center [939, 57] width 315 height 14
click at [1090, 62] on icon at bounding box center [1092, 63] width 9 height 12
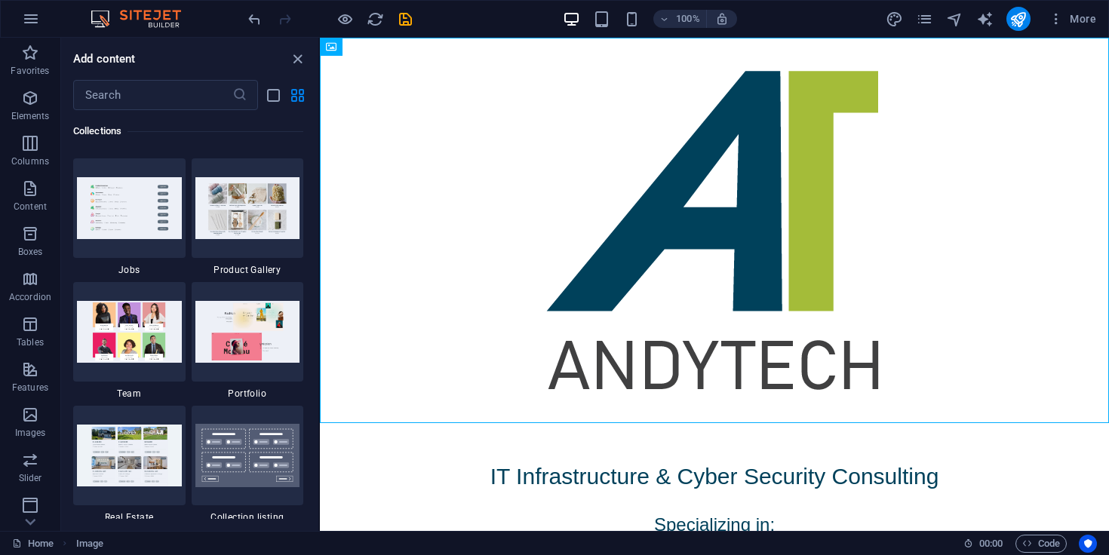
click at [398, 27] on div at bounding box center [329, 19] width 169 height 24
click at [401, 25] on icon "save" at bounding box center [405, 19] width 17 height 17
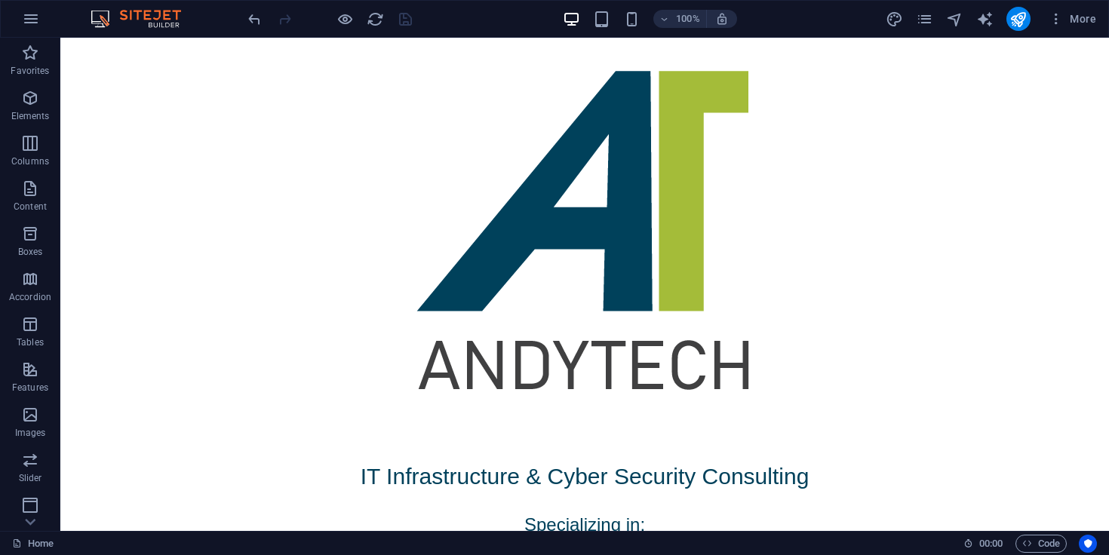
click at [1005, 24] on div "More" at bounding box center [994, 19] width 217 height 24
click at [1018, 26] on icon "publish" at bounding box center [1018, 19] width 17 height 17
click at [922, 19] on icon "pages" at bounding box center [924, 19] width 17 height 17
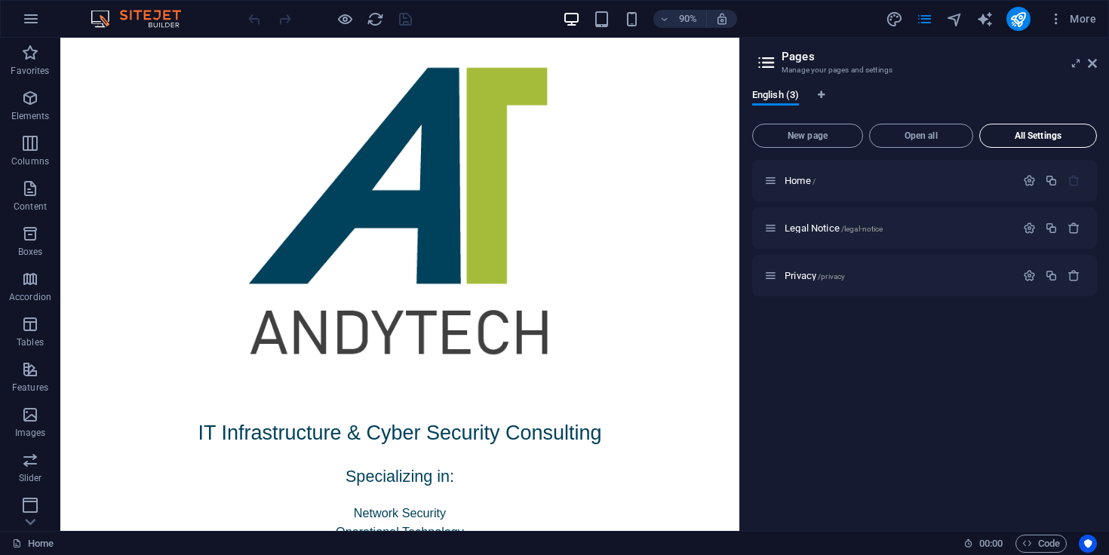
click at [1023, 124] on button "All Settings" at bounding box center [1039, 136] width 118 height 24
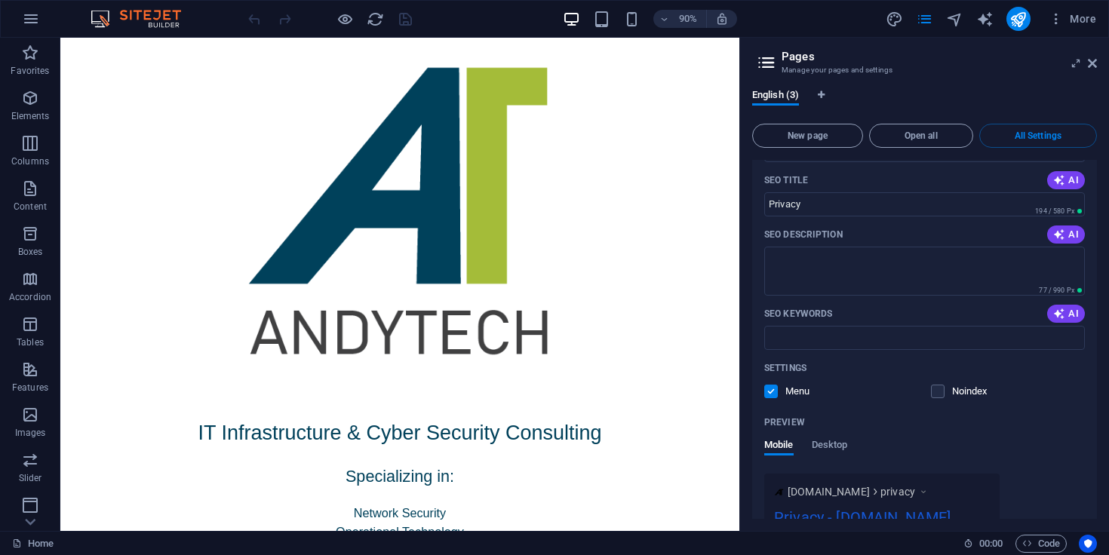
scroll to position [1471, 0]
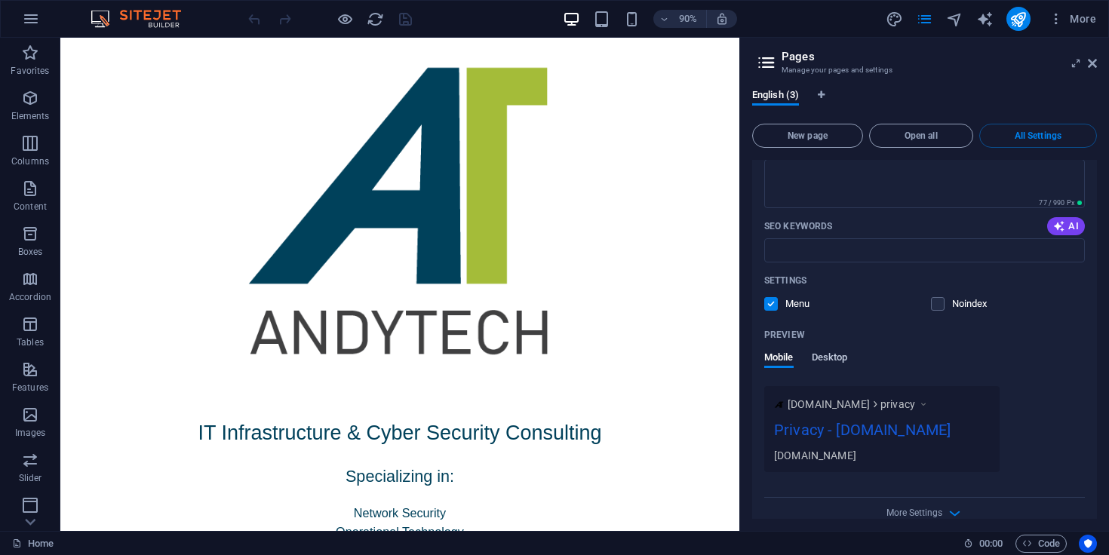
click at [826, 349] on span "Desktop" at bounding box center [830, 359] width 36 height 21
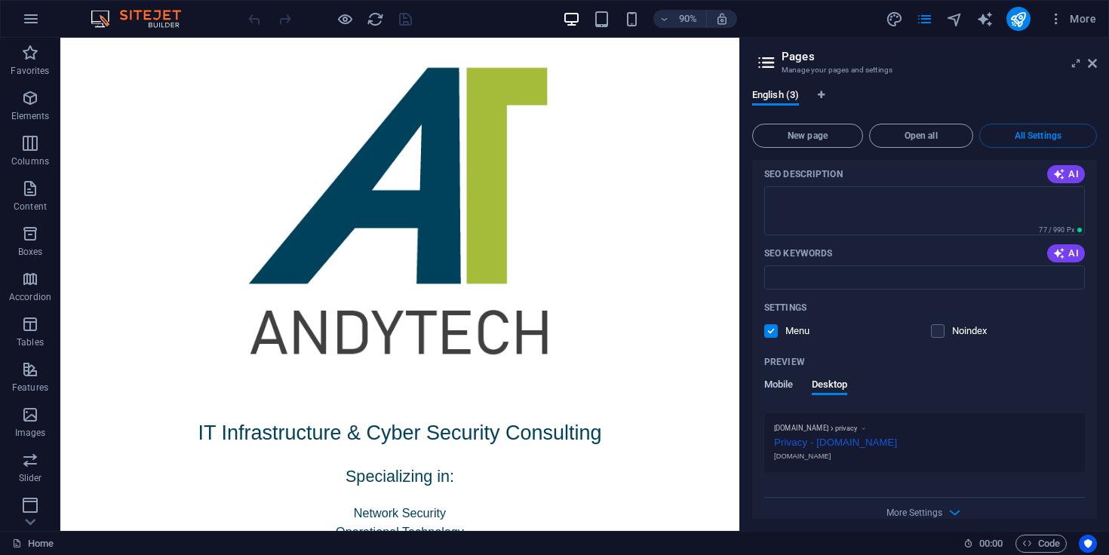
click at [780, 376] on span "Mobile" at bounding box center [778, 386] width 29 height 21
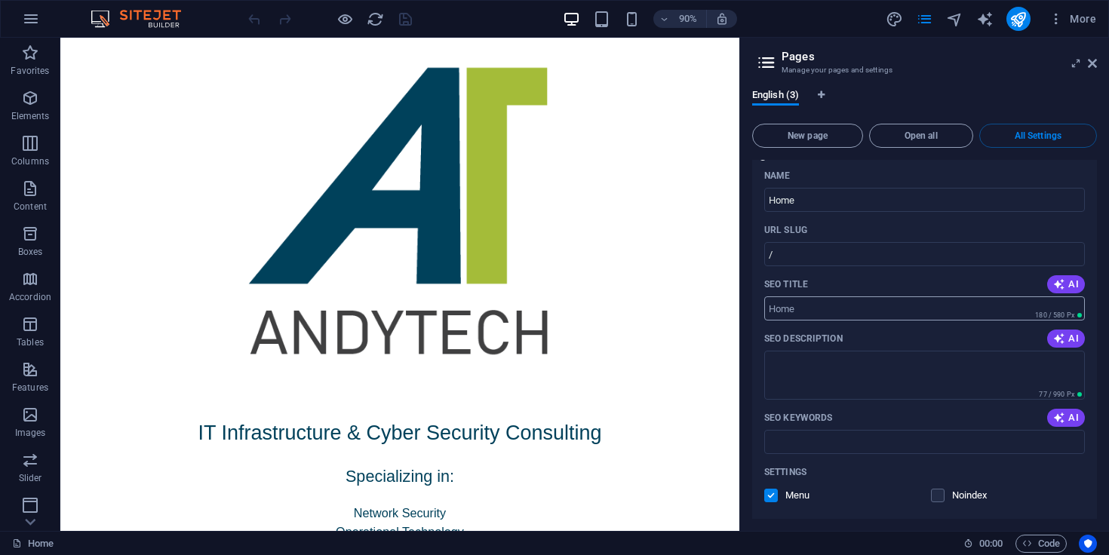
scroll to position [0, 0]
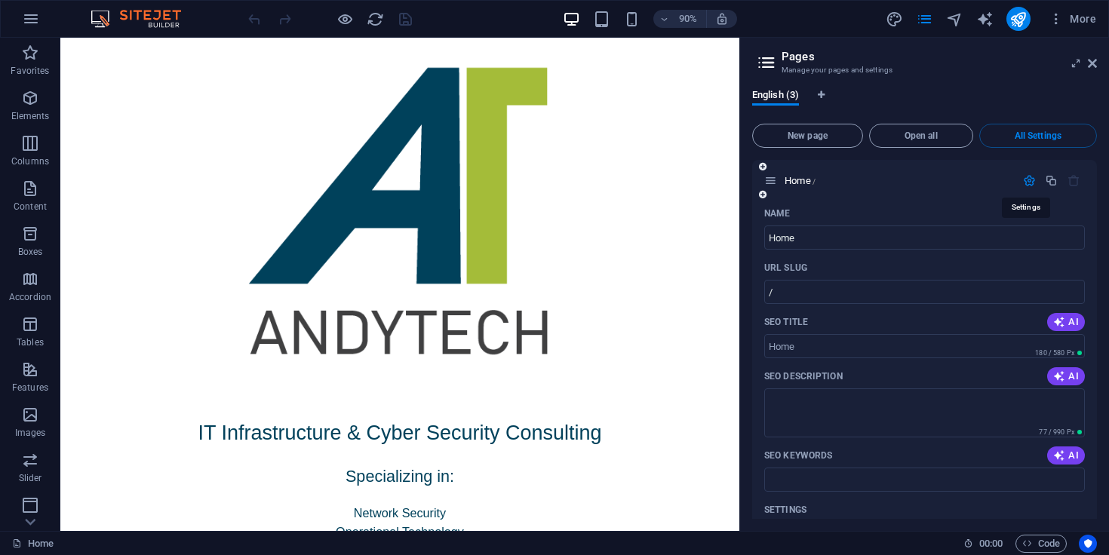
click at [1023, 186] on icon "button" at bounding box center [1029, 180] width 13 height 13
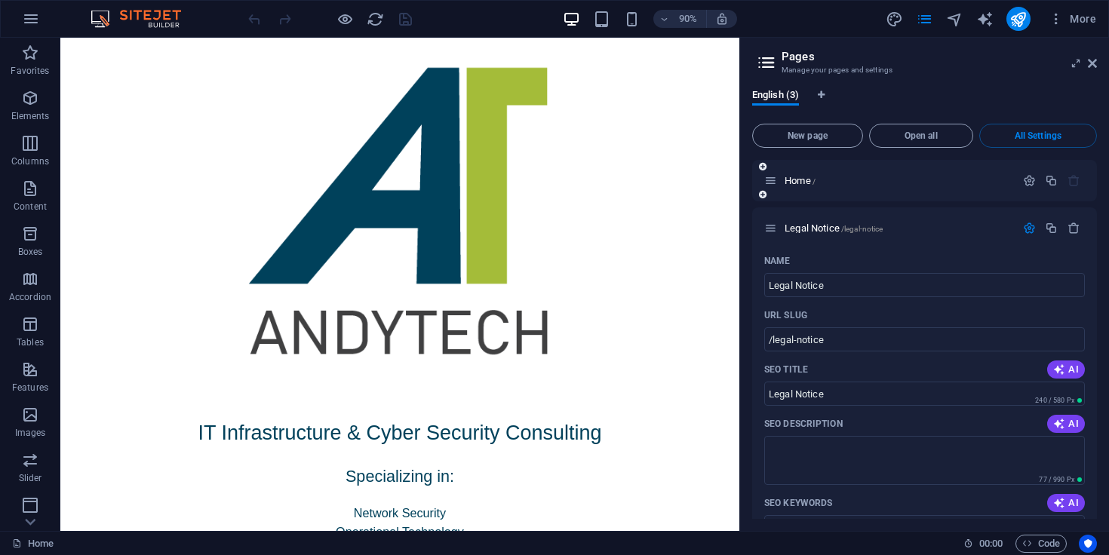
click at [1031, 189] on div at bounding box center [1052, 181] width 66 height 17
click at [1031, 186] on icon "button" at bounding box center [1029, 180] width 13 height 13
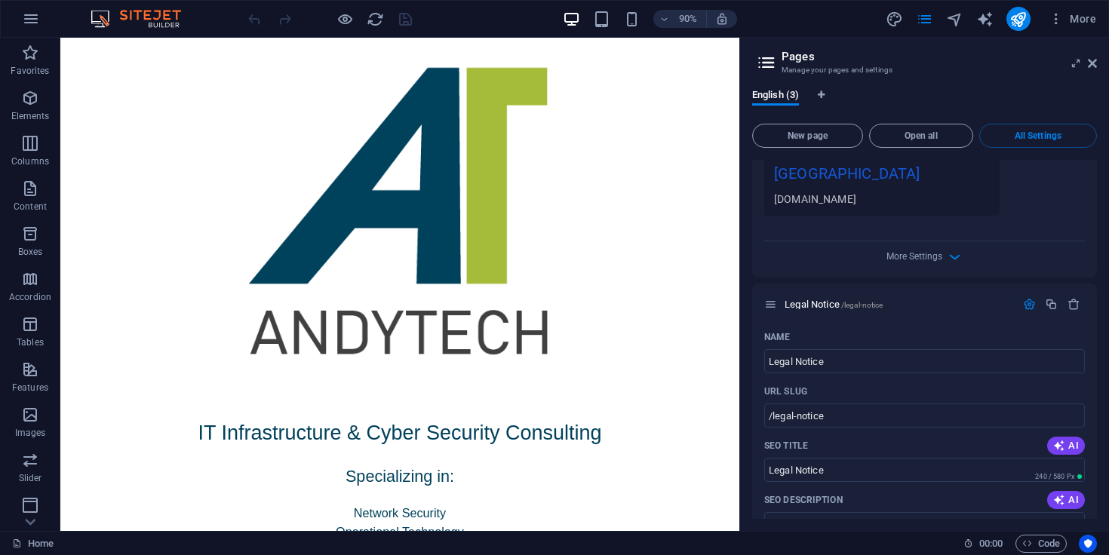
scroll to position [545, 0]
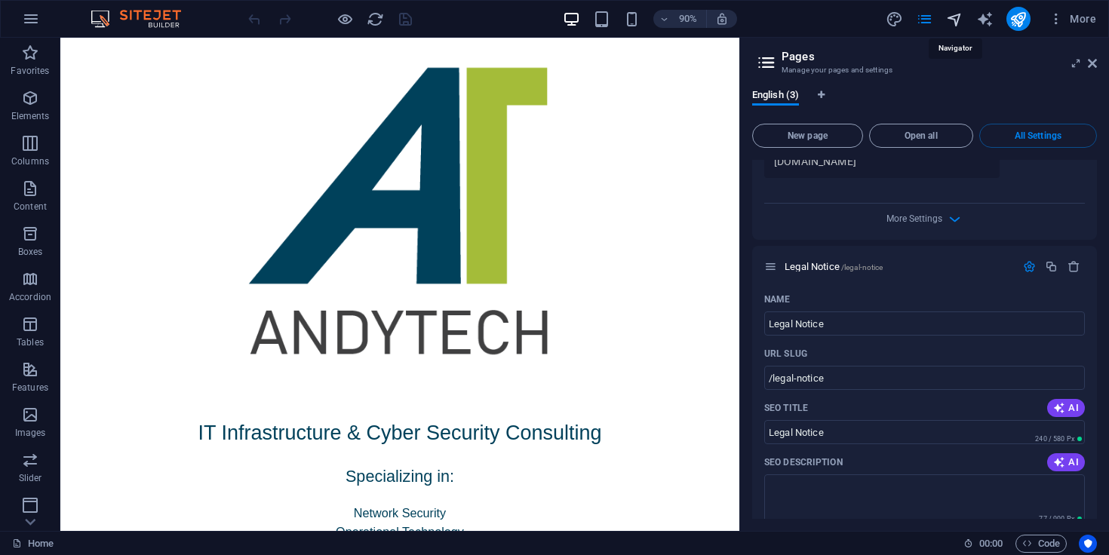
click at [949, 16] on icon "navigator" at bounding box center [954, 19] width 17 height 17
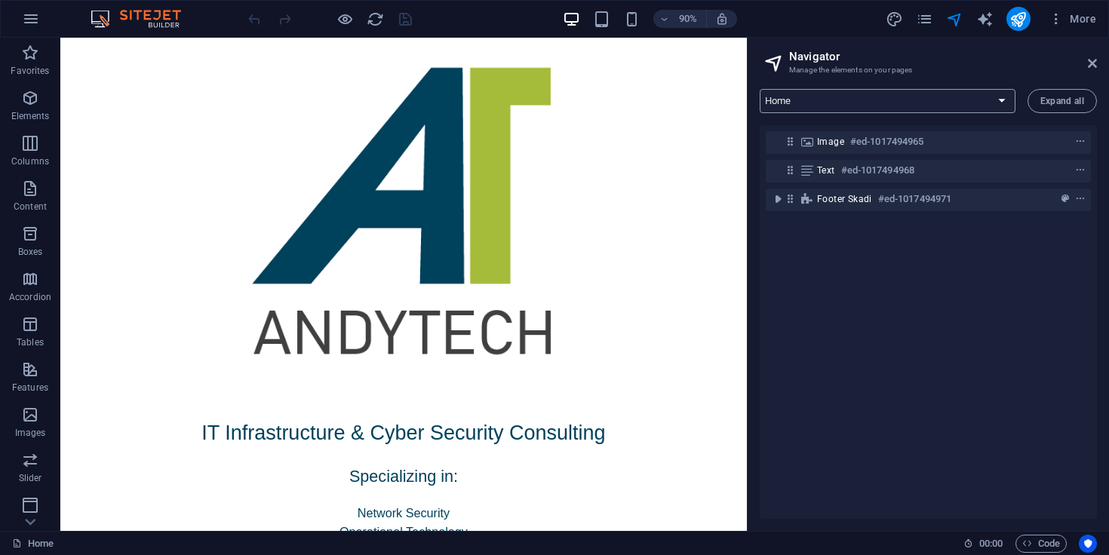
click at [795, 97] on select "Home Legal Notice Privacy" at bounding box center [888, 101] width 256 height 24
click at [760, 89] on select "Home Legal Notice Privacy" at bounding box center [888, 101] width 256 height 24
click at [28, 26] on icon "button" at bounding box center [31, 19] width 18 height 18
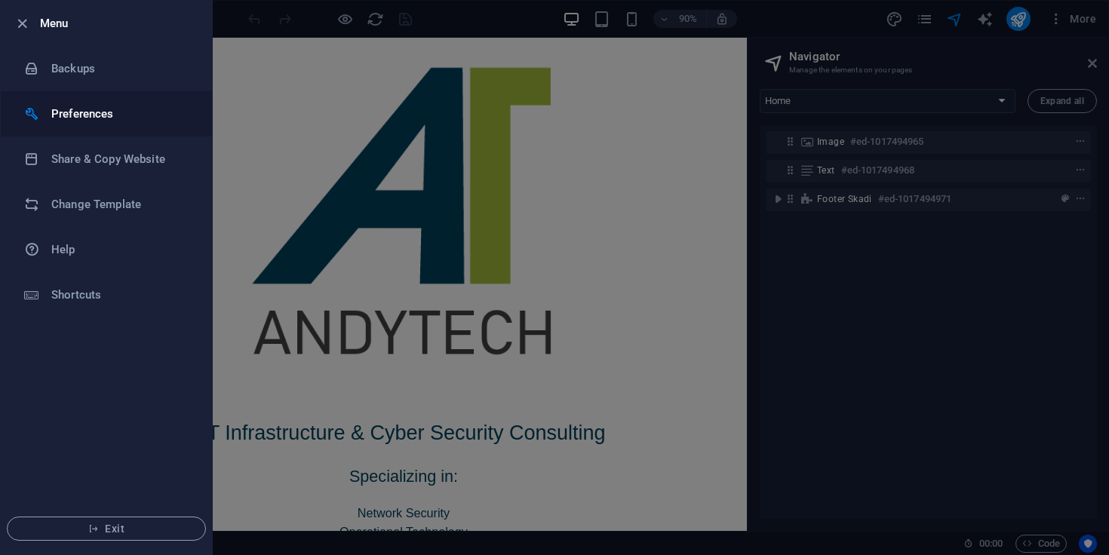
click at [95, 113] on h6 "Preferences" at bounding box center [121, 114] width 140 height 18
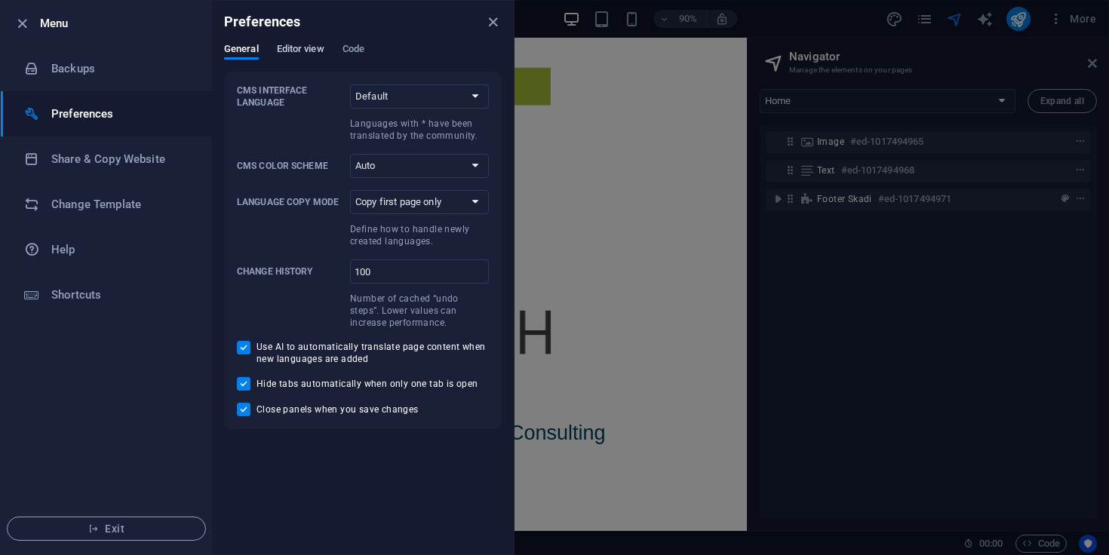
click at [300, 50] on span "Editor view" at bounding box center [301, 50] width 48 height 21
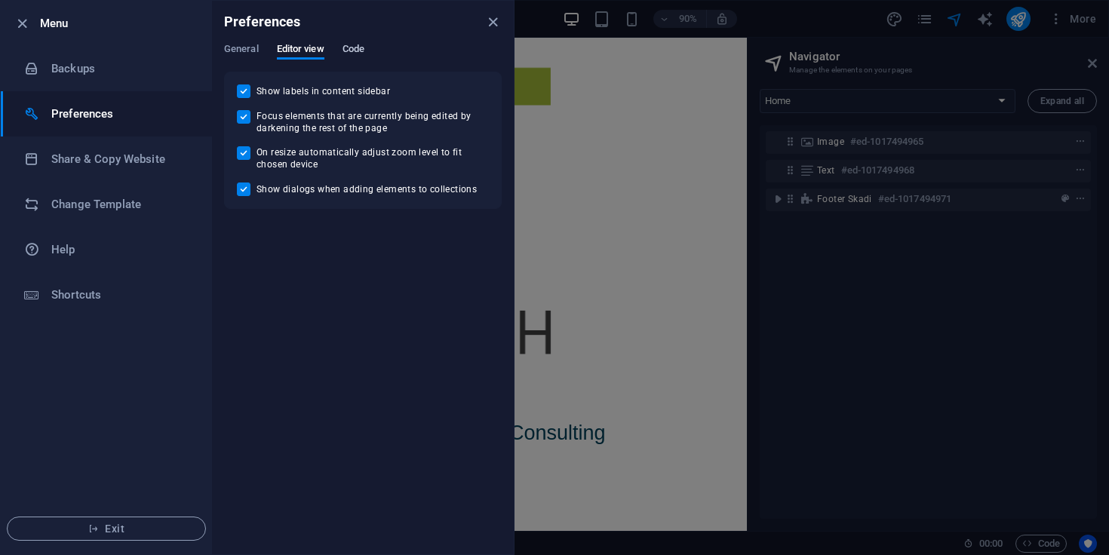
click at [343, 45] on span "Code" at bounding box center [354, 50] width 22 height 21
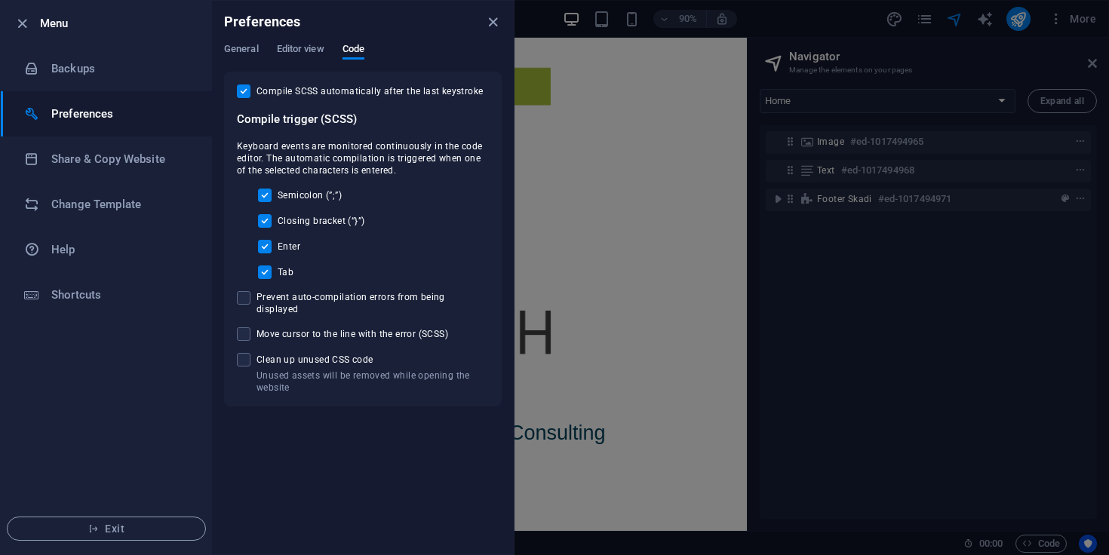
click at [243, 61] on div "General Editor view Code" at bounding box center [363, 57] width 278 height 29
click at [241, 52] on span "General" at bounding box center [241, 50] width 35 height 21
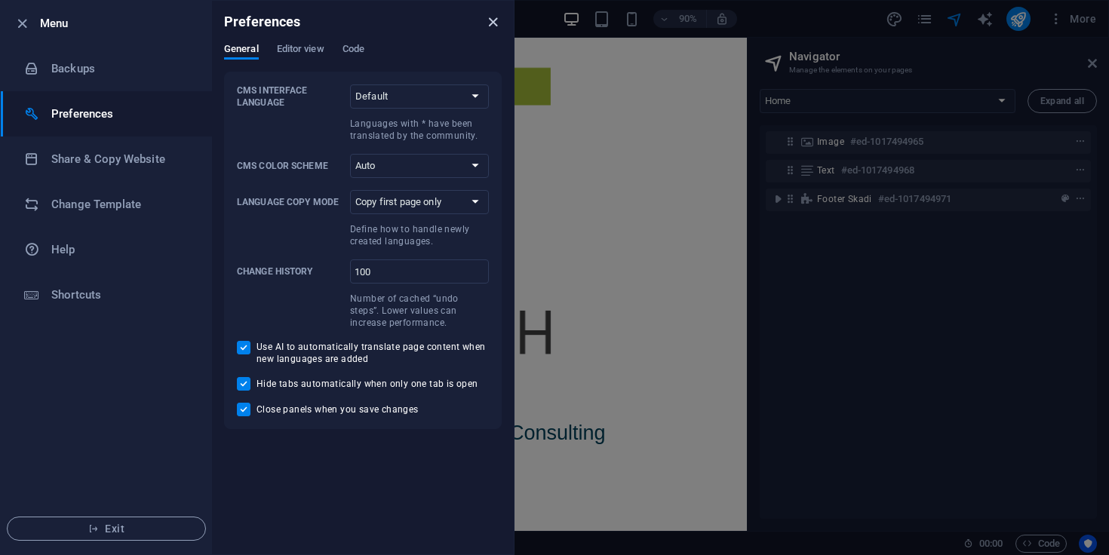
click at [500, 26] on icon "close" at bounding box center [492, 22] width 17 height 17
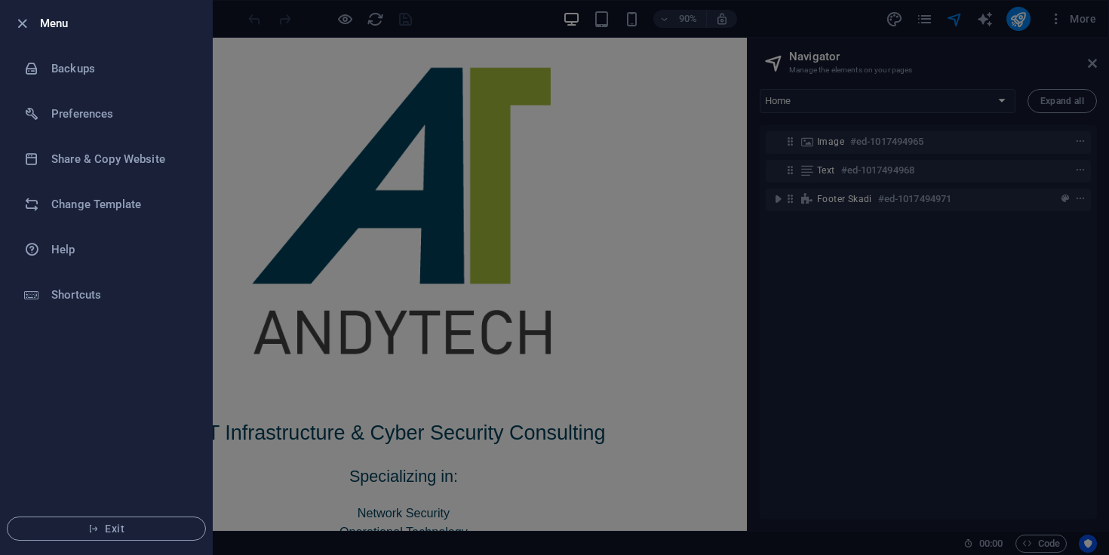
click at [468, 63] on div at bounding box center [554, 277] width 1109 height 555
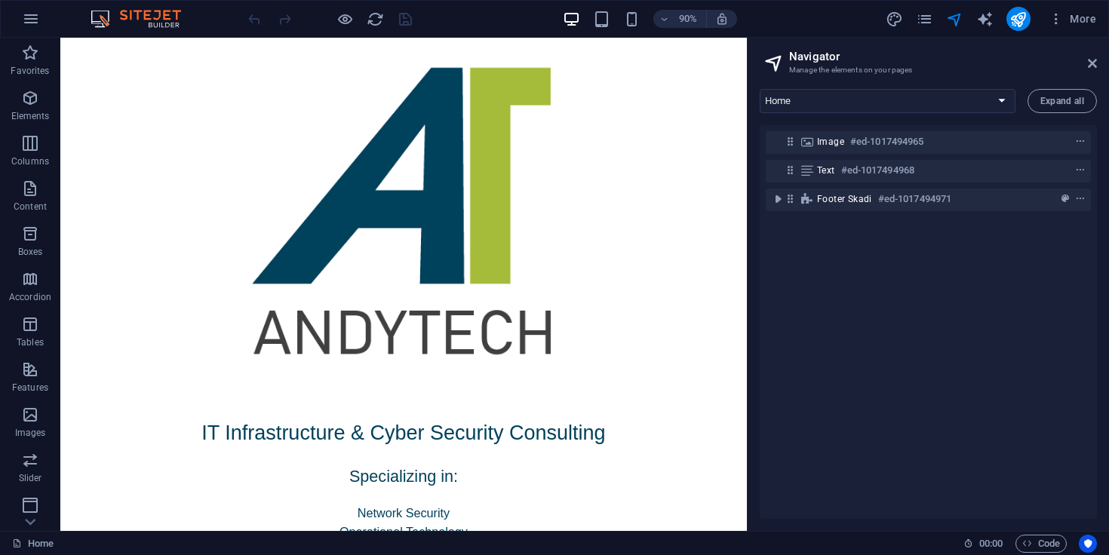
click at [165, 15] on img at bounding box center [143, 19] width 113 height 18
click at [47, 376] on span "Features" at bounding box center [30, 379] width 60 height 36
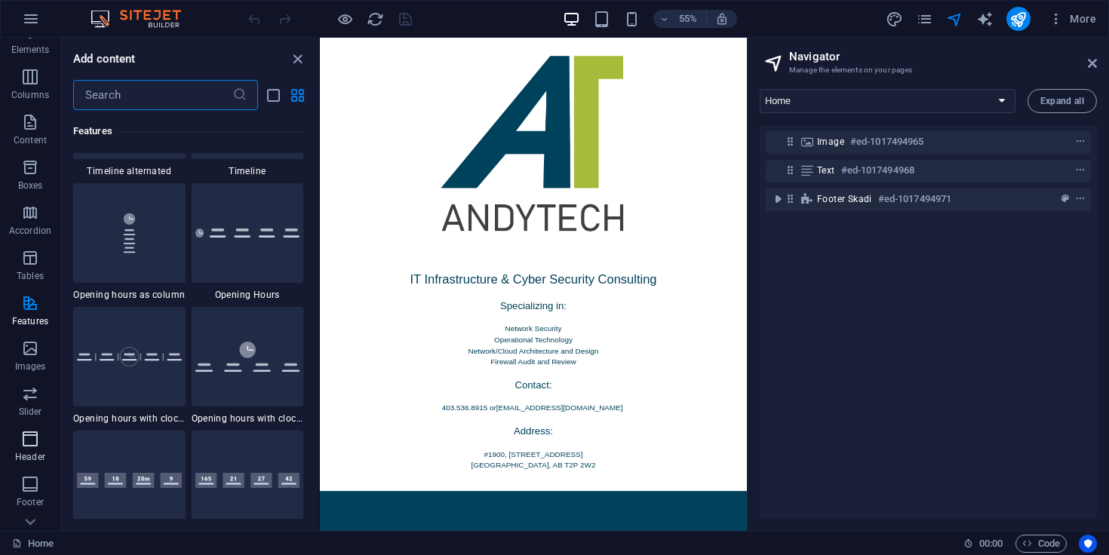
scroll to position [186, 0]
click at [40, 508] on span "Collections" at bounding box center [30, 510] width 60 height 36
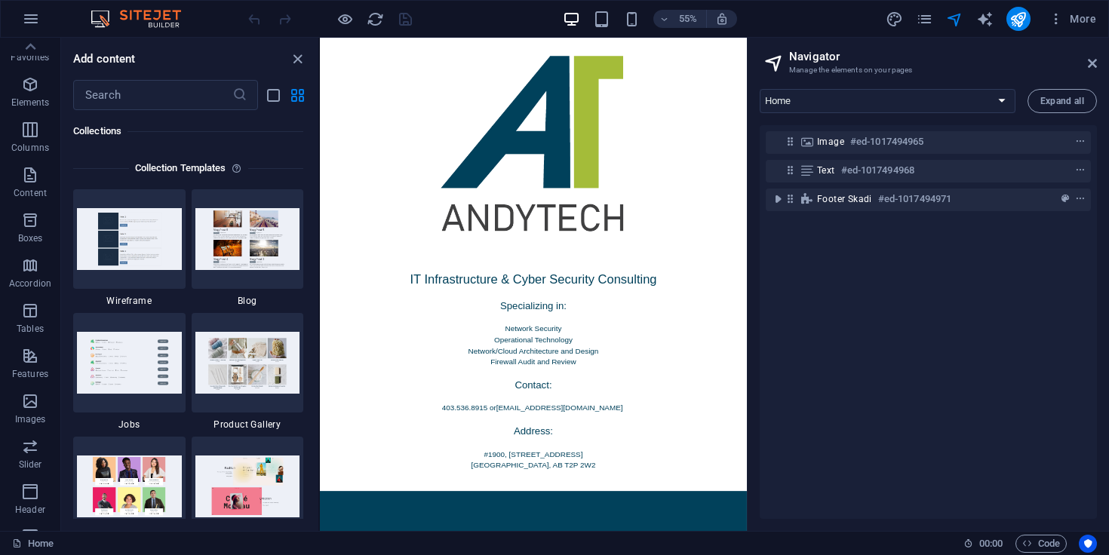
scroll to position [0, 0]
click at [25, 235] on icon "button" at bounding box center [30, 234] width 18 height 18
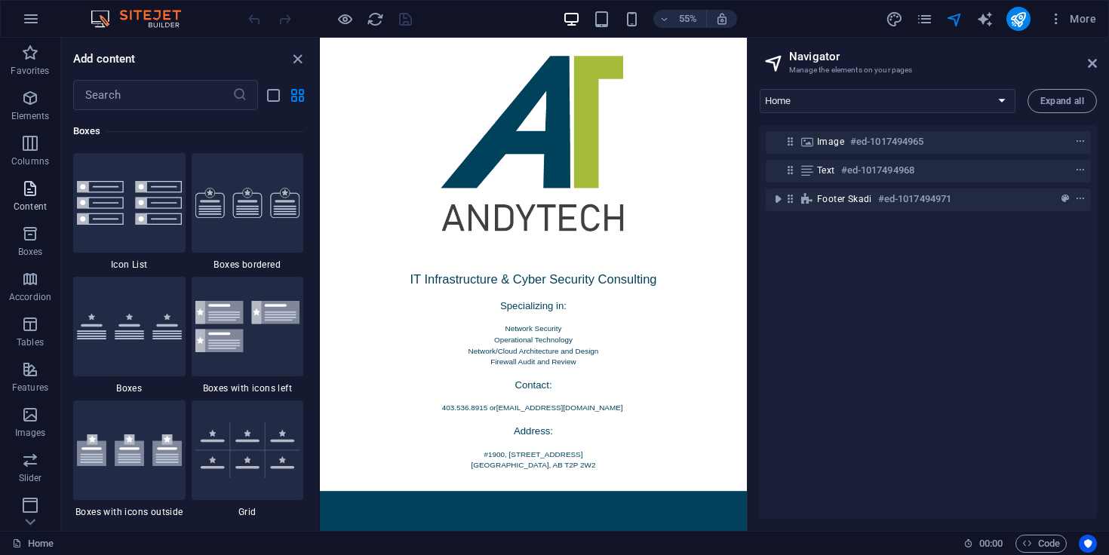
click at [22, 186] on icon "button" at bounding box center [30, 189] width 18 height 18
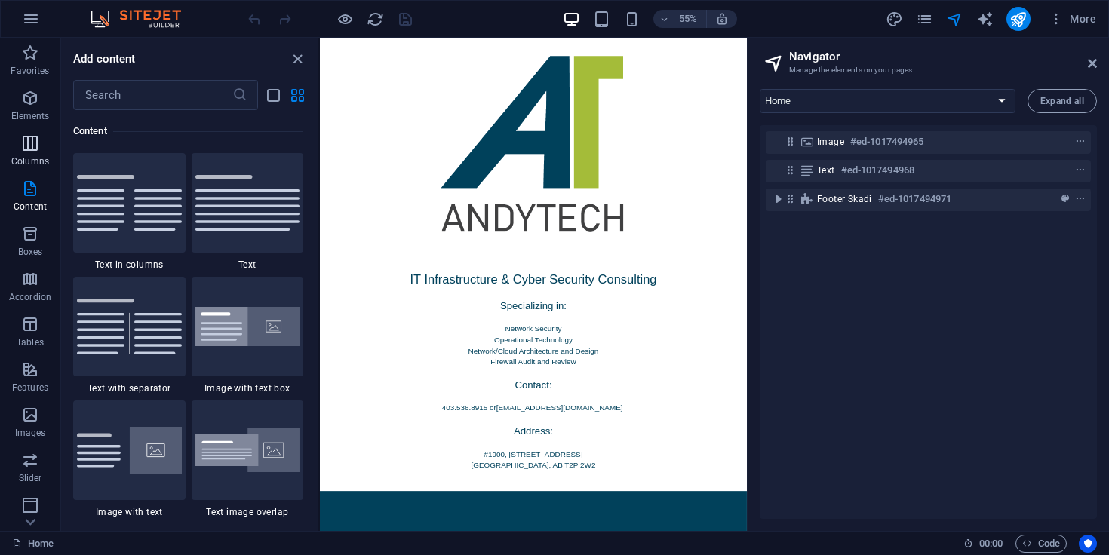
click at [20, 143] on span "Columns" at bounding box center [30, 152] width 60 height 36
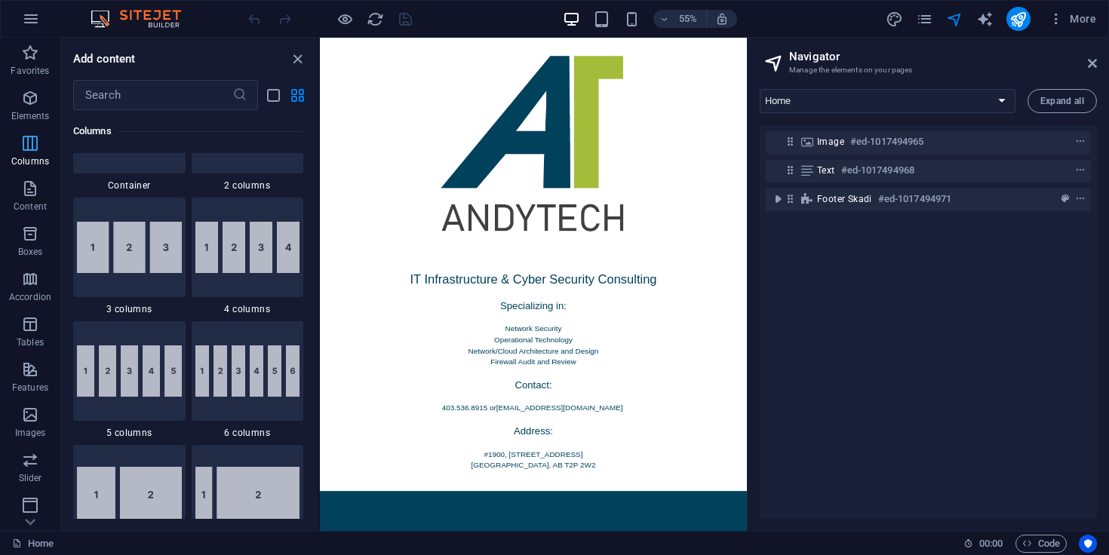
scroll to position [748, 0]
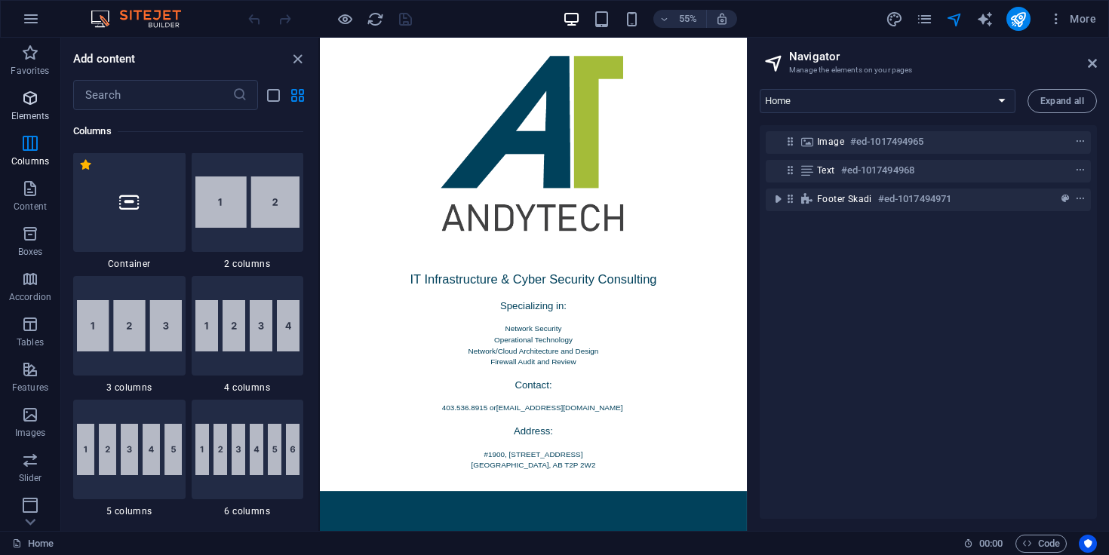
click at [28, 88] on button "Elements" at bounding box center [30, 105] width 60 height 45
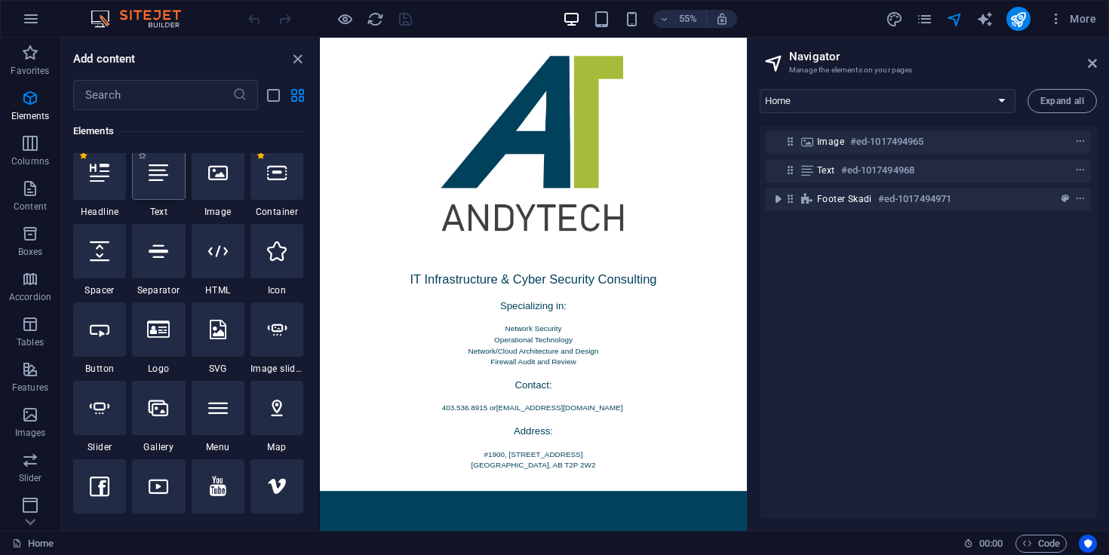
scroll to position [161, 0]
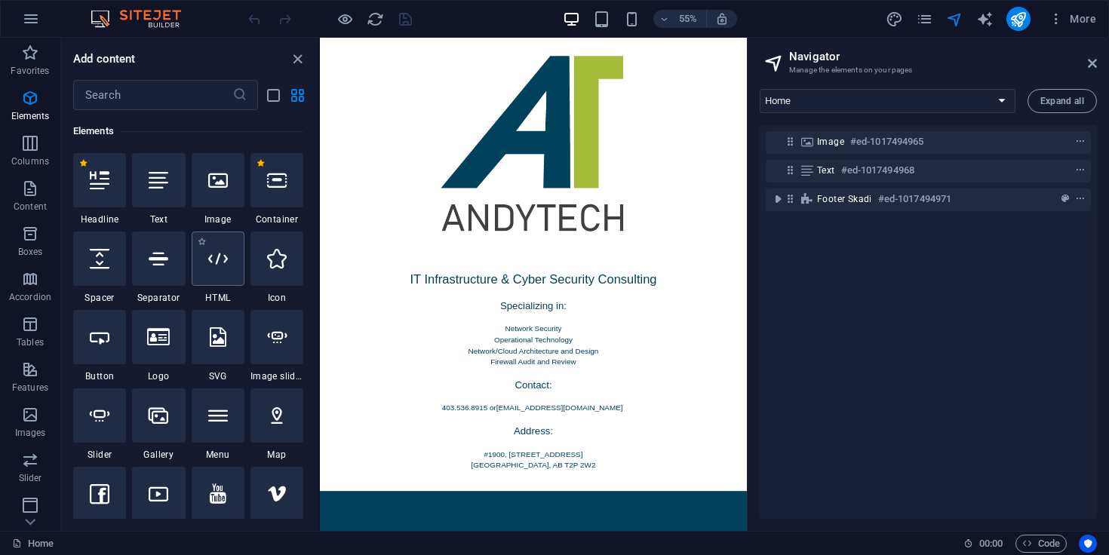
click at [223, 250] on icon at bounding box center [218, 259] width 20 height 20
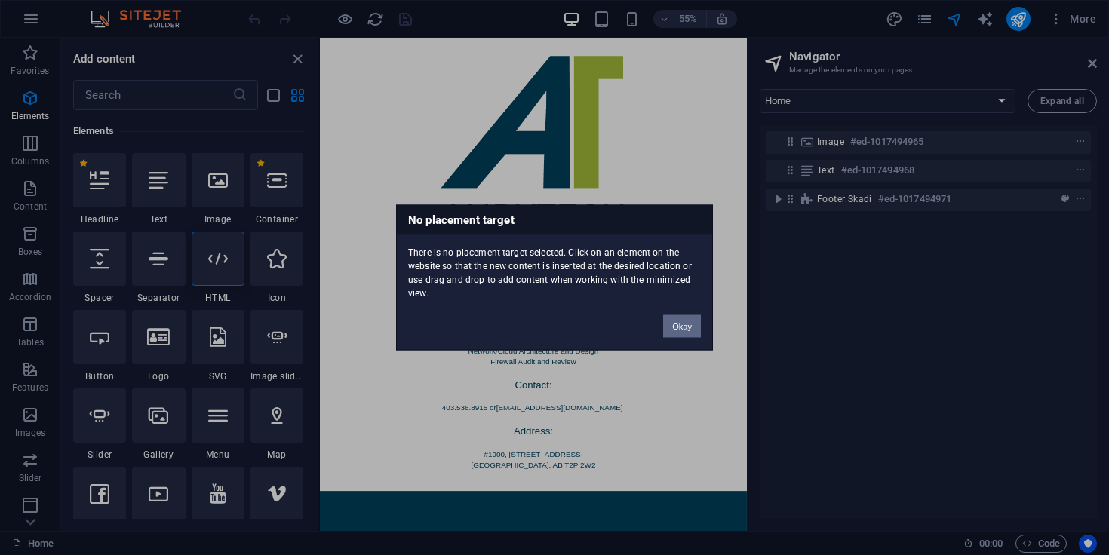
click at [676, 325] on button "Okay" at bounding box center [682, 326] width 38 height 23
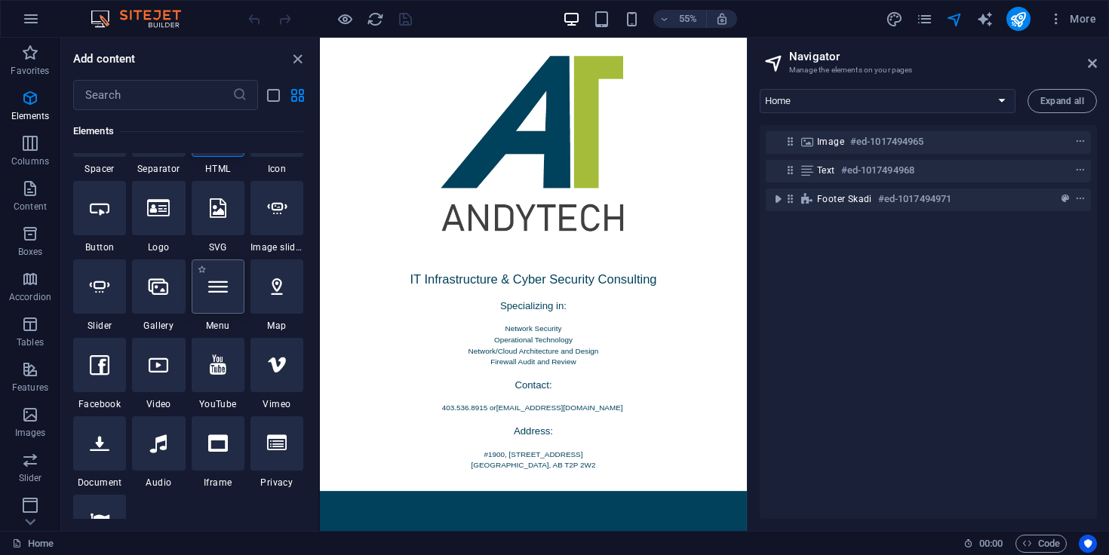
scroll to position [291, 0]
click at [288, 288] on div at bounding box center [277, 286] width 53 height 54
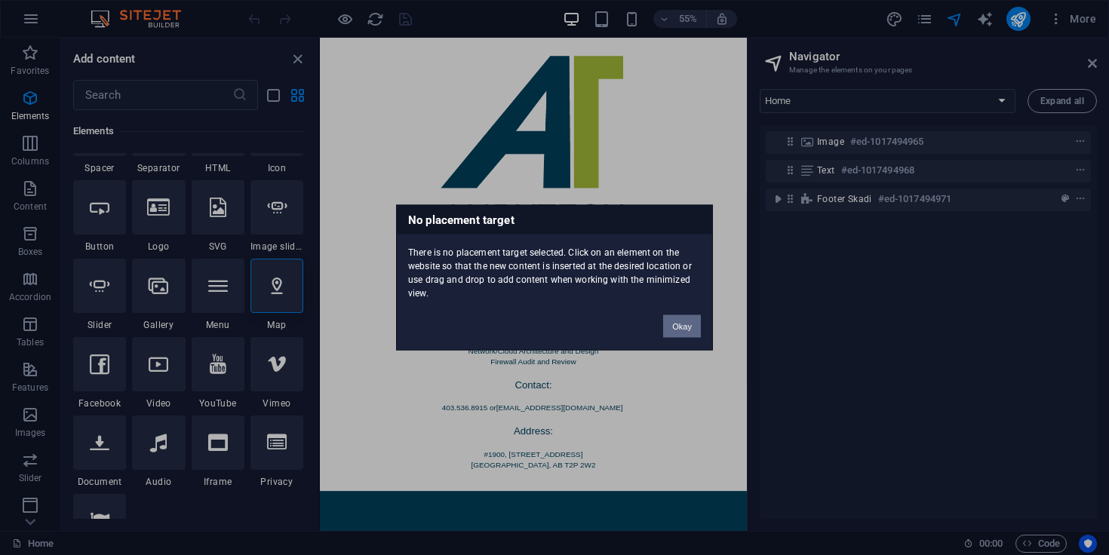
click at [697, 331] on button "Okay" at bounding box center [682, 326] width 38 height 23
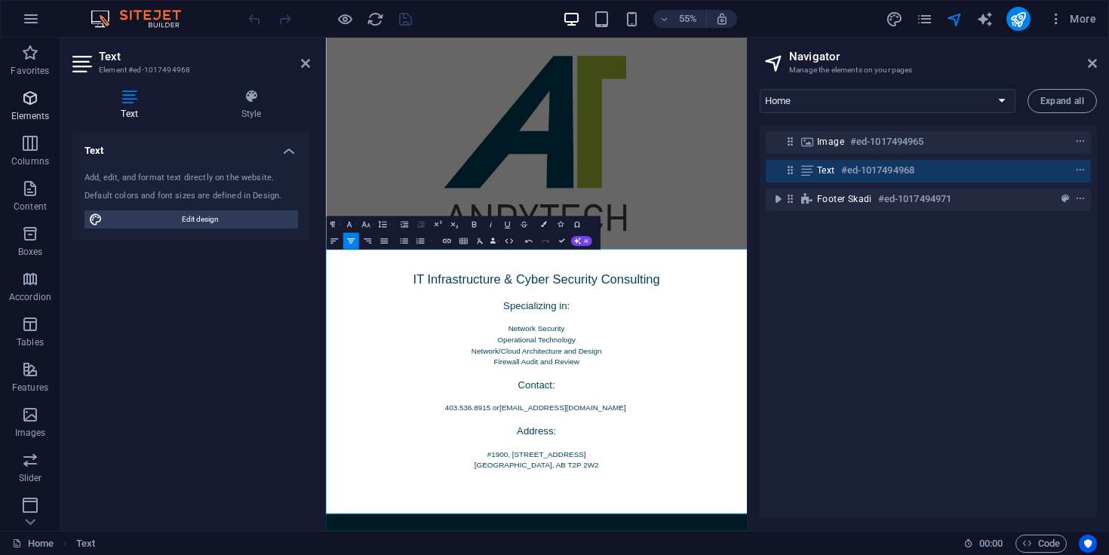
click at [29, 96] on icon "button" at bounding box center [30, 98] width 18 height 18
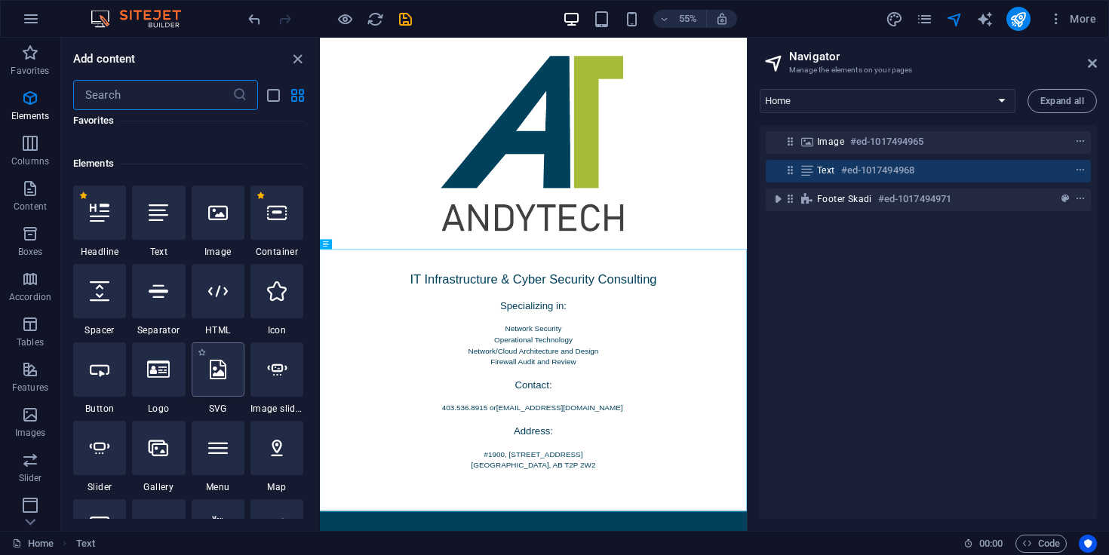
scroll to position [161, 0]
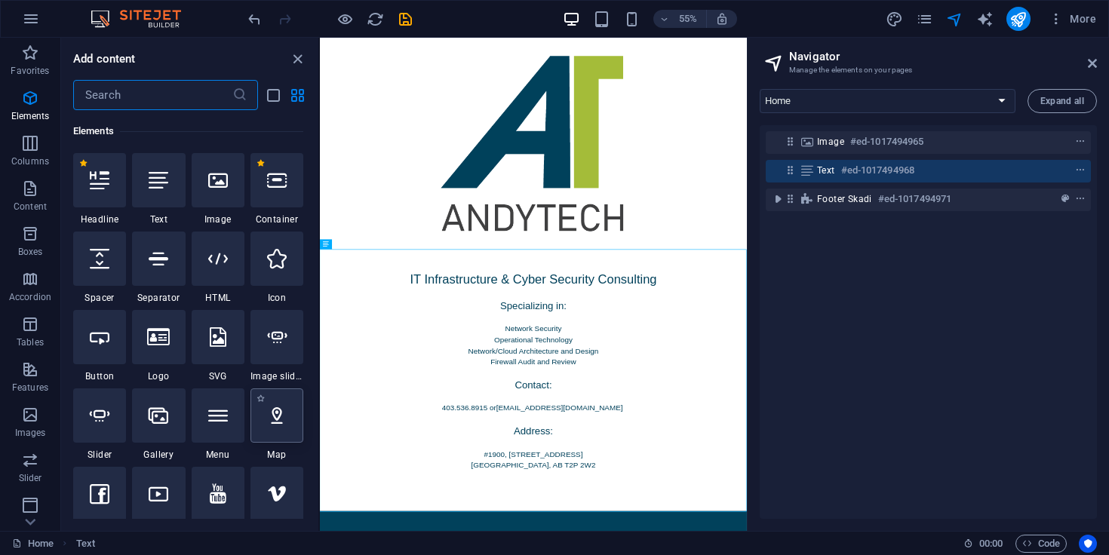
click at [278, 427] on div at bounding box center [277, 416] width 53 height 54
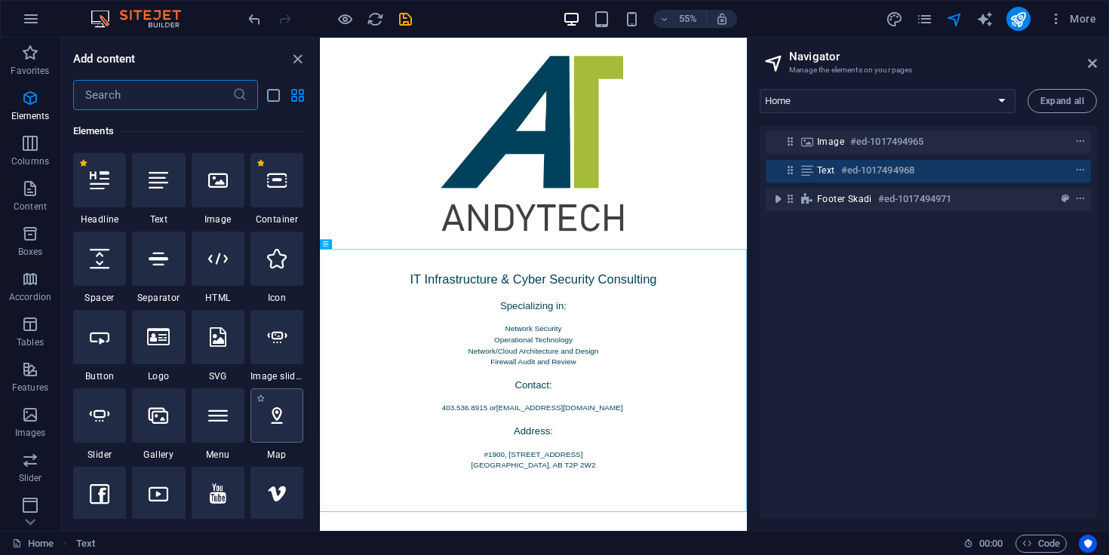
select select "1"
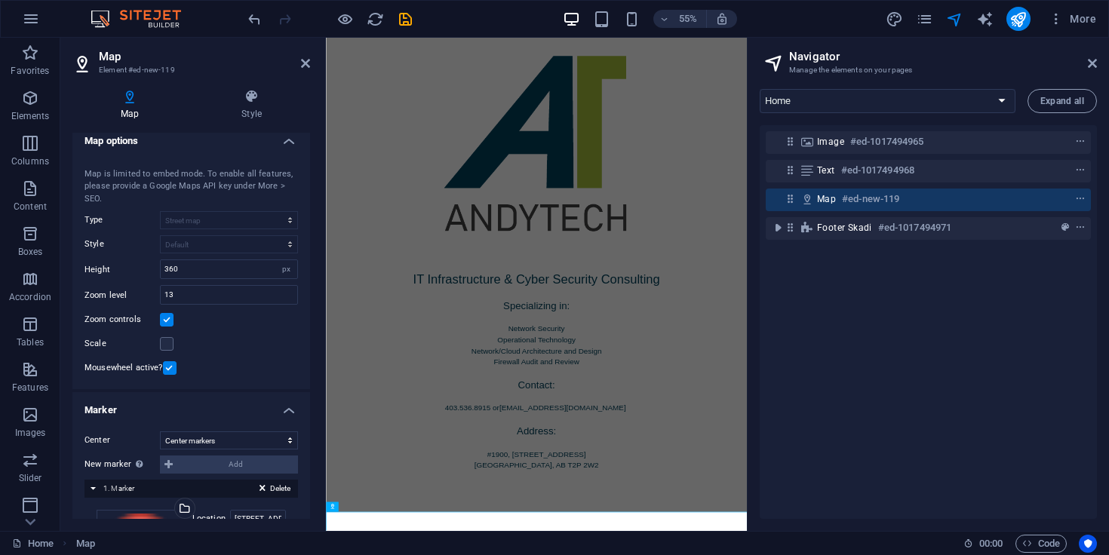
scroll to position [1, 0]
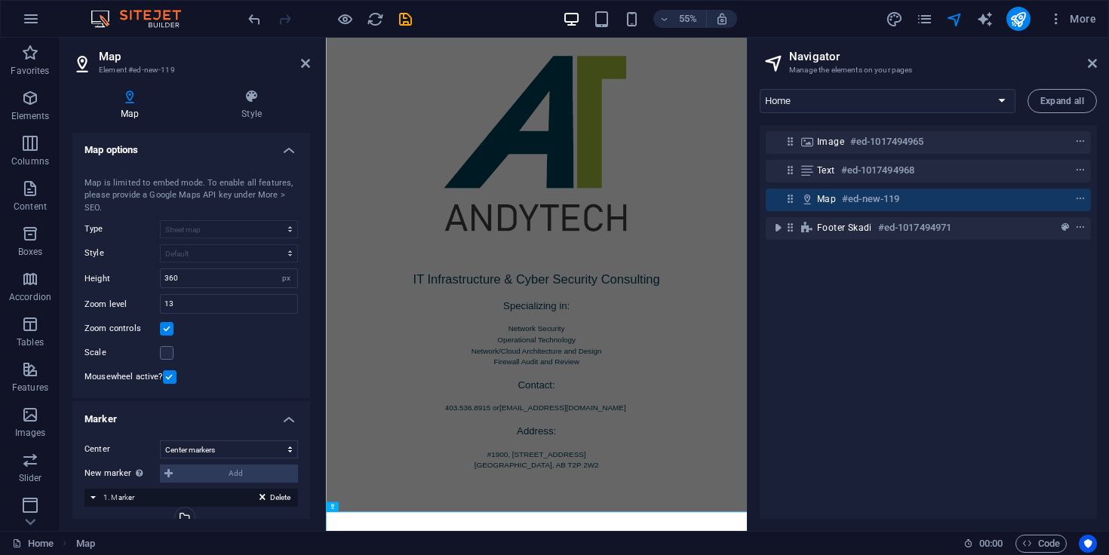
click at [189, 476] on div "New marker To enable this feature, please provide a Google Maps API key in the …" at bounding box center [192, 474] width 214 height 18
click at [171, 476] on div "New marker To enable this feature, please provide a Google Maps API key in the …" at bounding box center [192, 474] width 214 height 18
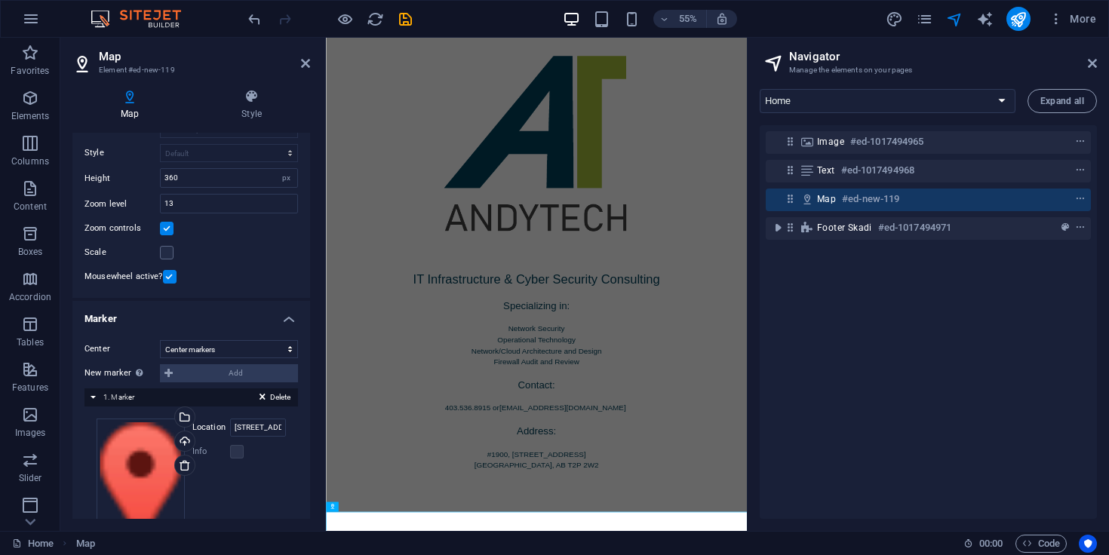
scroll to position [104, 0]
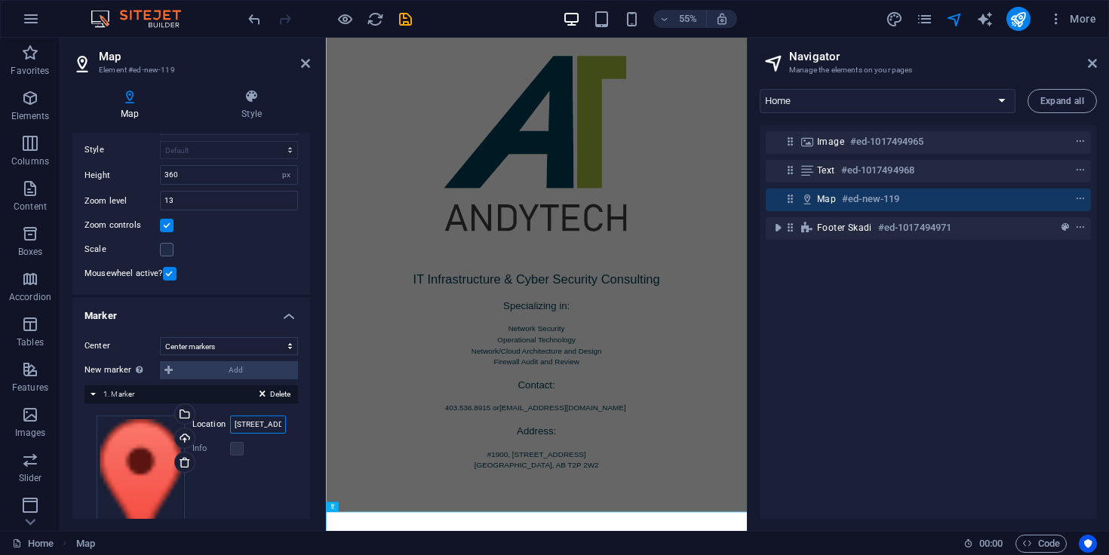
click at [270, 426] on input "[STREET_ADDRESS]" at bounding box center [258, 425] width 56 height 18
drag, startPoint x: 263, startPoint y: 424, endPoint x: 311, endPoint y: 429, distance: 47.8
click at [311, 429] on div "Map Style Map options Map center 700 2nd Street SW, T2P 2W2 Calgary Map is limi…" at bounding box center [191, 304] width 262 height 454
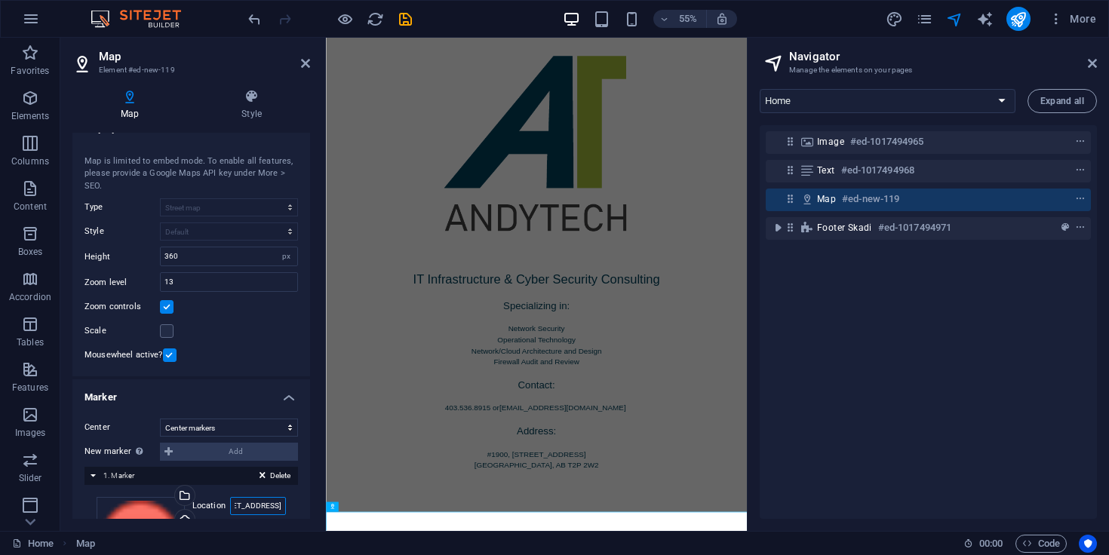
scroll to position [0, 0]
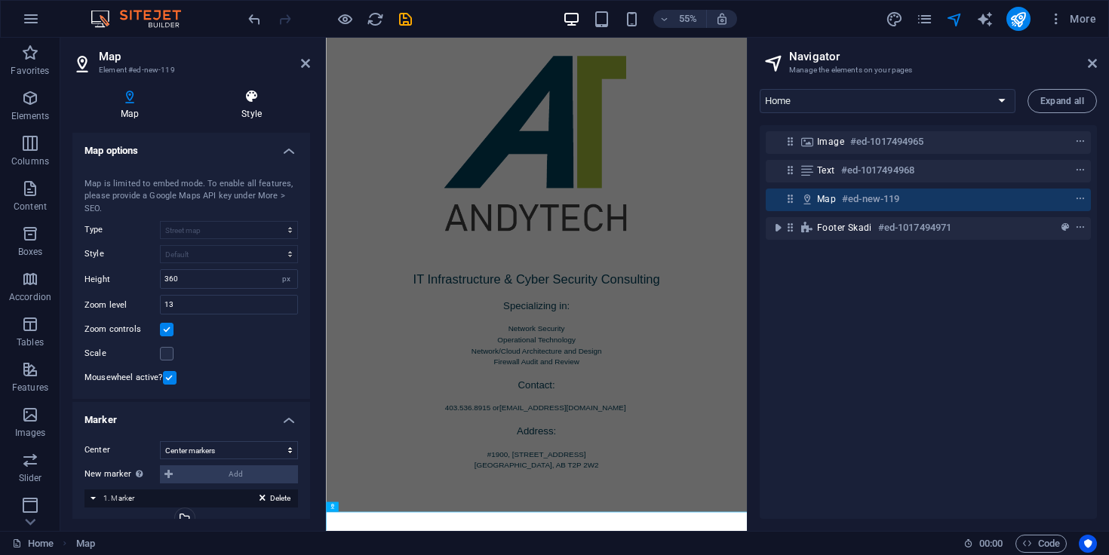
click at [251, 97] on icon at bounding box center [251, 96] width 117 height 15
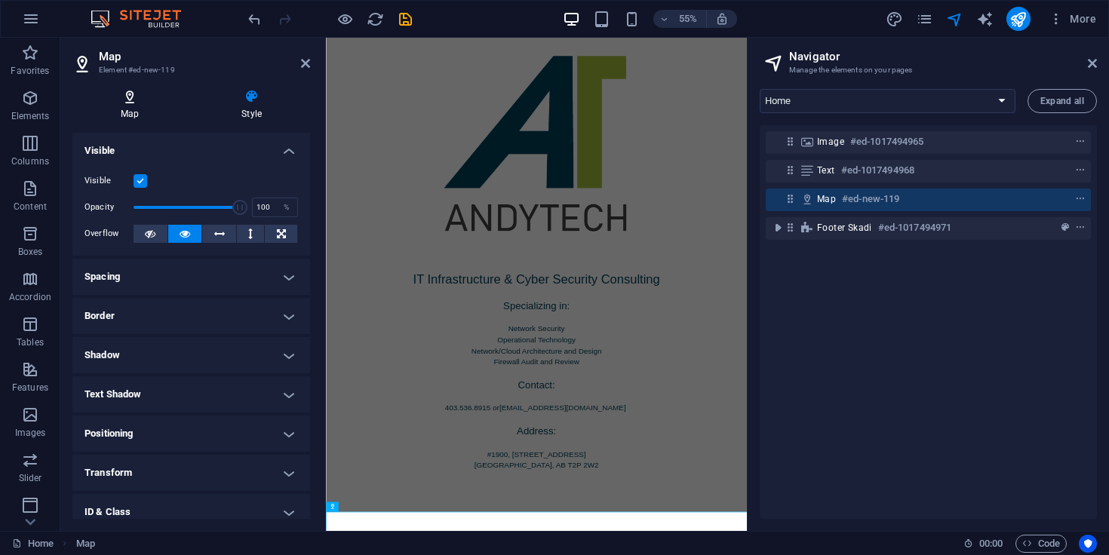
click at [124, 103] on icon at bounding box center [129, 96] width 115 height 15
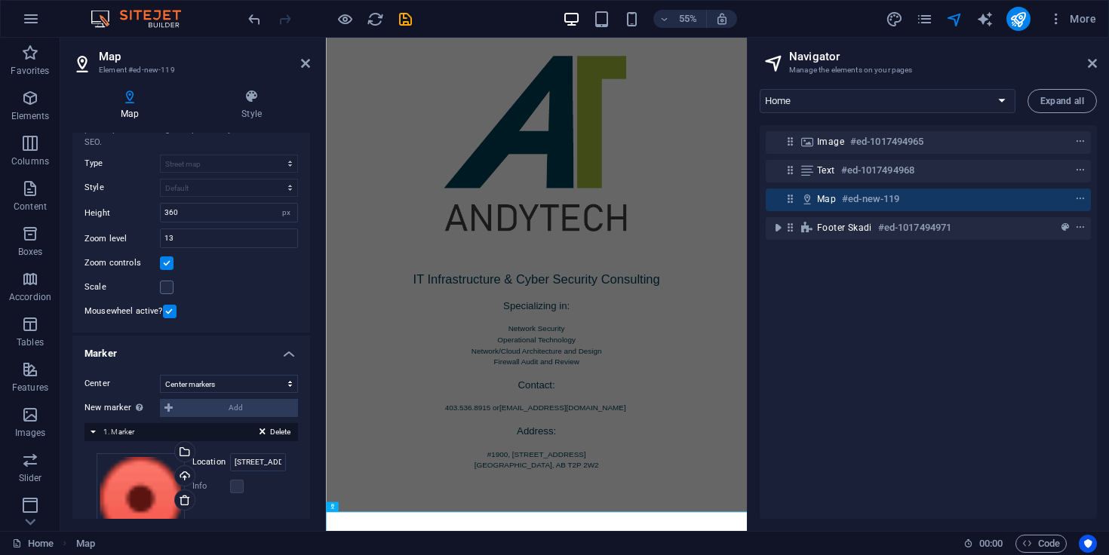
scroll to position [178, 0]
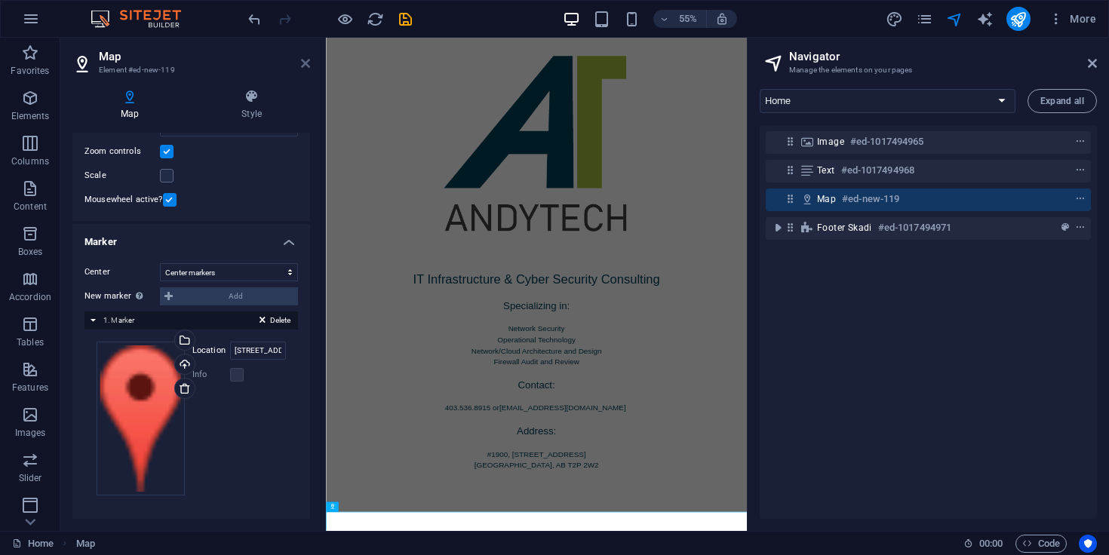
click at [303, 63] on icon at bounding box center [305, 63] width 9 height 12
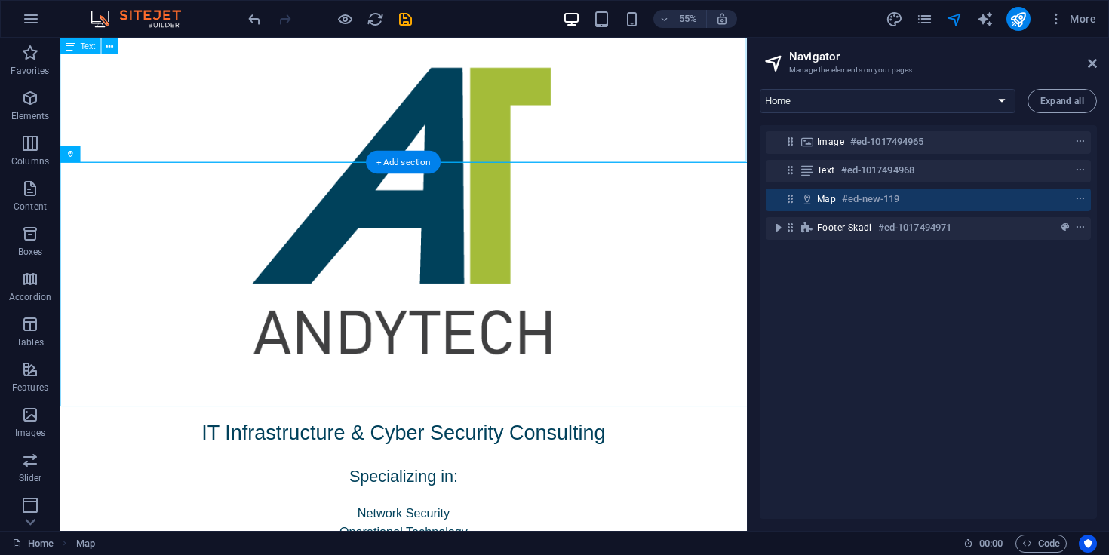
scroll to position [724, 0]
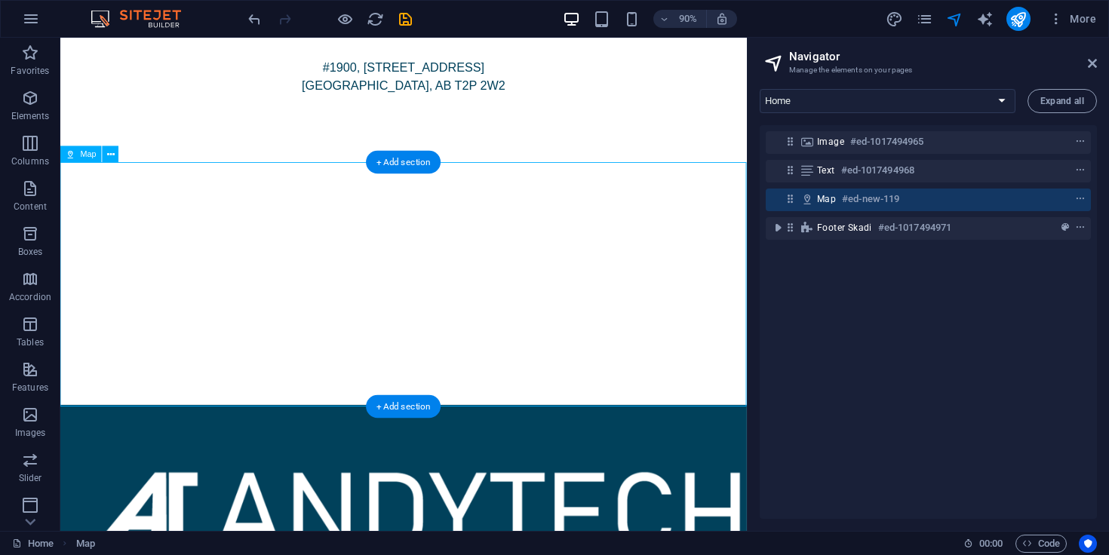
click at [660, 302] on div at bounding box center [441, 310] width 763 height 272
click at [505, 297] on div at bounding box center [441, 310] width 763 height 272
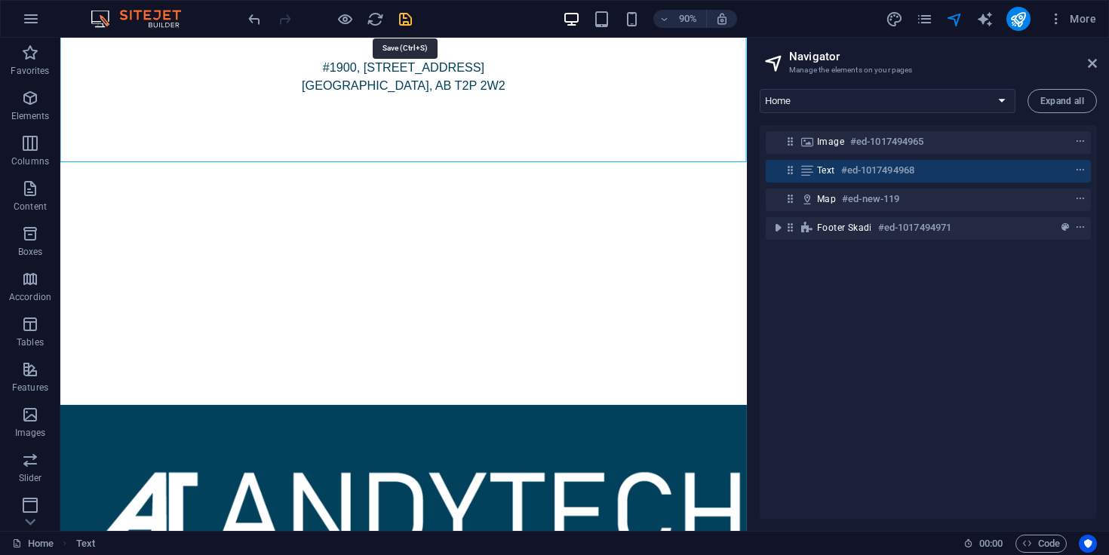
click at [406, 19] on icon "save" at bounding box center [405, 19] width 17 height 17
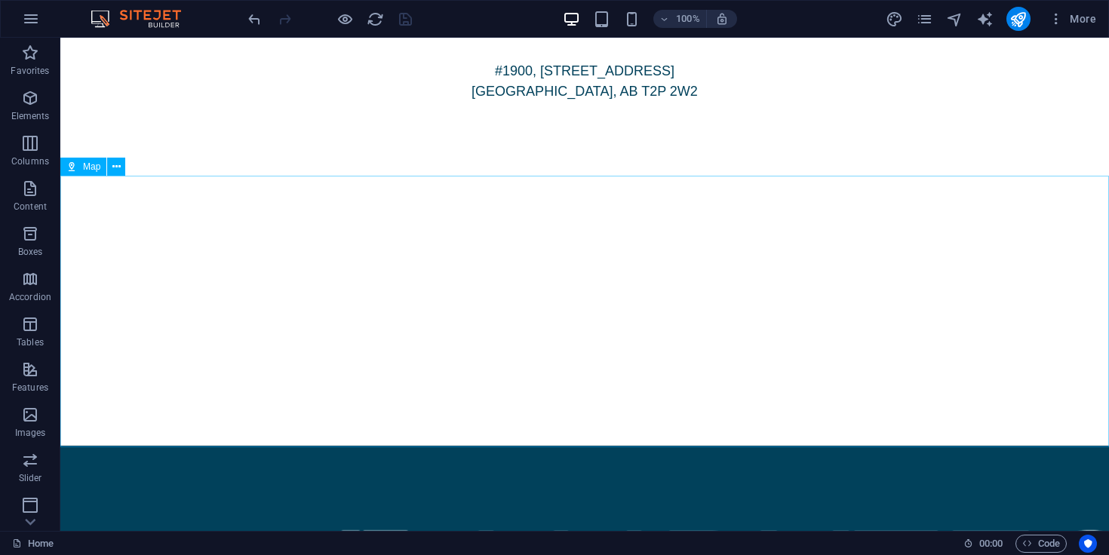
click at [86, 166] on span "Map" at bounding box center [91, 166] width 17 height 9
click at [111, 163] on button at bounding box center [116, 167] width 18 height 18
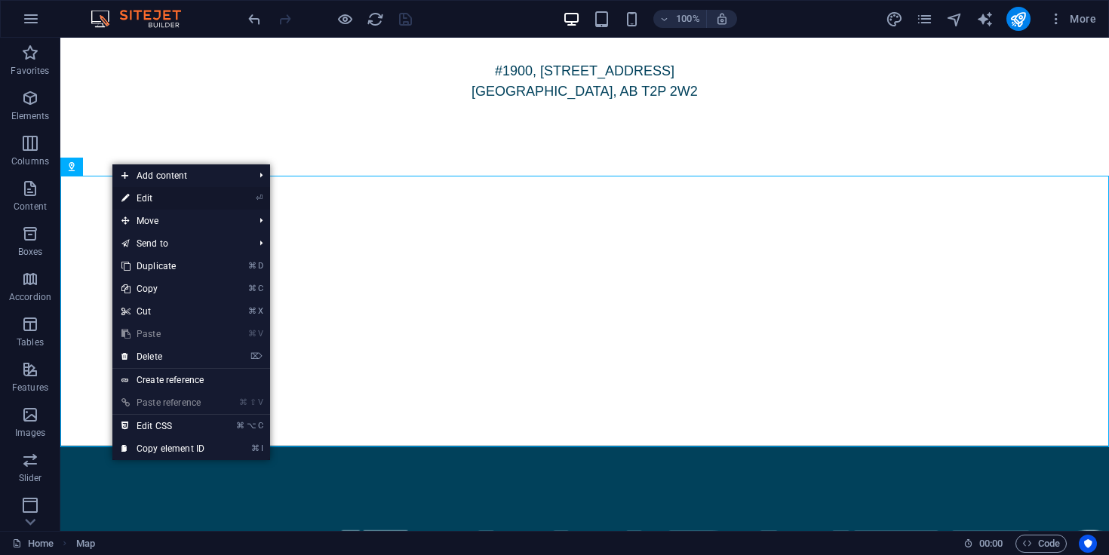
click at [151, 196] on link "⏎ Edit" at bounding box center [162, 198] width 101 height 23
select select "1"
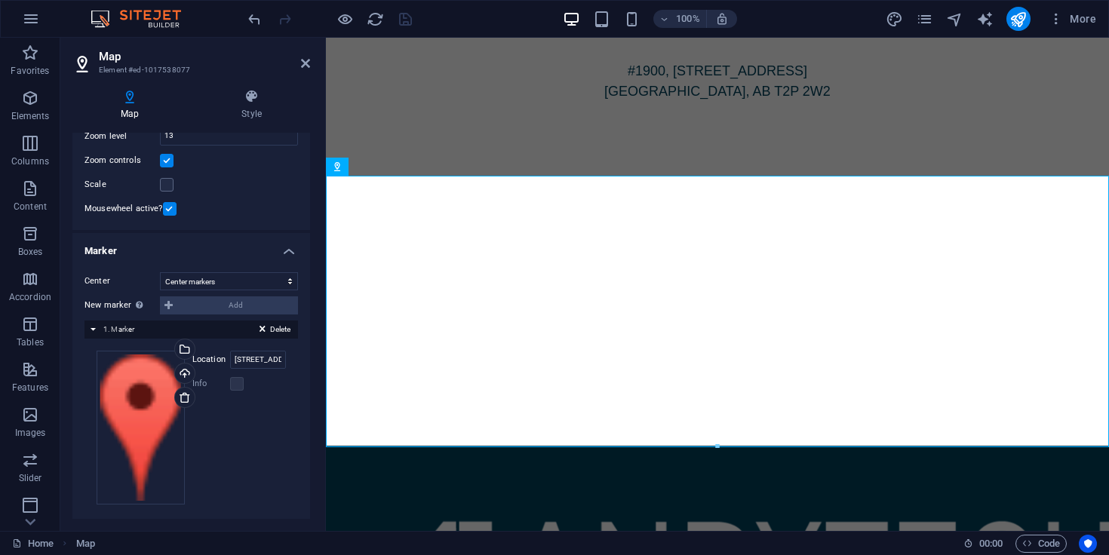
scroll to position [0, 0]
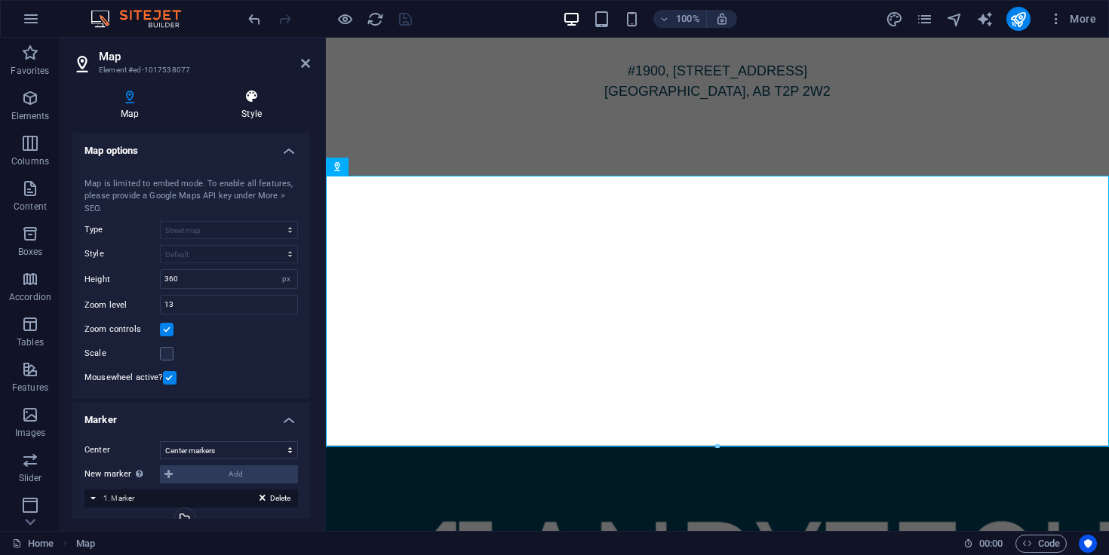
click at [242, 107] on h4 "Style" at bounding box center [251, 105] width 117 height 32
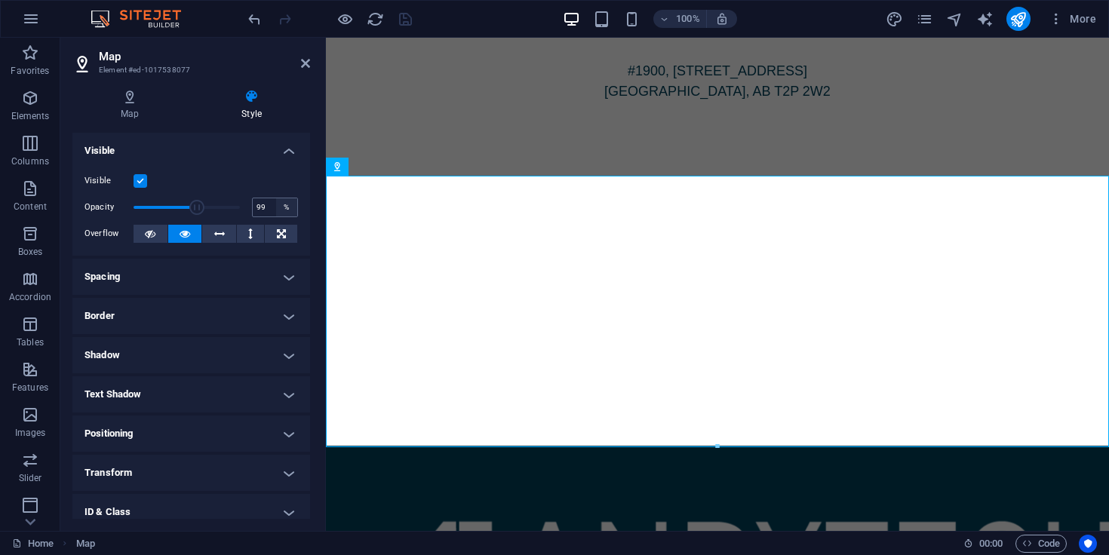
type input "100"
drag, startPoint x: 558, startPoint y: 244, endPoint x: 346, endPoint y: 214, distance: 214.9
click at [278, 285] on h4 "Spacing" at bounding box center [191, 277] width 238 height 36
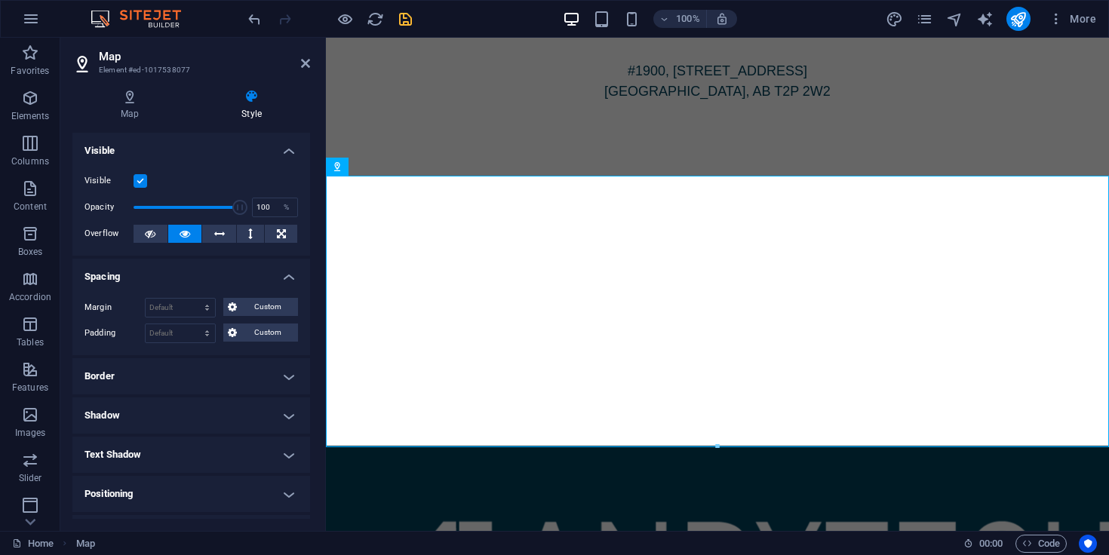
click at [278, 286] on div "Margin Default auto px % rem vw vh Custom Custom auto px % rem vw vh auto px % …" at bounding box center [191, 320] width 238 height 69
click at [276, 378] on h4 "Border" at bounding box center [191, 376] width 238 height 36
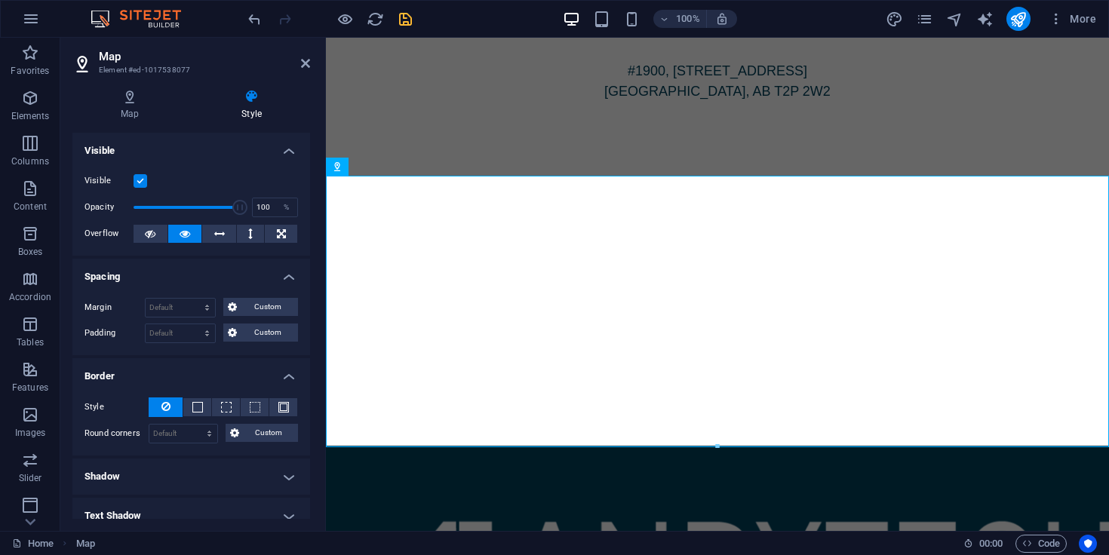
click at [297, 53] on h2 "Map" at bounding box center [204, 57] width 211 height 14
click at [307, 68] on icon at bounding box center [305, 63] width 9 height 12
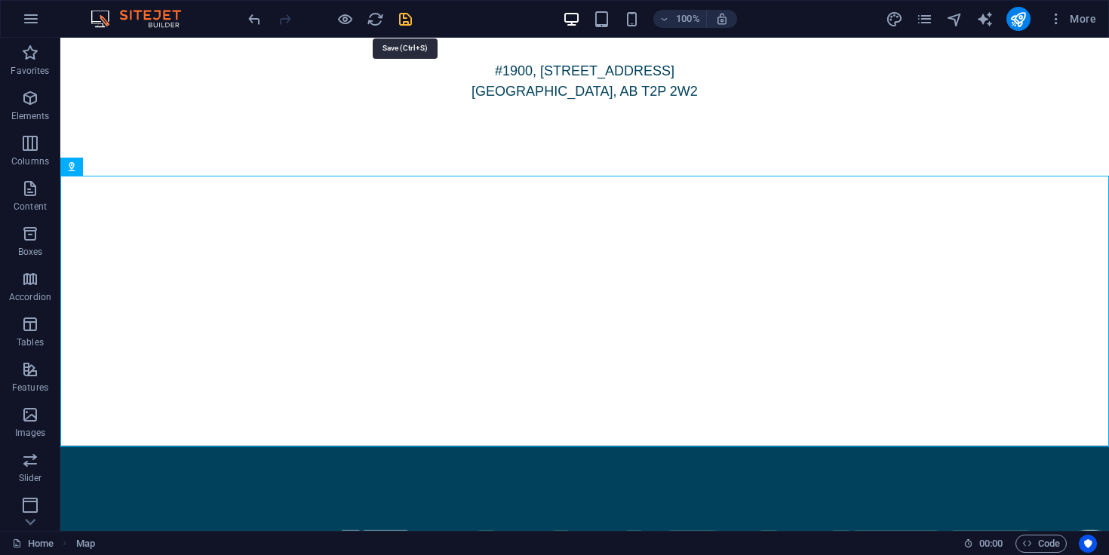
click at [406, 11] on icon "save" at bounding box center [405, 19] width 17 height 17
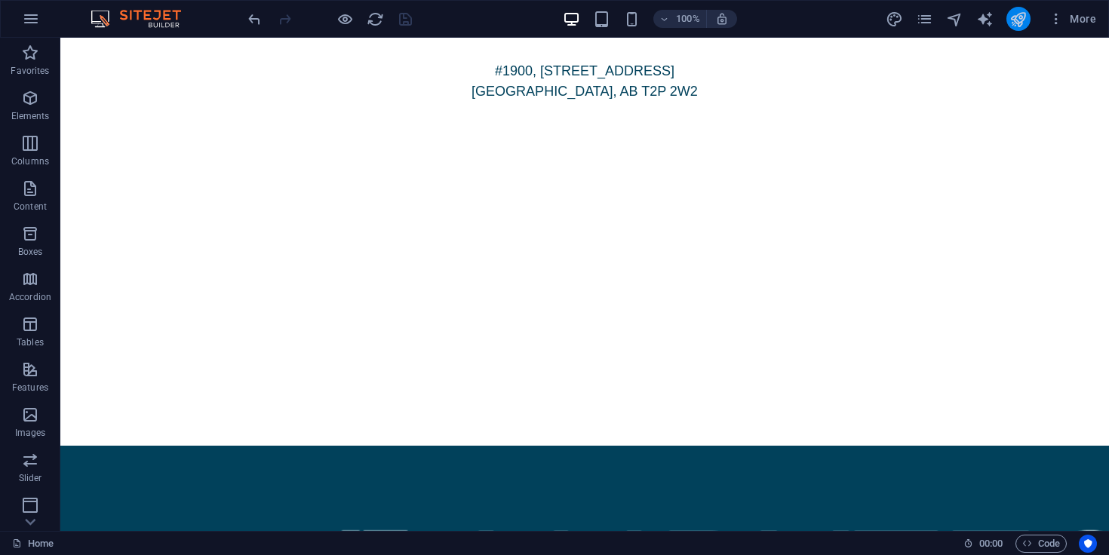
click at [1021, 28] on button "publish" at bounding box center [1019, 19] width 24 height 24
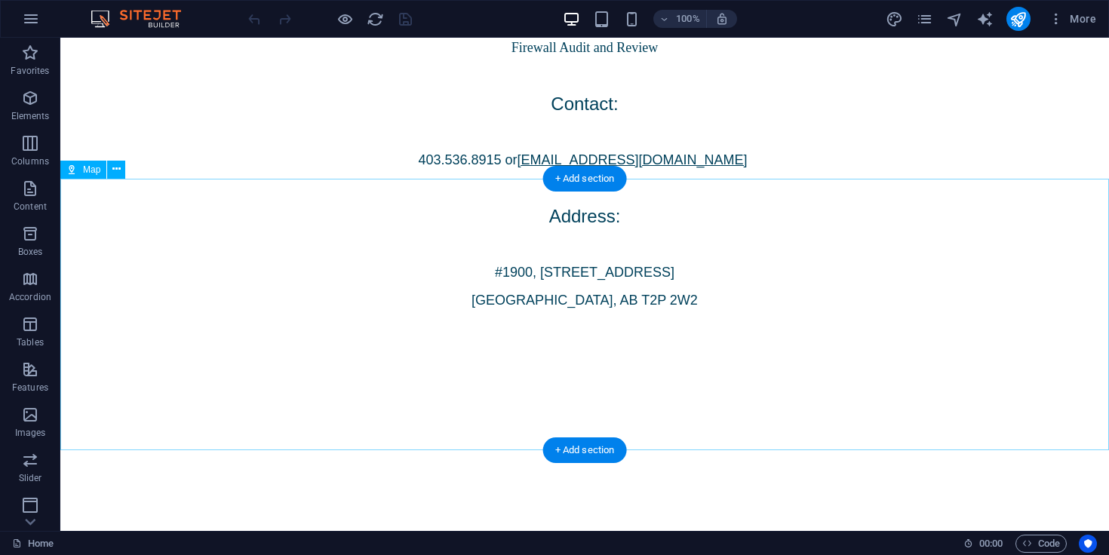
scroll to position [807, 0]
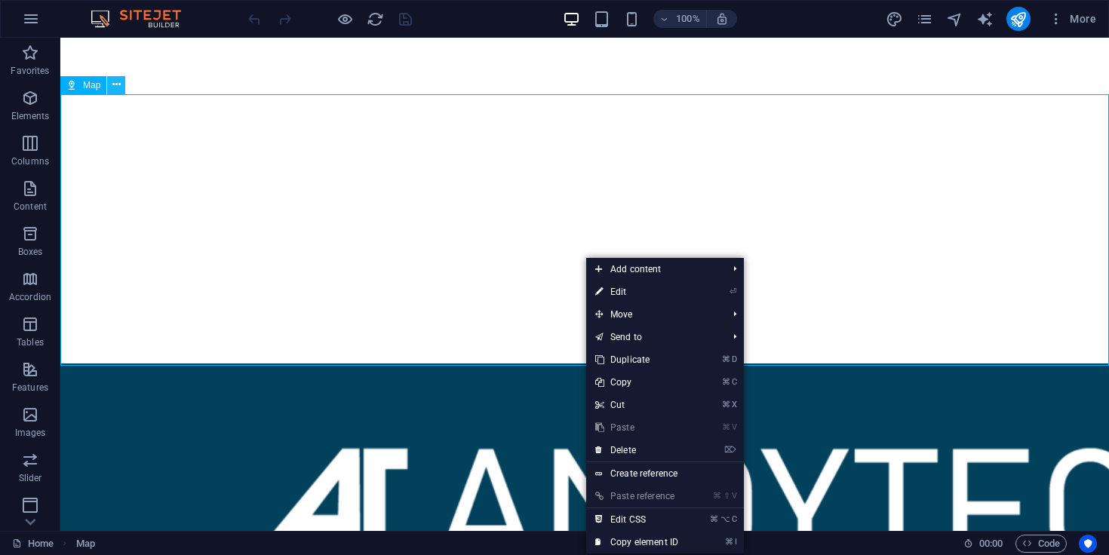
click at [109, 85] on button at bounding box center [116, 85] width 18 height 18
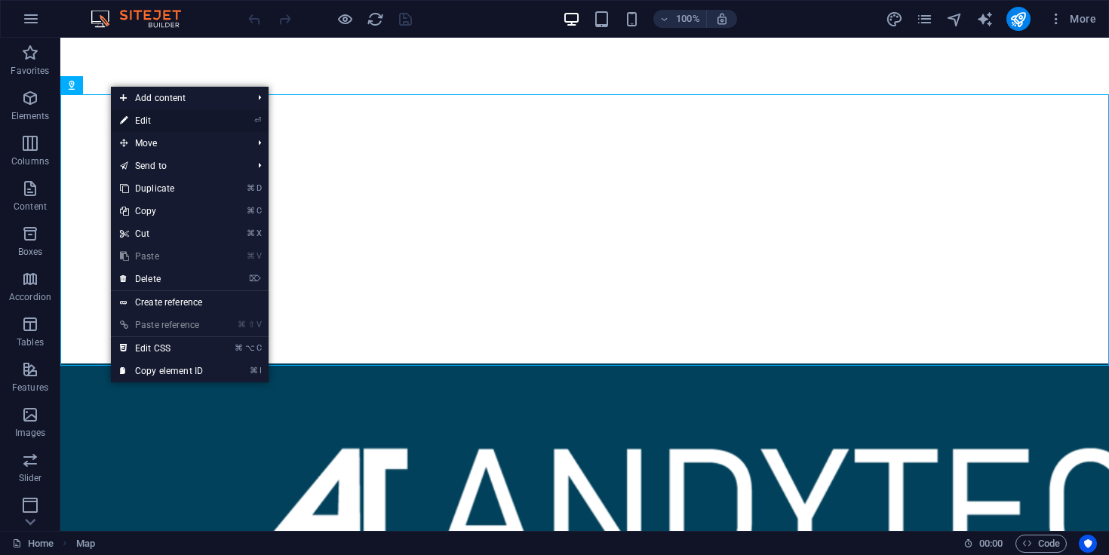
click at [142, 119] on link "⏎ Edit" at bounding box center [161, 120] width 101 height 23
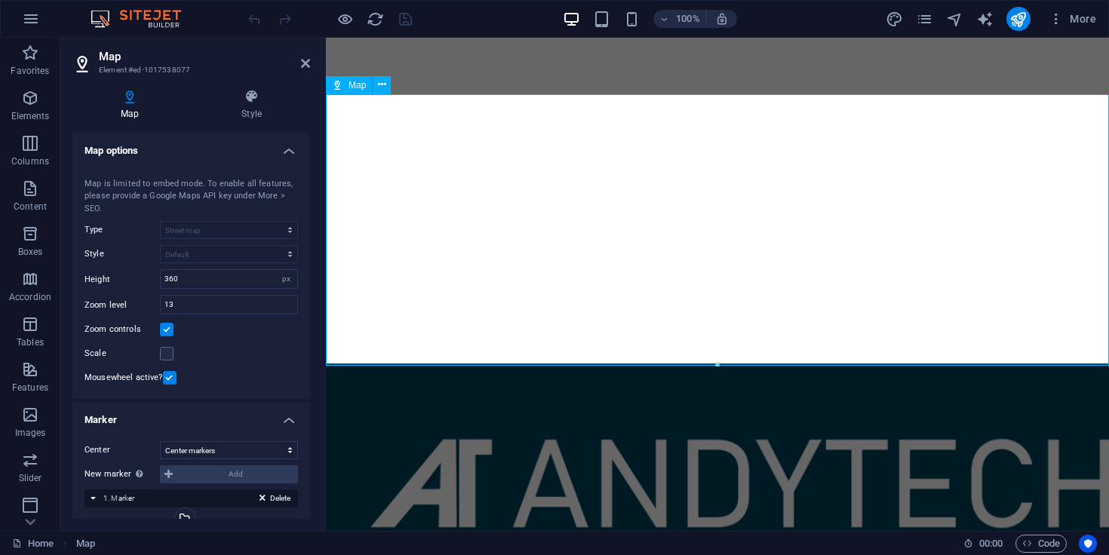
click at [391, 219] on div at bounding box center [717, 228] width 783 height 272
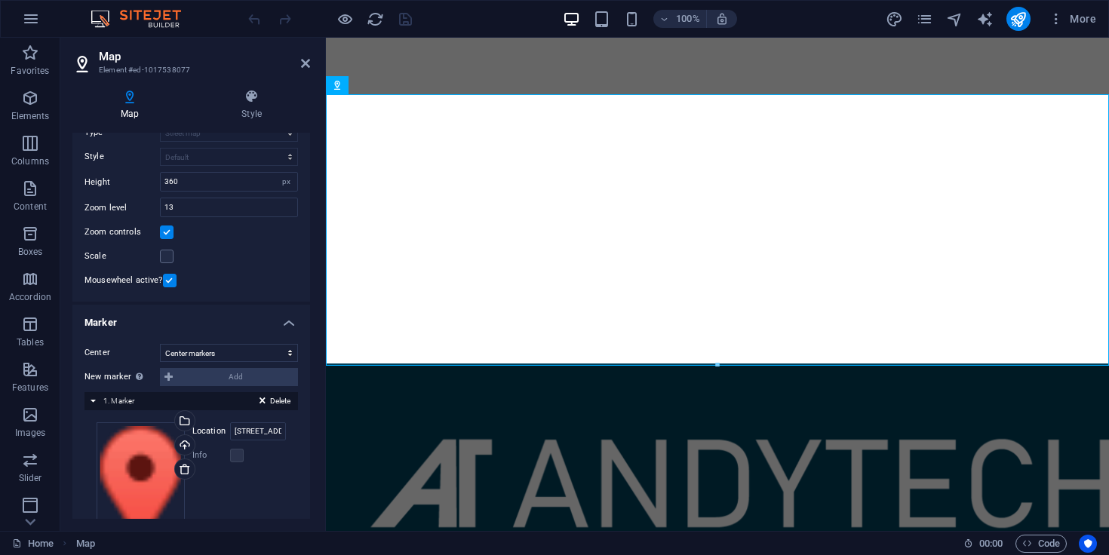
scroll to position [102, 0]
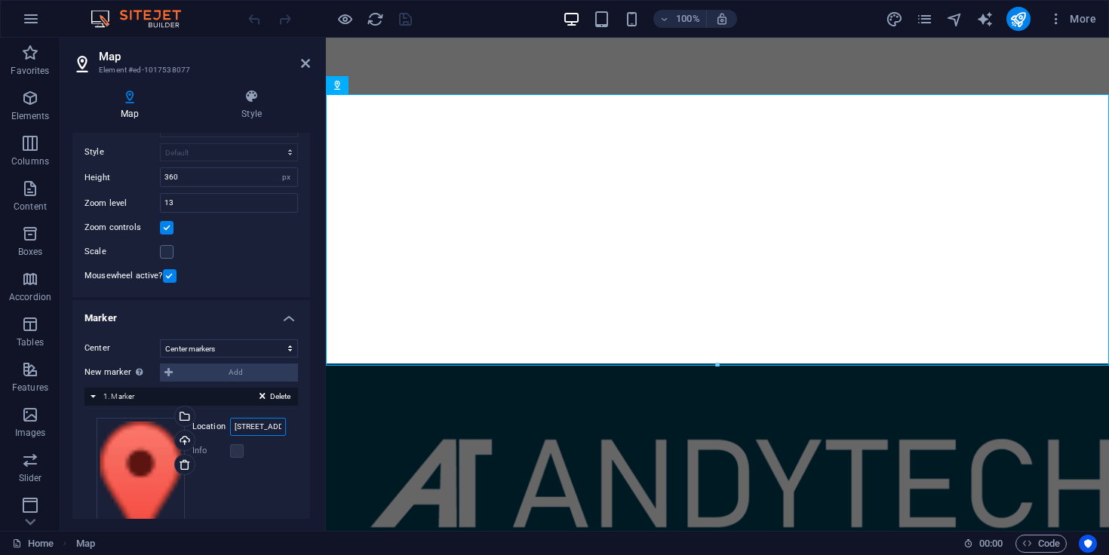
click at [248, 433] on input "[STREET_ADDRESS]" at bounding box center [258, 427] width 56 height 18
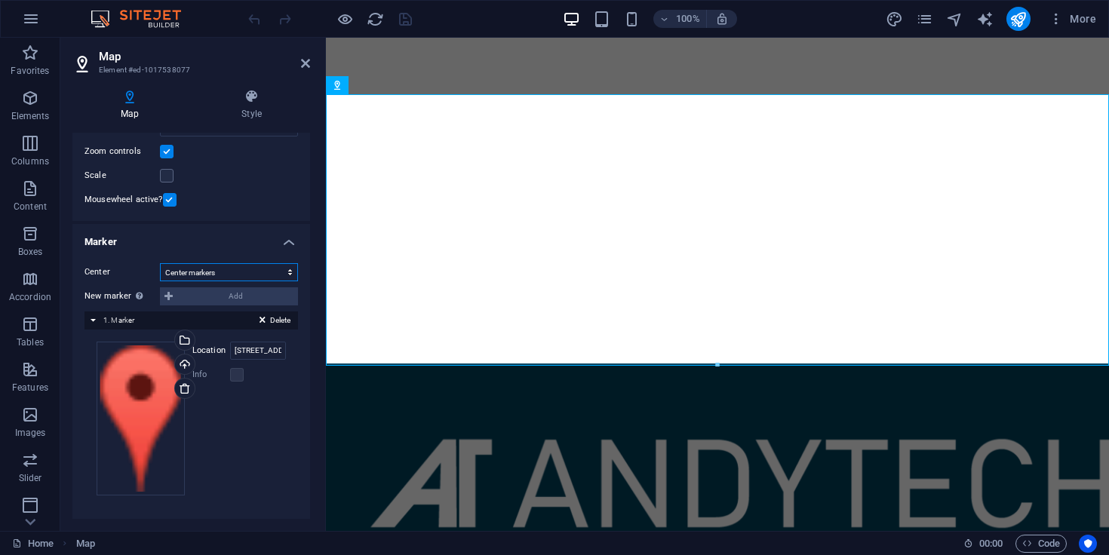
click at [220, 275] on select "Don't center Center markers Center and zoom markers" at bounding box center [229, 272] width 138 height 18
click at [160, 263] on select "Don't center Center markers Center and zoom markers" at bounding box center [229, 272] width 138 height 18
click at [246, 275] on select "Don't center Center markers Center and zoom markers" at bounding box center [229, 272] width 138 height 18
click at [160, 263] on select "Don't center Center markers Center and zoom markers" at bounding box center [229, 272] width 138 height 18
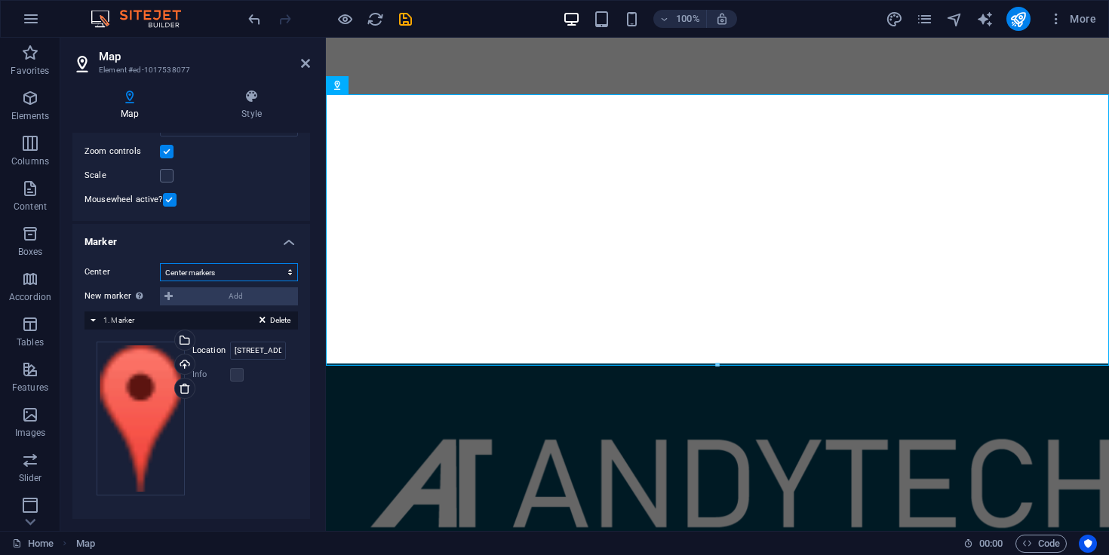
scroll to position [178, 0]
click at [243, 270] on select "Don't center Center markers Center and zoom markers" at bounding box center [229, 272] width 138 height 18
select select "0"
click at [160, 263] on select "Don't center Center markers Center and zoom markers" at bounding box center [229, 272] width 138 height 18
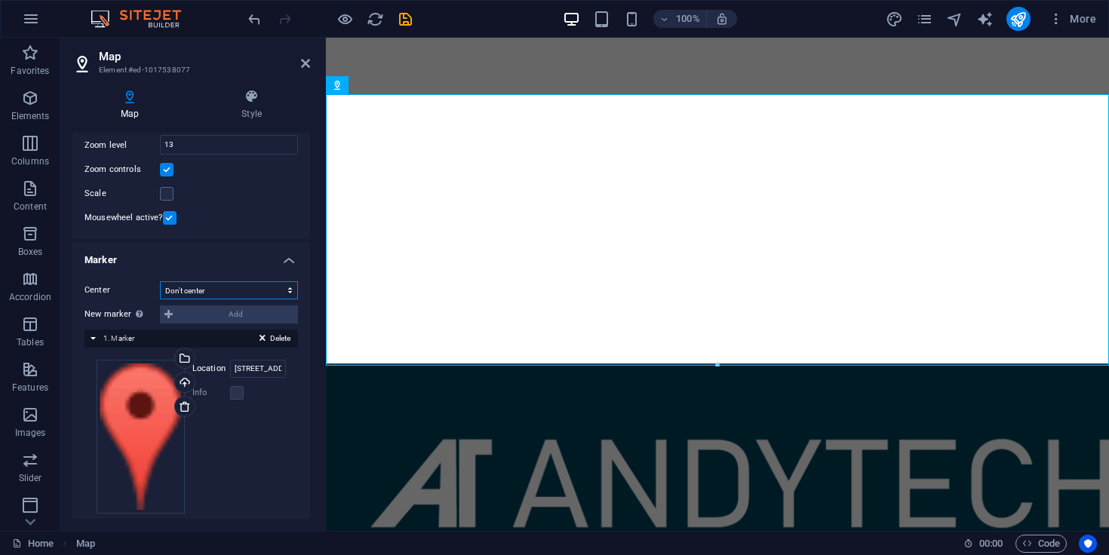
scroll to position [196, 0]
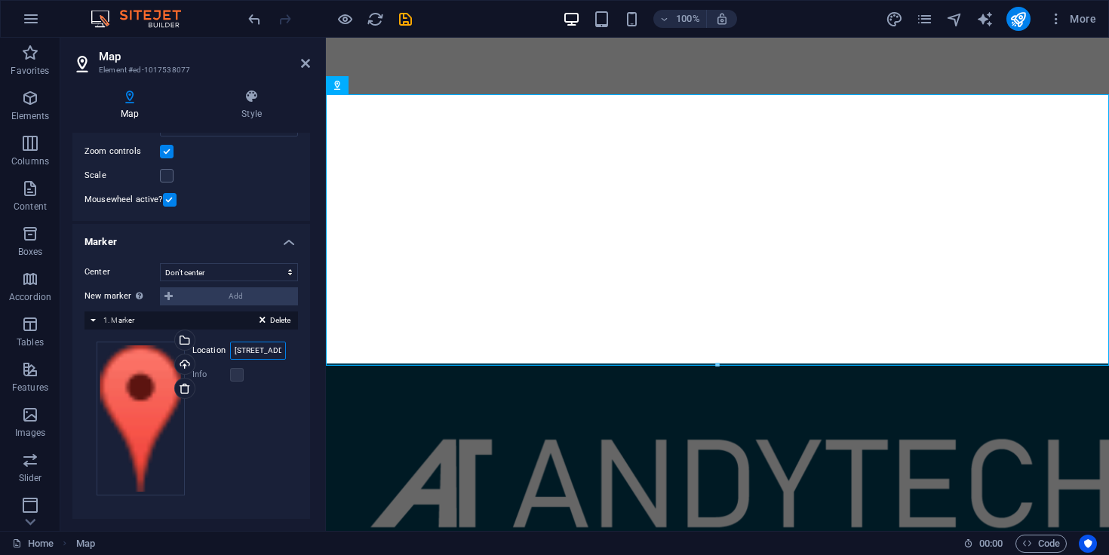
click at [270, 346] on input "[STREET_ADDRESS]" at bounding box center [258, 351] width 56 height 18
type input "\"
click at [245, 406] on div "Drag files here, click to choose files or select files from Files or our free s…" at bounding box center [191, 419] width 189 height 154
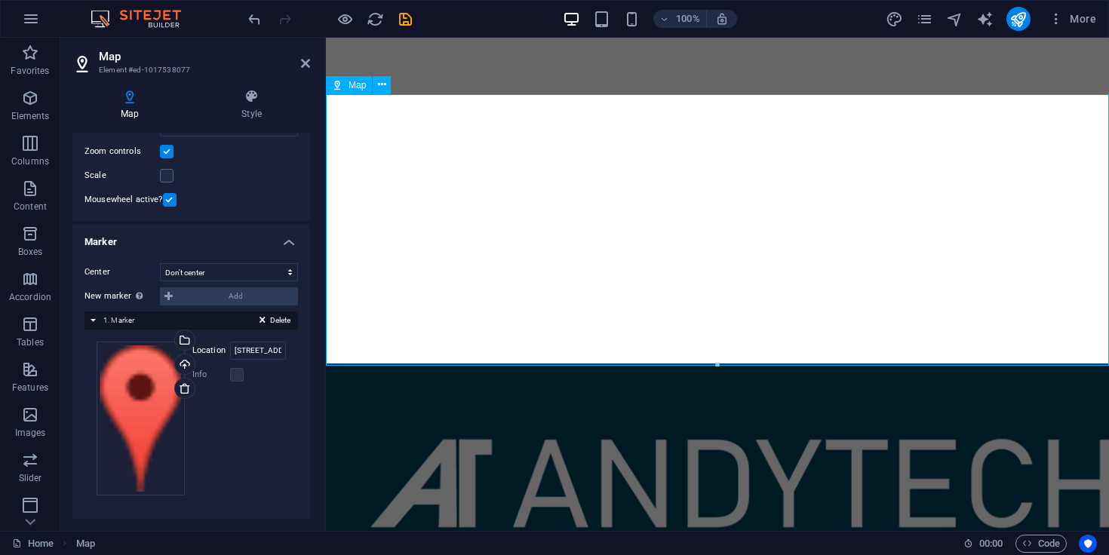
click at [727, 243] on div at bounding box center [717, 228] width 783 height 272
click at [253, 352] on input "[STREET_ADDRESS]" at bounding box center [258, 351] width 56 height 18
click at [253, 350] on input "[STREET_ADDRESS]" at bounding box center [258, 351] width 56 height 18
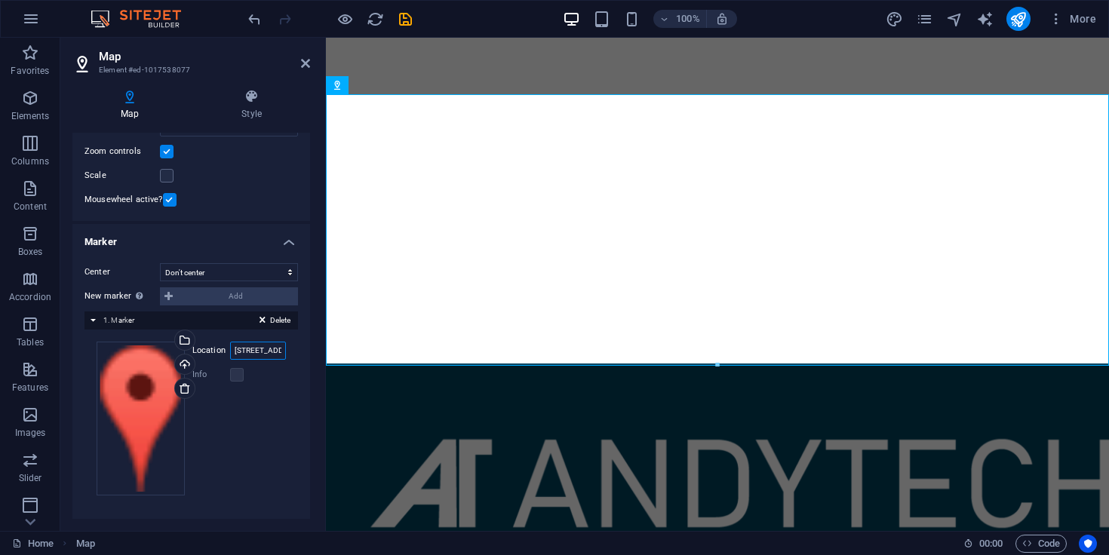
click at [253, 346] on input "[STREET_ADDRESS]" at bounding box center [258, 351] width 56 height 18
click at [270, 352] on input "[STREET_ADDRESS]" at bounding box center [258, 351] width 56 height 18
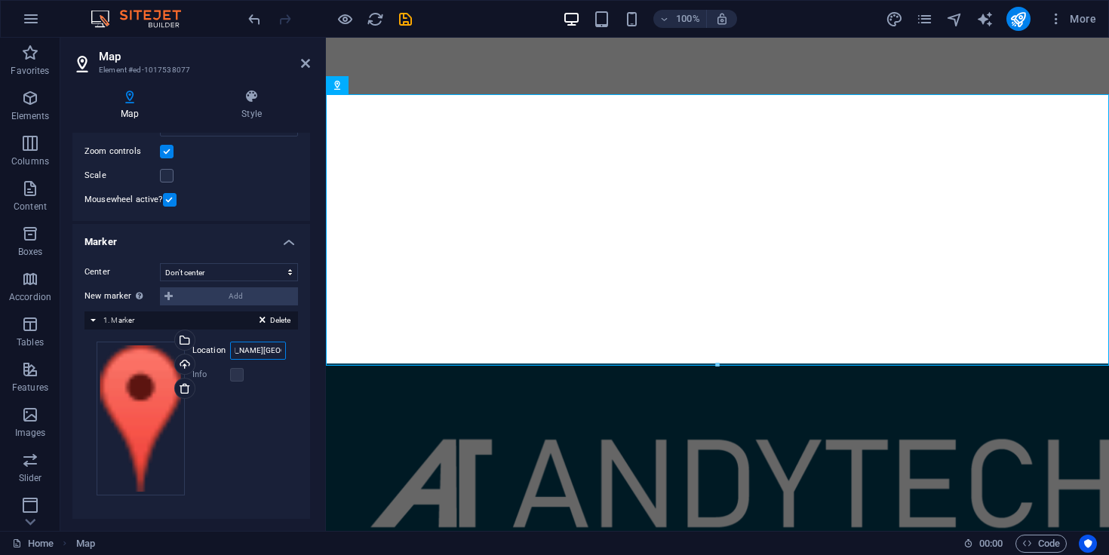
click at [269, 346] on input "[PERSON_NAME][GEOGRAPHIC_DATA]" at bounding box center [258, 351] width 56 height 18
type input "[STREET_ADDRESS]"
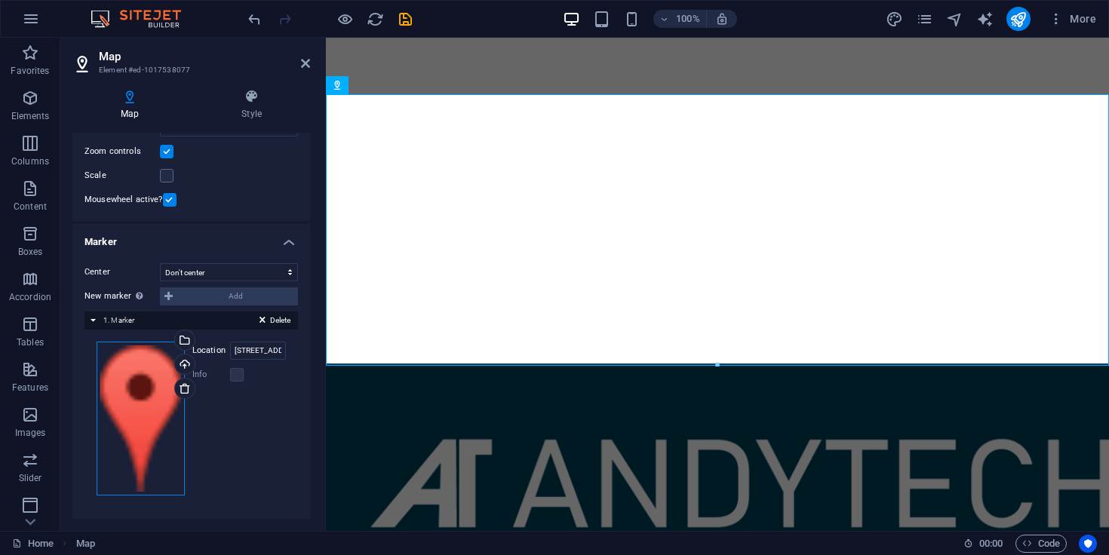
click at [141, 378] on div "Drag files here, click to choose files or select files from Files or our free s…" at bounding box center [141, 419] width 88 height 154
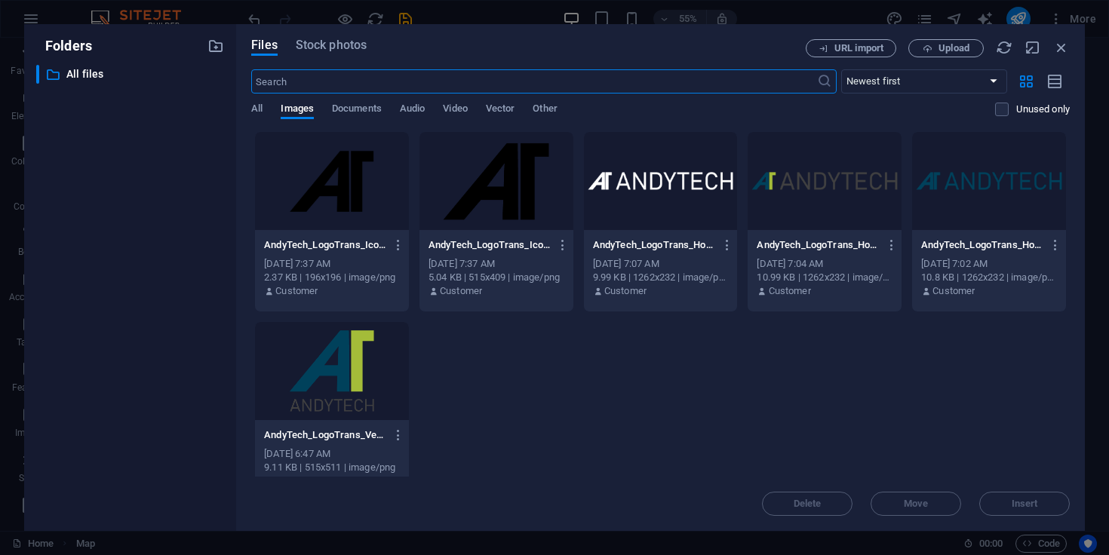
scroll to position [420, 0]
click at [349, 356] on div at bounding box center [332, 371] width 154 height 98
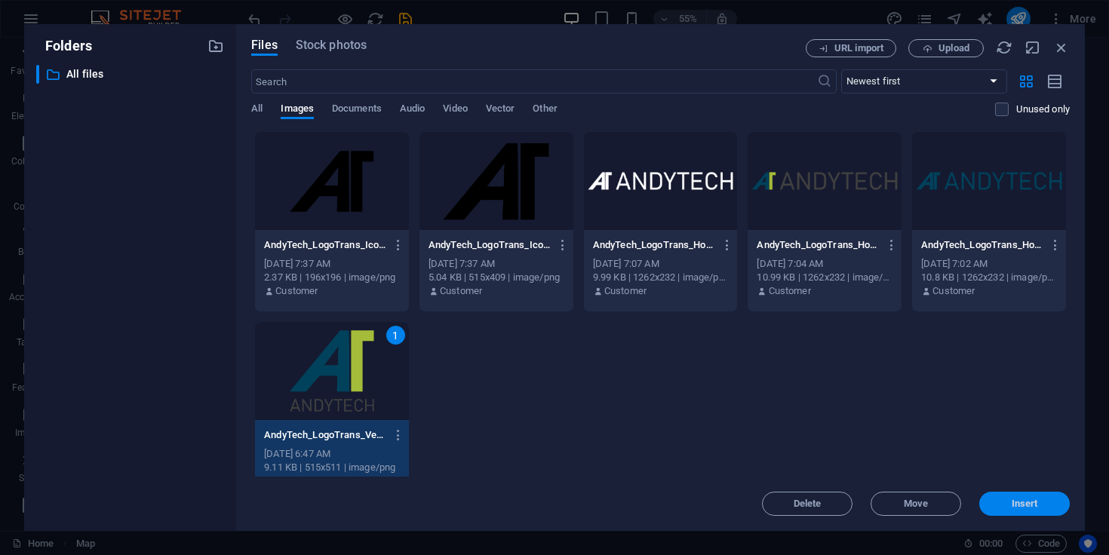
click at [1023, 508] on span "Insert" at bounding box center [1025, 504] width 26 height 9
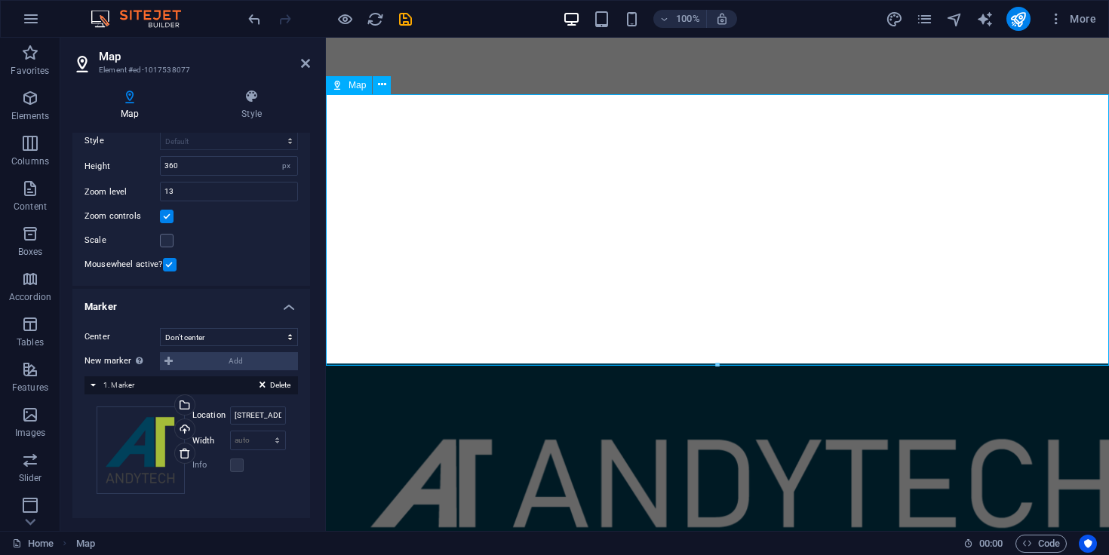
scroll to position [130, 0]
click at [518, 288] on div at bounding box center [717, 228] width 783 height 272
click at [661, 261] on div at bounding box center [717, 228] width 783 height 272
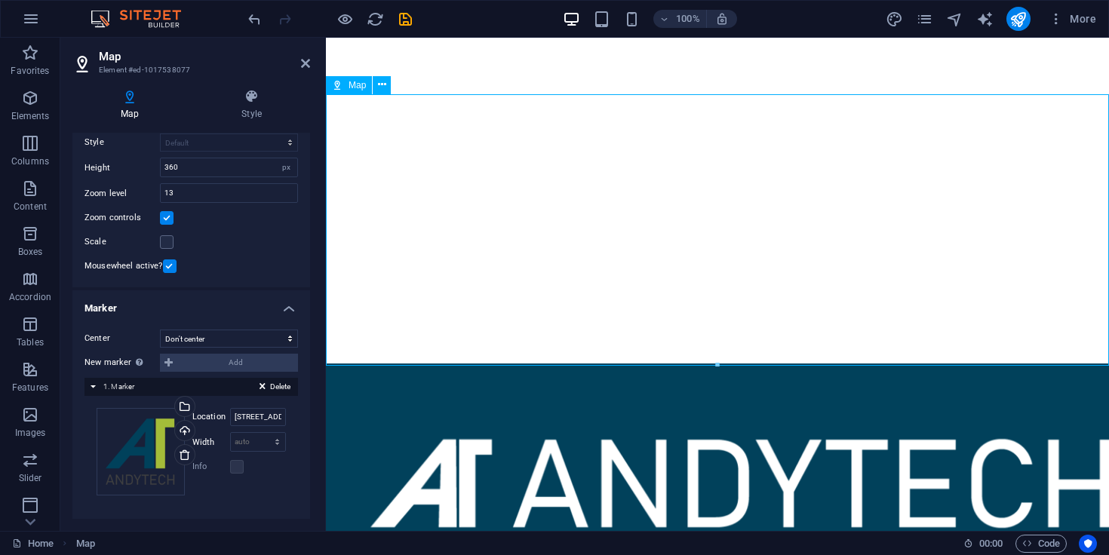
drag, startPoint x: 660, startPoint y: 261, endPoint x: 607, endPoint y: 214, distance: 71.1
click at [607, 214] on div at bounding box center [717, 228] width 783 height 272
drag, startPoint x: 658, startPoint y: 221, endPoint x: 636, endPoint y: 221, distance: 21.9
click at [638, 221] on div at bounding box center [717, 228] width 783 height 272
drag, startPoint x: 666, startPoint y: 180, endPoint x: 647, endPoint y: 205, distance: 30.8
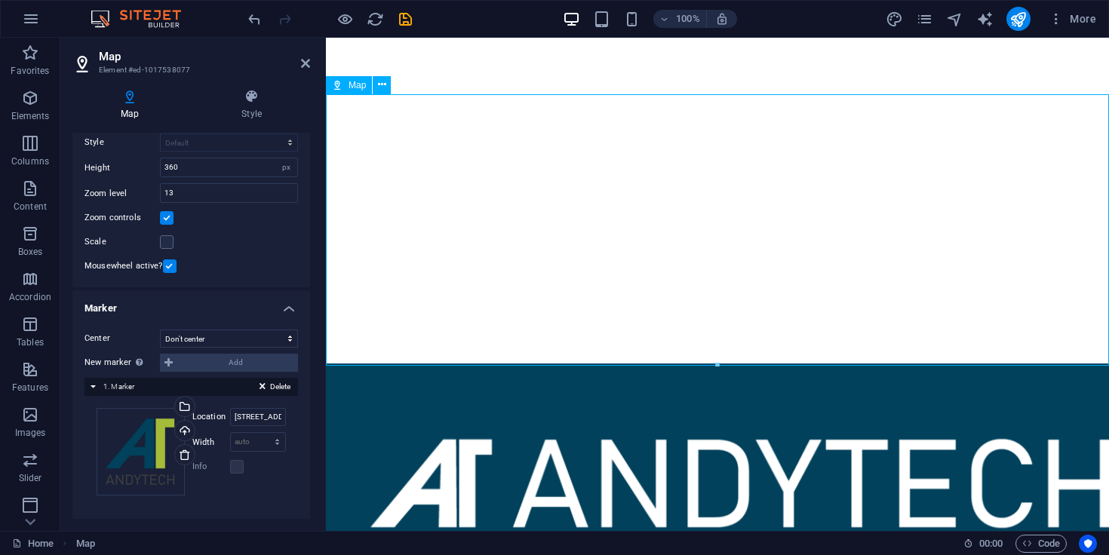
click at [647, 205] on div at bounding box center [717, 228] width 783 height 272
click at [201, 200] on input "13" at bounding box center [229, 193] width 137 height 18
click at [303, 62] on icon at bounding box center [305, 63] width 9 height 12
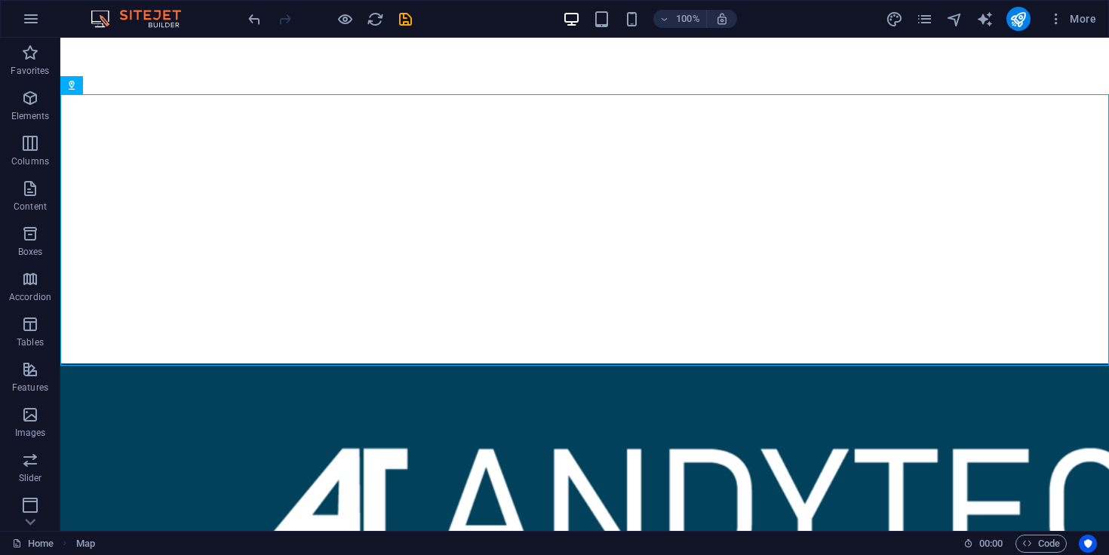
click at [402, 9] on div at bounding box center [329, 19] width 169 height 24
click at [412, 26] on icon "save" at bounding box center [405, 19] width 17 height 17
click at [29, 190] on icon "button" at bounding box center [30, 189] width 18 height 18
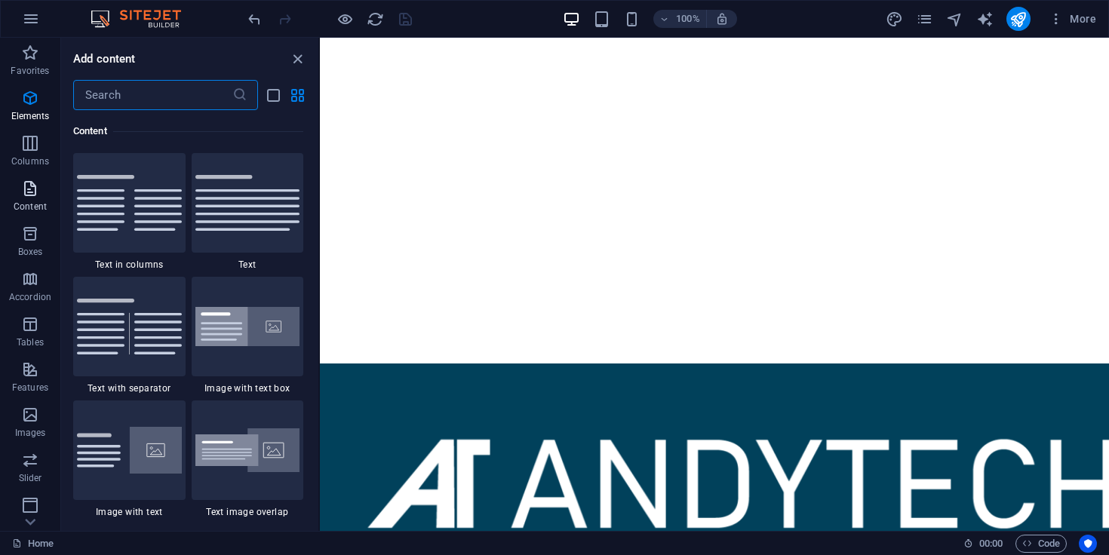
scroll to position [2640, 0]
click at [30, 15] on icon "button" at bounding box center [31, 19] width 18 height 18
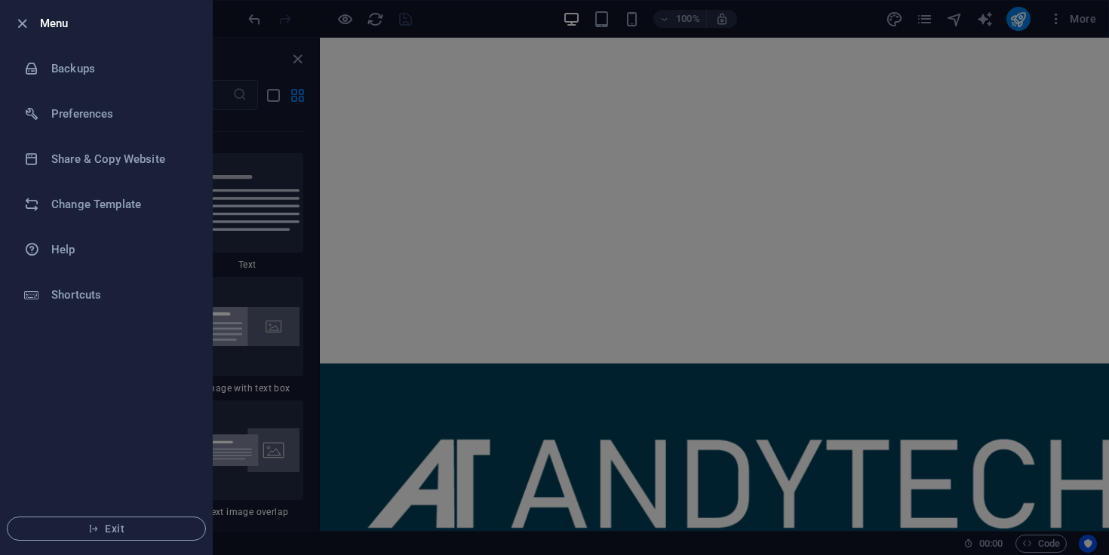
click at [786, 37] on div at bounding box center [554, 277] width 1109 height 555
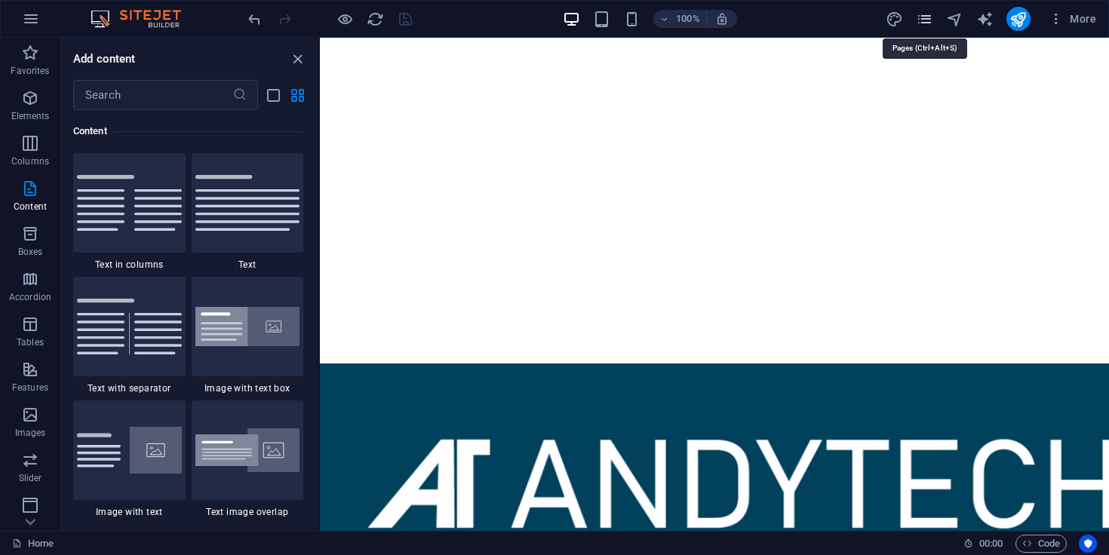
click at [933, 22] on icon "pages" at bounding box center [924, 19] width 17 height 17
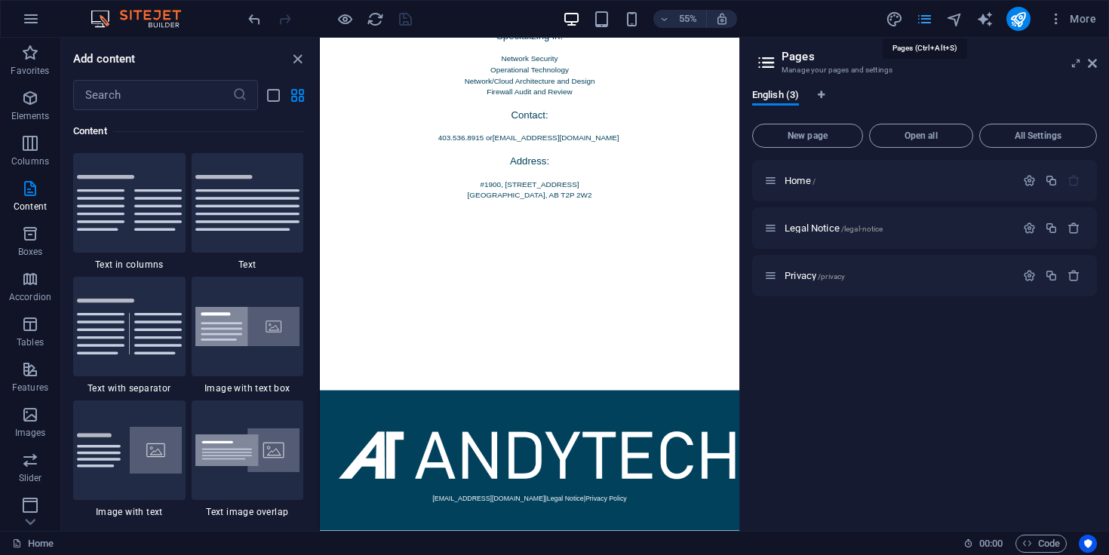
scroll to position [420, 0]
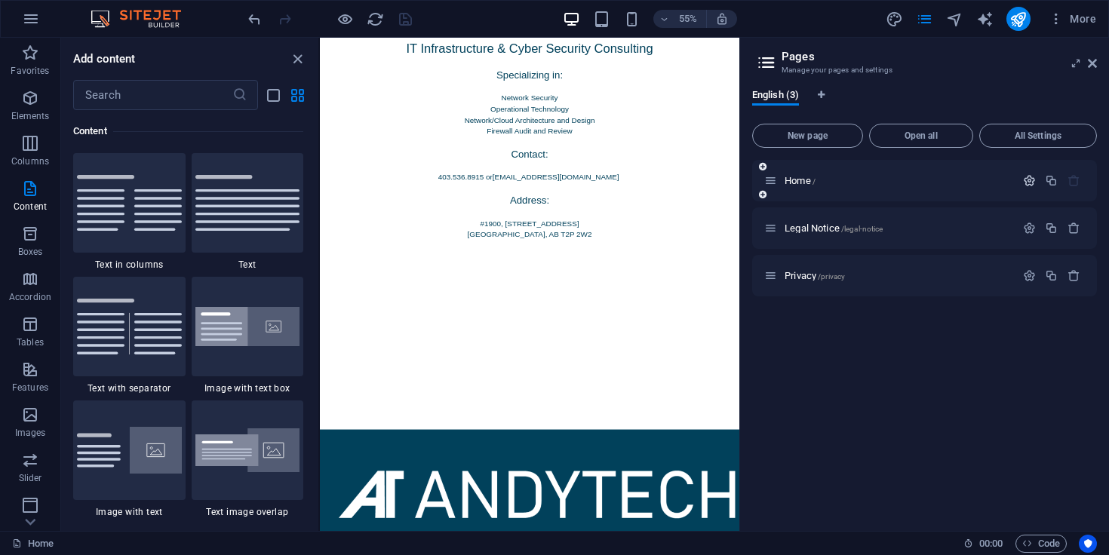
click at [1030, 183] on icon "button" at bounding box center [1029, 180] width 13 height 13
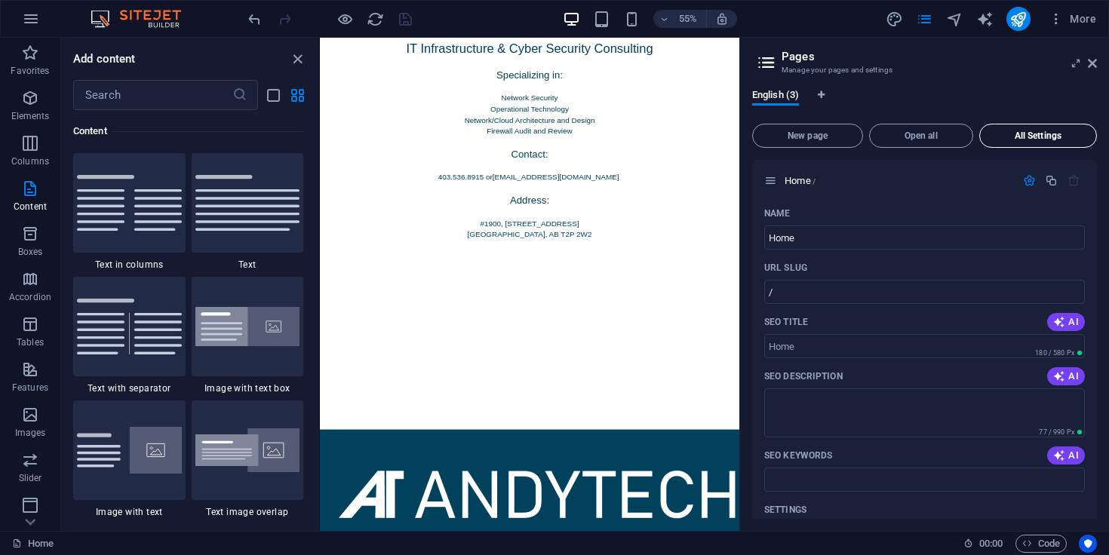
click at [1023, 138] on span "All Settings" at bounding box center [1038, 135] width 104 height 9
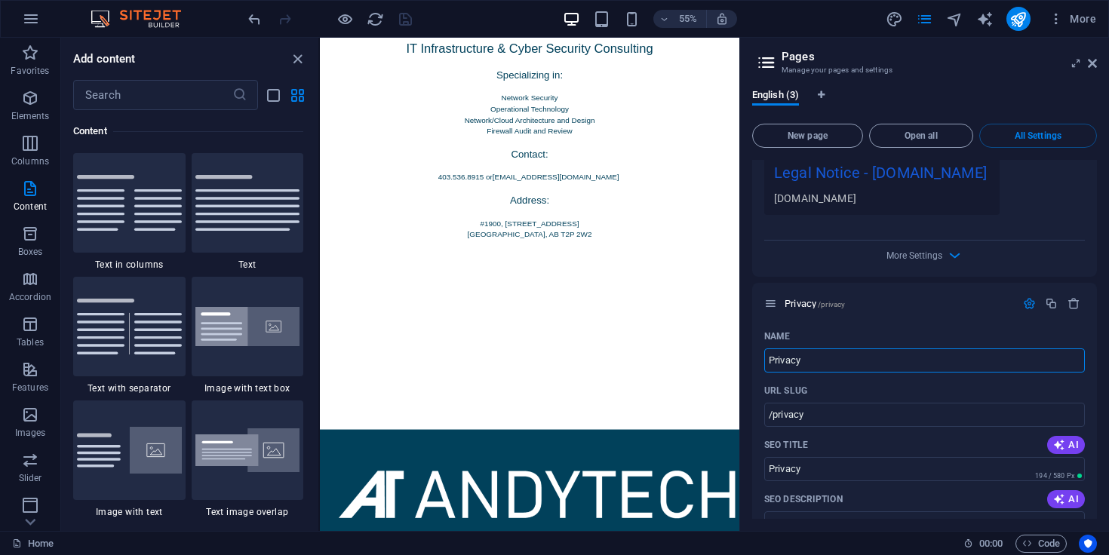
click at [869, 186] on div "www.example.com legal-notice Legal Notice - andytech.ca andytech.ca" at bounding box center [881, 172] width 235 height 86
click at [869, 190] on div "[DOMAIN_NAME]" at bounding box center [882, 198] width 216 height 16
click at [936, 241] on div "More Settings" at bounding box center [924, 253] width 321 height 24
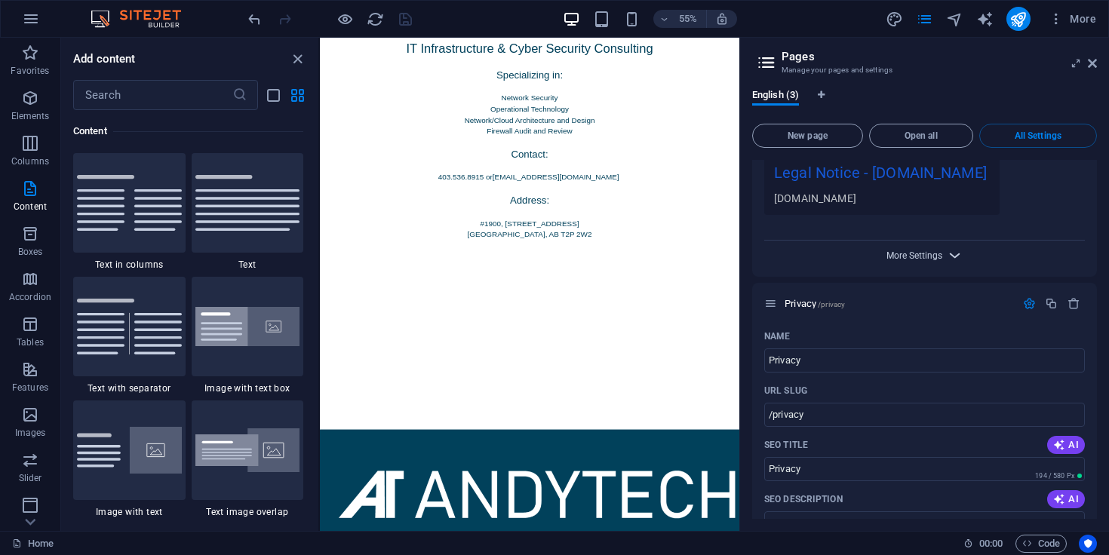
click at [936, 251] on span "More Settings" at bounding box center [915, 256] width 56 height 11
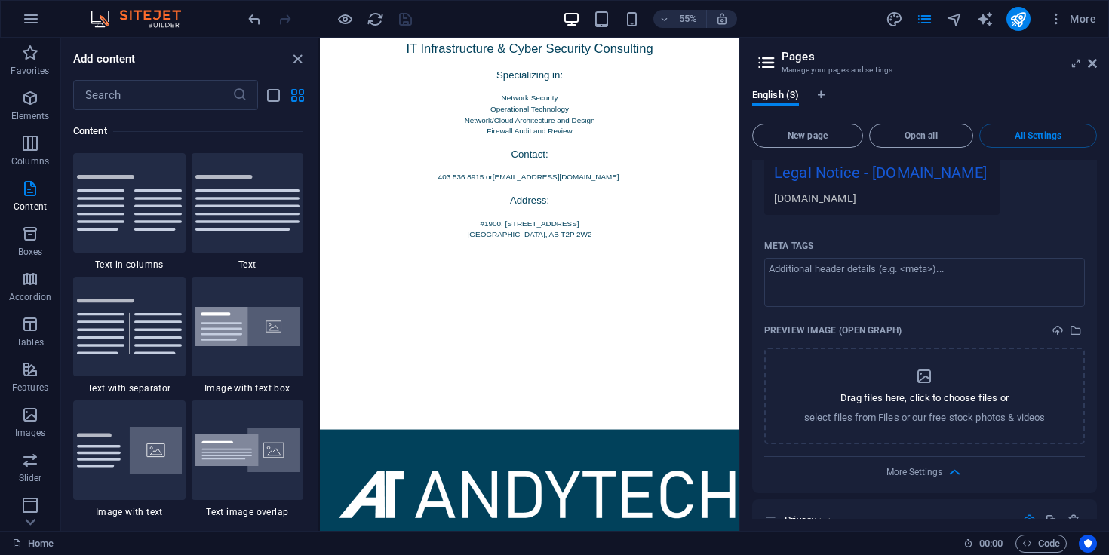
click at [817, 190] on div "[DOMAIN_NAME]" at bounding box center [882, 198] width 216 height 16
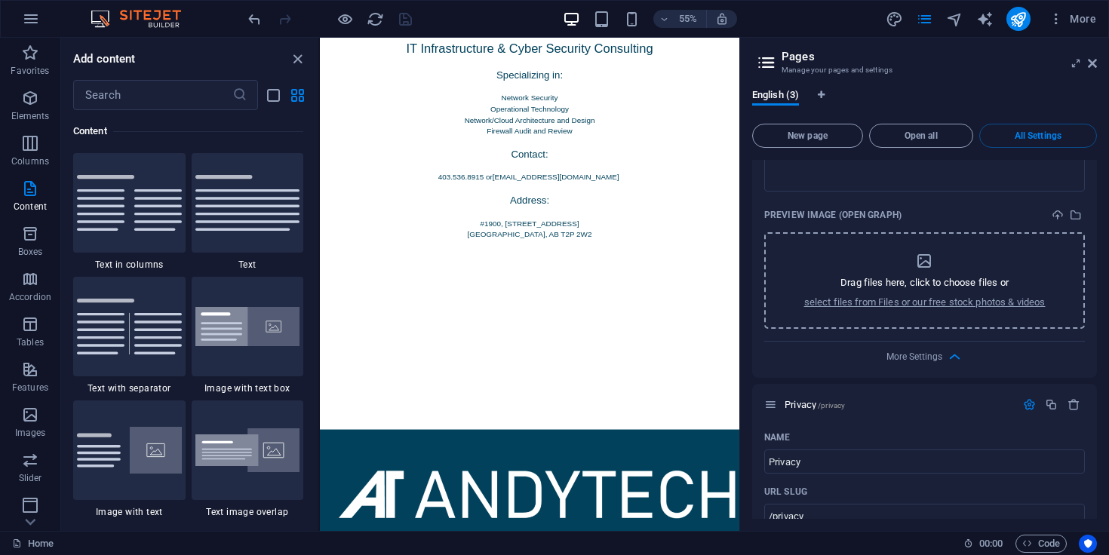
scroll to position [1235, 0]
click at [924, 351] on span "More Settings" at bounding box center [915, 356] width 56 height 11
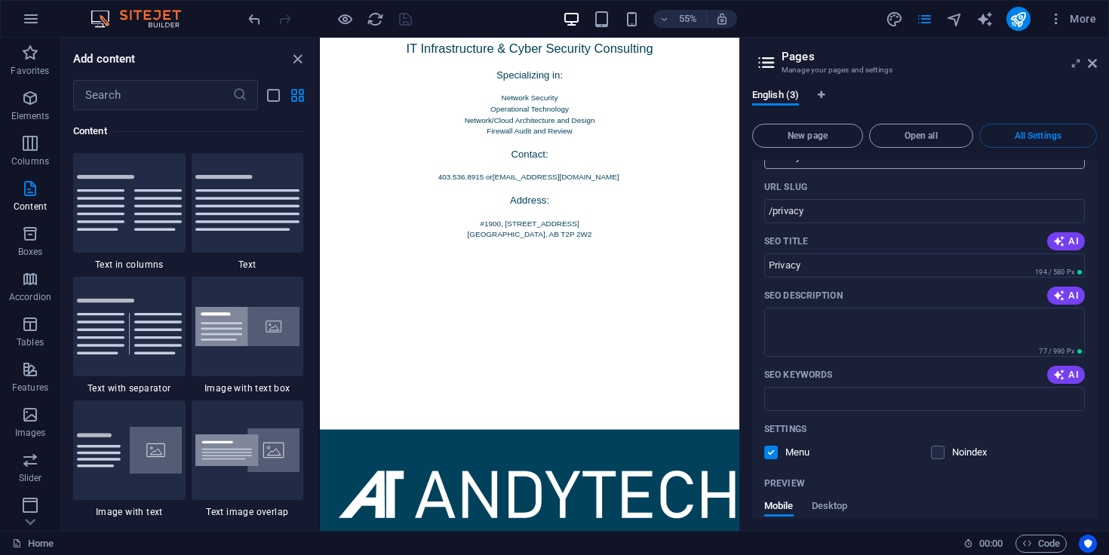
scroll to position [1327, 0]
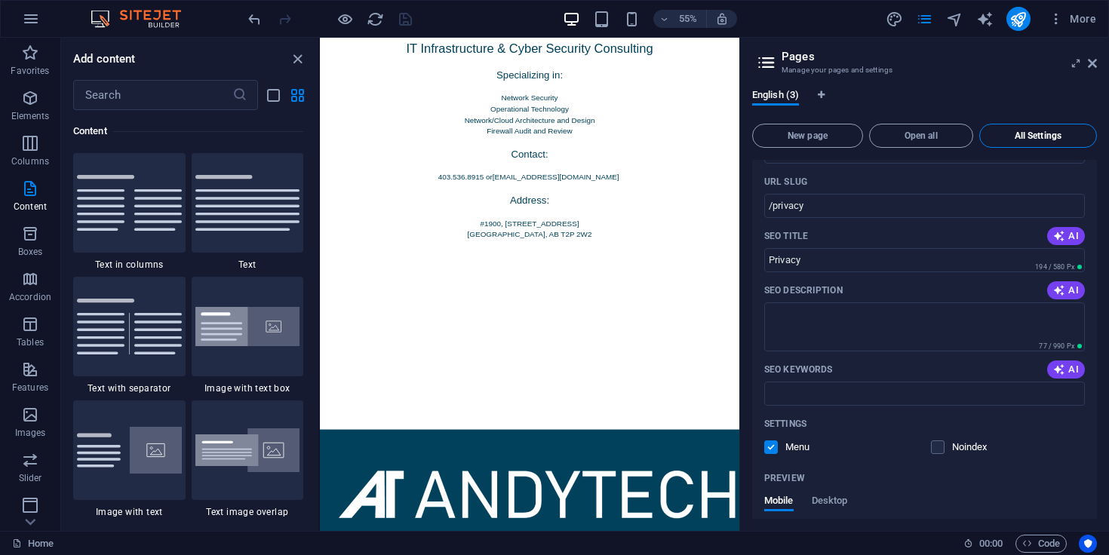
click at [1039, 139] on span "All Settings" at bounding box center [1038, 135] width 104 height 9
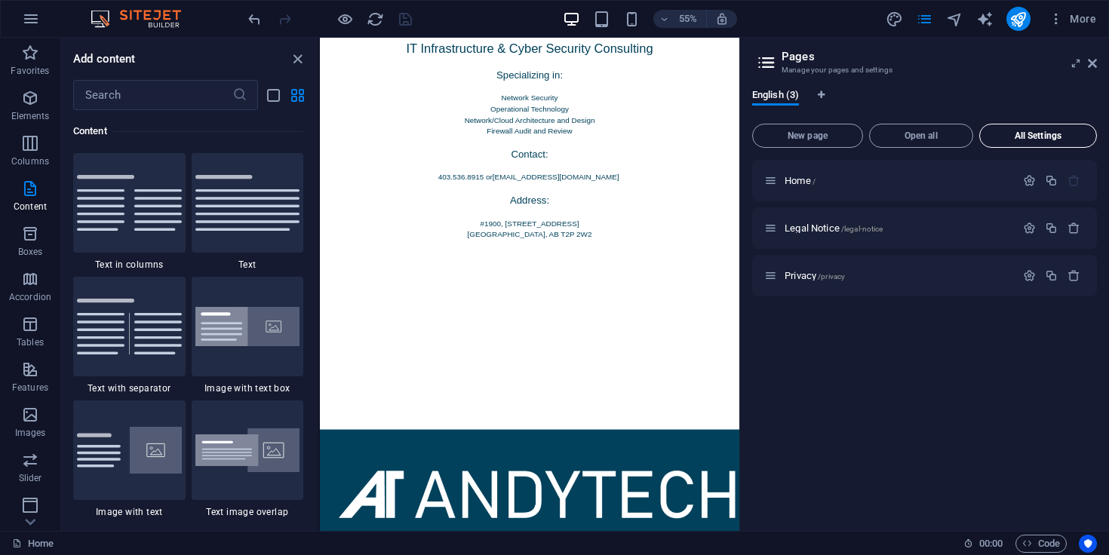
scroll to position [0, 0]
click at [1093, 65] on icon at bounding box center [1092, 63] width 9 height 12
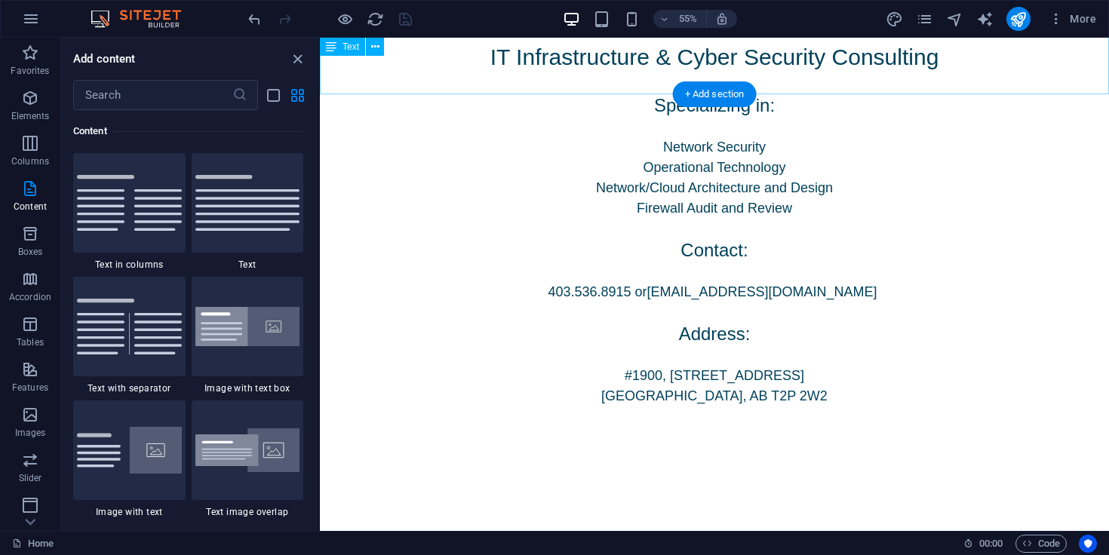
scroll to position [807, 0]
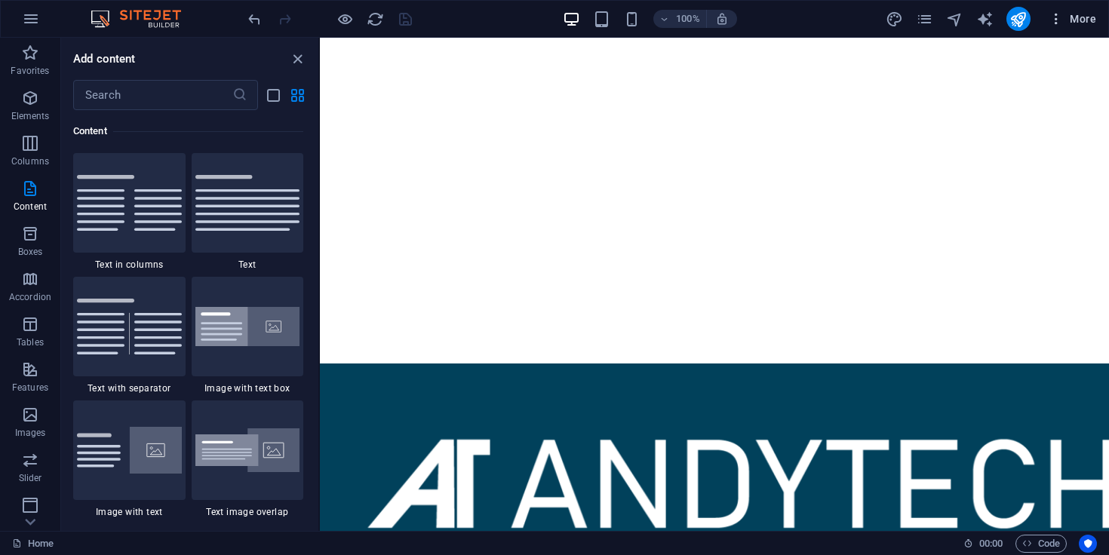
click at [1063, 23] on icon "button" at bounding box center [1056, 18] width 15 height 15
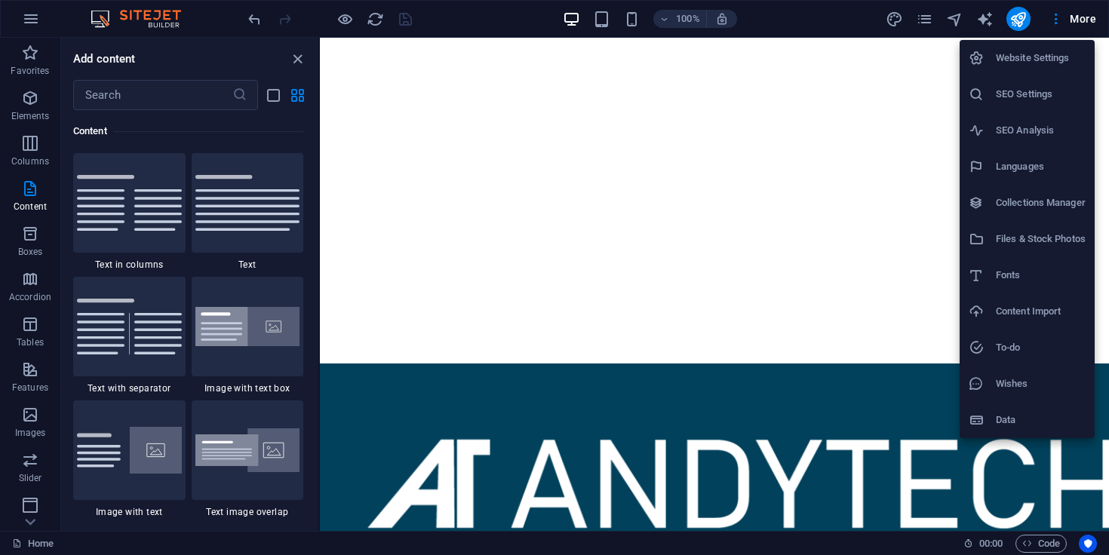
click at [1056, 283] on h6 "Fonts" at bounding box center [1041, 275] width 90 height 18
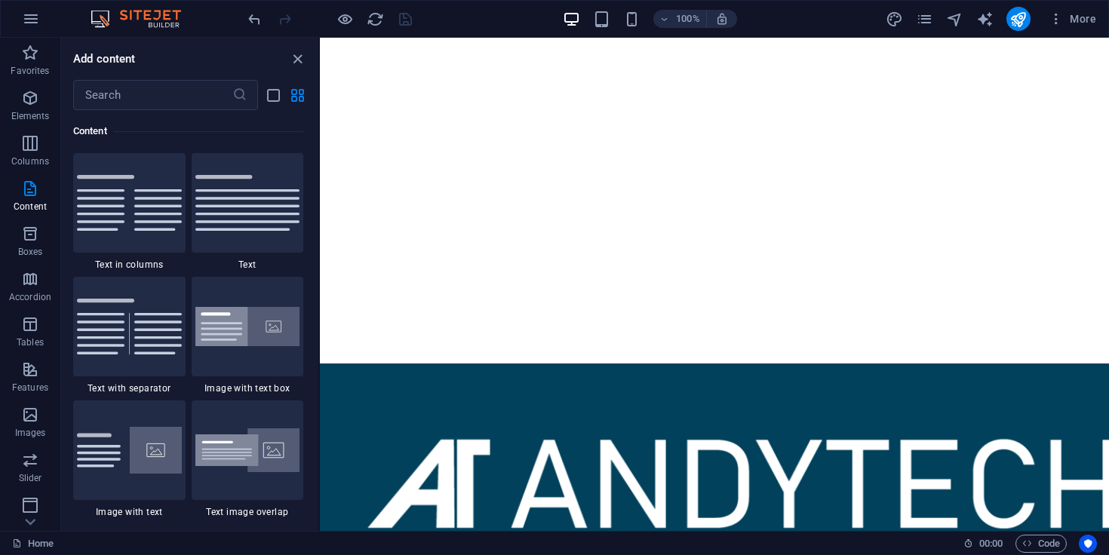
scroll to position [420, 0]
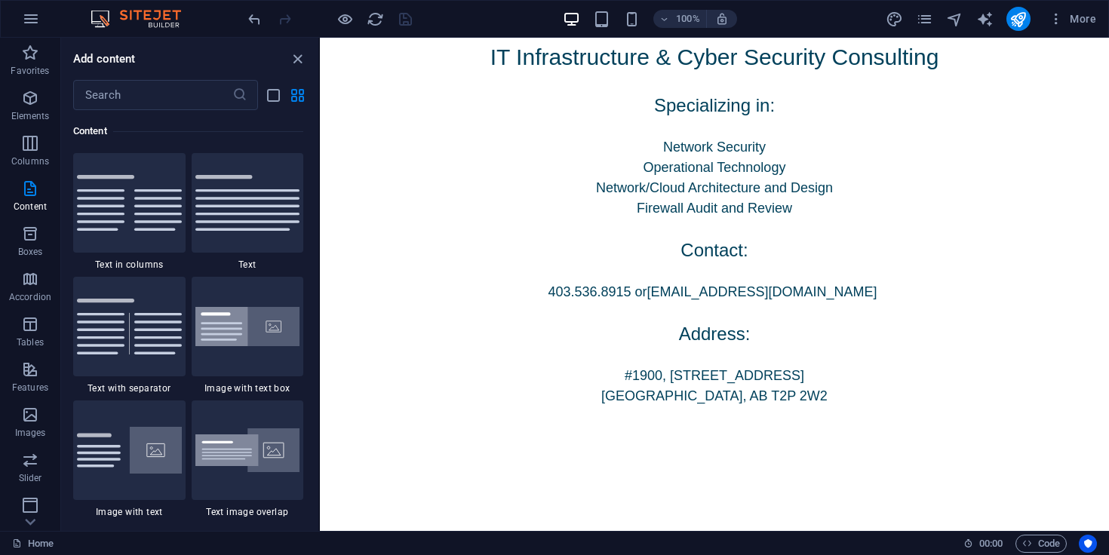
select select "popularity"
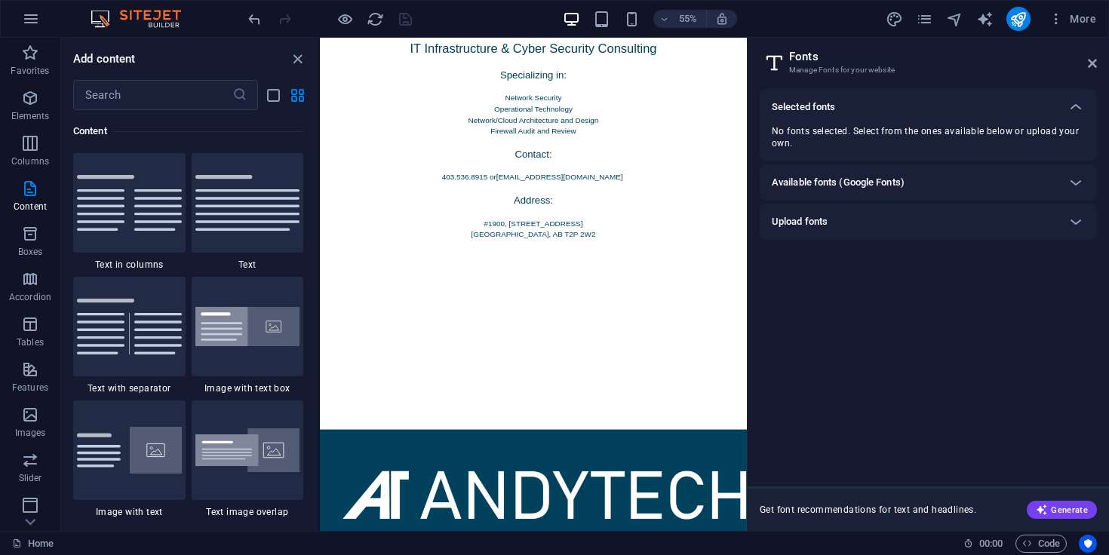
click at [881, 188] on h6 "Available fonts (Google Fonts)" at bounding box center [838, 183] width 133 height 18
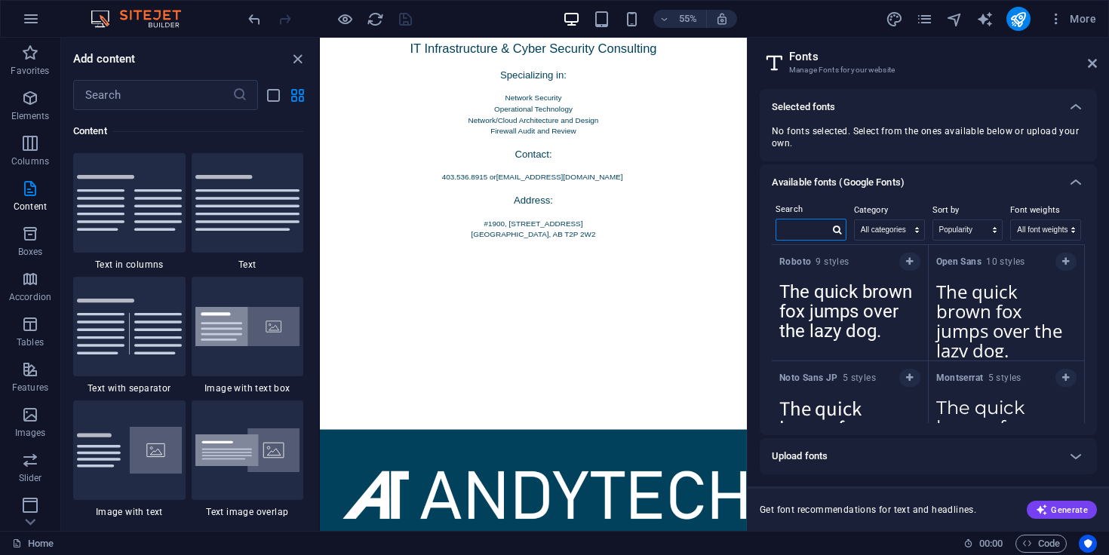
click at [825, 226] on input "text" at bounding box center [803, 230] width 53 height 20
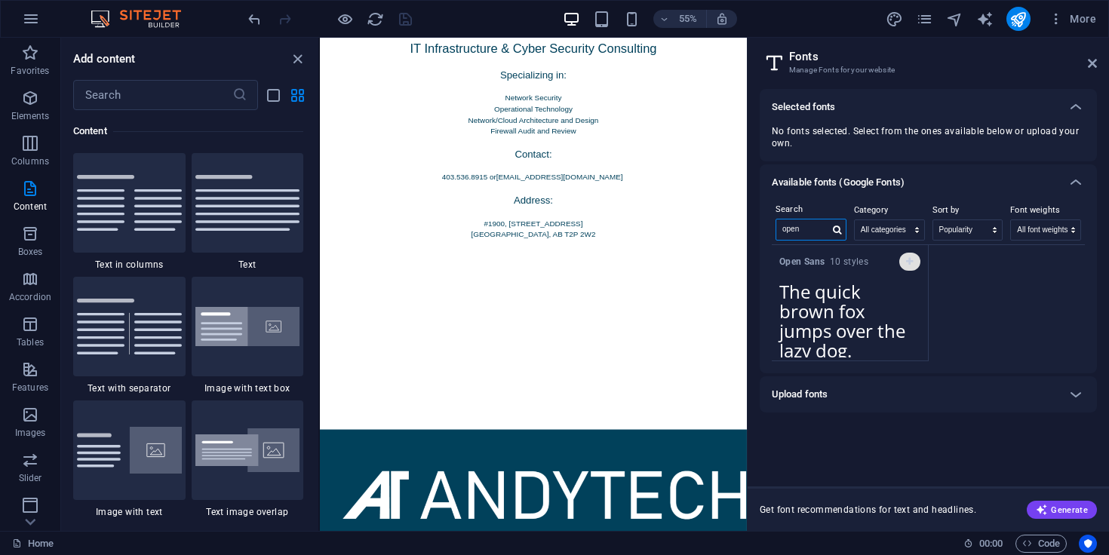
type input "open"
click at [909, 268] on button "button" at bounding box center [910, 262] width 21 height 18
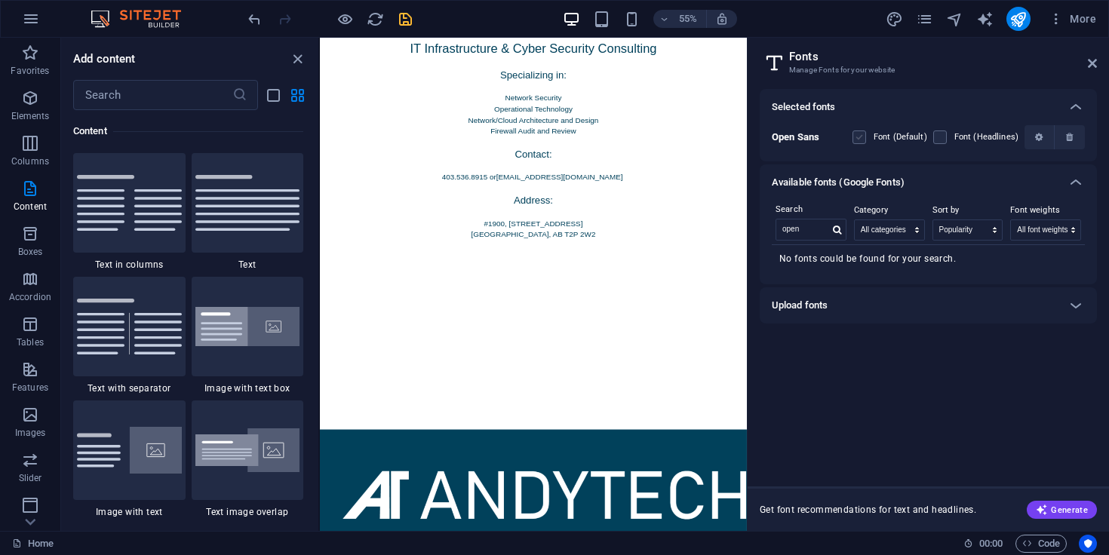
click at [866, 138] on label at bounding box center [860, 138] width 14 height 14
click at [0, 0] on Sans "checkbox" at bounding box center [0, 0] width 0 height 0
click at [936, 137] on label at bounding box center [940, 138] width 14 height 14
click at [0, 0] on Sans "checkbox" at bounding box center [0, 0] width 0 height 0
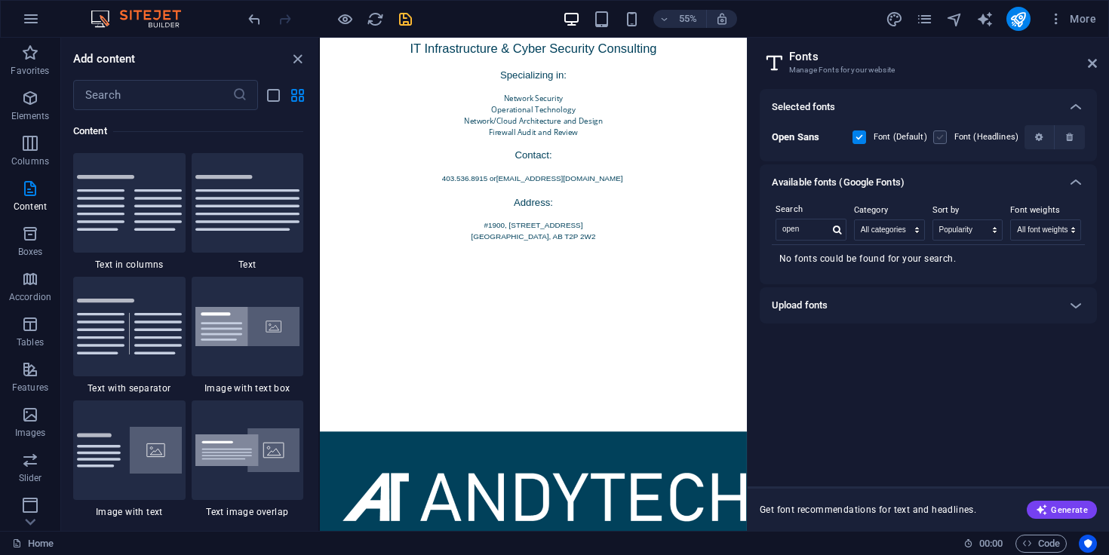
scroll to position [417, 0]
click at [943, 131] on label at bounding box center [940, 138] width 14 height 14
click at [0, 0] on Sans "checkbox" at bounding box center [0, 0] width 0 height 0
click at [943, 137] on label at bounding box center [940, 138] width 14 height 14
click at [0, 0] on Sans "checkbox" at bounding box center [0, 0] width 0 height 0
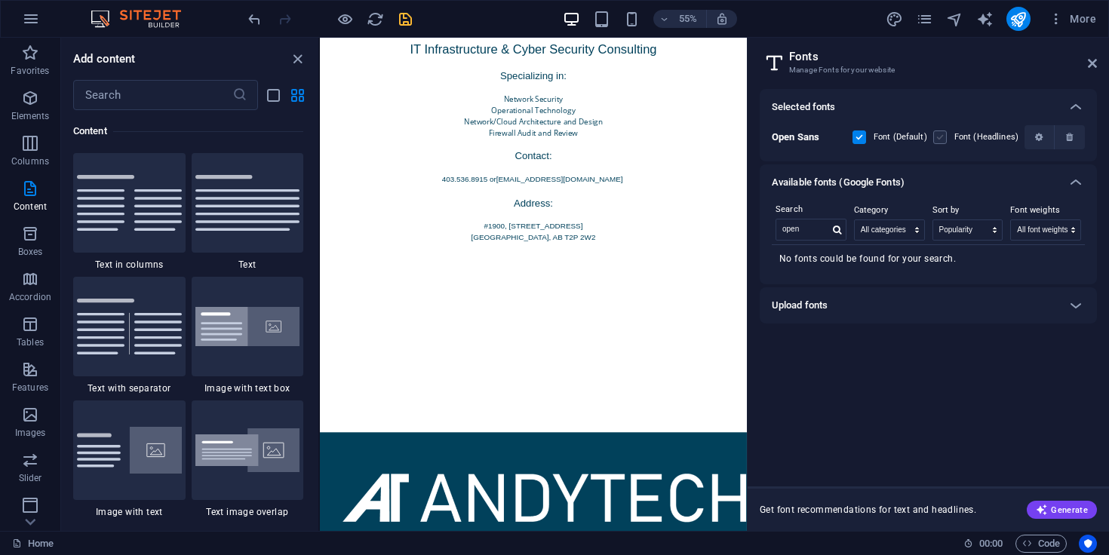
click at [939, 143] on label at bounding box center [940, 138] width 14 height 14
click at [0, 0] on Sans "checkbox" at bounding box center [0, 0] width 0 height 0
click at [939, 131] on label at bounding box center [940, 138] width 14 height 14
click at [0, 0] on Sans "checkbox" at bounding box center [0, 0] width 0 height 0
click at [942, 141] on label at bounding box center [940, 138] width 14 height 14
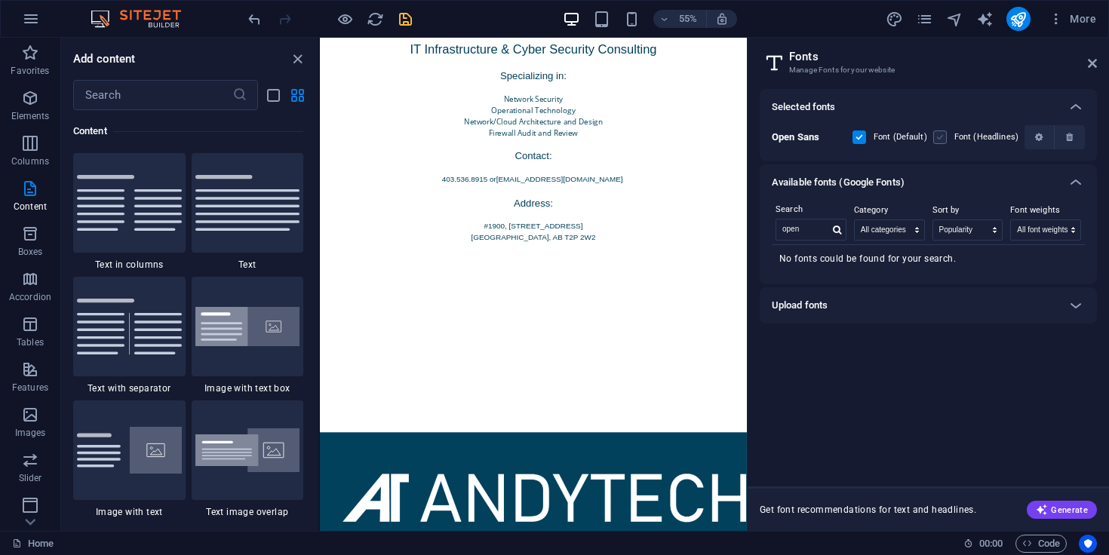
click at [0, 0] on Sans "checkbox" at bounding box center [0, 0] width 0 height 0
click at [680, 115] on div "IT Infrastructure & Cyber Security Consulting Specializing in: Network Security…" at bounding box center [708, 245] width 777 height 479
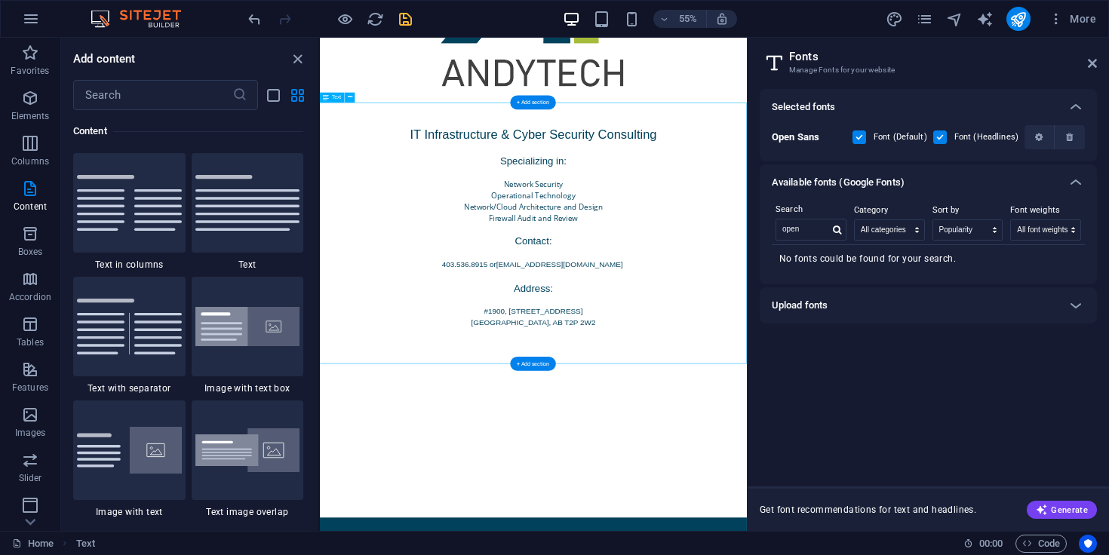
scroll to position [257, 0]
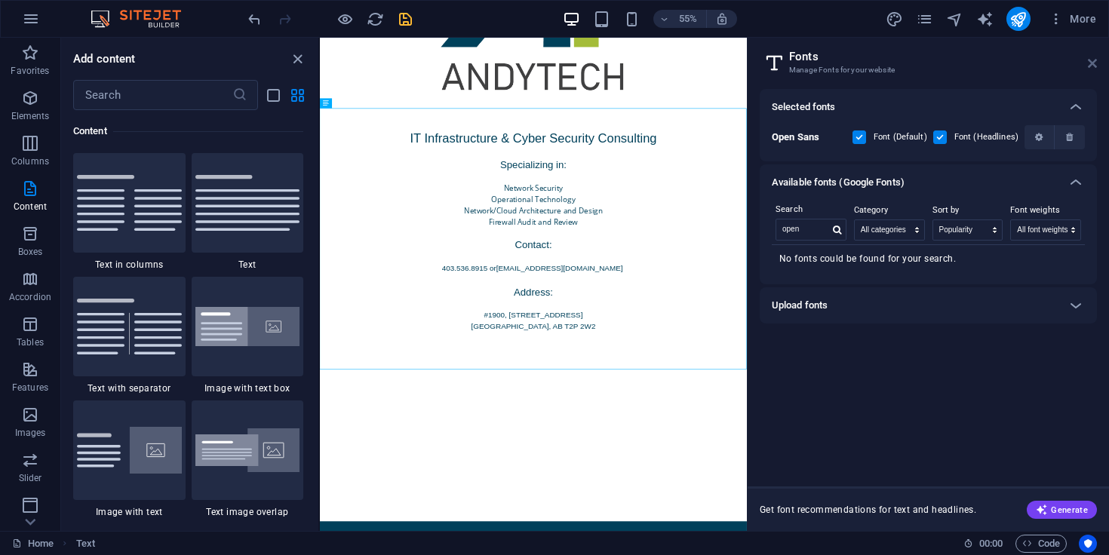
click at [1090, 63] on icon at bounding box center [1092, 63] width 9 height 12
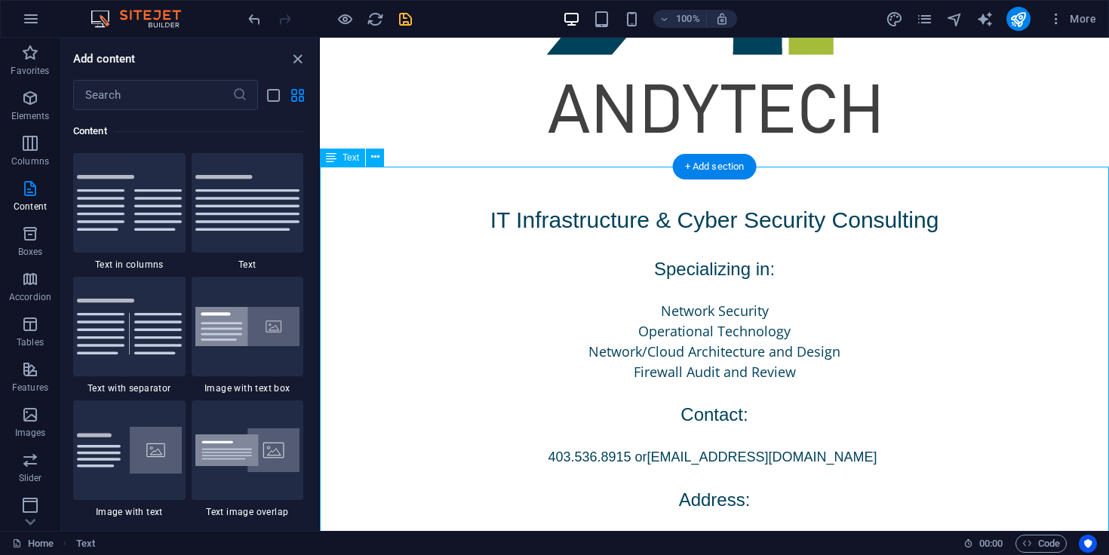
click at [672, 222] on div "IT Infrastructure & Cyber Security Consulting Specializing in: Network Security…" at bounding box center [714, 406] width 789 height 479
click at [666, 222] on span "IT Infrastructure & Cyber Security Consulting" at bounding box center [715, 220] width 449 height 25
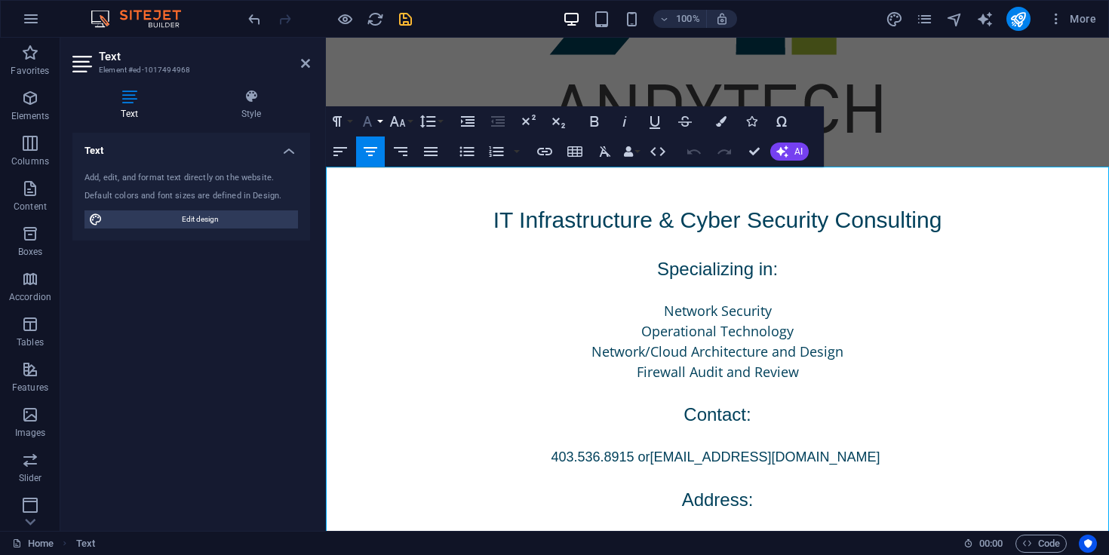
click at [373, 118] on icon "button" at bounding box center [367, 121] width 18 height 18
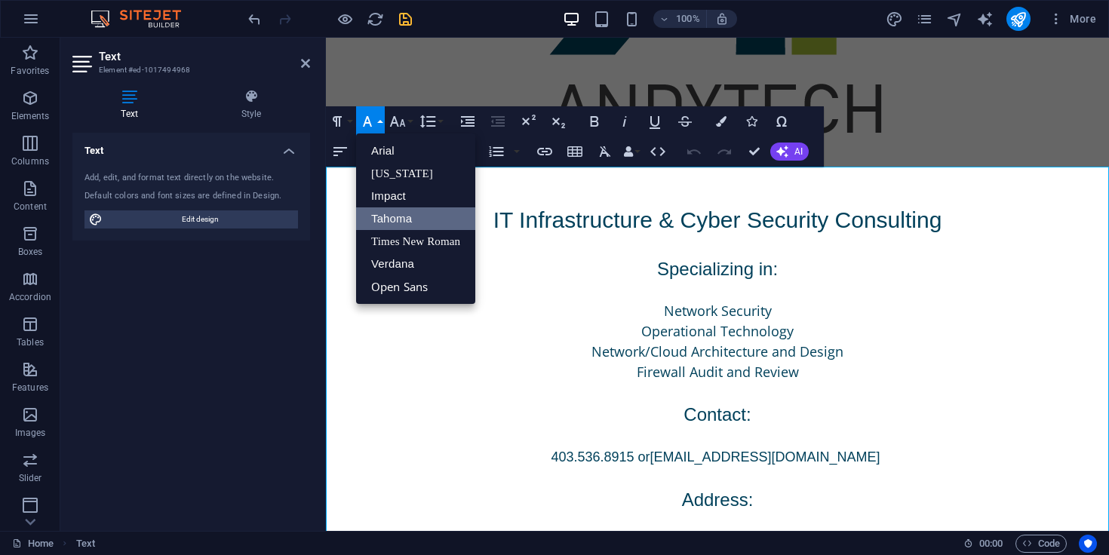
scroll to position [0, 0]
click at [635, 370] on p "Firewall Audit and Review" at bounding box center [717, 372] width 783 height 20
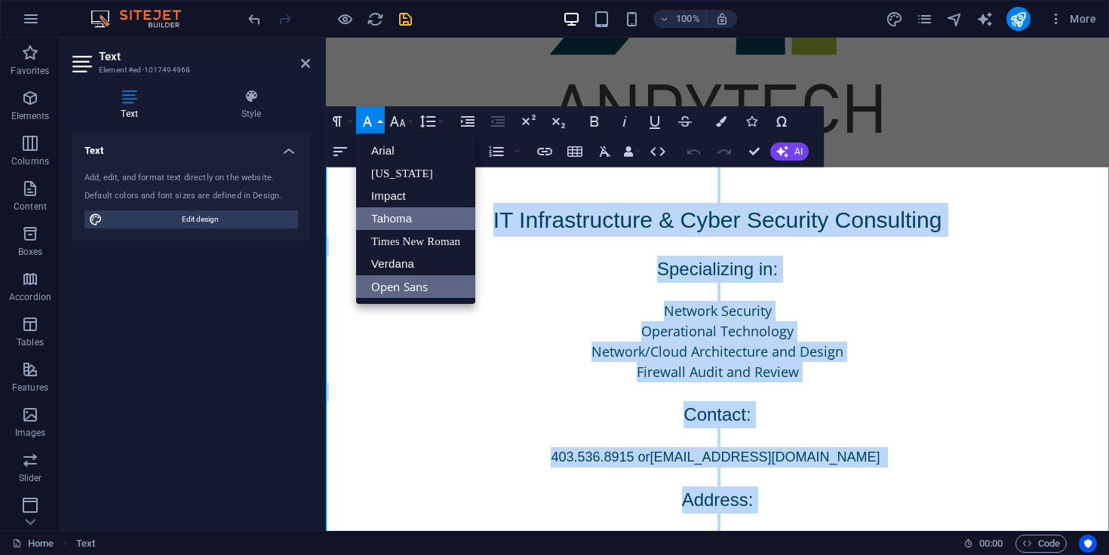
click at [431, 281] on link "Open Sans" at bounding box center [415, 286] width 119 height 23
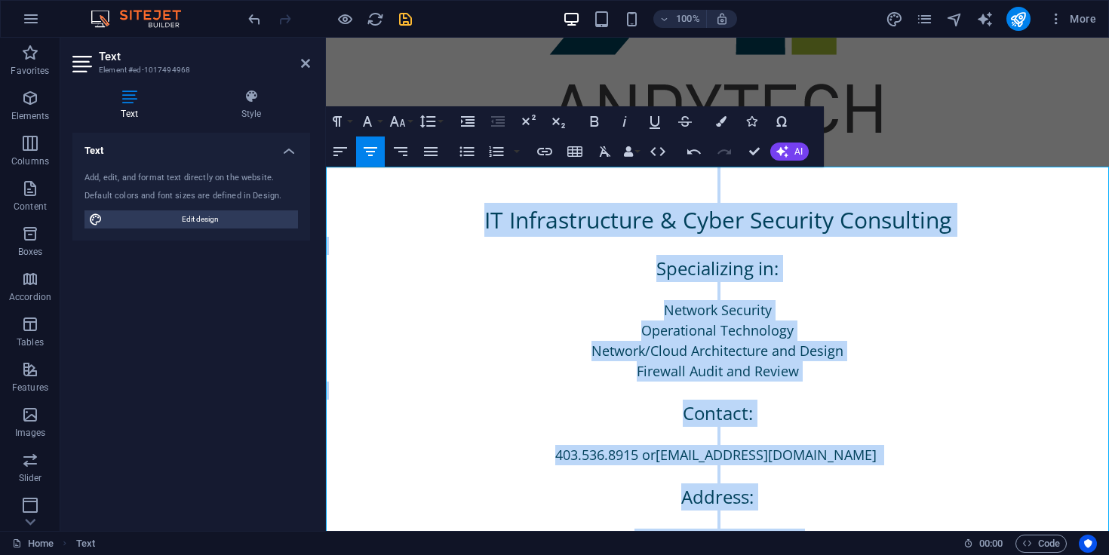
click at [545, 339] on p "Operational Technology" at bounding box center [717, 331] width 783 height 20
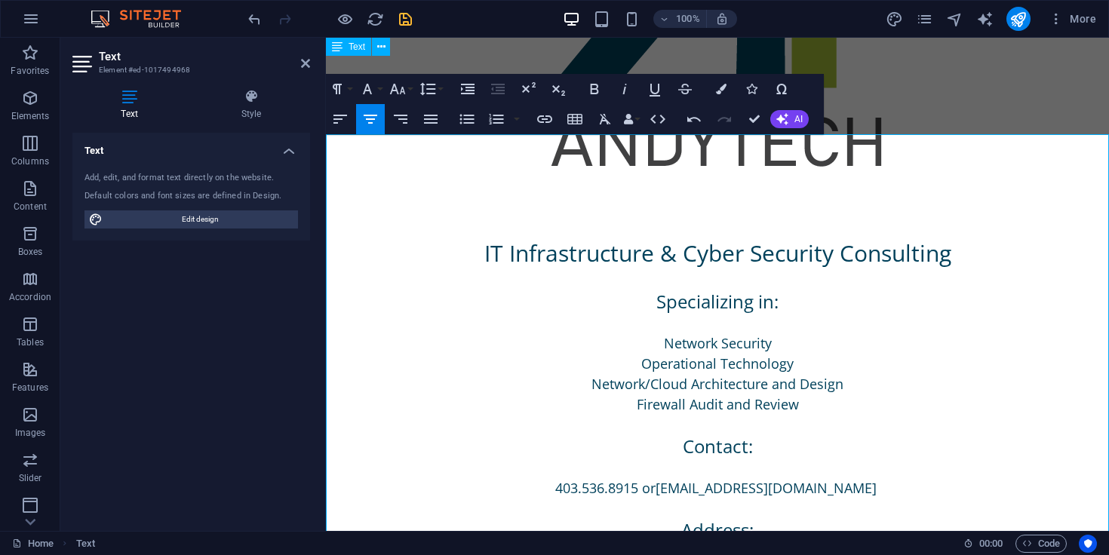
scroll to position [183, 0]
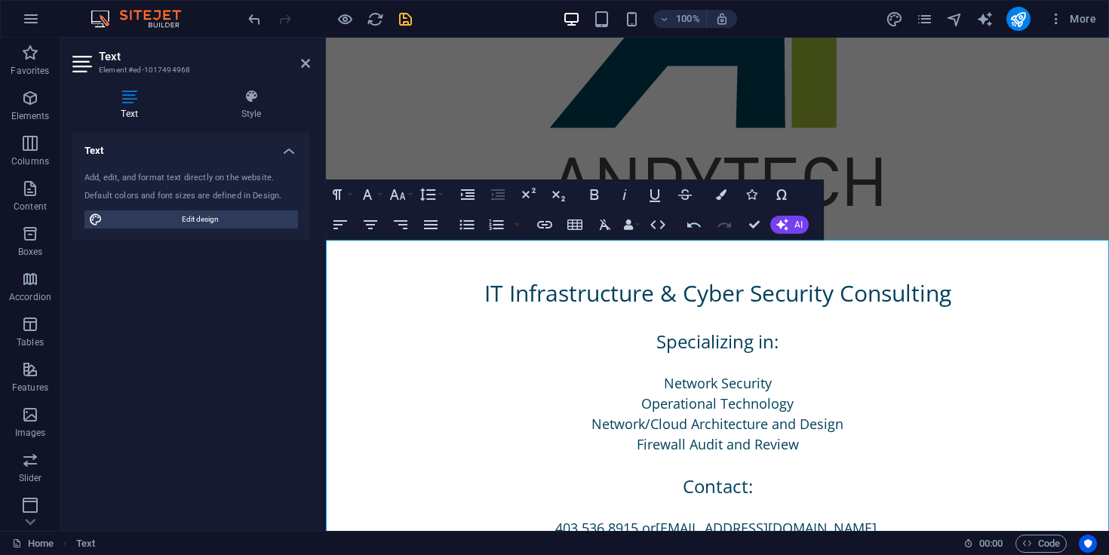
click at [303, 334] on div "Text Add, edit, and format text directly on the website. Default colors and fon…" at bounding box center [191, 326] width 238 height 386
click at [254, 336] on div "Text Add, edit, and format text directly on the website. Default colors and fon…" at bounding box center [191, 326] width 238 height 386
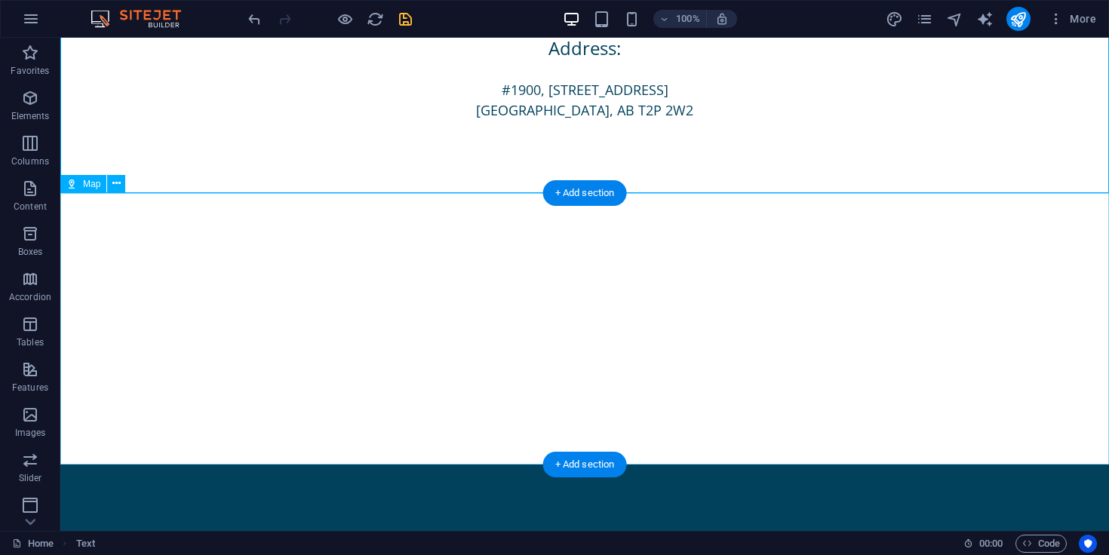
scroll to position [821, 0]
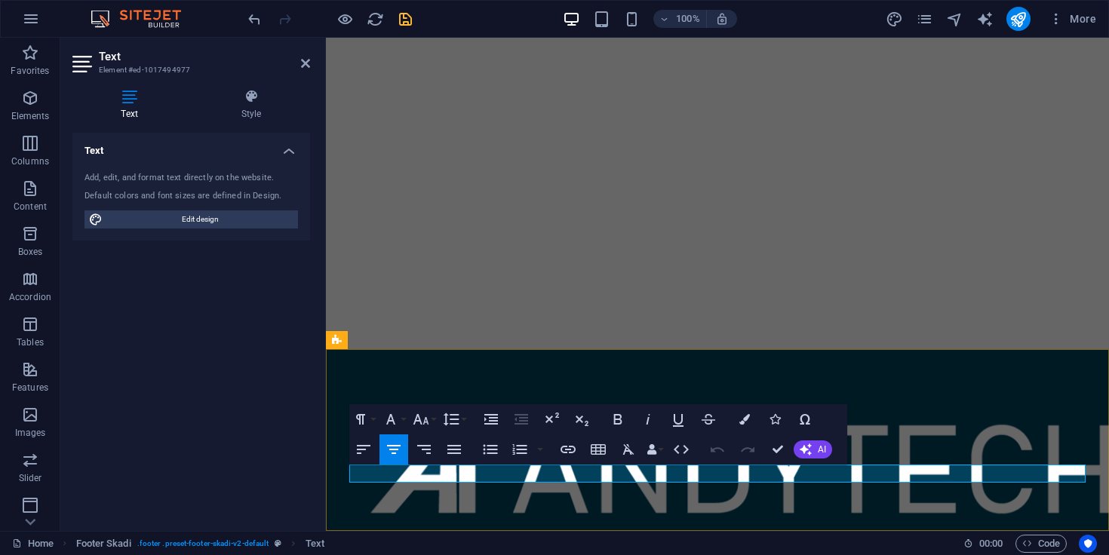
drag, startPoint x: 874, startPoint y: 471, endPoint x: 567, endPoint y: 481, distance: 306.5
click at [567, 542] on p "info@andytech.com | Legal Notice | Privacy Policy" at bounding box center [717, 551] width 737 height 18
click at [401, 423] on button "Font Family" at bounding box center [394, 419] width 29 height 30
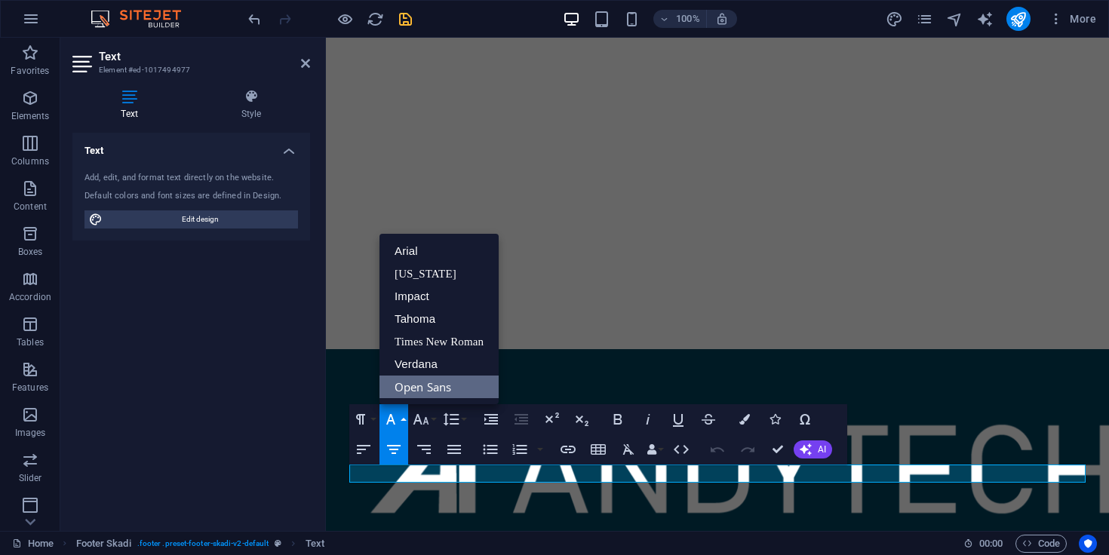
scroll to position [0, 0]
click at [425, 389] on link "Open Sans" at bounding box center [439, 387] width 119 height 23
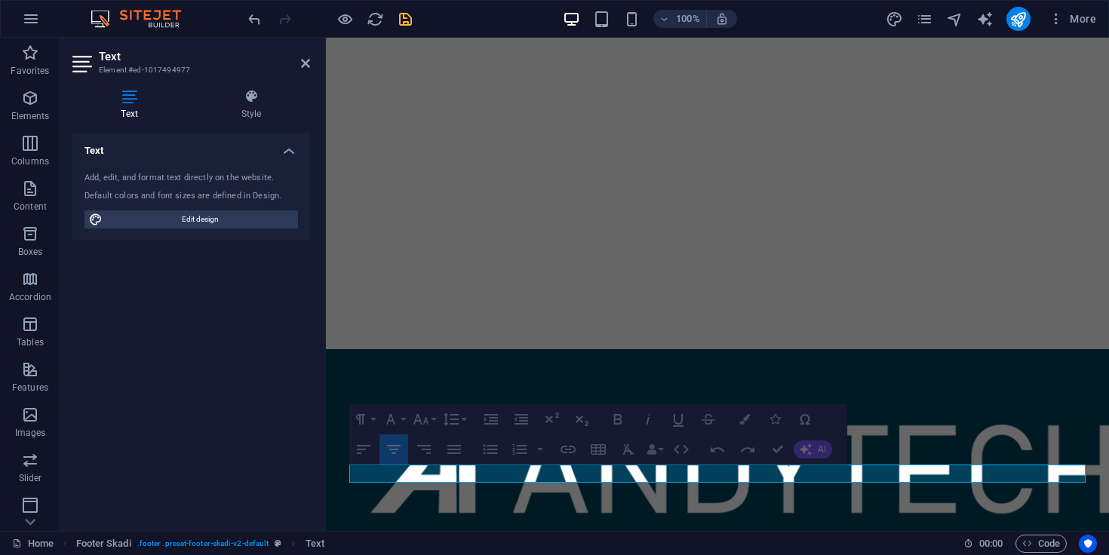
click at [251, 435] on div "Text Add, edit, and format text directly on the website. Default colors and fon…" at bounding box center [191, 326] width 238 height 386
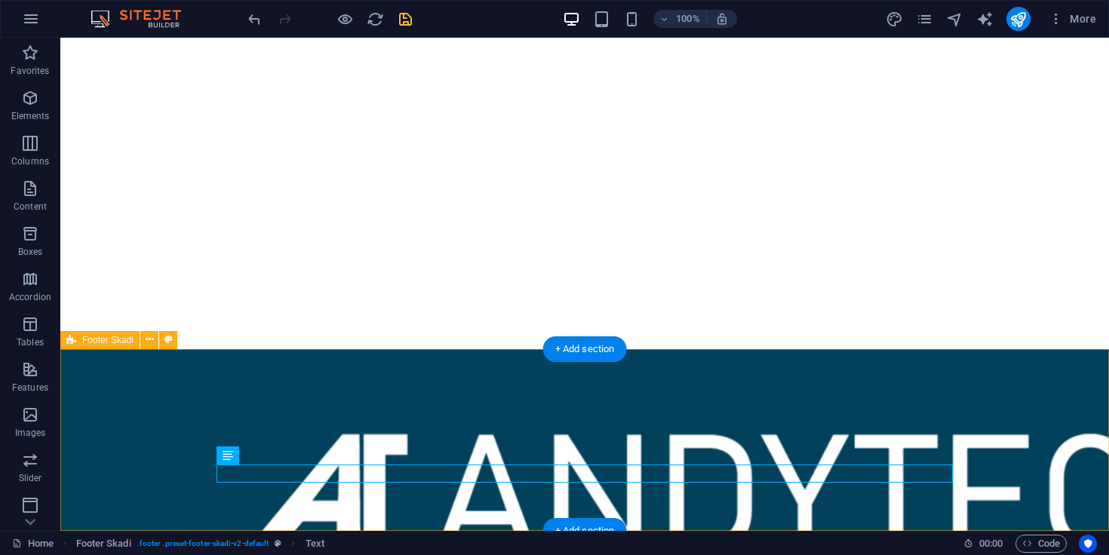
click at [211, 414] on div "info@andytech.com | Legal Notice | Privacy Policy" at bounding box center [584, 502] width 1049 height 307
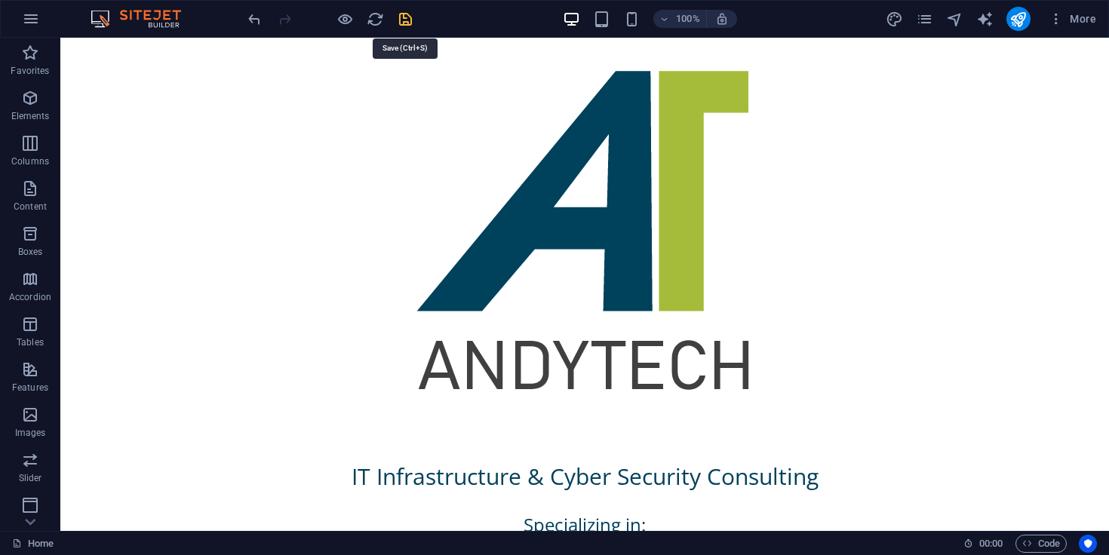
click at [407, 18] on icon "save" at bounding box center [405, 19] width 17 height 17
click at [26, 17] on icon "button" at bounding box center [31, 19] width 18 height 18
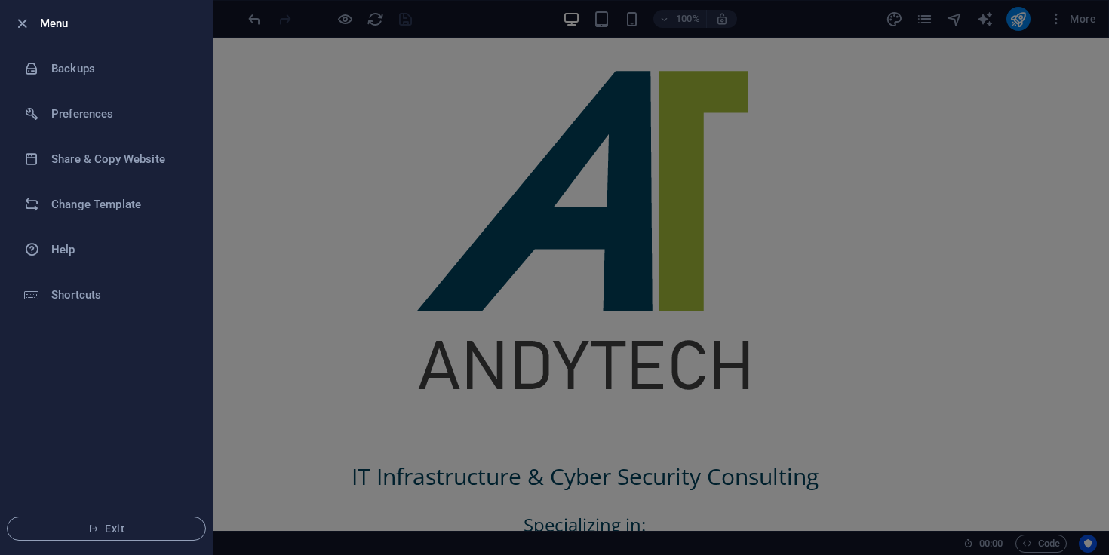
click at [1063, 20] on div at bounding box center [554, 277] width 1109 height 555
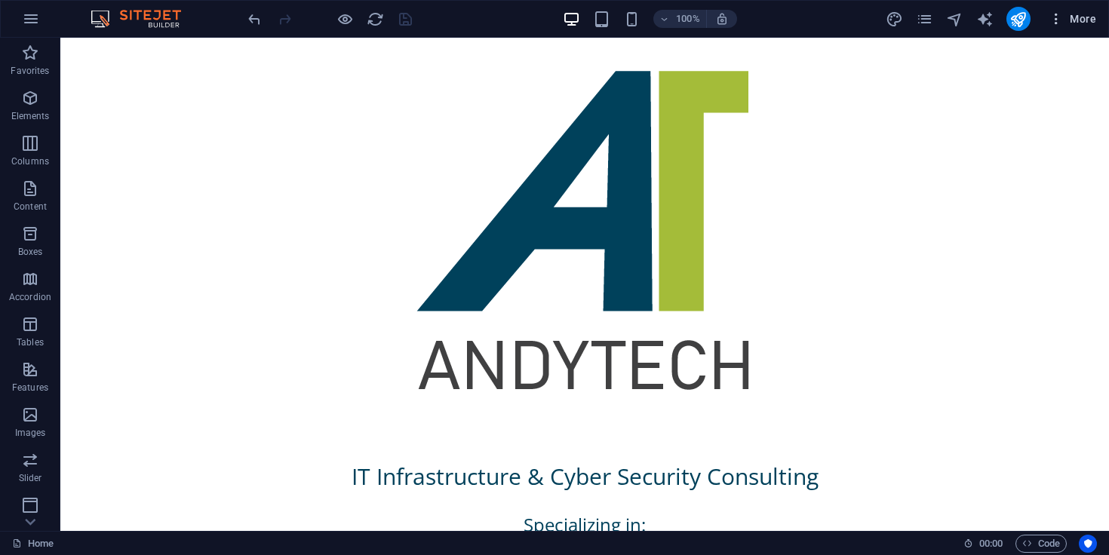
click at [1057, 19] on icon "button" at bounding box center [1056, 18] width 15 height 15
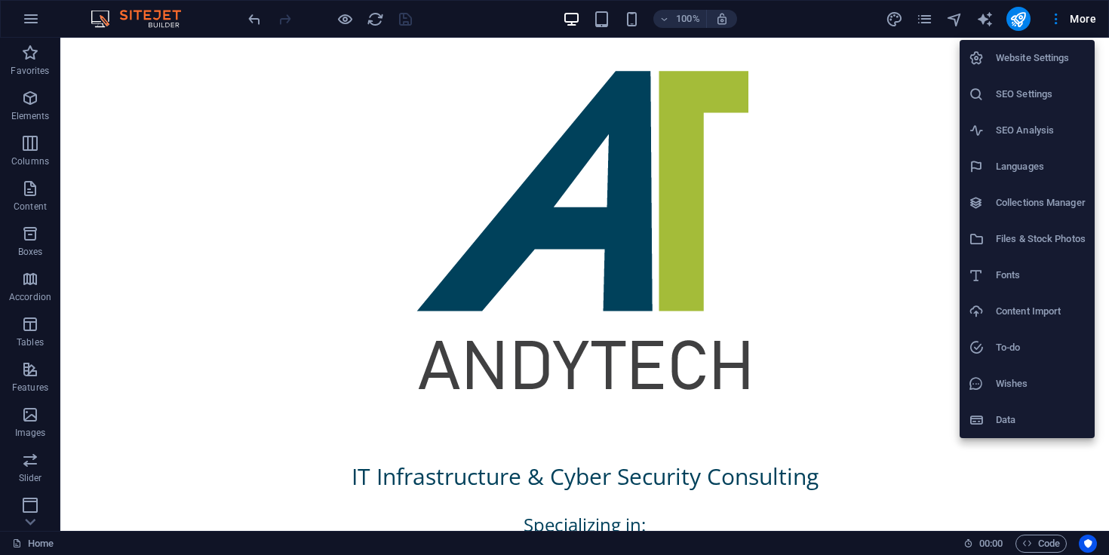
click at [1029, 68] on li "Website Settings" at bounding box center [1027, 58] width 135 height 36
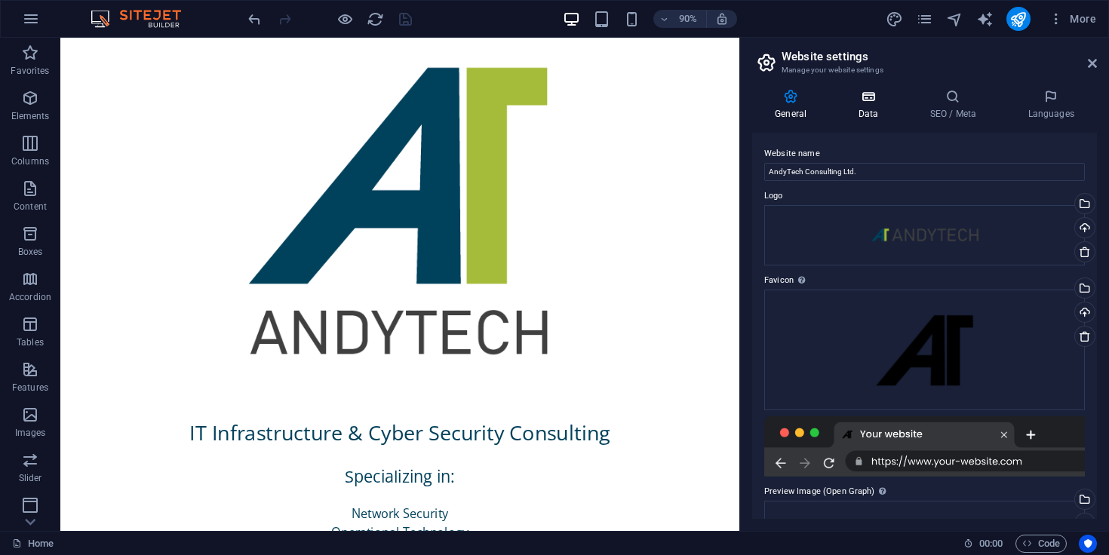
click at [875, 105] on h4 "Data" at bounding box center [871, 105] width 72 height 32
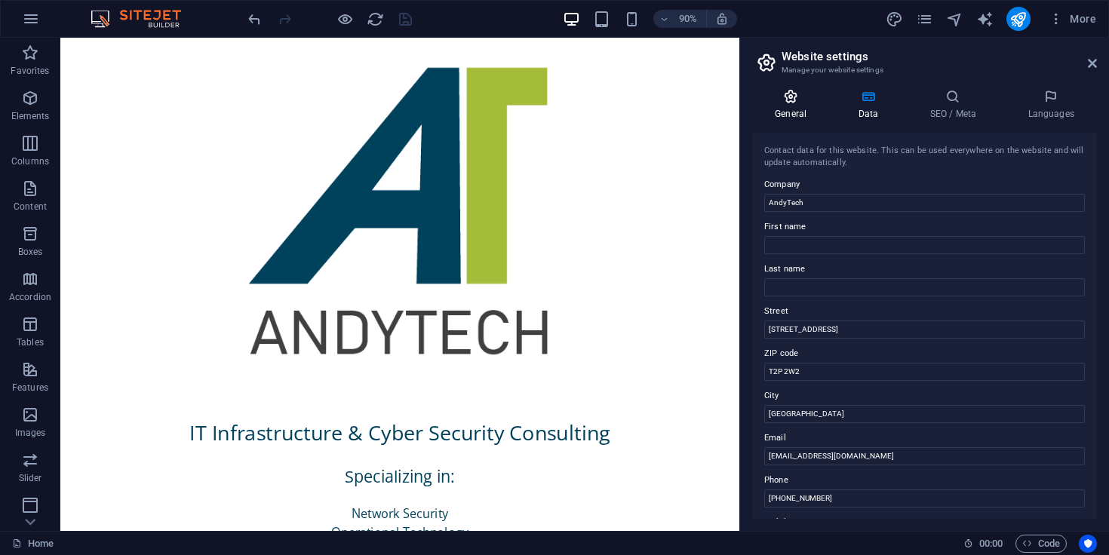
click at [801, 93] on icon at bounding box center [790, 96] width 77 height 15
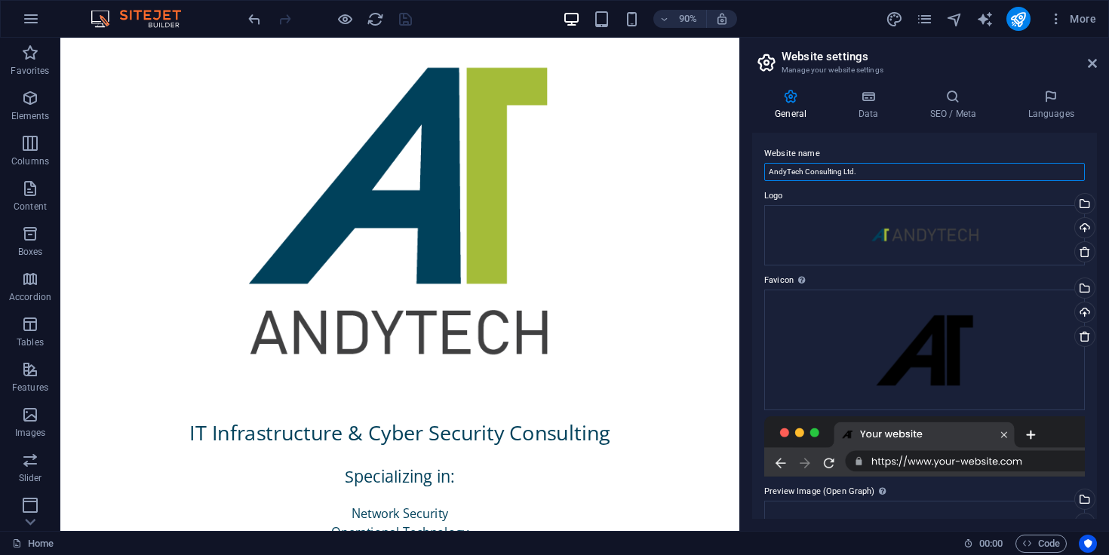
click at [872, 166] on input "AndyTech Consulting Ltd." at bounding box center [924, 172] width 321 height 18
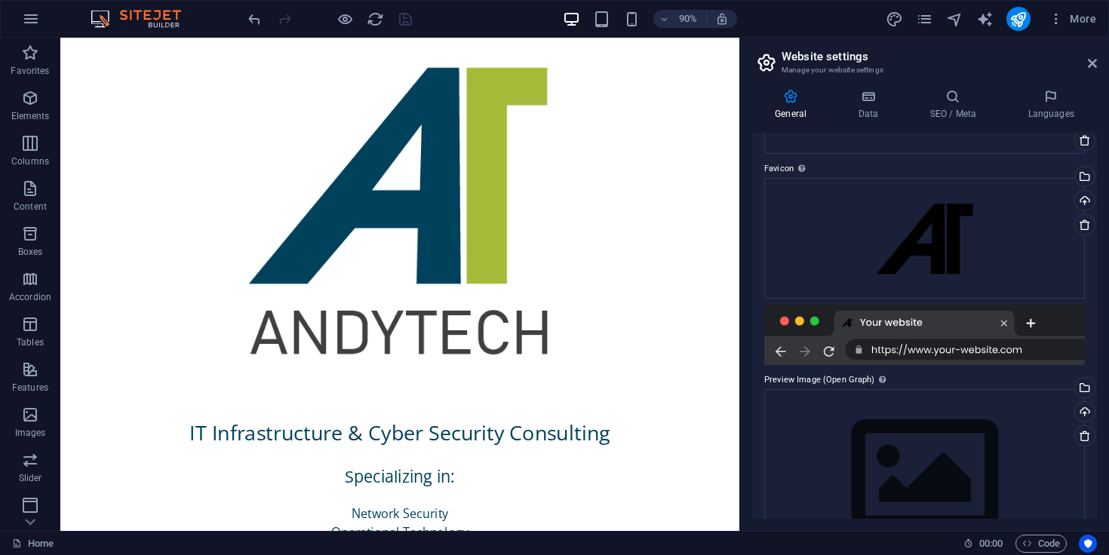
scroll to position [167, 0]
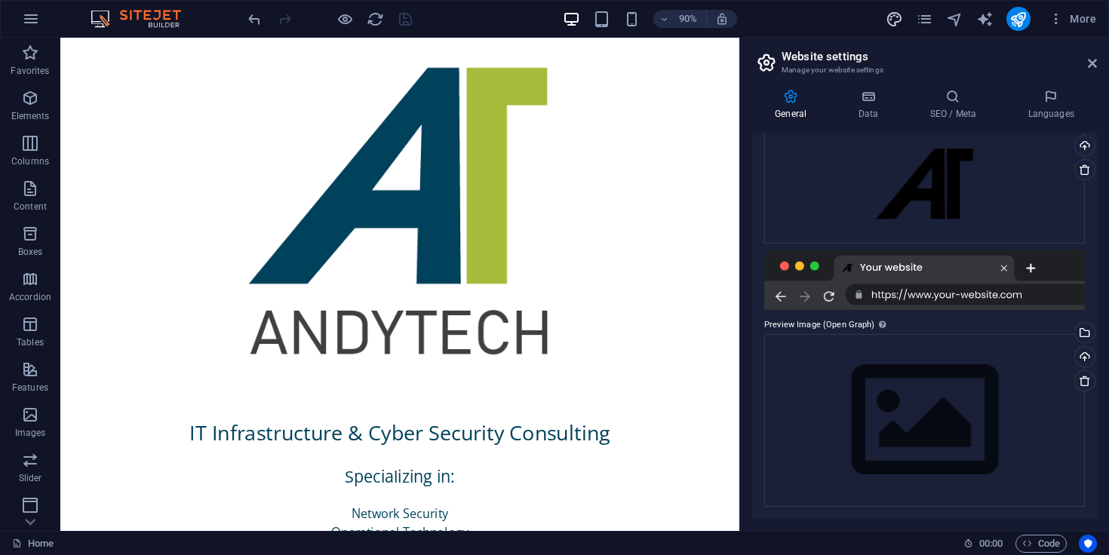
click at [887, 21] on icon "design" at bounding box center [894, 19] width 17 height 17
select select "px"
select select "400"
select select "px"
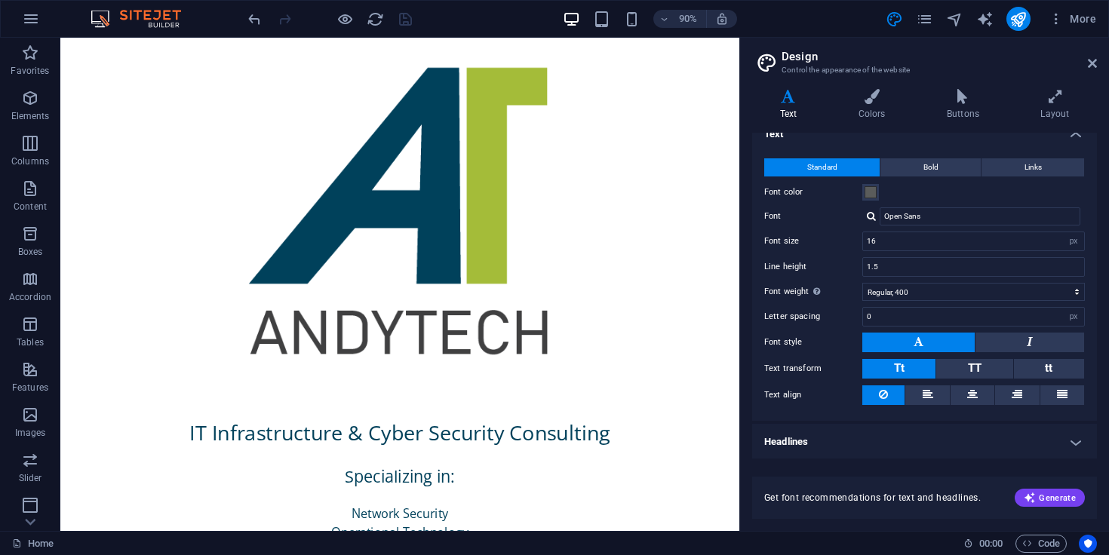
scroll to position [0, 0]
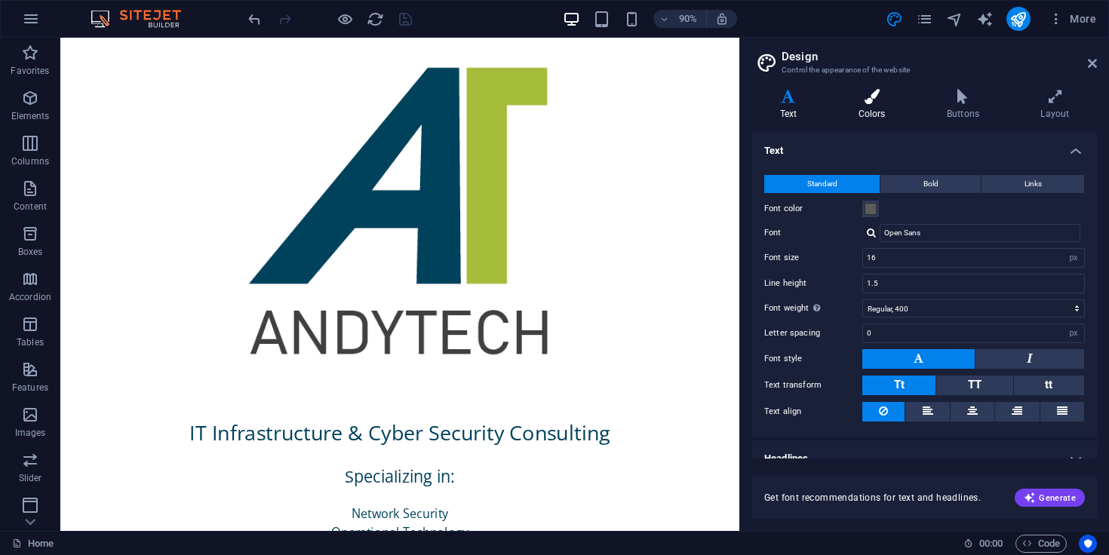
click at [874, 96] on icon at bounding box center [872, 96] width 82 height 15
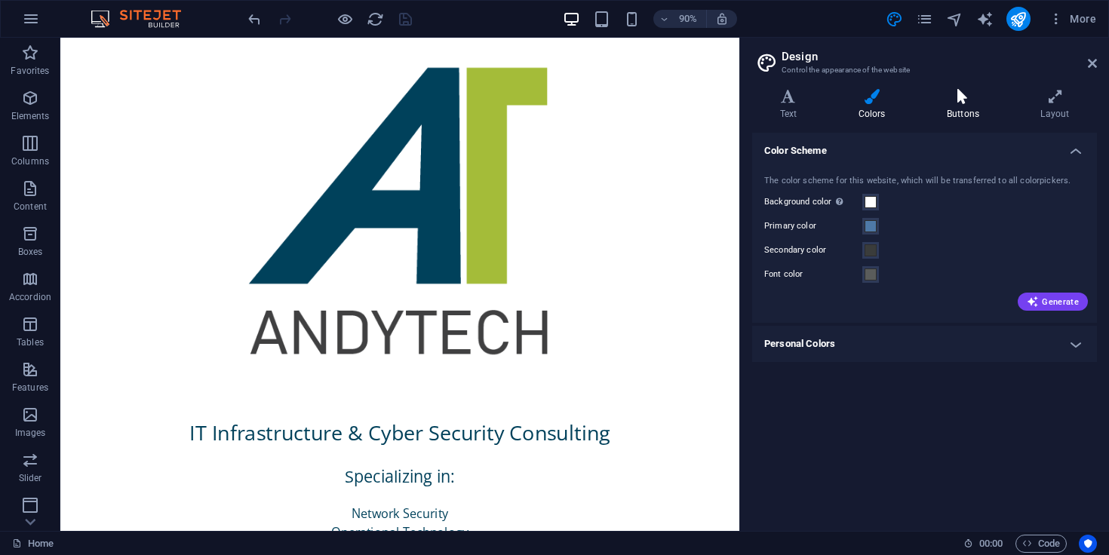
click at [961, 101] on icon at bounding box center [963, 96] width 88 height 15
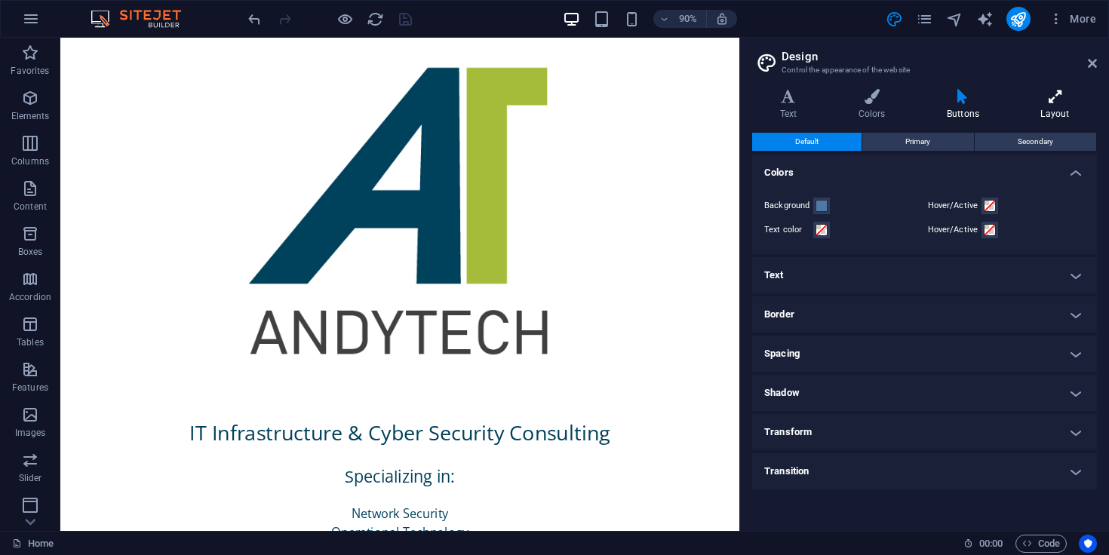
click at [1045, 109] on h4 "Layout" at bounding box center [1055, 105] width 84 height 32
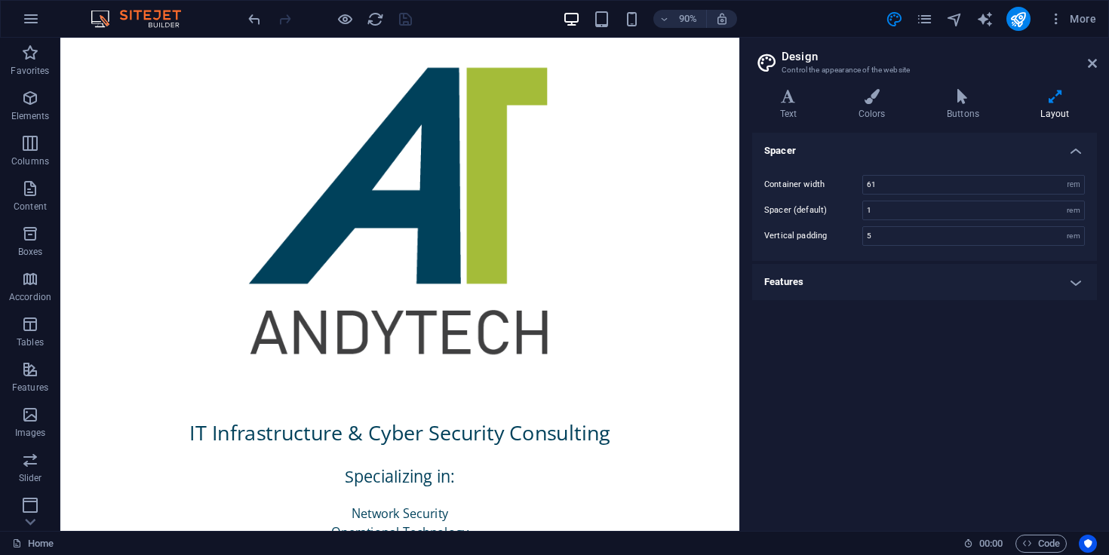
click at [872, 262] on ul "Spacer Container width 61 rem px Spacer (default) 1 rem Vertical padding 5 rem …" at bounding box center [924, 217] width 345 height 168
click at [872, 281] on h4 "Features" at bounding box center [924, 282] width 345 height 36
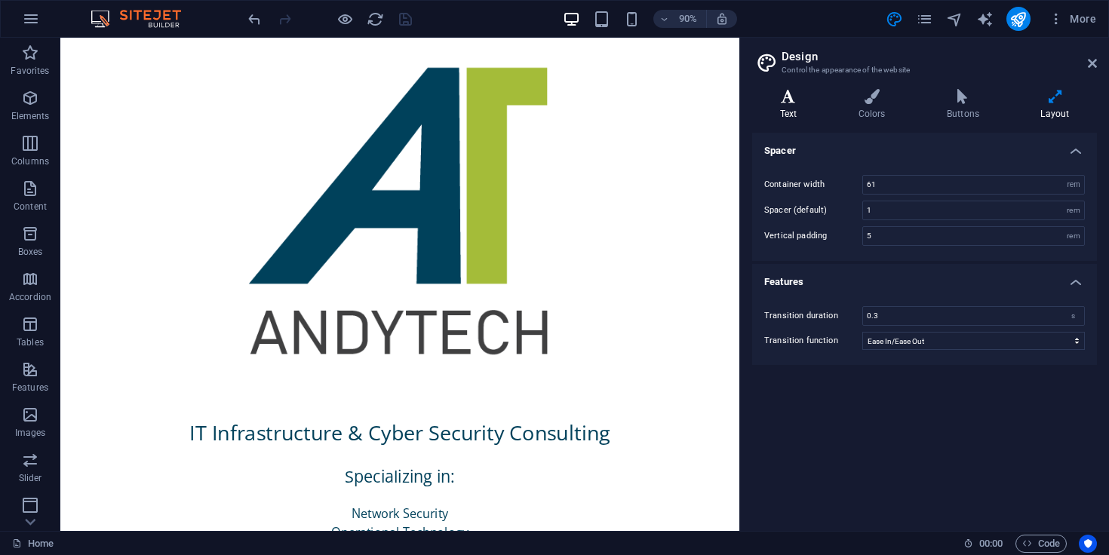
click at [780, 107] on h4 "Text" at bounding box center [791, 105] width 78 height 32
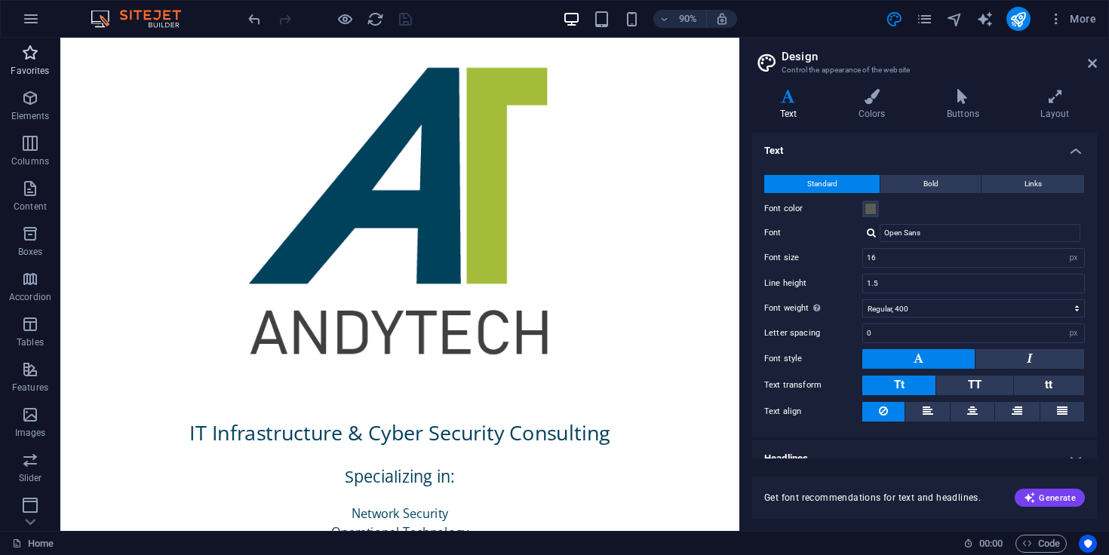
click at [28, 66] on p "Favorites" at bounding box center [30, 71] width 38 height 12
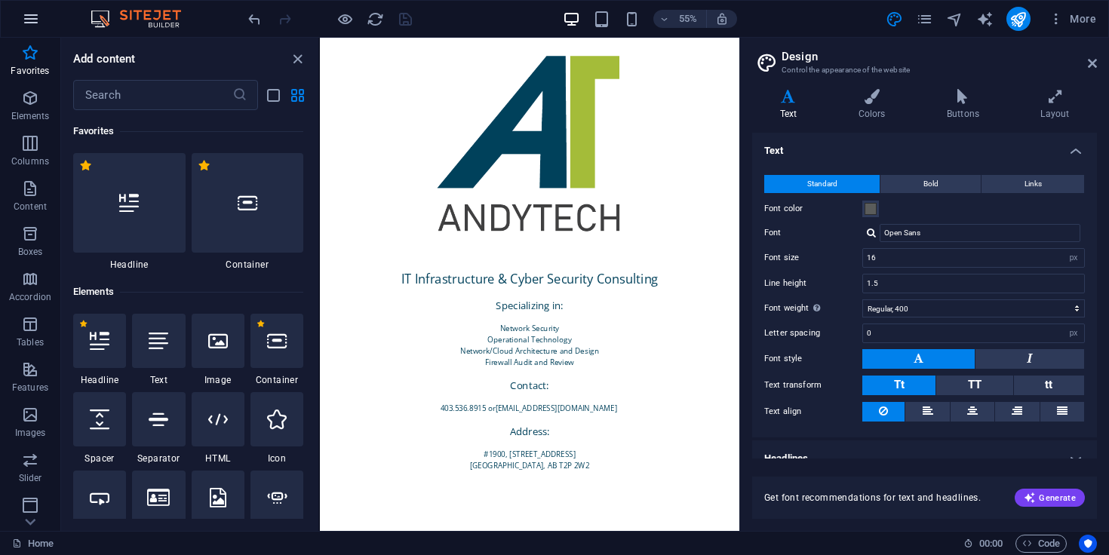
click at [30, 7] on button "button" at bounding box center [31, 19] width 36 height 36
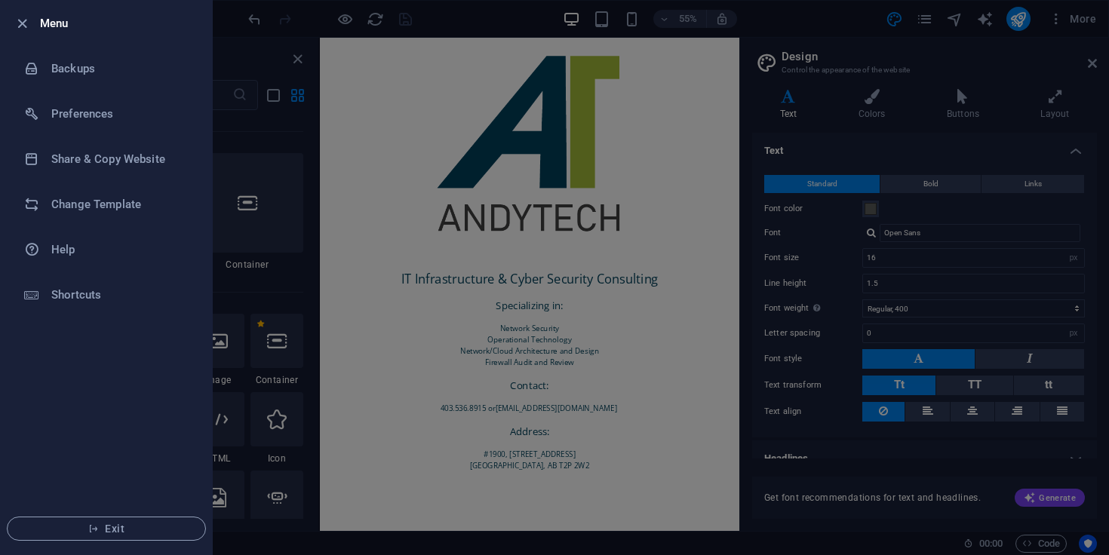
click at [799, 24] on div at bounding box center [554, 277] width 1109 height 555
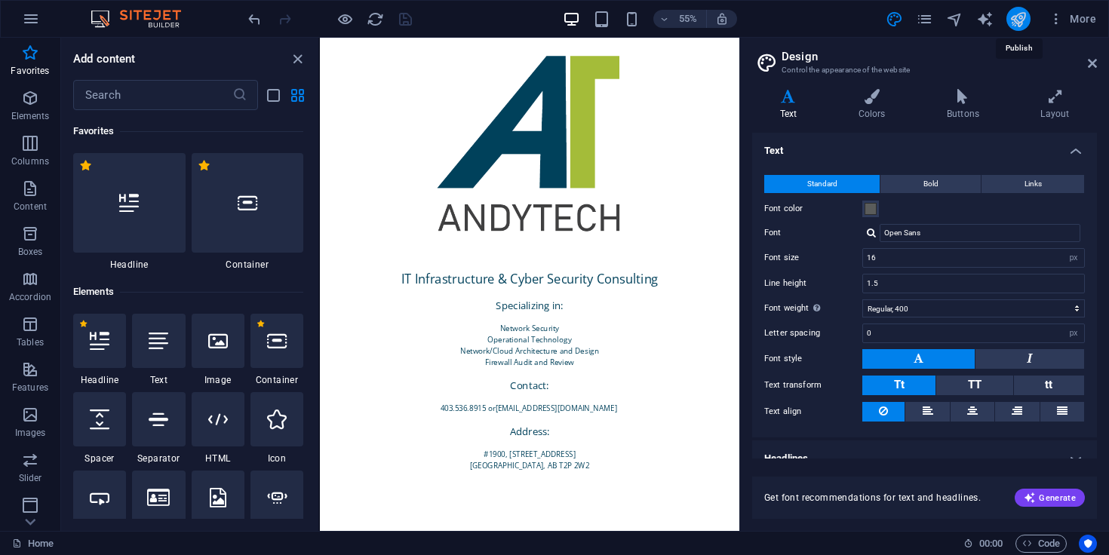
click at [1013, 19] on icon "publish" at bounding box center [1018, 19] width 17 height 17
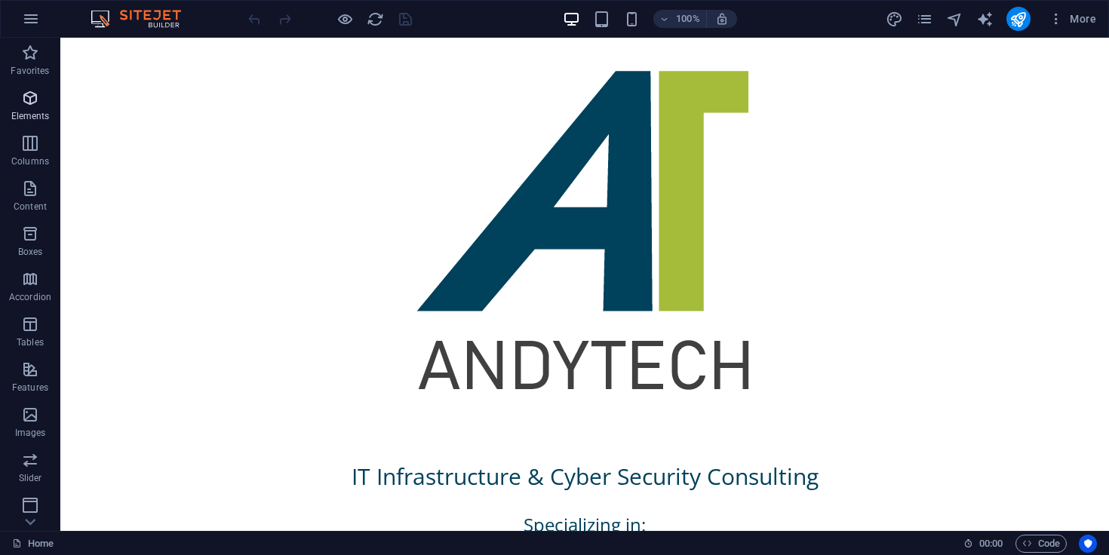
click at [32, 104] on icon "button" at bounding box center [30, 98] width 18 height 18
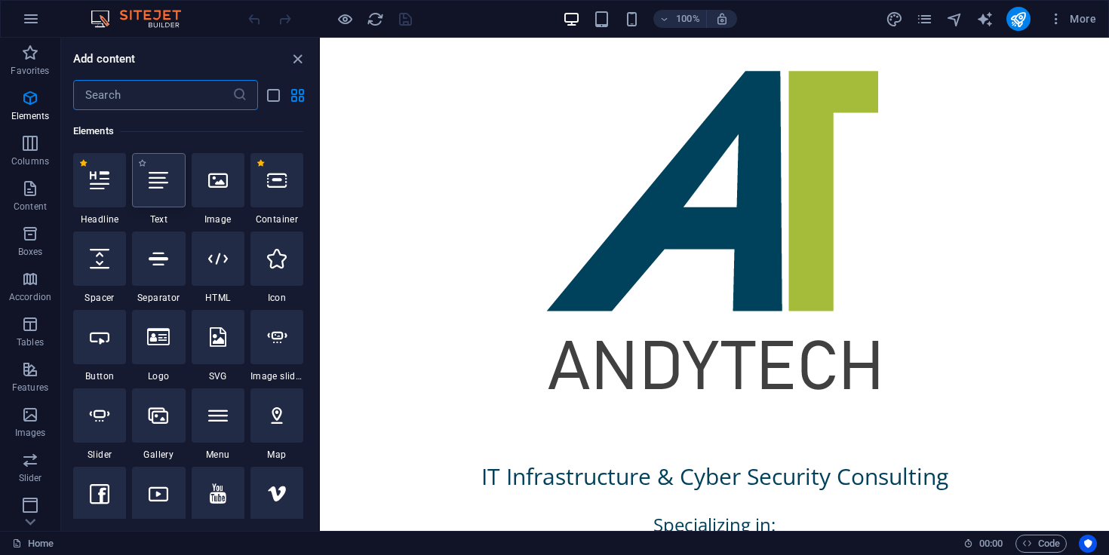
scroll to position [161, 0]
click at [213, 257] on icon at bounding box center [218, 259] width 20 height 20
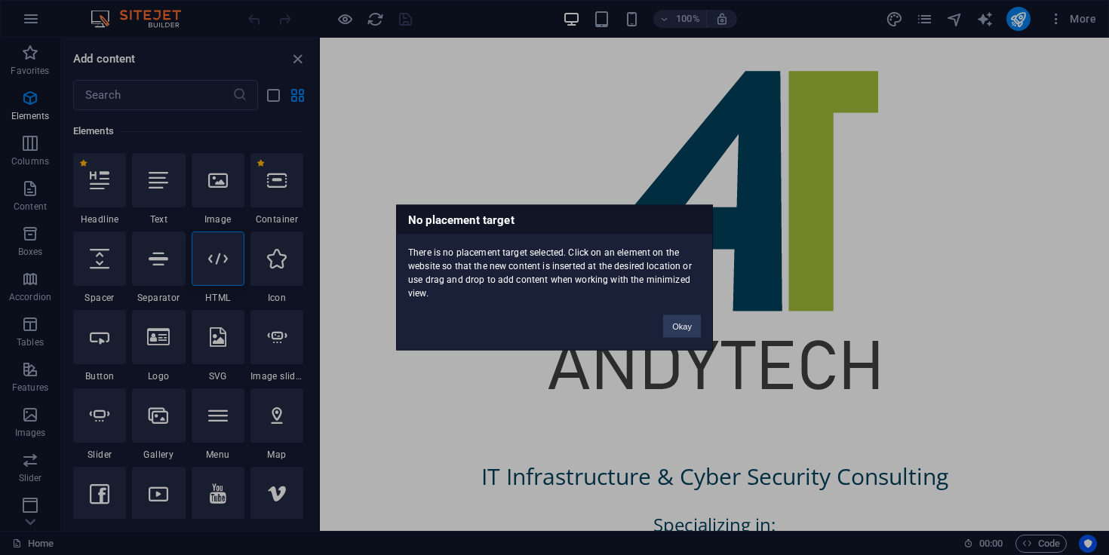
click at [708, 331] on div "Okay" at bounding box center [682, 319] width 60 height 38
click at [700, 331] on button "Okay" at bounding box center [682, 326] width 38 height 23
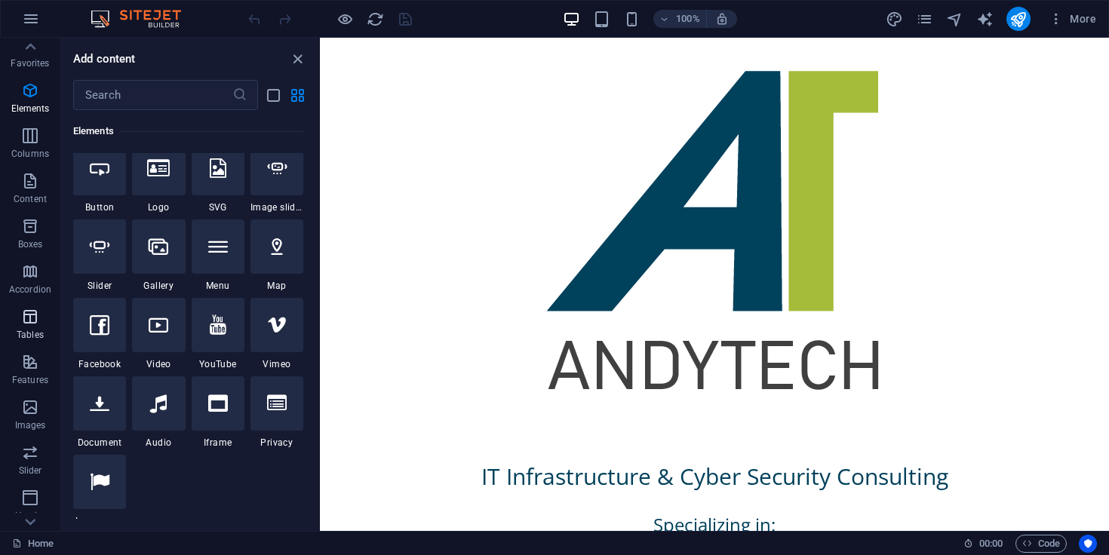
scroll to position [186, 0]
click at [26, 518] on p "Collections" at bounding box center [30, 519] width 46 height 12
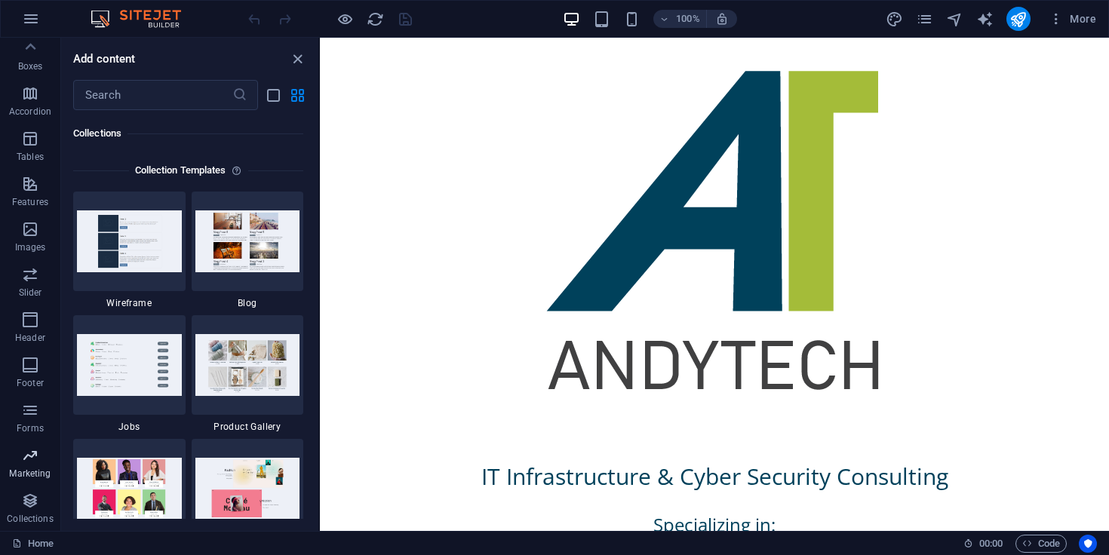
click at [35, 462] on icon "button" at bounding box center [30, 456] width 18 height 18
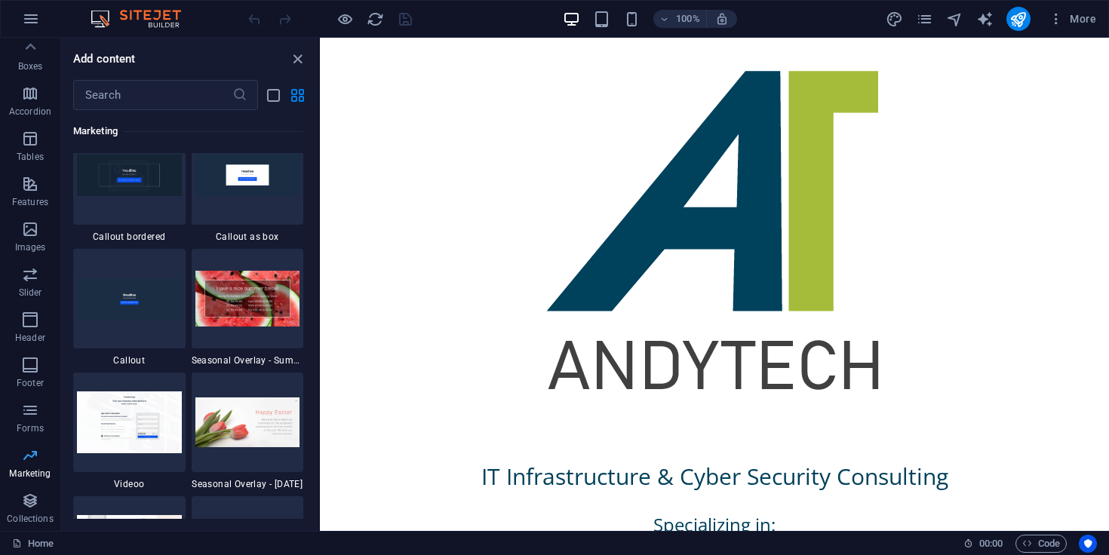
scroll to position [0, 0]
click at [27, 52] on icon "button" at bounding box center [30, 53] width 18 height 18
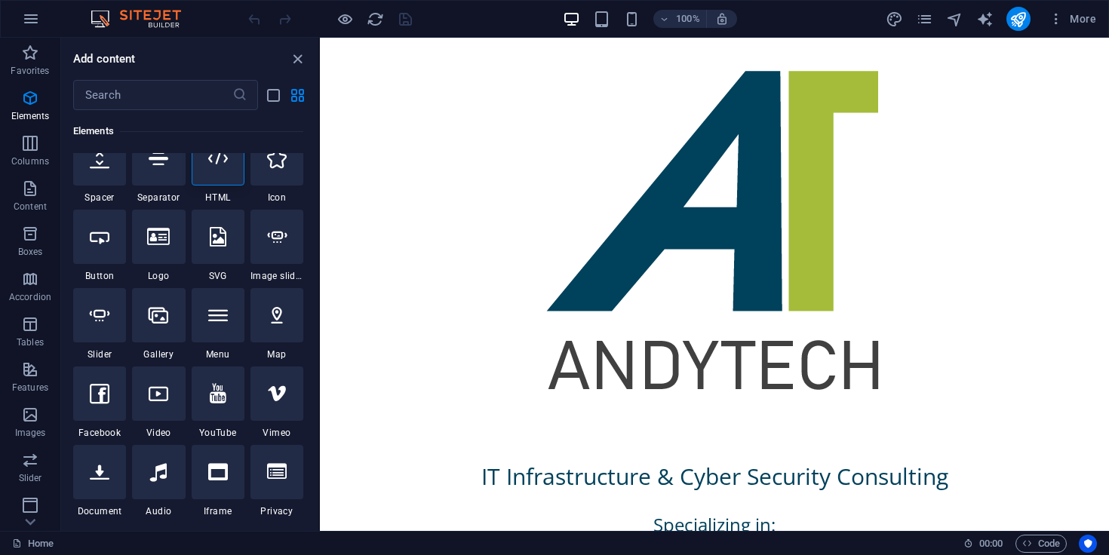
scroll to position [264, 0]
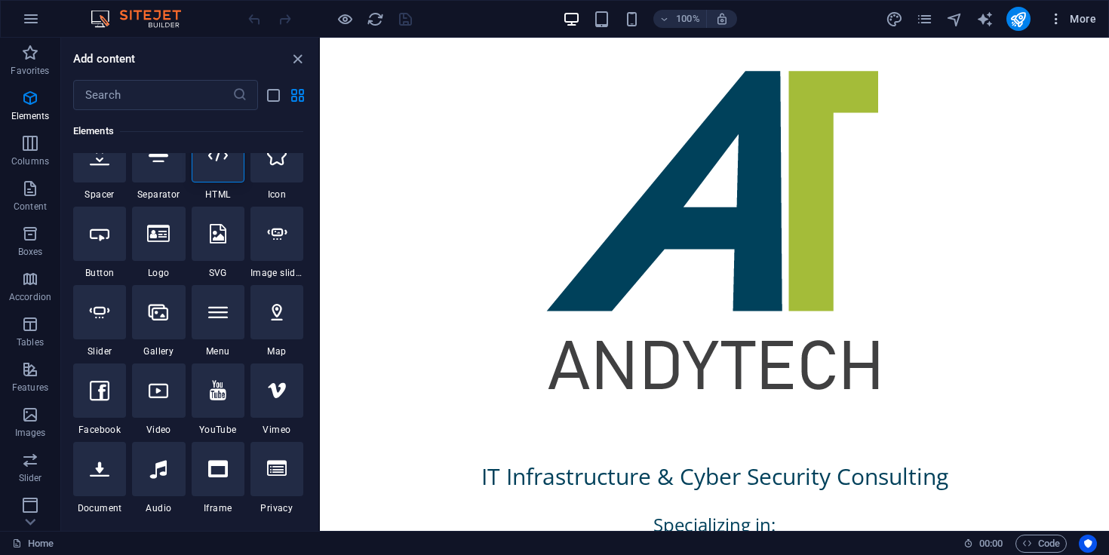
click at [1054, 18] on icon "button" at bounding box center [1056, 18] width 15 height 15
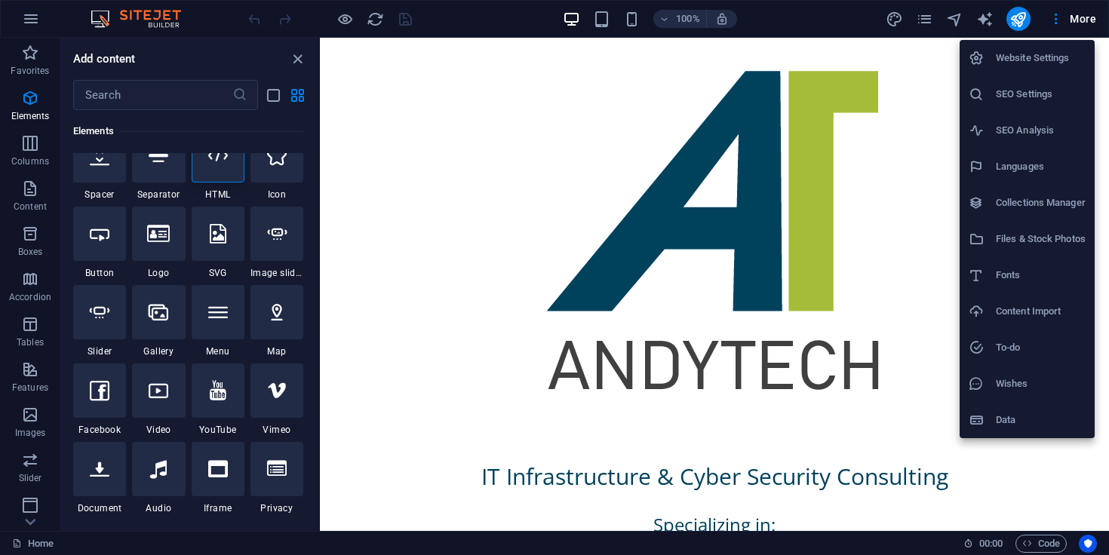
click at [1054, 56] on h6 "Website Settings" at bounding box center [1041, 58] width 90 height 18
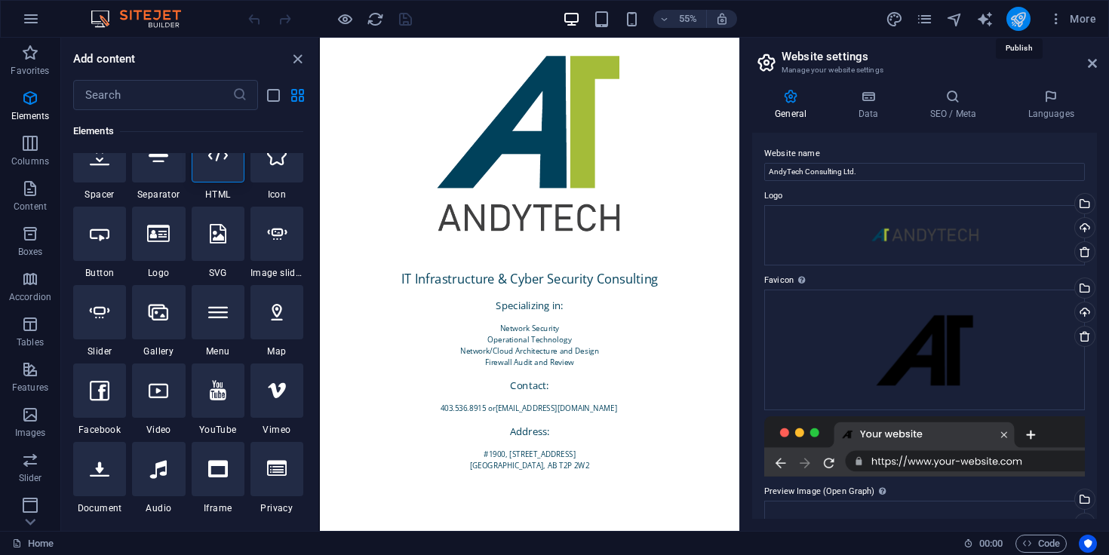
click at [1025, 26] on icon "publish" at bounding box center [1018, 19] width 17 height 17
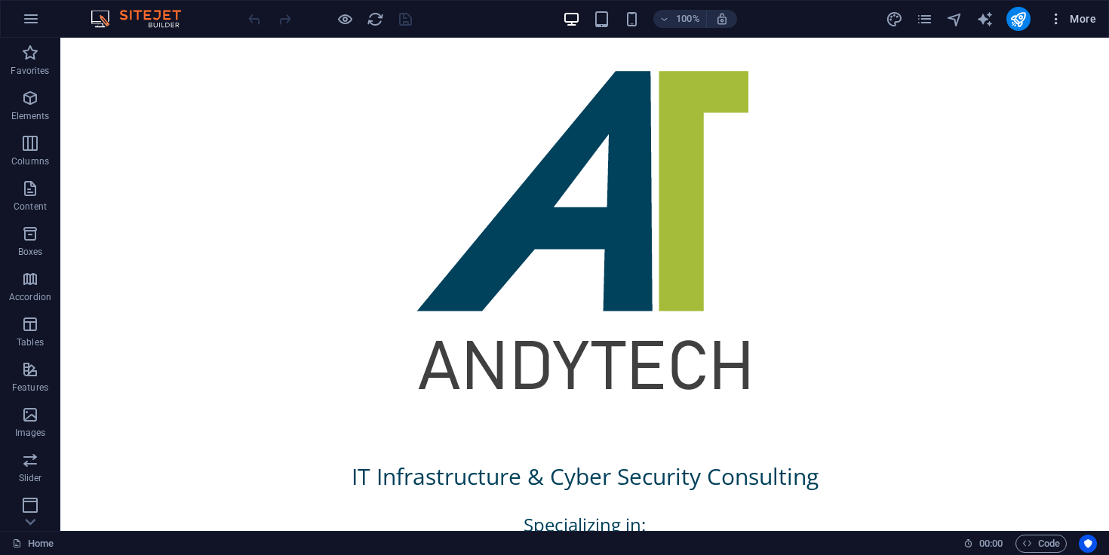
click at [1060, 22] on icon "button" at bounding box center [1056, 18] width 15 height 15
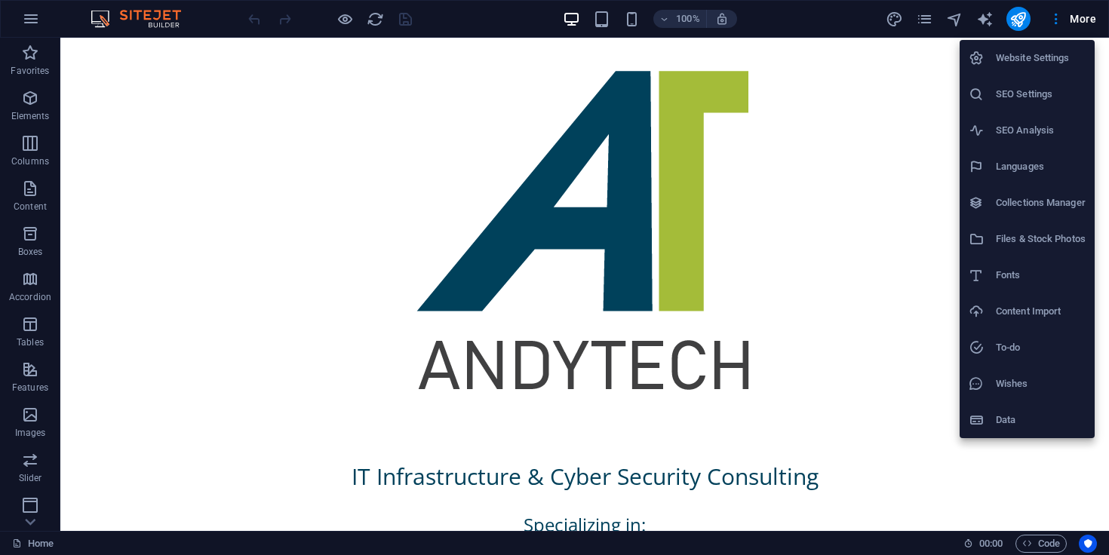
click at [1011, 420] on h6 "Data" at bounding box center [1041, 420] width 90 height 18
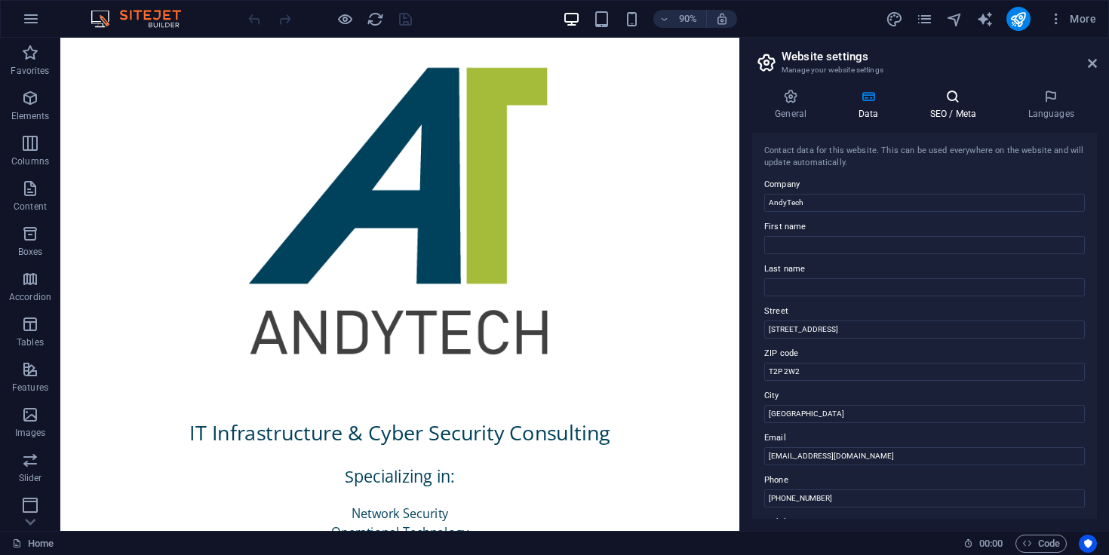
click at [968, 103] on icon at bounding box center [953, 96] width 92 height 15
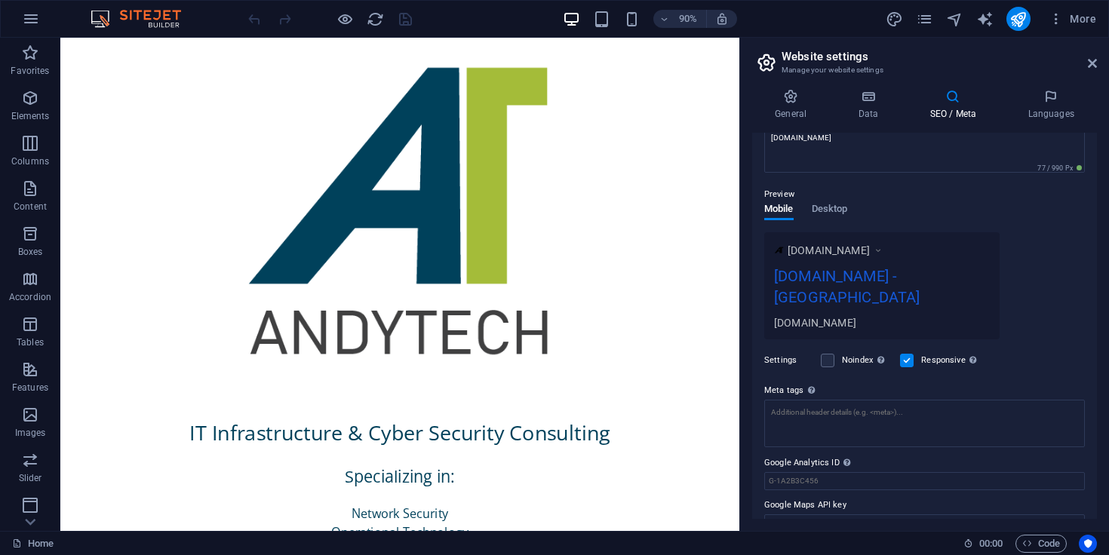
scroll to position [168, 0]
click at [869, 273] on div "[DOMAIN_NAME] - [GEOGRAPHIC_DATA]" at bounding box center [882, 286] width 216 height 51
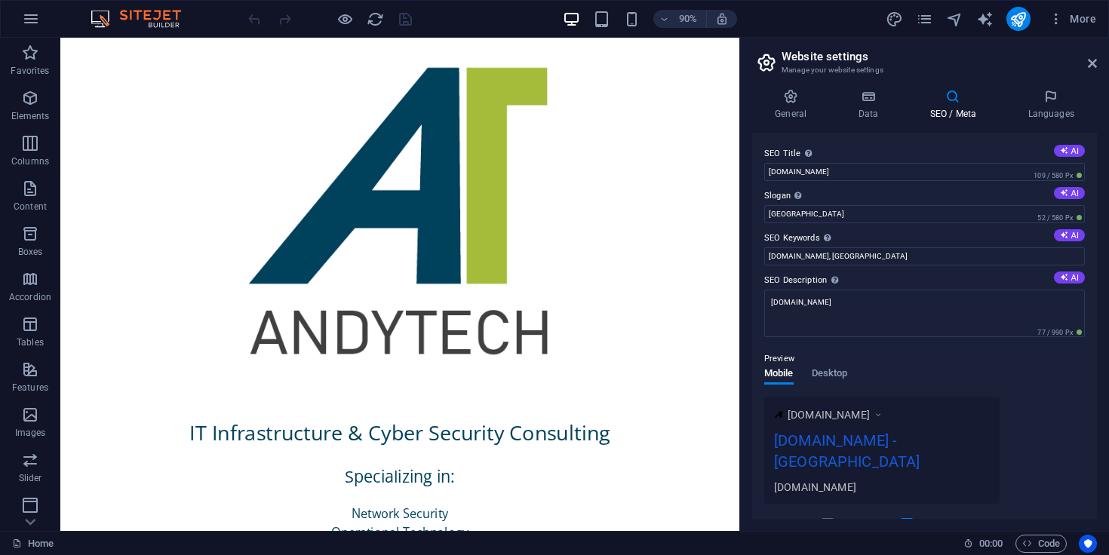
scroll to position [0, 0]
click at [828, 177] on input "[DOMAIN_NAME]" at bounding box center [924, 172] width 321 height 18
type input "AndyTech Consulting Ltd."
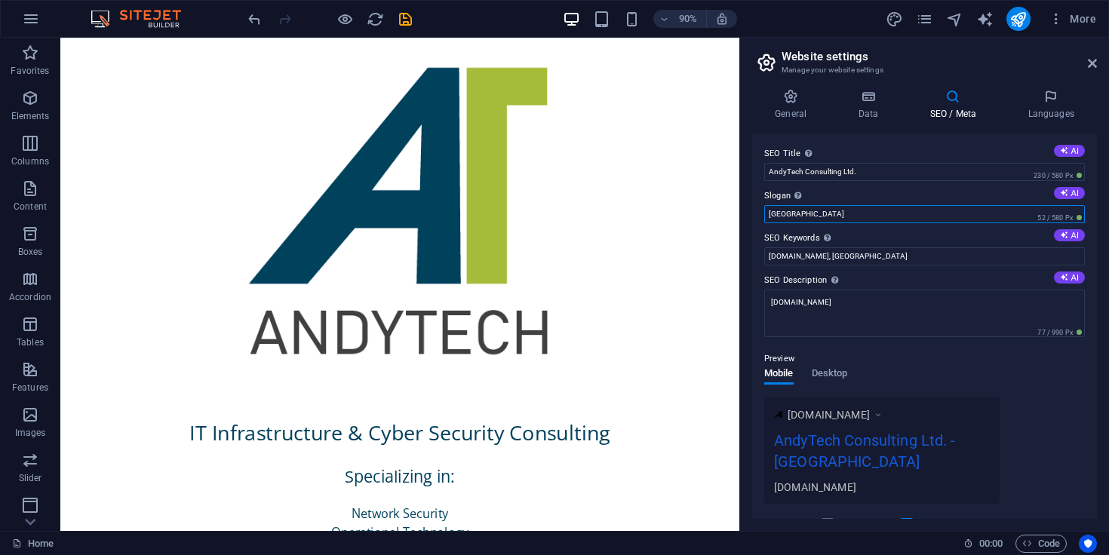
click at [851, 220] on input "[GEOGRAPHIC_DATA]" at bounding box center [924, 214] width 321 height 18
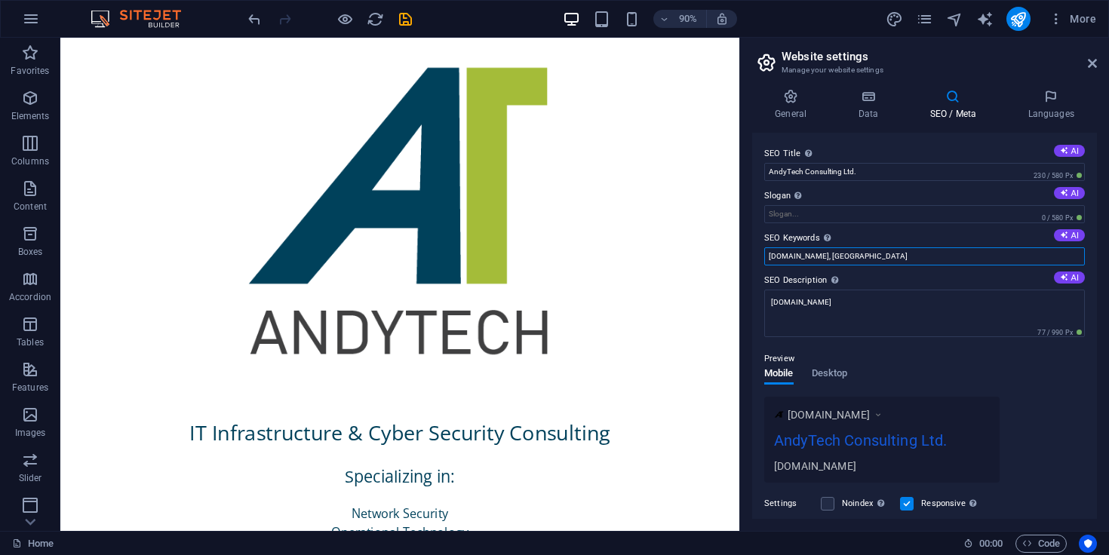
click at [869, 251] on input "[DOMAIN_NAME], [GEOGRAPHIC_DATA]" at bounding box center [924, 257] width 321 height 18
type input "[DOMAIN_NAME]"
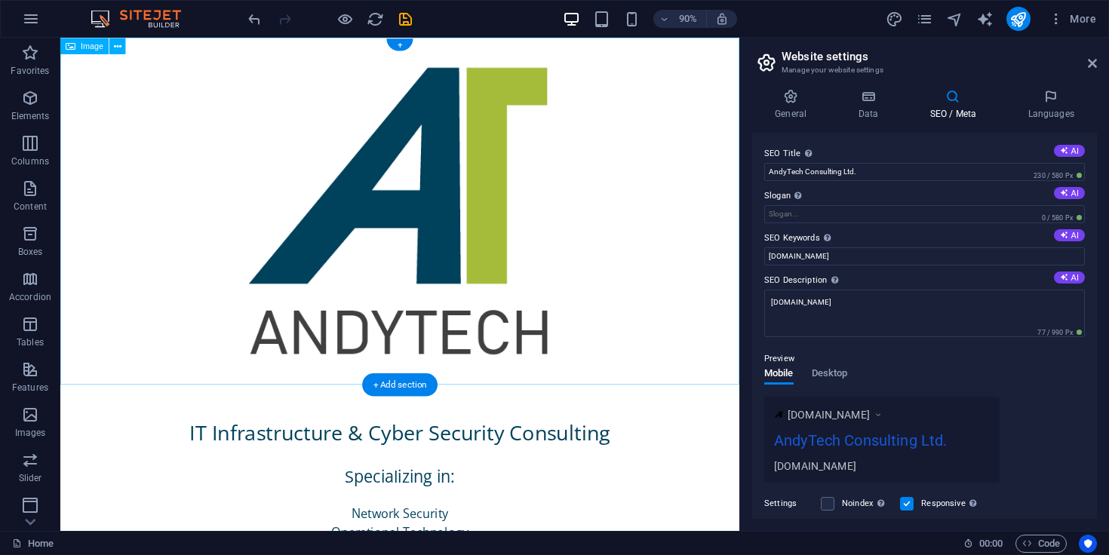
click at [733, 207] on figure at bounding box center [437, 231] width 755 height 386
click at [1095, 69] on link at bounding box center [1092, 63] width 9 height 13
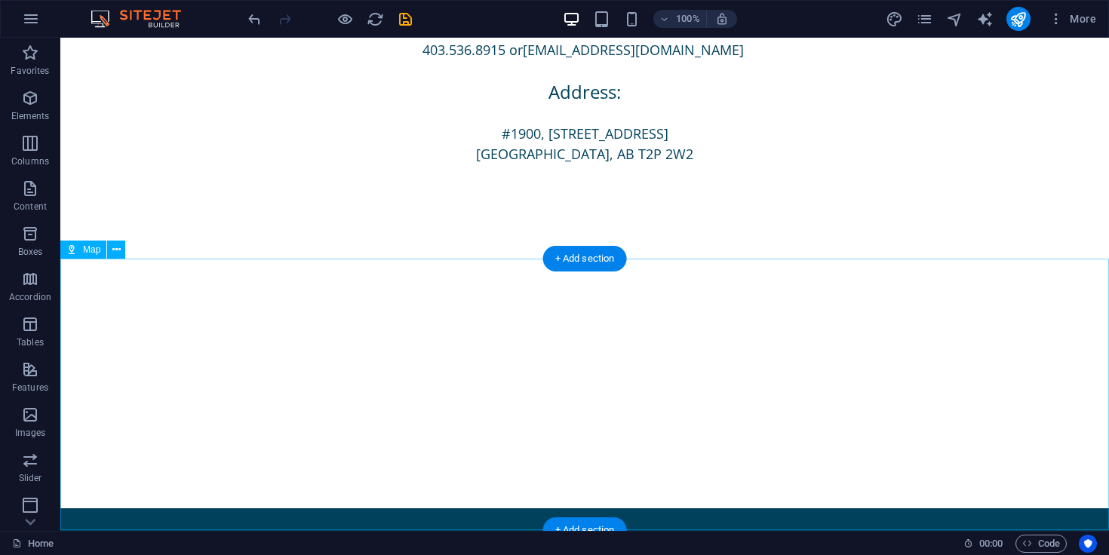
scroll to position [670, 0]
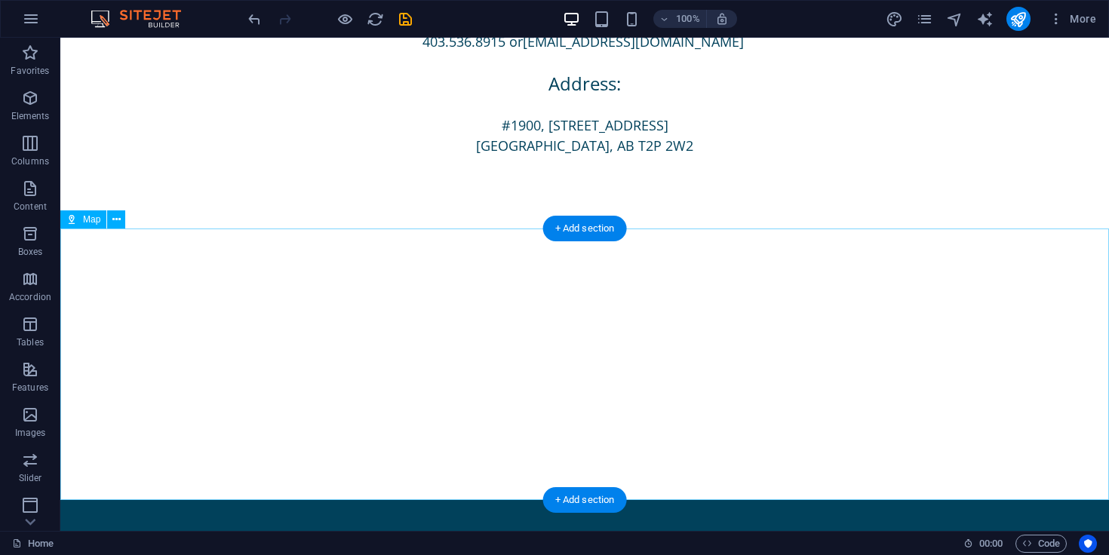
click at [545, 358] on div at bounding box center [584, 365] width 1049 height 272
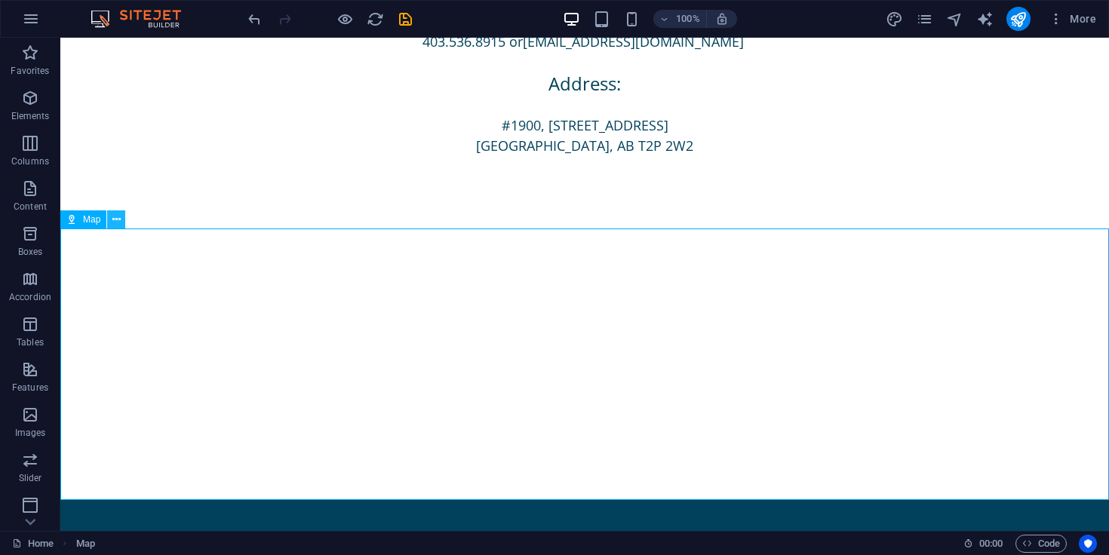
click at [111, 223] on button at bounding box center [116, 220] width 18 height 18
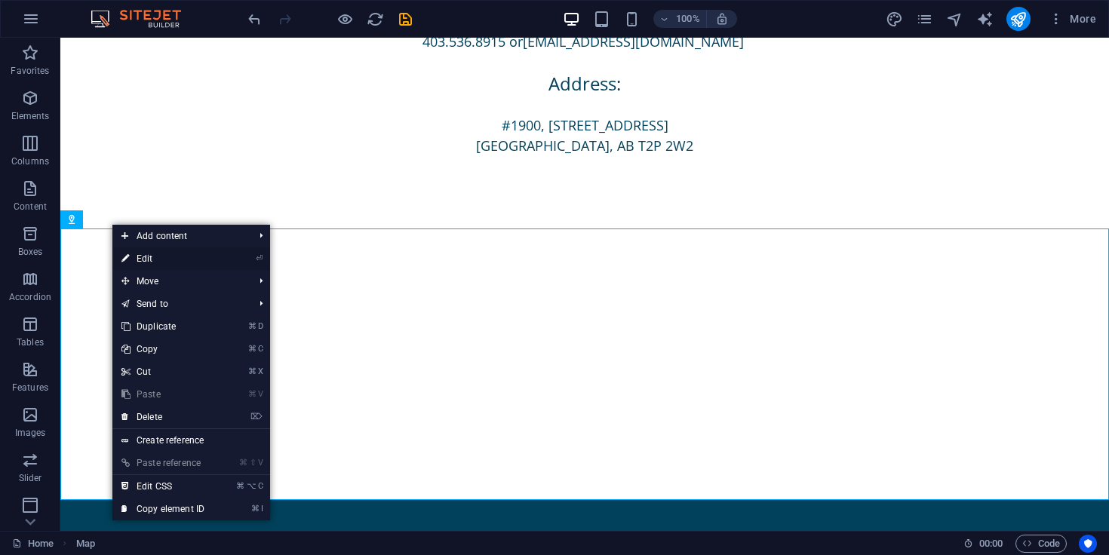
click at [161, 254] on link "⏎ Edit" at bounding box center [162, 259] width 101 height 23
select select "1"
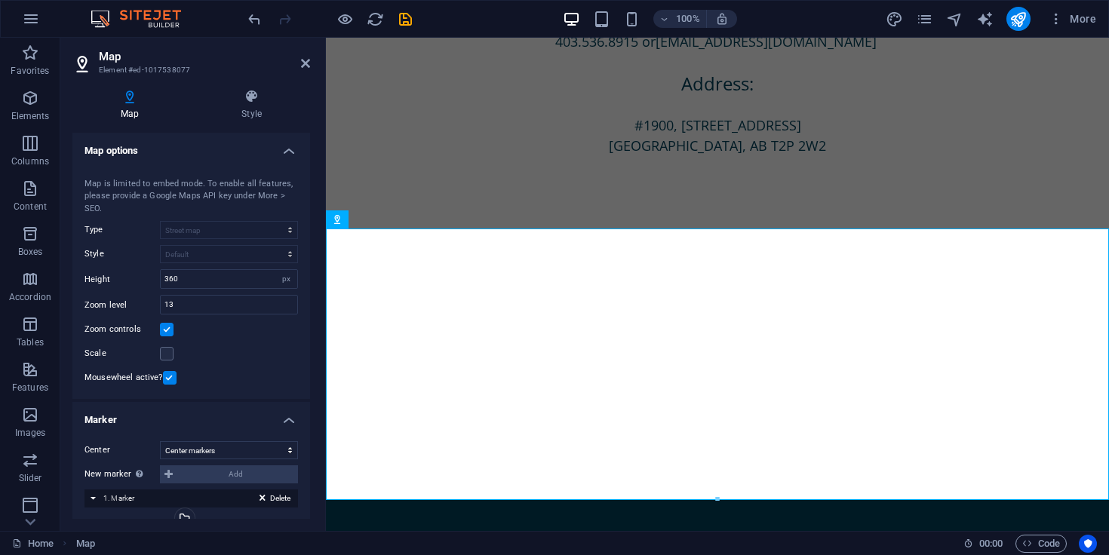
scroll to position [61, 0]
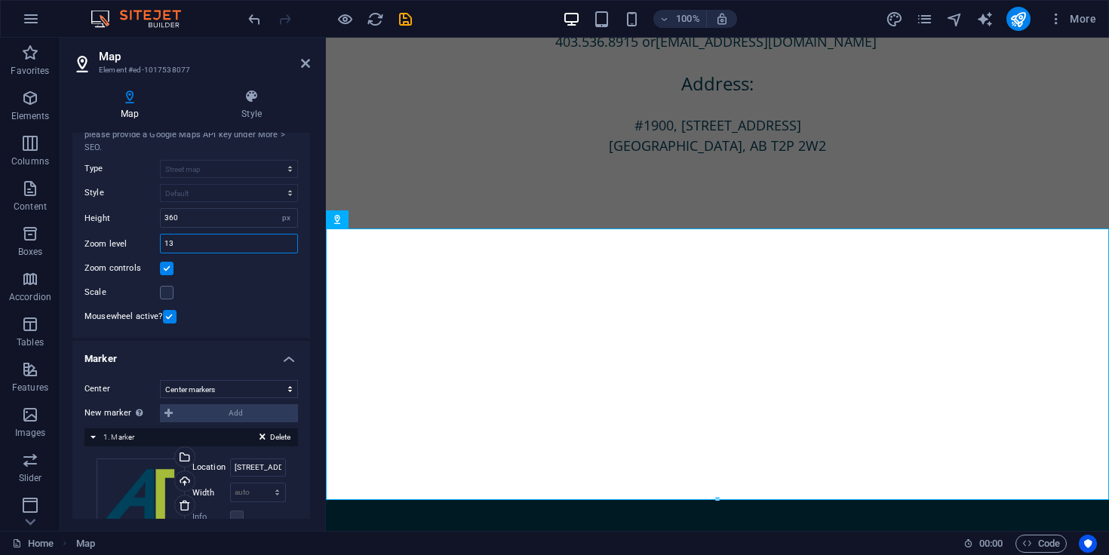
click at [217, 245] on input "13" at bounding box center [229, 244] width 137 height 18
type input "14"
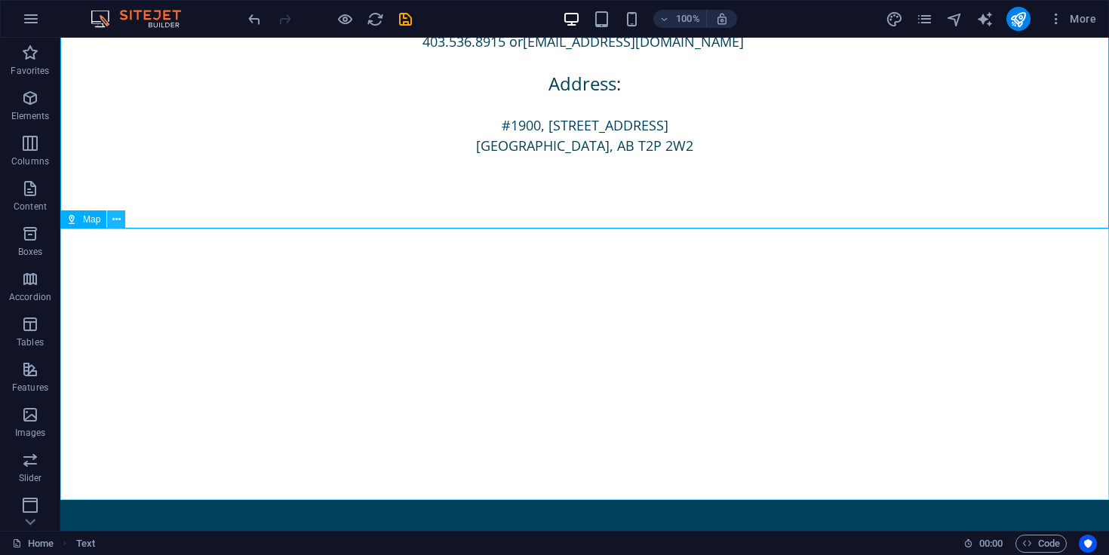
click at [117, 215] on icon at bounding box center [116, 220] width 8 height 16
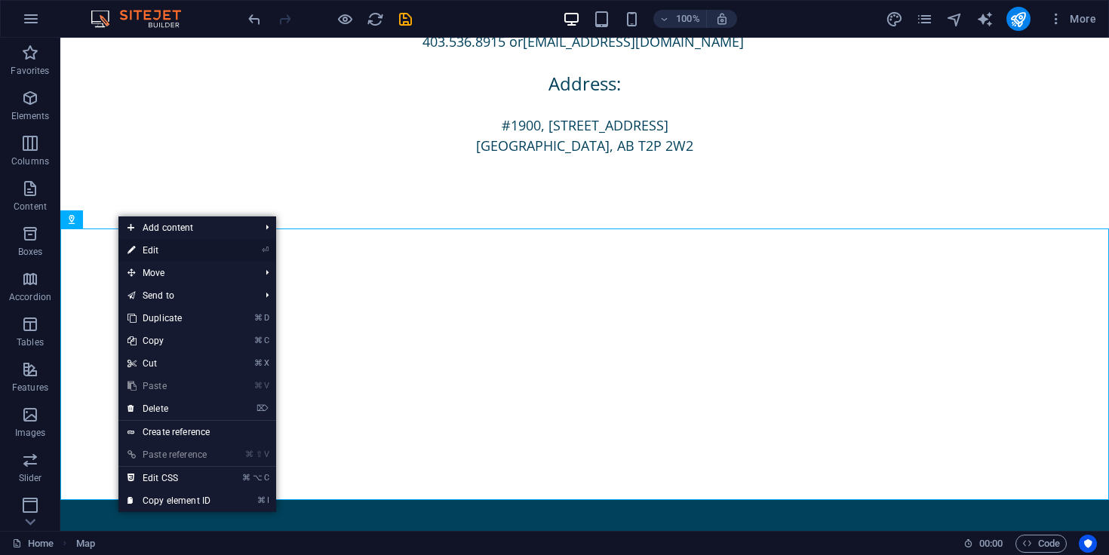
click at [173, 257] on link "⏎ Edit" at bounding box center [168, 250] width 101 height 23
select select "1"
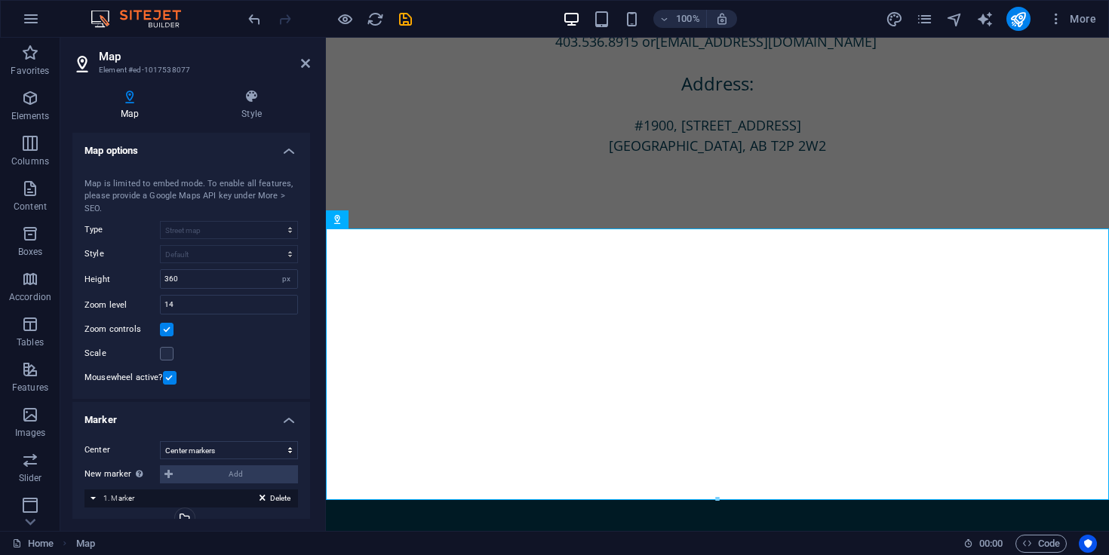
click at [194, 317] on div "Map center [STREET_ADDRESS] Map is limited to embed mode. To enable all feature…" at bounding box center [191, 280] width 238 height 240
click at [194, 306] on input "14" at bounding box center [229, 305] width 137 height 18
type input "17"
click at [168, 356] on label at bounding box center [167, 354] width 14 height 14
click at [0, 0] on input "Scale" at bounding box center [0, 0] width 0 height 0
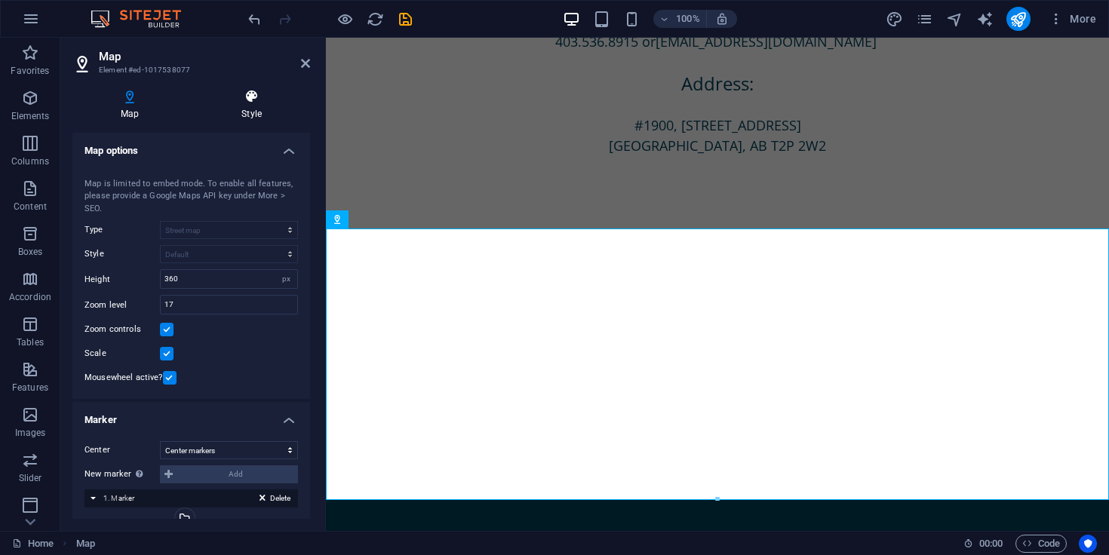
click at [249, 110] on h4 "Style" at bounding box center [251, 105] width 117 height 32
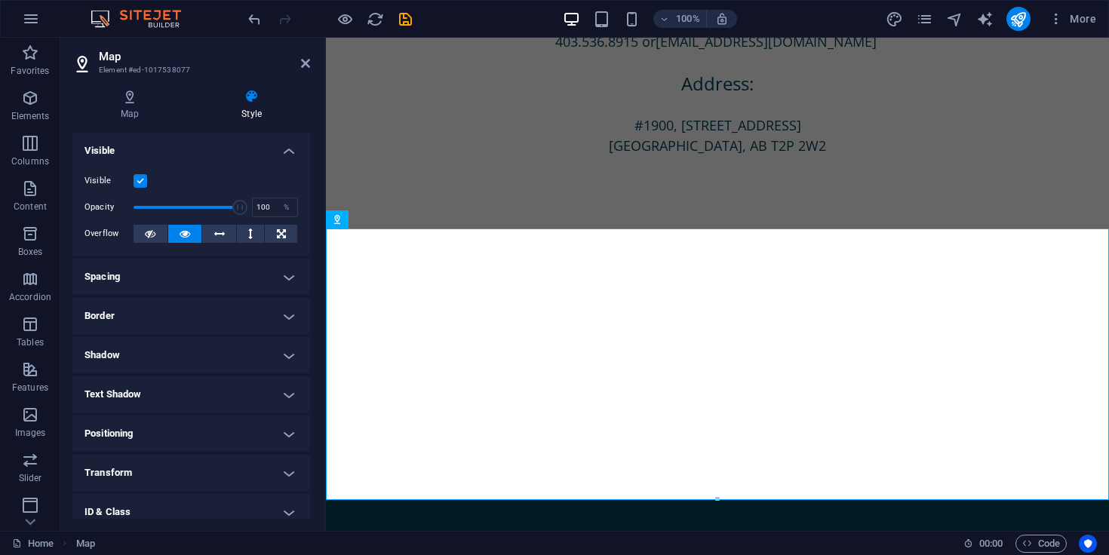
scroll to position [89, 0]
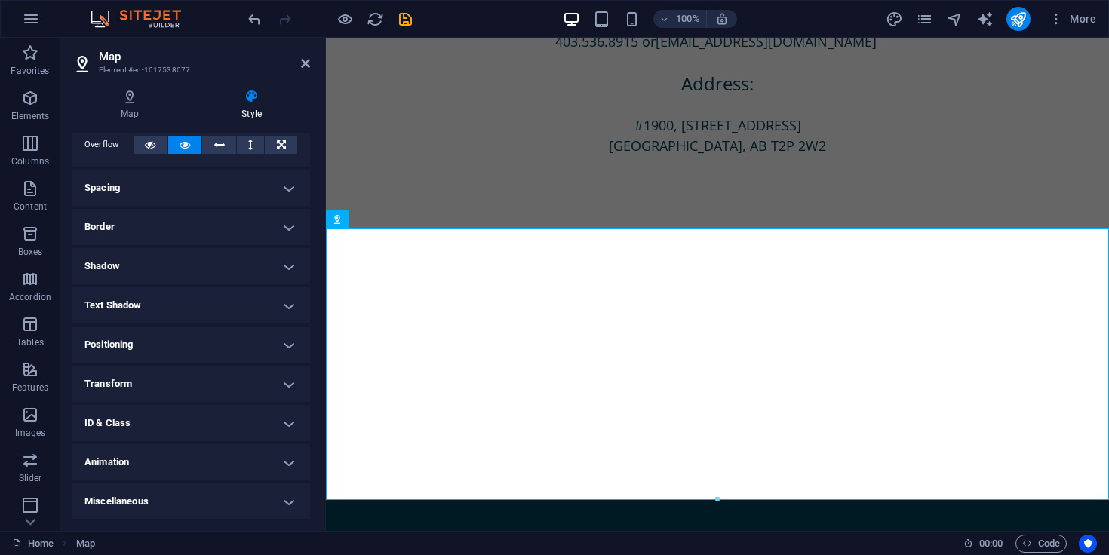
click at [157, 489] on h4 "Miscellaneous" at bounding box center [191, 502] width 238 height 36
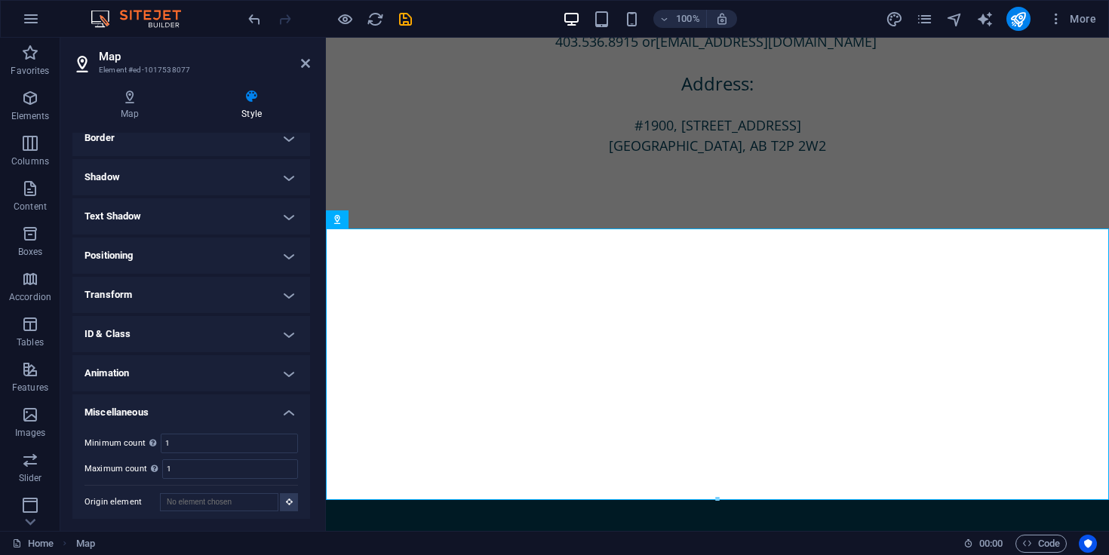
scroll to position [183, 0]
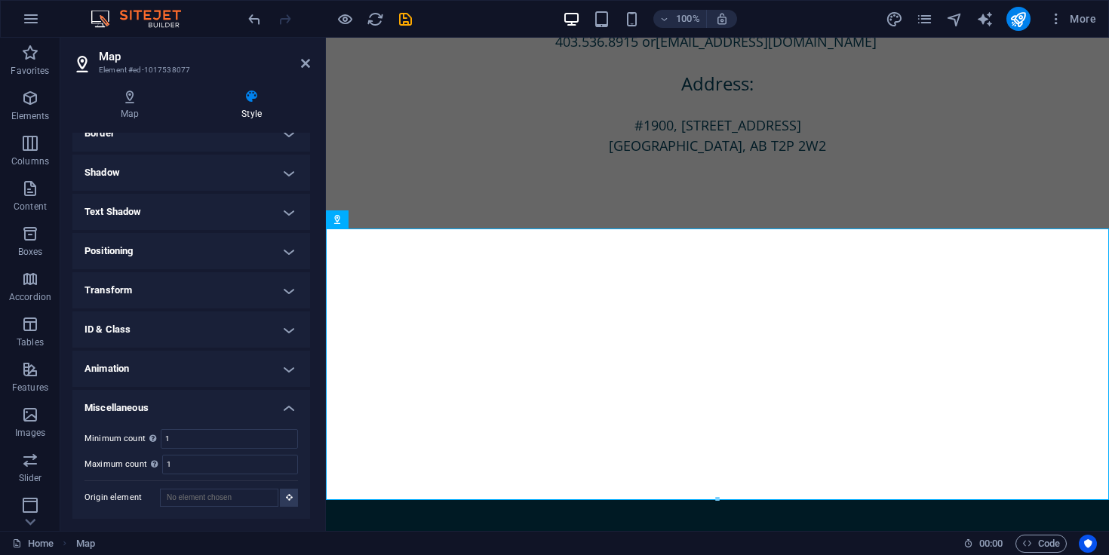
click at [166, 291] on h4 "Transform" at bounding box center [191, 290] width 238 height 36
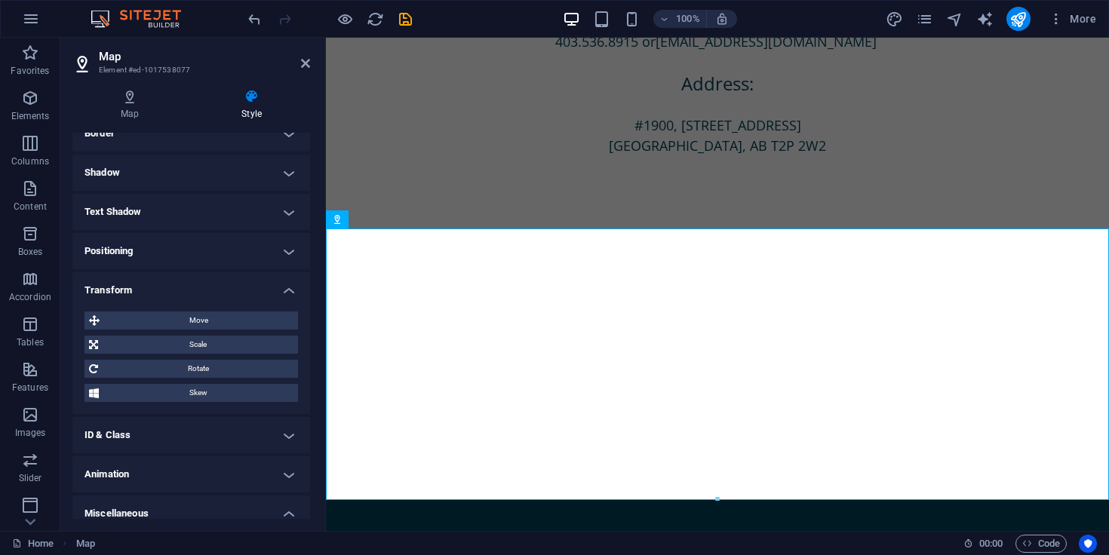
click at [155, 433] on h4 "ID & Class" at bounding box center [191, 435] width 238 height 36
click at [195, 223] on h4 "Text Shadow" at bounding box center [191, 212] width 238 height 36
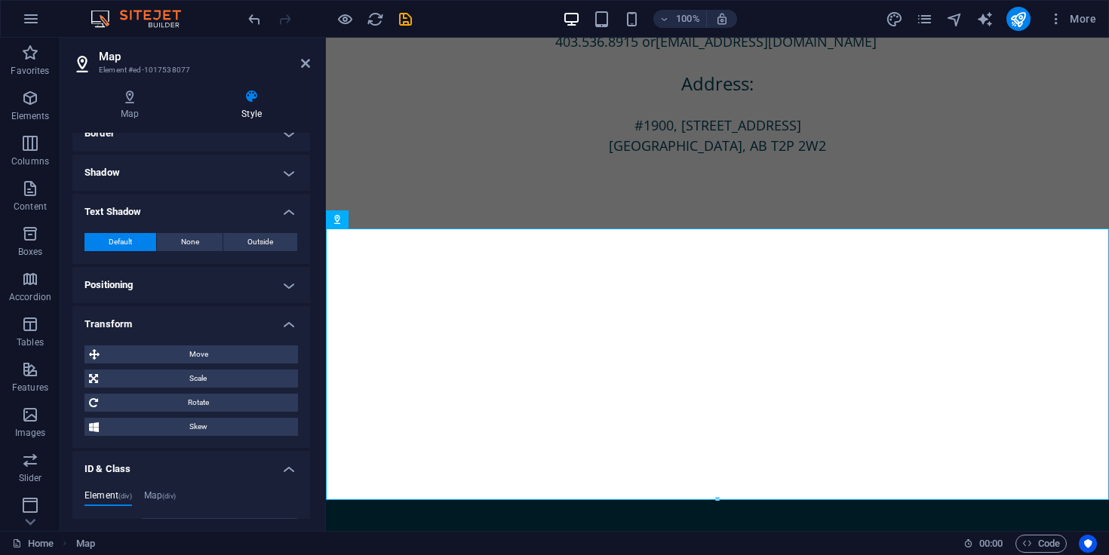
click at [177, 293] on h4 "Positioning" at bounding box center [191, 285] width 238 height 36
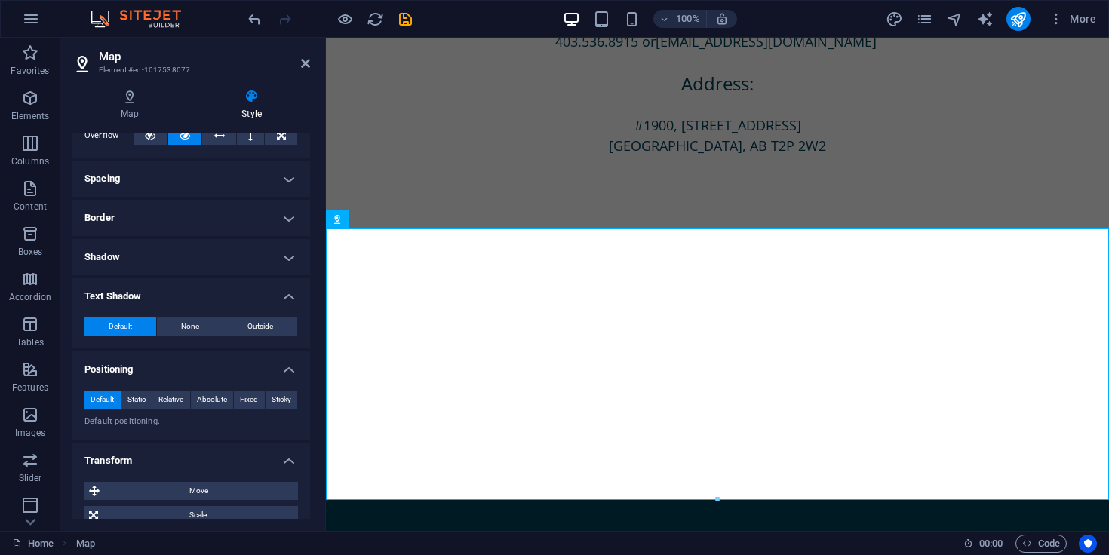
scroll to position [97, 0]
click at [180, 240] on h4 "Shadow" at bounding box center [191, 258] width 238 height 36
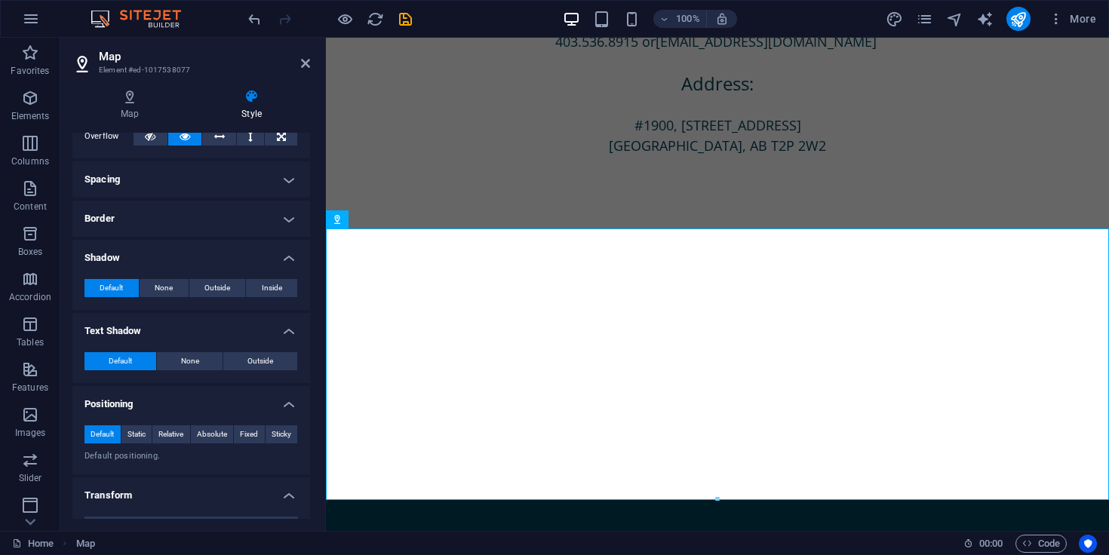
click at [183, 207] on h4 "Border" at bounding box center [191, 219] width 238 height 36
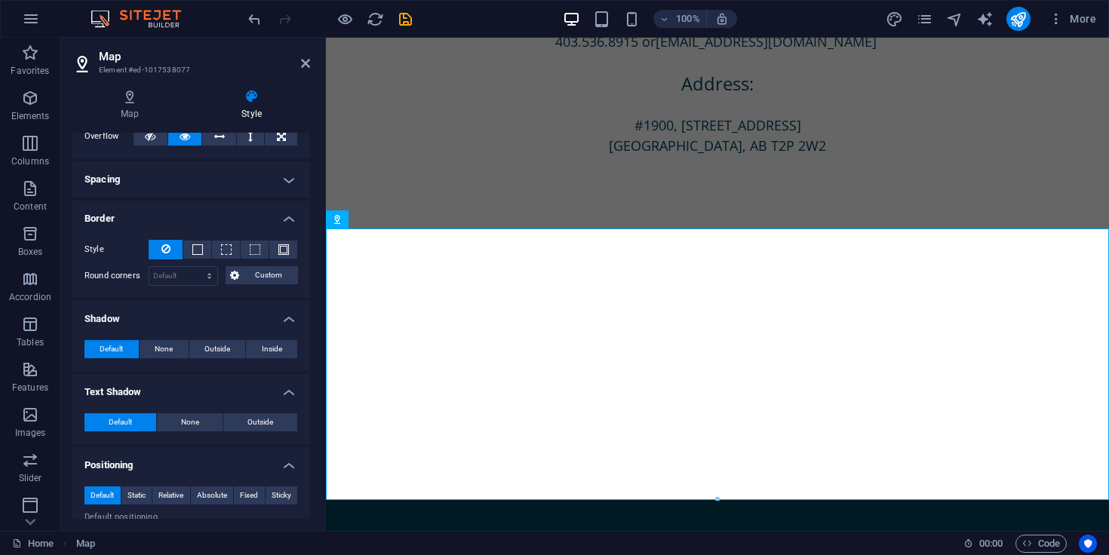
click at [183, 178] on h4 "Spacing" at bounding box center [191, 179] width 238 height 36
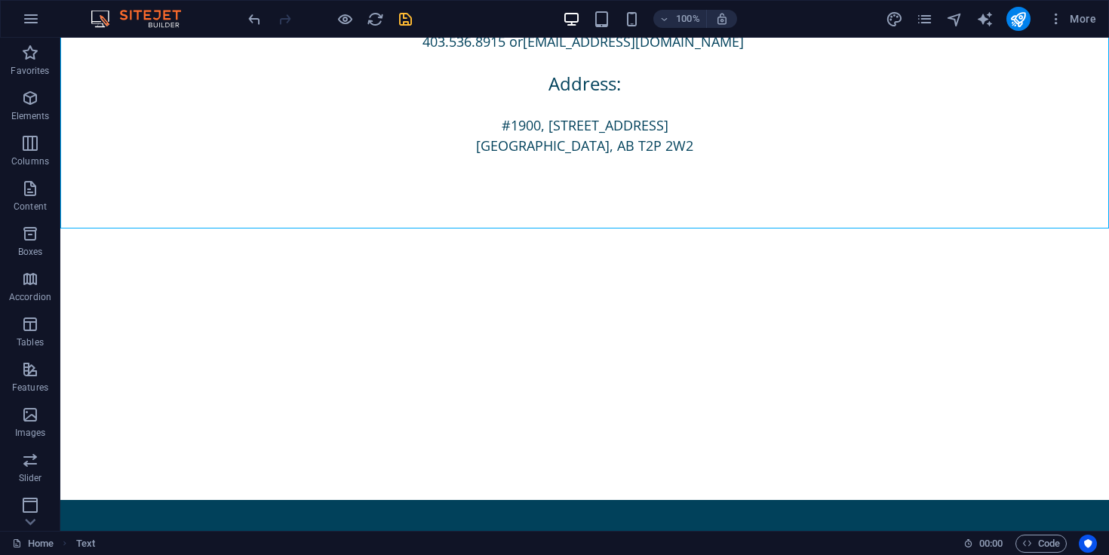
click at [408, 12] on icon "save" at bounding box center [405, 19] width 17 height 17
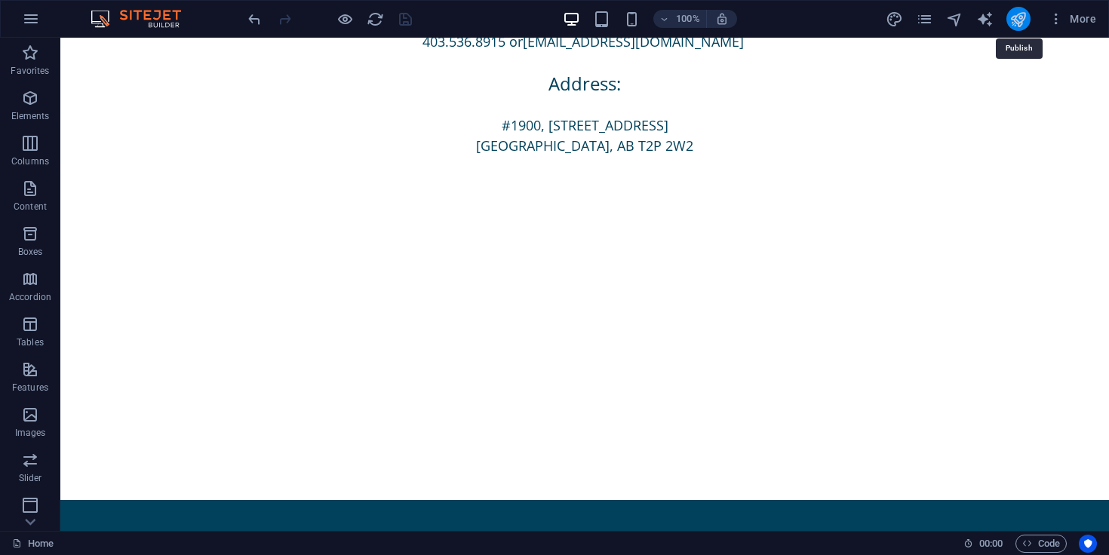
click at [1014, 25] on icon "publish" at bounding box center [1018, 19] width 17 height 17
